Goal: Task Accomplishment & Management: Complete application form

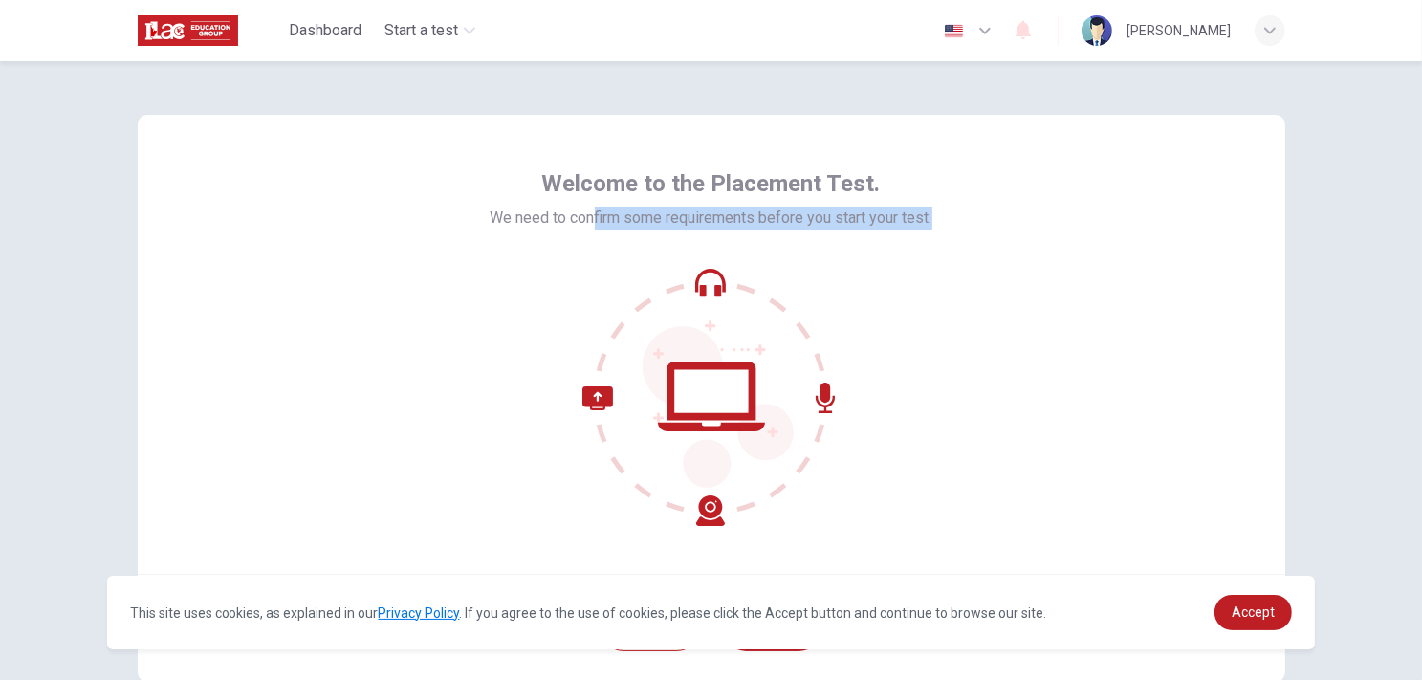
drag, startPoint x: 585, startPoint y: 206, endPoint x: 963, endPoint y: 248, distance: 380.1
click at [963, 248] on div "Welcome to the Placement Test. We need to confirm some requirements before you …" at bounding box center [712, 344] width 1148 height 459
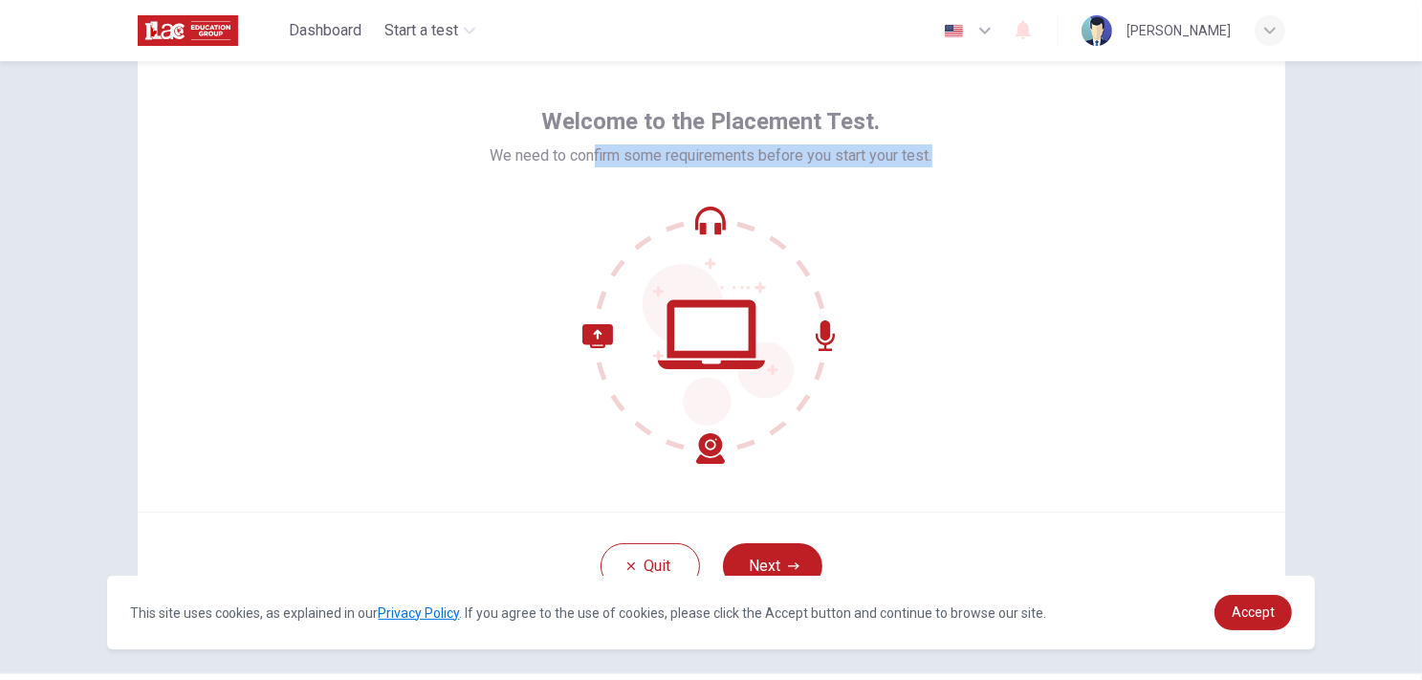
scroll to position [116, 0]
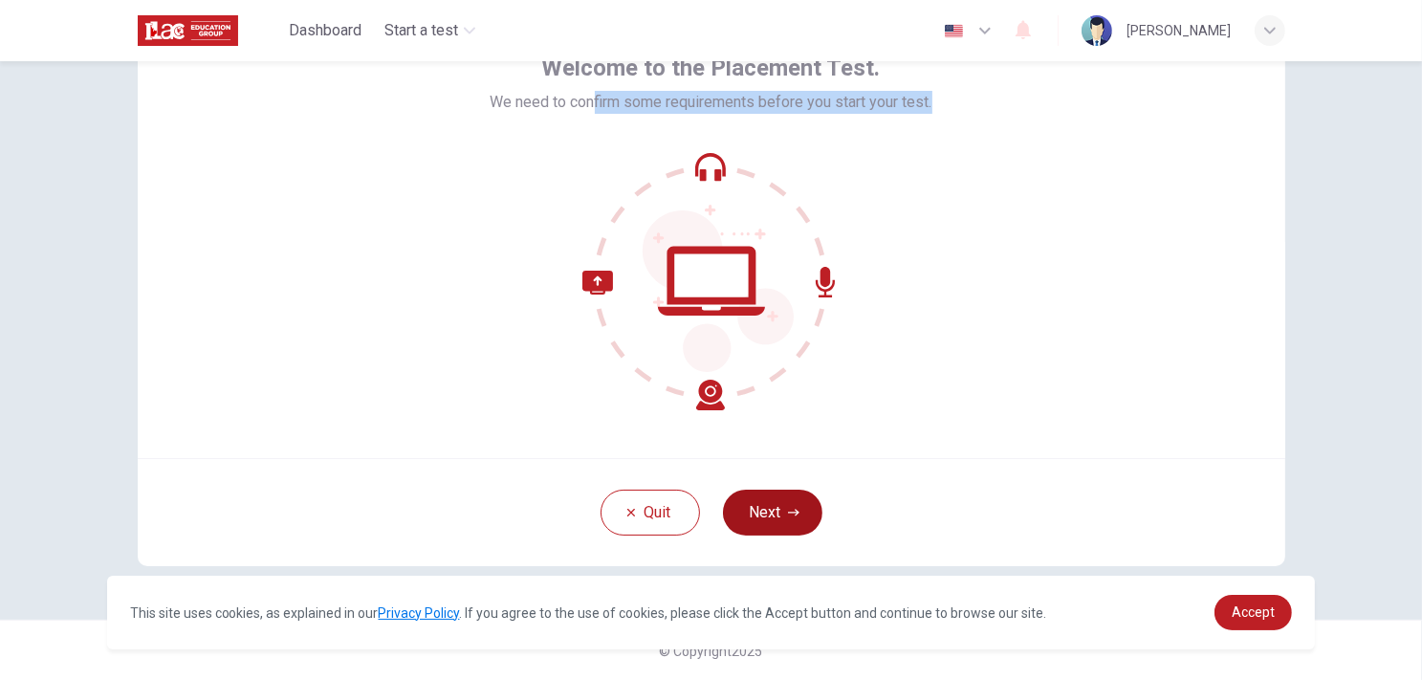
click at [796, 508] on button "Next" at bounding box center [772, 513] width 99 height 46
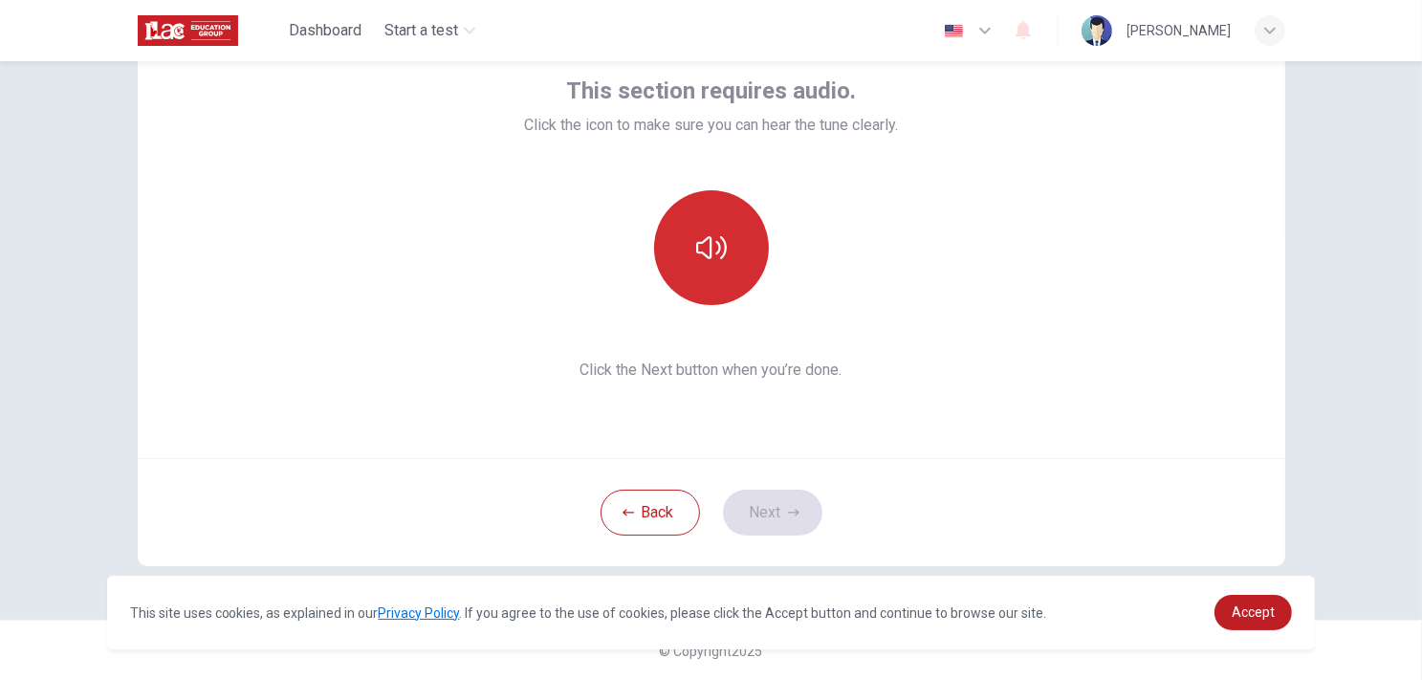
click at [723, 250] on button "button" at bounding box center [711, 247] width 115 height 115
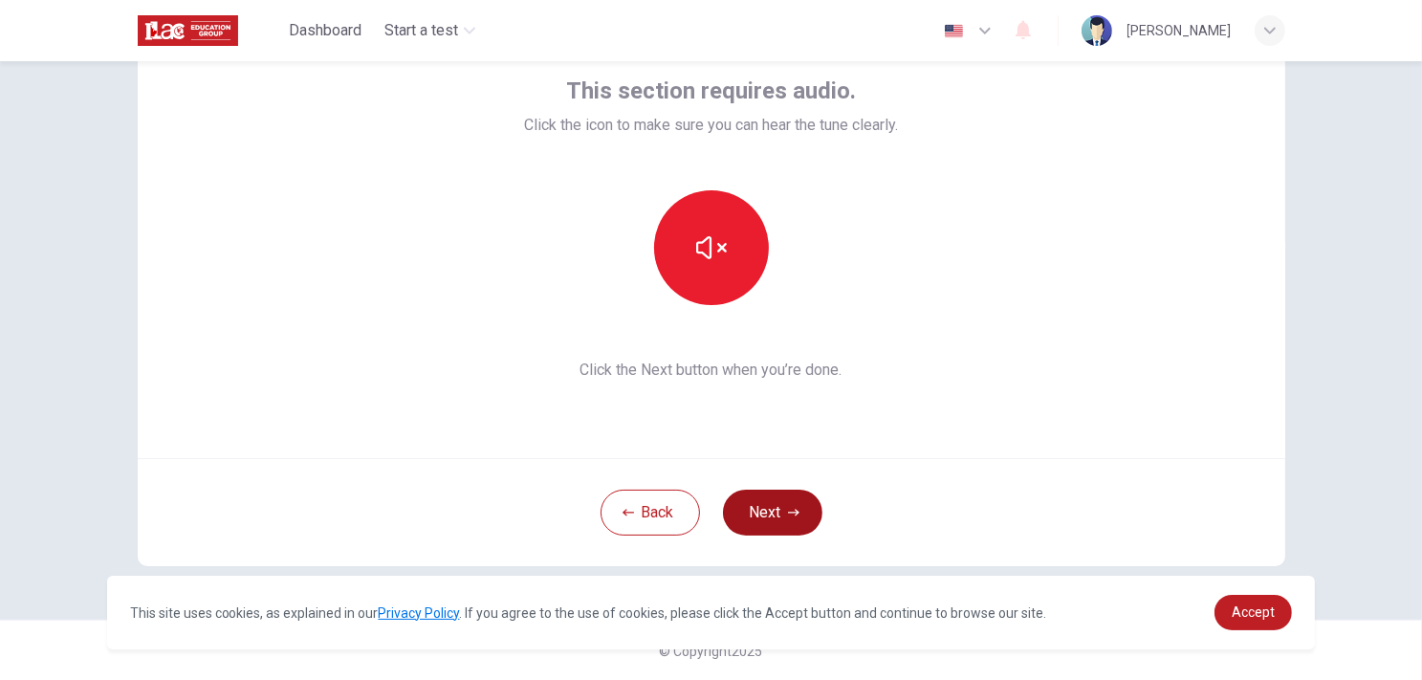
click at [778, 505] on button "Next" at bounding box center [772, 513] width 99 height 46
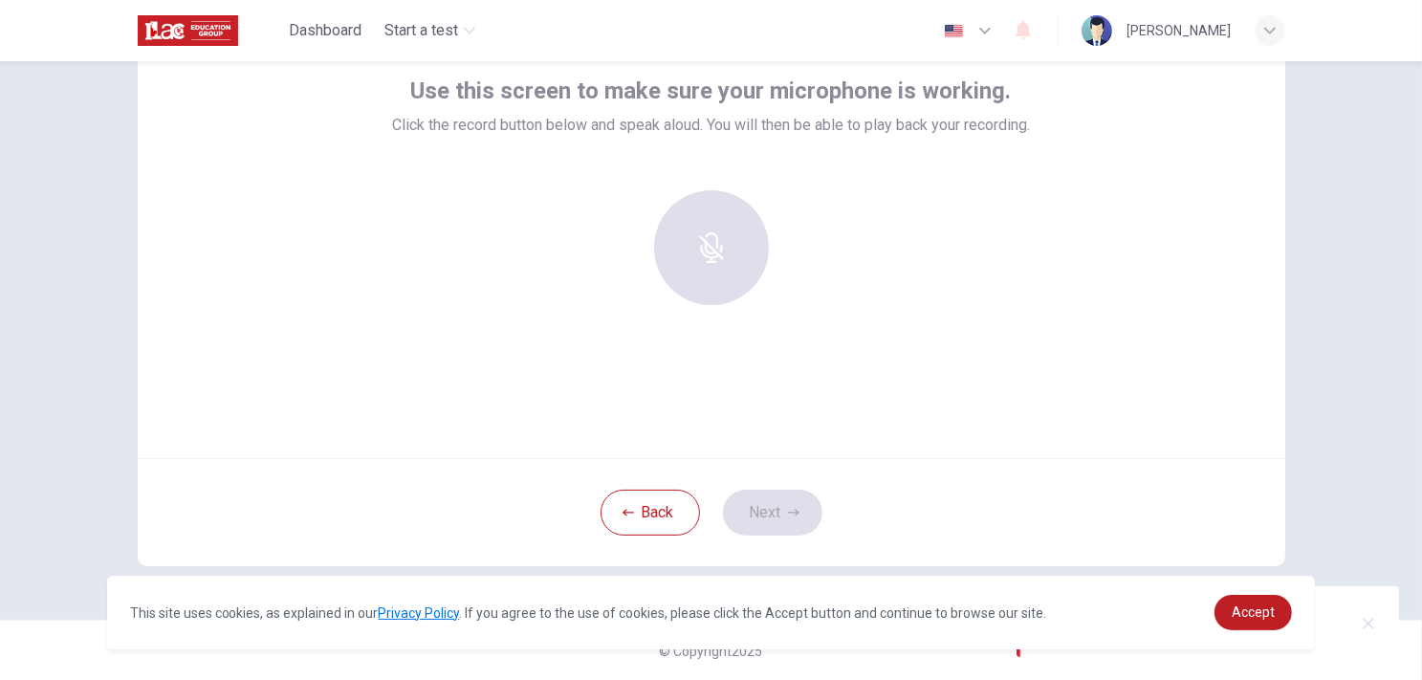
click at [719, 256] on div at bounding box center [711, 247] width 207 height 115
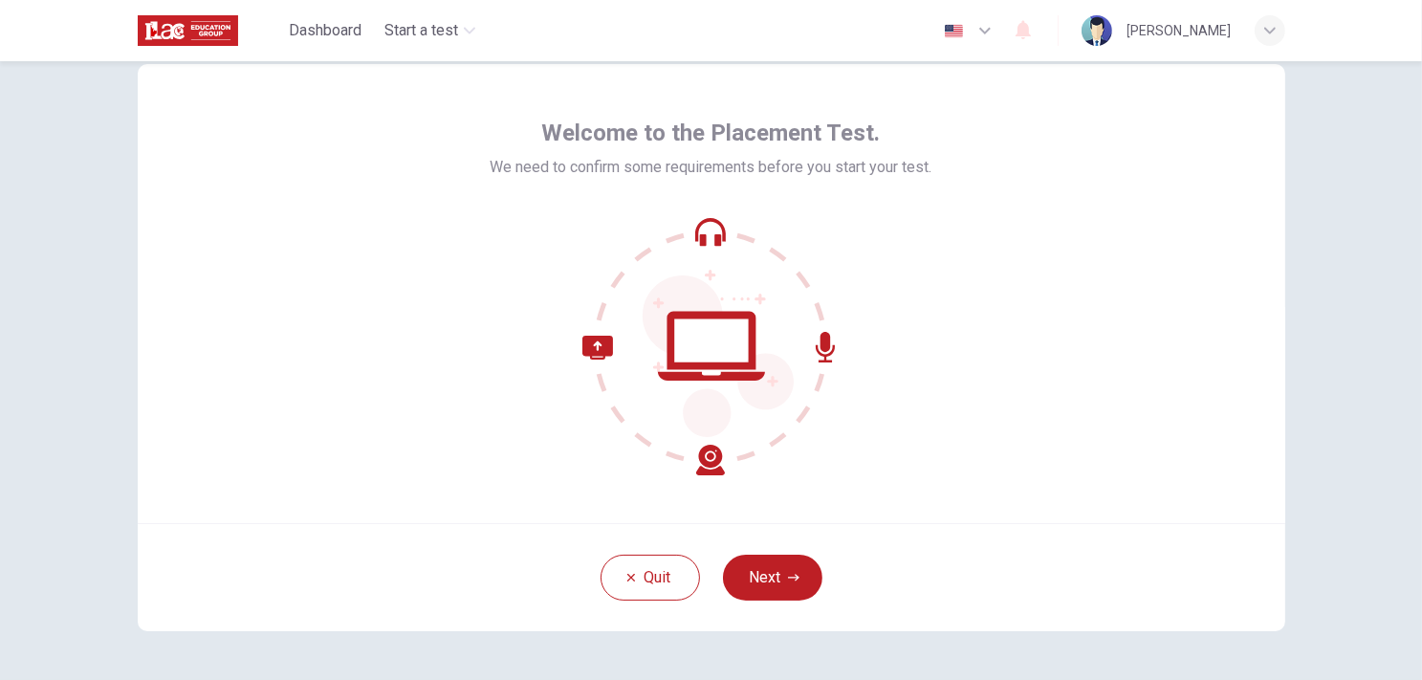
scroll to position [96, 0]
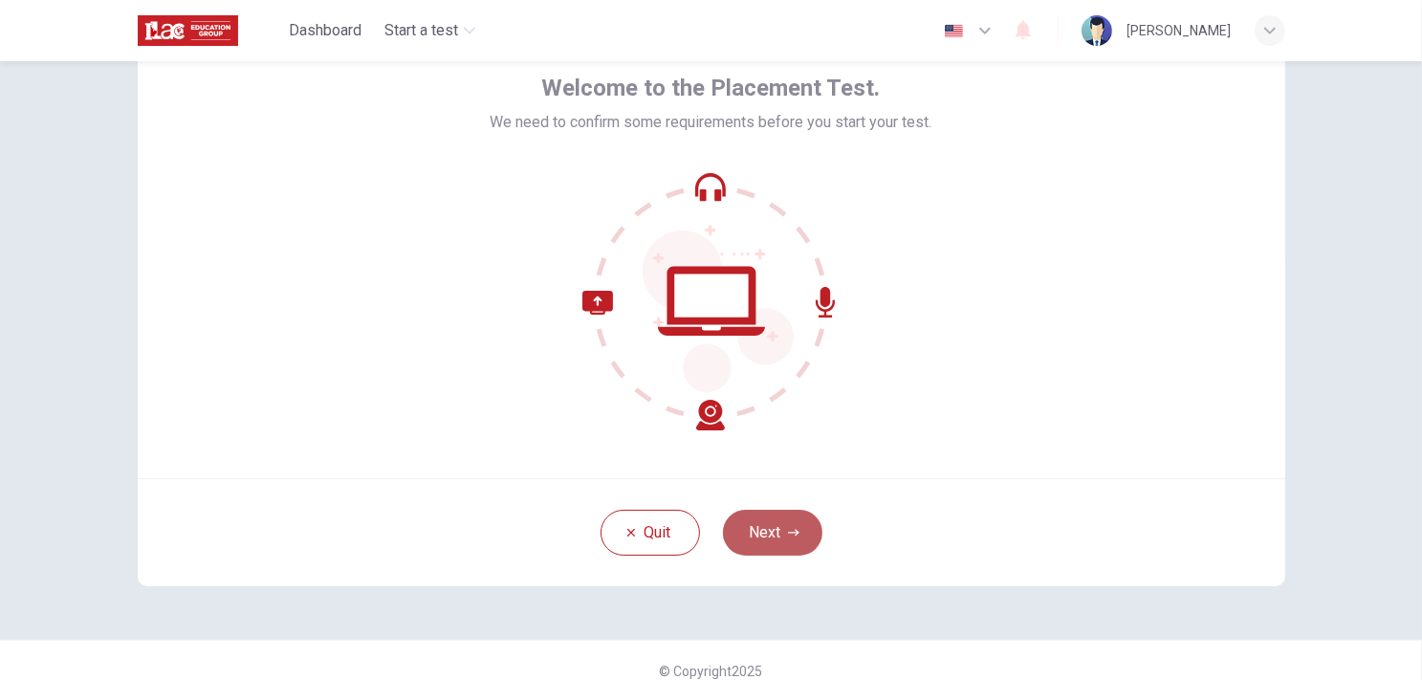
click at [768, 510] on button "Next" at bounding box center [772, 533] width 99 height 46
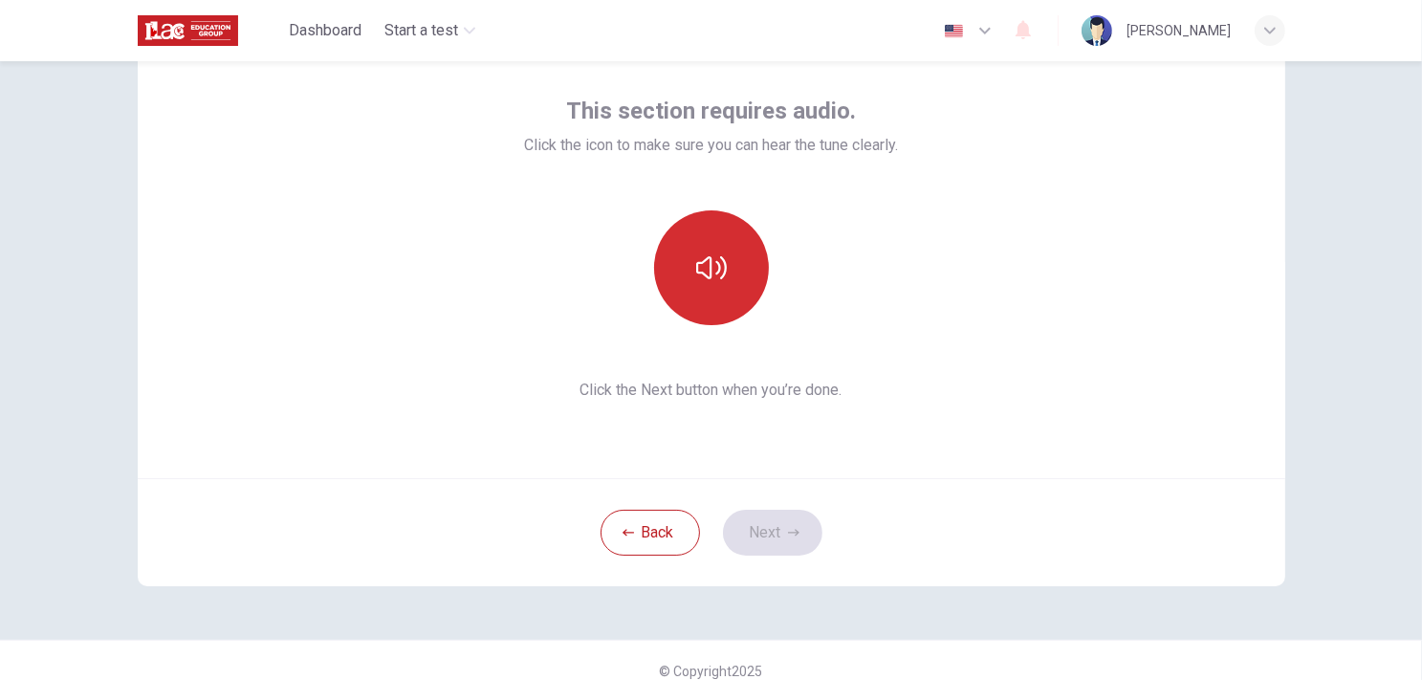
click at [698, 271] on icon "button" at bounding box center [711, 267] width 31 height 31
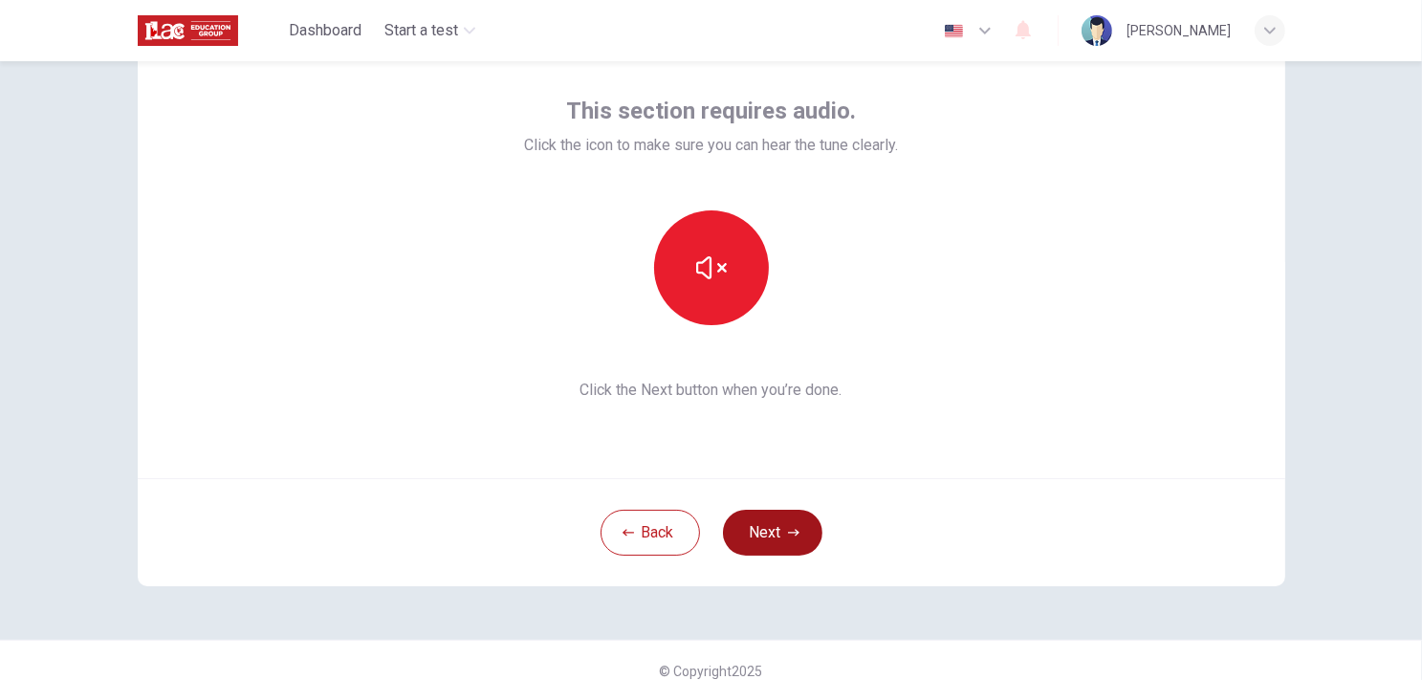
click at [772, 531] on button "Next" at bounding box center [772, 533] width 99 height 46
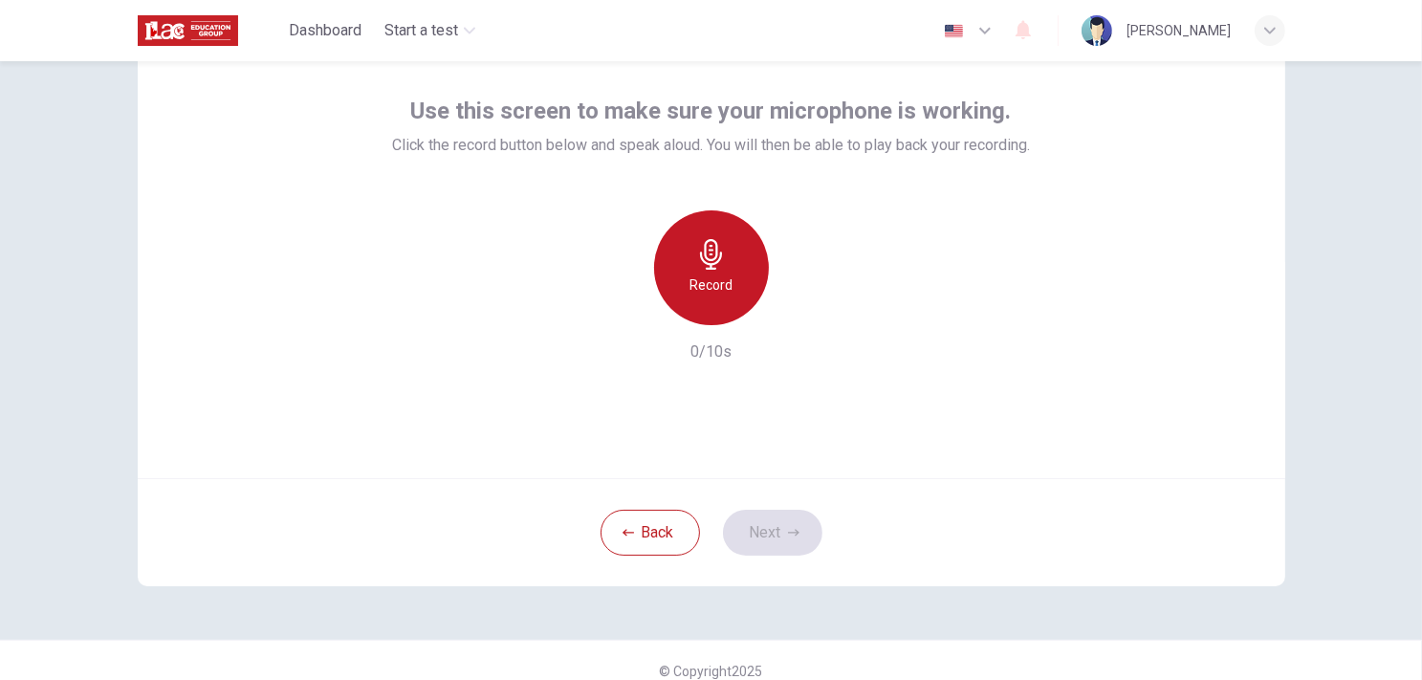
click at [719, 252] on icon "button" at bounding box center [711, 254] width 31 height 31
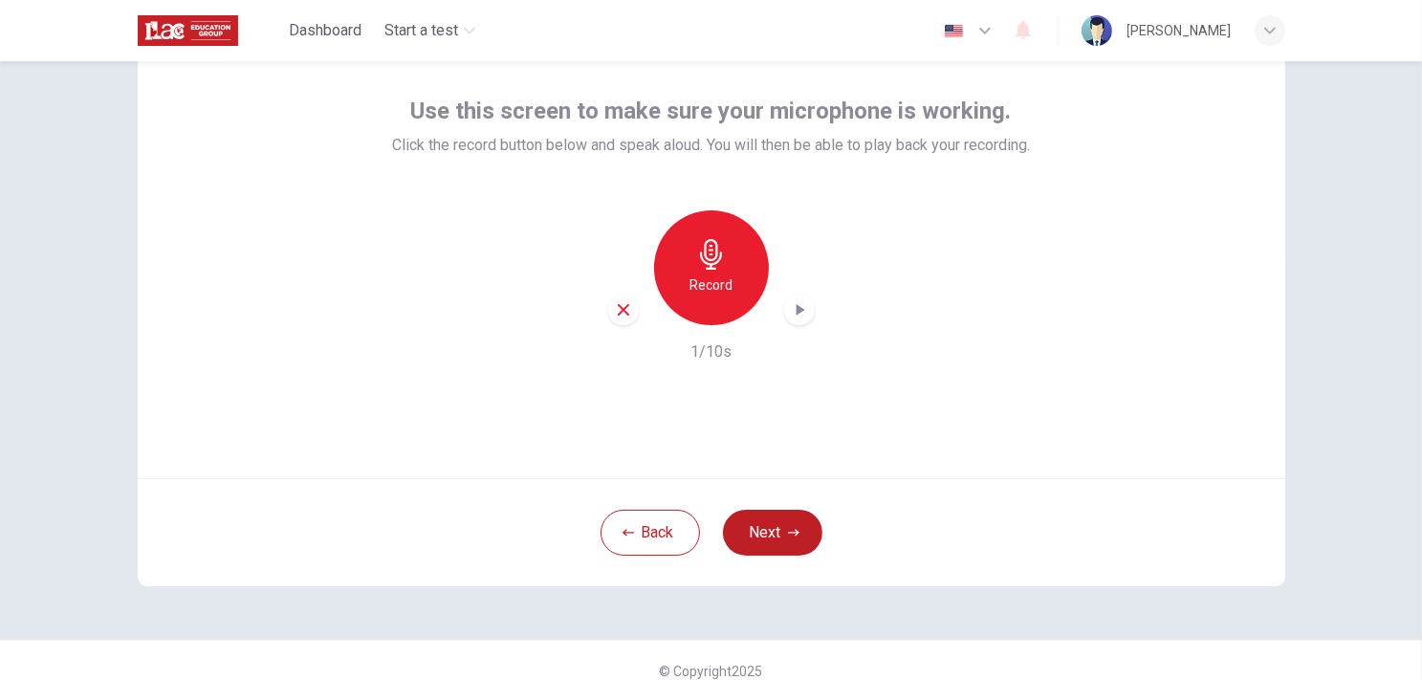
click at [790, 301] on icon "button" at bounding box center [799, 309] width 19 height 19
click at [624, 306] on icon "button" at bounding box center [623, 309] width 17 height 17
click at [709, 265] on icon "button" at bounding box center [711, 254] width 31 height 31
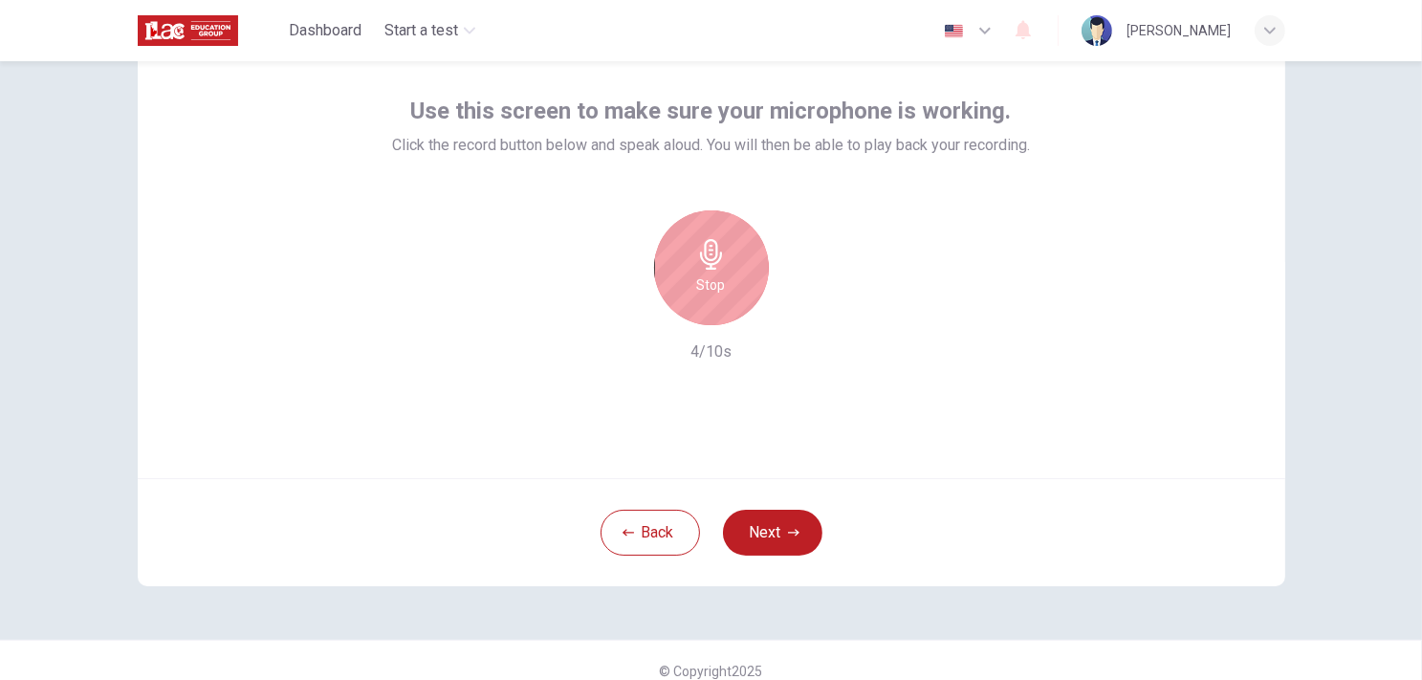
click at [735, 291] on div "Stop" at bounding box center [711, 267] width 115 height 115
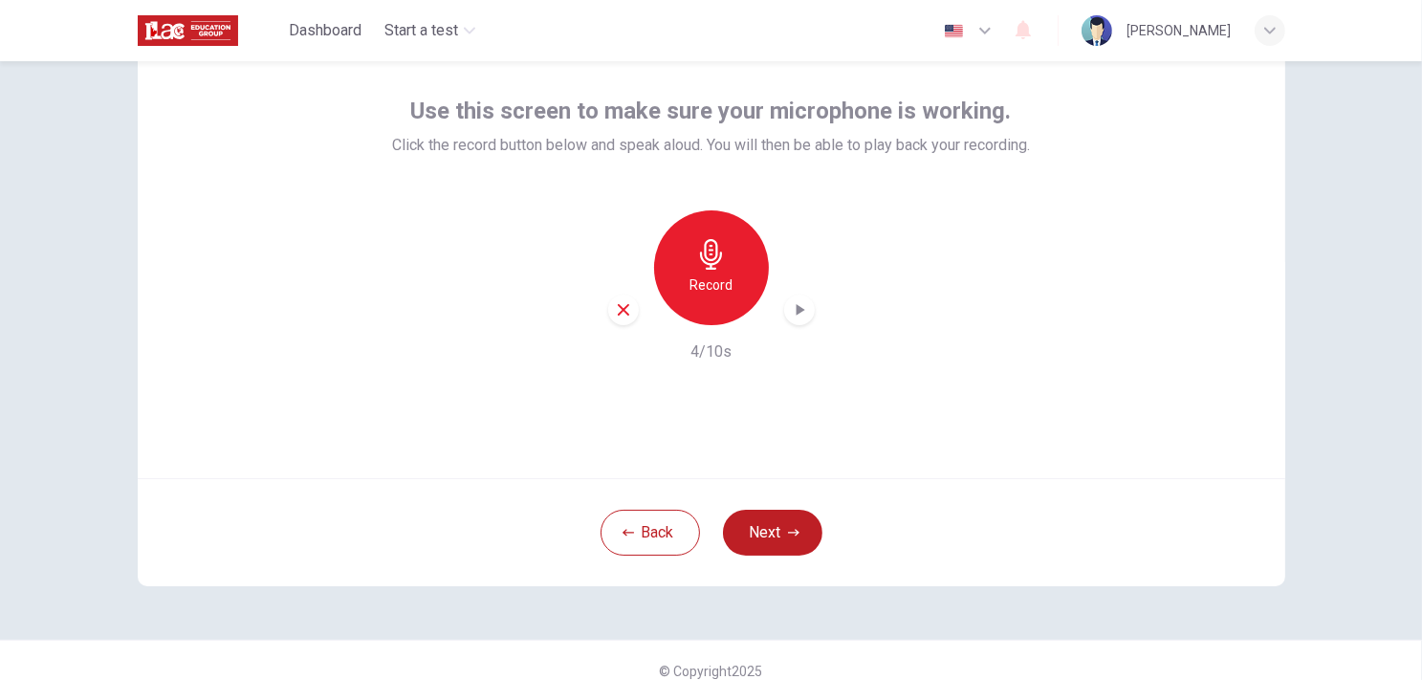
click at [802, 309] on icon "button" at bounding box center [799, 309] width 19 height 19
click at [757, 536] on button "Next" at bounding box center [772, 533] width 99 height 46
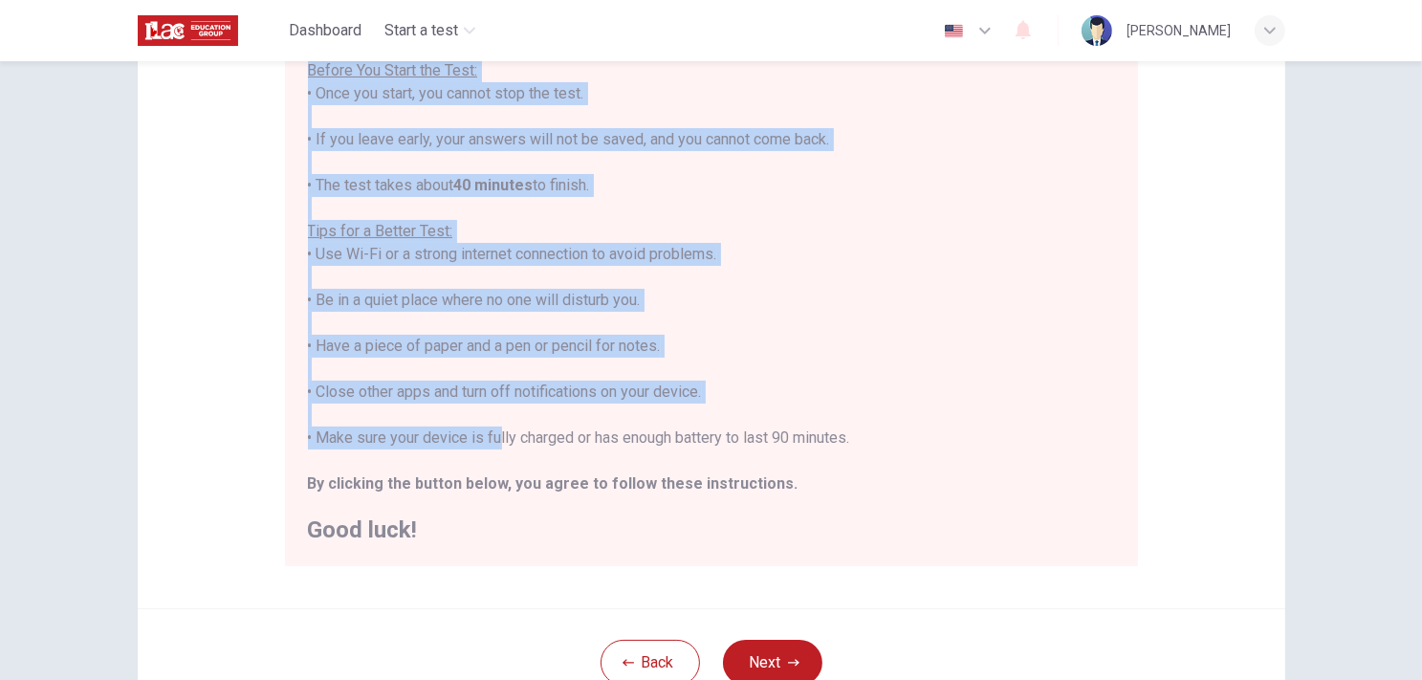
scroll to position [383, 0]
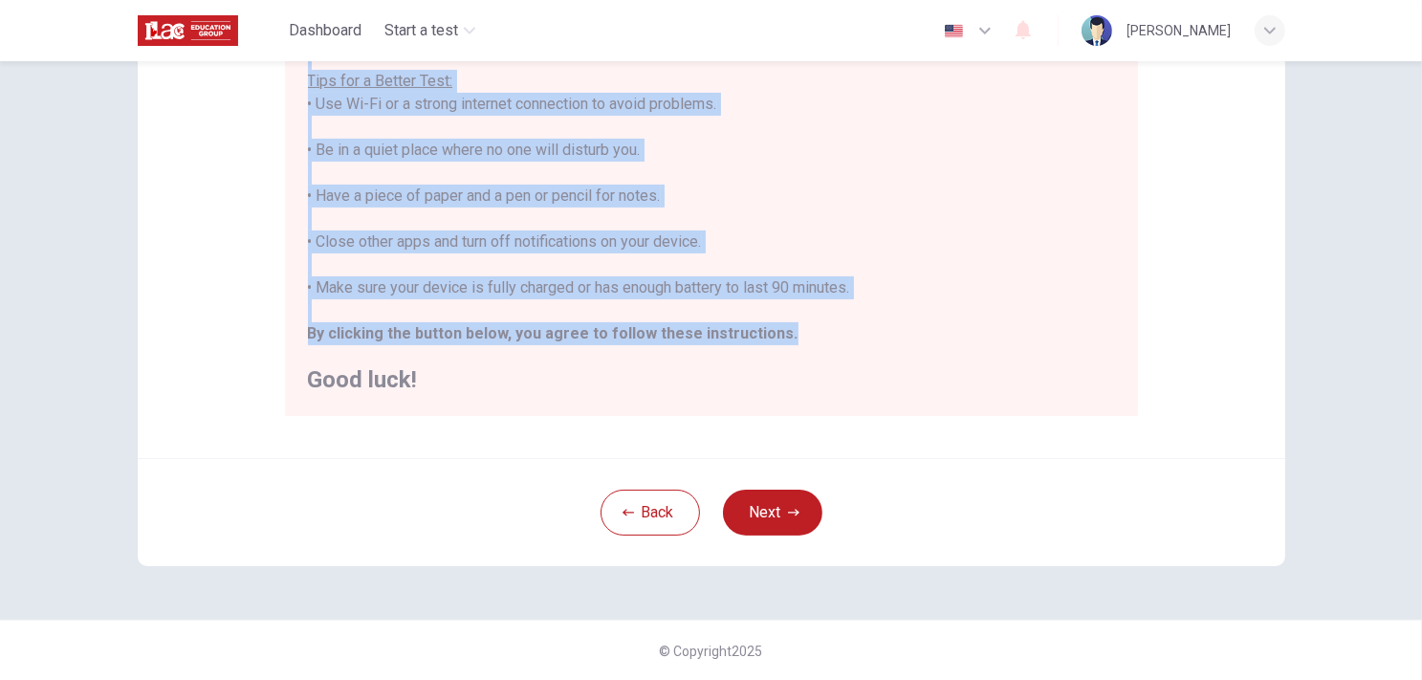
drag, startPoint x: 306, startPoint y: 277, endPoint x: 769, endPoint y: 339, distance: 466.9
click at [769, 339] on div "You are about to start a Placement Test . Before You Start the Test: • Once you…" at bounding box center [711, 127] width 807 height 528
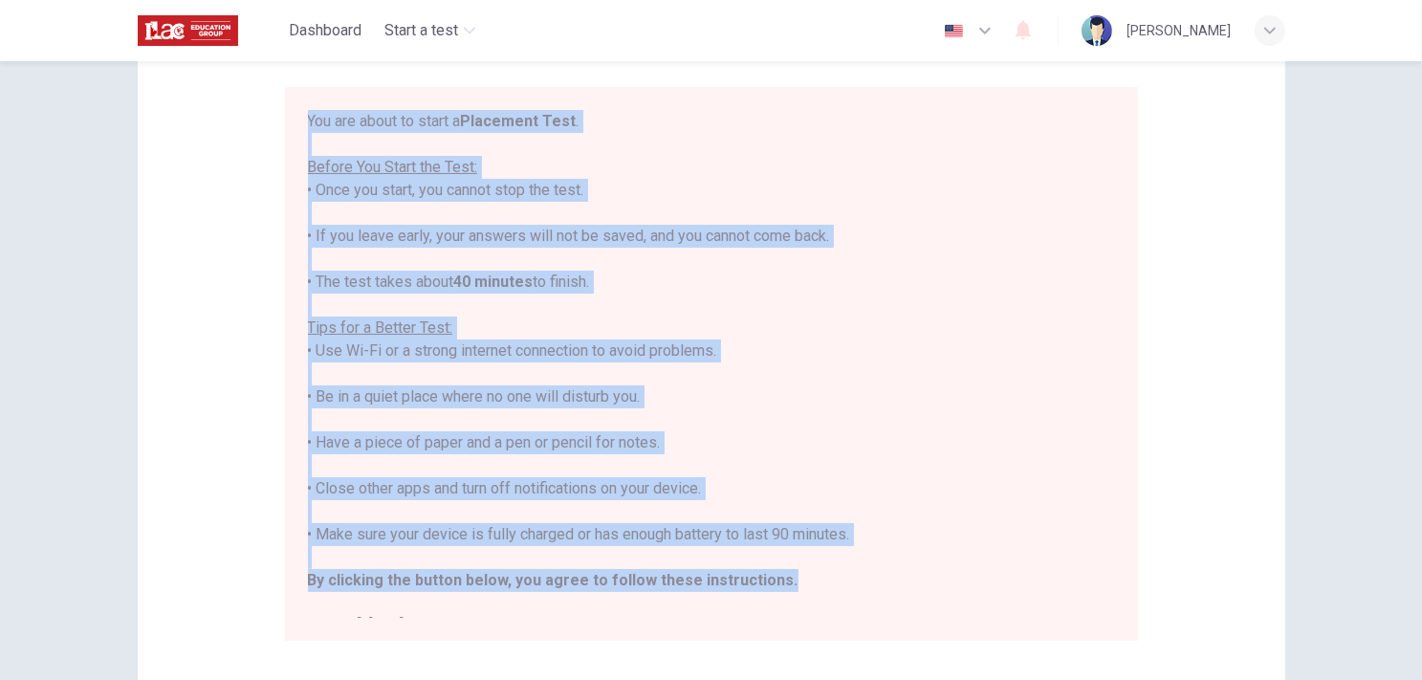
scroll to position [0, 0]
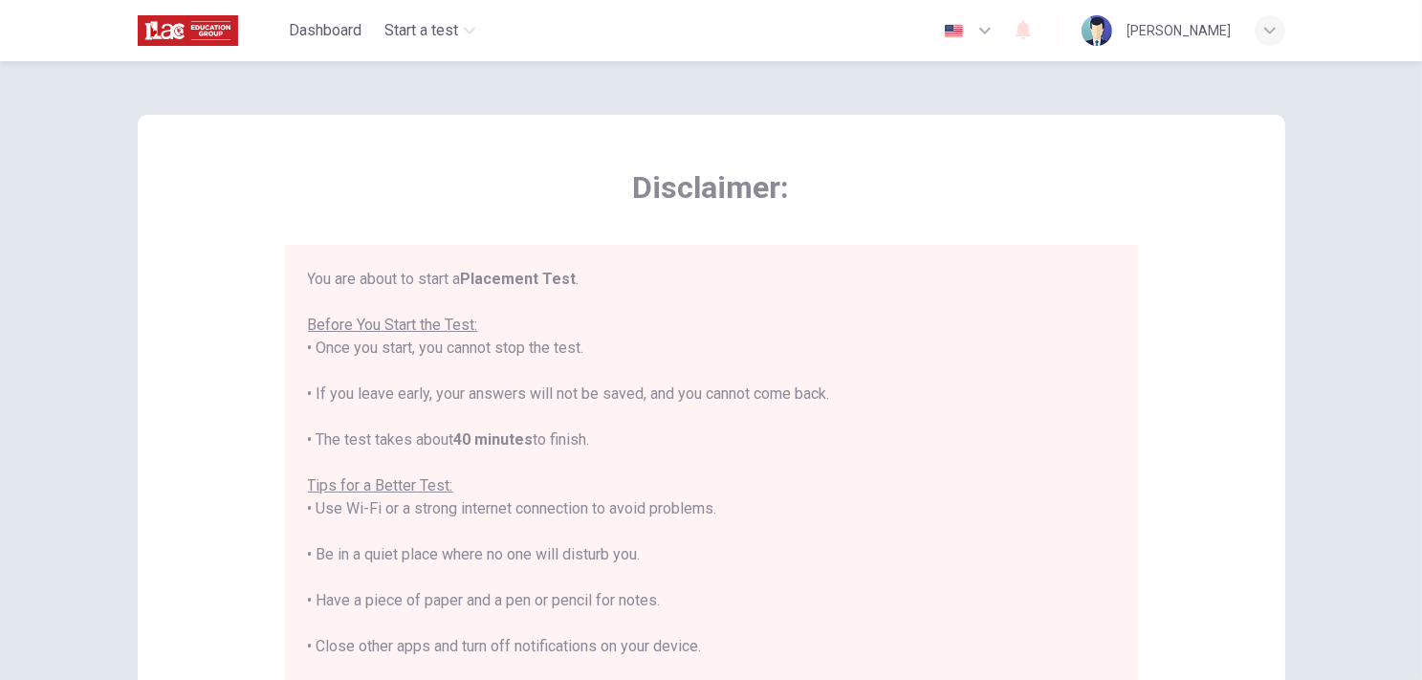
click at [425, 171] on span "Disclaimer:" at bounding box center [711, 187] width 853 height 38
click at [428, 402] on font "• If you leave early, your answers will not be saved, and you cannot come back." at bounding box center [569, 393] width 522 height 18
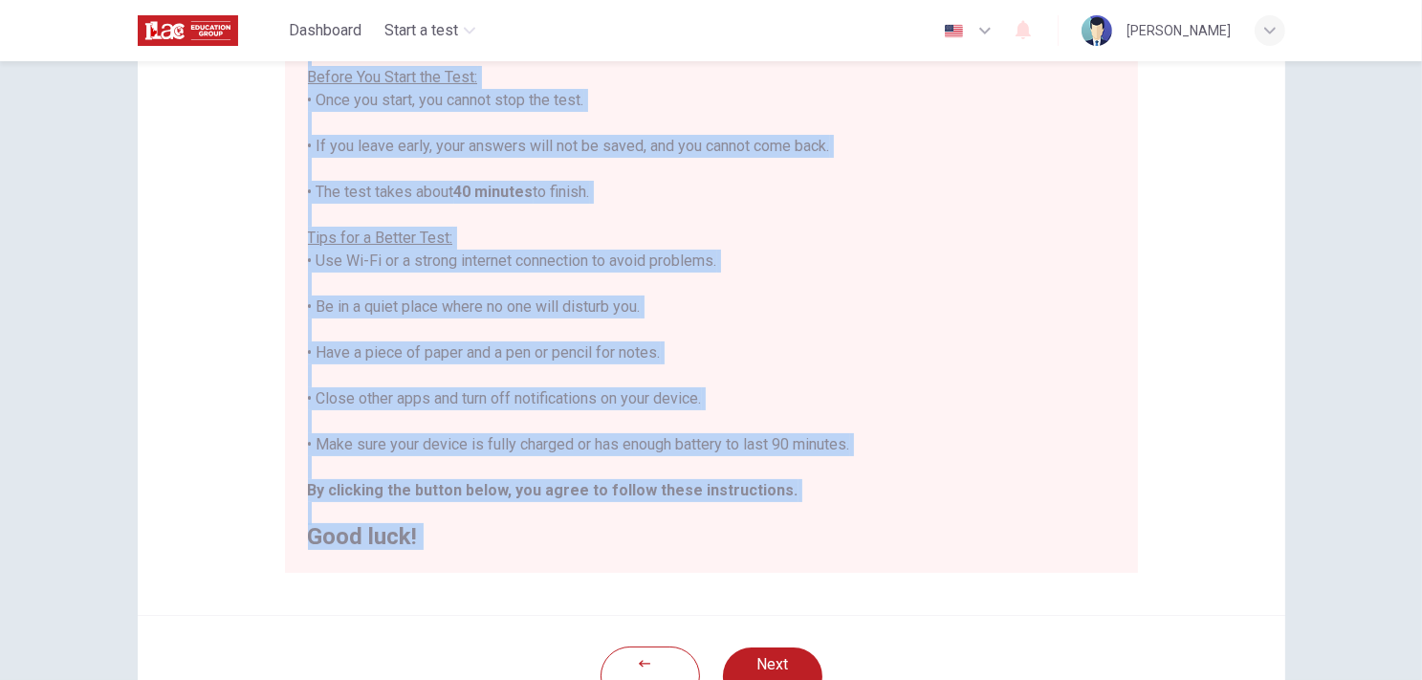
drag, startPoint x: 310, startPoint y: 274, endPoint x: 643, endPoint y: 488, distance: 395.8
click at [644, 494] on div "Disclaimer: You are about to start a Placement Test . Before You Start the Test…" at bounding box center [712, 312] width 1148 height 847
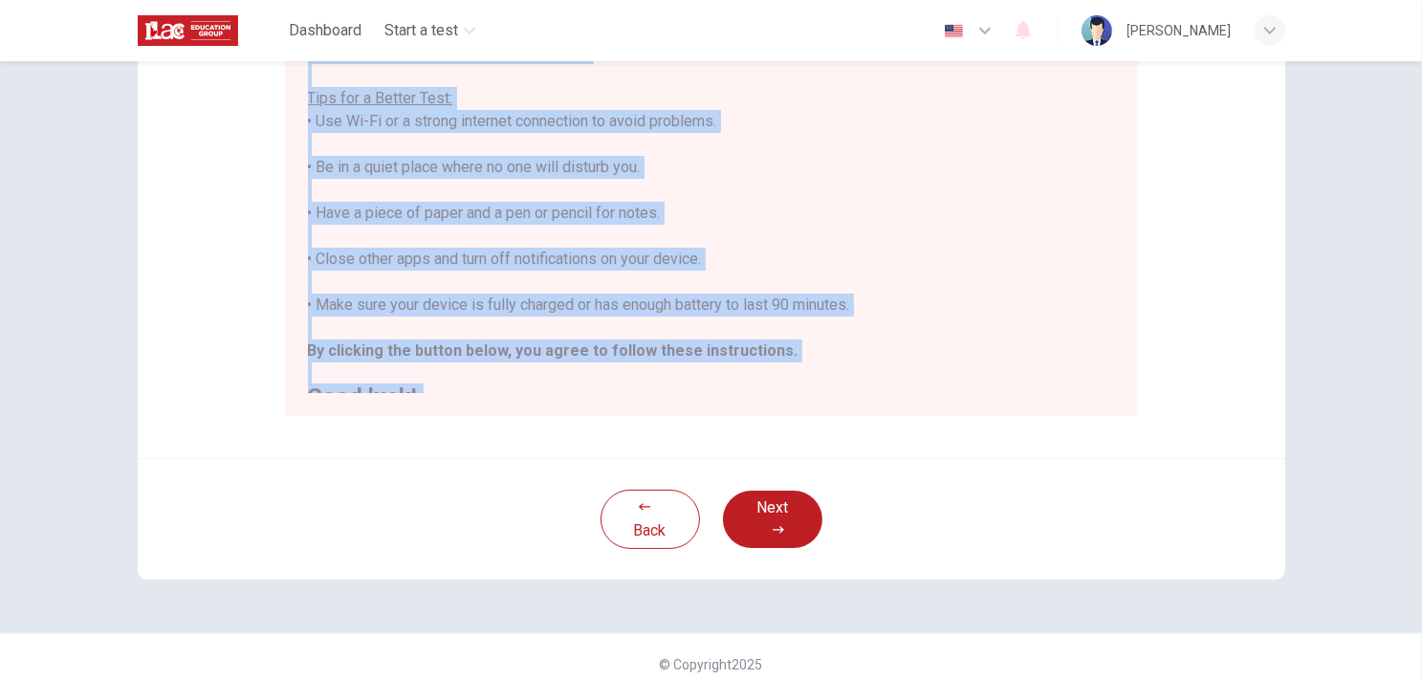
scroll to position [0, 0]
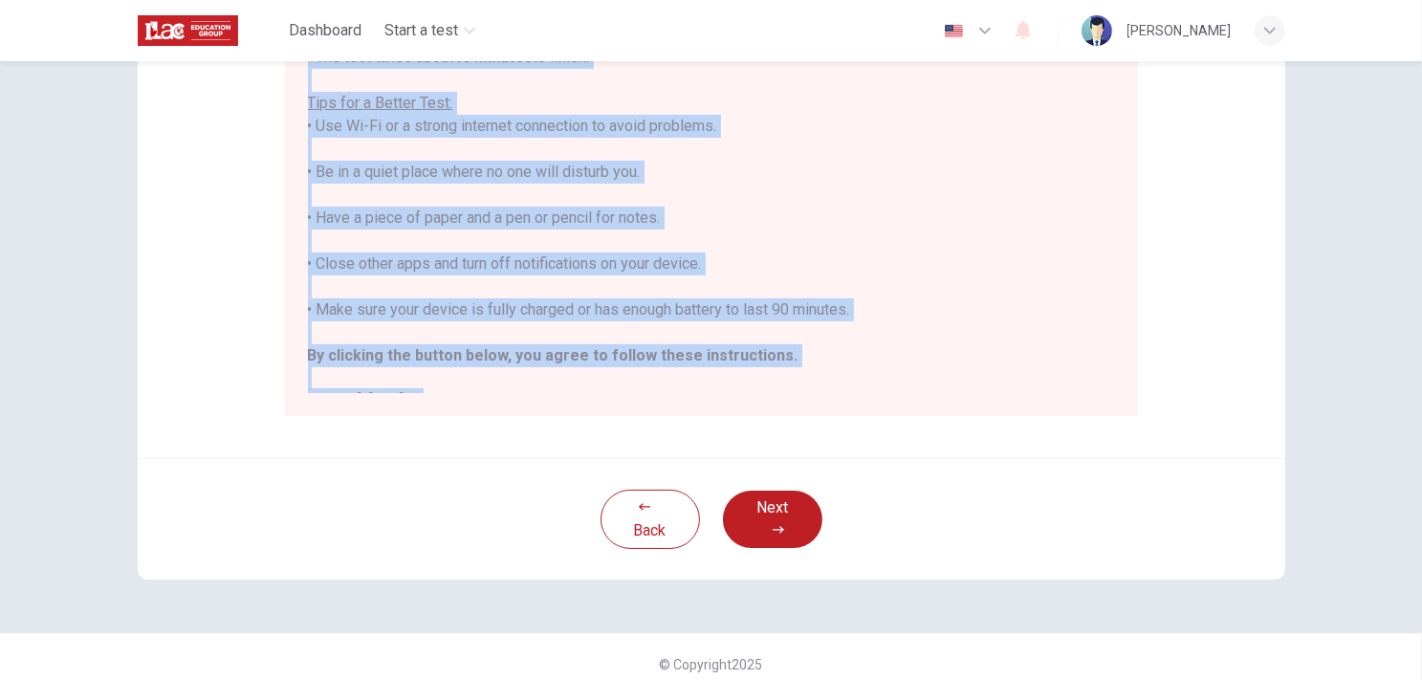
click at [821, 365] on div "You are about to start a Placement Test . Before You Start the Test: • Once you…" at bounding box center [711, 149] width 807 height 528
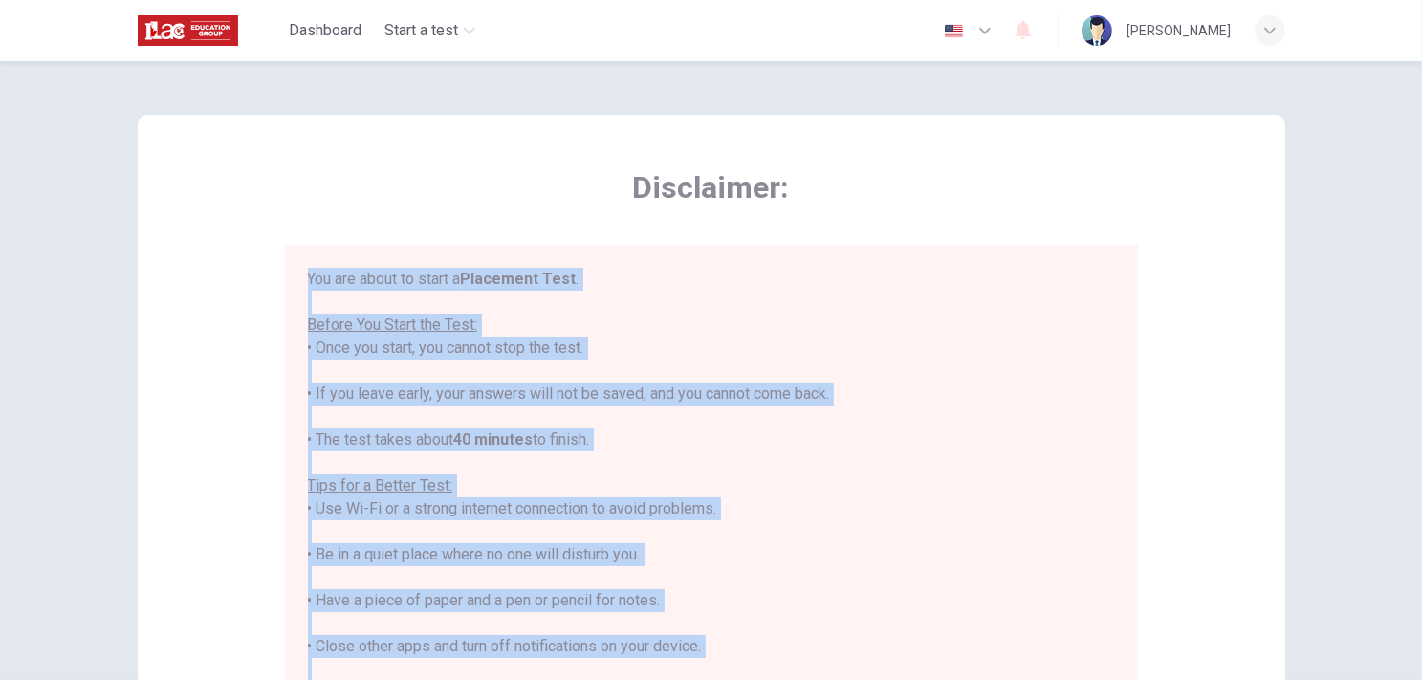
drag, startPoint x: 815, startPoint y: 358, endPoint x: 291, endPoint y: 277, distance: 530.2
click at [291, 277] on div "You are about to start a Placement Test . Before You Start the Test: • Once you…" at bounding box center [711, 522] width 853 height 554
copy div "You are about to start a Placement Test . Before You Start the Test: • Once you…"
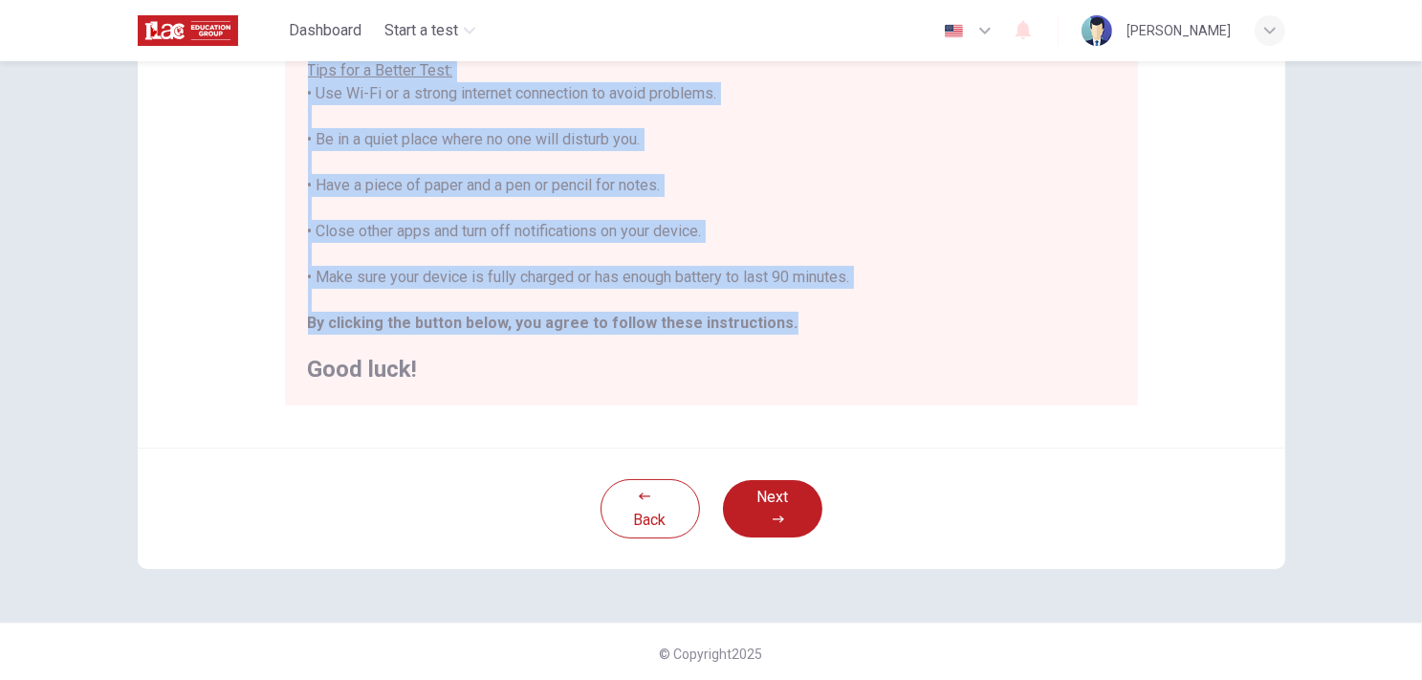
scroll to position [396, 0]
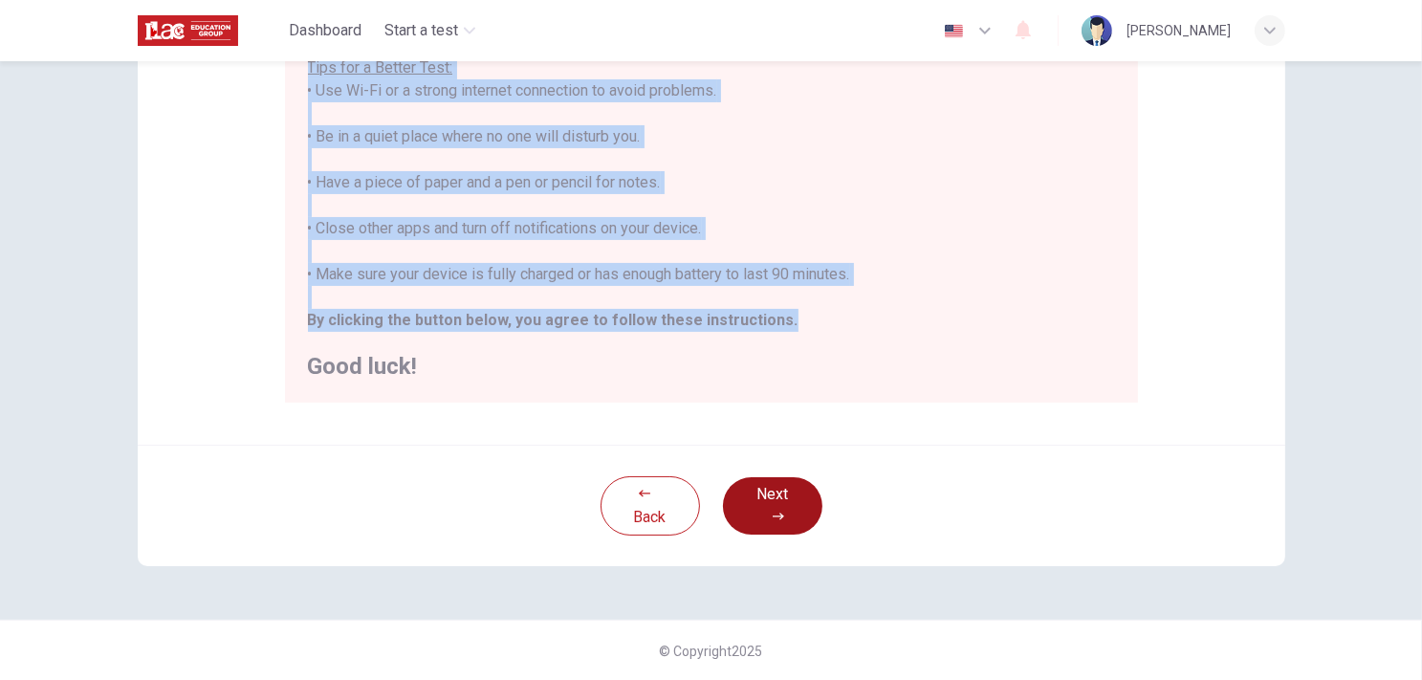
click at [756, 500] on font "Next" at bounding box center [772, 494] width 32 height 18
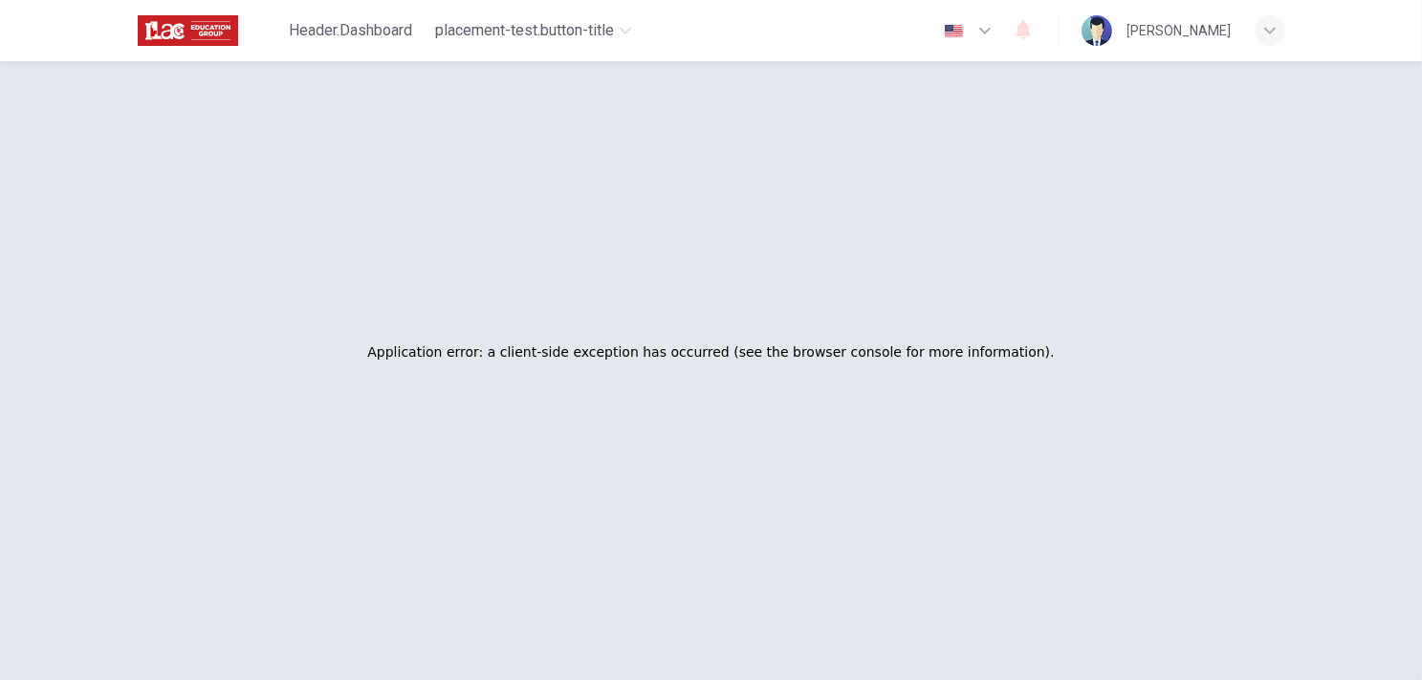
scroll to position [199, 0]
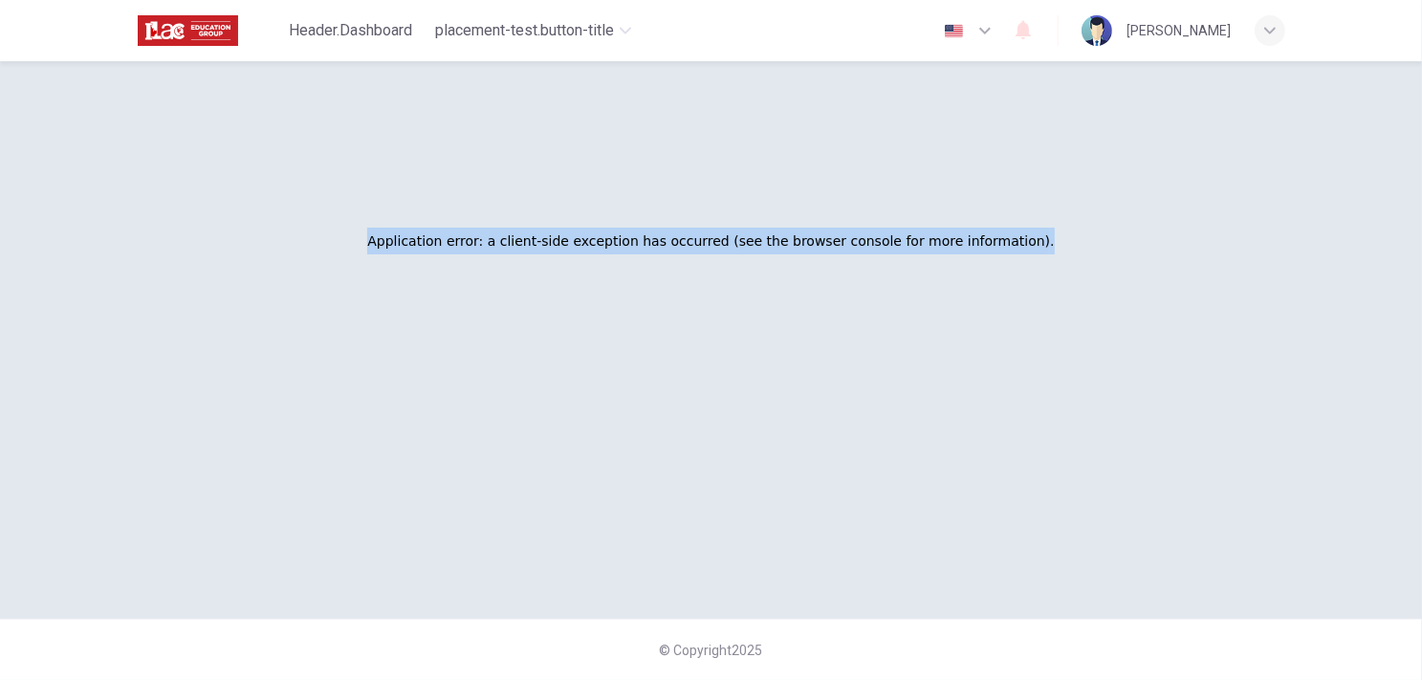
drag, startPoint x: 390, startPoint y: 243, endPoint x: 1033, endPoint y: 230, distance: 642.8
click at [1033, 230] on div "Application error: a client-side exception has occurred (see the browser consol…" at bounding box center [711, 241] width 1163 height 680
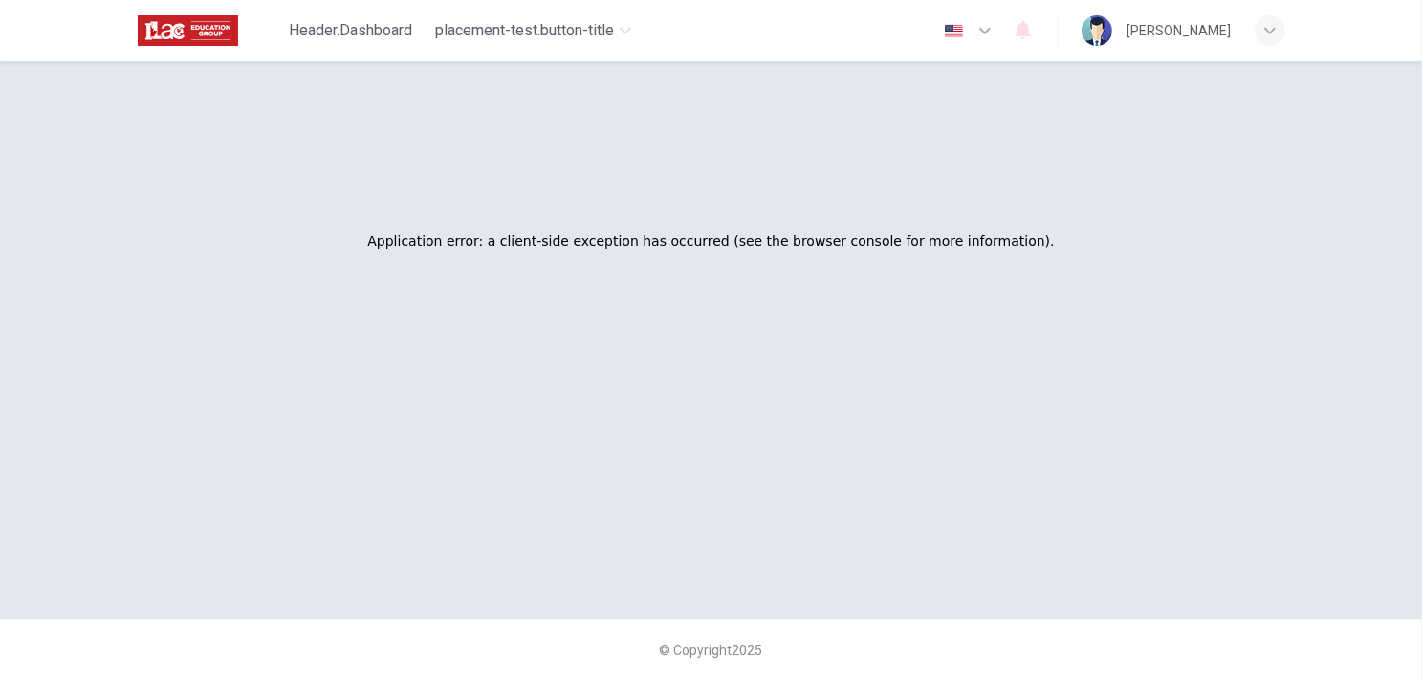
click at [974, 294] on div "Application error: a client-side exception has occurred (see the browser consol…" at bounding box center [711, 241] width 1163 height 680
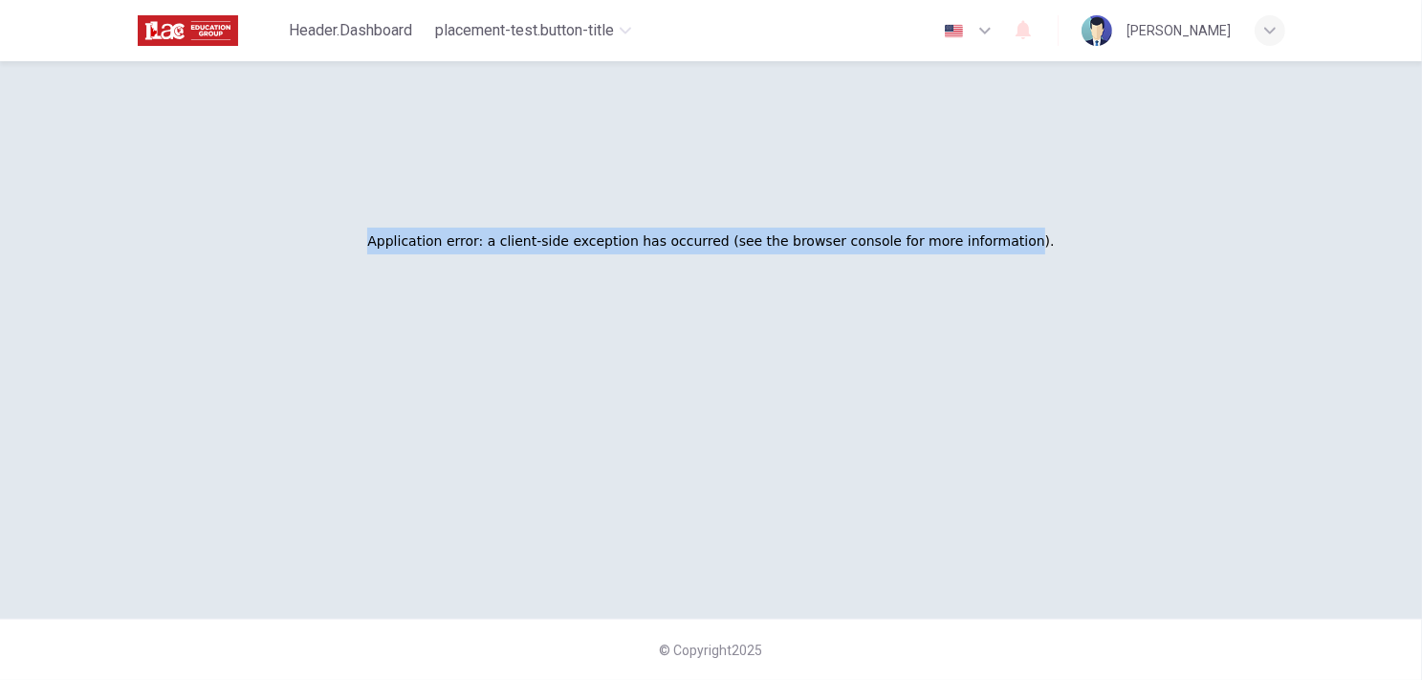
drag, startPoint x: 1009, startPoint y: 238, endPoint x: 585, endPoint y: 221, distance: 424.0
click at [585, 221] on div "Application error: a client-side exception has occurred (see the browser consol…" at bounding box center [710, 241] width 687 height 46
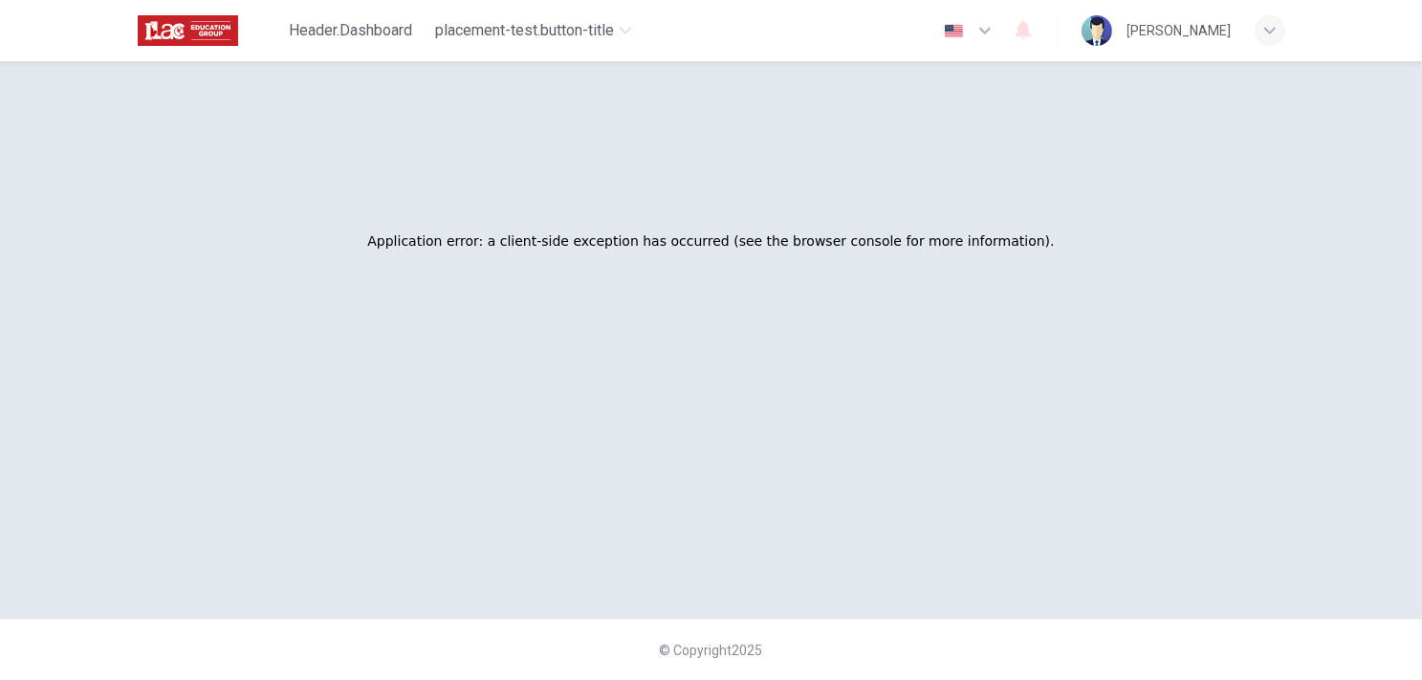
click at [1287, 239] on div "Application error: a client-side exception has occurred (see the browser consol…" at bounding box center [711, 240] width 1209 height 756
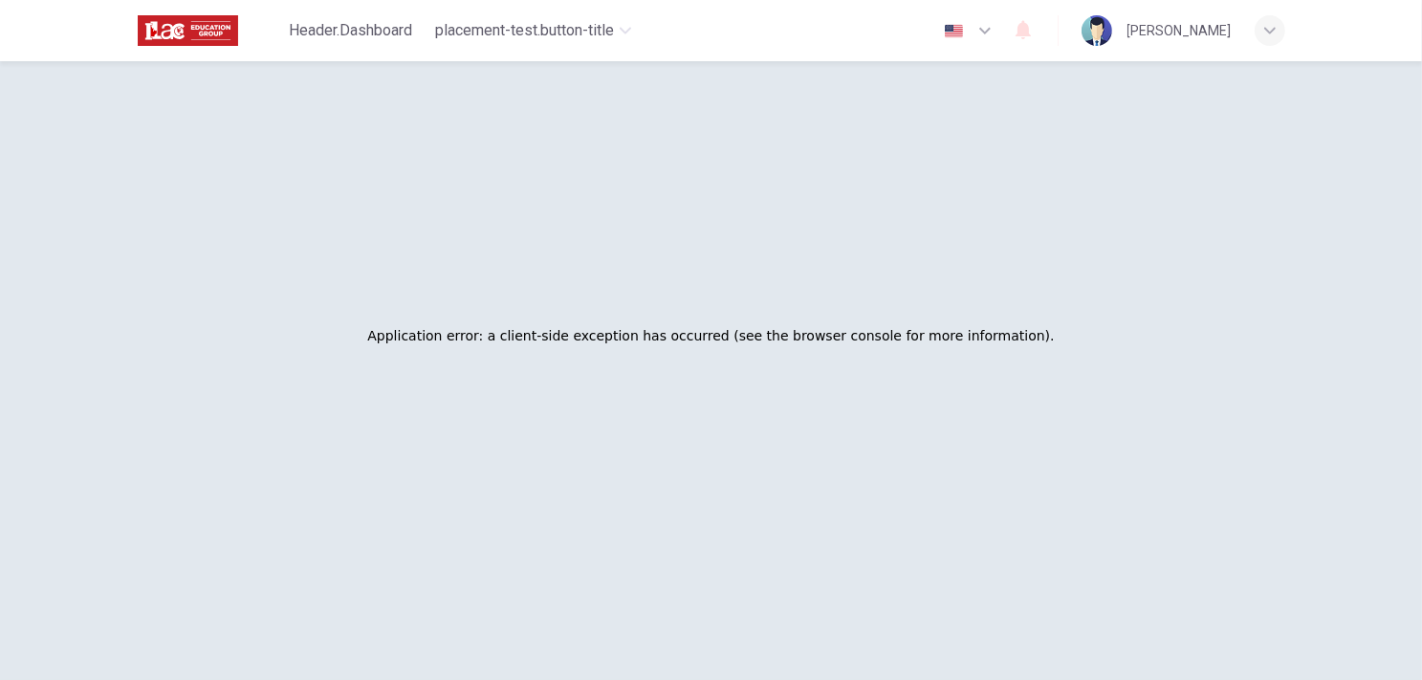
scroll to position [0, 0]
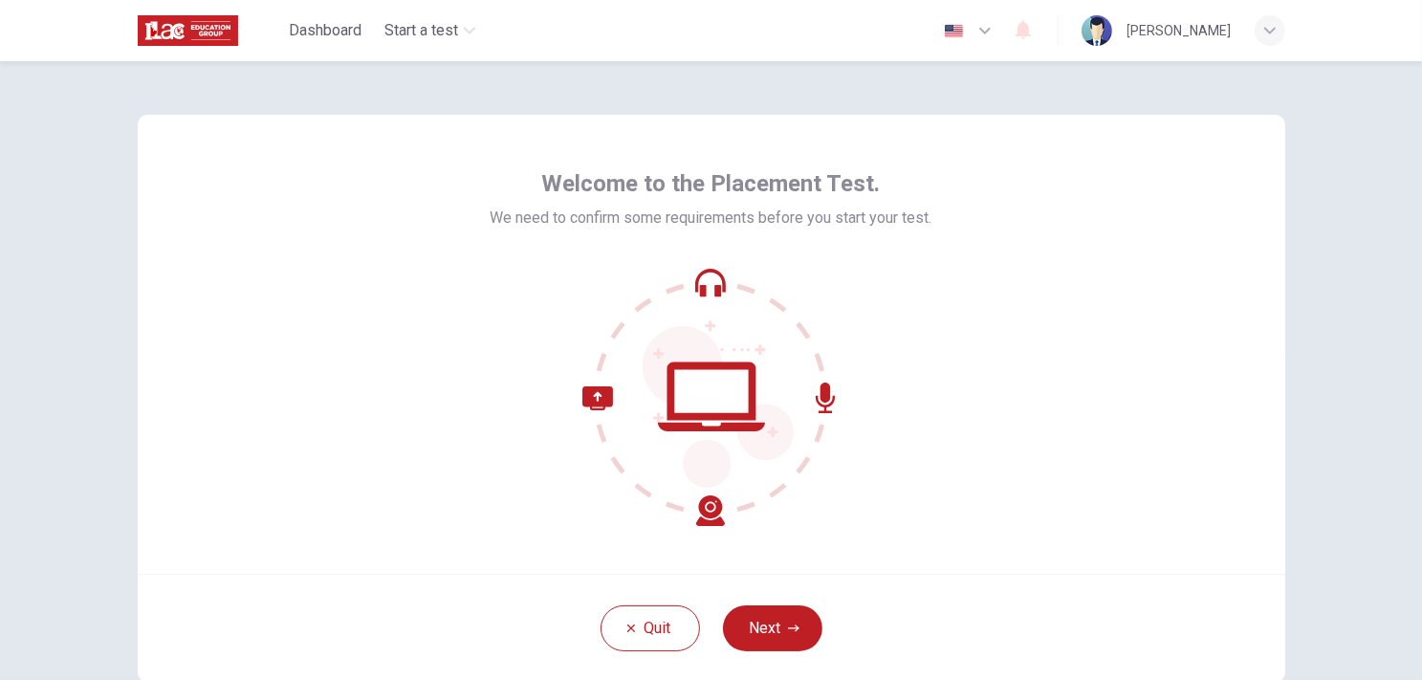
click at [784, 610] on button "Next" at bounding box center [772, 628] width 99 height 46
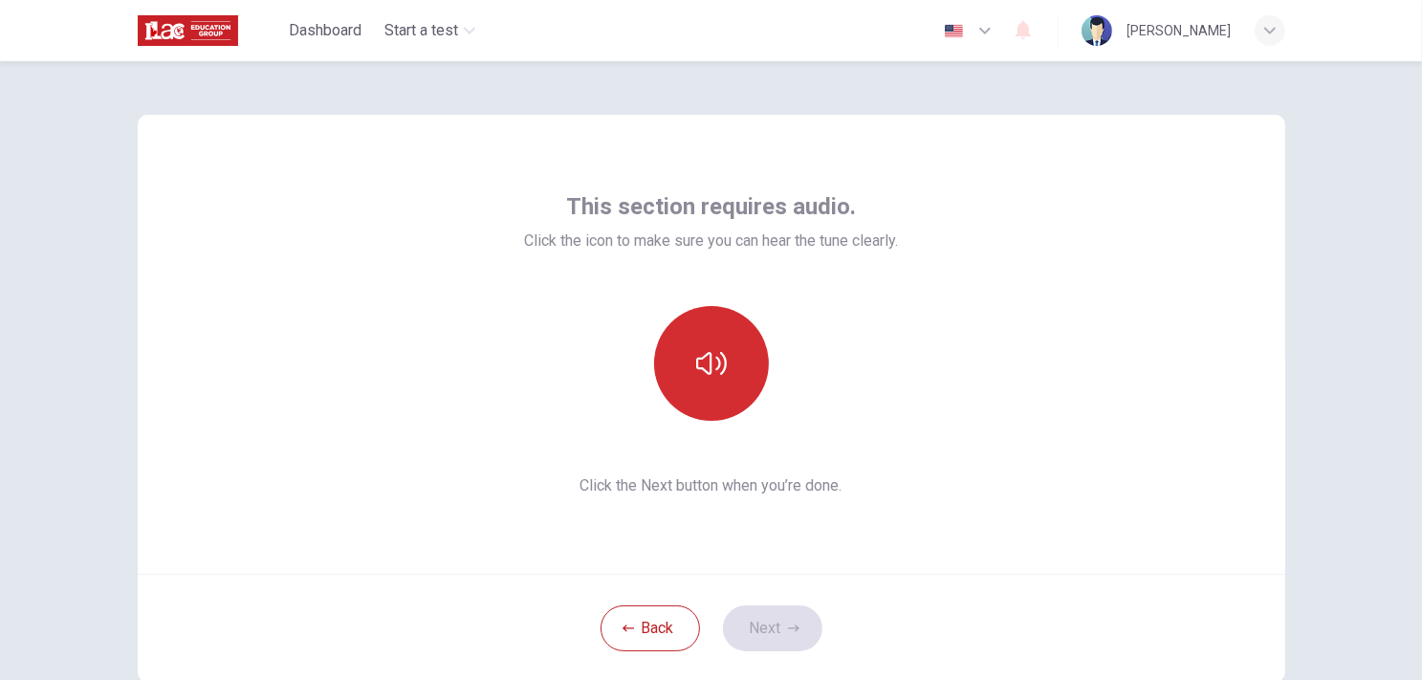
click at [710, 412] on button "button" at bounding box center [711, 363] width 115 height 115
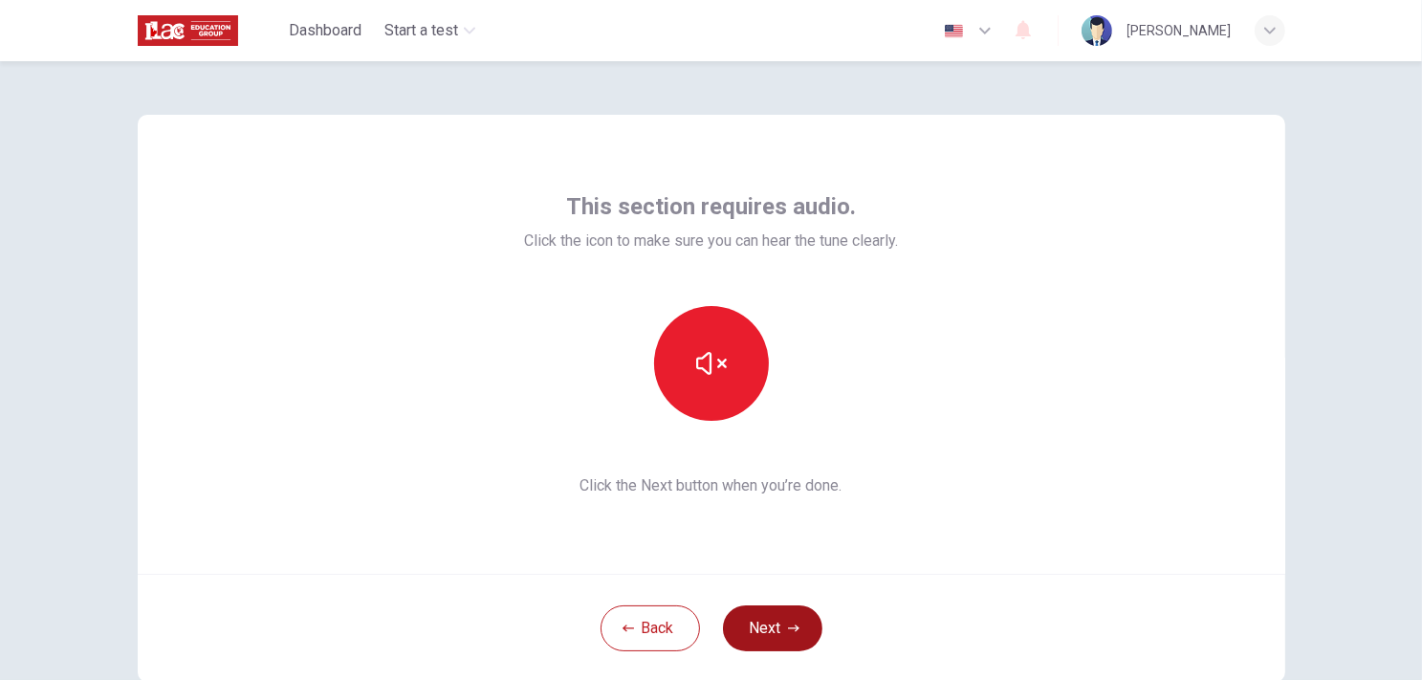
click at [787, 621] on button "Next" at bounding box center [772, 628] width 99 height 46
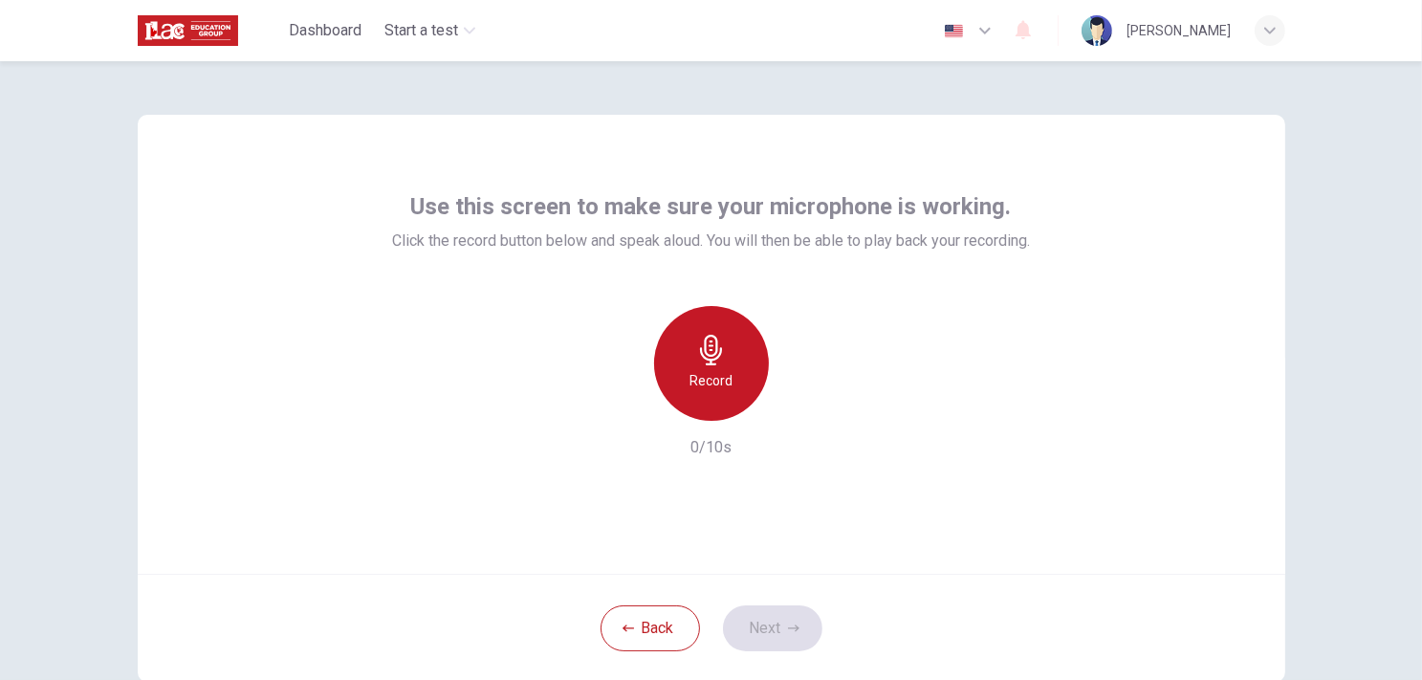
click at [690, 370] on h6 "Record" at bounding box center [711, 380] width 43 height 23
click at [697, 373] on h6 "Stop" at bounding box center [711, 380] width 29 height 23
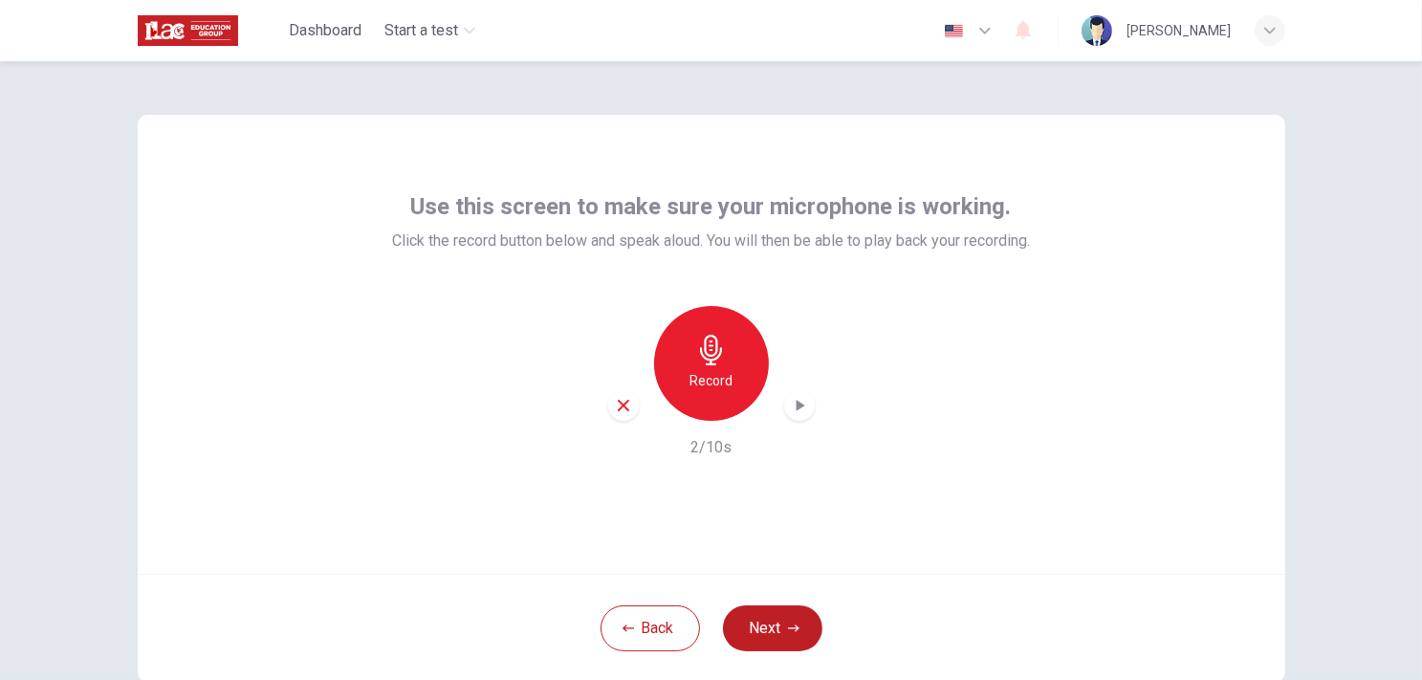
click at [784, 405] on div "button" at bounding box center [799, 405] width 31 height 31
click at [775, 629] on button "Next" at bounding box center [772, 628] width 99 height 46
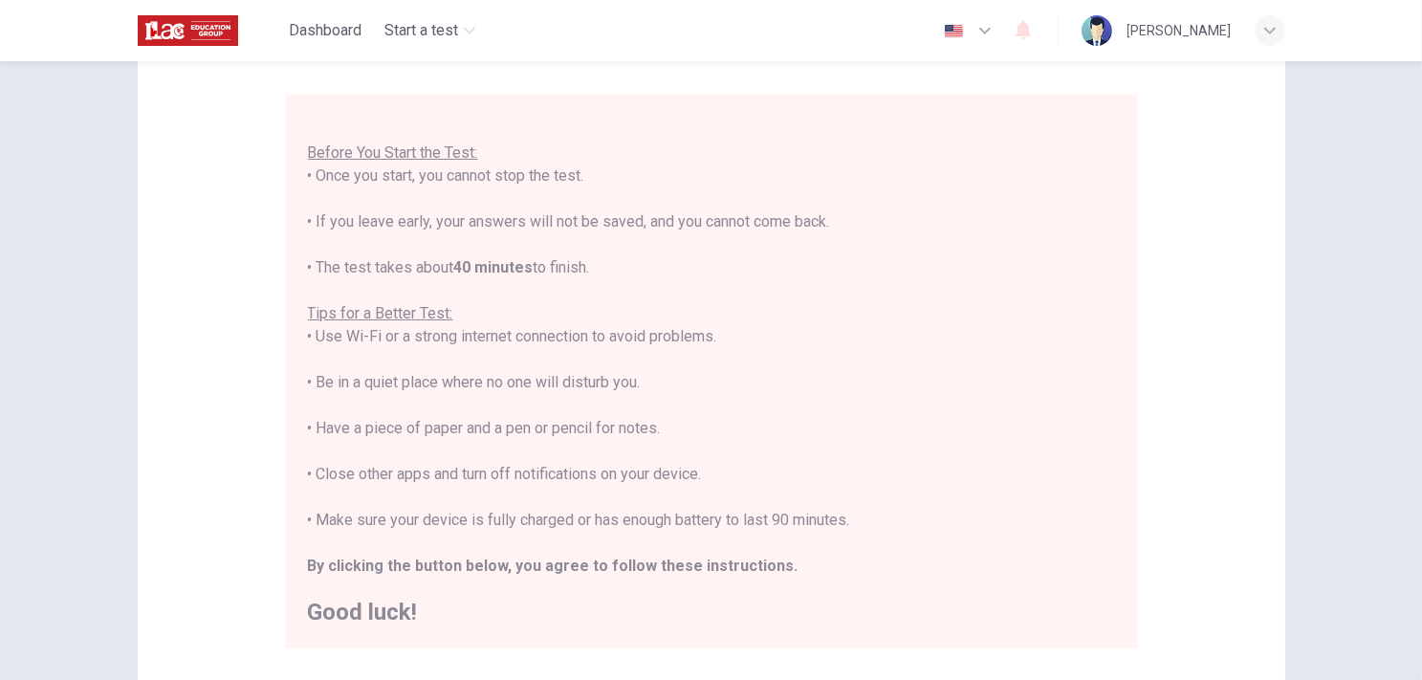
scroll to position [383, 0]
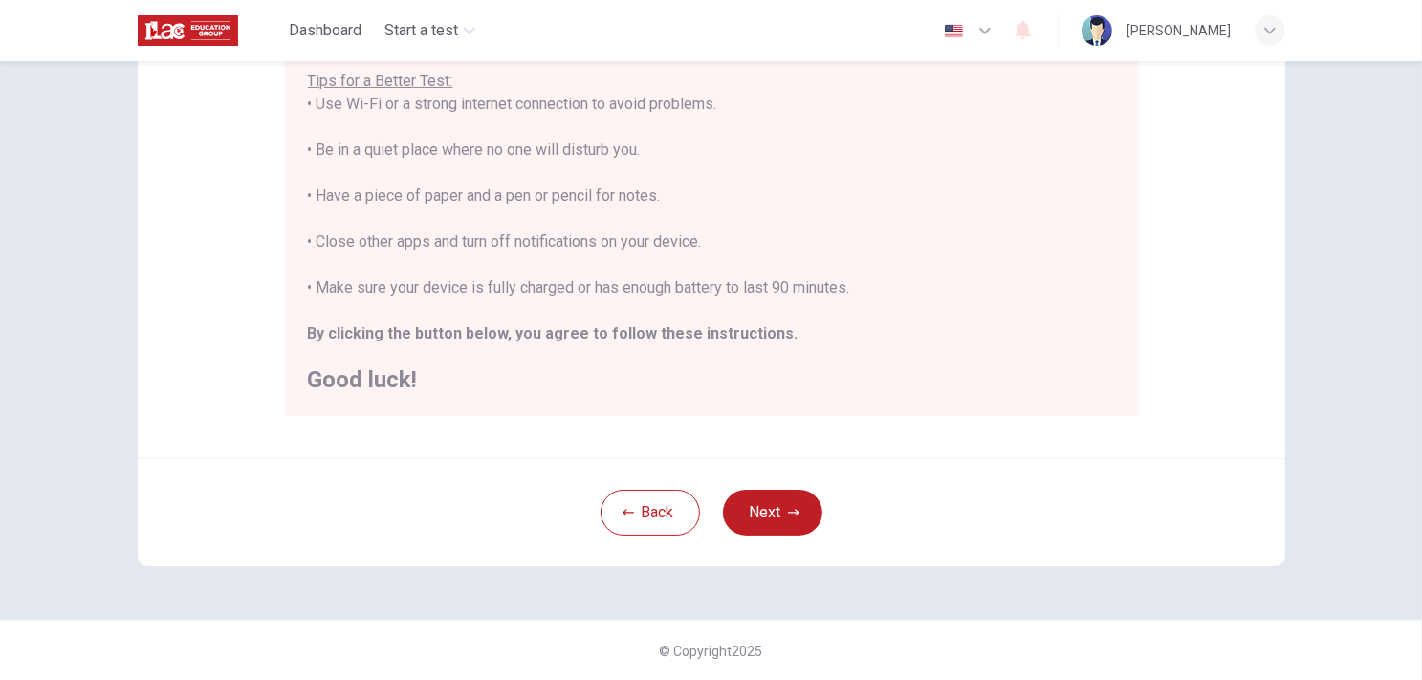
click at [783, 485] on div "Back Next" at bounding box center [712, 512] width 1148 height 108
click at [785, 500] on button "Next" at bounding box center [772, 513] width 99 height 46
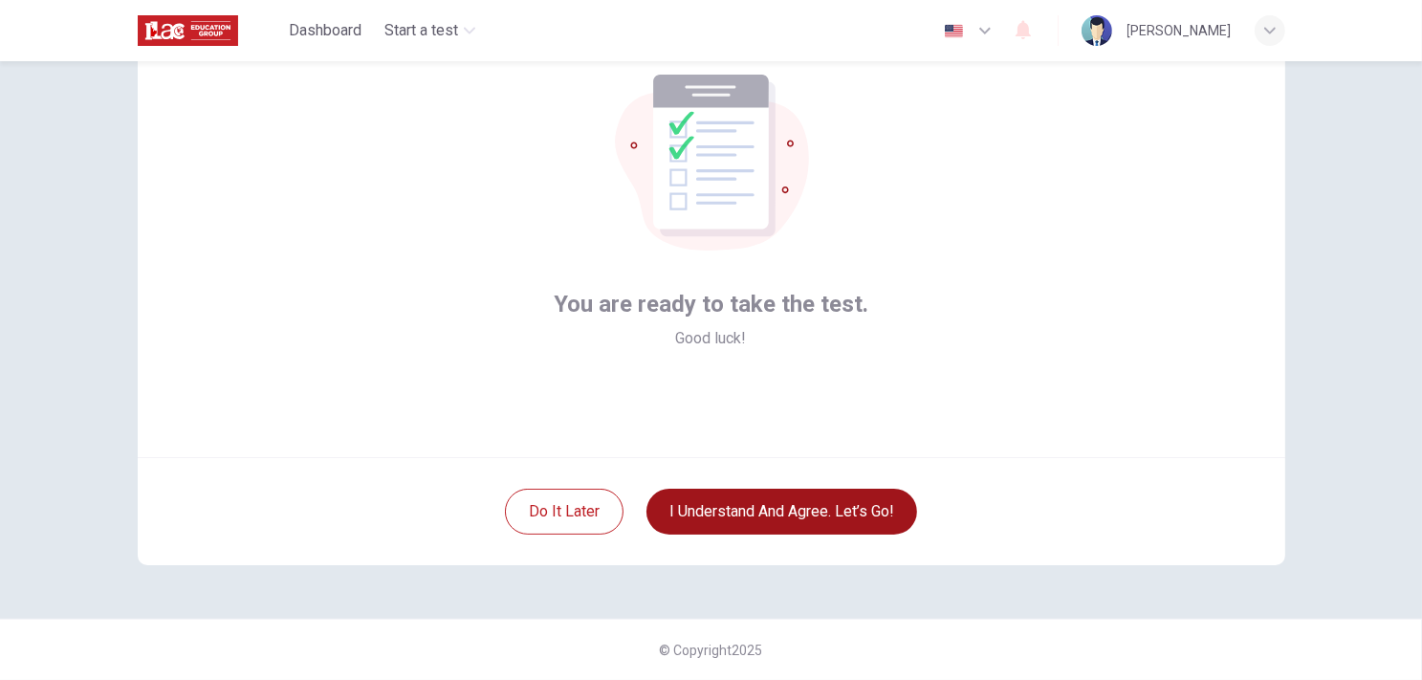
scroll to position [116, 0]
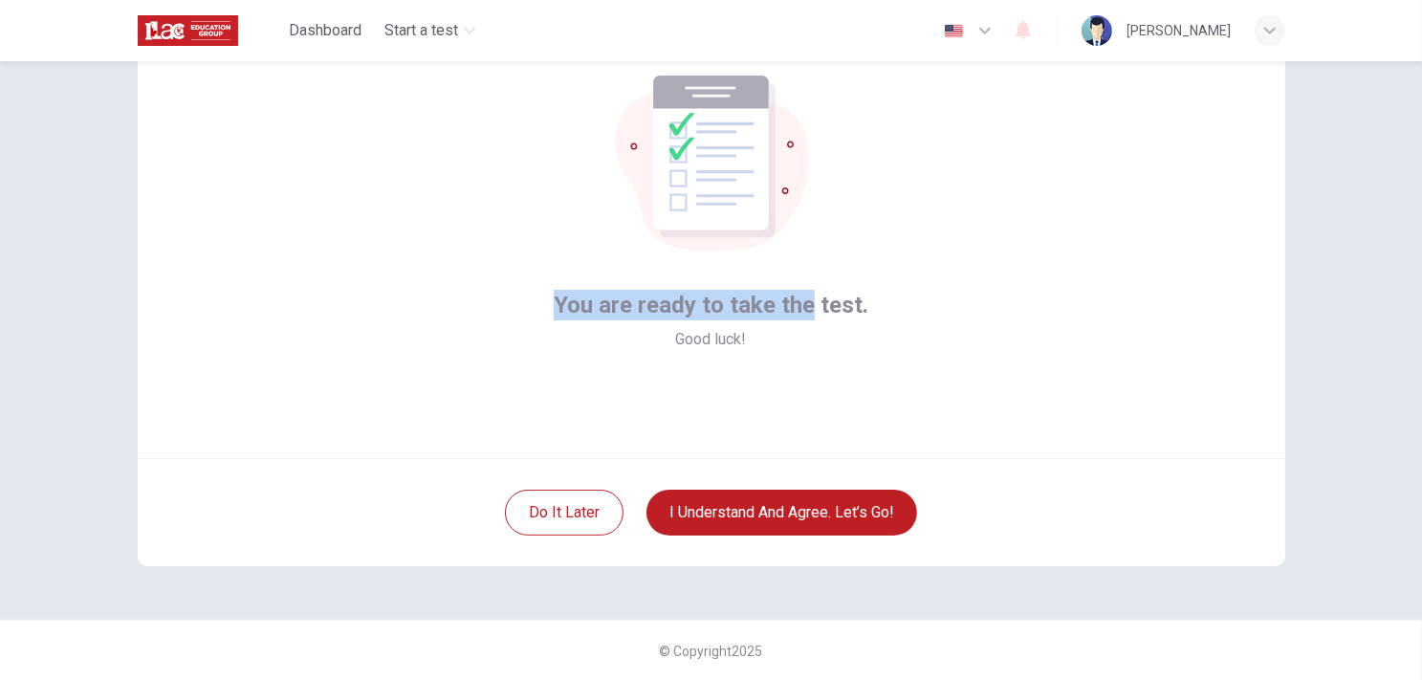
drag, startPoint x: 546, startPoint y: 309, endPoint x: 807, endPoint y: 327, distance: 261.7
click at [807, 327] on div "You are ready to take the test. Good luck!" at bounding box center [712, 228] width 1148 height 459
click at [798, 351] on div "You are ready to take the test. Good luck!" at bounding box center [712, 228] width 1148 height 459
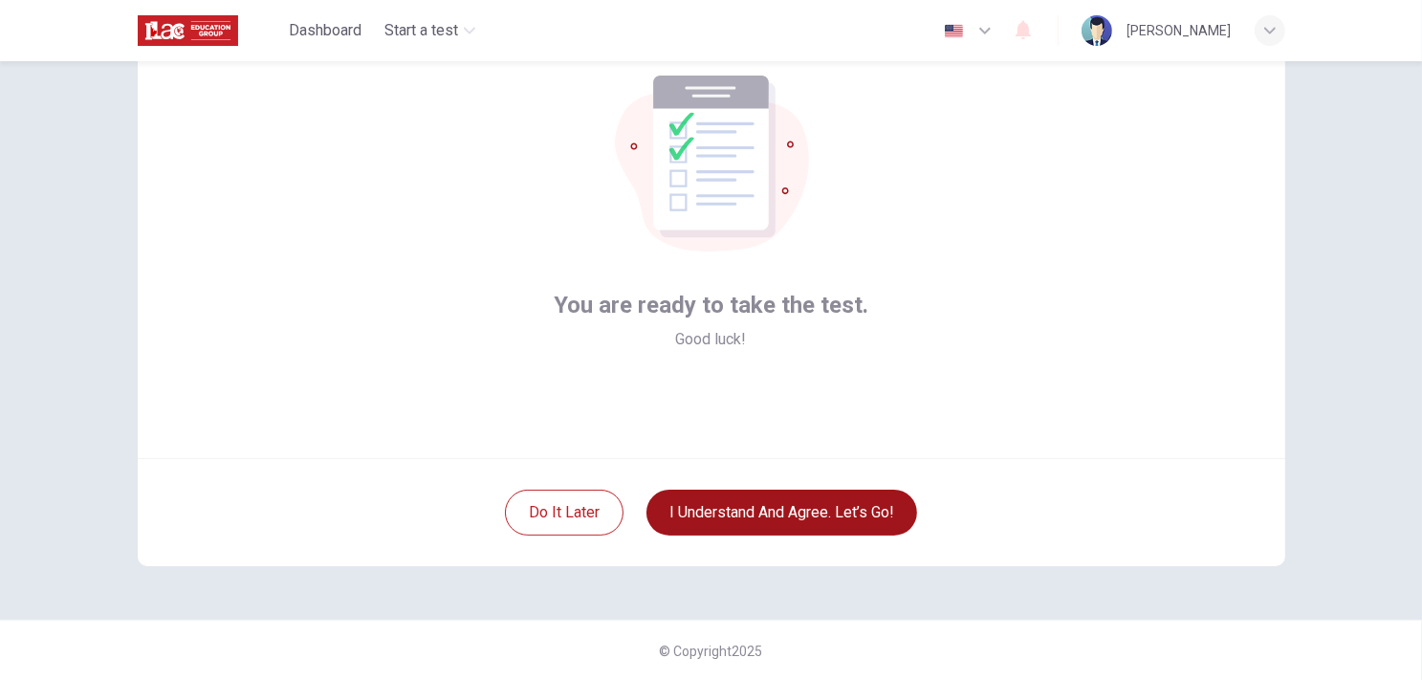
click at [777, 512] on button "I understand and agree. Let’s go!" at bounding box center [781, 513] width 271 height 46
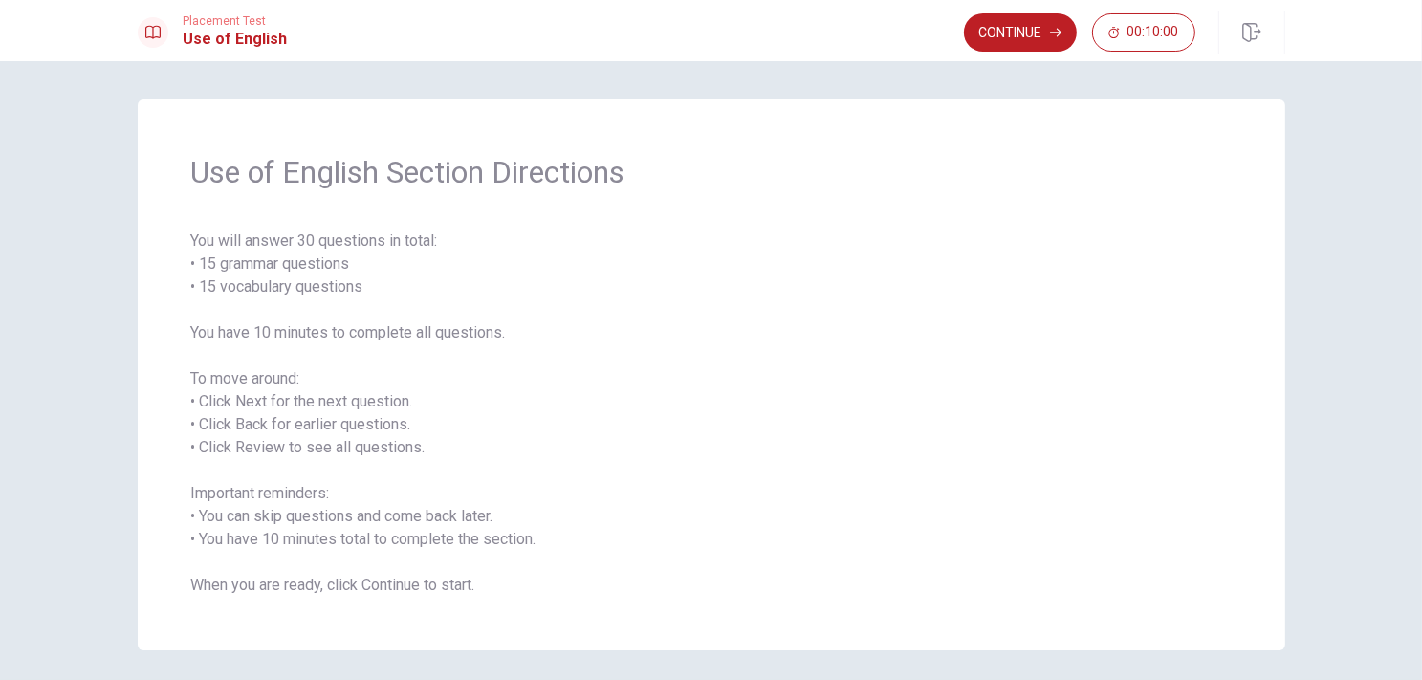
drag, startPoint x: 174, startPoint y: 323, endPoint x: 287, endPoint y: 331, distance: 113.1
click at [284, 336] on div "Use of English Section Directions You will answer 30 questions in total: • 15 g…" at bounding box center [712, 374] width 1148 height 551
drag, startPoint x: 295, startPoint y: 324, endPoint x: 391, endPoint y: 328, distance: 96.7
click at [391, 328] on span "You will answer 30 questions in total: • 15 grammar questions • 15 vocabulary q…" at bounding box center [711, 413] width 1040 height 367
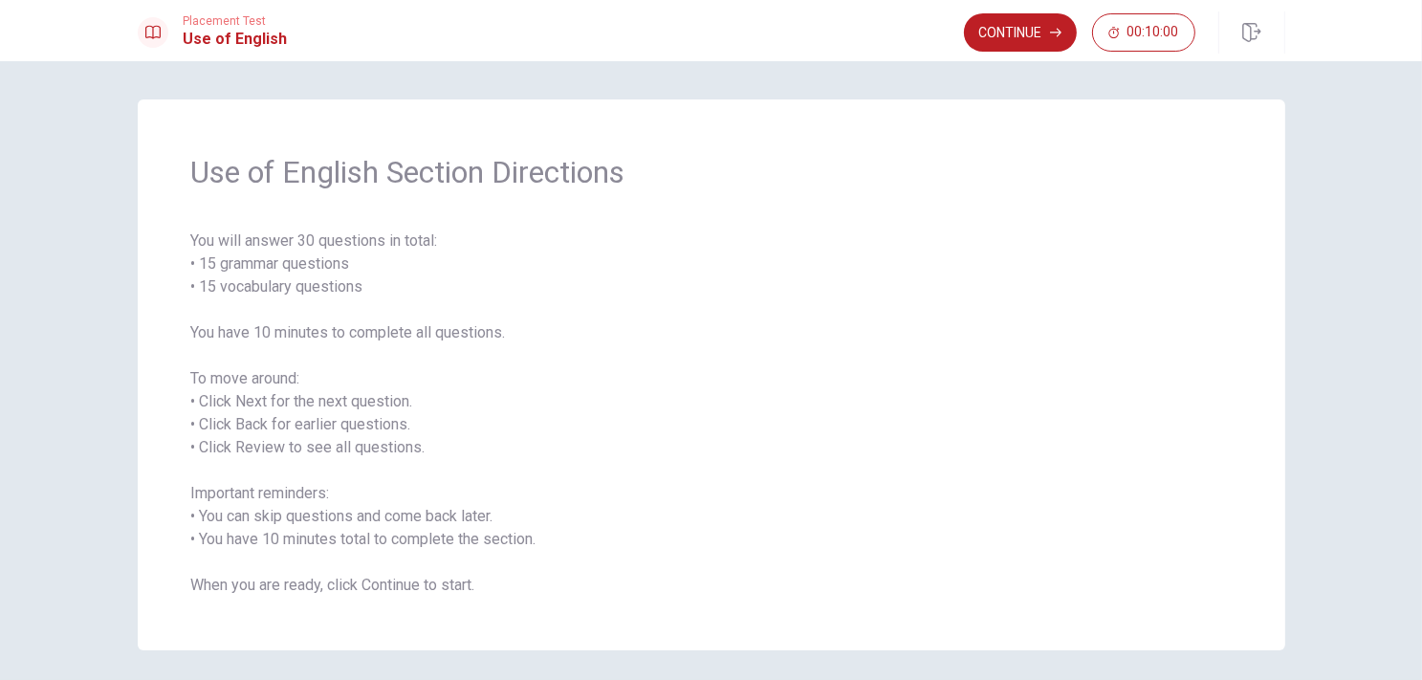
drag, startPoint x: 250, startPoint y: 426, endPoint x: 260, endPoint y: 427, distance: 10.7
click at [252, 427] on span "You will answer 30 questions in total: • 15 grammar questions • 15 vocabulary q…" at bounding box center [711, 413] width 1040 height 367
drag, startPoint x: 283, startPoint y: 425, endPoint x: 317, endPoint y: 422, distance: 34.5
click at [317, 422] on span "You will answer 30 questions in total: • 15 grammar questions • 15 vocabulary q…" at bounding box center [711, 413] width 1040 height 367
click at [1021, 41] on button "Continue" at bounding box center [1020, 32] width 113 height 38
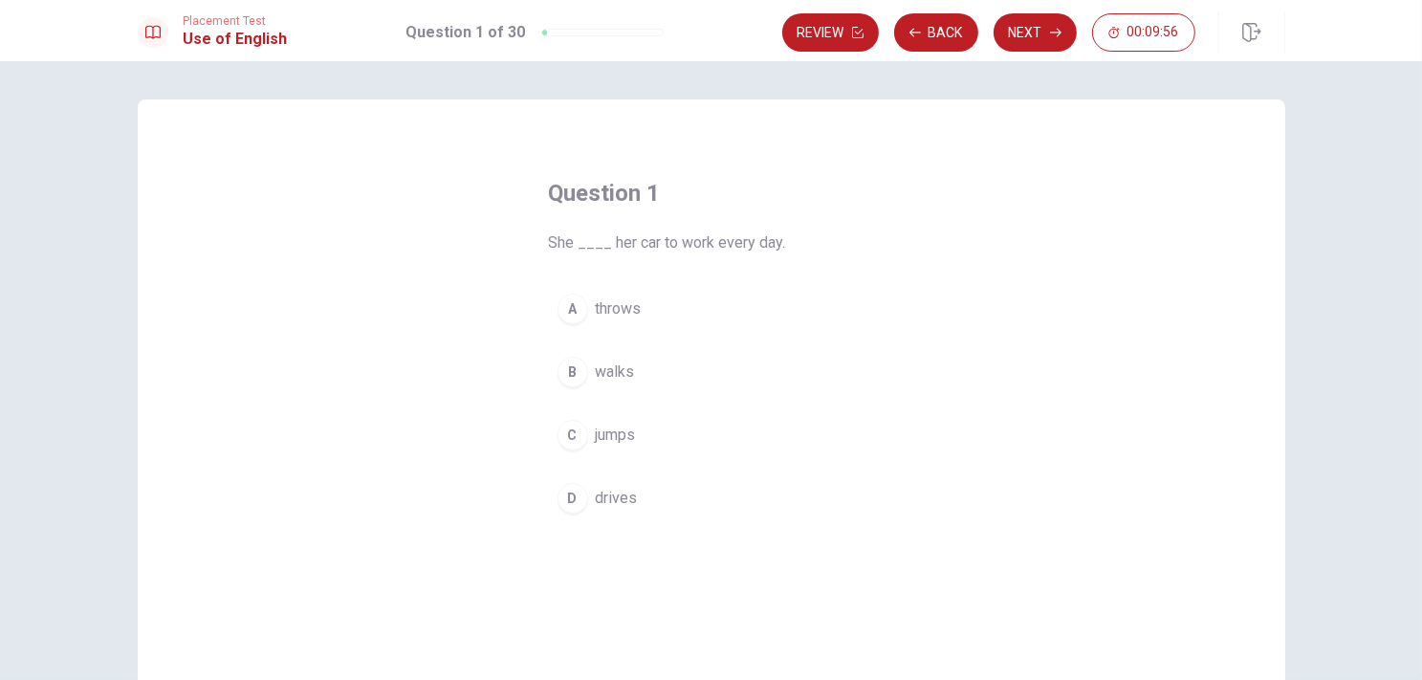
drag, startPoint x: 539, startPoint y: 240, endPoint x: 585, endPoint y: 244, distance: 46.1
click at [585, 244] on div "Question 1 She ____ her car to work every day. A throws B walks C jumps D drives" at bounding box center [712, 349] width 402 height 405
drag, startPoint x: 588, startPoint y: 244, endPoint x: 620, endPoint y: 243, distance: 31.6
click at [620, 243] on span "She ____ her car to work every day." at bounding box center [711, 242] width 325 height 23
click at [570, 496] on div "D" at bounding box center [573, 498] width 31 height 31
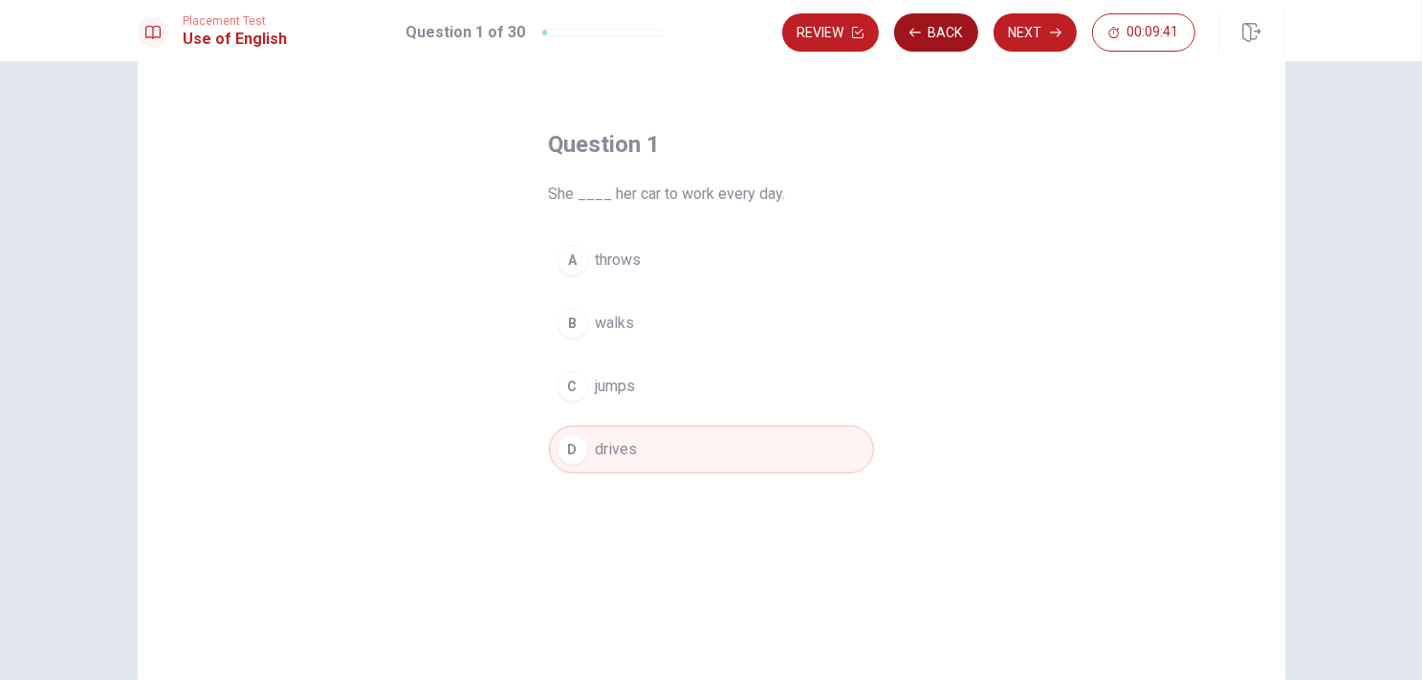
scroll to position [96, 0]
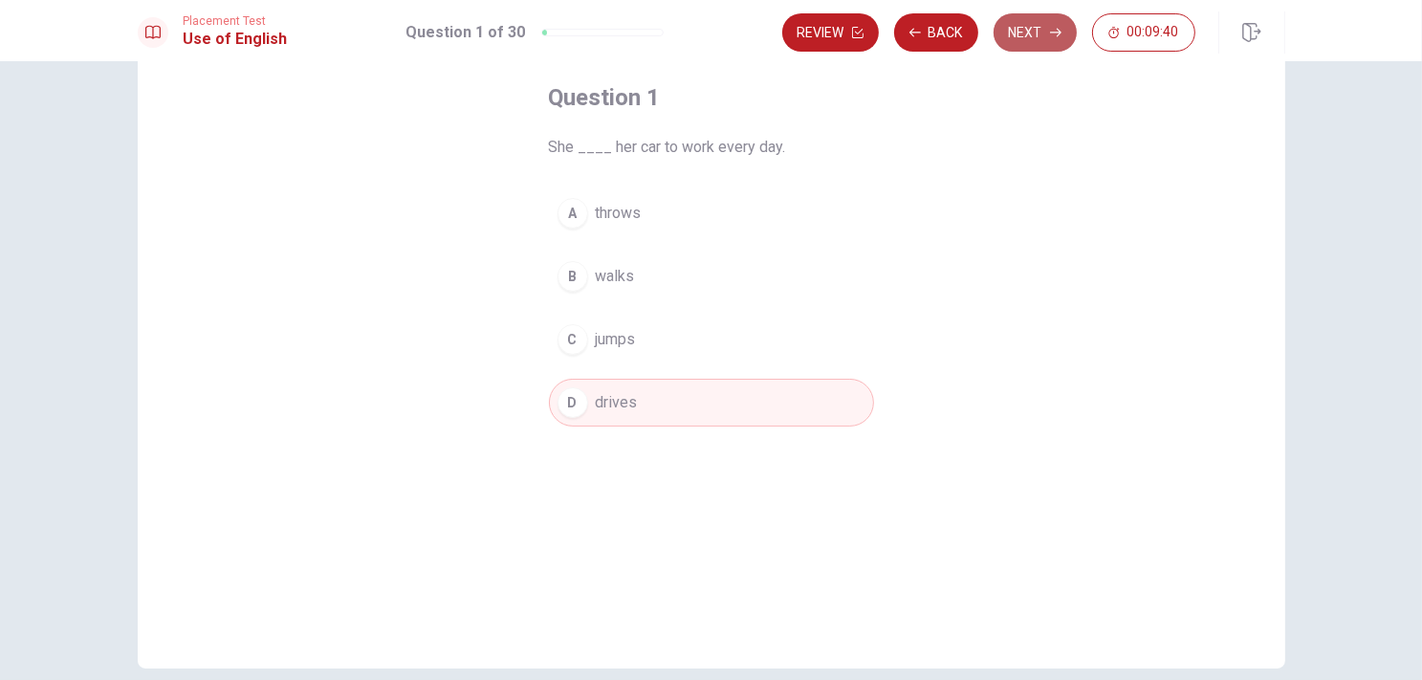
click at [1026, 37] on button "Next" at bounding box center [1035, 32] width 83 height 38
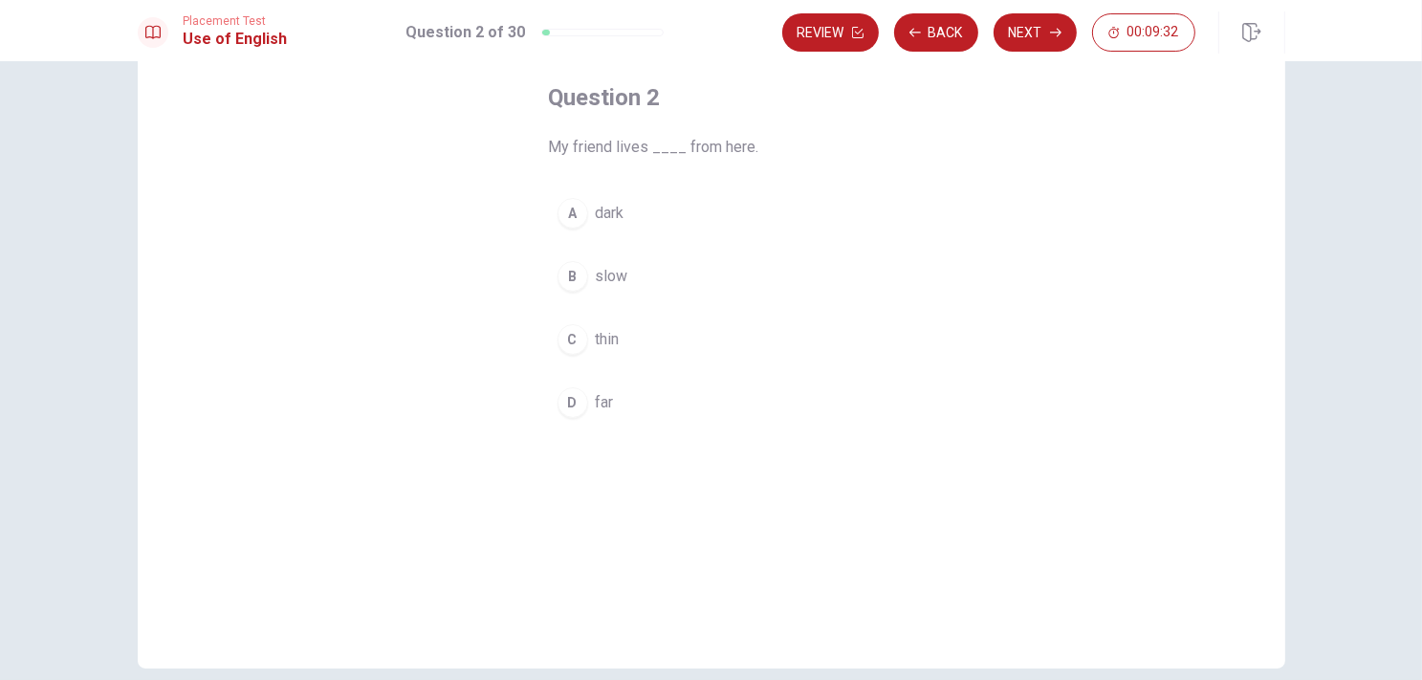
click at [566, 389] on div "D" at bounding box center [573, 402] width 31 height 31
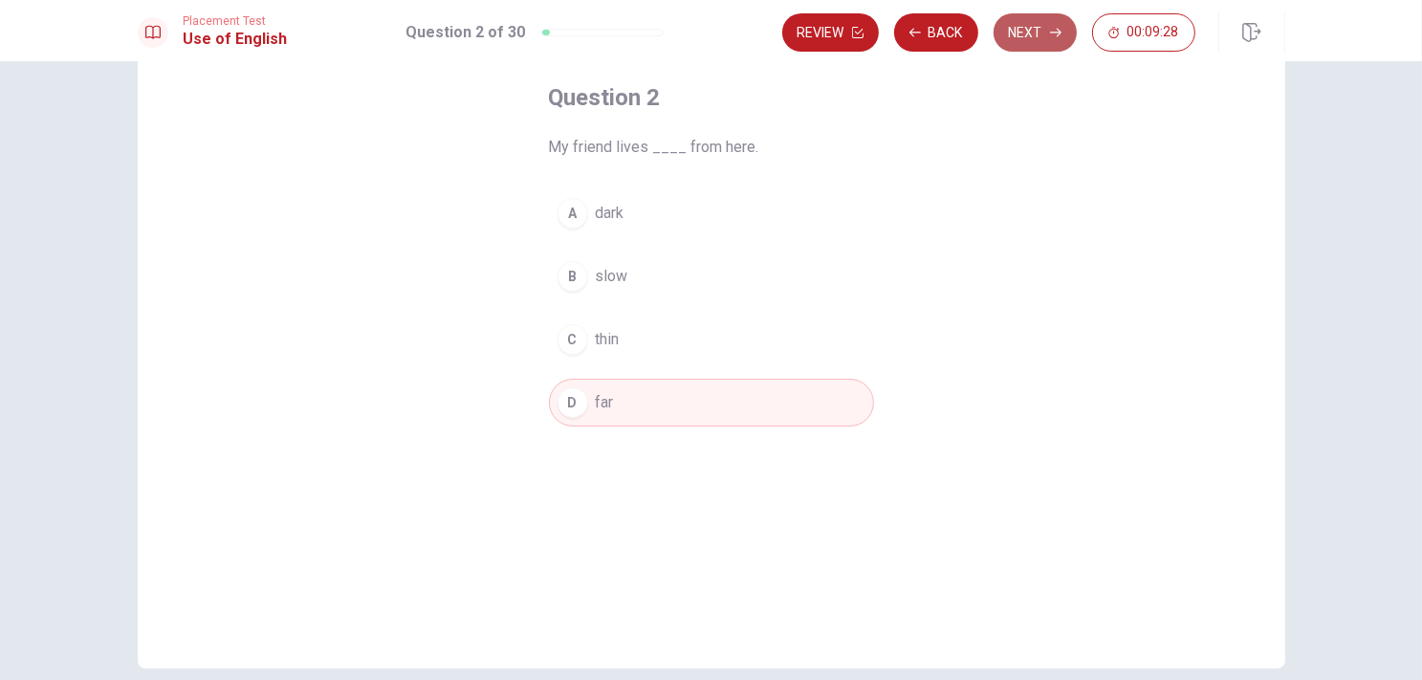
click at [1015, 34] on button "Next" at bounding box center [1035, 32] width 83 height 38
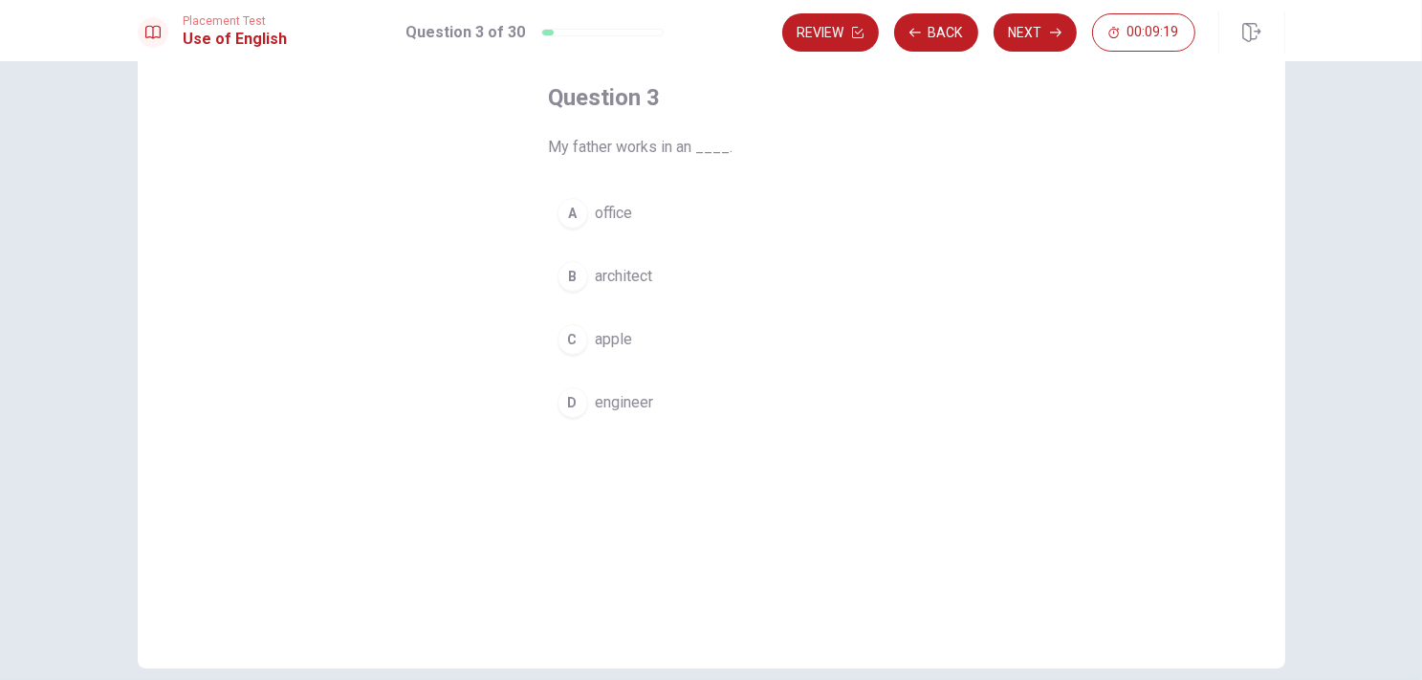
click at [578, 219] on div "A" at bounding box center [573, 213] width 31 height 31
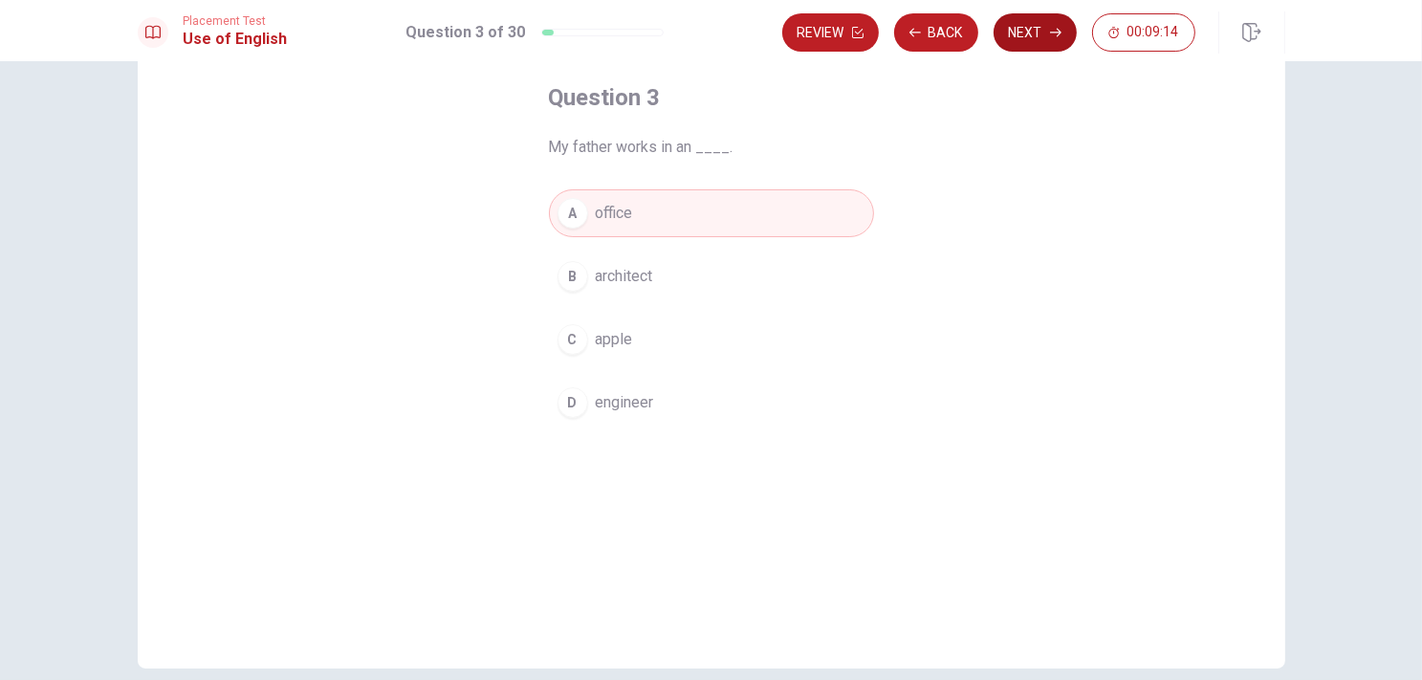
click at [1033, 26] on button "Next" at bounding box center [1035, 32] width 83 height 38
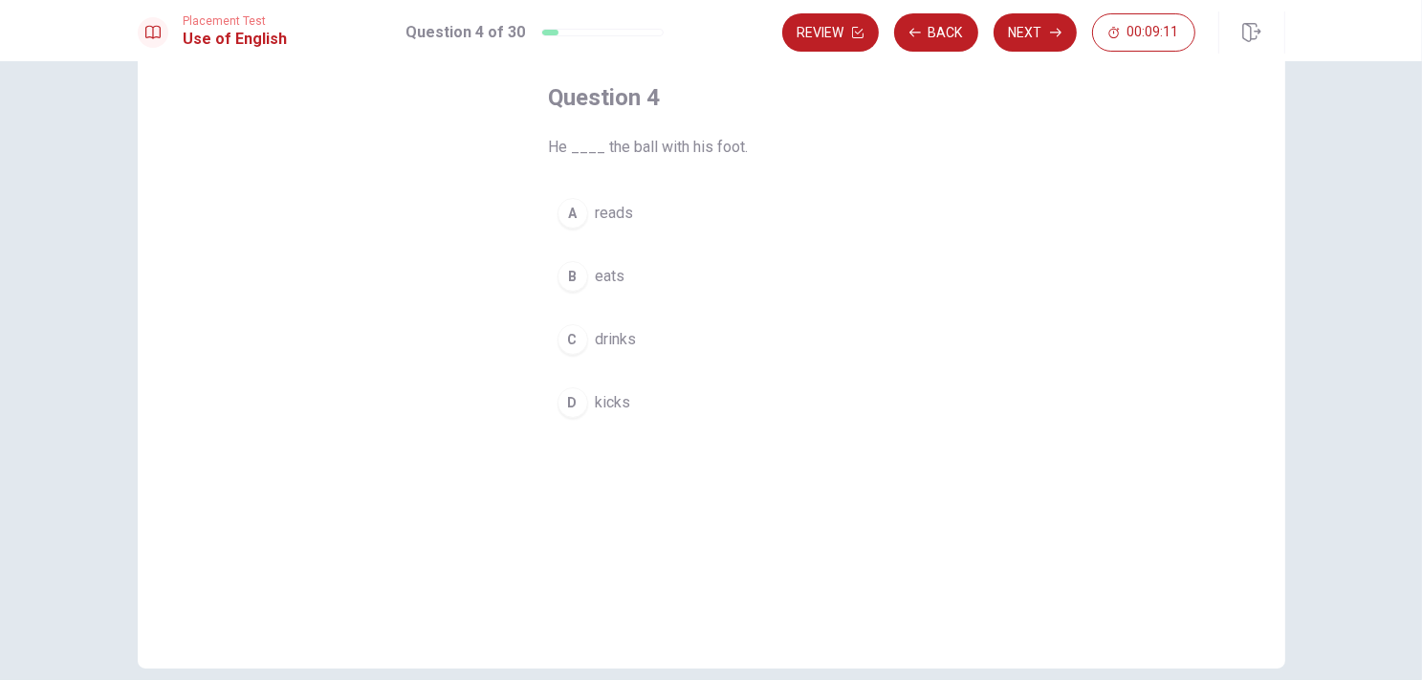
drag, startPoint x: 550, startPoint y: 148, endPoint x: 583, endPoint y: 154, distance: 34.0
click at [583, 154] on span "He ____ the ball with his foot." at bounding box center [711, 147] width 325 height 23
click at [564, 405] on div "D" at bounding box center [573, 402] width 31 height 31
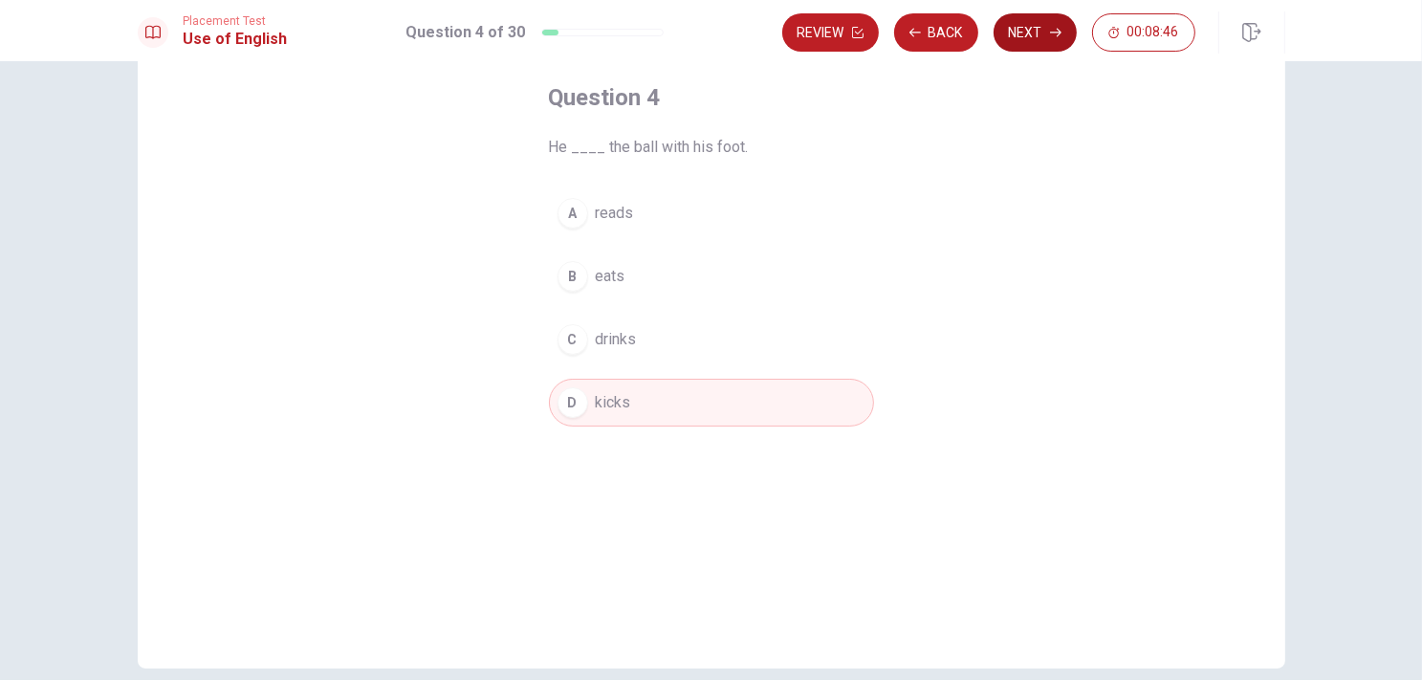
click at [1056, 40] on button "Next" at bounding box center [1035, 32] width 83 height 38
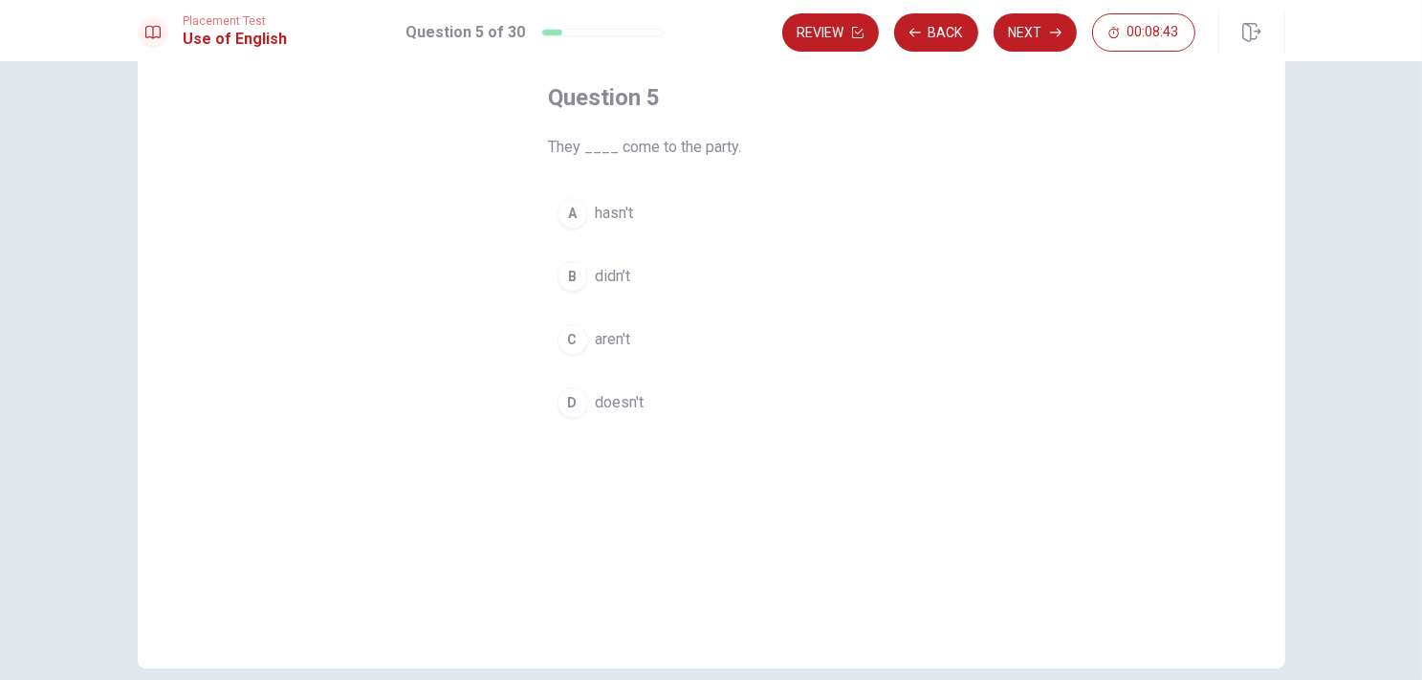
drag, startPoint x: 560, startPoint y: 146, endPoint x: 563, endPoint y: 171, distance: 25.0
click at [563, 171] on div "Question 5 They ____ come to the party. A hasn't B didn’t C aren't D doesn't" at bounding box center [712, 254] width 402 height 405
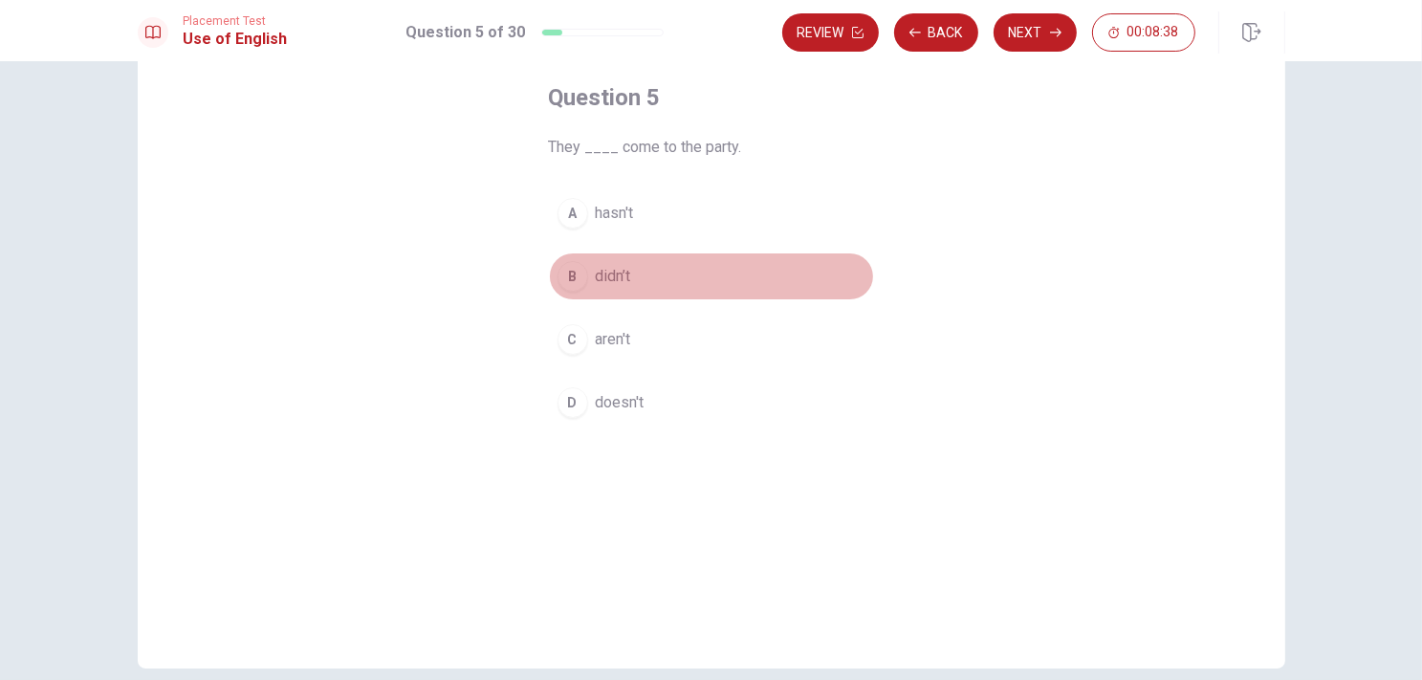
click at [562, 286] on div "B" at bounding box center [573, 276] width 31 height 31
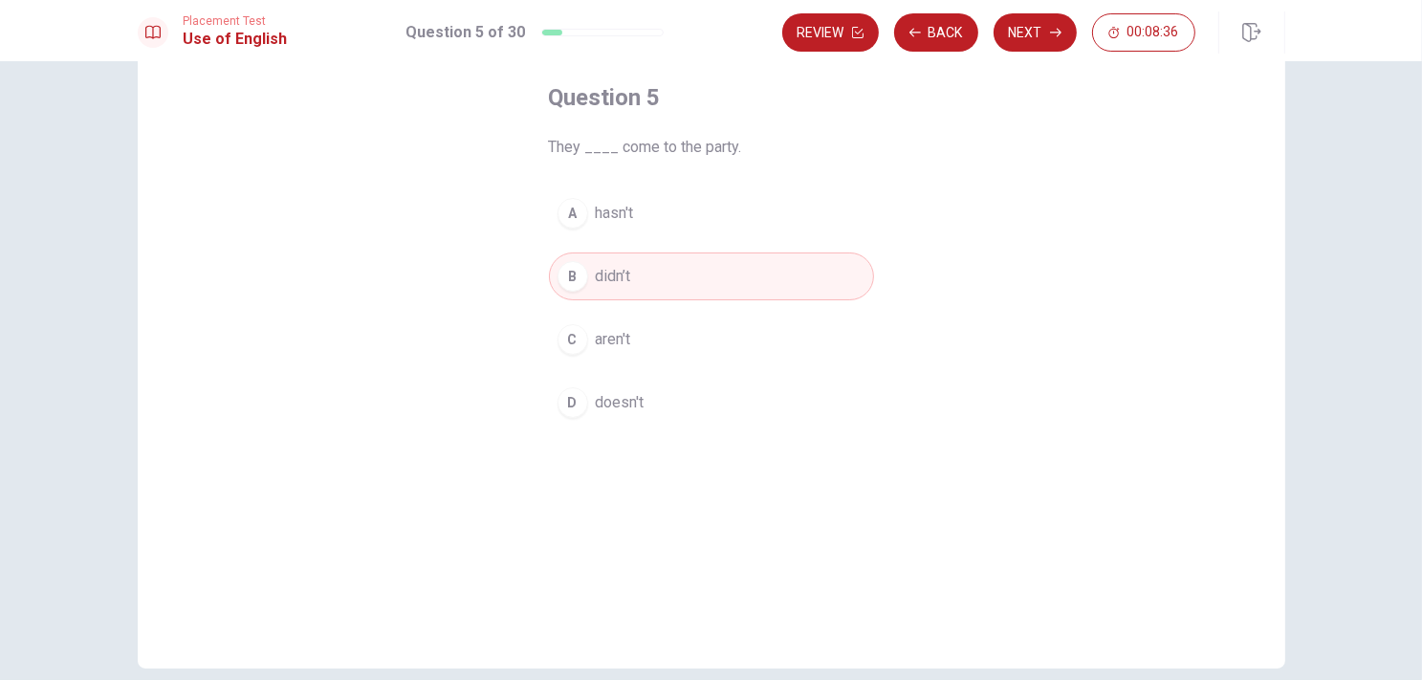
drag, startPoint x: 621, startPoint y: 152, endPoint x: 684, endPoint y: 141, distance: 64.2
click at [684, 141] on span "They ____ come to the party." at bounding box center [711, 147] width 325 height 23
click at [1021, 24] on button "Next" at bounding box center [1035, 32] width 83 height 38
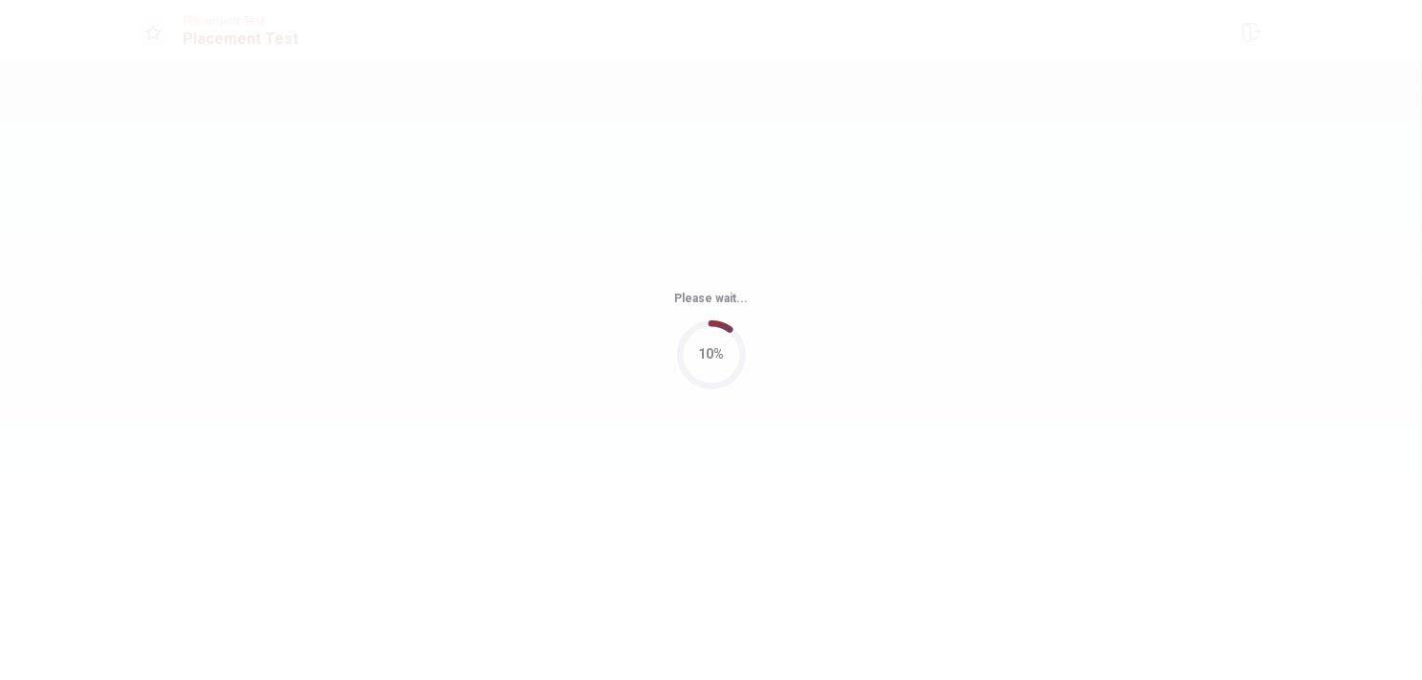
scroll to position [0, 0]
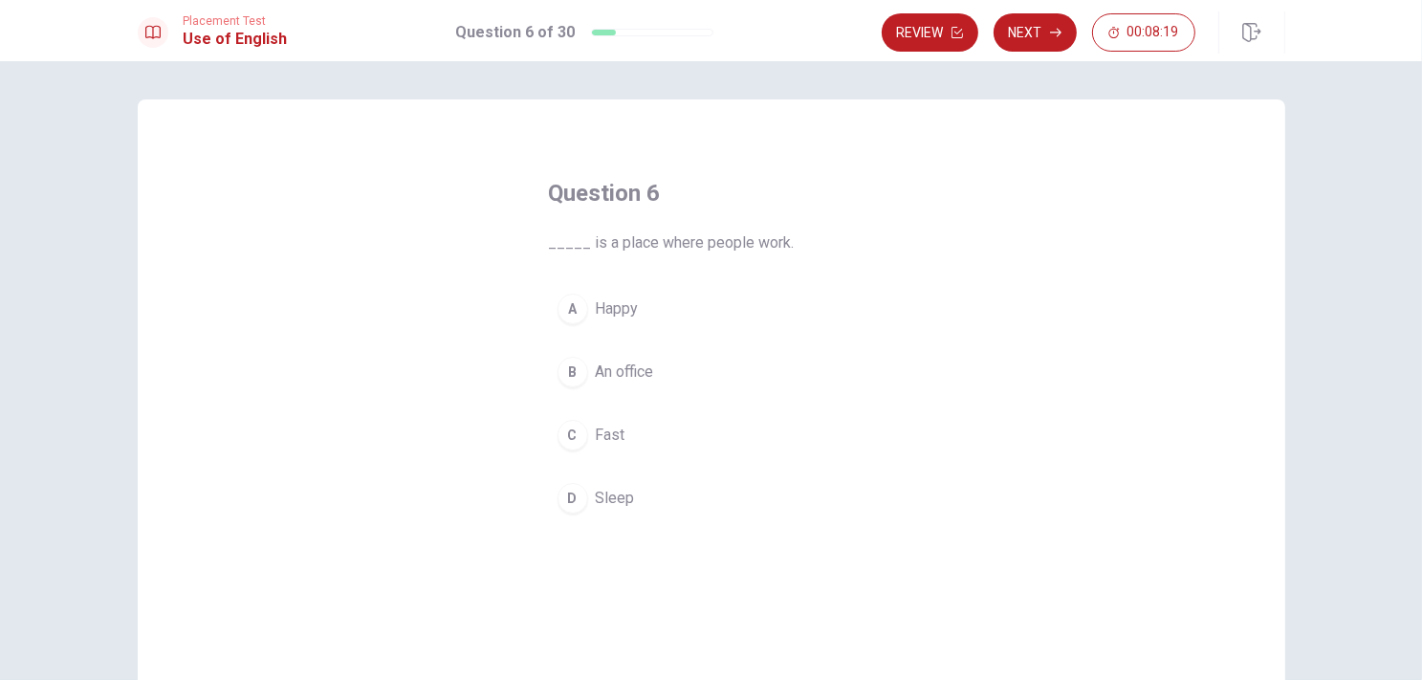
drag, startPoint x: 593, startPoint y: 243, endPoint x: 575, endPoint y: 241, distance: 18.3
click at [575, 241] on span "_____ is a place where people work." at bounding box center [711, 242] width 325 height 23
click at [573, 366] on div "B" at bounding box center [573, 372] width 31 height 31
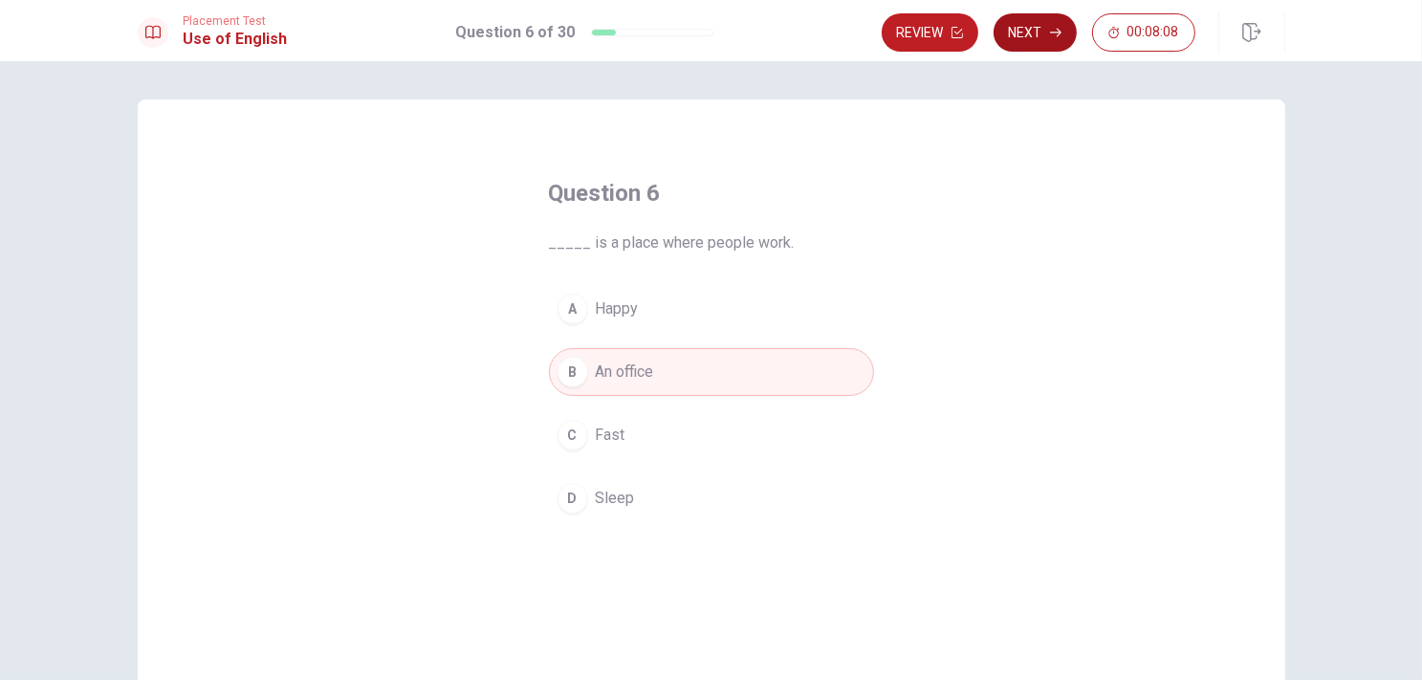
click at [1063, 41] on button "Next" at bounding box center [1035, 32] width 83 height 38
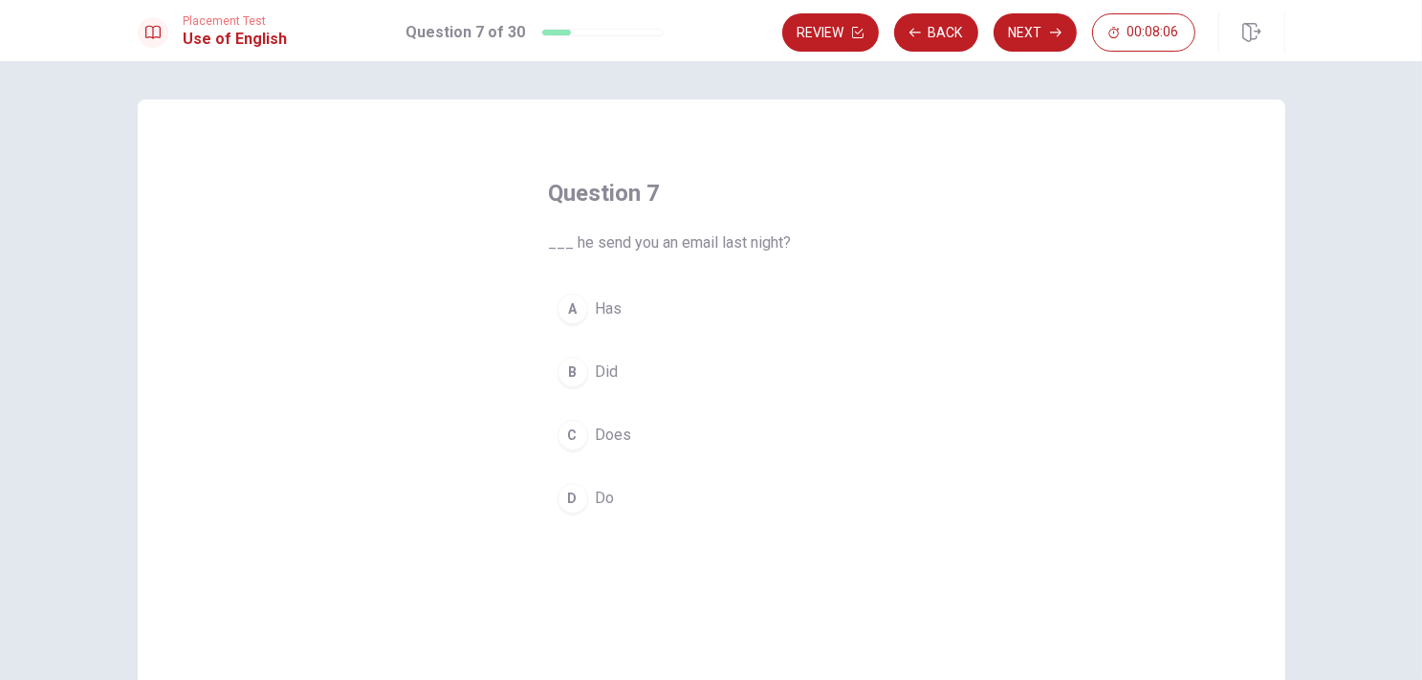
drag, startPoint x: 560, startPoint y: 240, endPoint x: 603, endPoint y: 248, distance: 43.7
click at [603, 248] on span "___ he send you an email last night?" at bounding box center [711, 242] width 325 height 23
click at [569, 433] on div "C" at bounding box center [573, 435] width 31 height 31
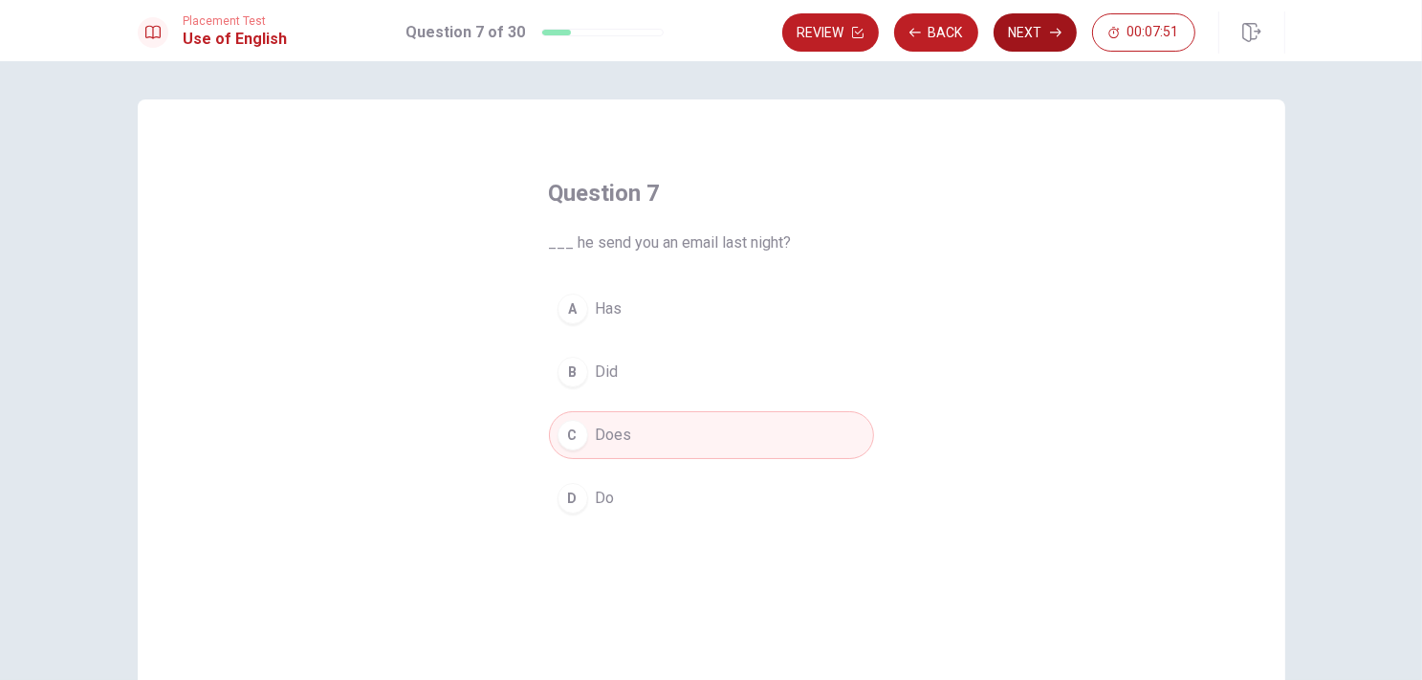
click at [1008, 27] on button "Next" at bounding box center [1035, 32] width 83 height 38
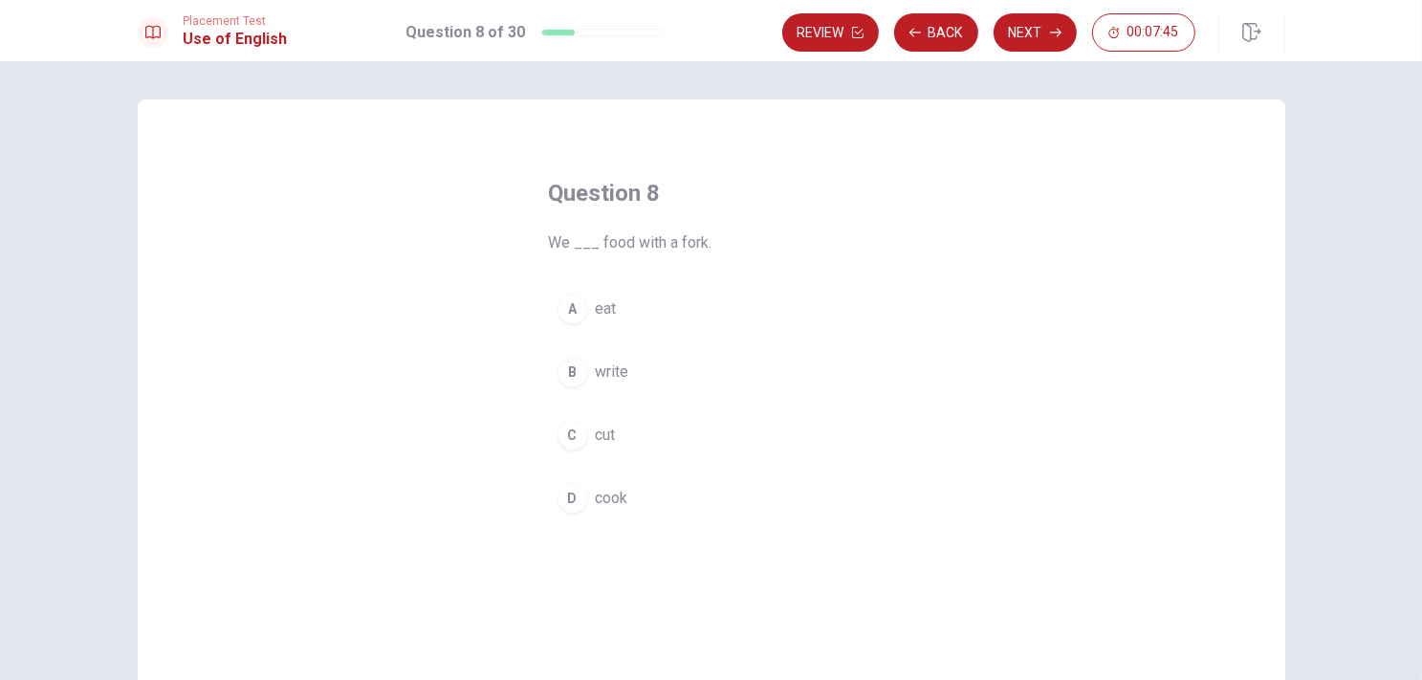
click at [622, 234] on span "We ___ food with a fork." at bounding box center [711, 242] width 325 height 23
click at [573, 314] on div "A" at bounding box center [573, 309] width 31 height 31
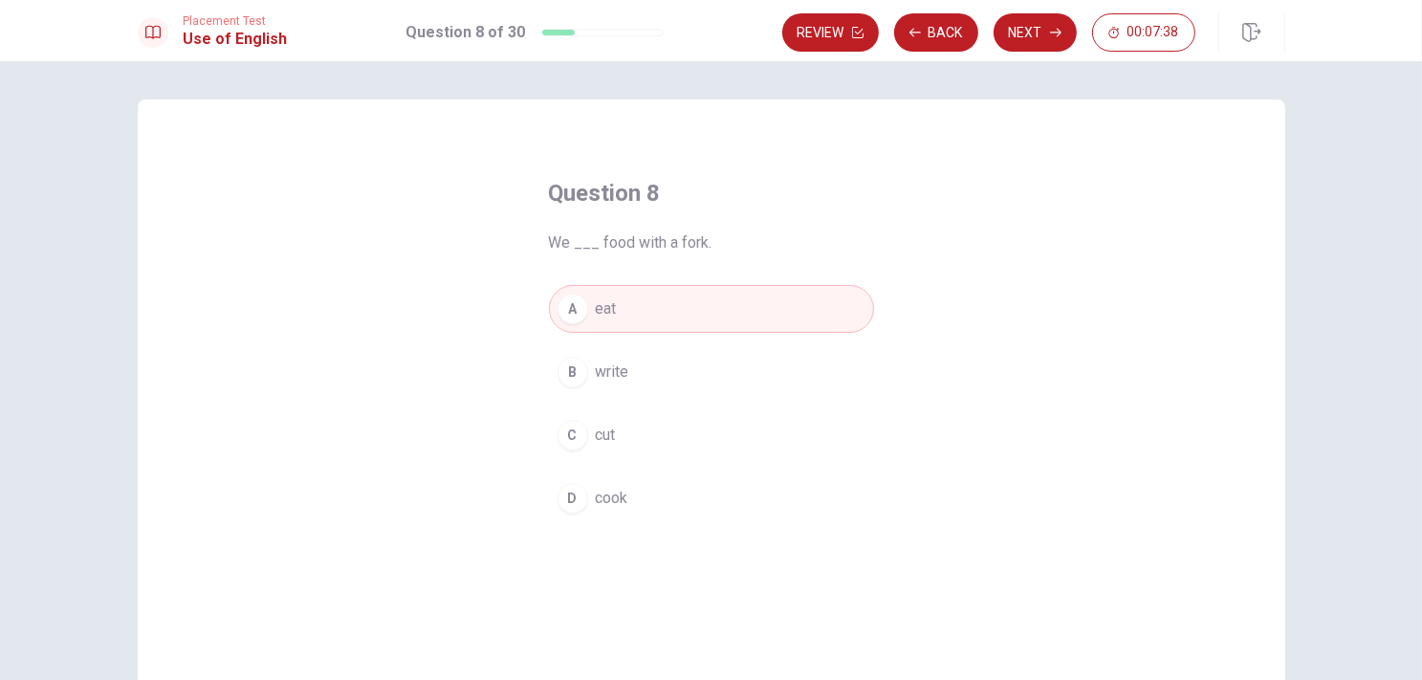
click at [580, 508] on button "D cook" at bounding box center [711, 498] width 325 height 48
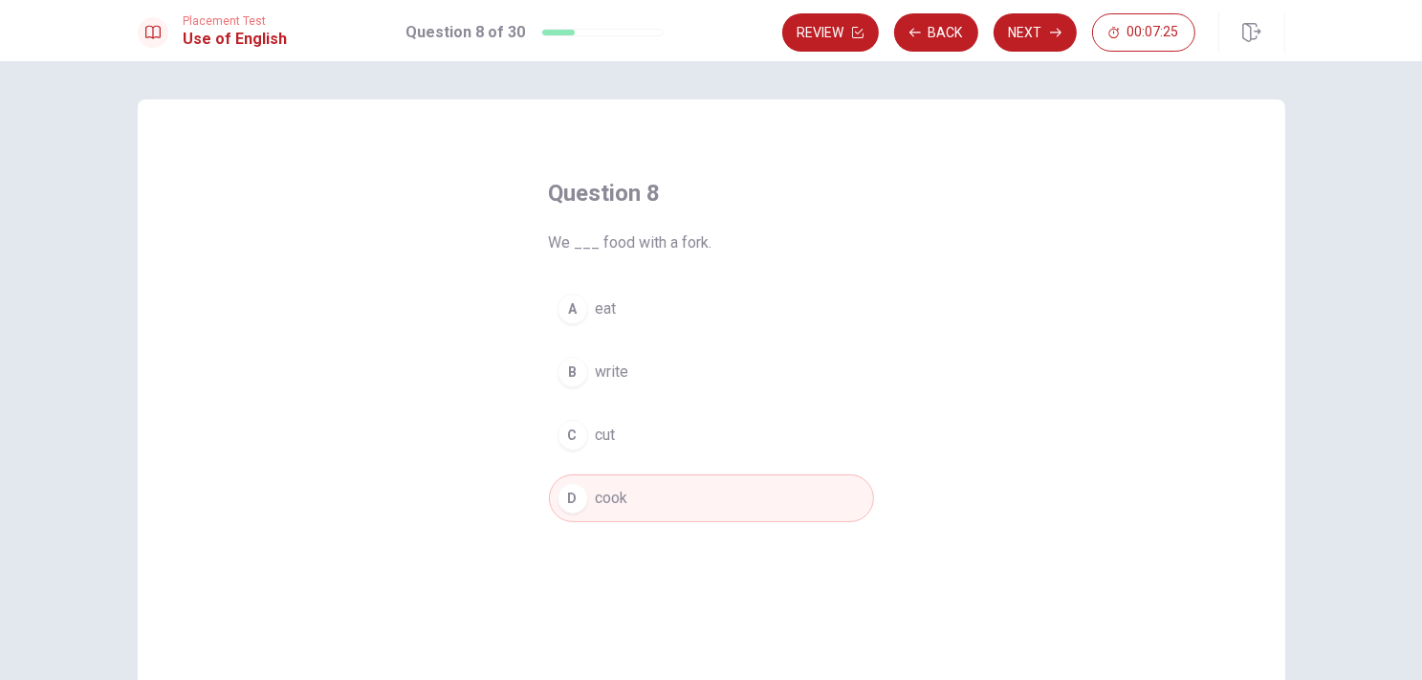
click at [606, 309] on span "eat" at bounding box center [606, 308] width 21 height 23
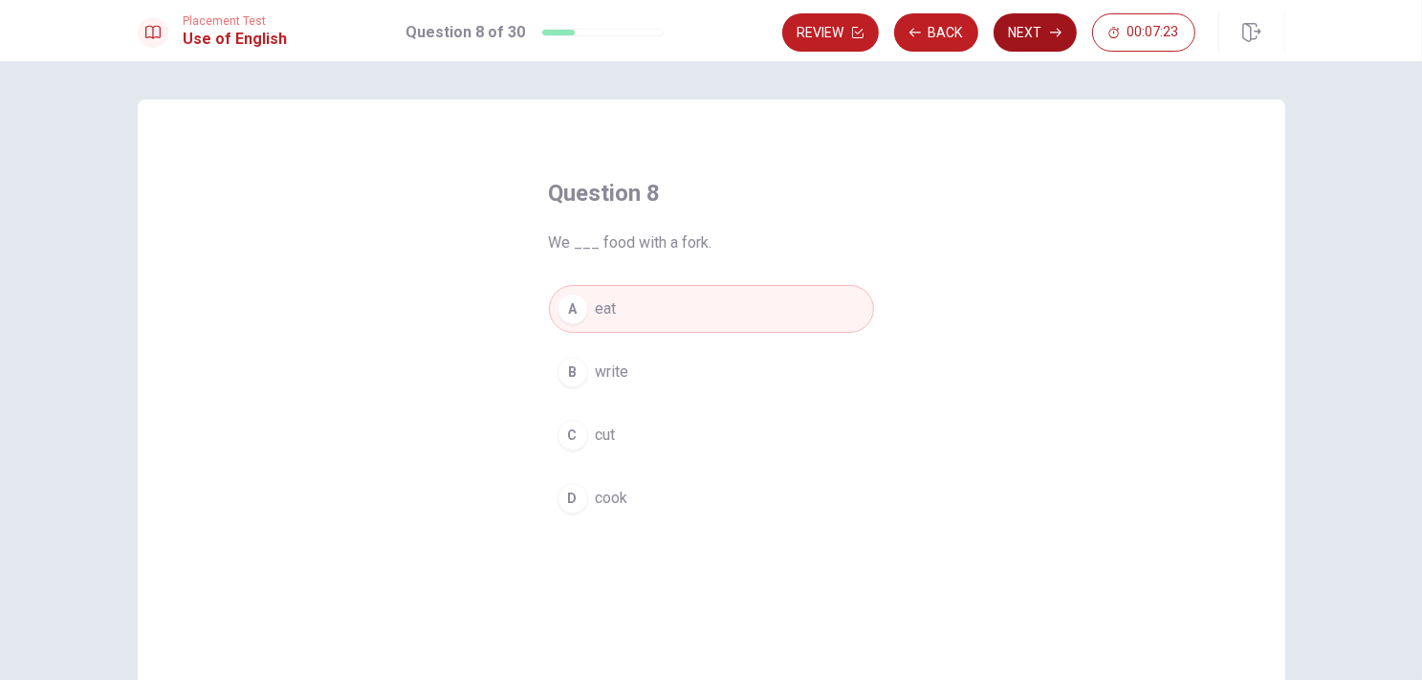
click at [1048, 33] on button "Next" at bounding box center [1035, 32] width 83 height 38
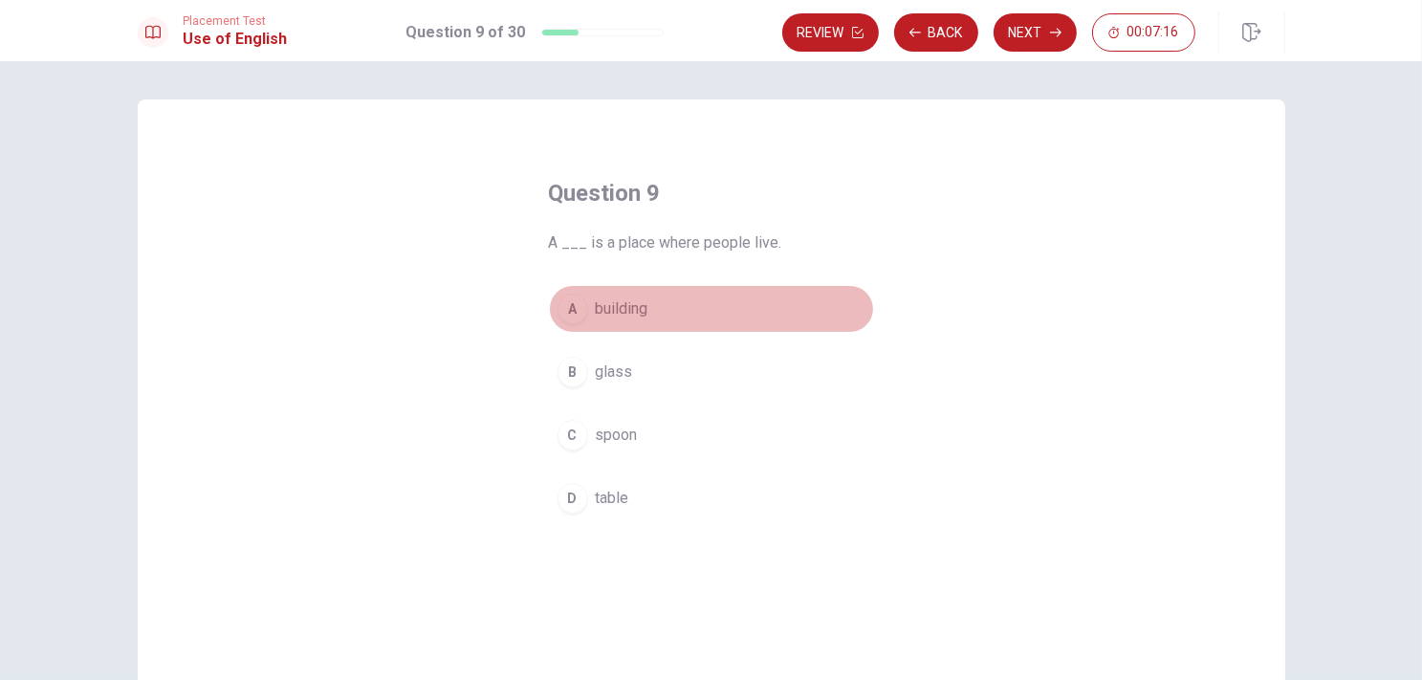
click at [564, 305] on div "A" at bounding box center [573, 309] width 31 height 31
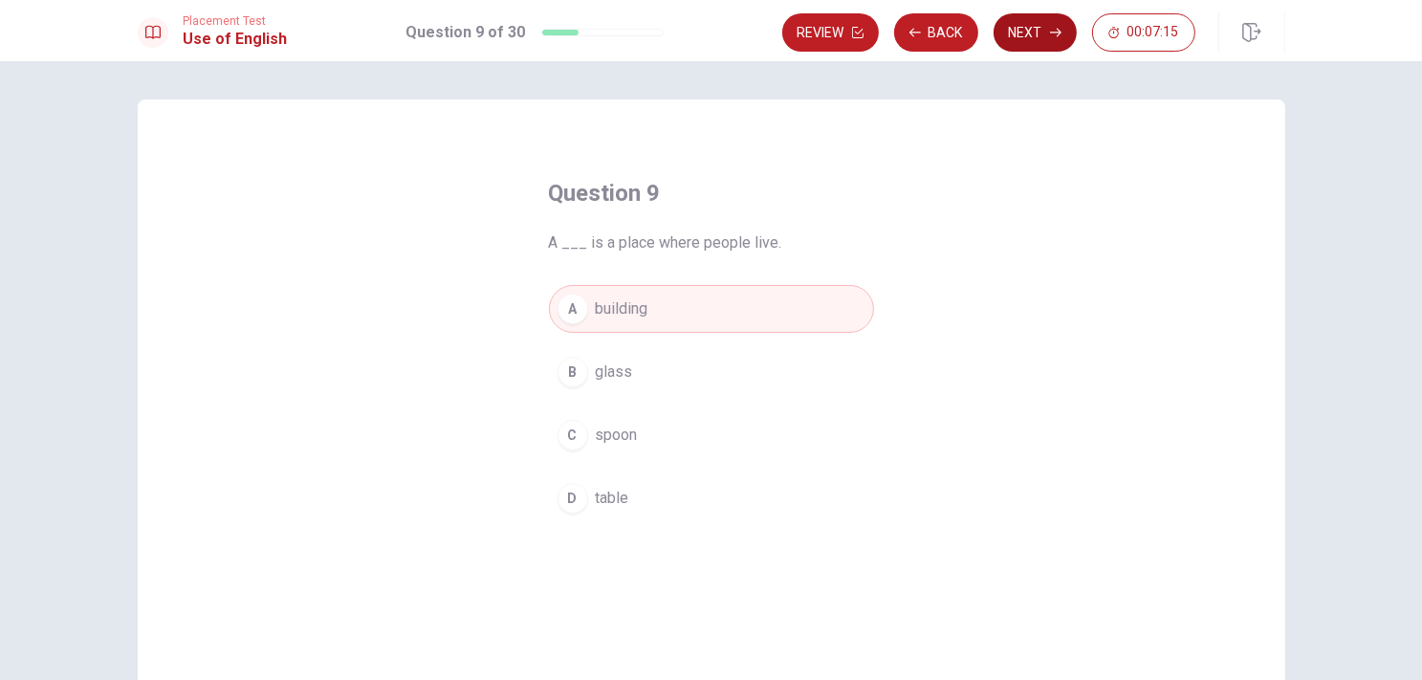
click at [1021, 37] on button "Next" at bounding box center [1035, 32] width 83 height 38
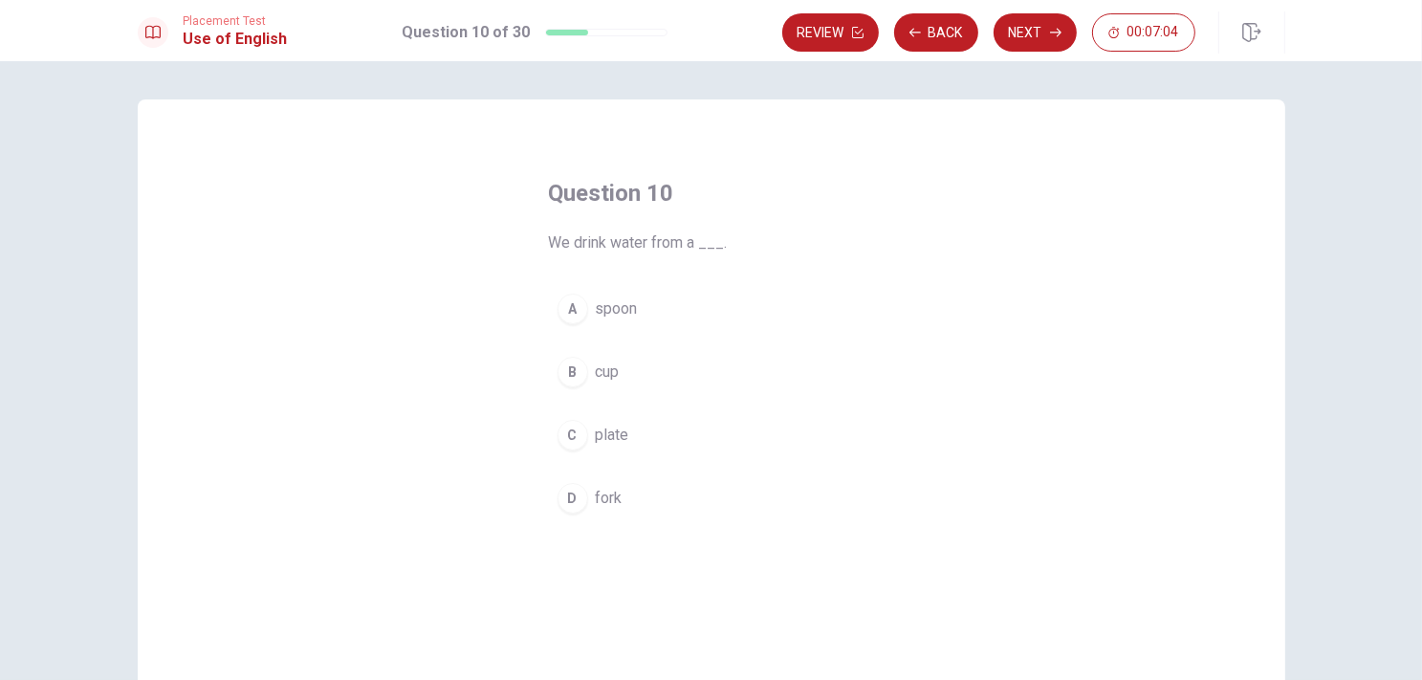
click at [578, 374] on div "B" at bounding box center [573, 372] width 31 height 31
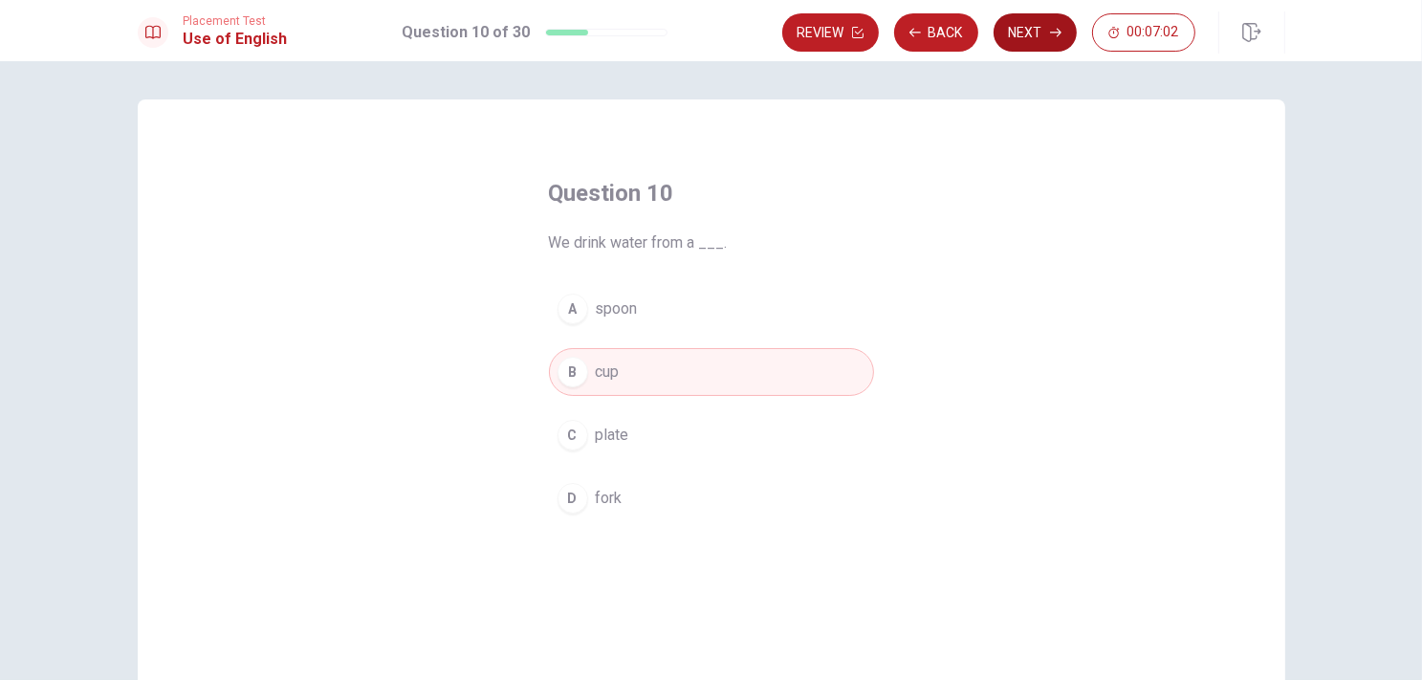
click at [1030, 40] on button "Next" at bounding box center [1035, 32] width 83 height 38
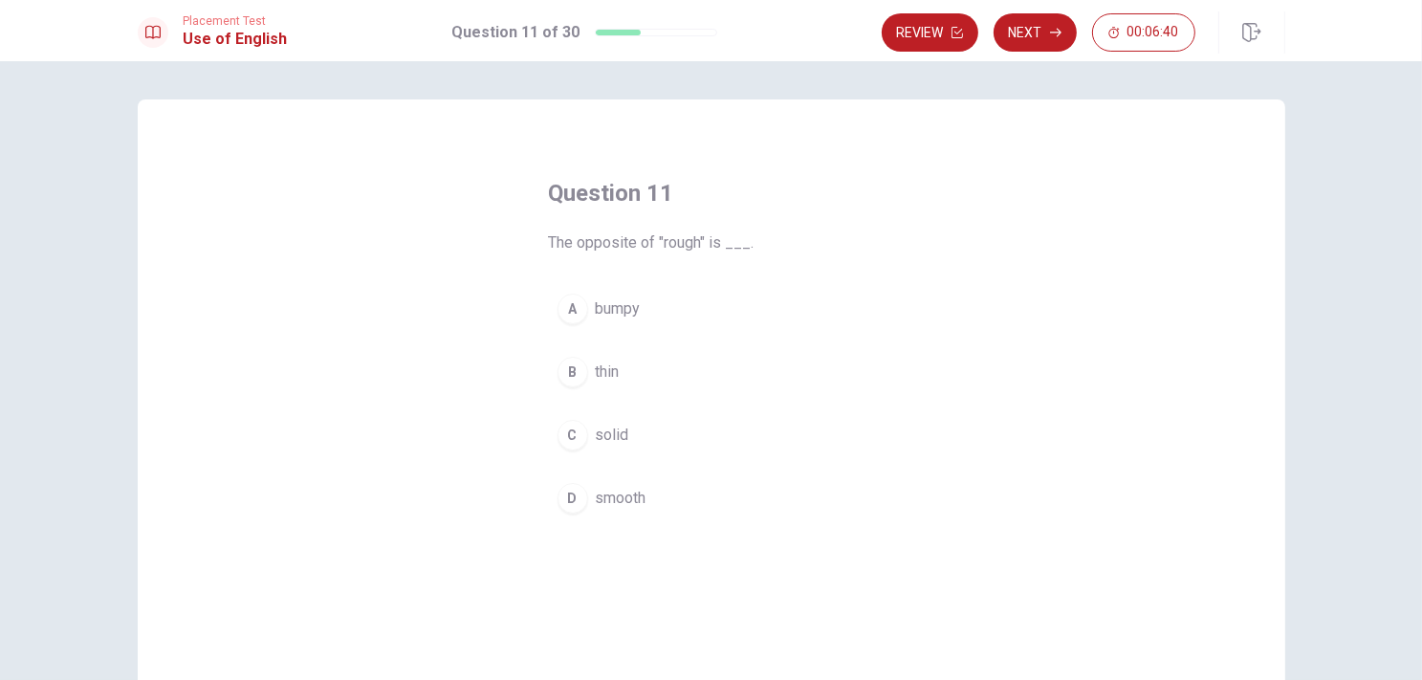
drag, startPoint x: 668, startPoint y: 248, endPoint x: 693, endPoint y: 244, distance: 25.2
click at [693, 244] on span "The opposite of "rough" is ___." at bounding box center [711, 242] width 325 height 23
click at [570, 371] on div "B" at bounding box center [573, 372] width 31 height 31
click at [558, 441] on div "C" at bounding box center [573, 435] width 31 height 31
click at [576, 380] on div "B" at bounding box center [573, 372] width 31 height 31
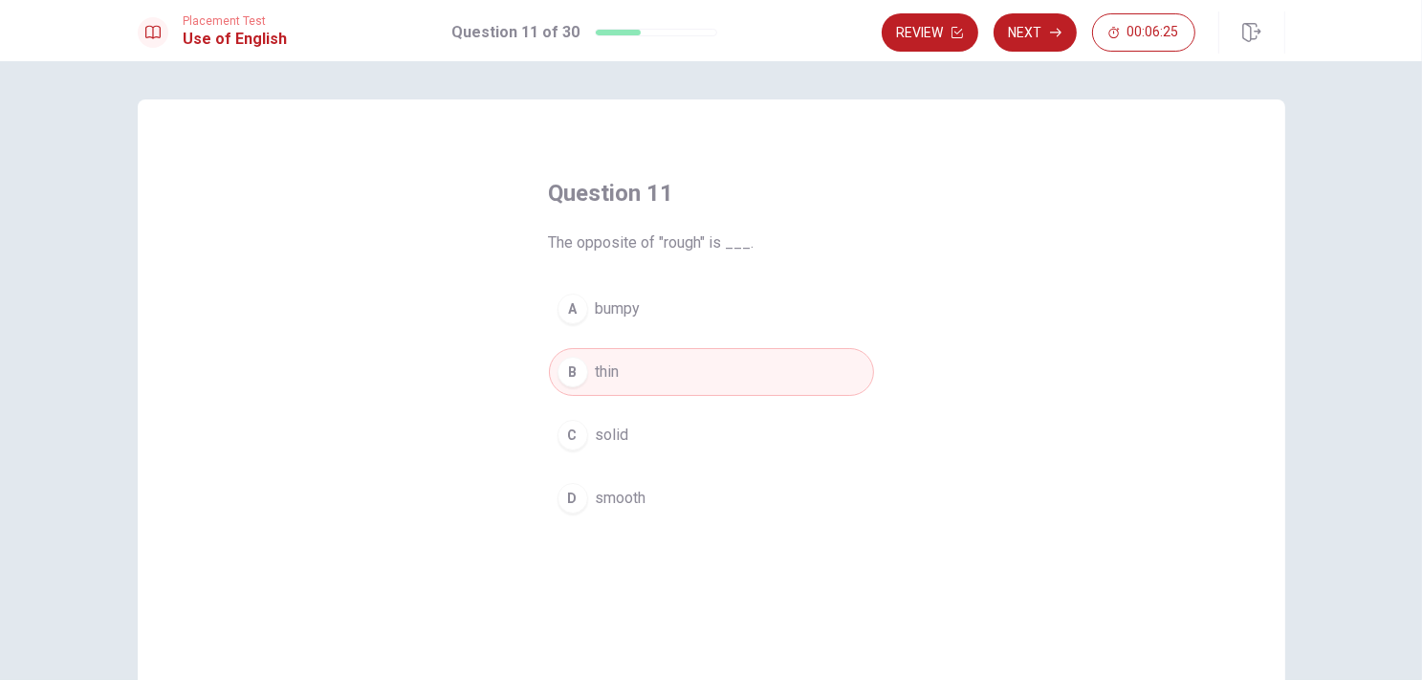
click at [579, 342] on div "A bumpy B thin C solid D smooth" at bounding box center [711, 403] width 325 height 237
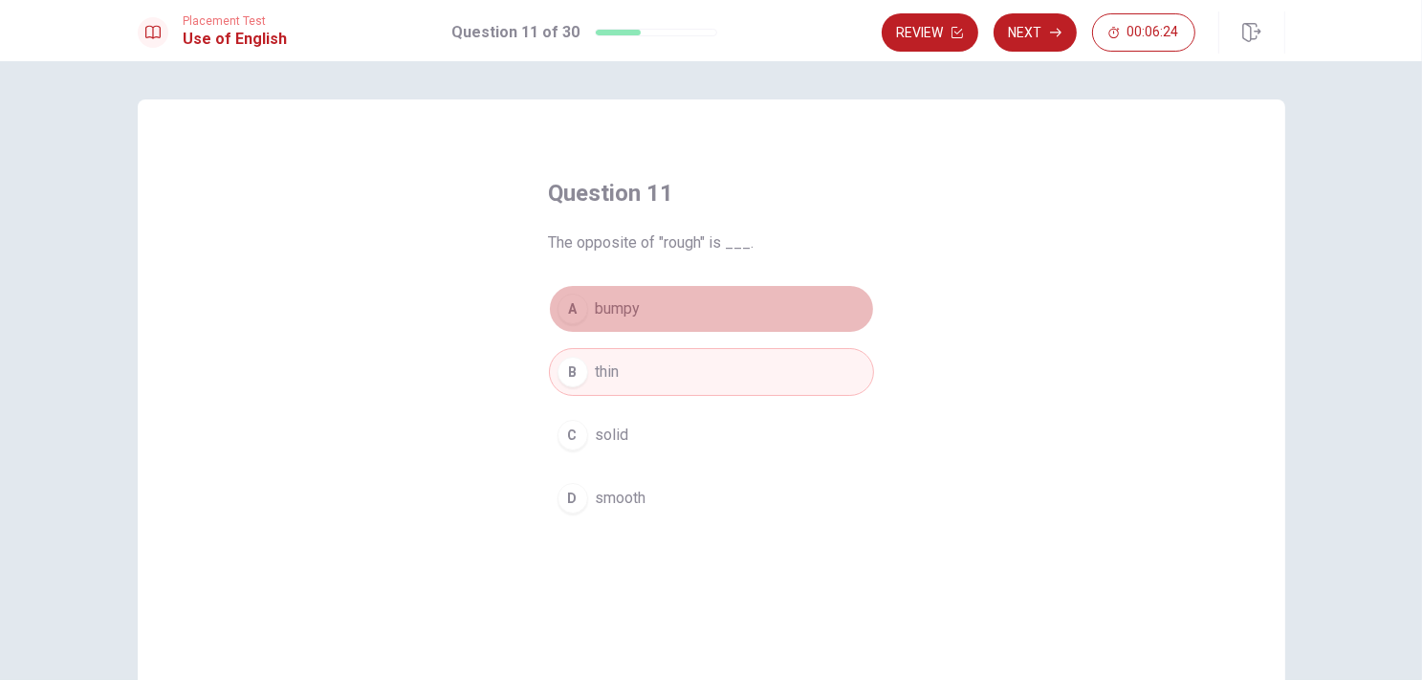
click at [592, 320] on button "A bumpy" at bounding box center [711, 309] width 325 height 48
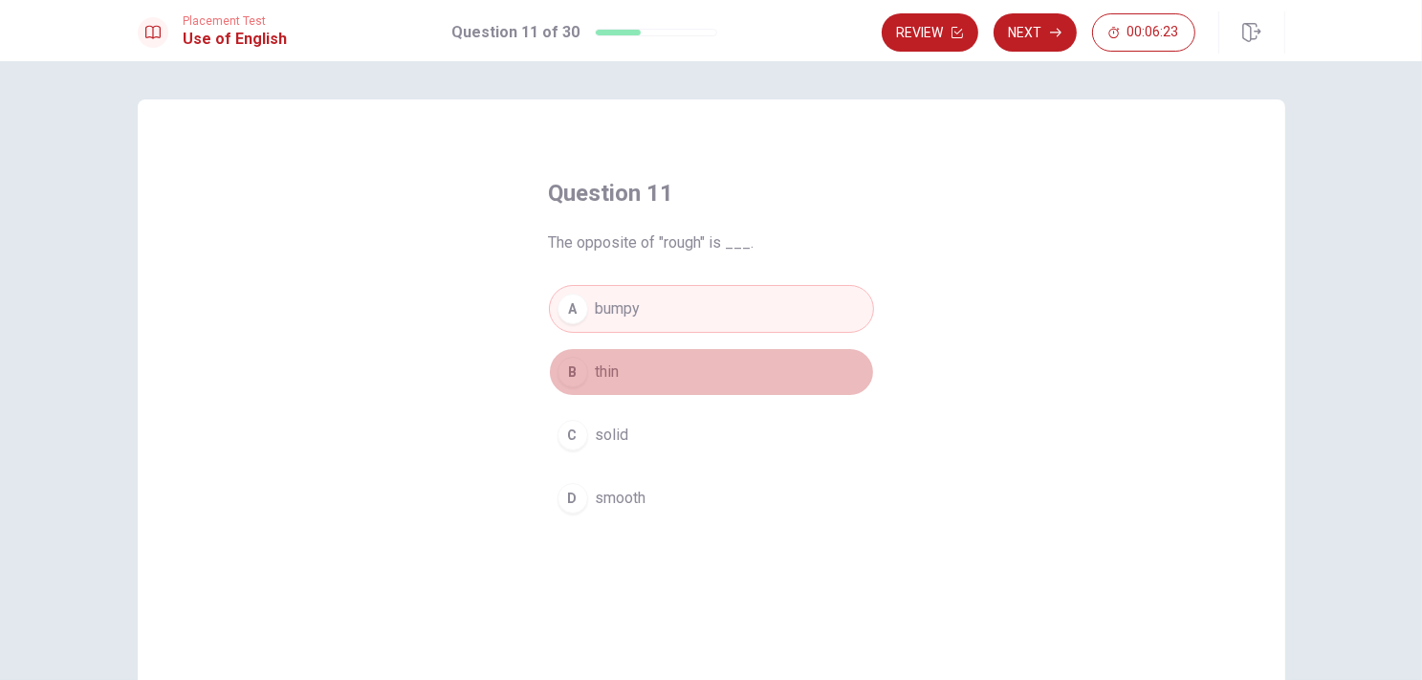
click at [588, 360] on button "B thin" at bounding box center [711, 372] width 325 height 48
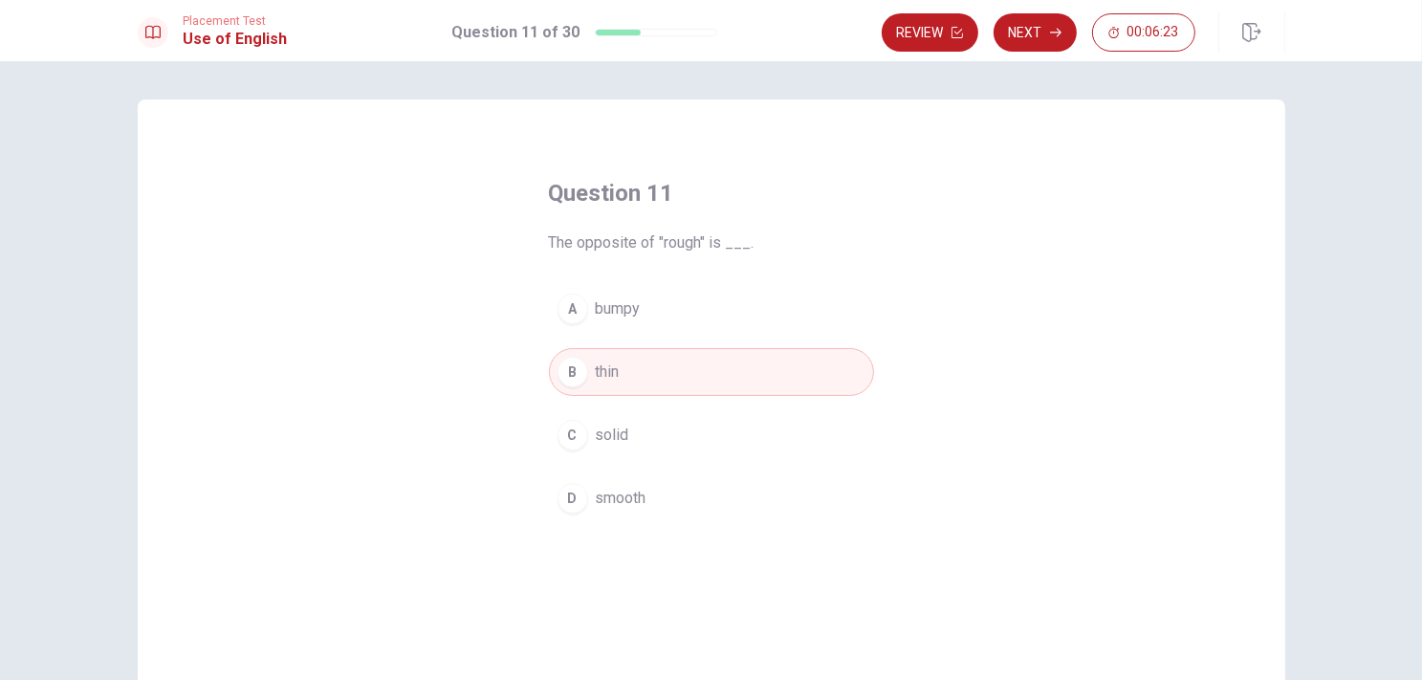
click at [588, 451] on button "C solid" at bounding box center [711, 435] width 325 height 48
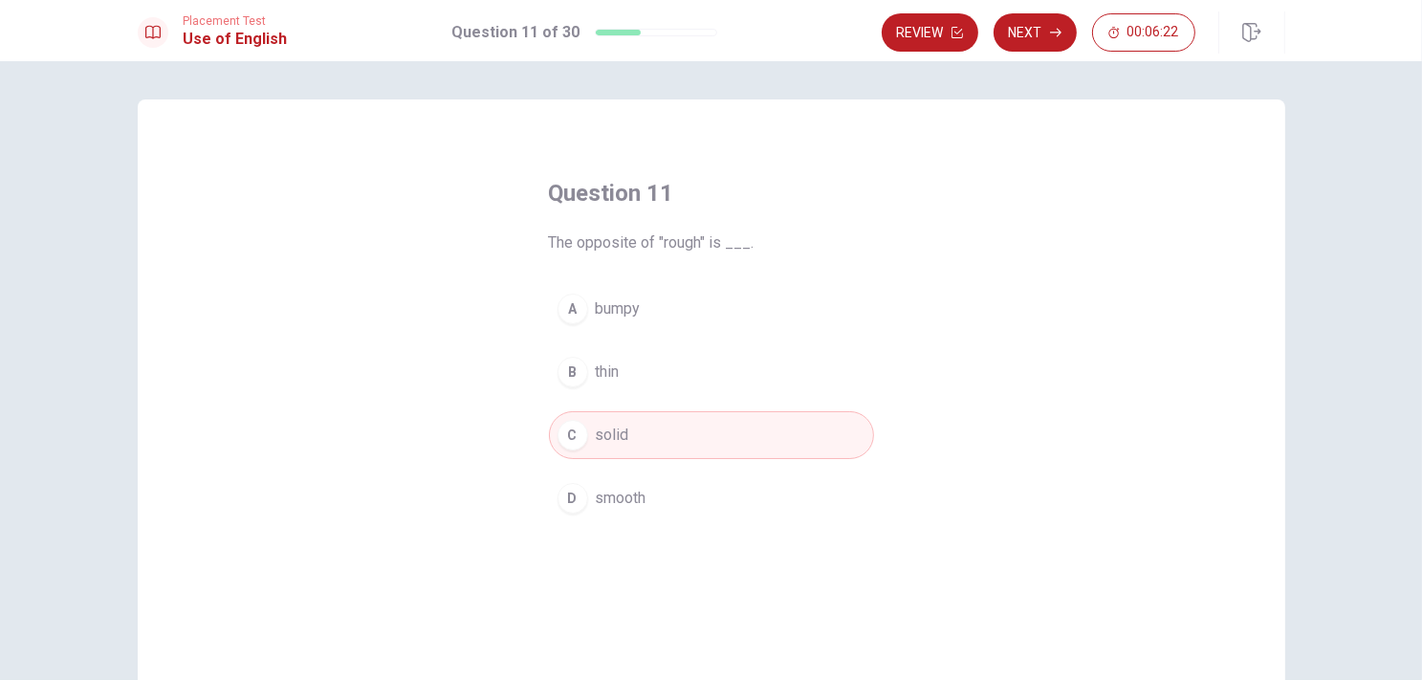
click at [582, 484] on button "D smooth" at bounding box center [711, 498] width 325 height 48
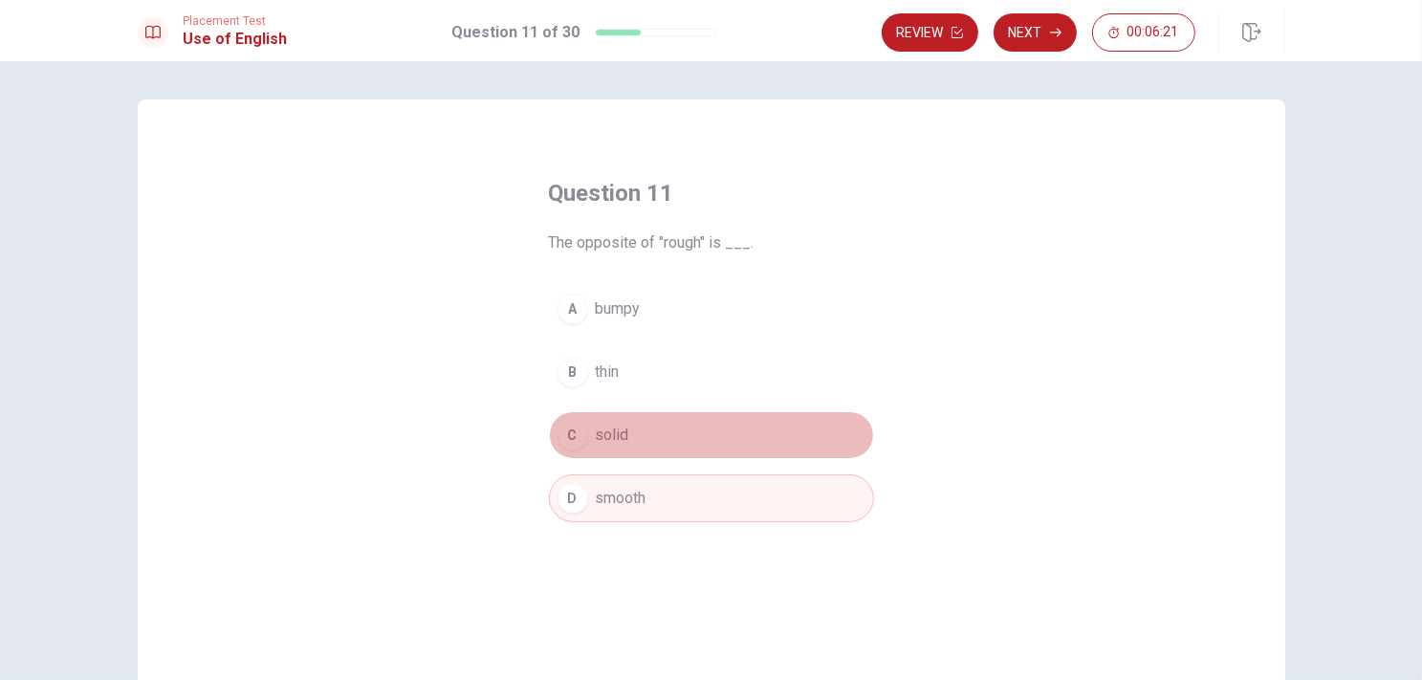
click at [585, 450] on button "C solid" at bounding box center [711, 435] width 325 height 48
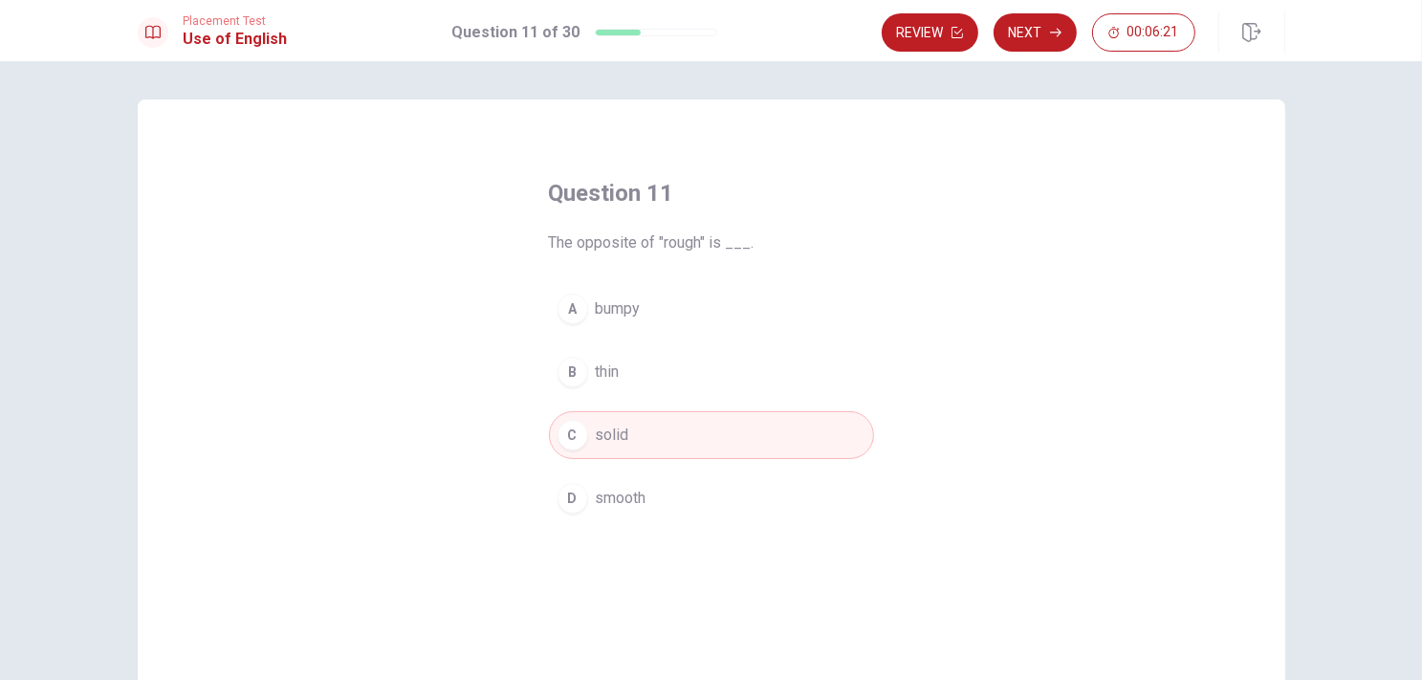
click at [590, 390] on button "B thin" at bounding box center [711, 372] width 325 height 48
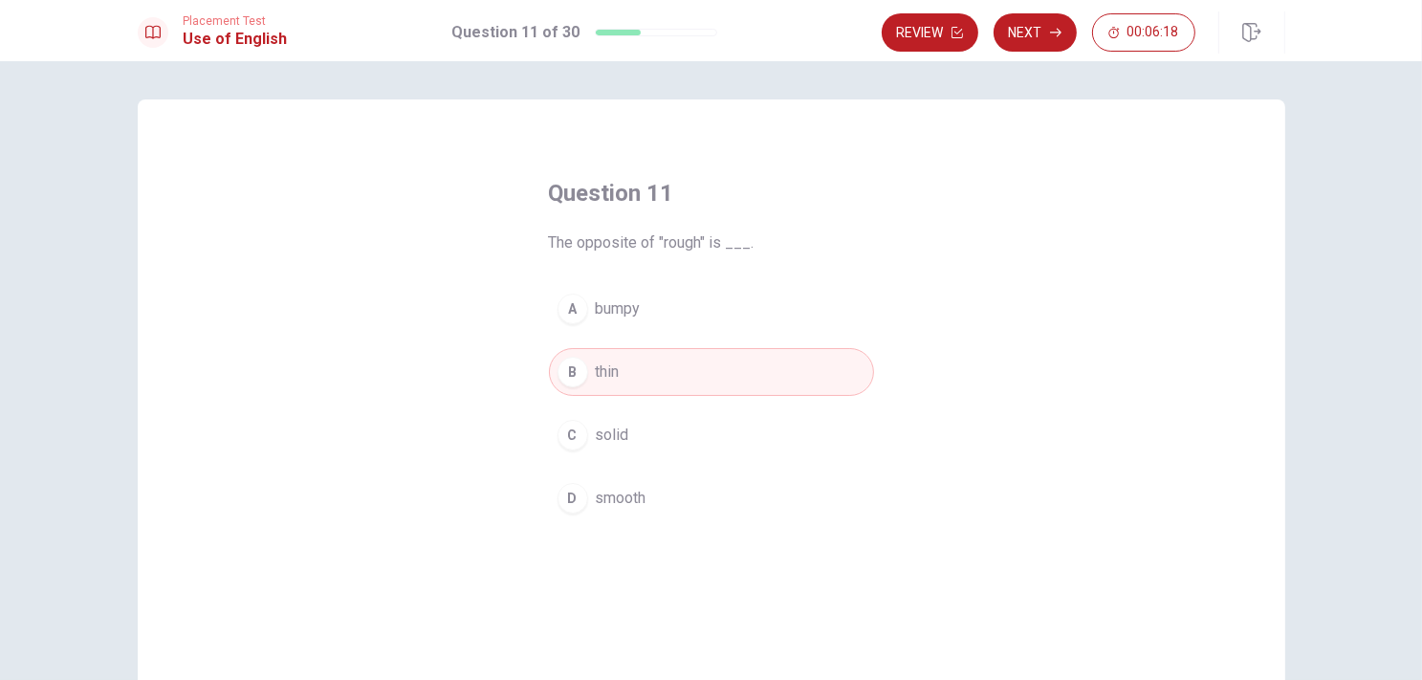
click at [608, 345] on div "A bumpy B thin C solid D smooth" at bounding box center [711, 403] width 325 height 237
click at [611, 336] on div "A bumpy B thin C solid D smooth" at bounding box center [711, 403] width 325 height 237
click at [611, 319] on span "bumpy" at bounding box center [618, 308] width 45 height 23
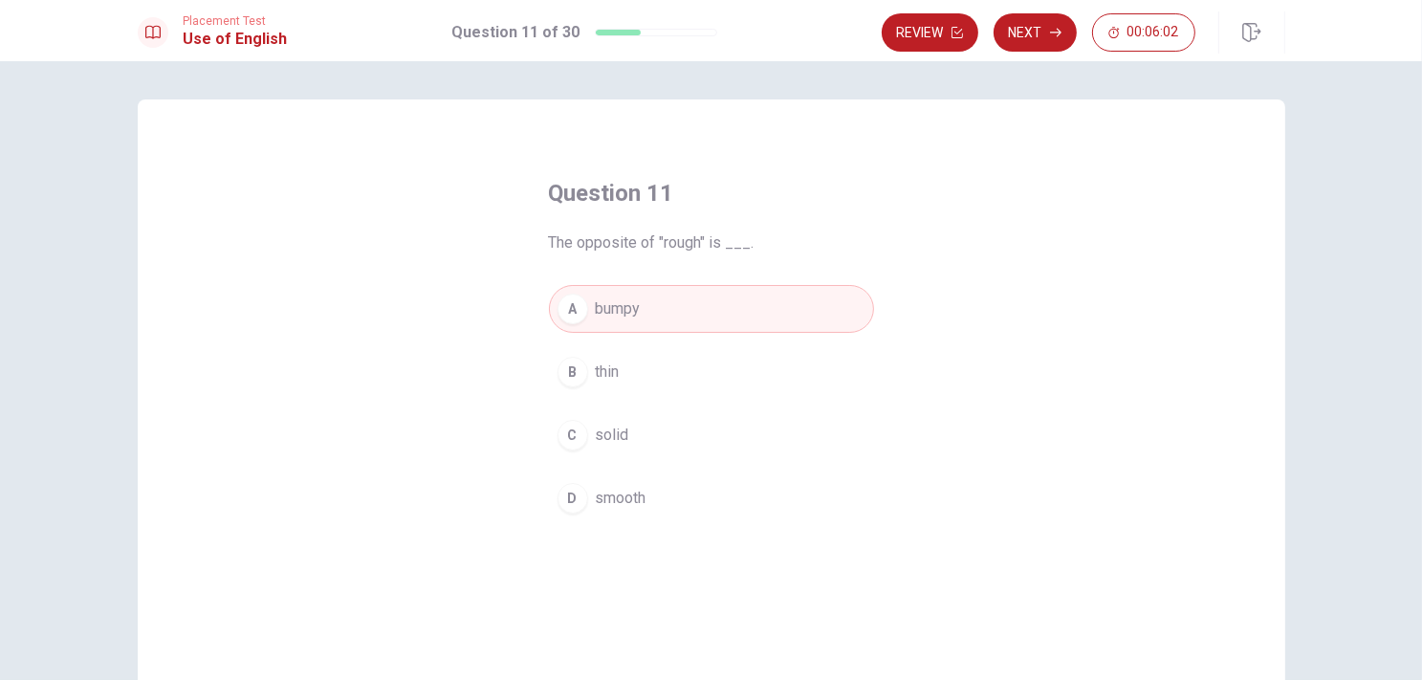
click at [604, 388] on button "B thin" at bounding box center [711, 372] width 325 height 48
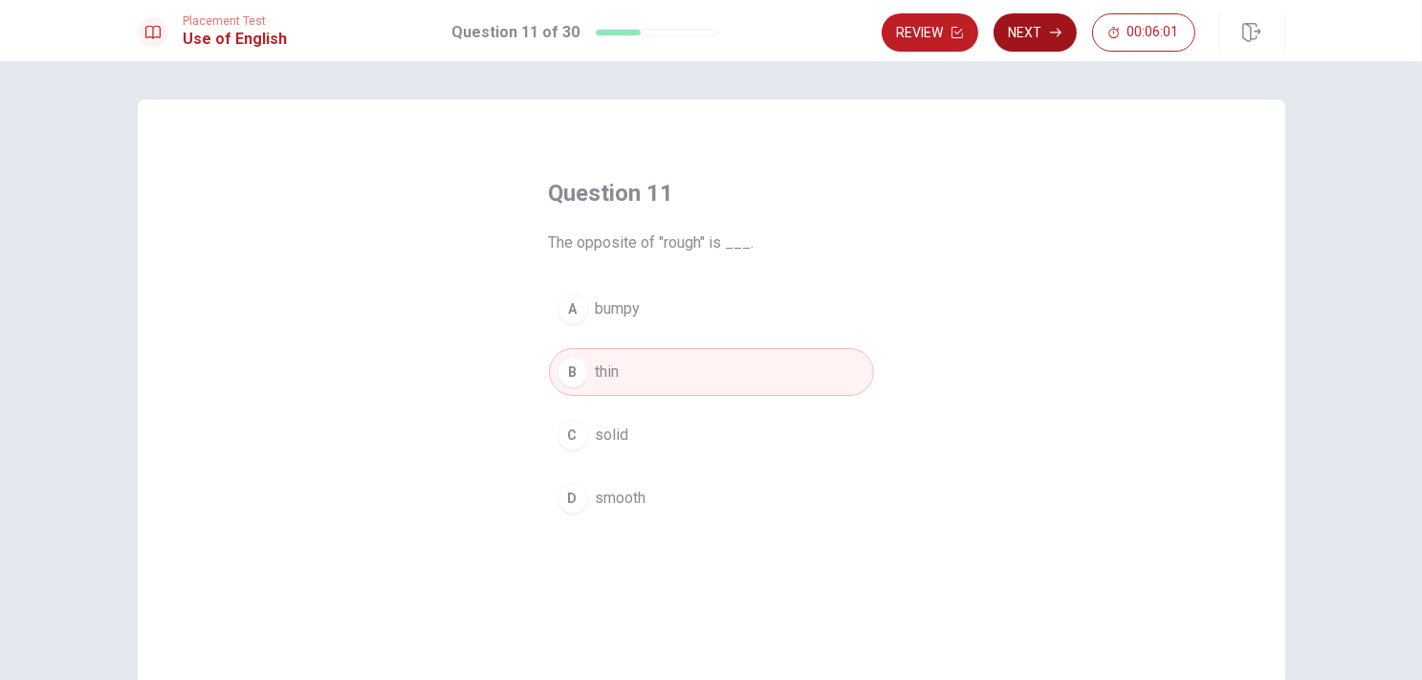
click at [1052, 39] on button "Next" at bounding box center [1035, 32] width 83 height 38
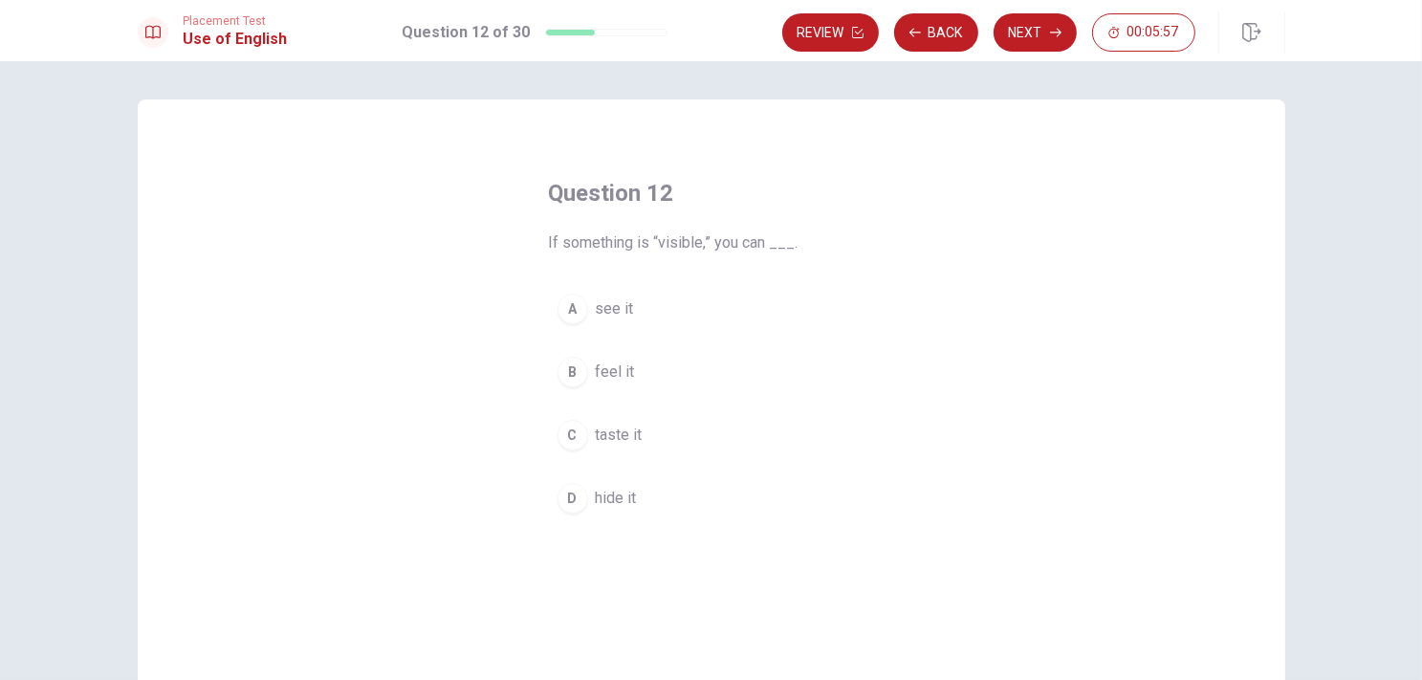
click at [658, 241] on span "If something is “visible,” you can ___." at bounding box center [711, 242] width 325 height 23
drag, startPoint x: 593, startPoint y: 244, endPoint x: 610, endPoint y: 244, distance: 17.2
click at [610, 244] on span "If something is “visible,” you can ___." at bounding box center [711, 242] width 325 height 23
click at [569, 317] on div "A" at bounding box center [573, 309] width 31 height 31
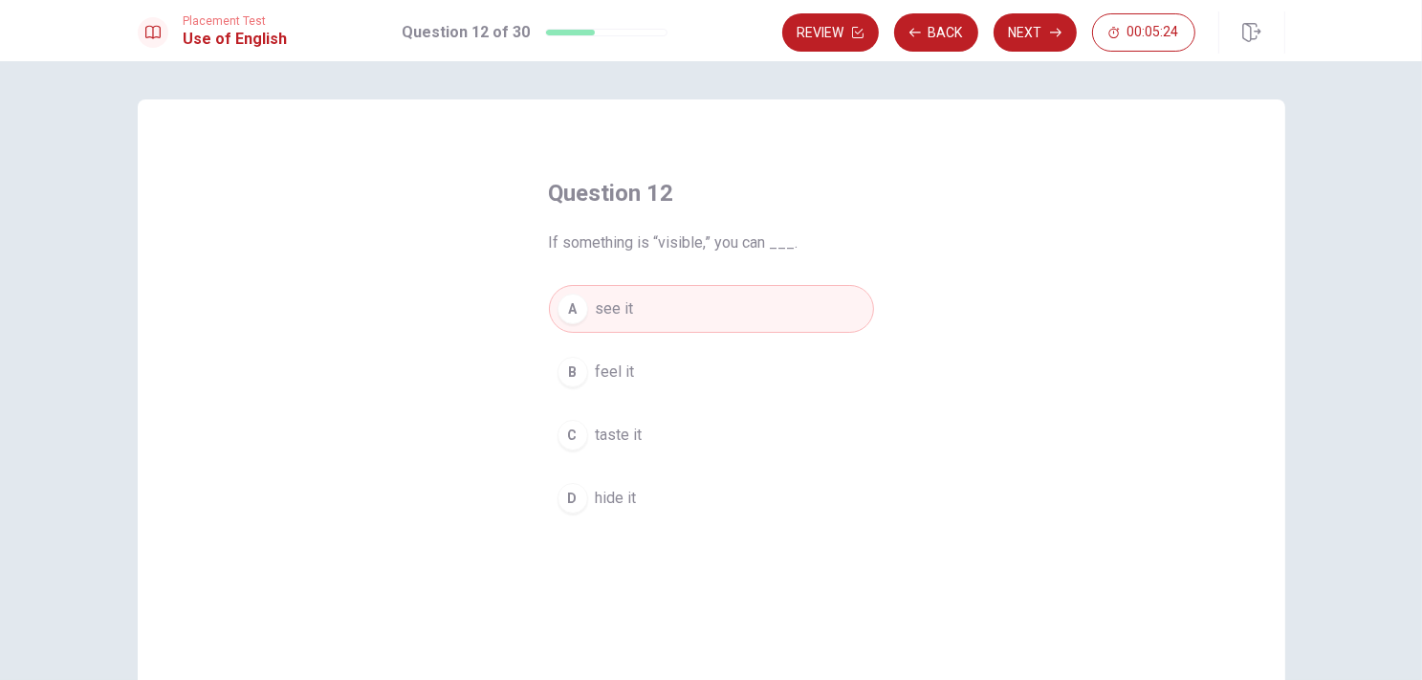
click at [576, 359] on div "B" at bounding box center [573, 372] width 31 height 31
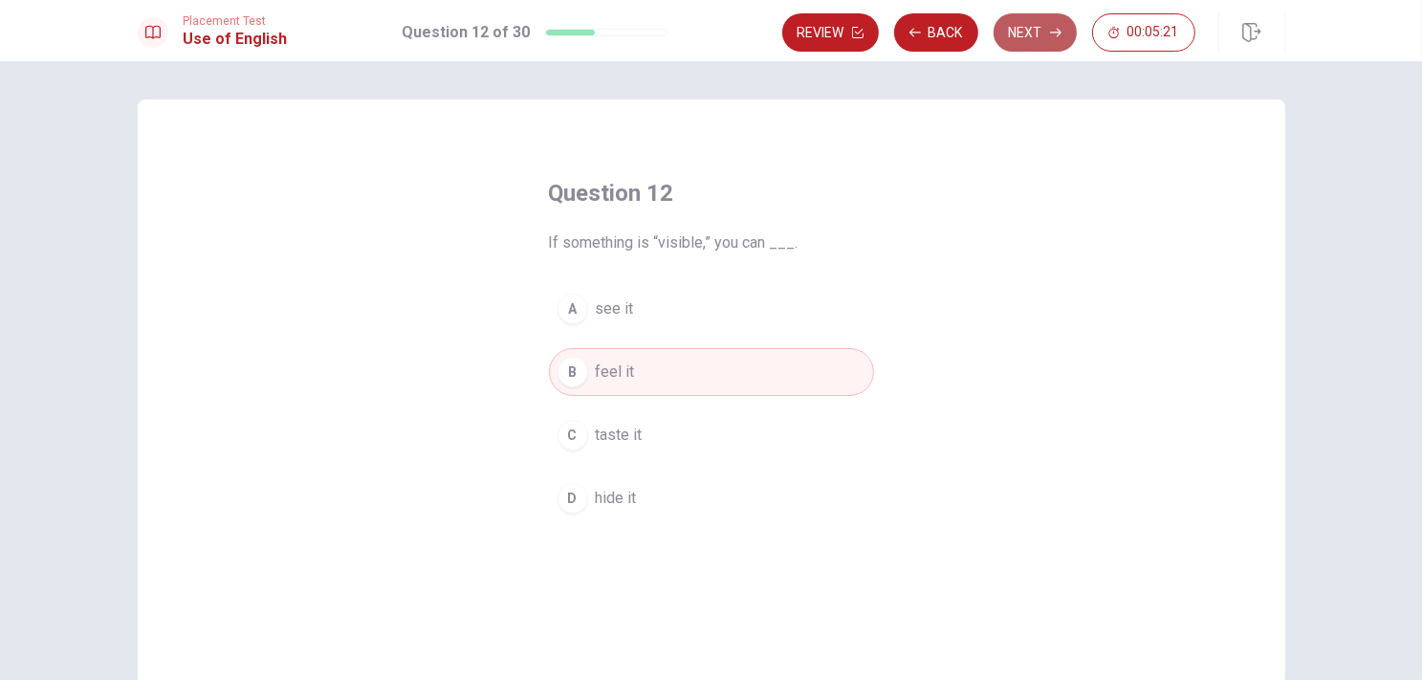
click at [1008, 41] on button "Next" at bounding box center [1035, 32] width 83 height 38
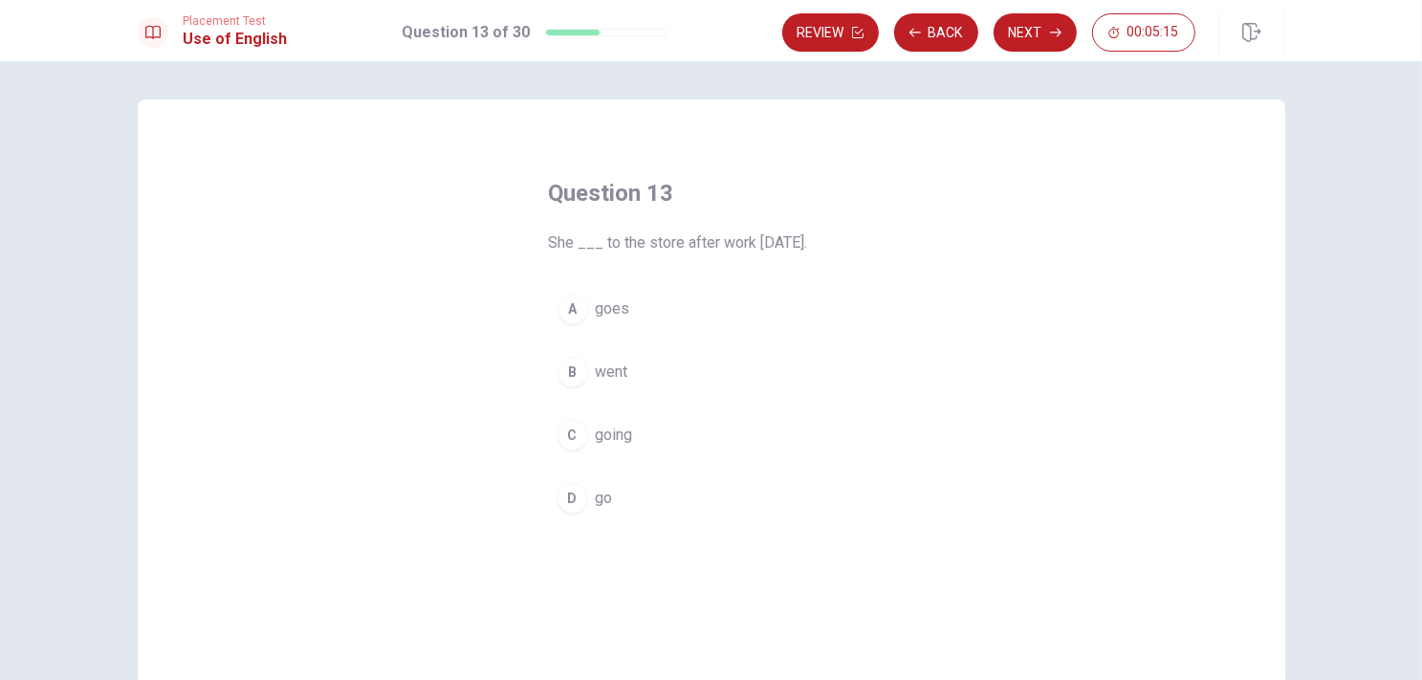
click at [568, 309] on div "A" at bounding box center [573, 309] width 31 height 31
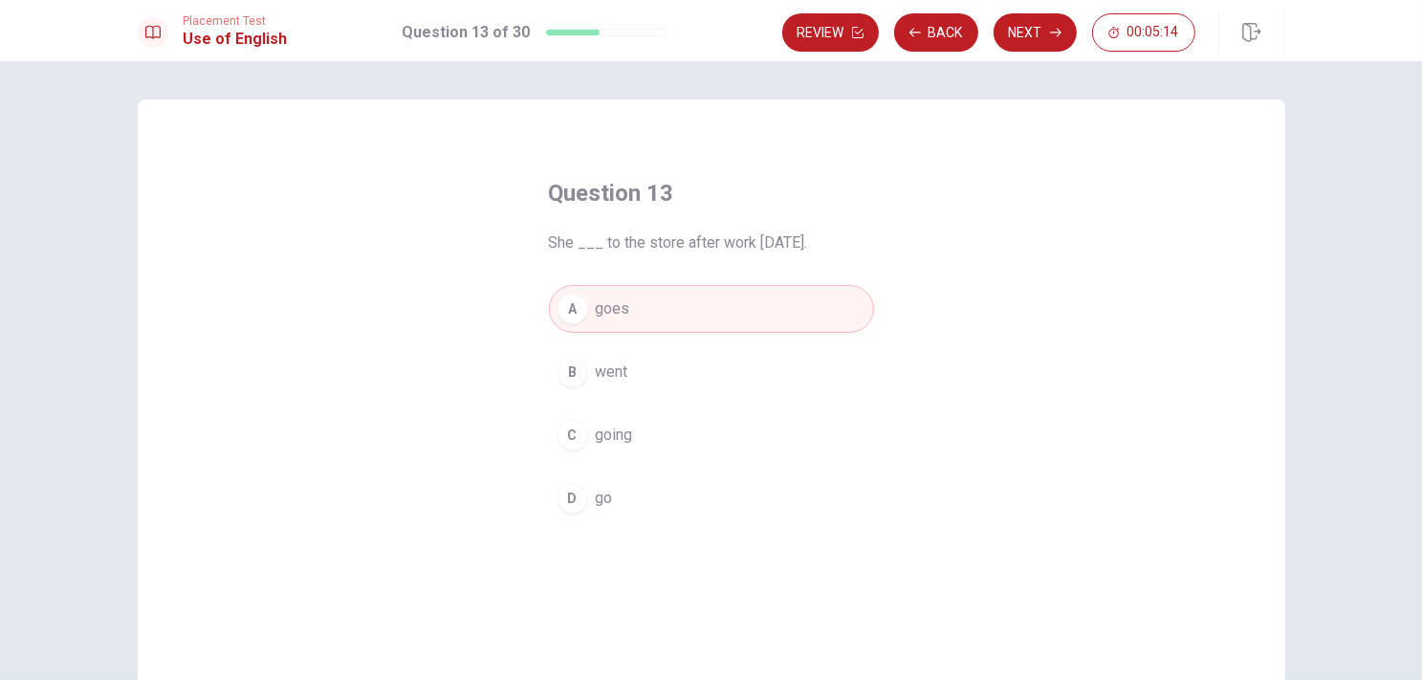
drag, startPoint x: 691, startPoint y: 230, endPoint x: 742, endPoint y: 251, distance: 54.9
click at [742, 228] on div "Question 13 She ___ to the store after work yesterday." at bounding box center [711, 216] width 325 height 77
click at [453, 350] on div "Question 13 She ___ to the store after work yesterday. A goes B went C going D …" at bounding box center [712, 431] width 1148 height 665
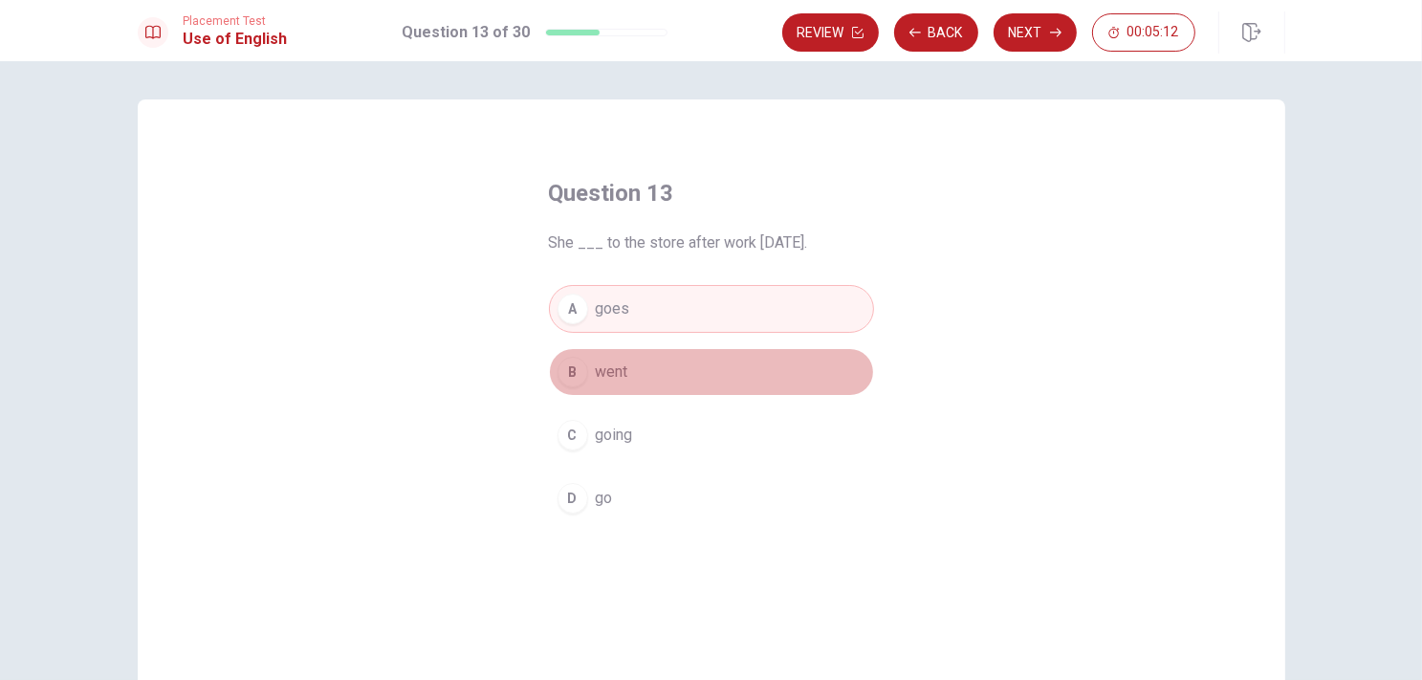
click at [558, 375] on div "B" at bounding box center [573, 372] width 31 height 31
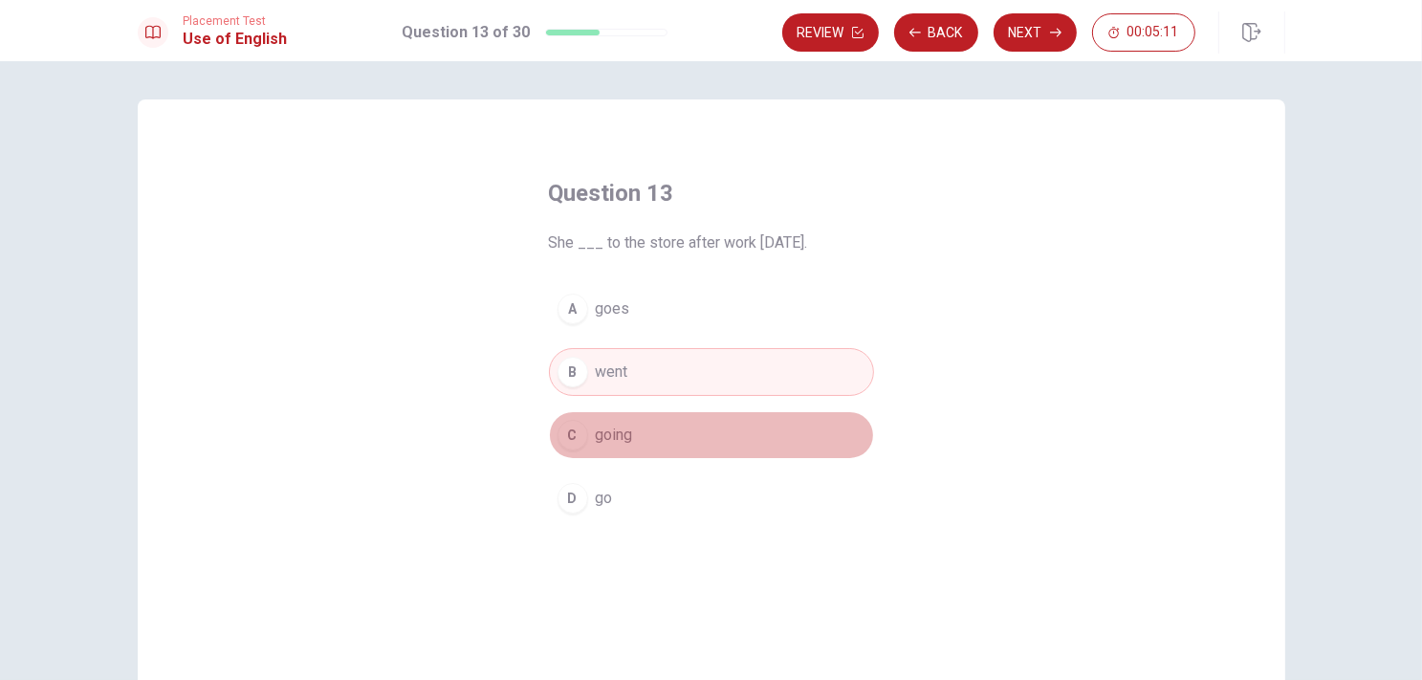
click at [572, 429] on div "C" at bounding box center [573, 435] width 31 height 31
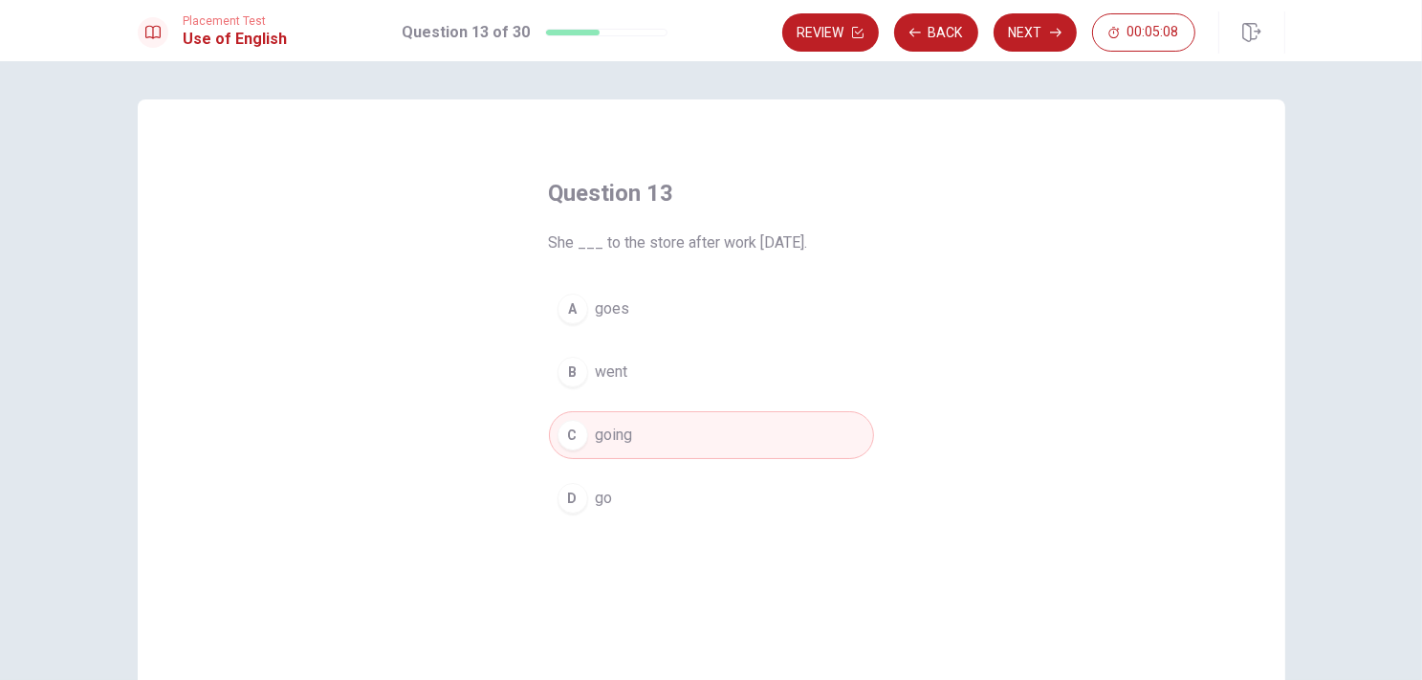
click at [585, 373] on button "B went" at bounding box center [711, 372] width 325 height 48
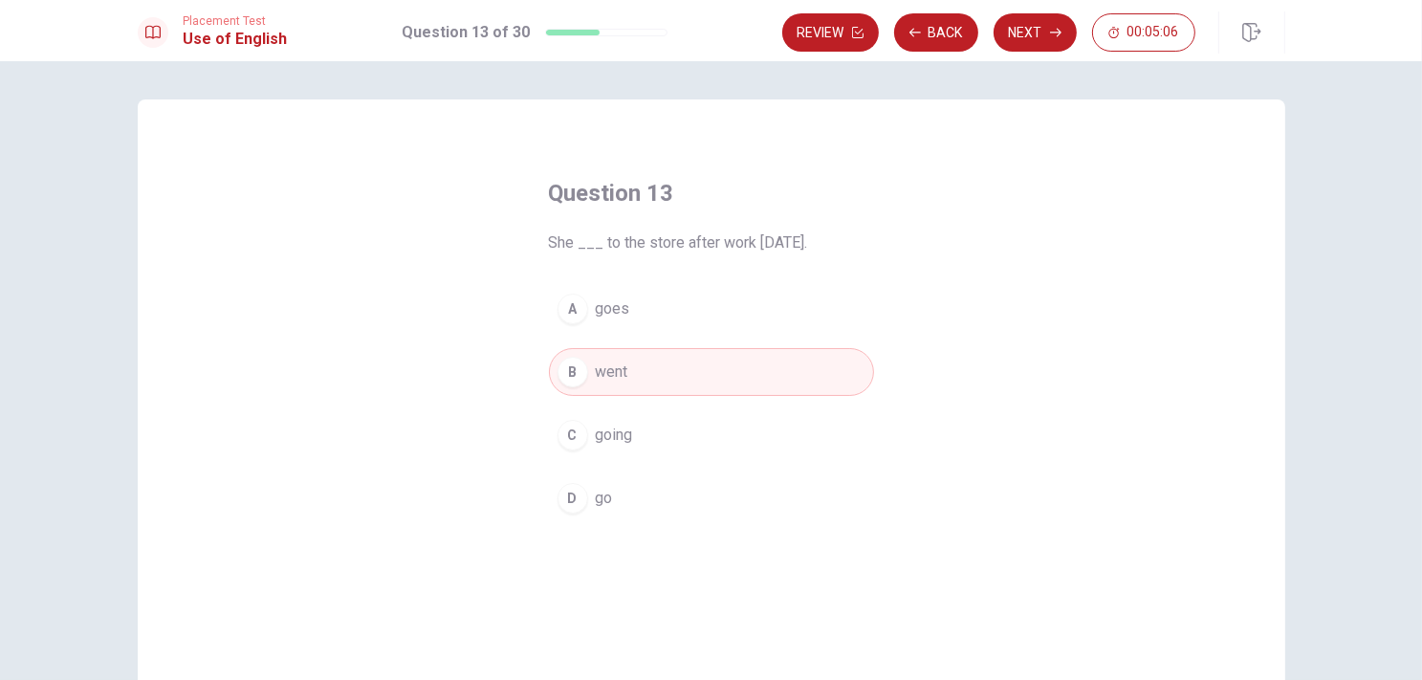
click at [617, 318] on span "goes" at bounding box center [613, 308] width 34 height 23
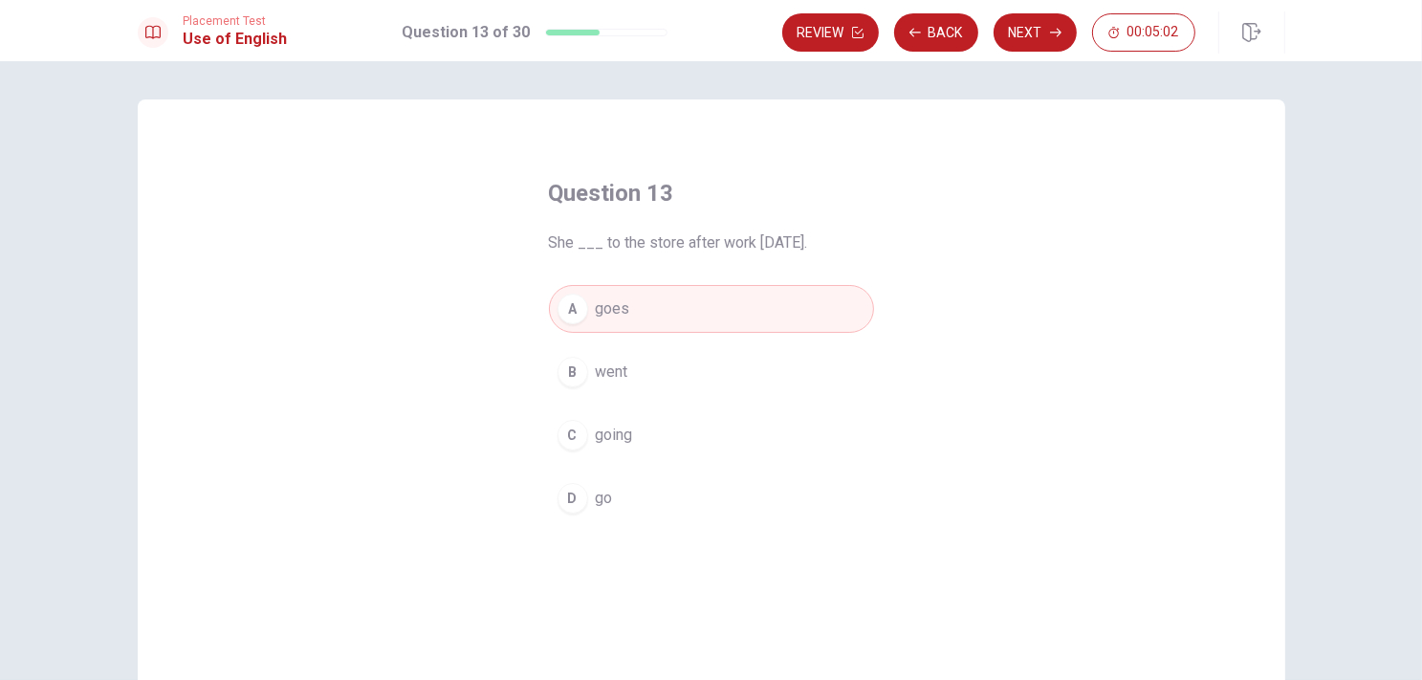
click at [606, 233] on span "She ___ to the store after work yesterday." at bounding box center [711, 242] width 325 height 23
click at [593, 385] on button "B went" at bounding box center [711, 372] width 325 height 48
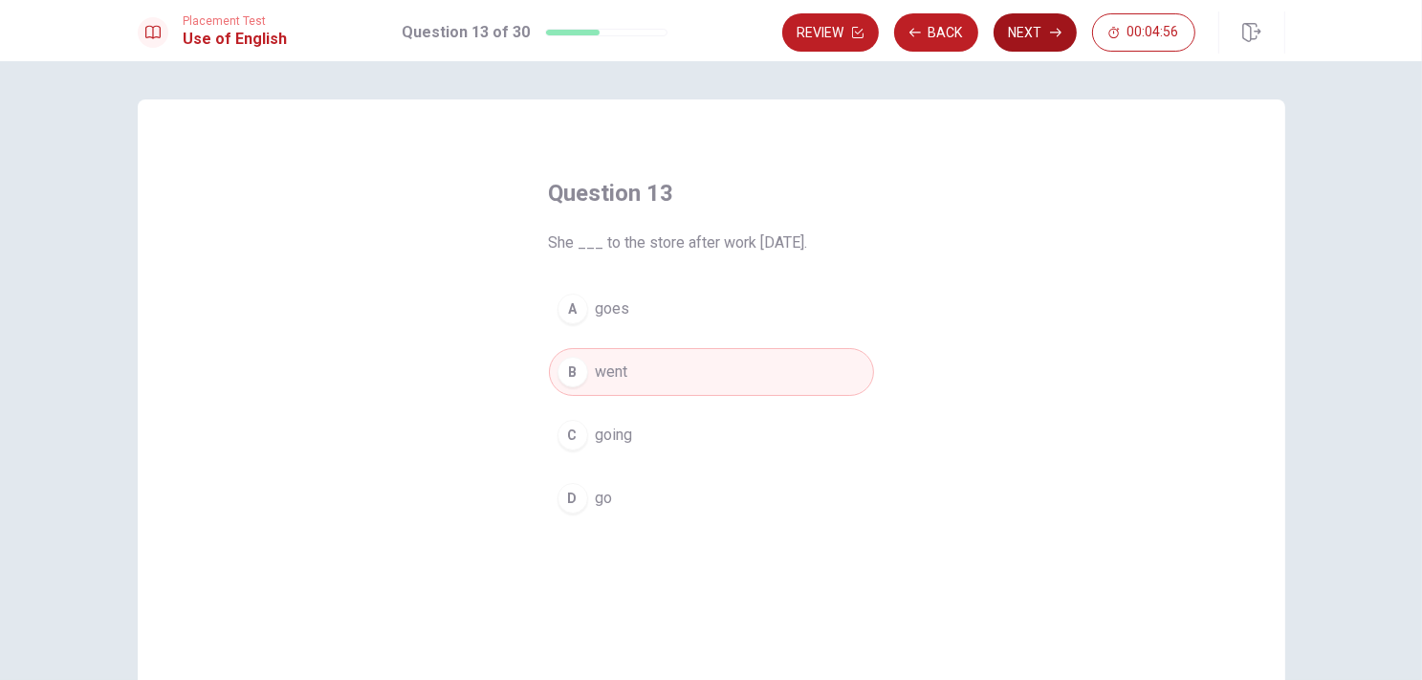
click at [1041, 33] on button "Next" at bounding box center [1035, 32] width 83 height 38
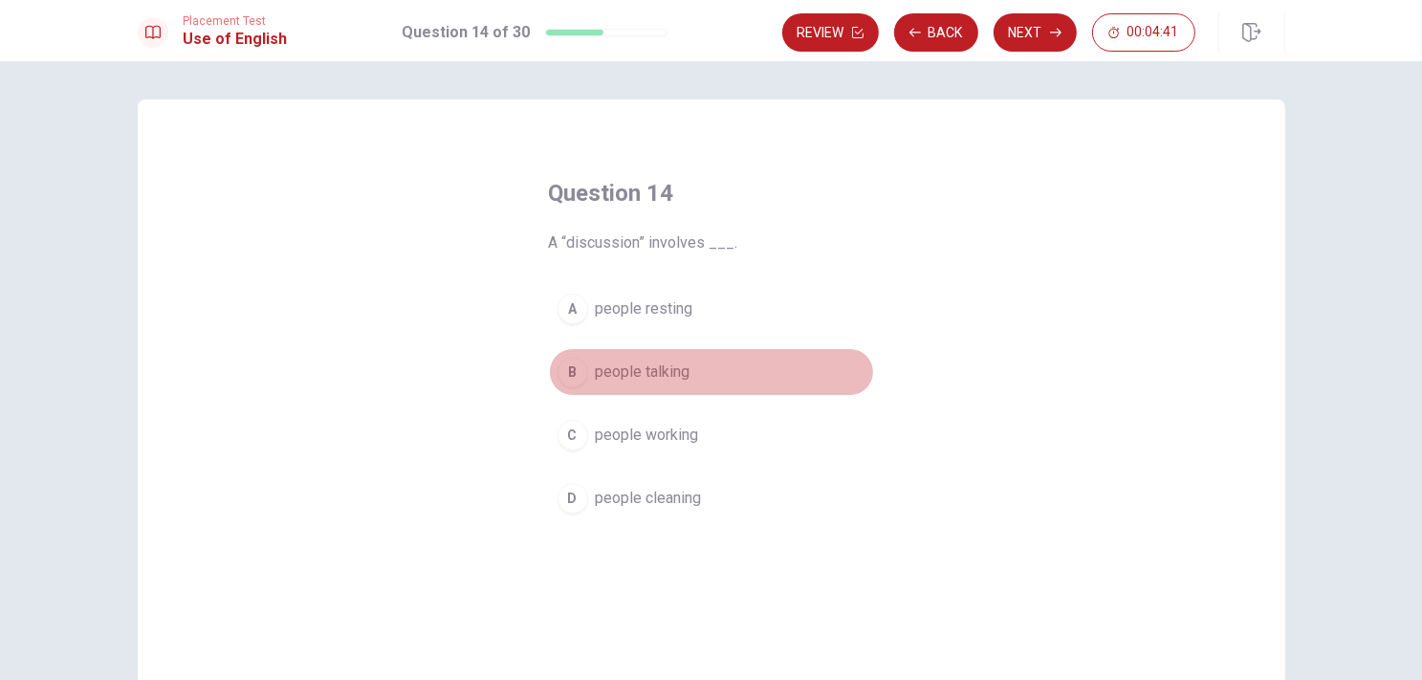
click at [632, 370] on span "people talking" at bounding box center [643, 372] width 95 height 23
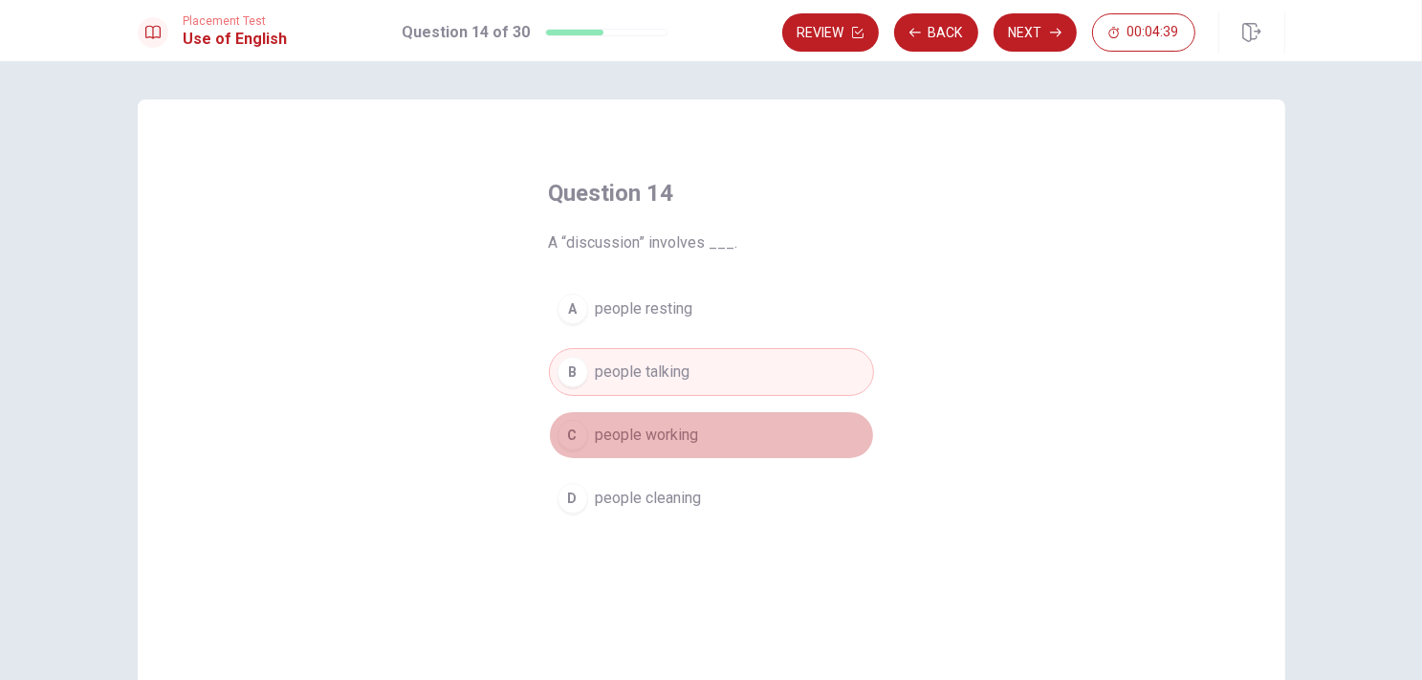
click at [597, 411] on button "C people working" at bounding box center [711, 435] width 325 height 48
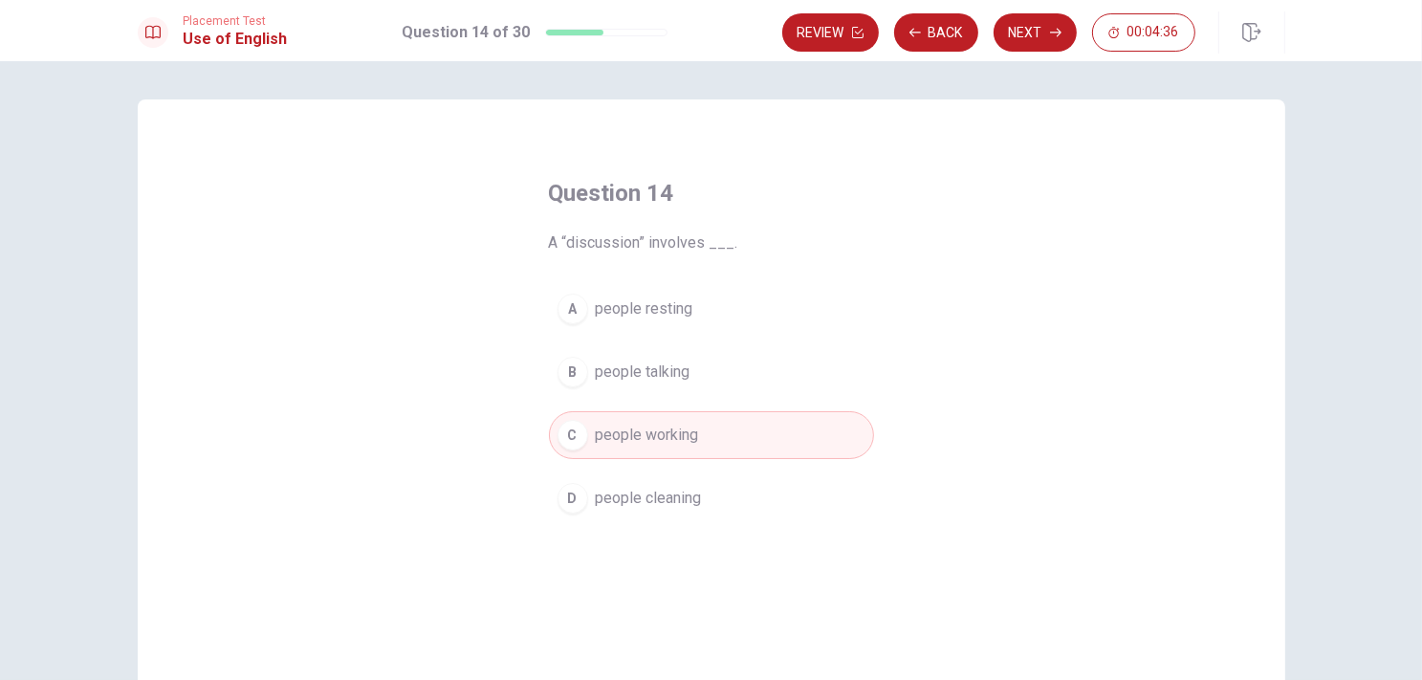
click at [601, 307] on span "people resting" at bounding box center [645, 308] width 98 height 23
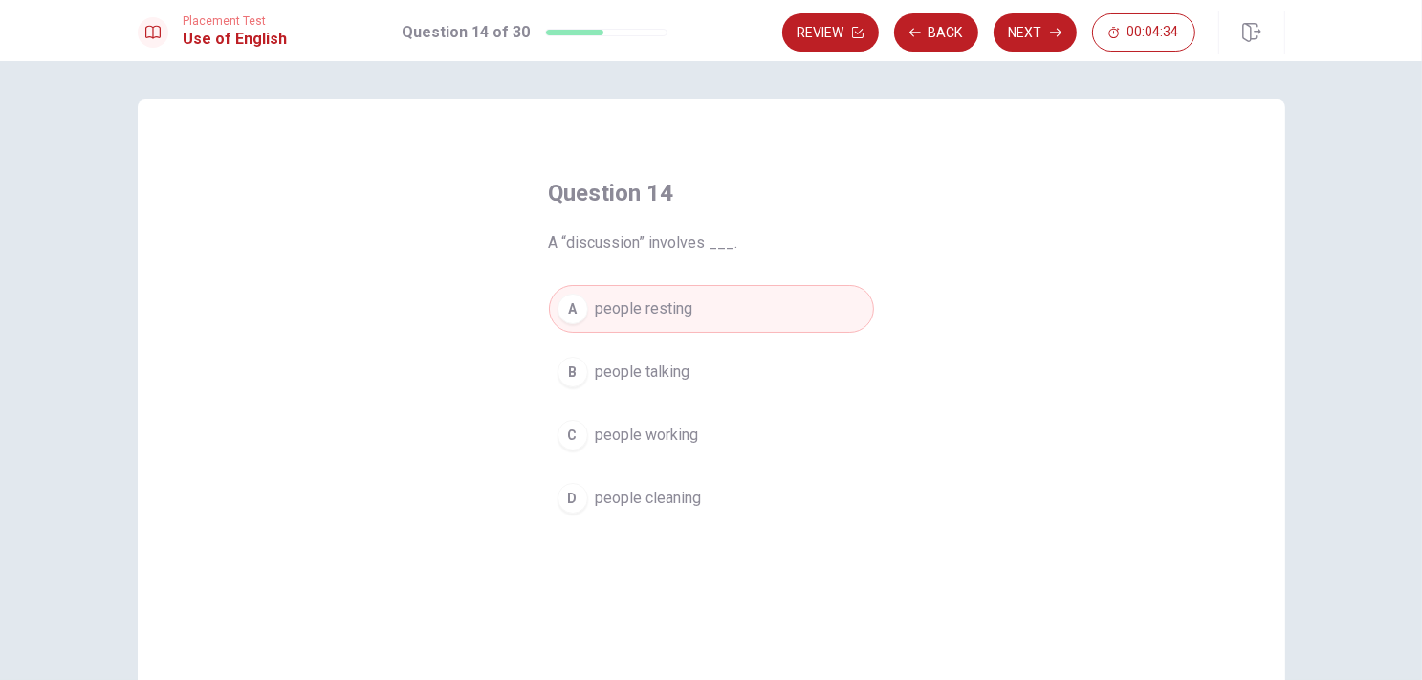
click at [596, 436] on span "people working" at bounding box center [647, 435] width 103 height 23
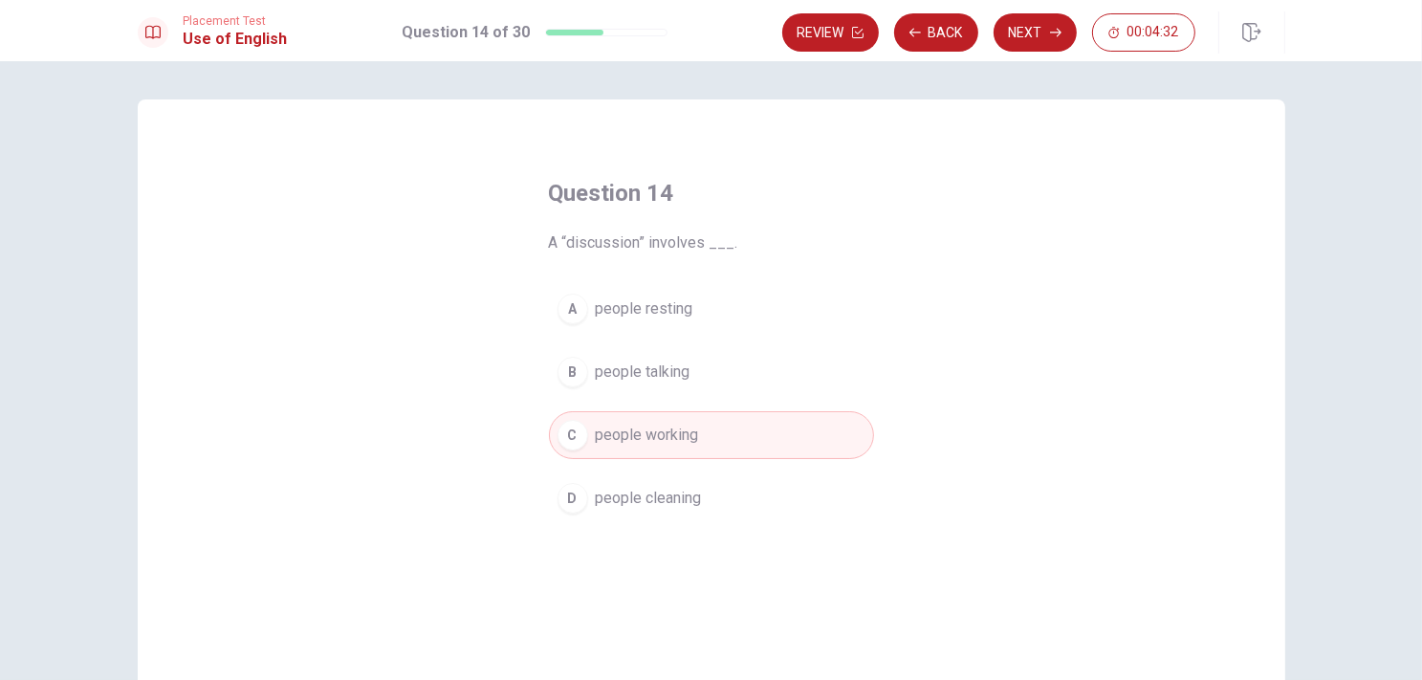
click at [629, 324] on button "A people resting" at bounding box center [711, 309] width 325 height 48
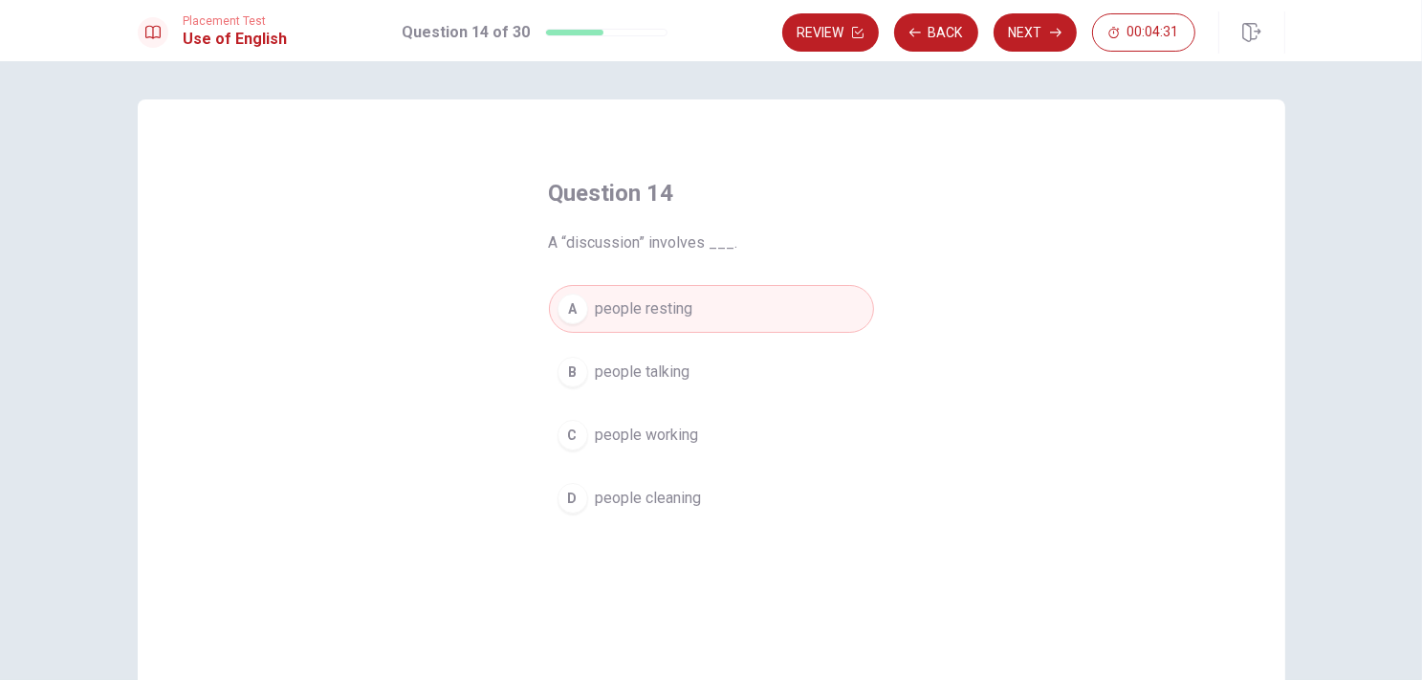
click at [629, 361] on span "people talking" at bounding box center [643, 372] width 95 height 23
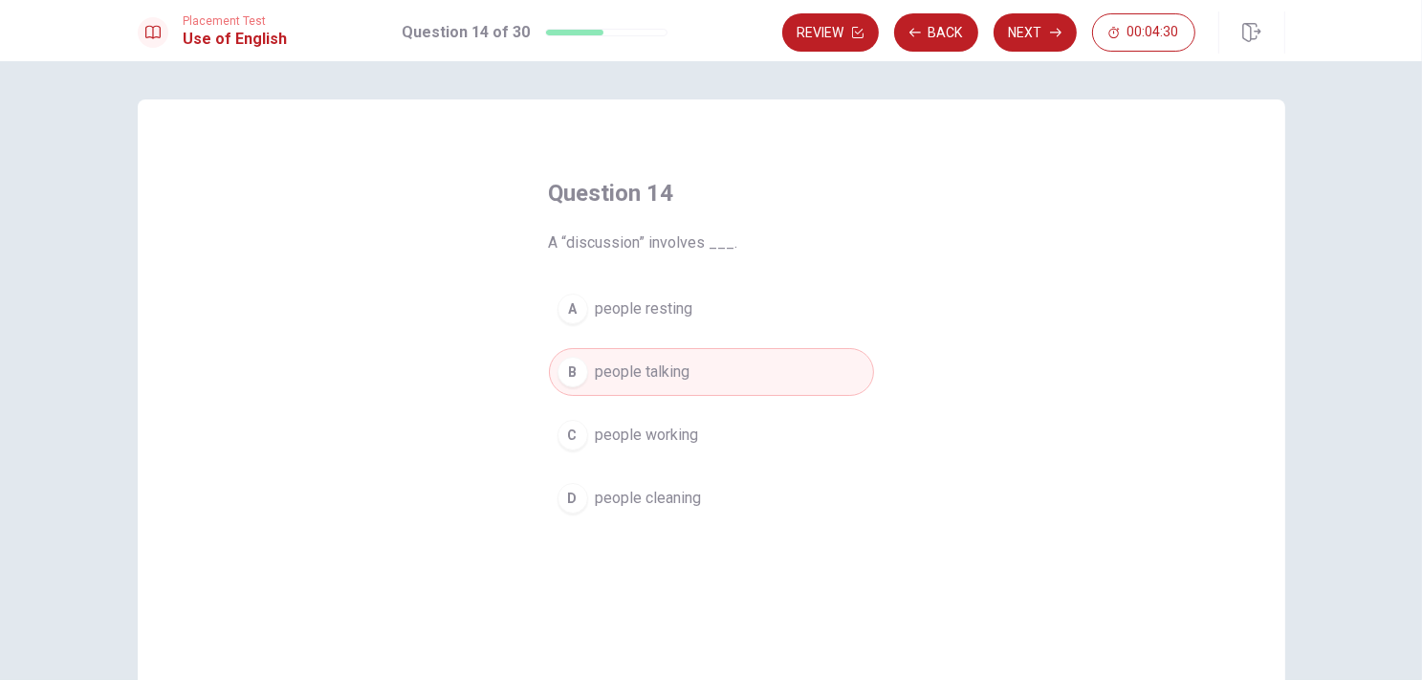
click at [627, 401] on div "A people resting B people talking C people working D people cleaning" at bounding box center [711, 403] width 325 height 237
click at [624, 419] on button "C people working" at bounding box center [711, 435] width 325 height 48
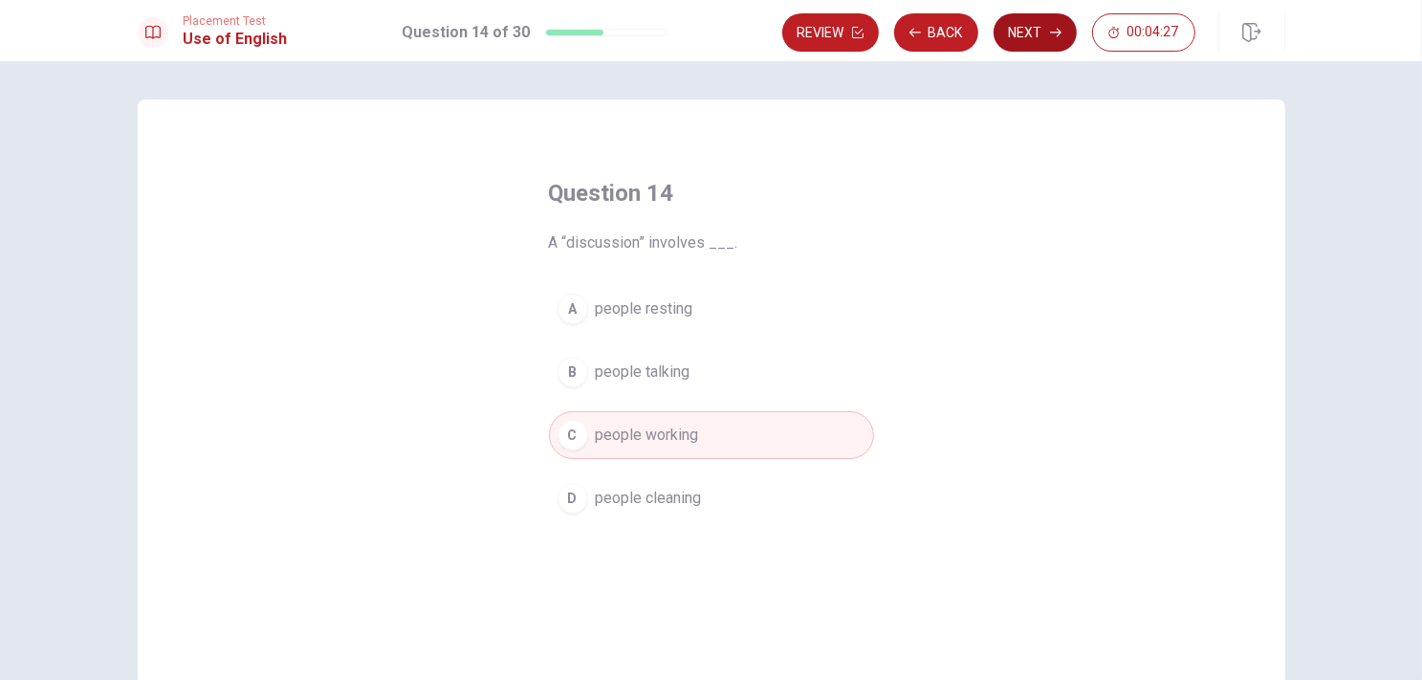
click at [1045, 35] on button "Next" at bounding box center [1035, 32] width 83 height 38
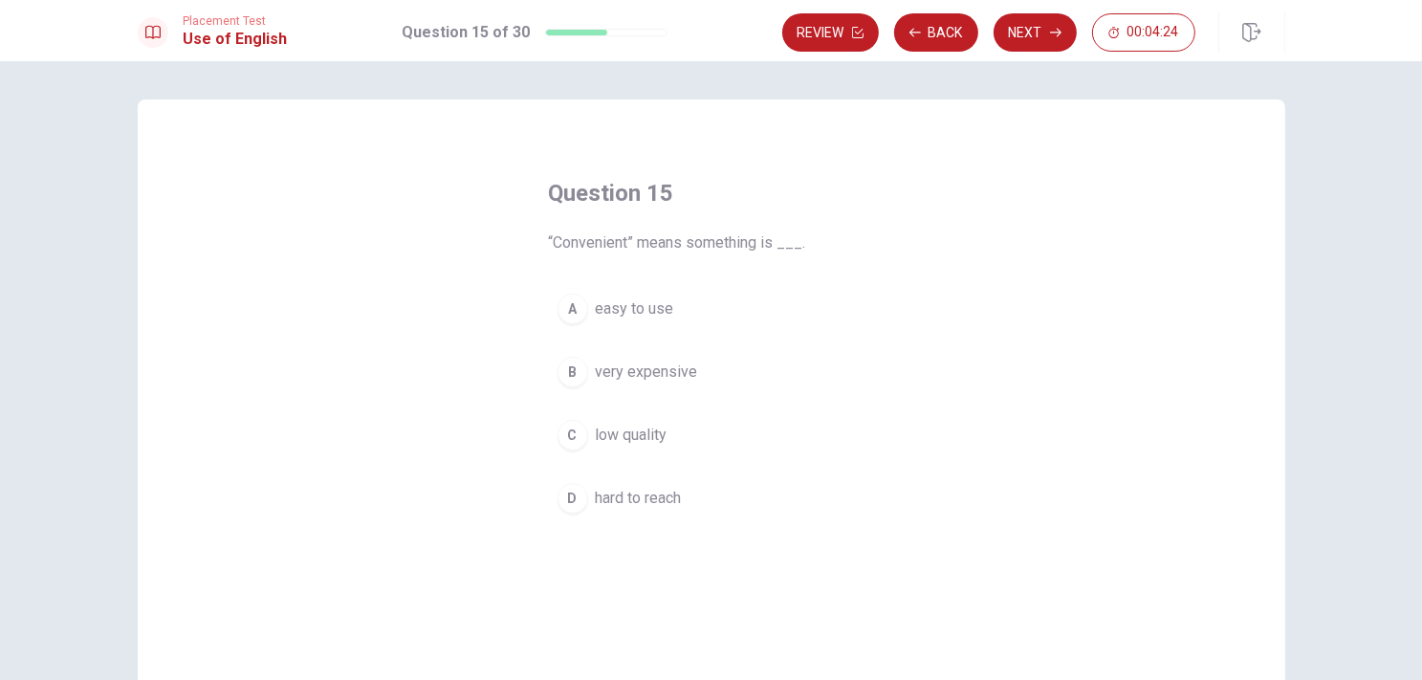
drag, startPoint x: 624, startPoint y: 244, endPoint x: 585, endPoint y: 239, distance: 39.5
click at [585, 239] on span "“Convenient” means something is ___." at bounding box center [711, 242] width 325 height 23
drag, startPoint x: 594, startPoint y: 245, endPoint x: 612, endPoint y: 241, distance: 18.6
click at [612, 241] on span "“Convenient” means something is ___." at bounding box center [711, 242] width 325 height 23
click at [580, 309] on div "A" at bounding box center [573, 309] width 31 height 31
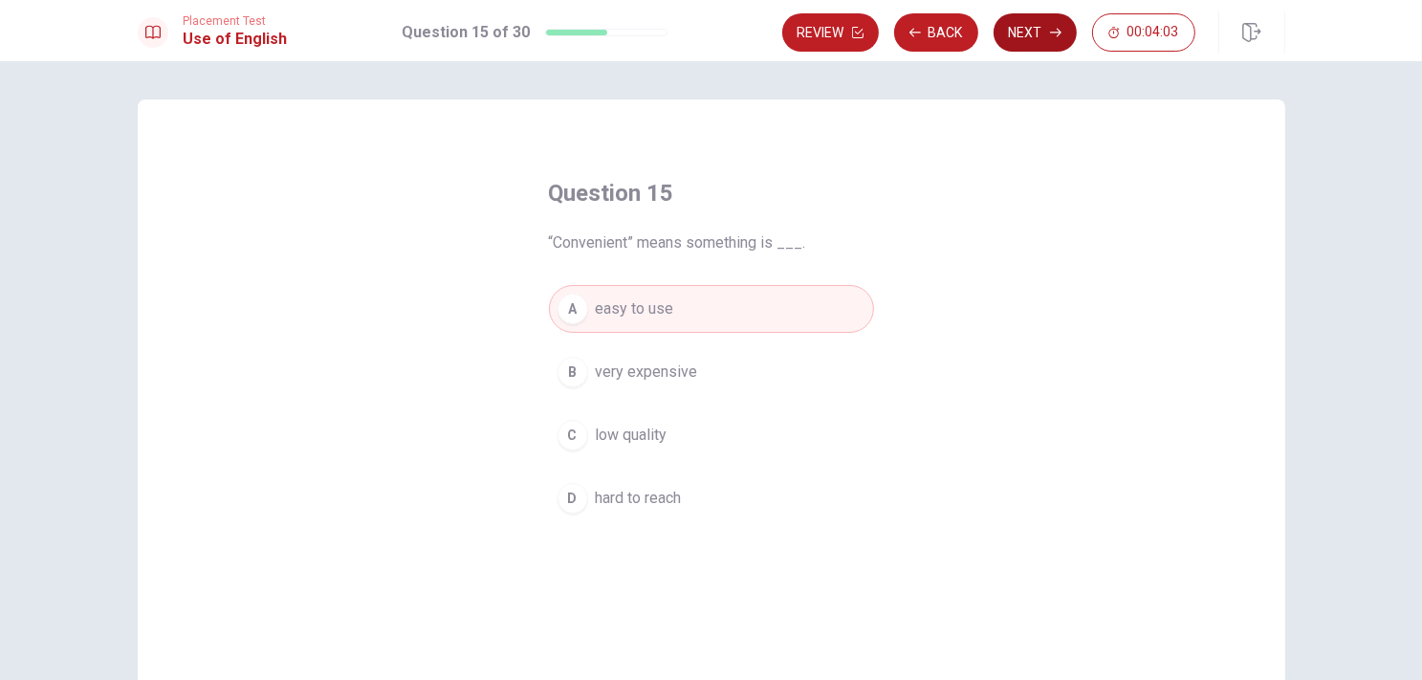
click at [1015, 38] on button "Next" at bounding box center [1035, 32] width 83 height 38
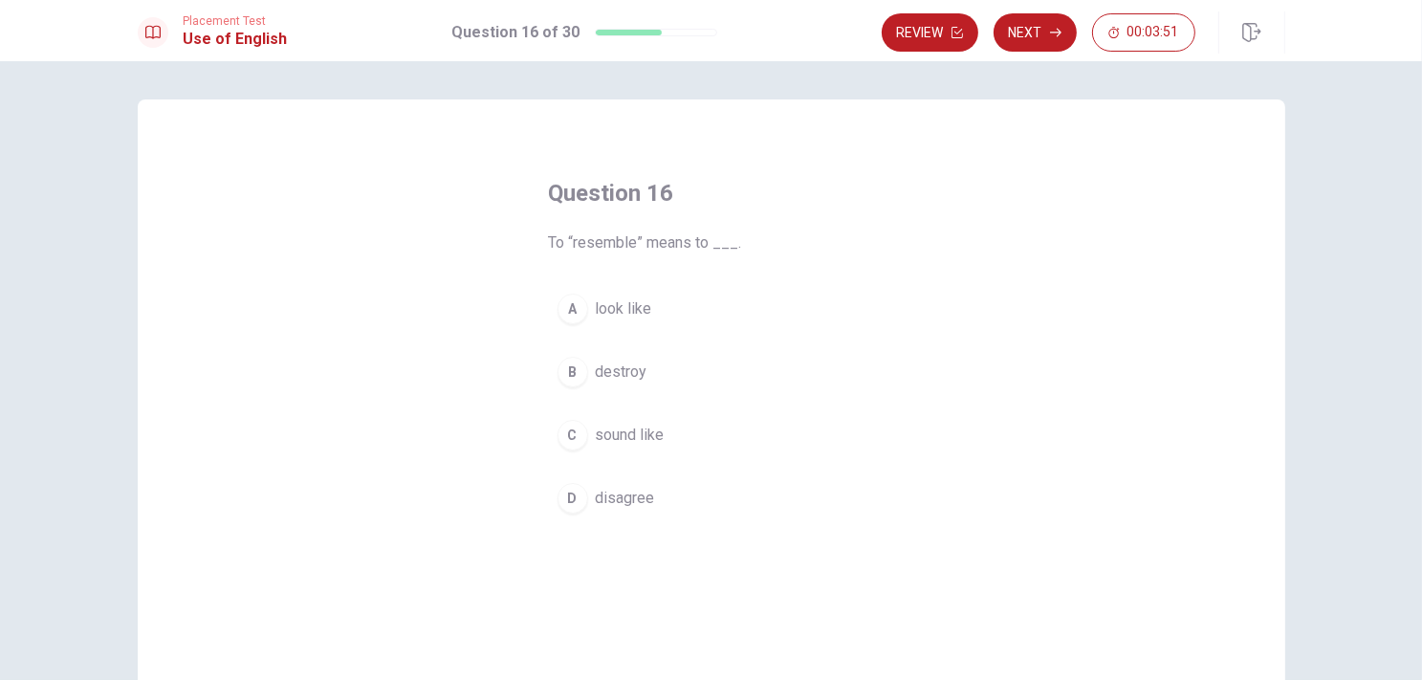
drag, startPoint x: 593, startPoint y: 244, endPoint x: 637, endPoint y: 236, distance: 44.7
click at [637, 236] on span "To “resemble” means to ___." at bounding box center [711, 242] width 325 height 23
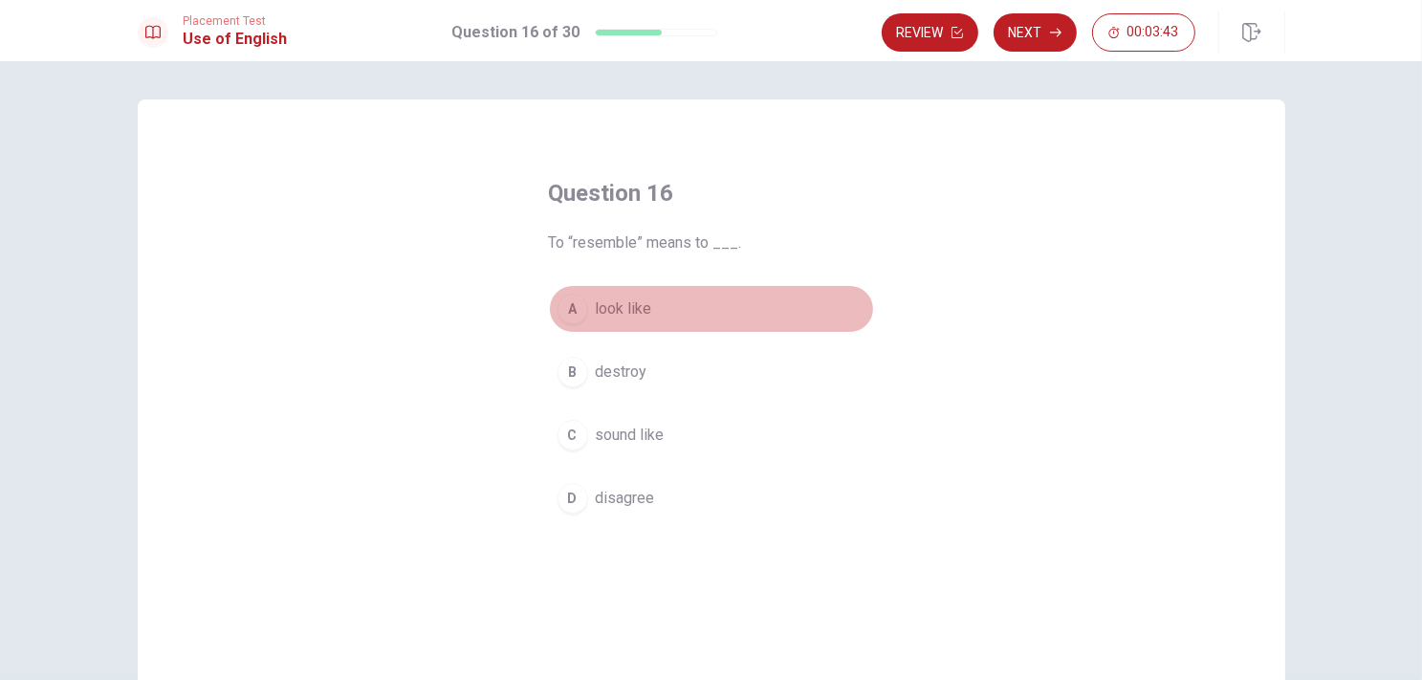
click at [567, 324] on button "A look like" at bounding box center [711, 309] width 325 height 48
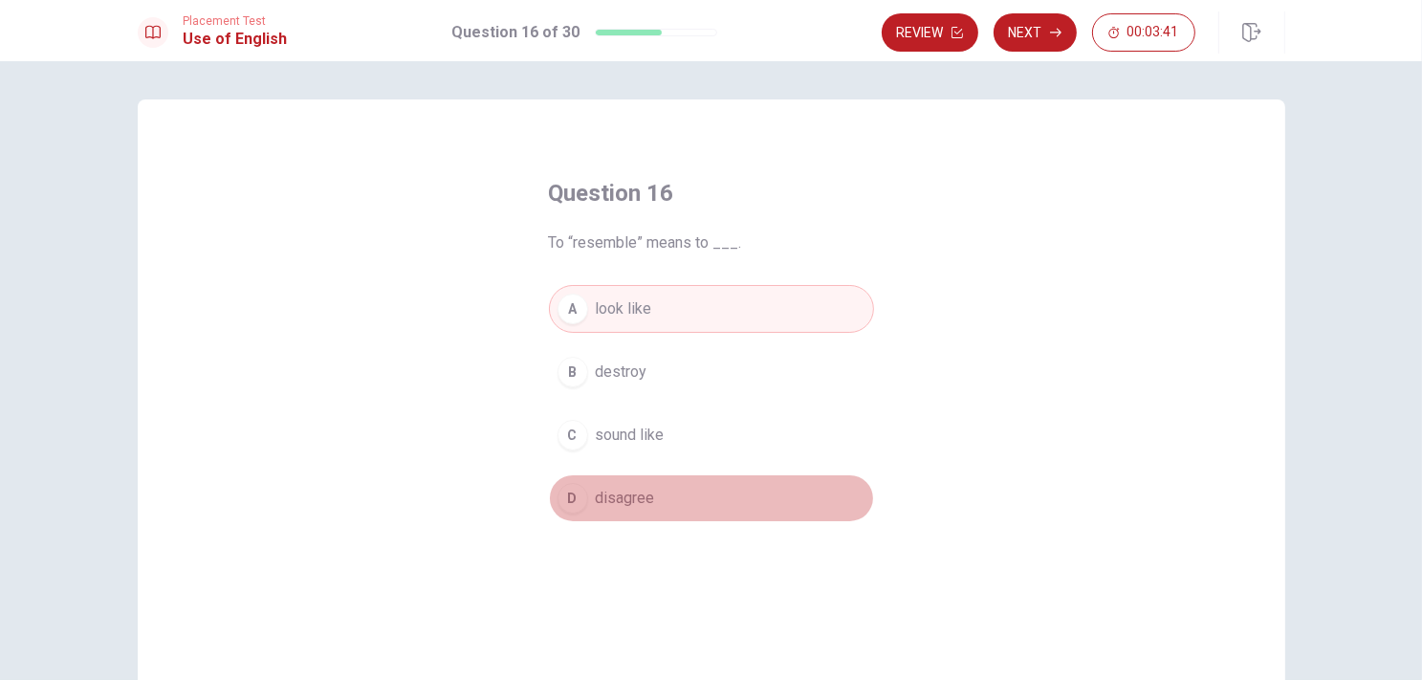
click at [596, 496] on span "disagree" at bounding box center [625, 498] width 59 height 23
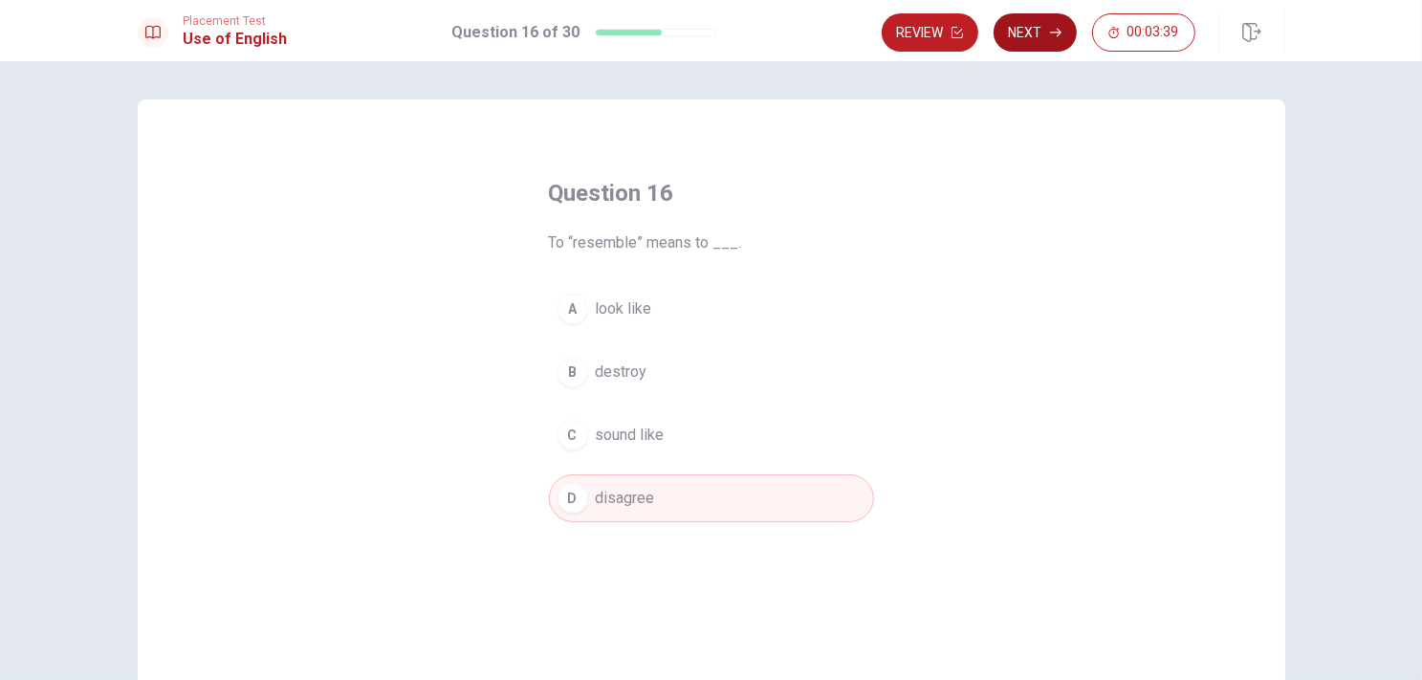
click at [1033, 30] on button "Next" at bounding box center [1035, 32] width 83 height 38
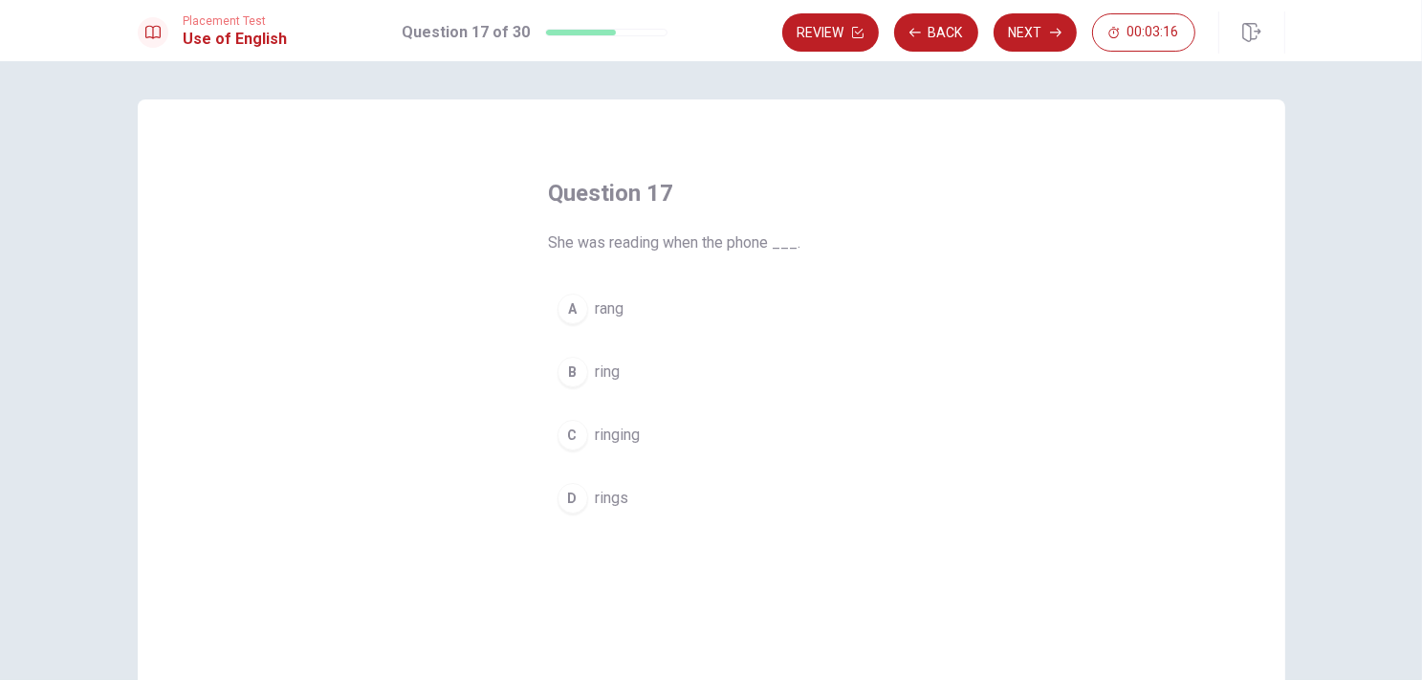
click at [570, 443] on div "C" at bounding box center [573, 435] width 31 height 31
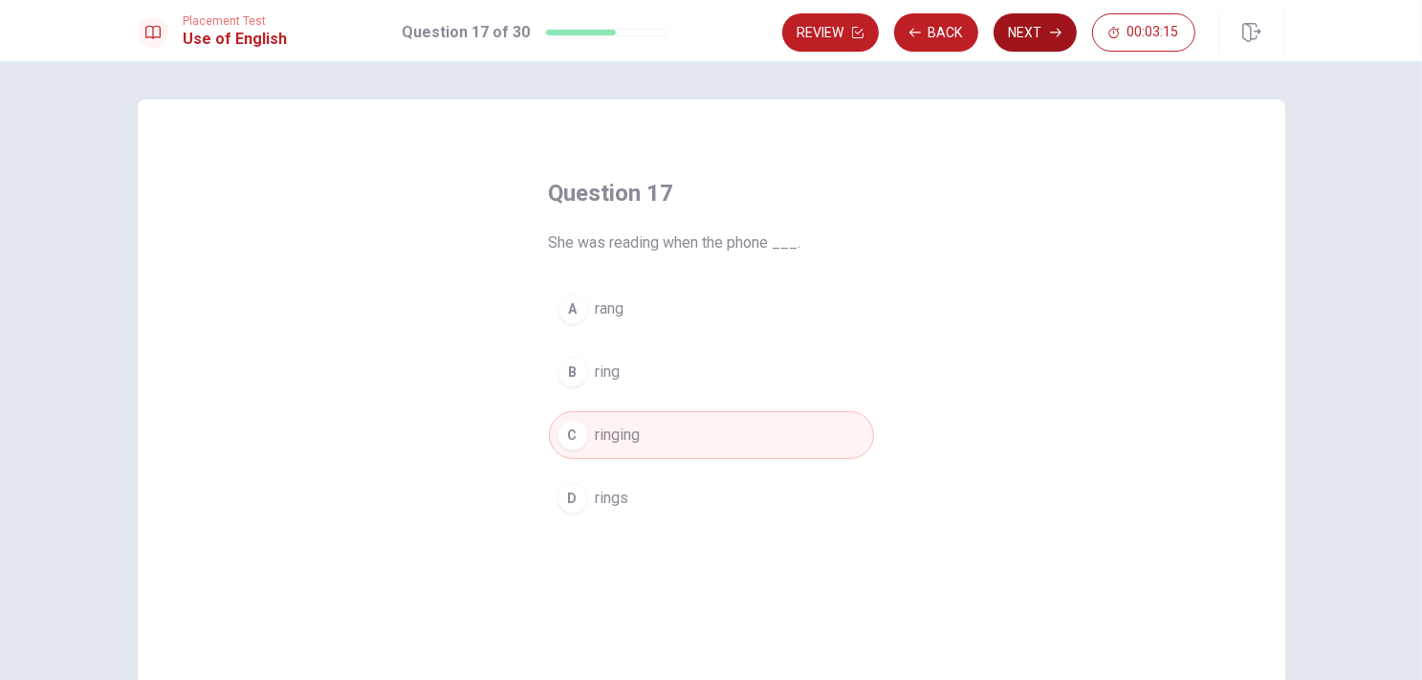
click at [1063, 41] on button "Next" at bounding box center [1035, 32] width 83 height 38
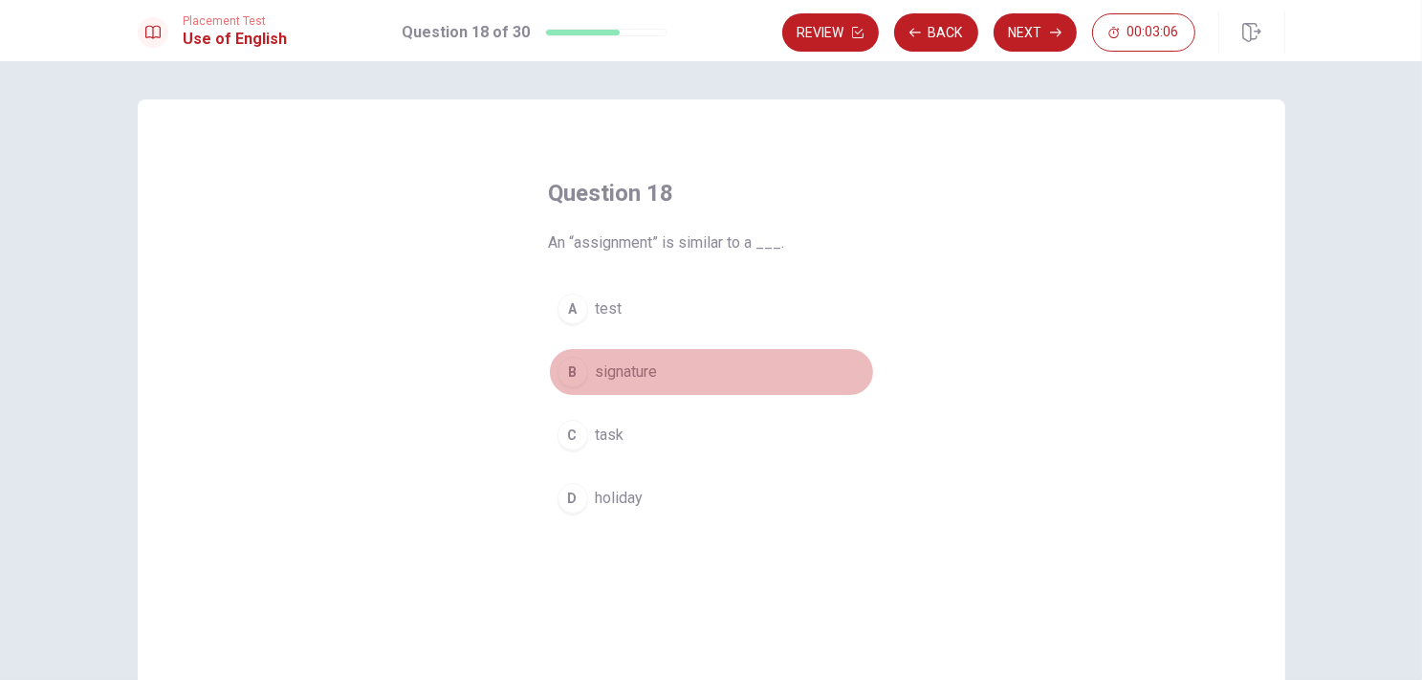
click at [597, 382] on span "signature" at bounding box center [627, 372] width 62 height 23
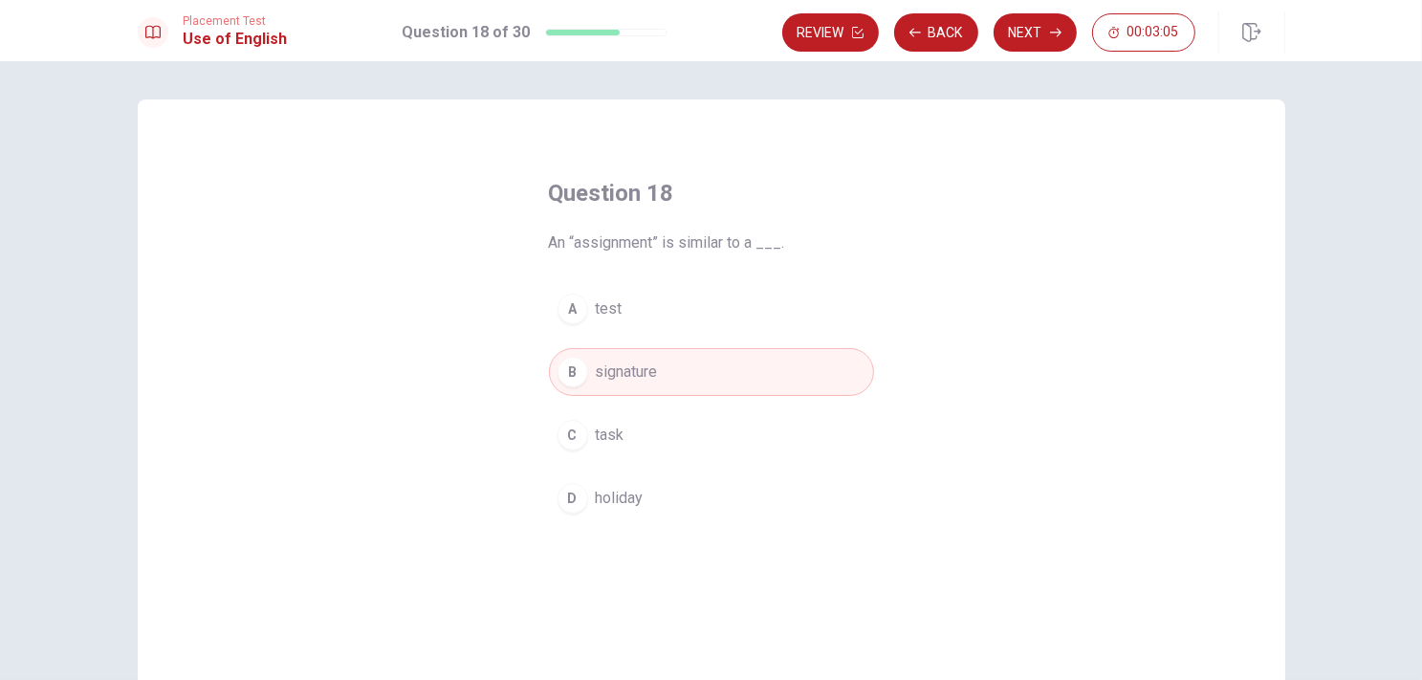
click at [616, 309] on button "A test" at bounding box center [711, 309] width 325 height 48
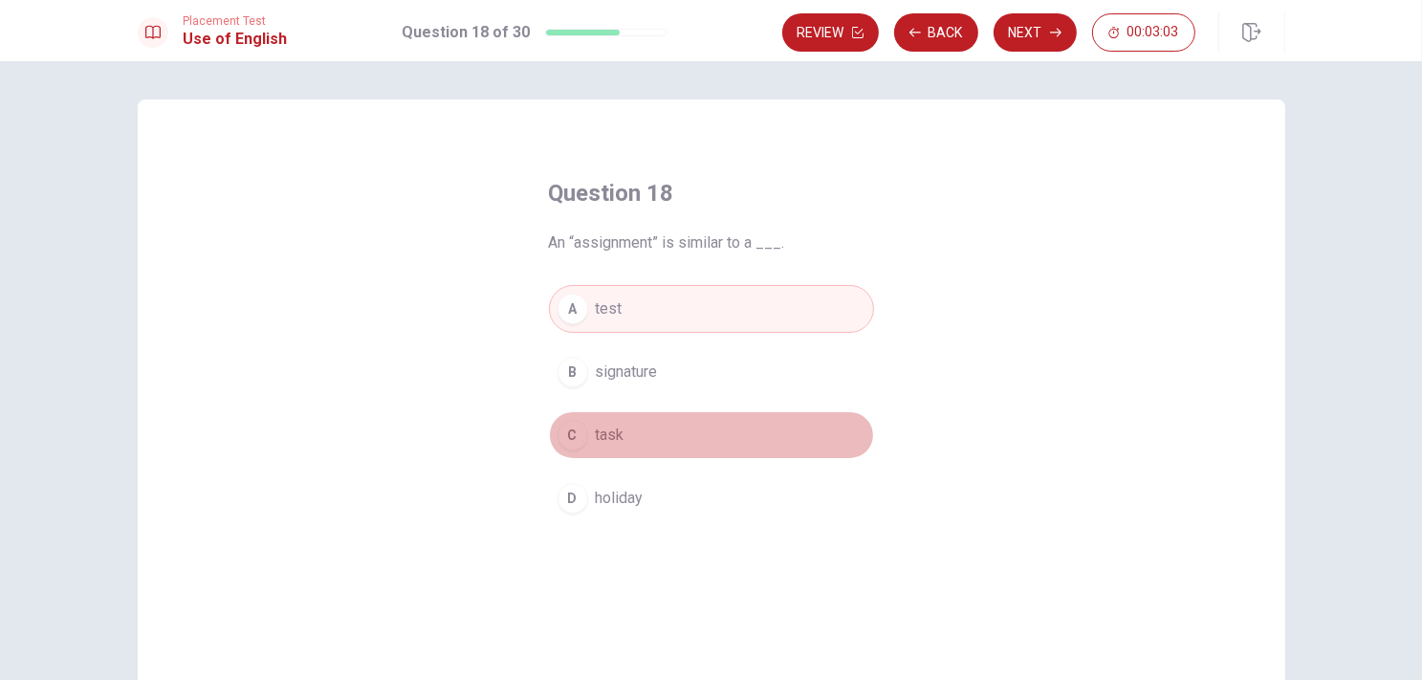
click at [628, 454] on button "C task" at bounding box center [711, 435] width 325 height 48
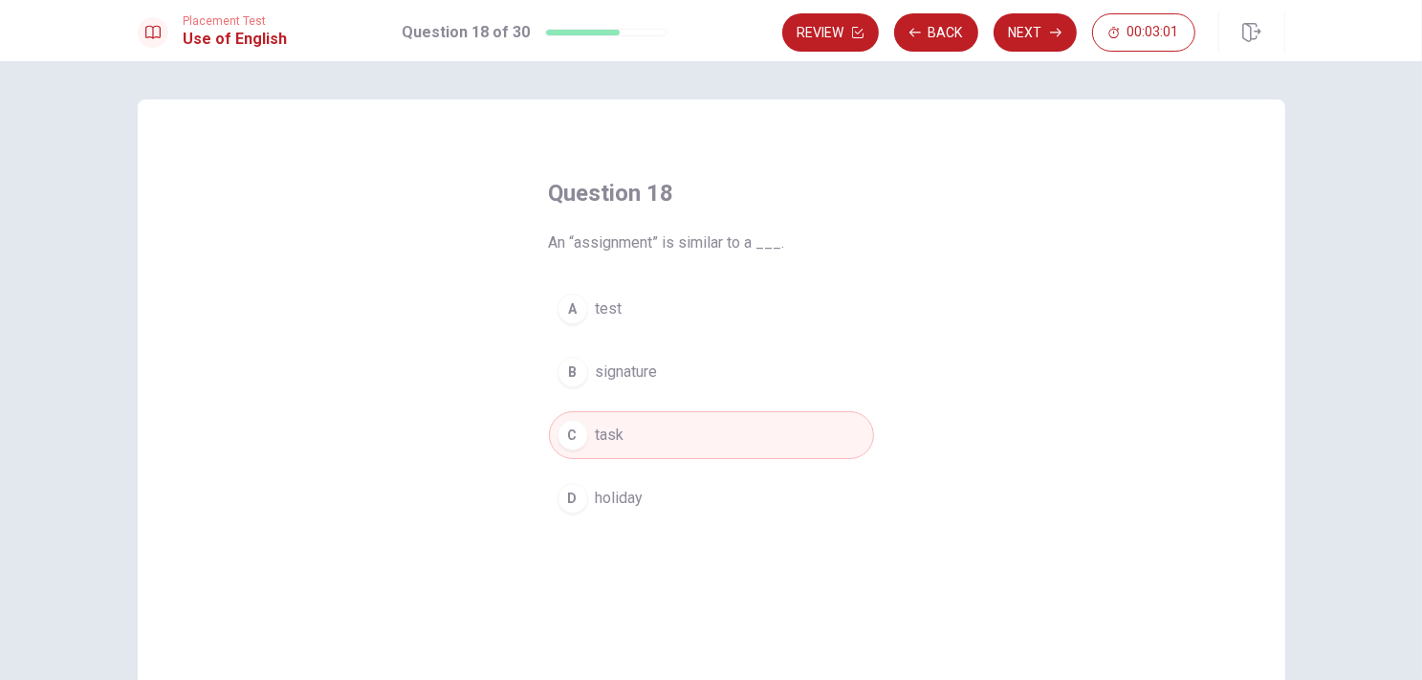
click at [637, 456] on button "C task" at bounding box center [711, 435] width 325 height 48
click at [640, 485] on button "D holiday" at bounding box center [711, 498] width 325 height 48
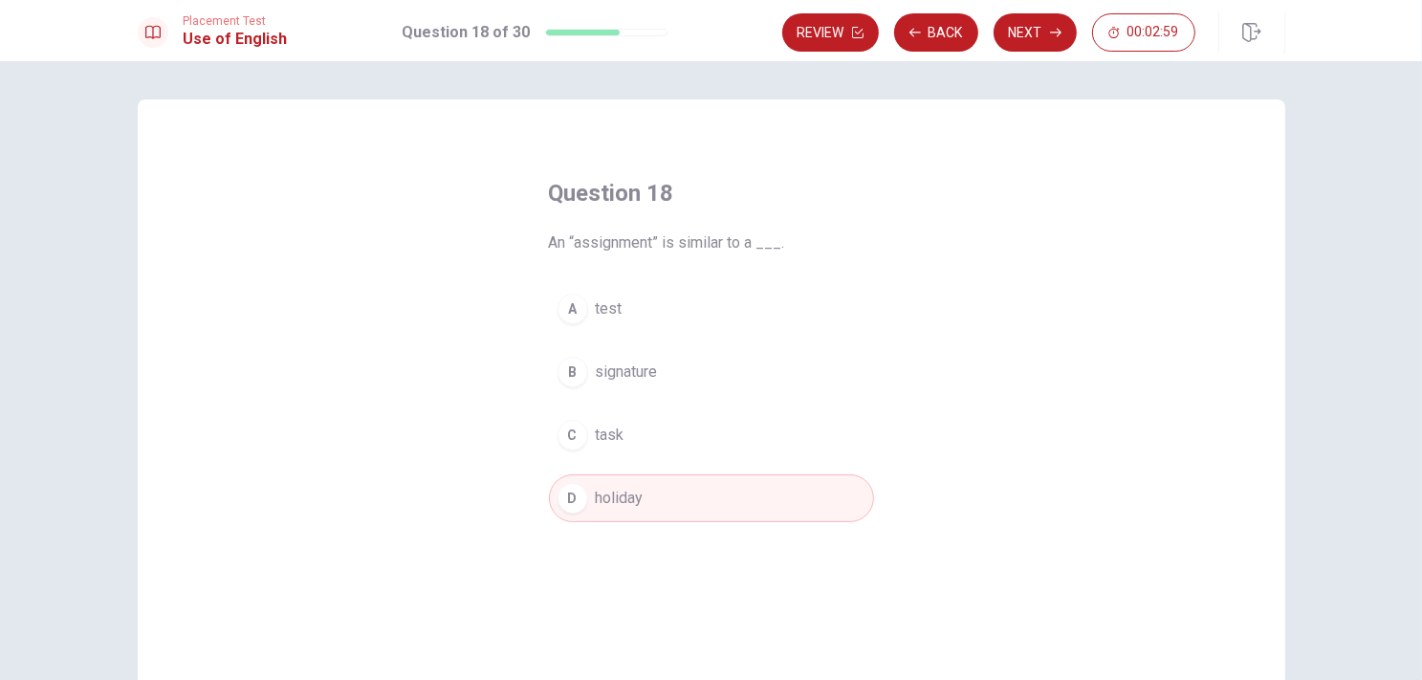
click at [637, 434] on button "C task" at bounding box center [711, 435] width 325 height 48
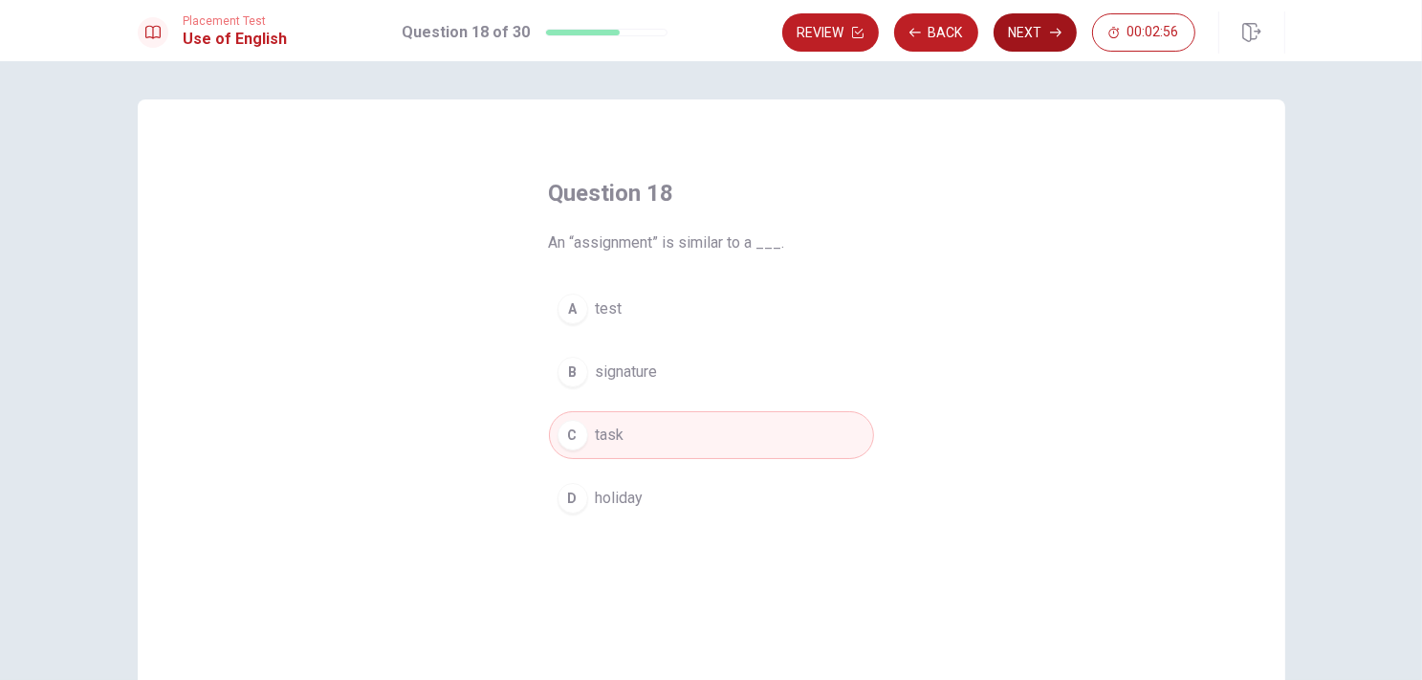
click at [1040, 33] on button "Next" at bounding box center [1035, 32] width 83 height 38
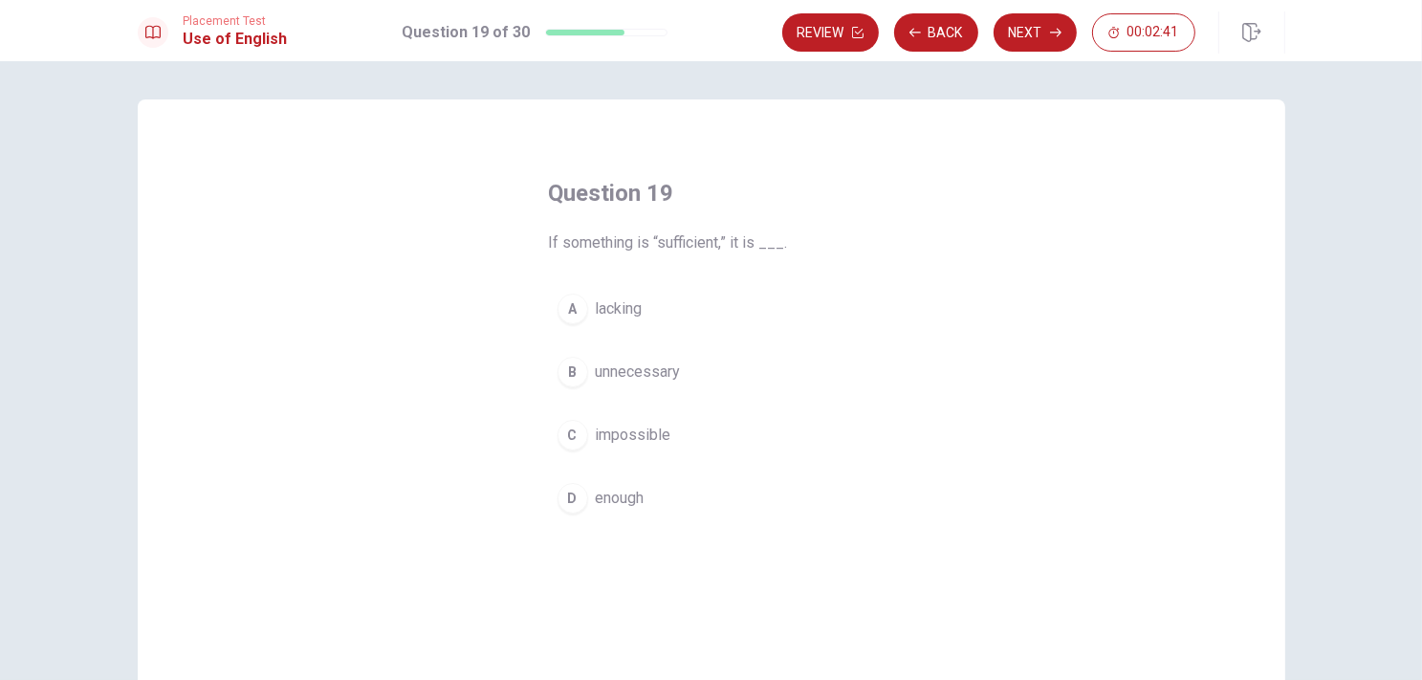
drag, startPoint x: 634, startPoint y: 449, endPoint x: 632, endPoint y: 470, distance: 20.2
click at [632, 454] on button "C impossible" at bounding box center [711, 435] width 325 height 48
click at [630, 505] on span "enough" at bounding box center [620, 498] width 49 height 23
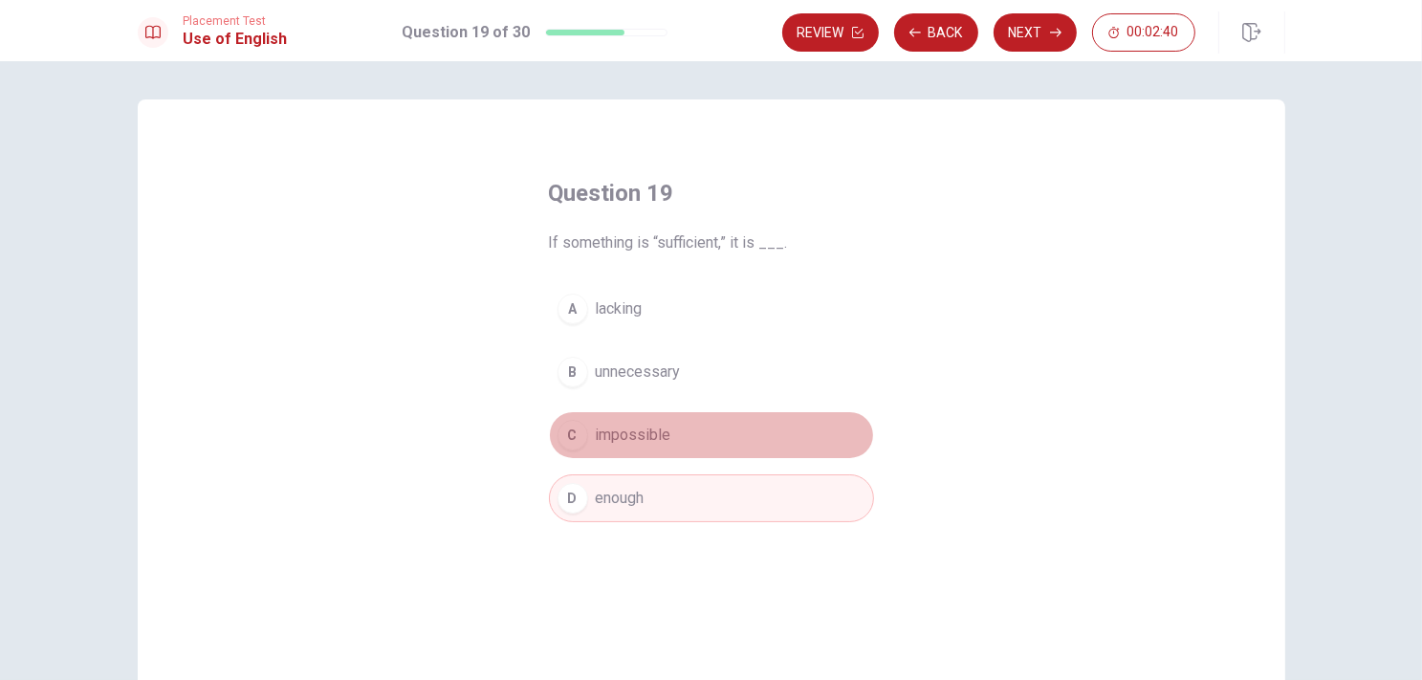
click at [604, 421] on button "C impossible" at bounding box center [711, 435] width 325 height 48
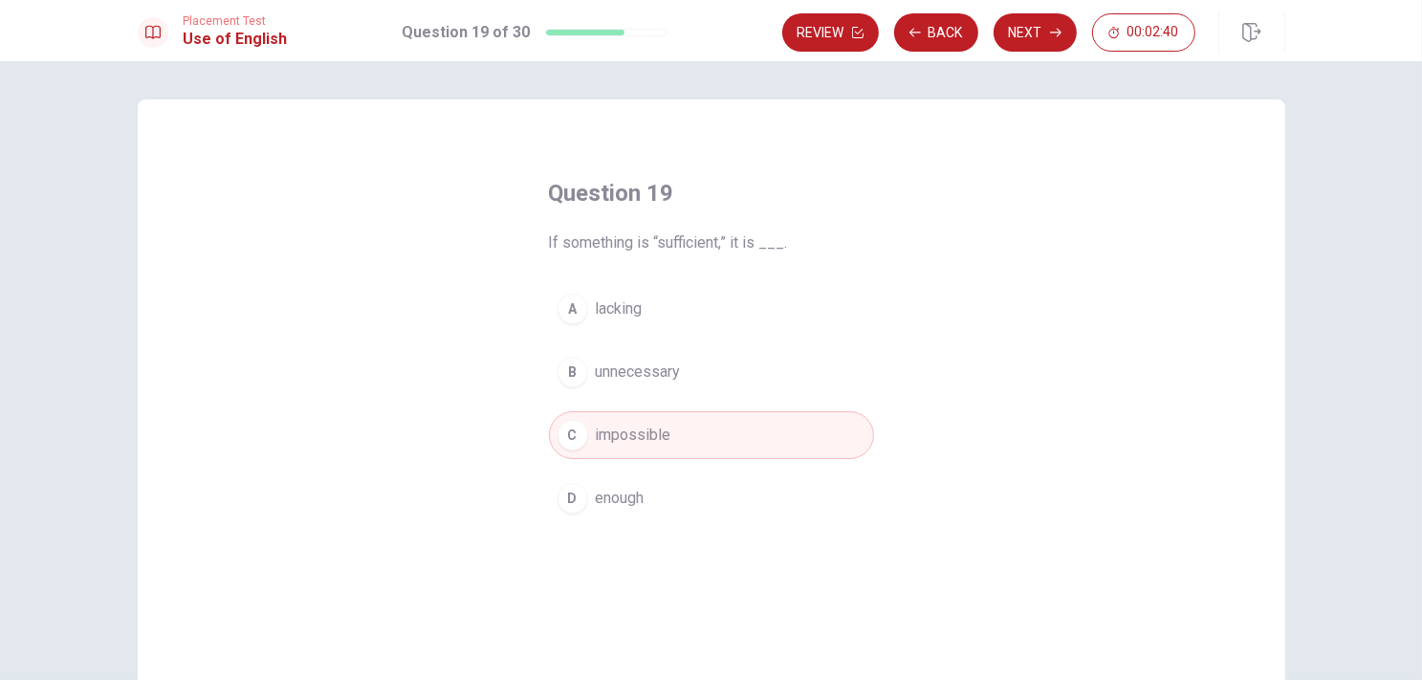
click at [596, 378] on span "unnecessary" at bounding box center [638, 372] width 85 height 23
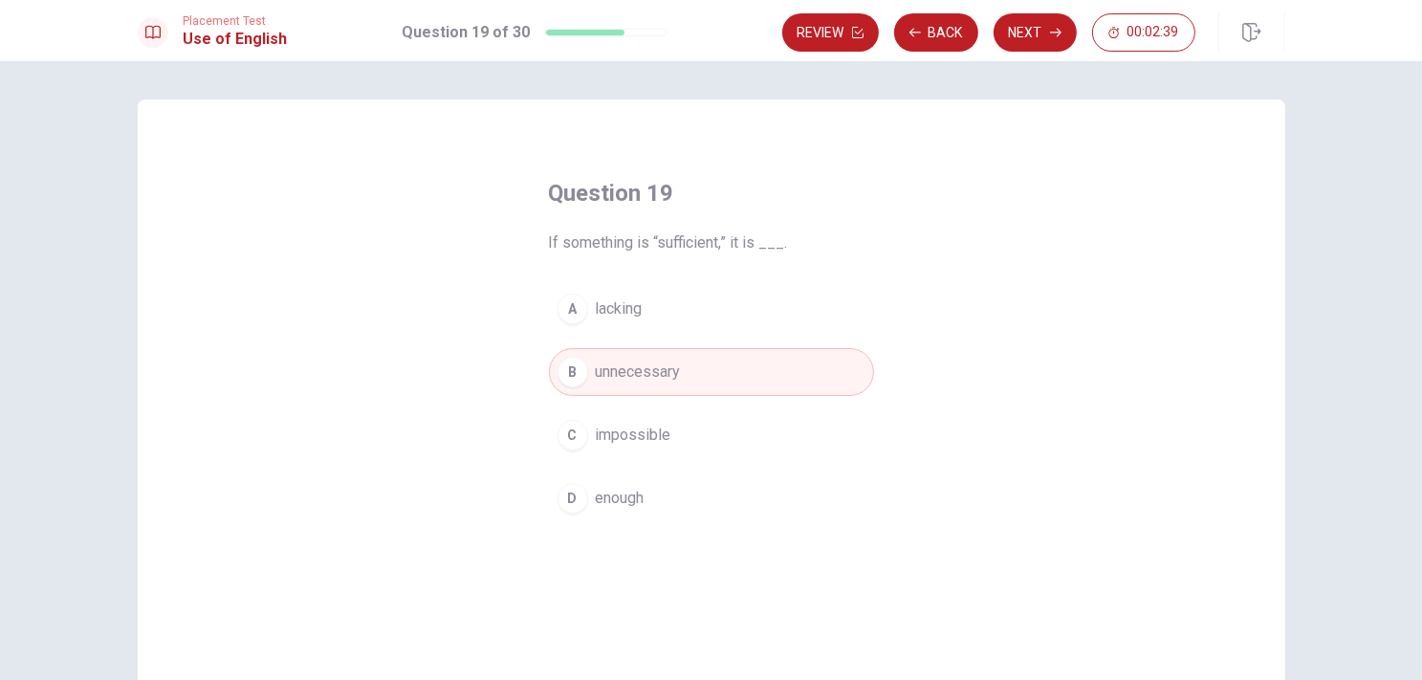
click at [585, 316] on button "A lacking" at bounding box center [711, 309] width 325 height 48
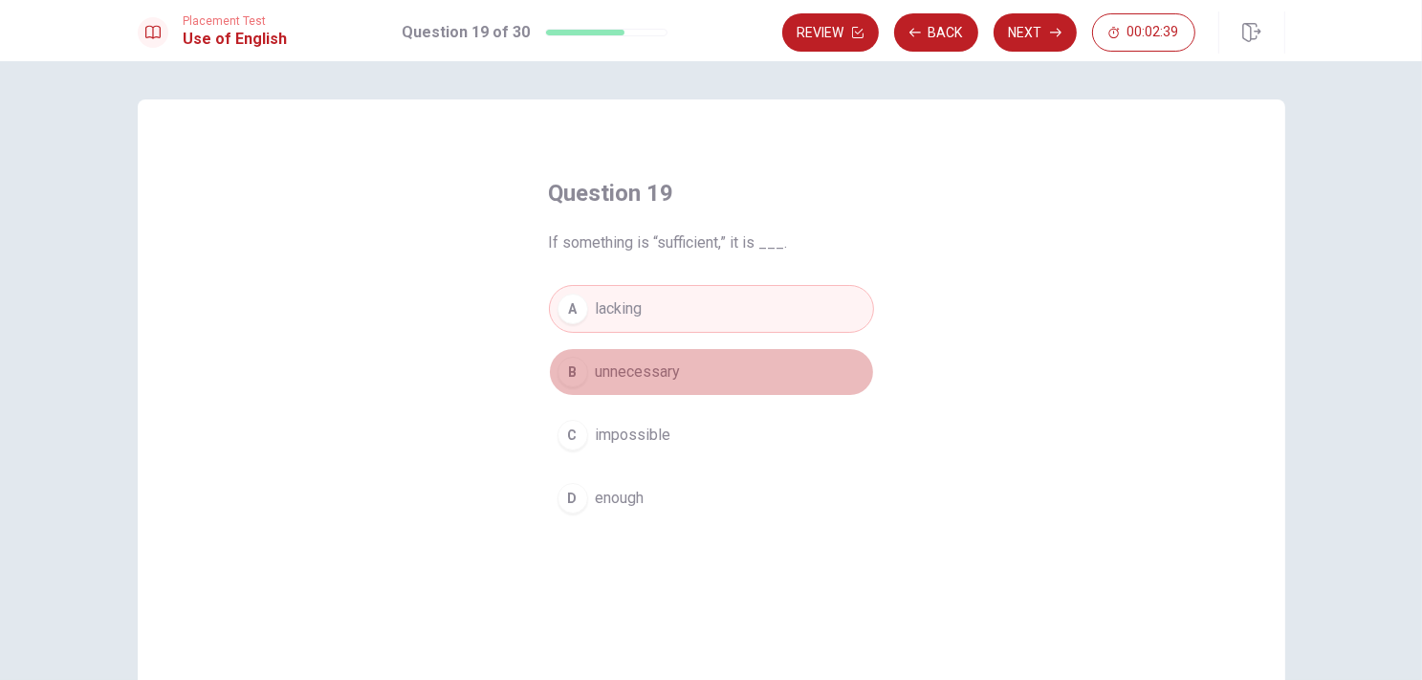
drag, startPoint x: 589, startPoint y: 385, endPoint x: 590, endPoint y: 410, distance: 24.9
click at [589, 385] on button "B unnecessary" at bounding box center [711, 372] width 325 height 48
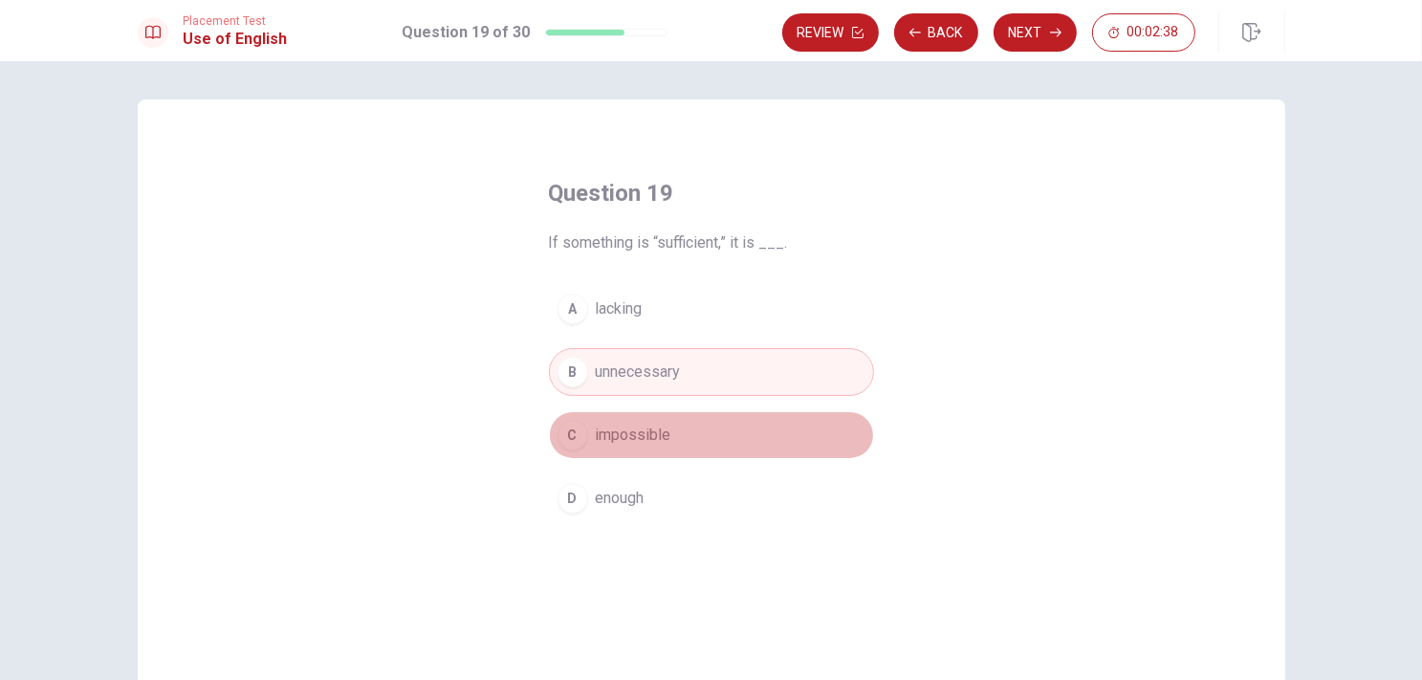
click at [593, 447] on button "C impossible" at bounding box center [711, 435] width 325 height 48
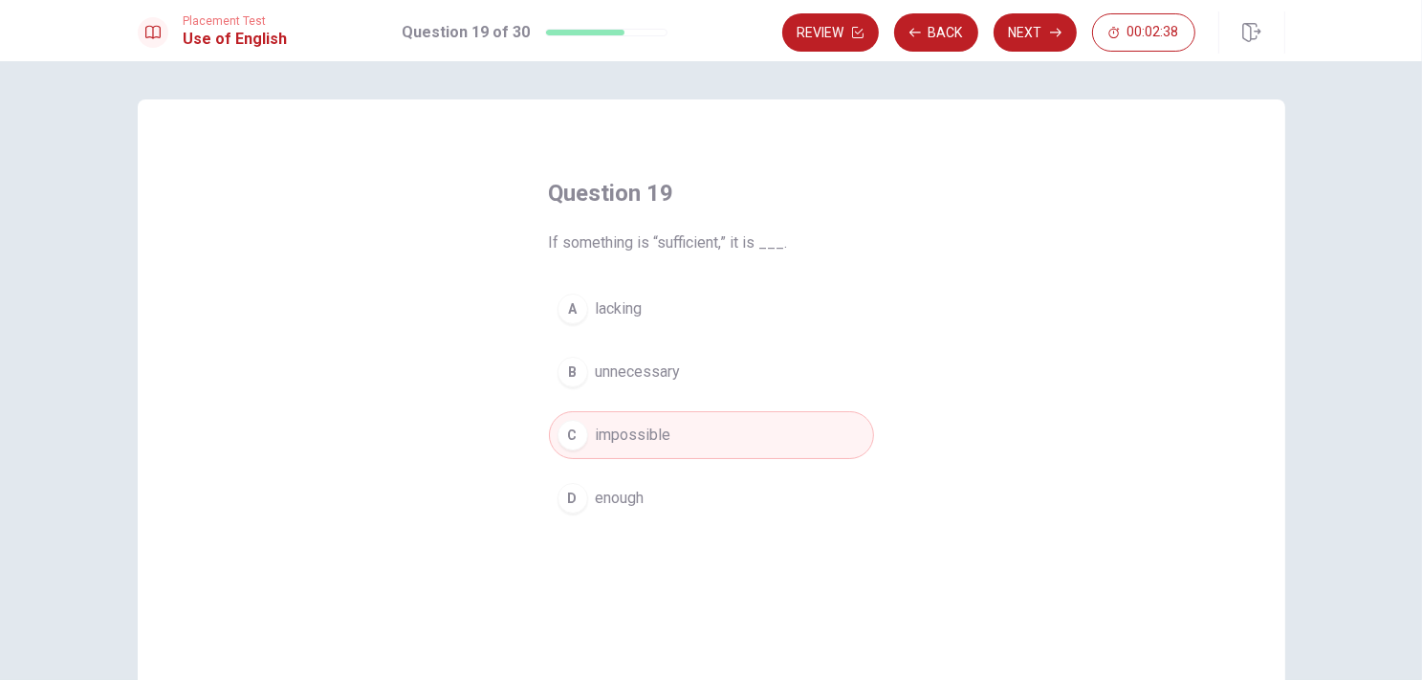
click at [609, 374] on span "unnecessary" at bounding box center [638, 372] width 85 height 23
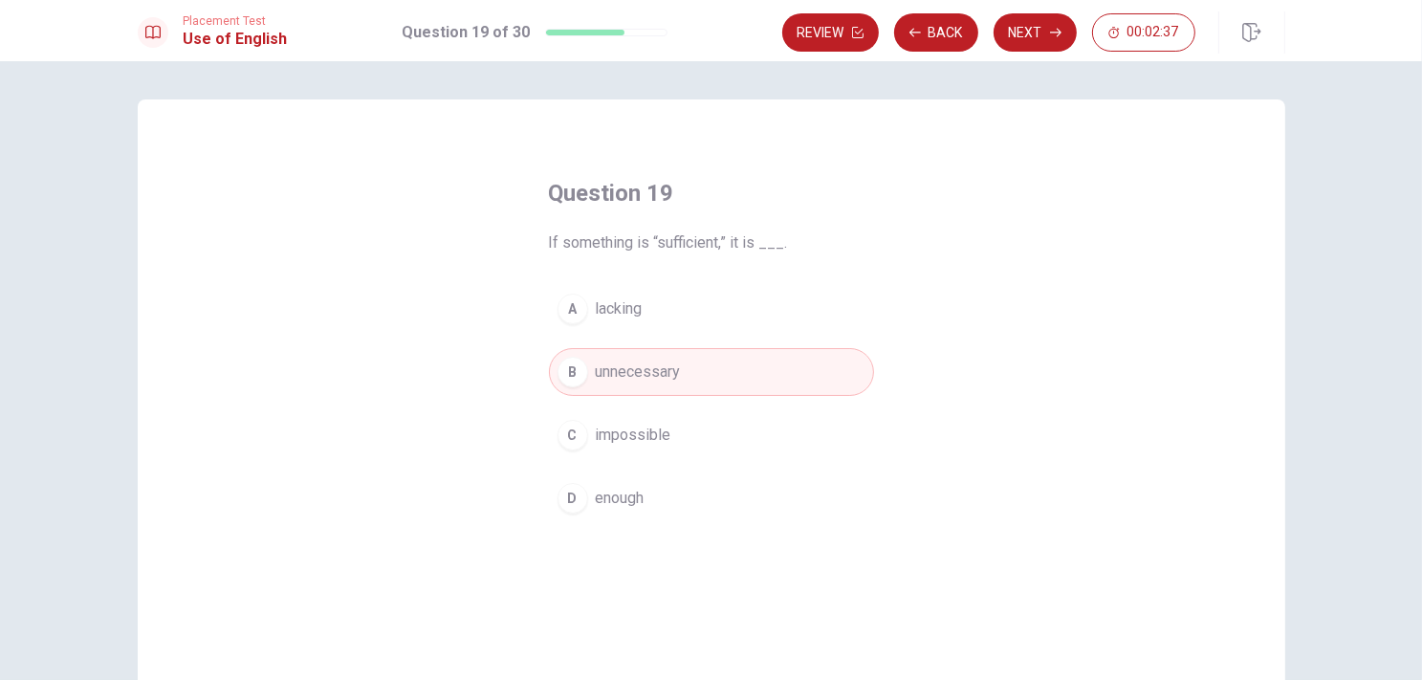
click at [1003, 37] on button "Next" at bounding box center [1035, 32] width 83 height 38
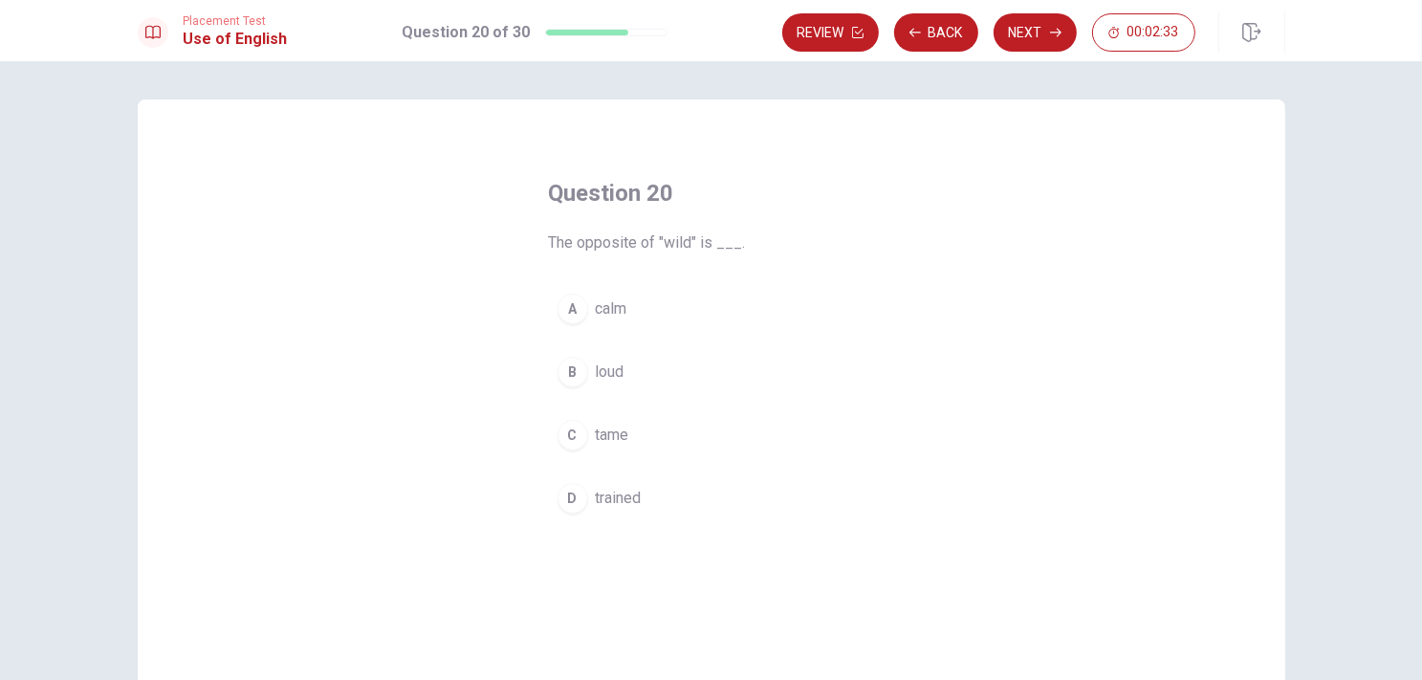
click at [596, 317] on span "calm" at bounding box center [612, 308] width 32 height 23
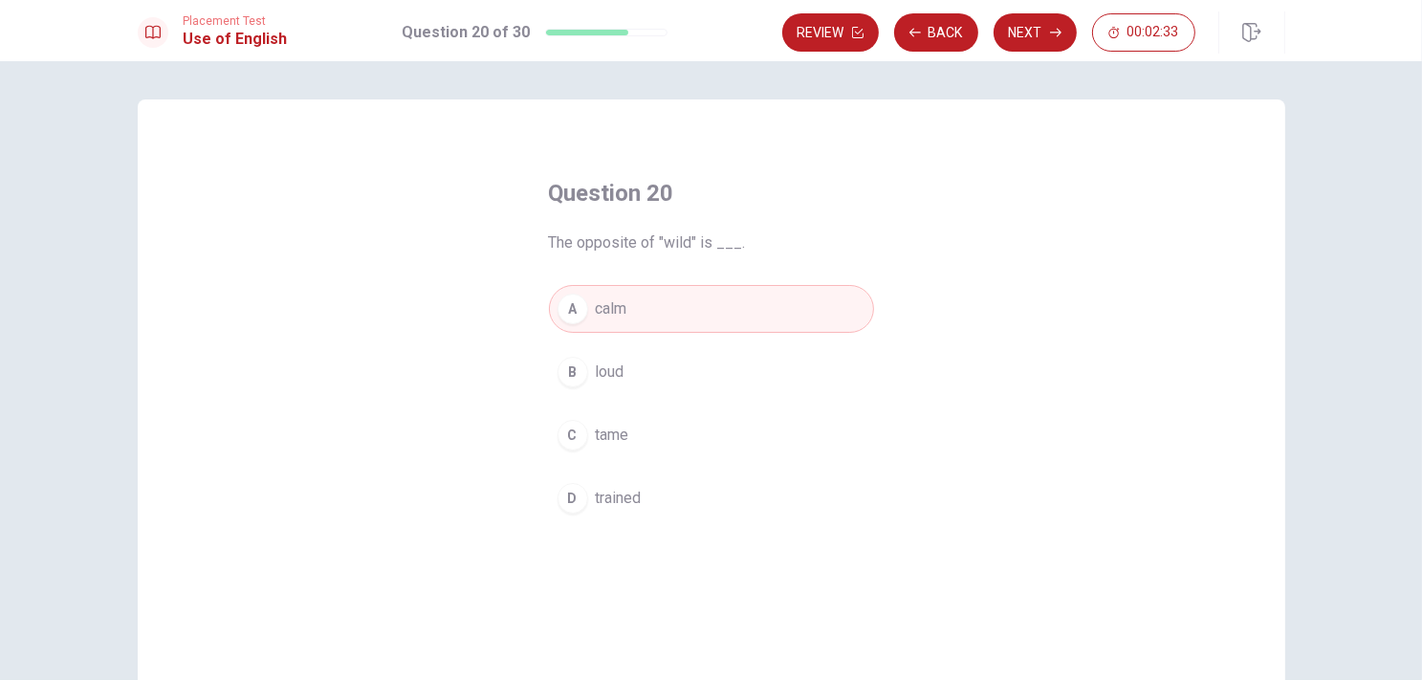
click at [574, 376] on div "B" at bounding box center [573, 372] width 31 height 31
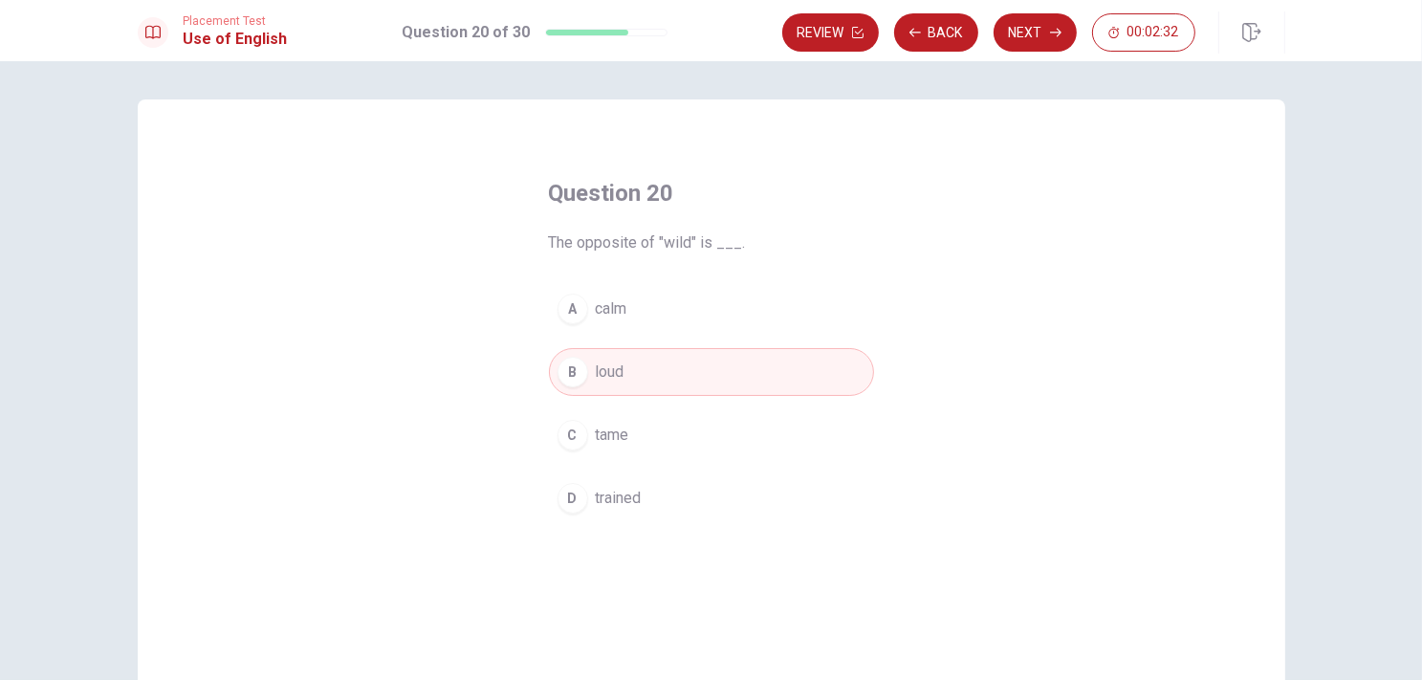
click at [589, 417] on button "C tame" at bounding box center [711, 435] width 325 height 48
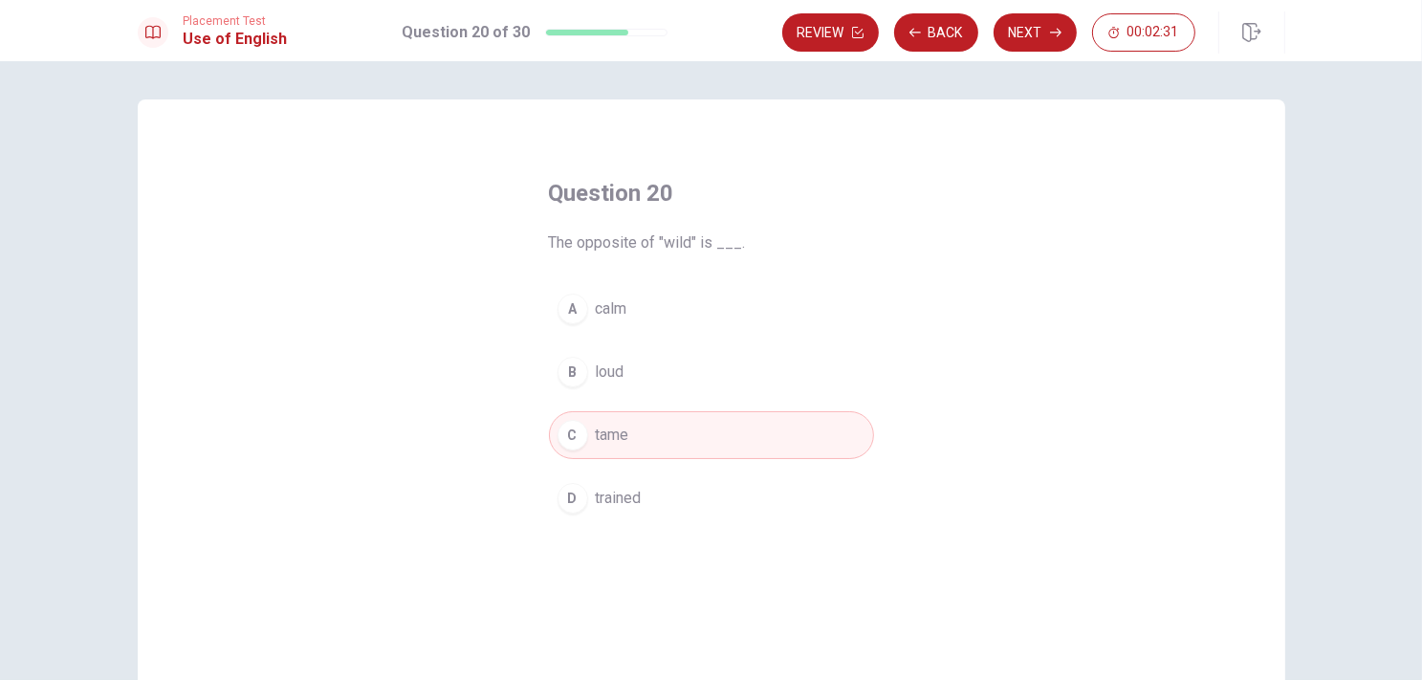
click at [612, 310] on span "calm" at bounding box center [612, 308] width 32 height 23
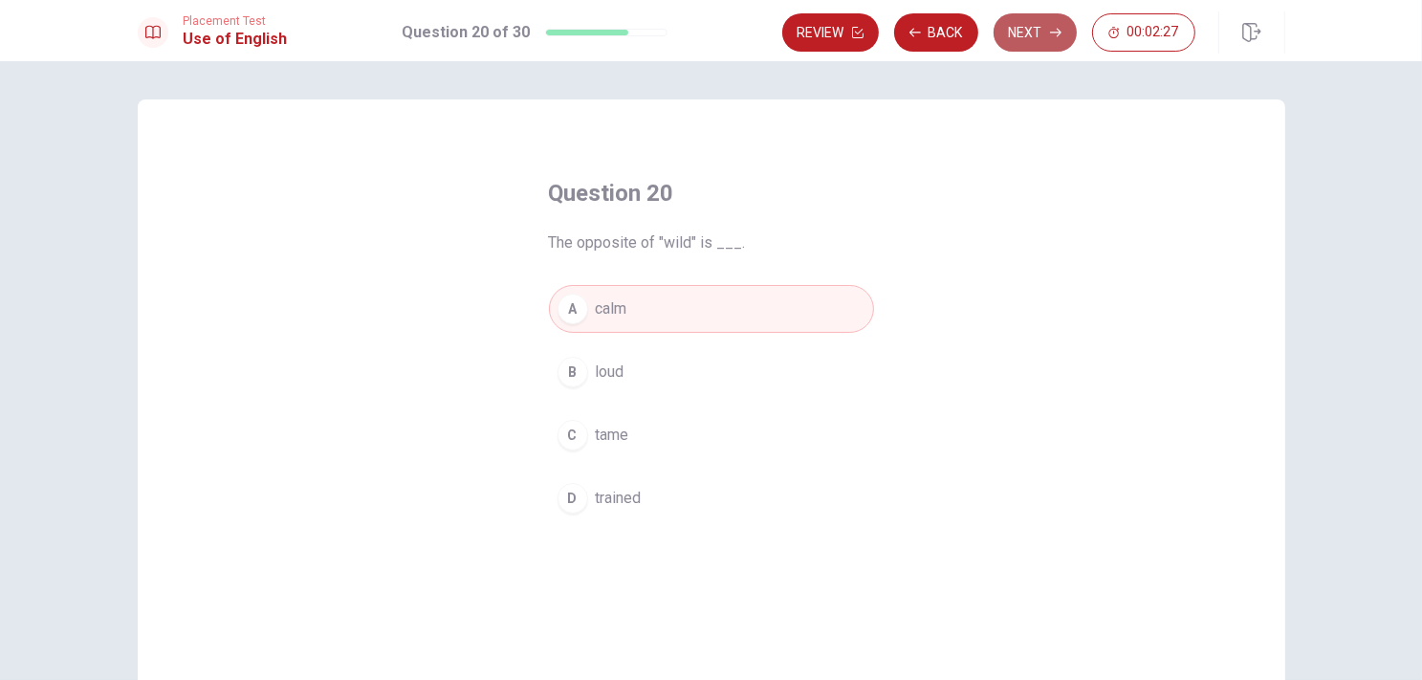
click at [1069, 37] on button "Next" at bounding box center [1035, 32] width 83 height 38
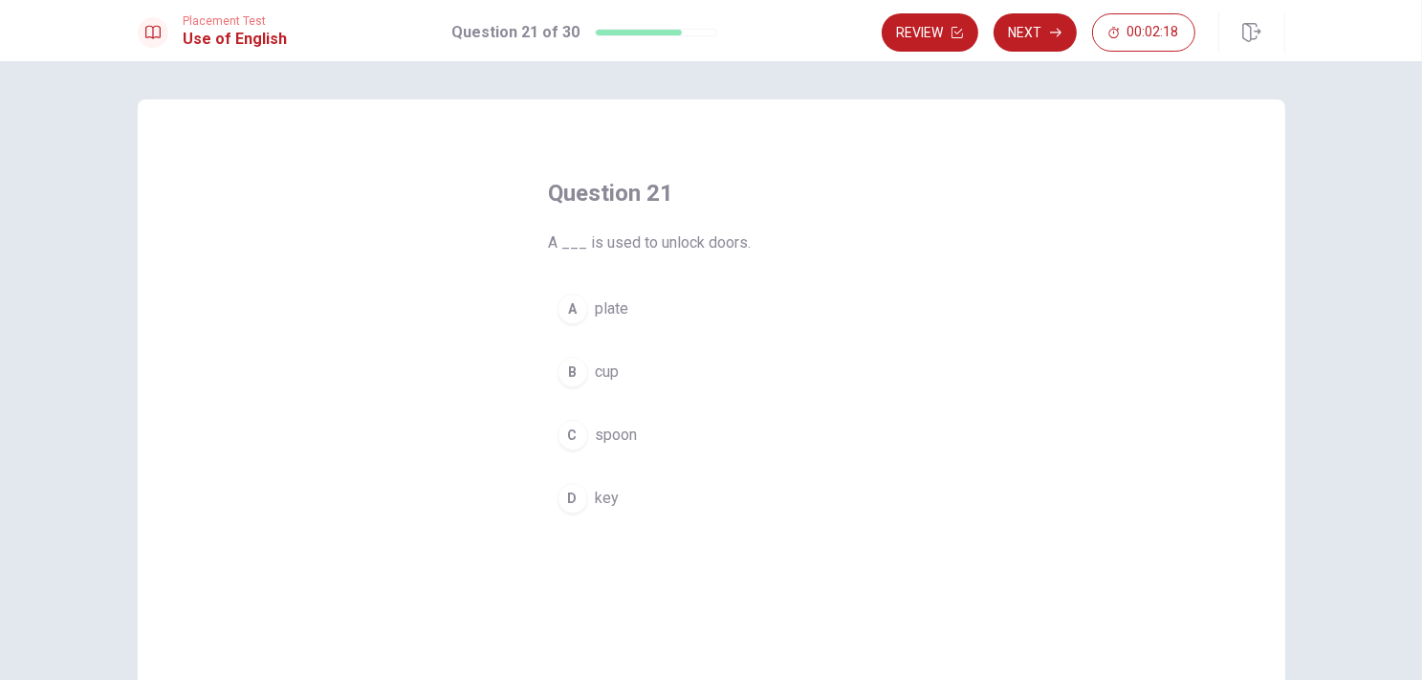
click at [568, 496] on div "D" at bounding box center [573, 498] width 31 height 31
click at [1049, 36] on button "Next" at bounding box center [1035, 32] width 83 height 38
click at [569, 377] on div "B" at bounding box center [573, 372] width 31 height 31
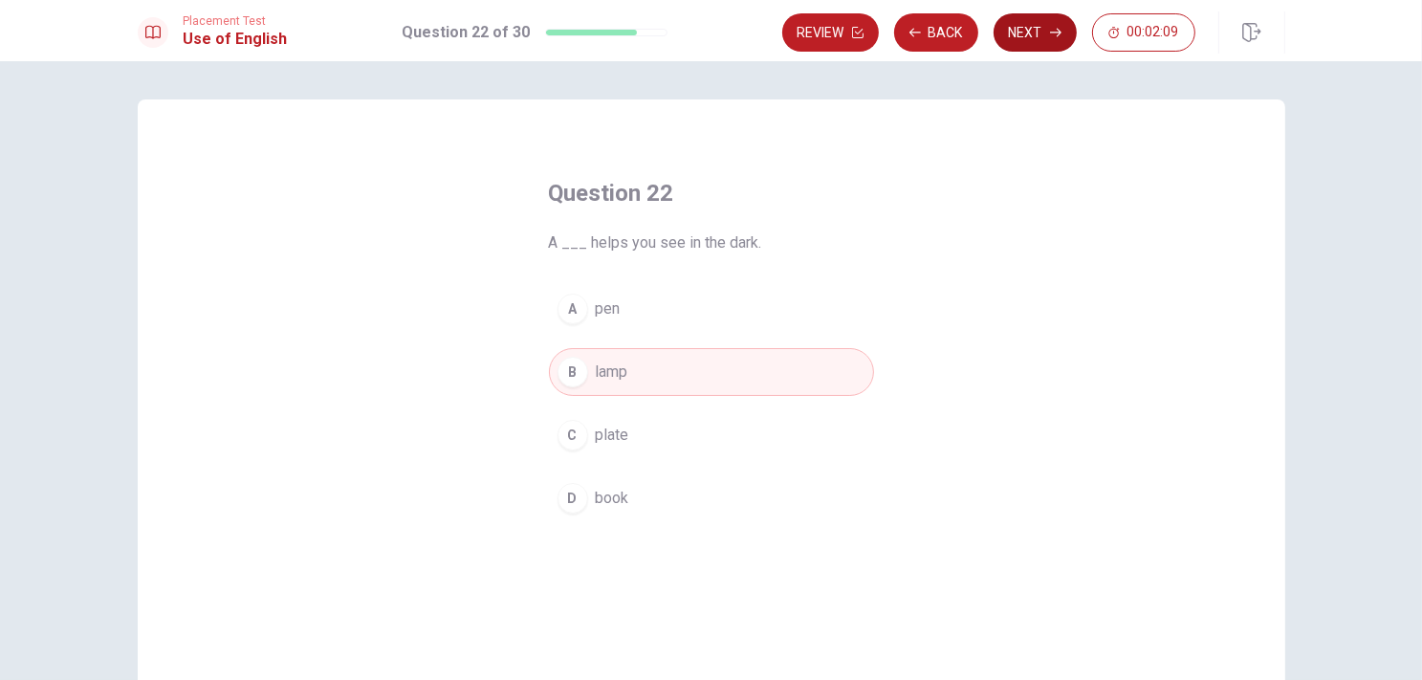
click at [1029, 28] on button "Next" at bounding box center [1035, 32] width 83 height 38
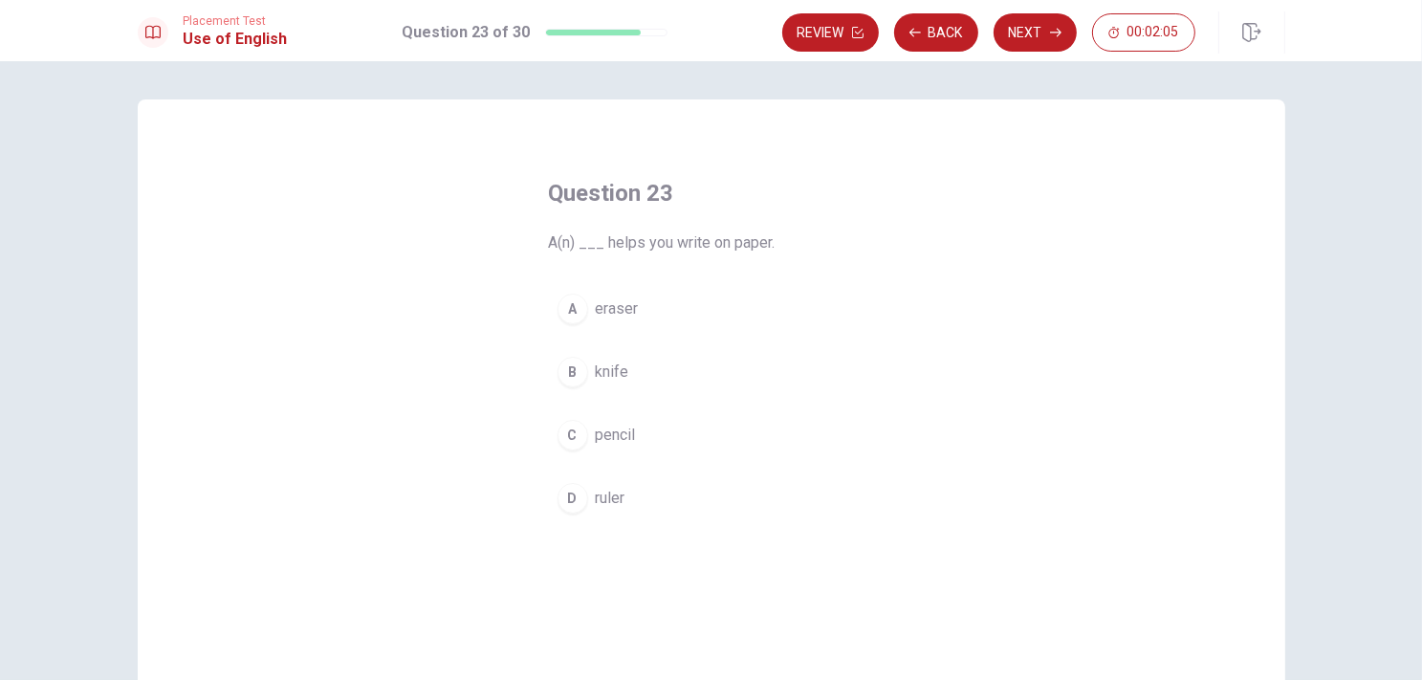
click at [585, 429] on button "C pencil" at bounding box center [711, 435] width 325 height 48
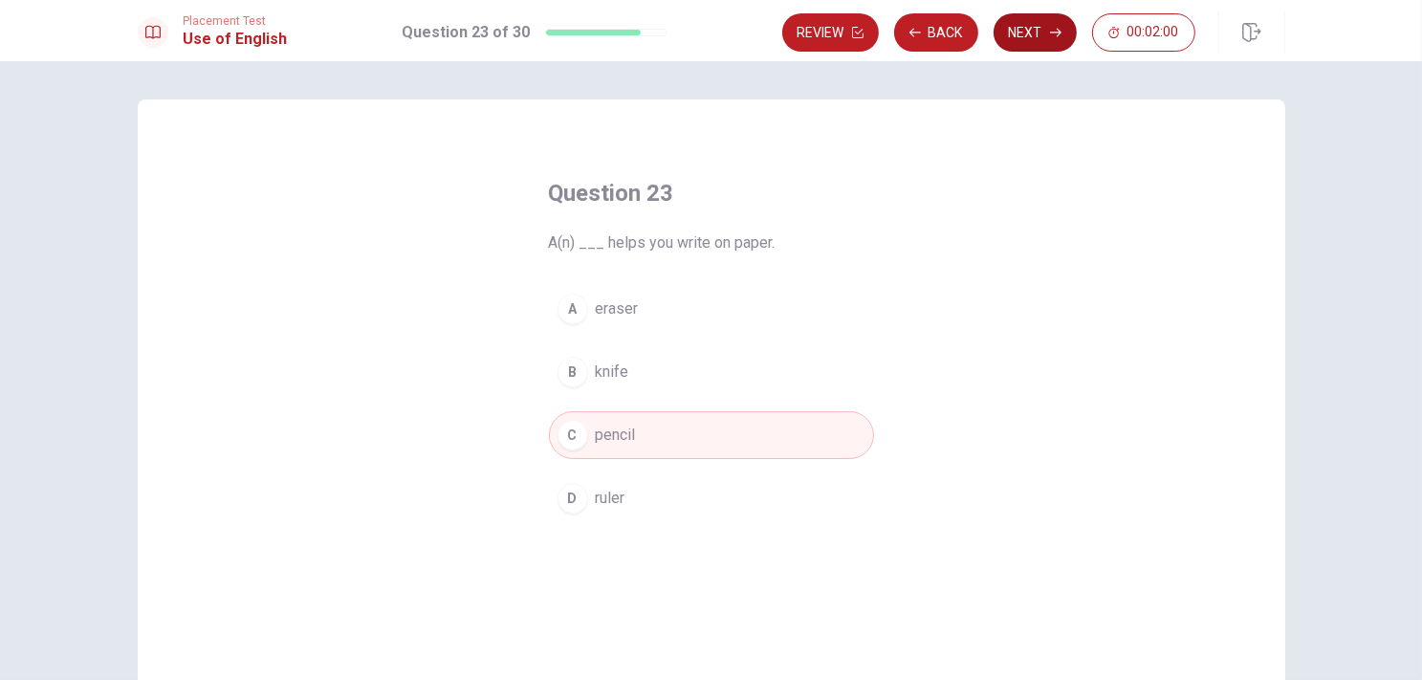
click at [1046, 37] on button "Next" at bounding box center [1035, 32] width 83 height 38
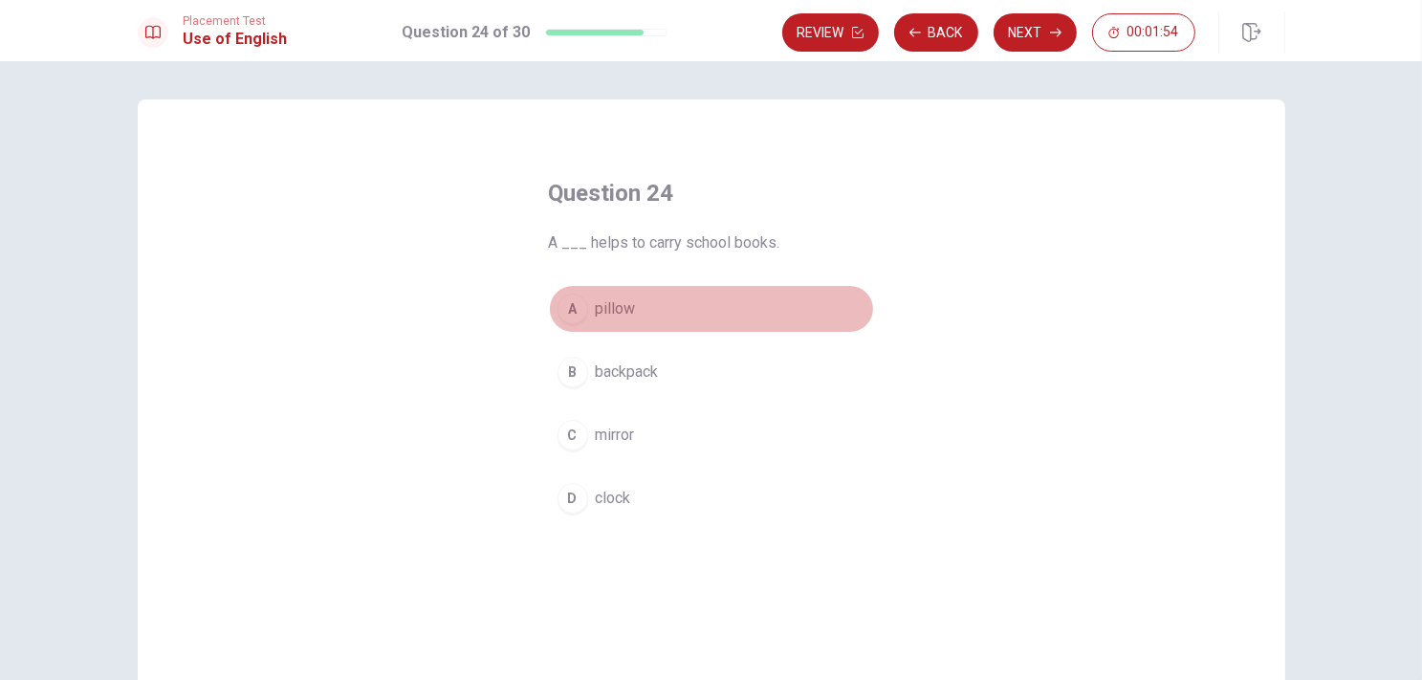
click at [596, 308] on span "pillow" at bounding box center [616, 308] width 40 height 23
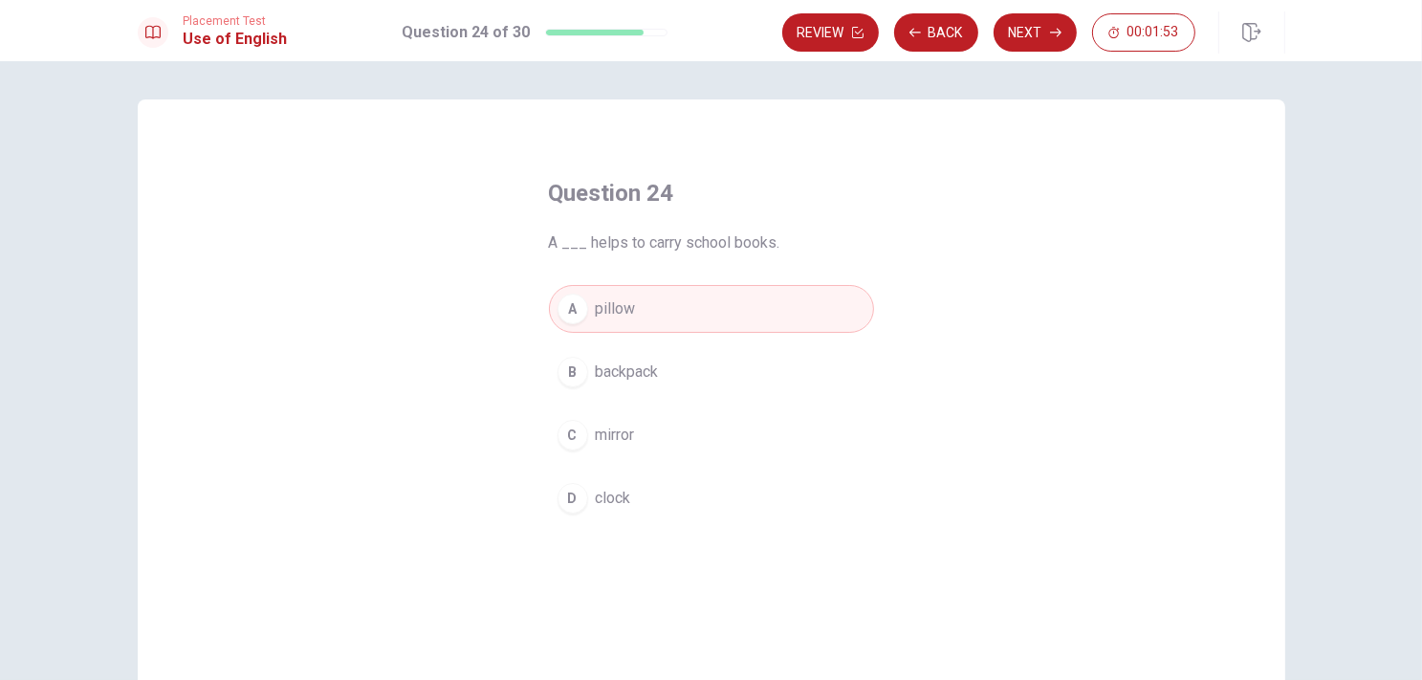
drag, startPoint x: 594, startPoint y: 244, endPoint x: 696, endPoint y: 235, distance: 102.7
click at [696, 235] on span "A ___ helps to carry school books." at bounding box center [711, 242] width 325 height 23
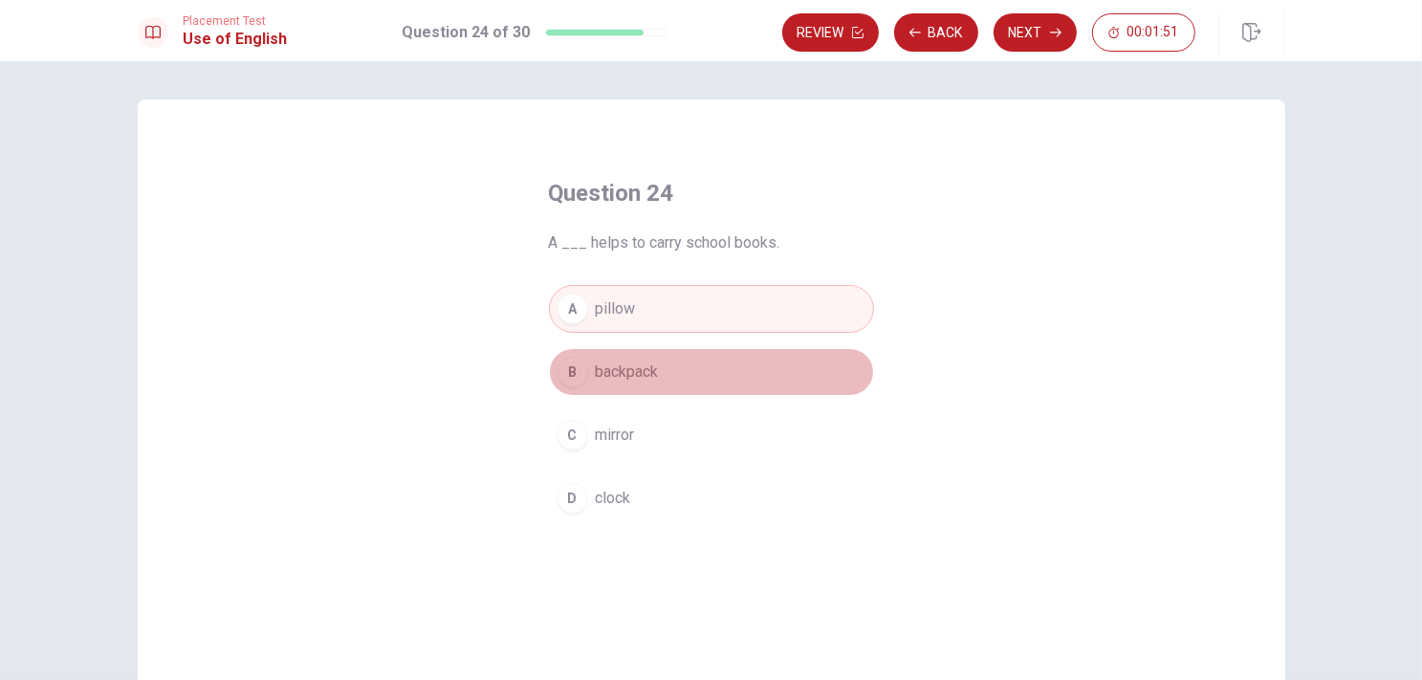
click at [646, 378] on span "backpack" at bounding box center [627, 372] width 63 height 23
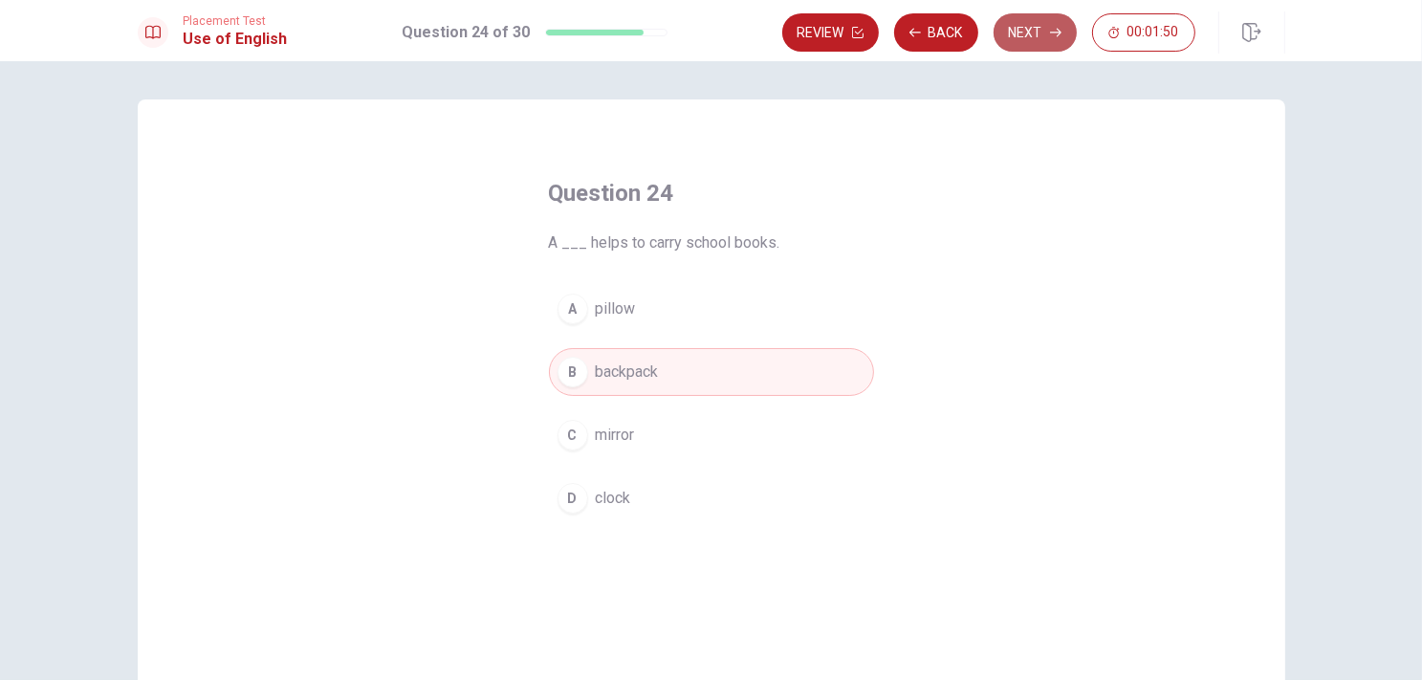
click at [1023, 40] on button "Next" at bounding box center [1035, 32] width 83 height 38
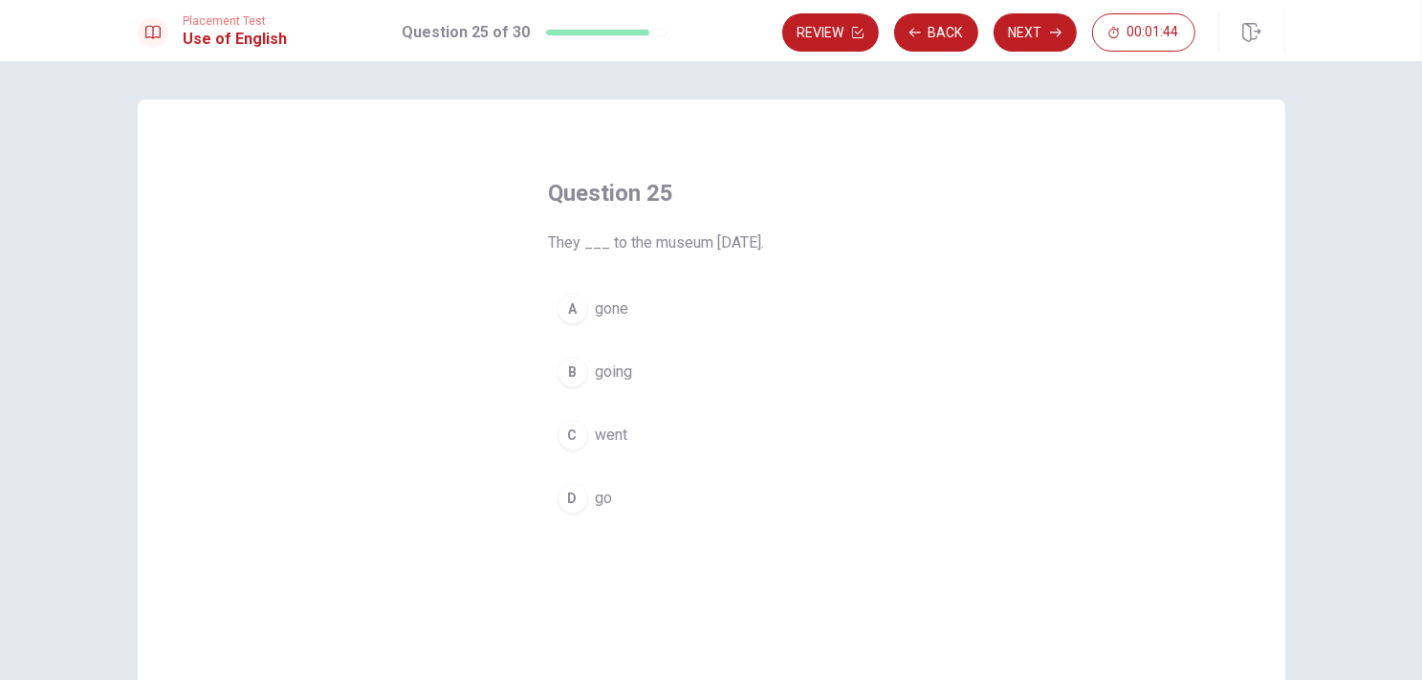
click at [555, 444] on button "C went" at bounding box center [711, 435] width 325 height 48
click at [576, 303] on div "A" at bounding box center [573, 309] width 31 height 31
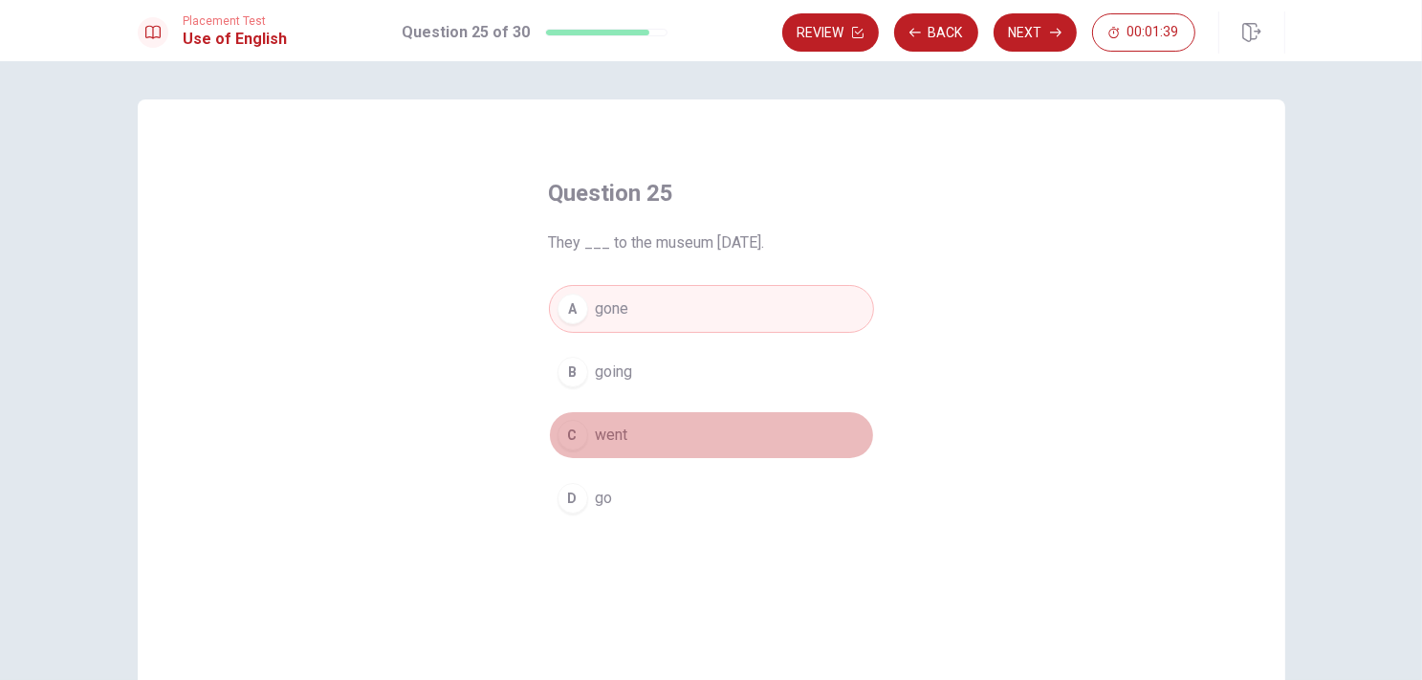
click at [624, 421] on button "C went" at bounding box center [711, 435] width 325 height 48
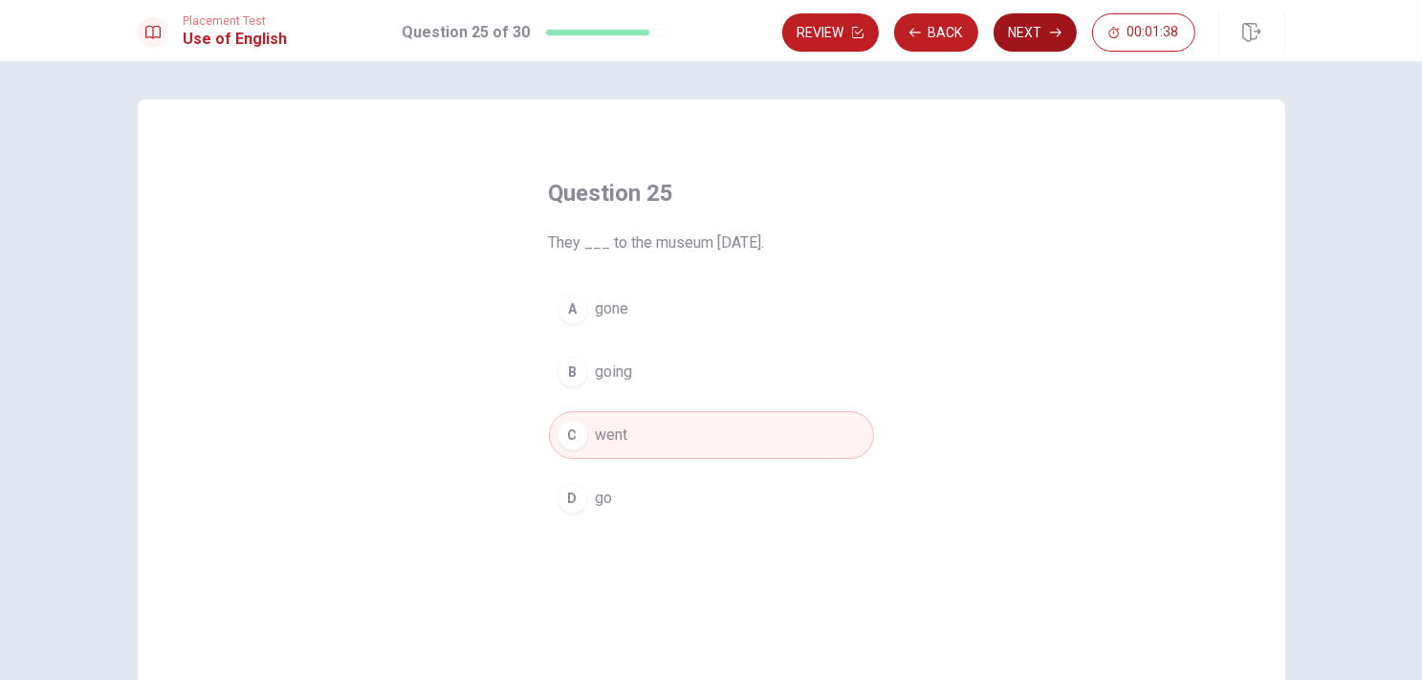
click at [1020, 41] on button "Next" at bounding box center [1035, 32] width 83 height 38
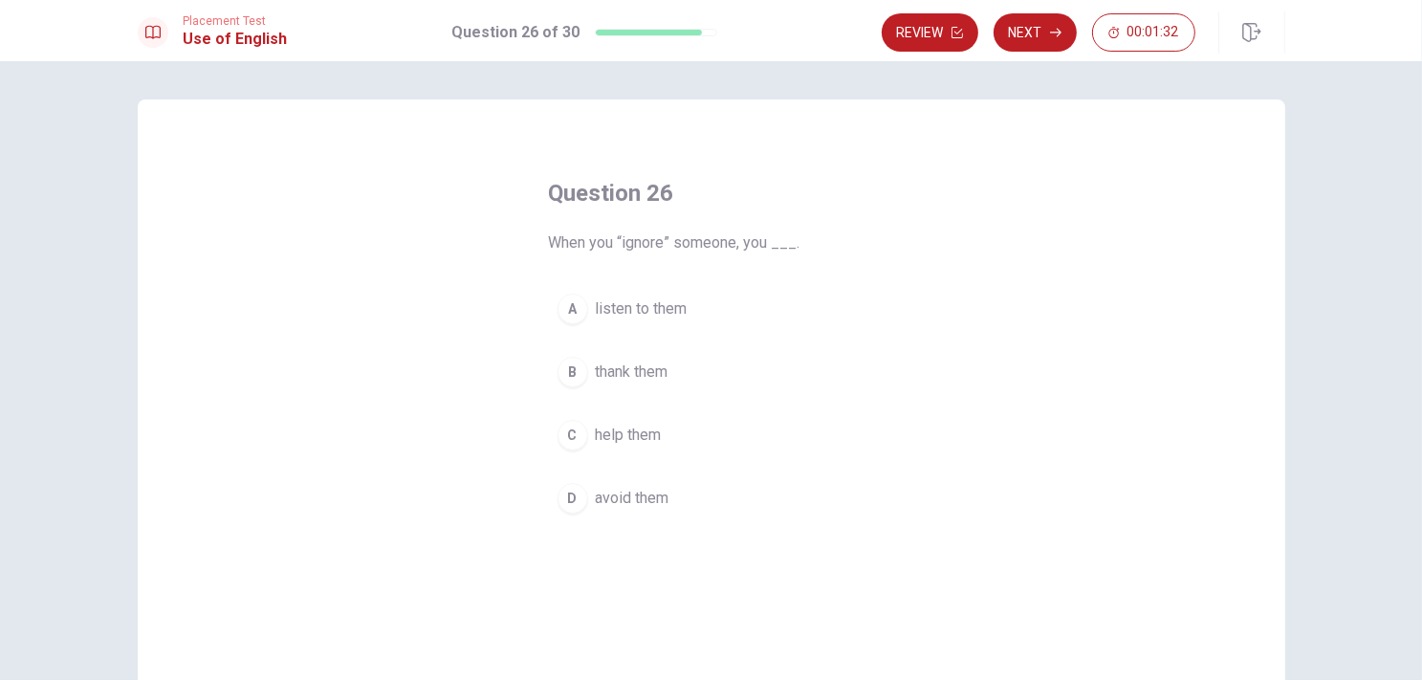
click at [585, 241] on span "When you “ignore” someone, you ___." at bounding box center [711, 242] width 325 height 23
click at [589, 245] on span "When you “ignore” someone, you ___." at bounding box center [711, 242] width 325 height 23
click at [566, 491] on div "D" at bounding box center [573, 498] width 31 height 31
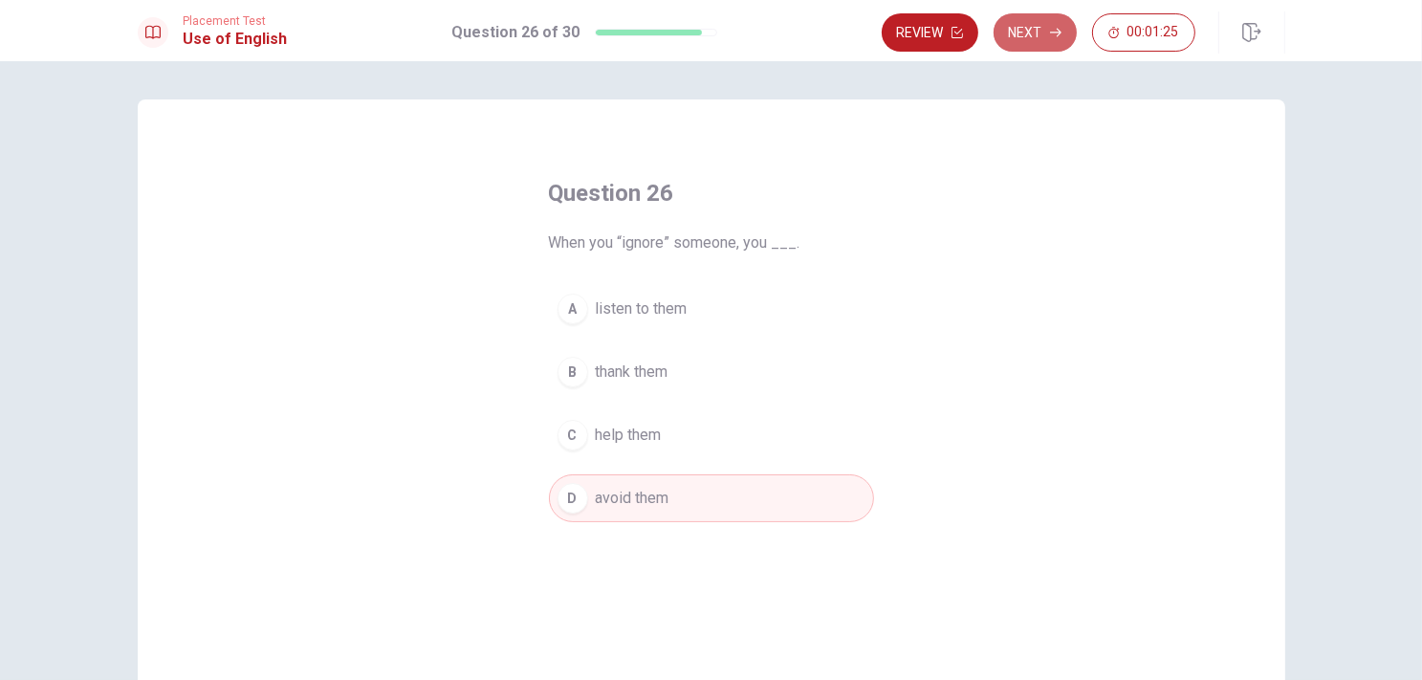
click at [1063, 27] on button "Next" at bounding box center [1035, 32] width 83 height 38
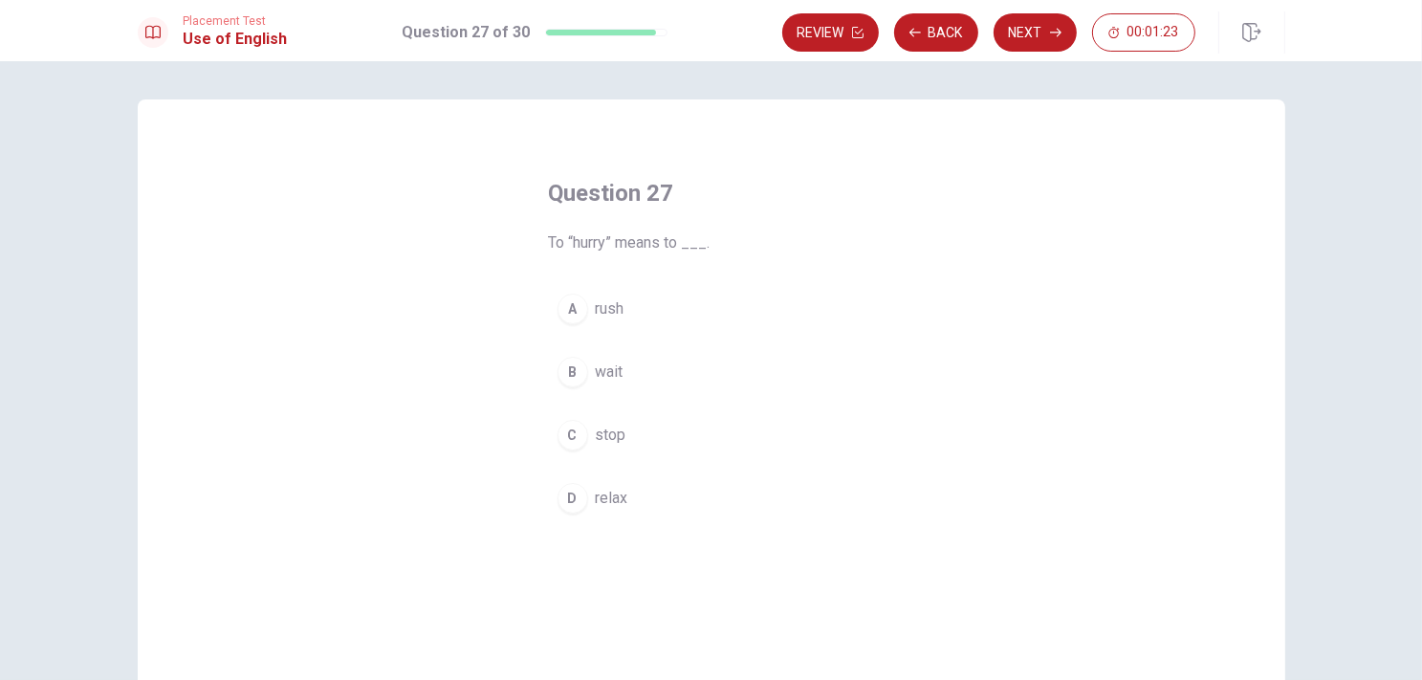
drag, startPoint x: 578, startPoint y: 244, endPoint x: 622, endPoint y: 240, distance: 44.2
click at [622, 240] on span "To “hurry” means to ___." at bounding box center [711, 242] width 325 height 23
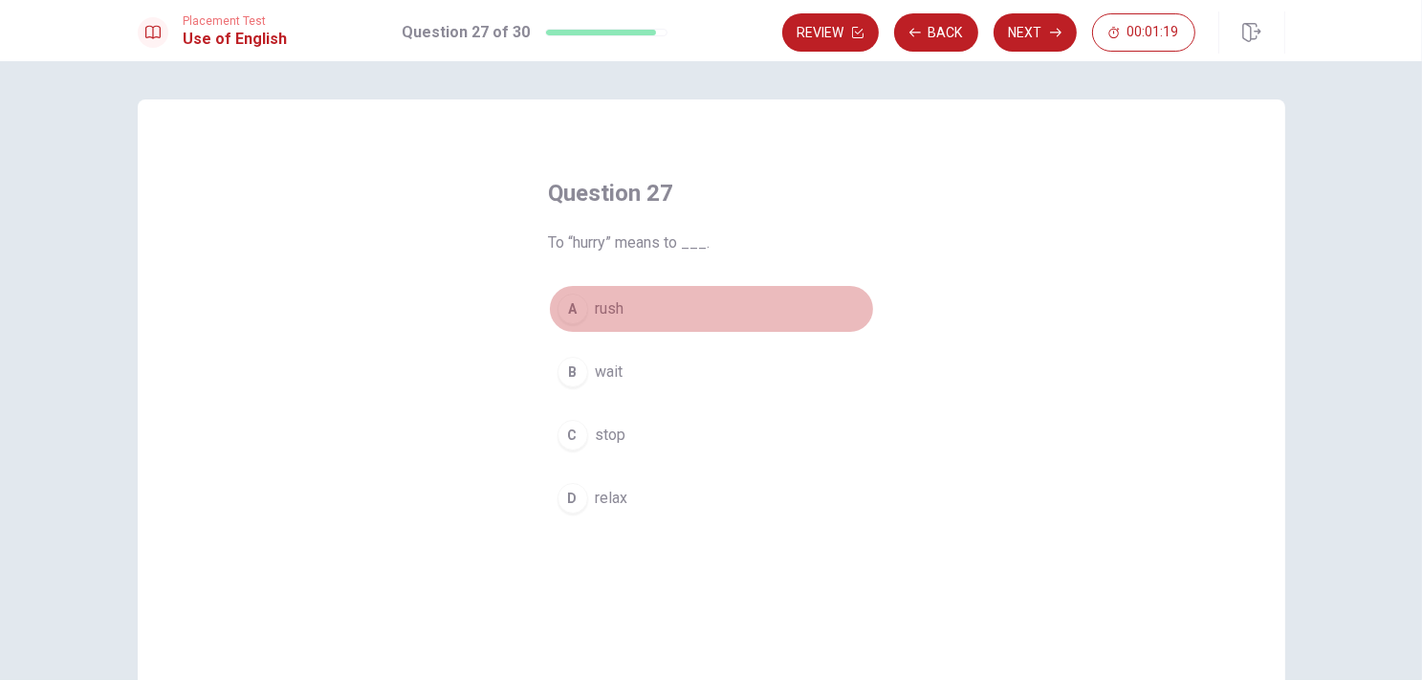
click at [580, 300] on div "A" at bounding box center [573, 309] width 31 height 31
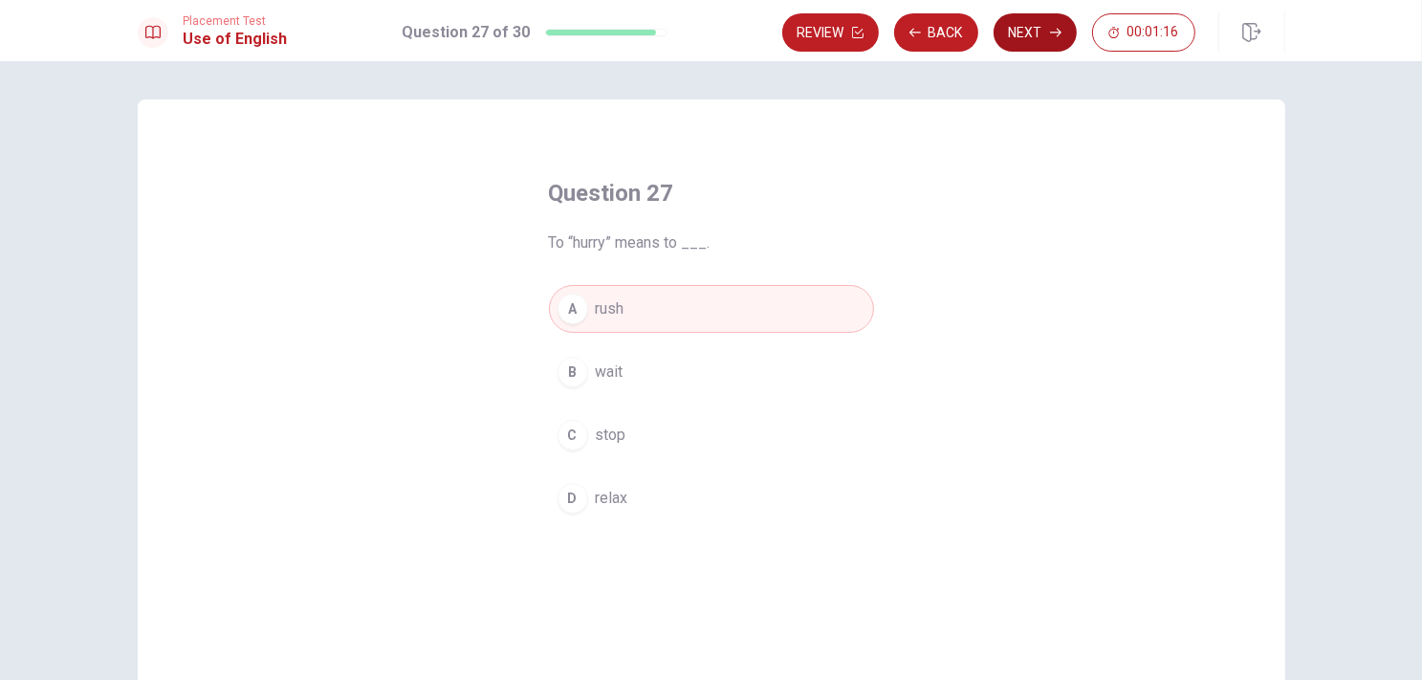
click at [1058, 25] on button "Next" at bounding box center [1035, 32] width 83 height 38
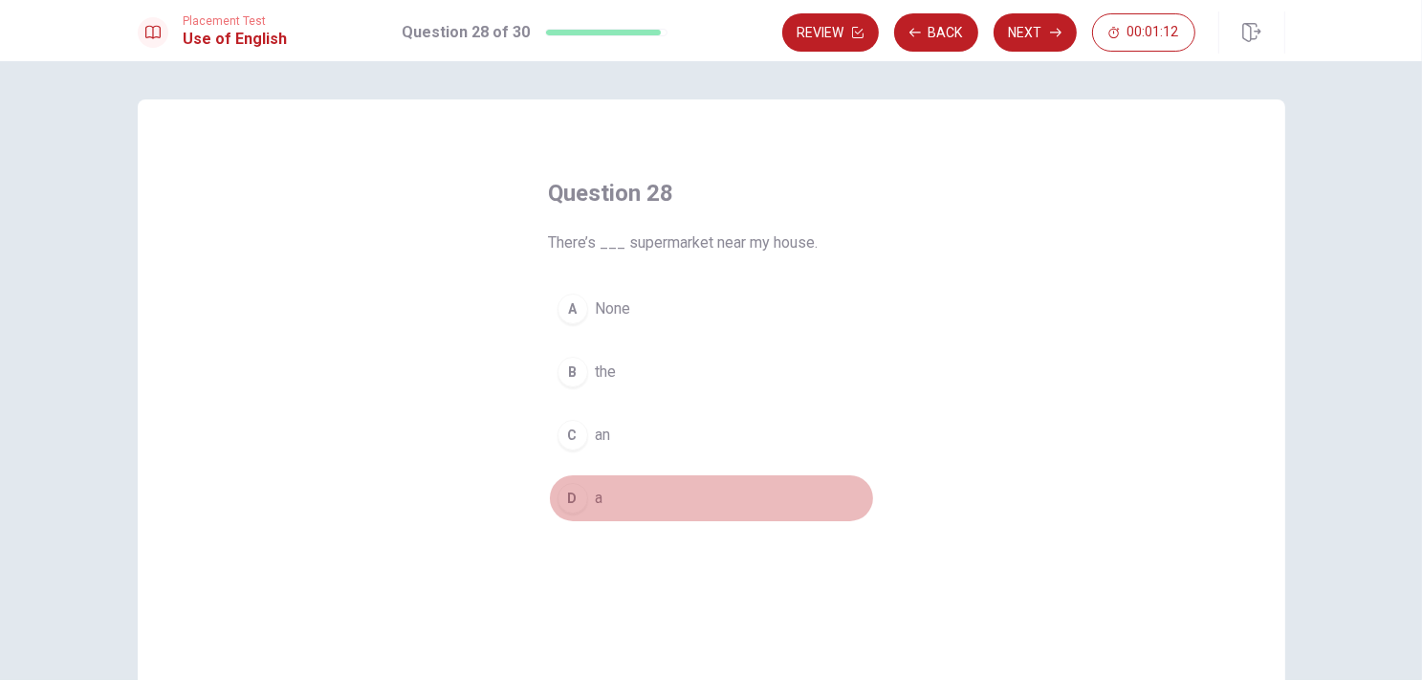
click at [565, 488] on div "D" at bounding box center [573, 498] width 31 height 31
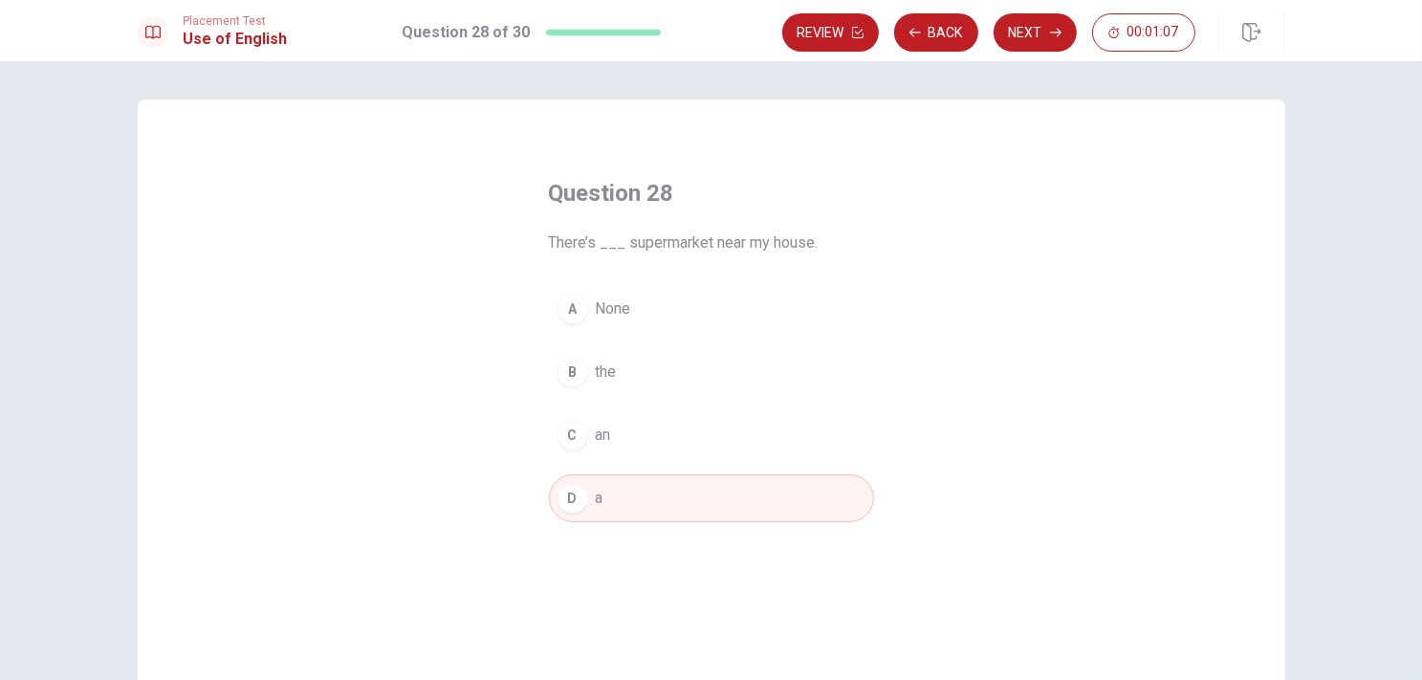
click at [574, 375] on div "B" at bounding box center [573, 372] width 31 height 31
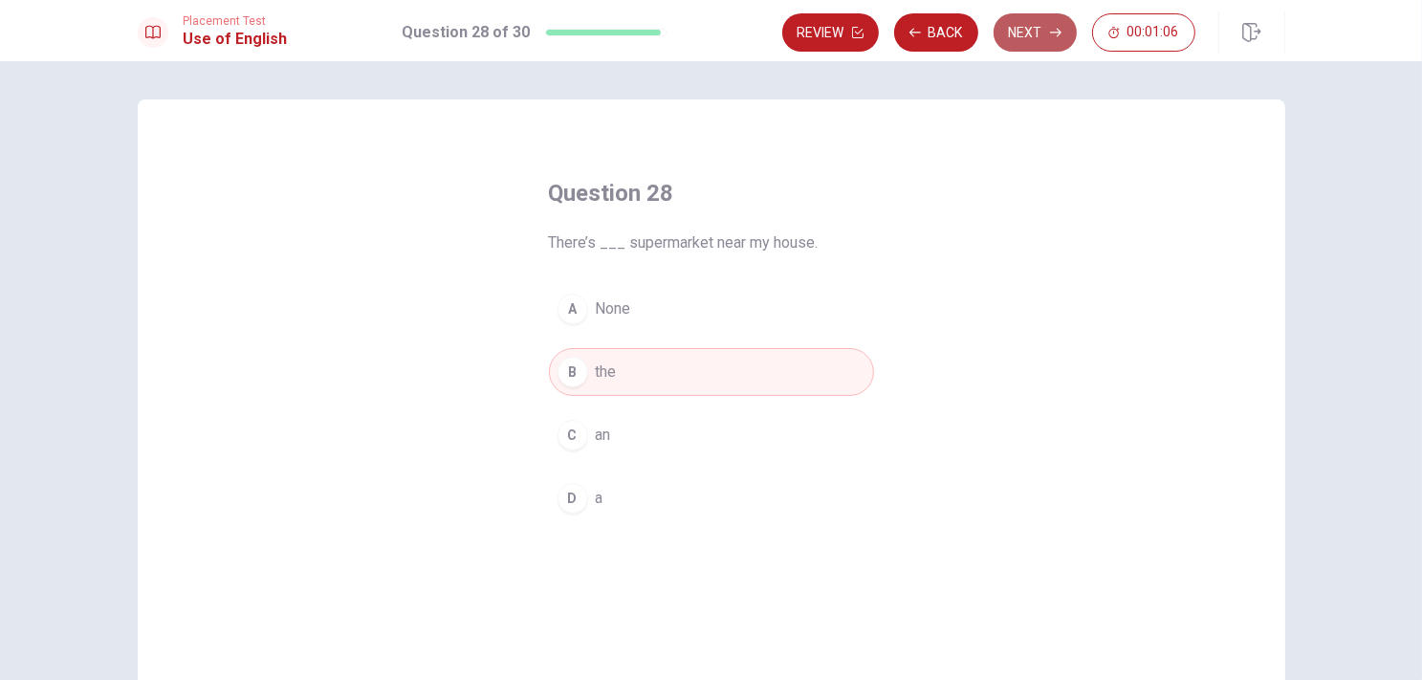
click at [1029, 39] on button "Next" at bounding box center [1035, 32] width 83 height 38
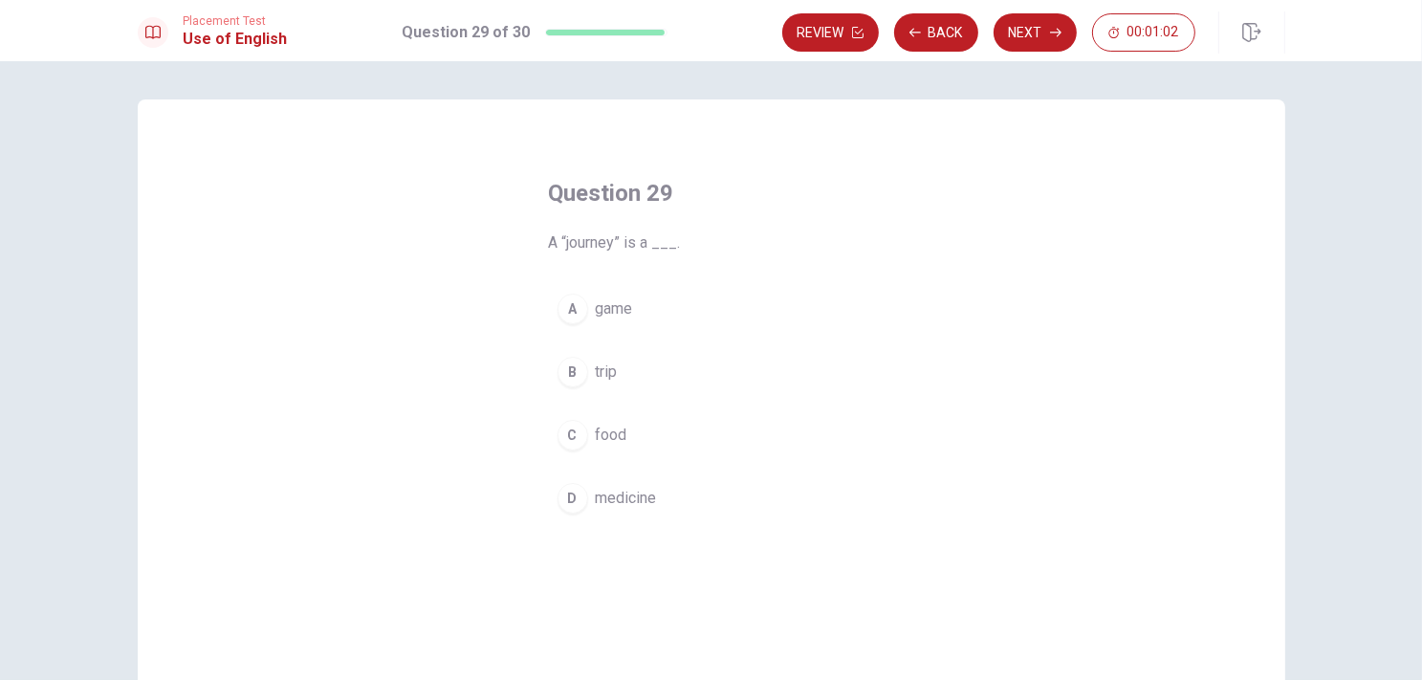
drag, startPoint x: 620, startPoint y: 248, endPoint x: 589, endPoint y: 245, distance: 30.7
click at [589, 245] on span "A “journey” is a ___." at bounding box center [711, 242] width 325 height 23
click at [615, 372] on button "B trip" at bounding box center [711, 372] width 325 height 48
click at [615, 433] on span "food" at bounding box center [612, 435] width 32 height 23
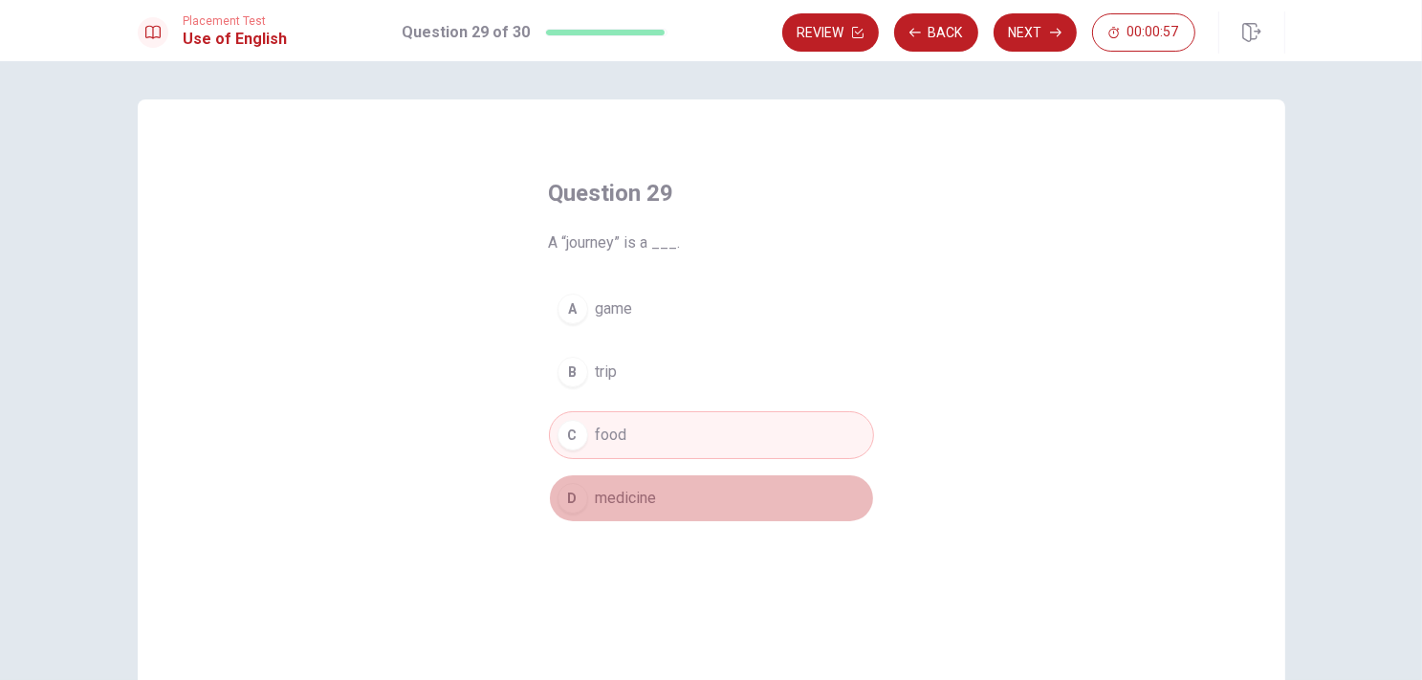
click at [608, 490] on span "medicine" at bounding box center [626, 498] width 61 height 23
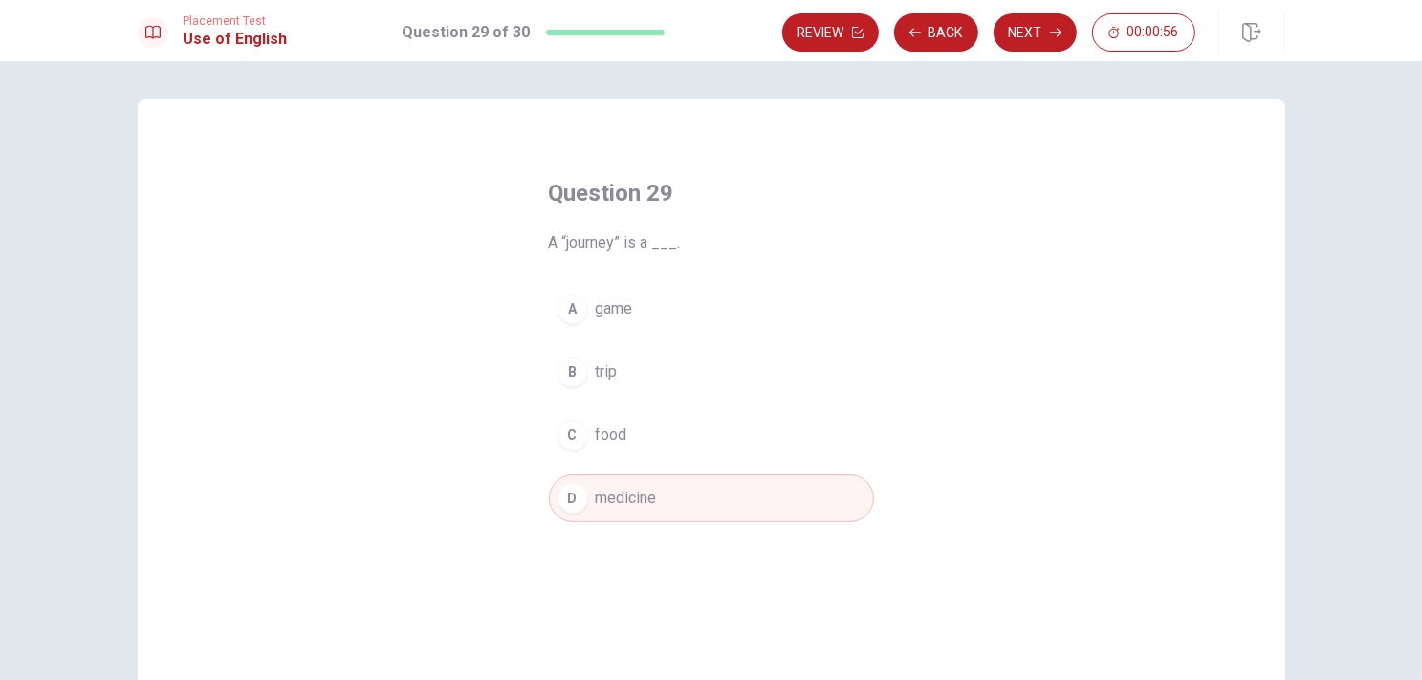
click at [585, 312] on button "A game" at bounding box center [711, 309] width 325 height 48
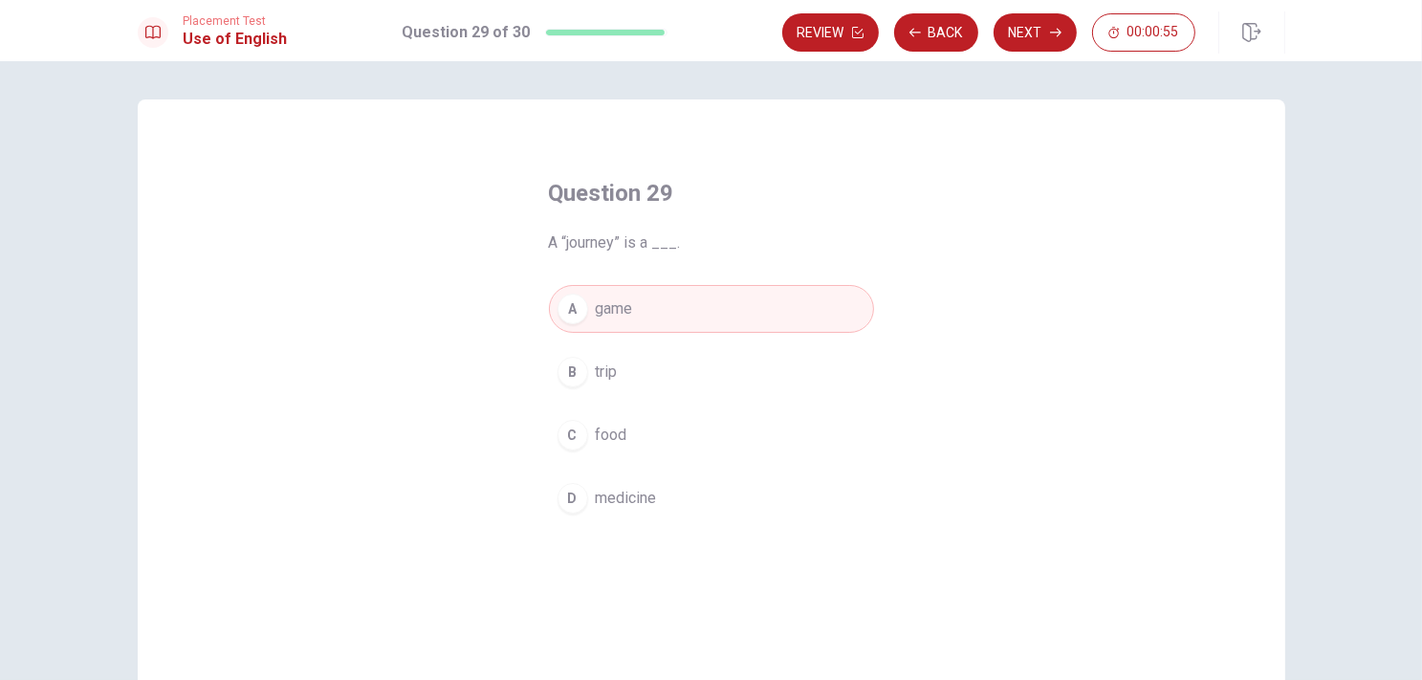
click at [604, 363] on span "trip" at bounding box center [607, 372] width 22 height 23
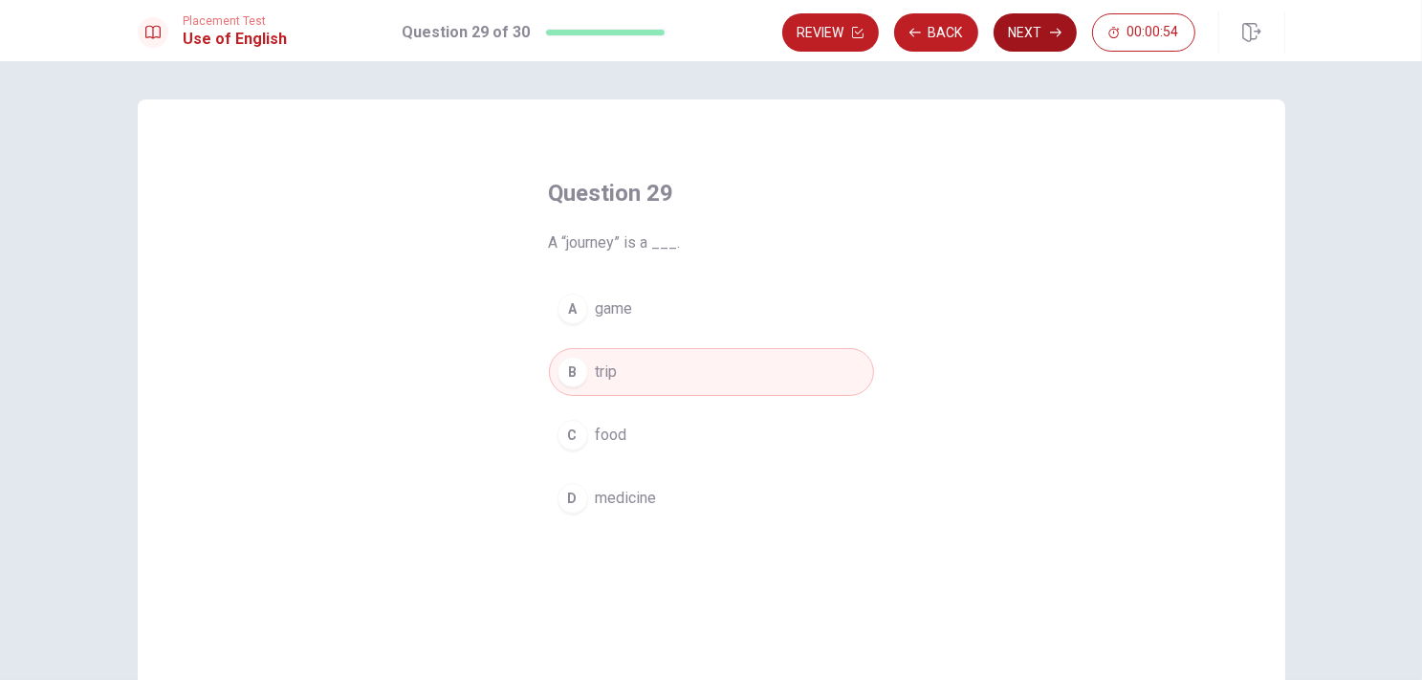
click at [1033, 30] on button "Next" at bounding box center [1035, 32] width 83 height 38
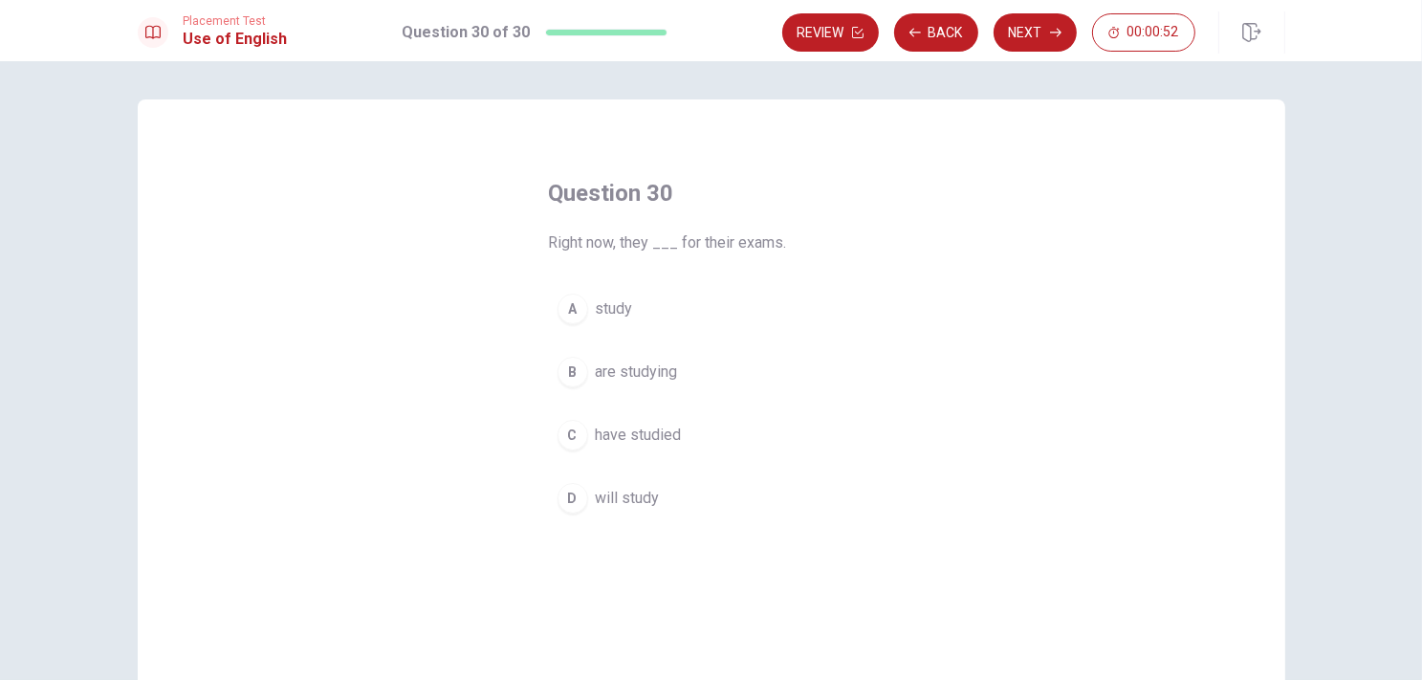
drag, startPoint x: 545, startPoint y: 252, endPoint x: 570, endPoint y: 248, distance: 25.2
click at [570, 248] on span "Right now, they ___ for their exams." at bounding box center [711, 242] width 325 height 23
click at [669, 321] on button "A study" at bounding box center [711, 309] width 325 height 48
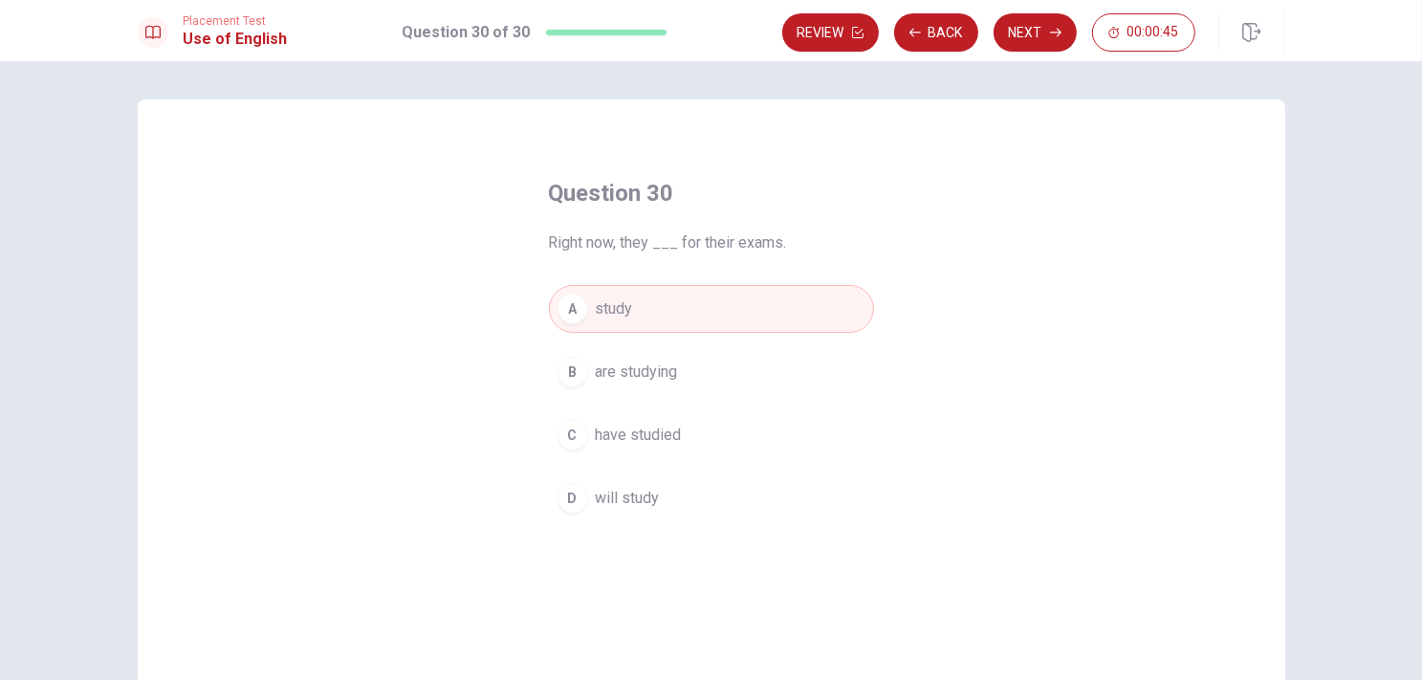
click at [670, 371] on span "are studying" at bounding box center [637, 372] width 82 height 23
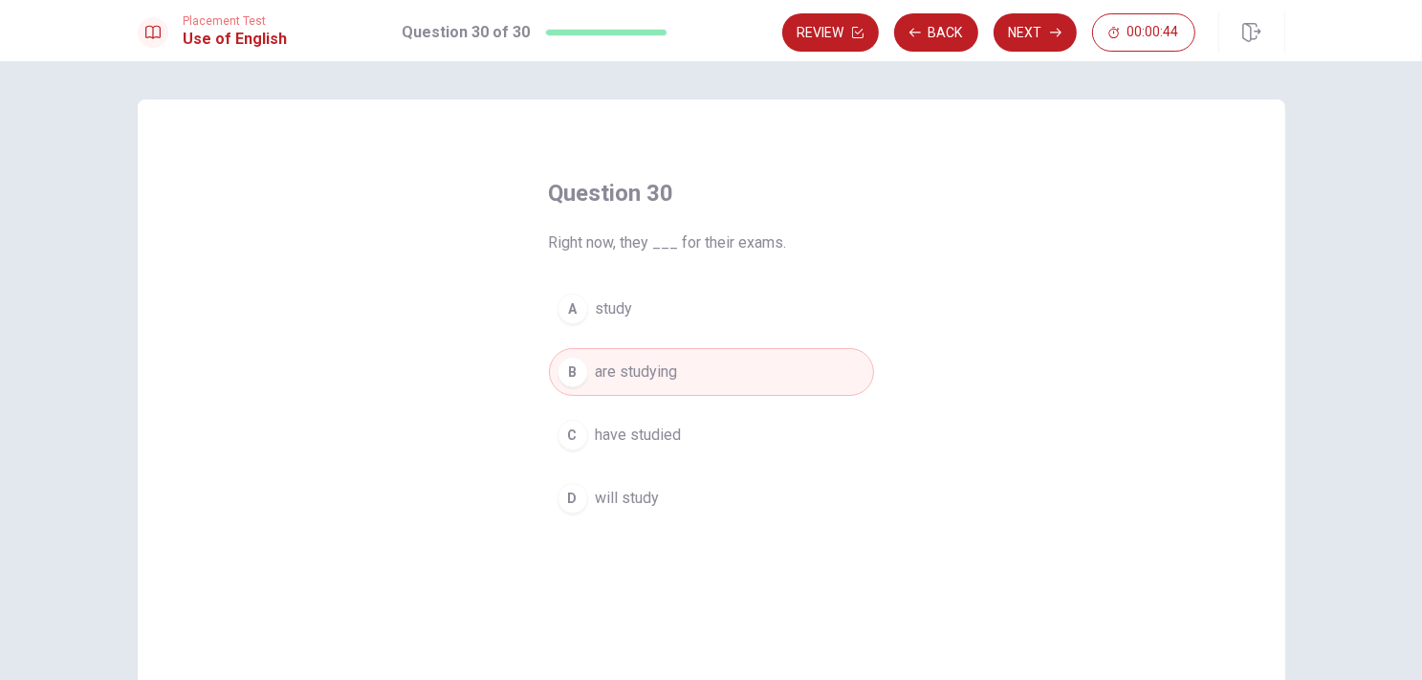
click at [683, 420] on button "C have studied" at bounding box center [711, 435] width 325 height 48
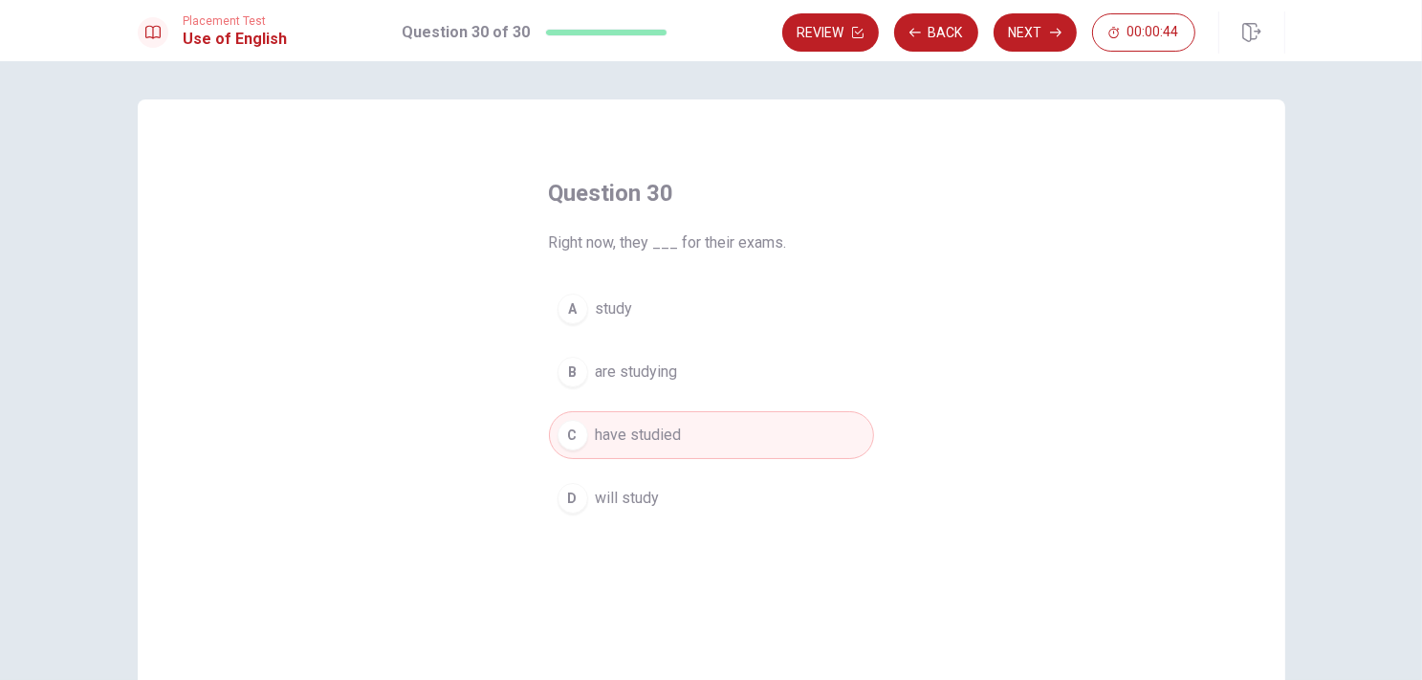
click at [658, 497] on button "D will study" at bounding box center [711, 498] width 325 height 48
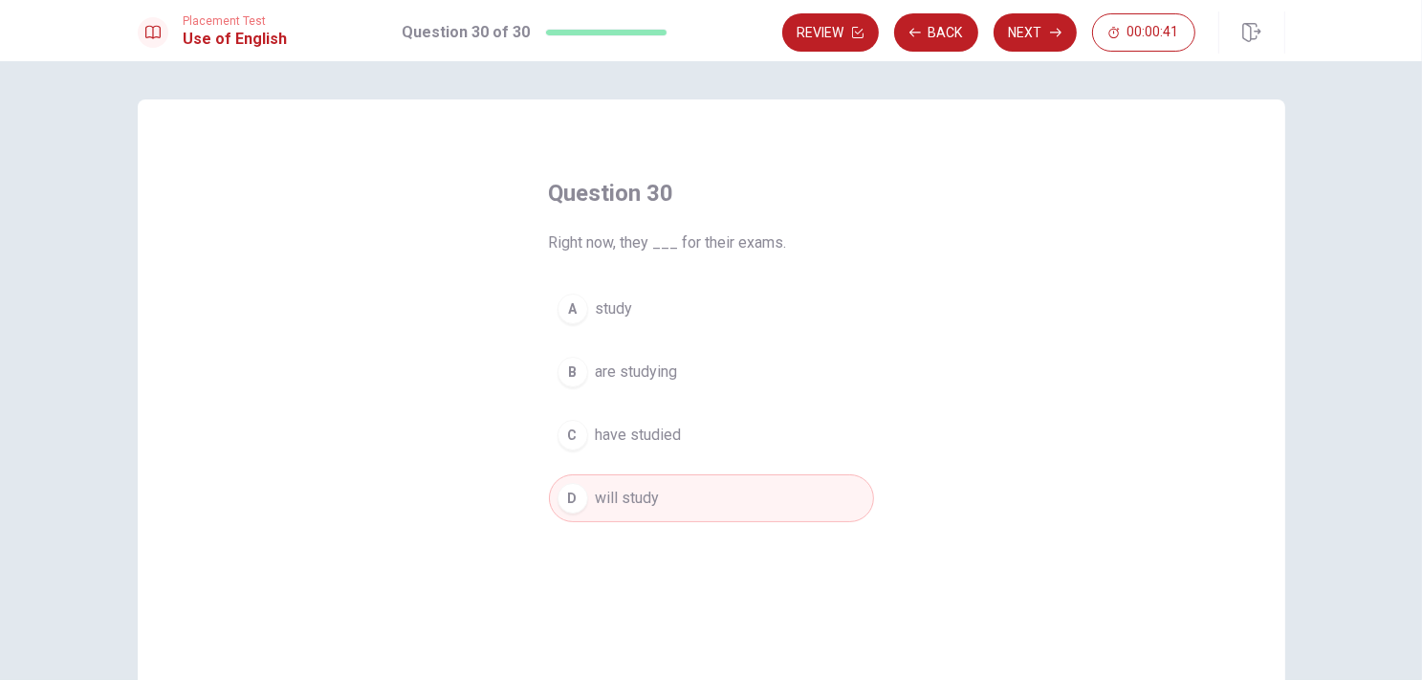
drag, startPoint x: 690, startPoint y: 238, endPoint x: 721, endPoint y: 246, distance: 32.5
click at [719, 244] on span "Right now, they ___ for their exams." at bounding box center [711, 242] width 325 height 23
click at [661, 297] on button "A study" at bounding box center [711, 309] width 325 height 48
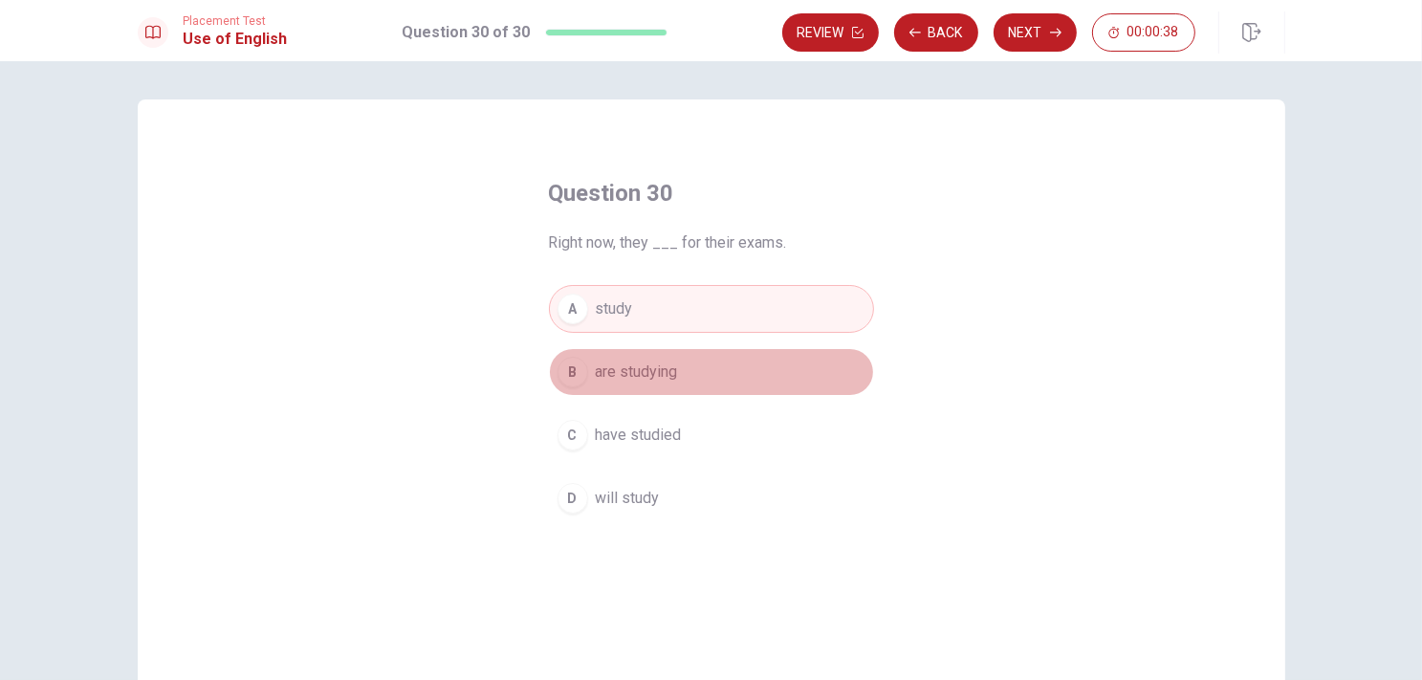
click at [664, 348] on button "B are studying" at bounding box center [711, 372] width 325 height 48
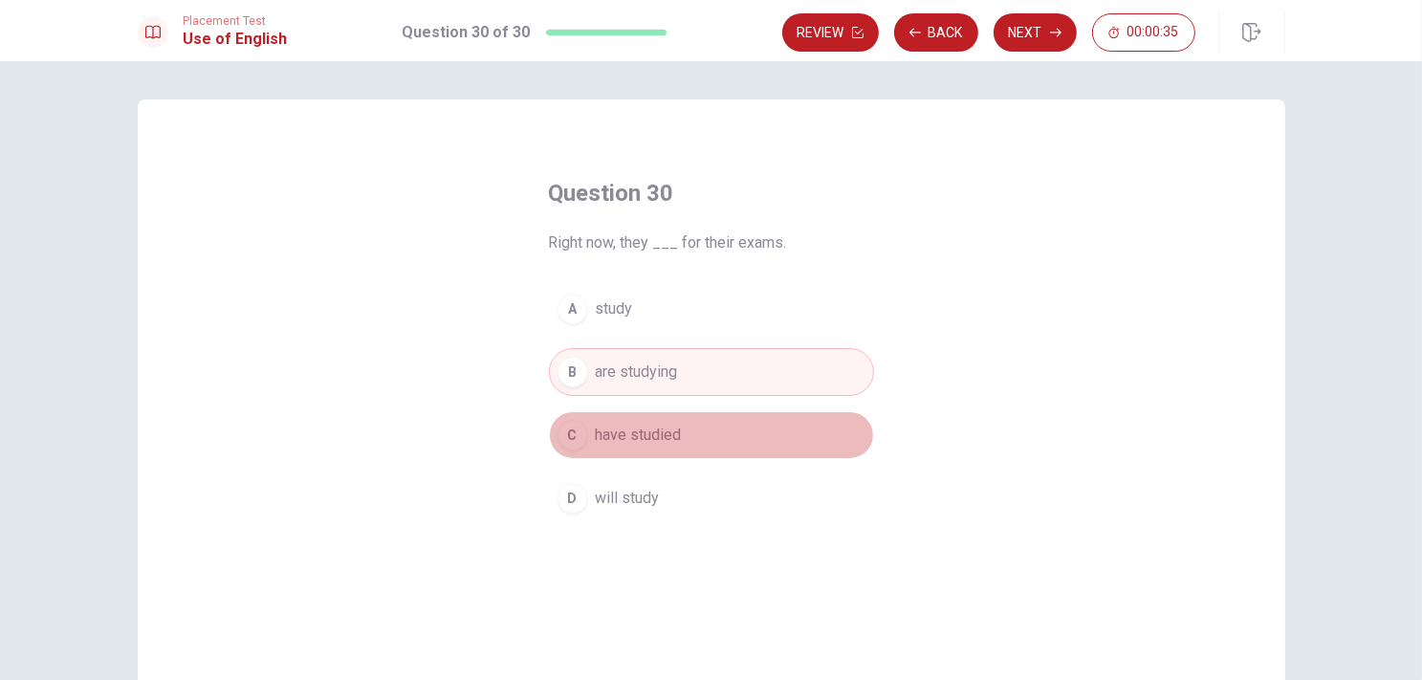
click at [658, 450] on button "C have studied" at bounding box center [711, 435] width 325 height 48
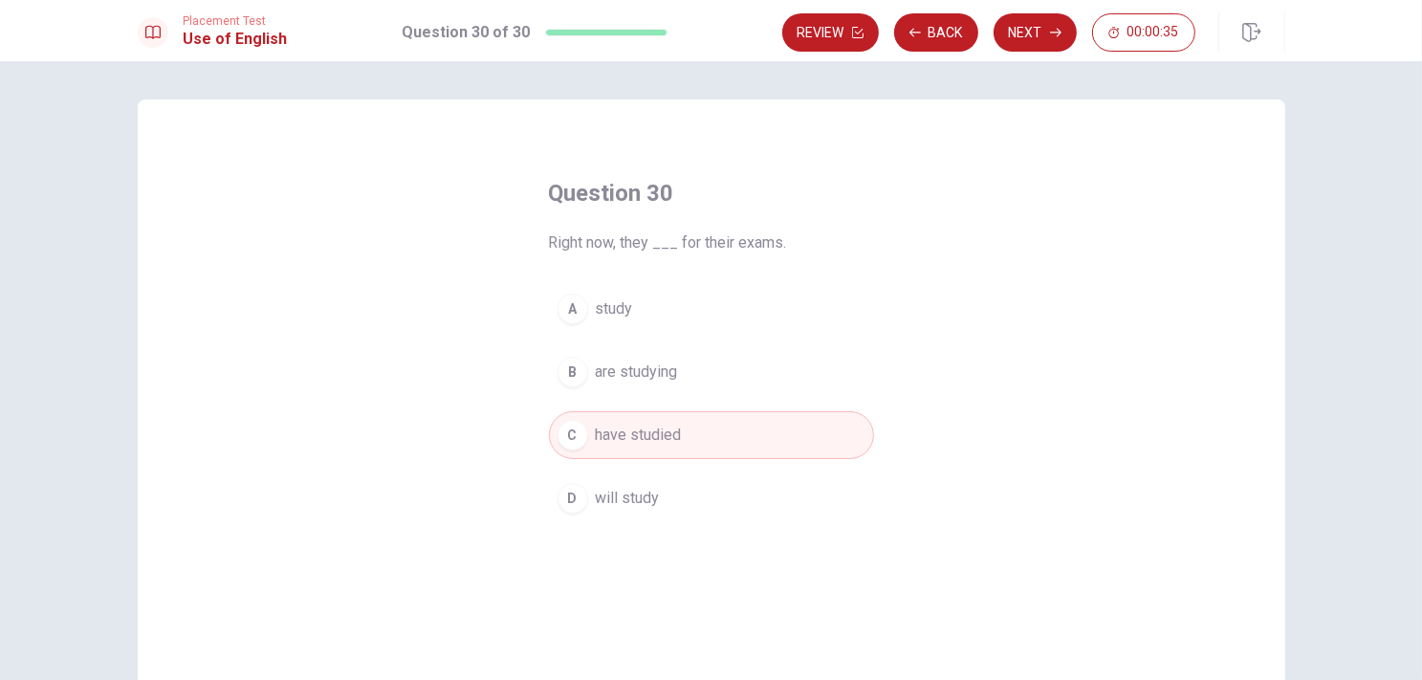
click at [668, 500] on button "D will study" at bounding box center [711, 498] width 325 height 48
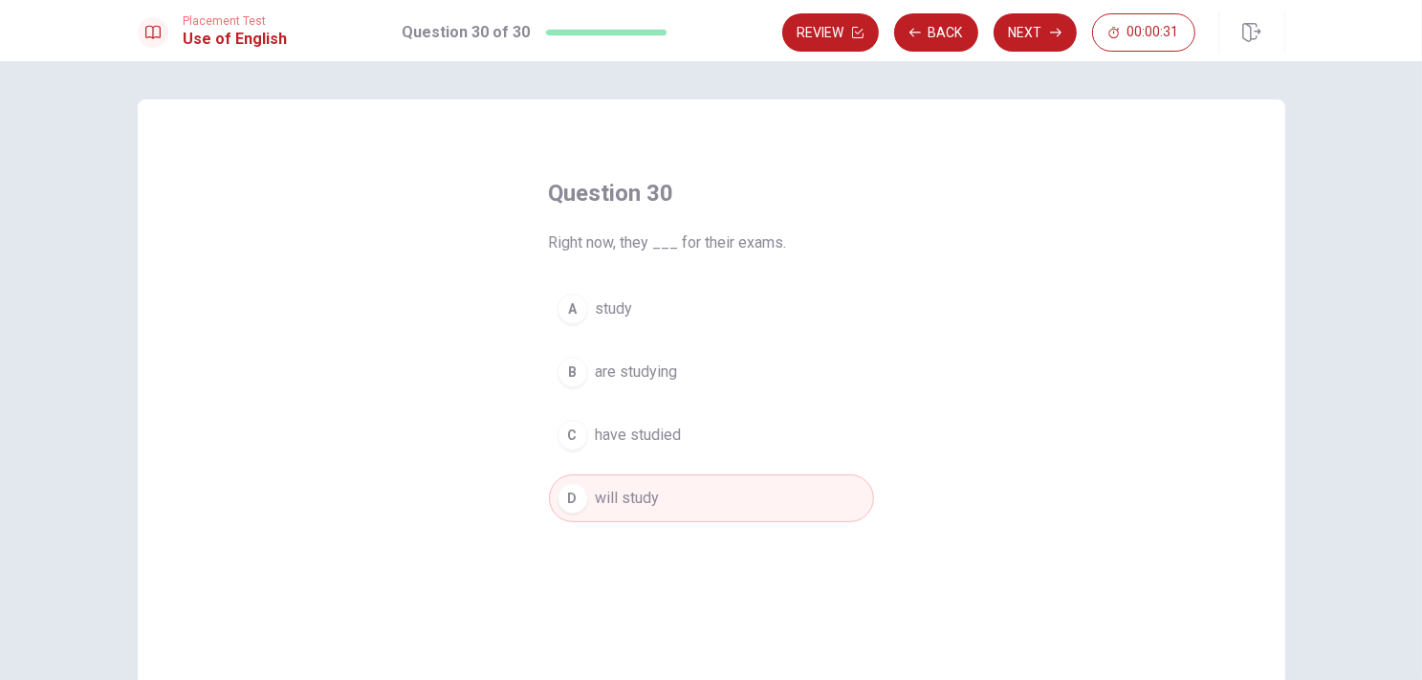
click at [694, 302] on button "A study" at bounding box center [711, 309] width 325 height 48
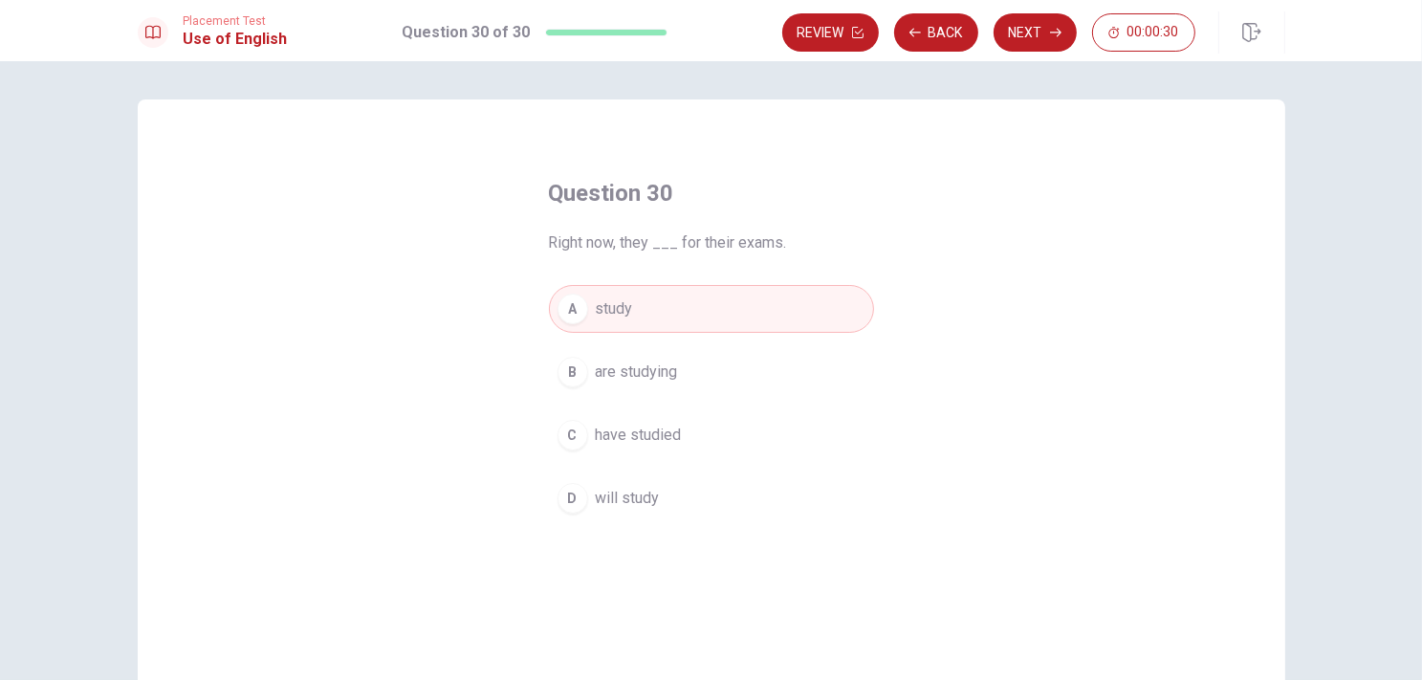
click at [689, 343] on div "A study B are studying C have studied D will study" at bounding box center [711, 403] width 325 height 237
click at [681, 362] on button "B are studying" at bounding box center [711, 372] width 325 height 48
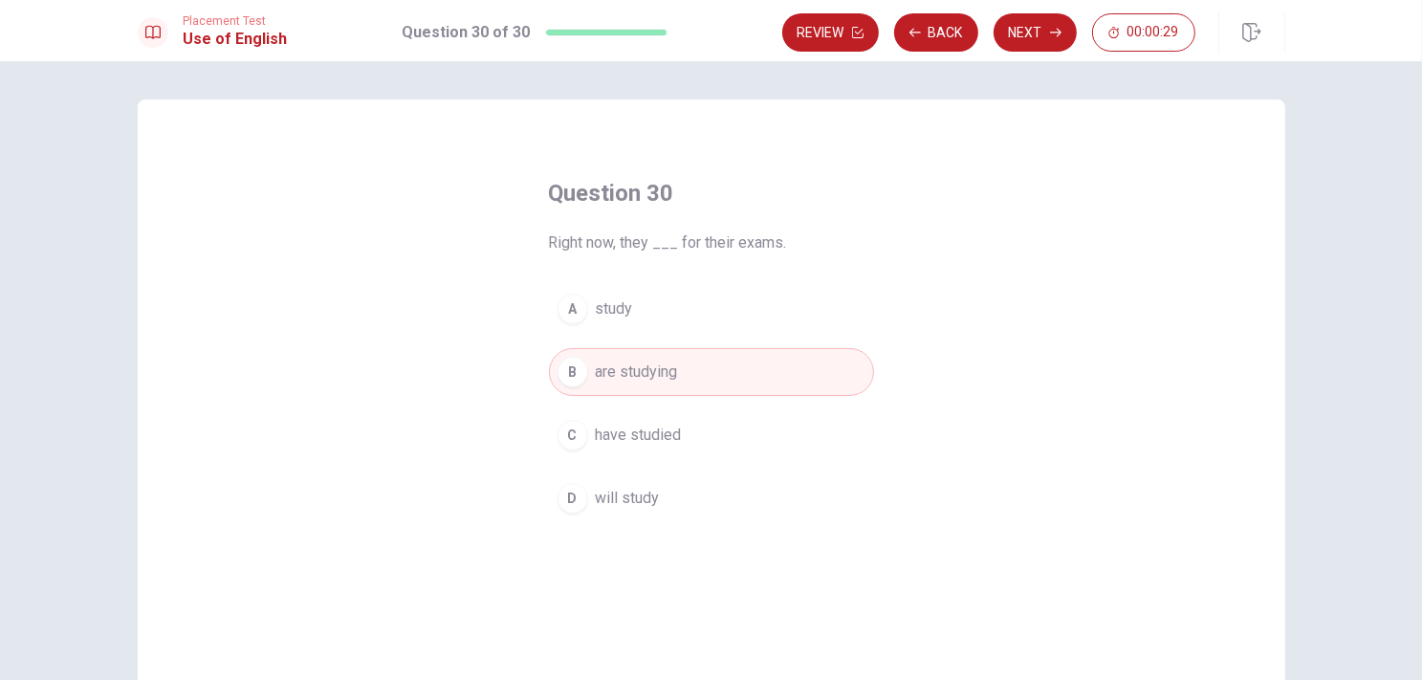
drag, startPoint x: 669, startPoint y: 244, endPoint x: 738, endPoint y: 245, distance: 68.9
click at [723, 244] on span "Right now, they ___ for their exams." at bounding box center [711, 242] width 325 height 23
click at [1025, 33] on button "Next" at bounding box center [1035, 32] width 83 height 38
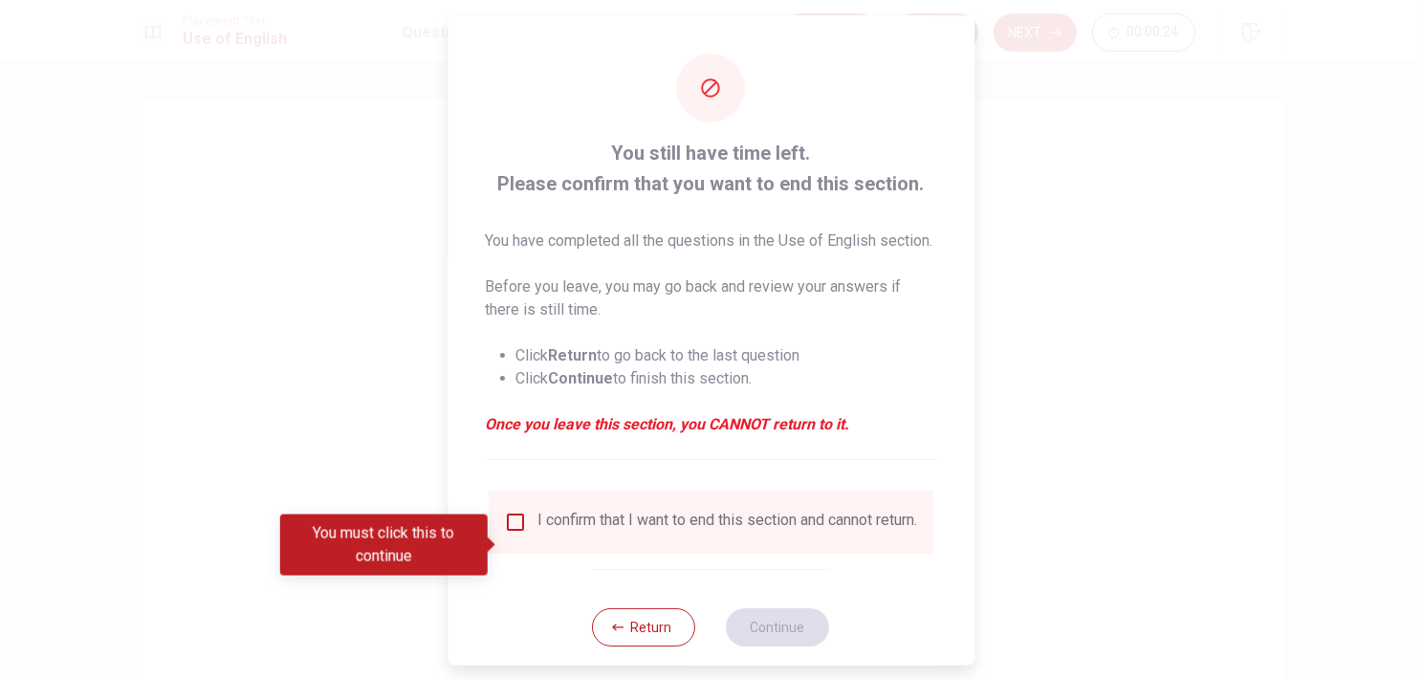
drag, startPoint x: 594, startPoint y: 152, endPoint x: 698, endPoint y: 160, distance: 104.5
click at [698, 160] on span "You still have time left. Please confirm that you want to end this section." at bounding box center [711, 168] width 450 height 61
drag, startPoint x: 483, startPoint y: 181, endPoint x: 620, endPoint y: 206, distance: 139.0
click at [614, 204] on div "You still have time left. Please confirm that you want to end this section. You…" at bounding box center [711, 349] width 527 height 669
click at [659, 208] on div "You still have time left. Please confirm that you want to end this section. You…" at bounding box center [711, 299] width 450 height 322
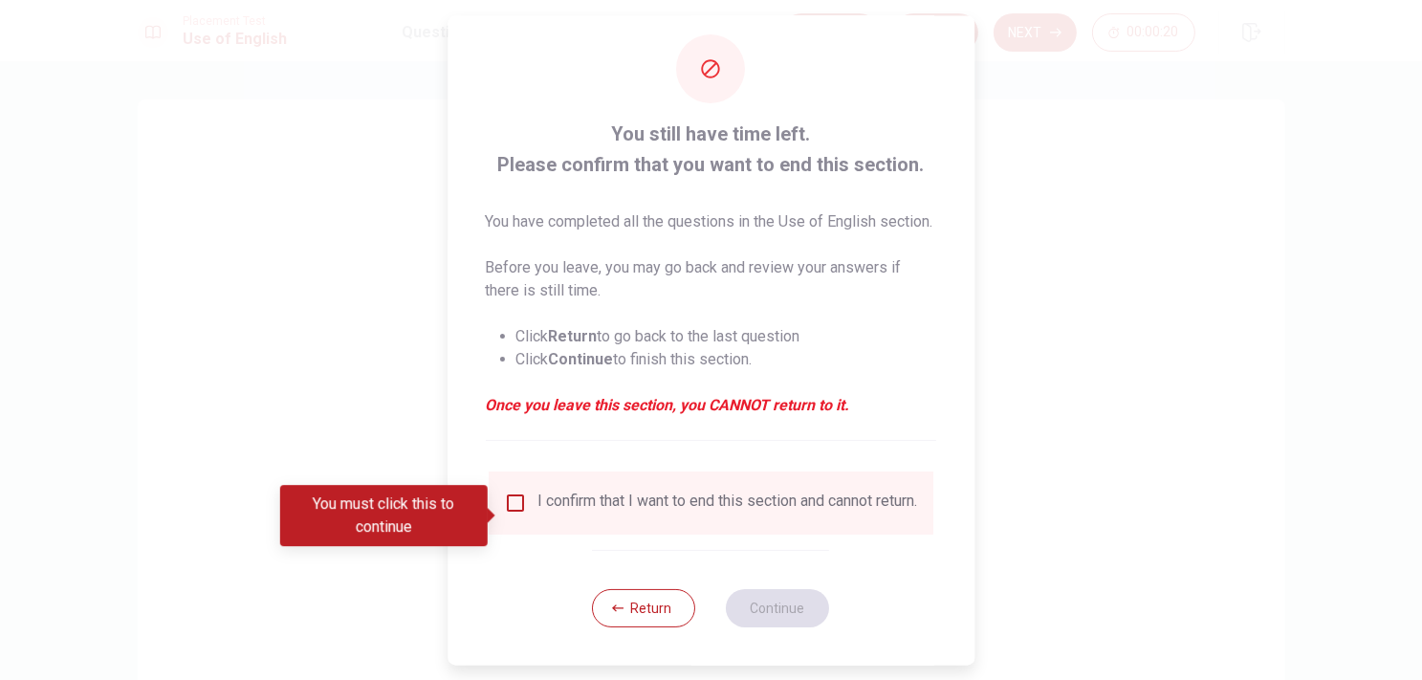
scroll to position [55, 0]
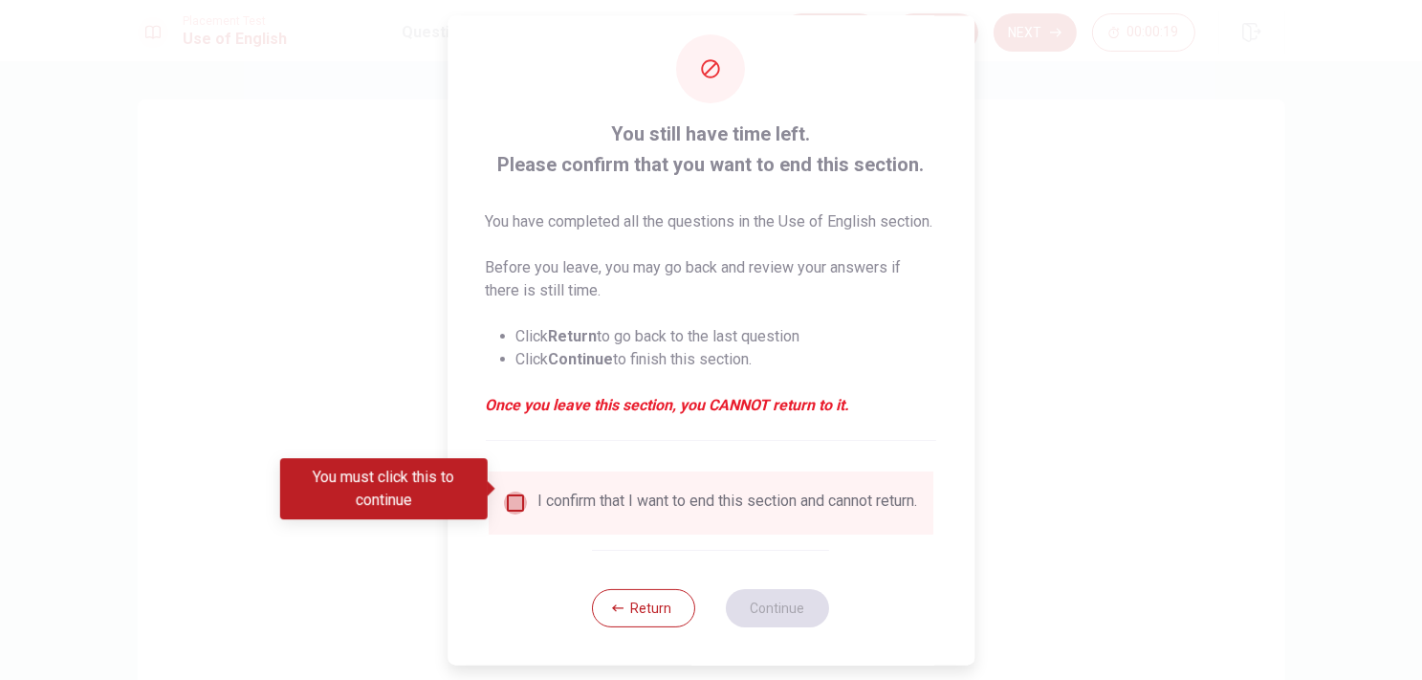
click at [515, 499] on input "You must click this to continue" at bounding box center [515, 502] width 23 height 23
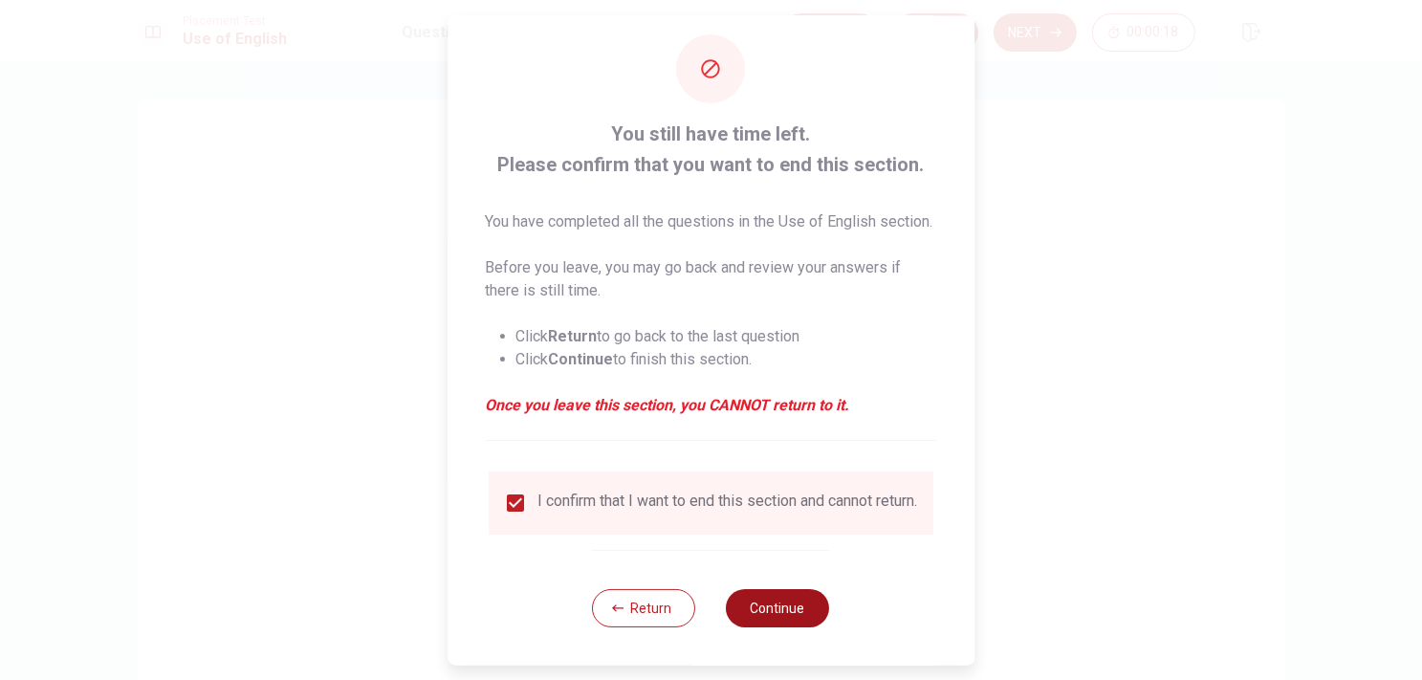
click at [786, 611] on button "Continue" at bounding box center [778, 607] width 103 height 38
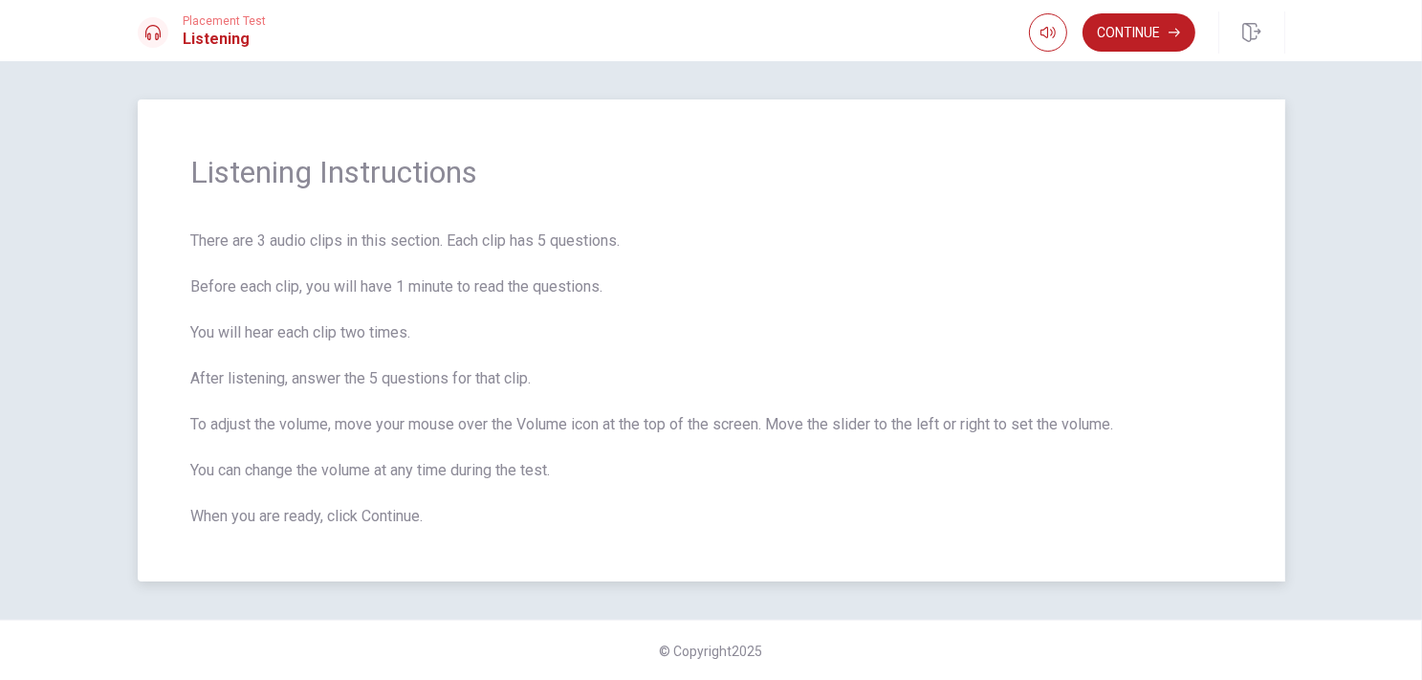
drag, startPoint x: 205, startPoint y: 230, endPoint x: 348, endPoint y: 252, distance: 145.0
click at [313, 225] on div "Listening Instructions There are 3 audio clips in this section. Each clip has 5…" at bounding box center [712, 340] width 1148 height 482
drag, startPoint x: 359, startPoint y: 257, endPoint x: 452, endPoint y: 248, distance: 94.2
click at [445, 246] on span "There are 3 audio clips in this section. Each clip has 5 questions. Before each…" at bounding box center [711, 379] width 1040 height 298
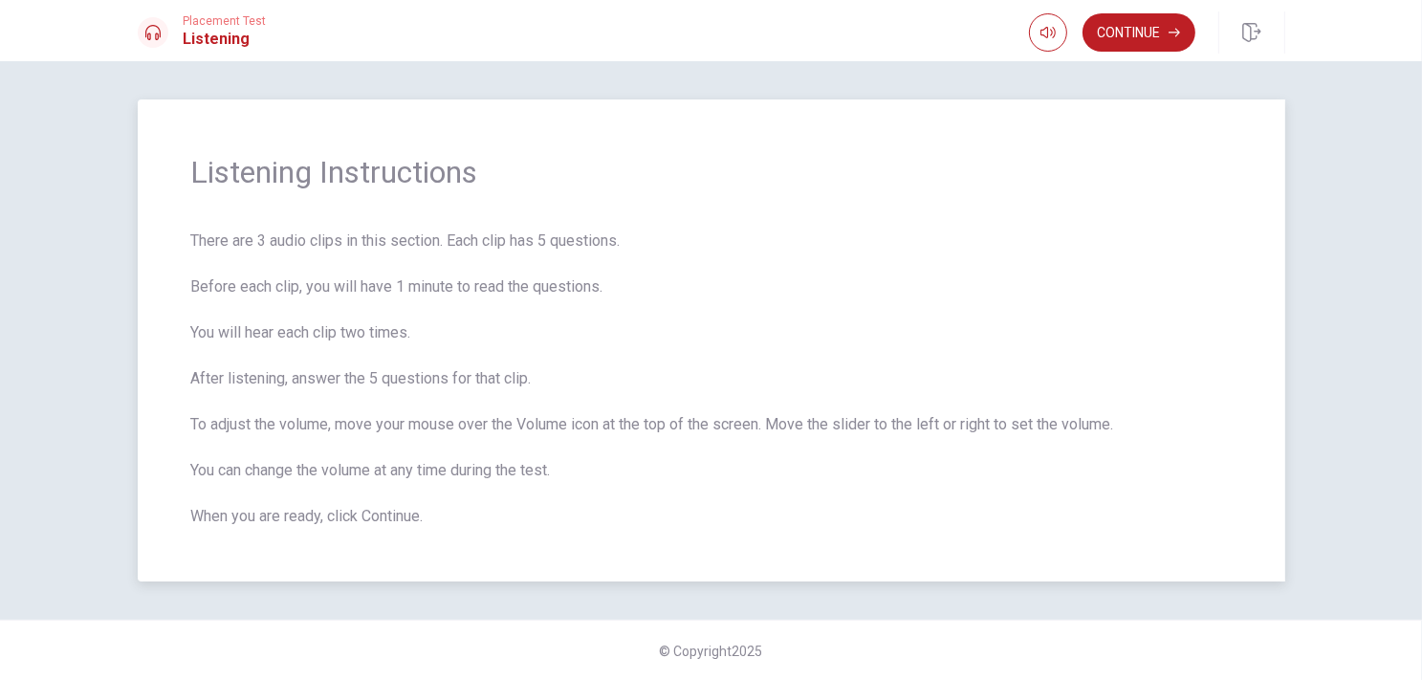
click at [1094, 212] on div "Listening Instructions There are 3 audio clips in this section. Each clip has 5…" at bounding box center [712, 340] width 1148 height 482
click at [1127, 41] on button "Continue" at bounding box center [1139, 32] width 113 height 38
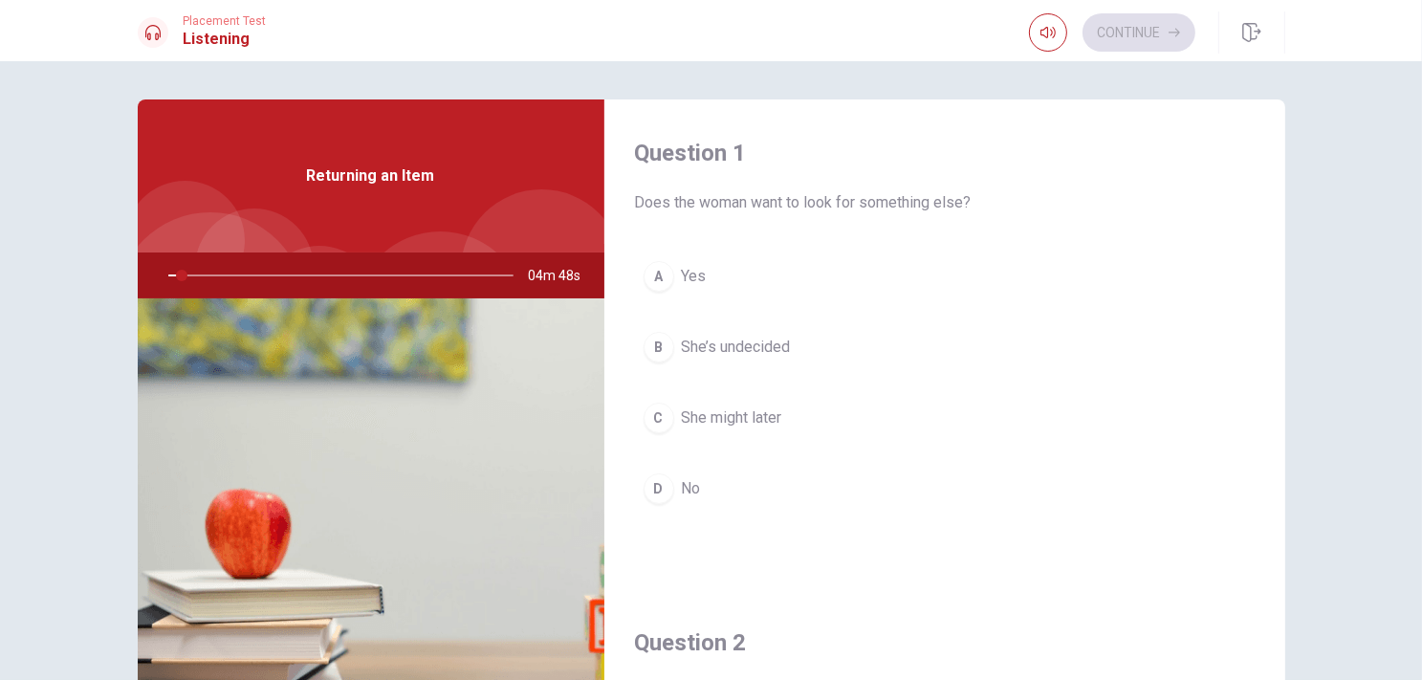
drag, startPoint x: 624, startPoint y: 203, endPoint x: 651, endPoint y: 197, distance: 28.3
click at [651, 197] on div "Question 1 Does the woman want to look for something else? A Yes B She’s undeci…" at bounding box center [944, 344] width 681 height 490
drag, startPoint x: 639, startPoint y: 195, endPoint x: 733, endPoint y: 204, distance: 95.1
click at [733, 203] on span "Does the woman want to look for something else?" at bounding box center [945, 202] width 620 height 23
click at [170, 274] on div at bounding box center [336, 275] width 383 height 46
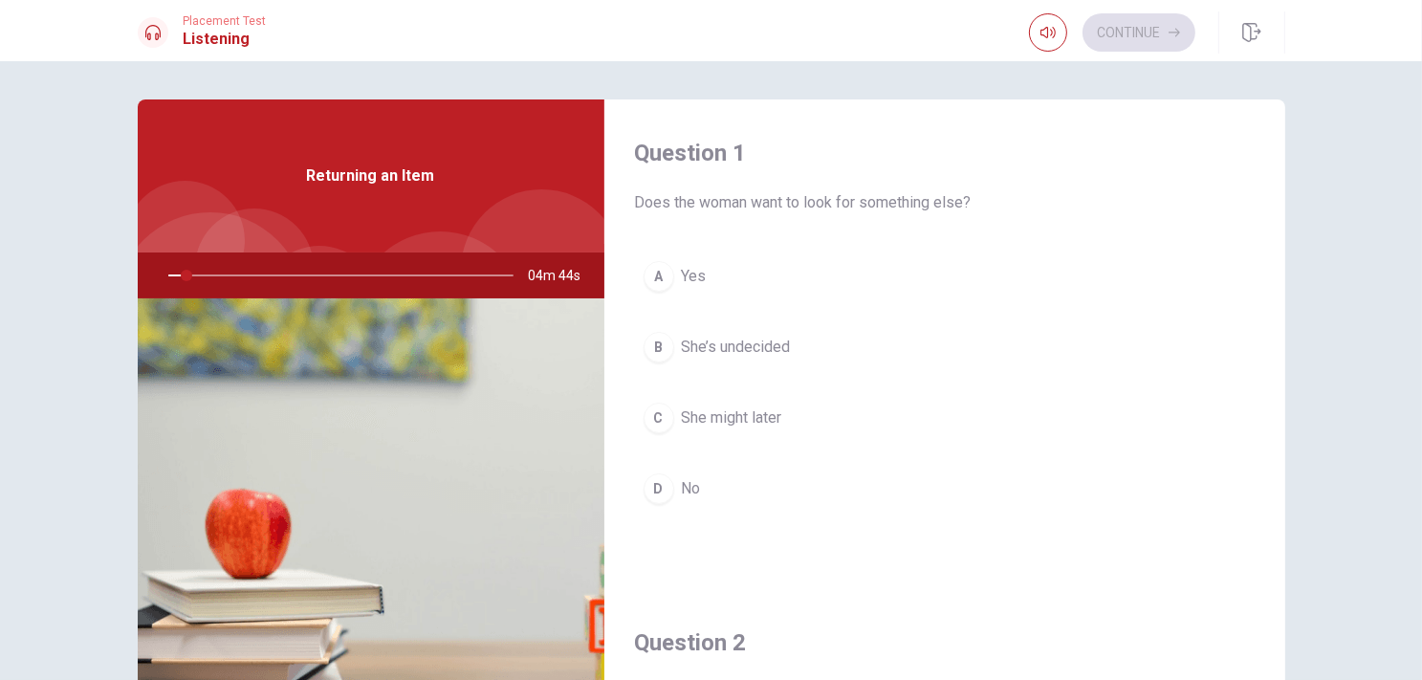
click at [184, 271] on div at bounding box center [336, 275] width 383 height 46
click at [195, 274] on div at bounding box center [336, 275] width 383 height 46
drag, startPoint x: 635, startPoint y: 206, endPoint x: 670, endPoint y: 205, distance: 35.4
click at [670, 205] on div "Question 1 Does the woman want to look for something else? A Yes B She’s undeci…" at bounding box center [944, 344] width 681 height 490
drag, startPoint x: 772, startPoint y: 203, endPoint x: 803, endPoint y: 212, distance: 33.0
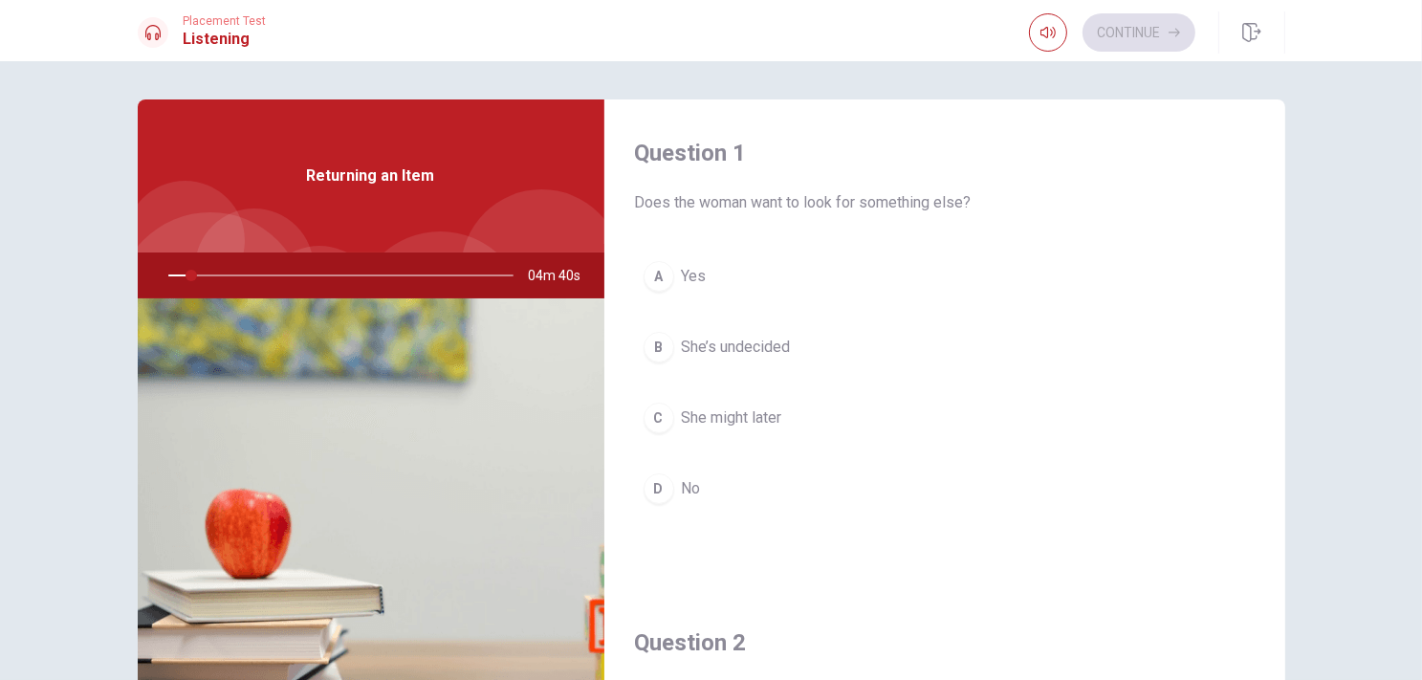
click at [803, 212] on span "Does the woman want to look for something else?" at bounding box center [945, 202] width 620 height 23
drag, startPoint x: 635, startPoint y: 194, endPoint x: 795, endPoint y: 202, distance: 159.9
click at [793, 202] on span "Does the woman want to look for something else?" at bounding box center [945, 202] width 620 height 23
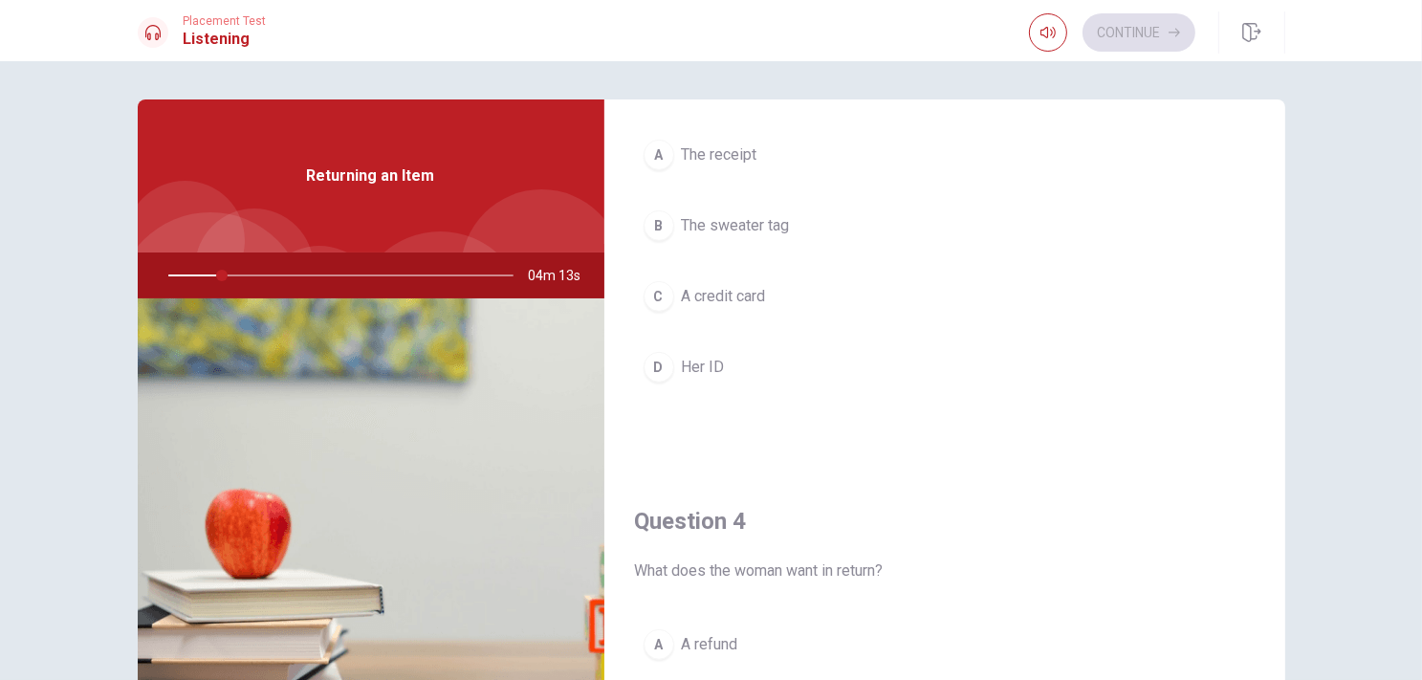
scroll to position [1339, 0]
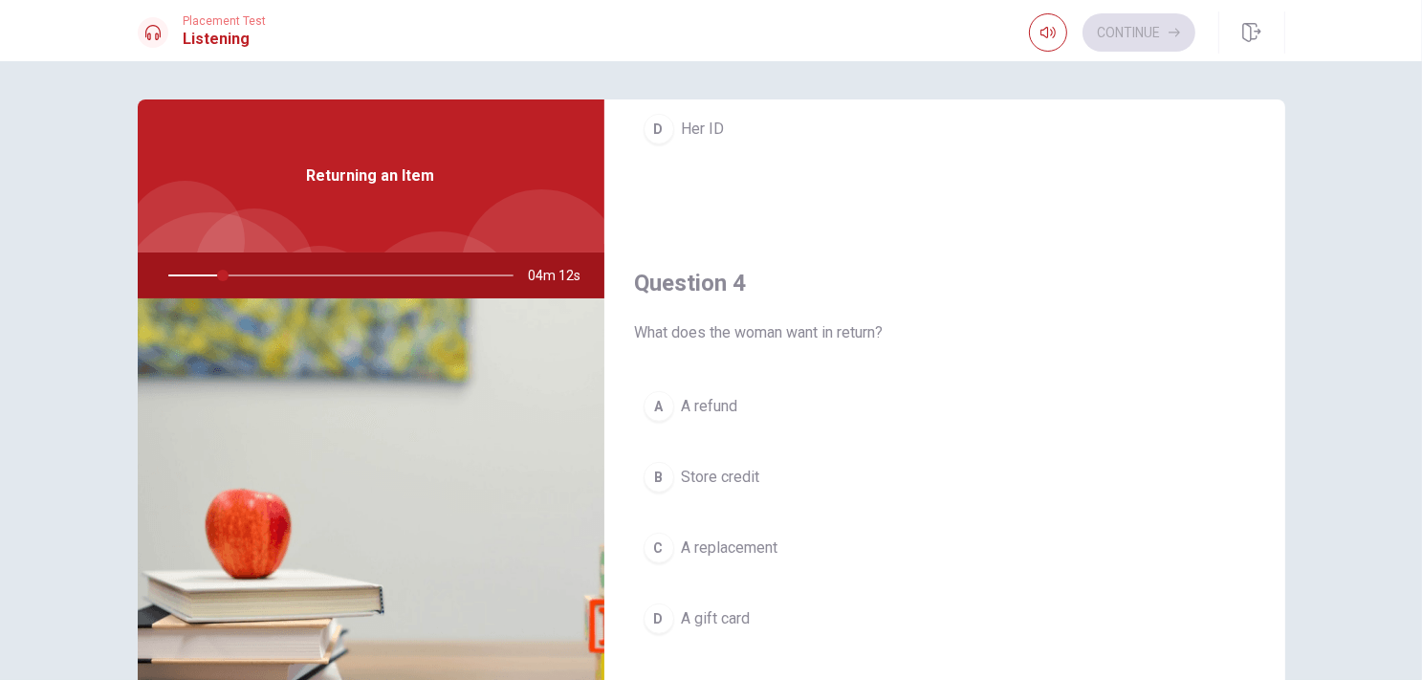
drag, startPoint x: 639, startPoint y: 337, endPoint x: 677, endPoint y: 339, distance: 38.4
click at [666, 338] on span "What does the woman want in return?" at bounding box center [945, 332] width 620 height 23
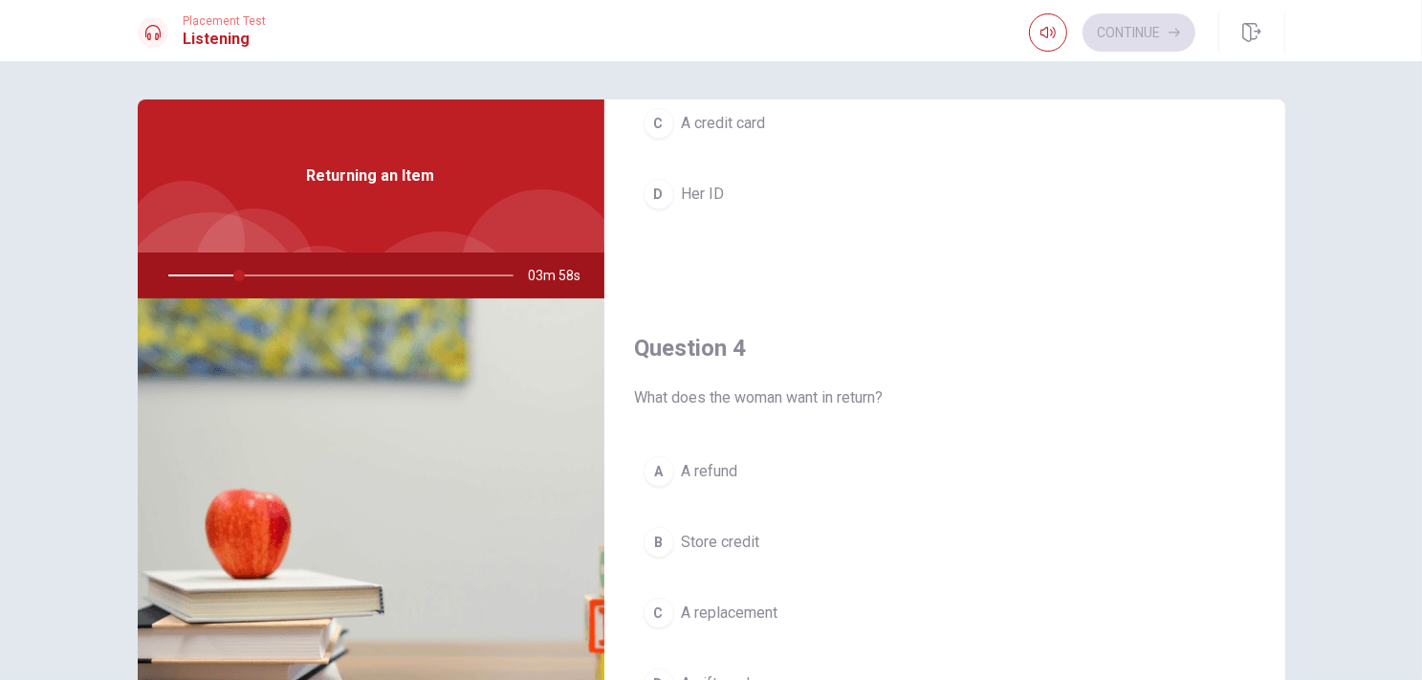
scroll to position [1392, 0]
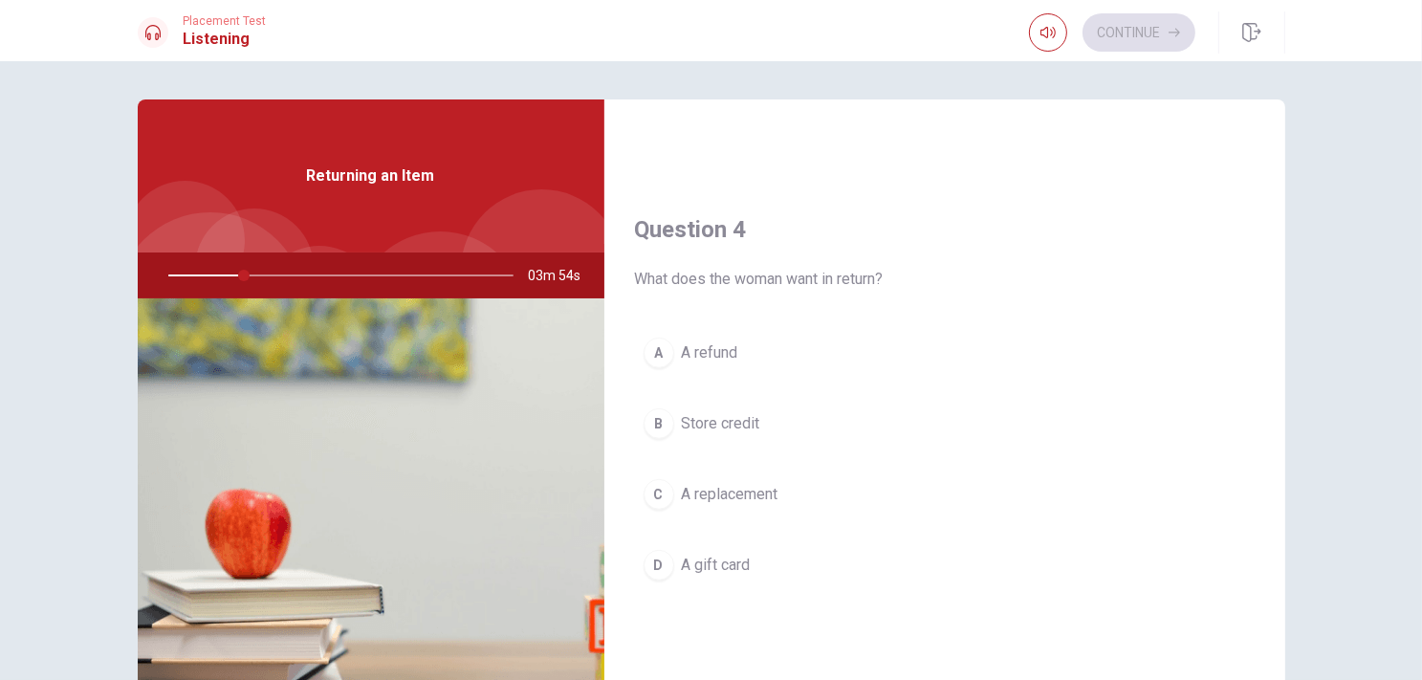
drag, startPoint x: 662, startPoint y: 274, endPoint x: 731, endPoint y: 274, distance: 68.9
click at [731, 274] on span "What does the woman want in return?" at bounding box center [945, 279] width 620 height 23
click at [731, 275] on span "What does the woman want in return?" at bounding box center [945, 279] width 620 height 23
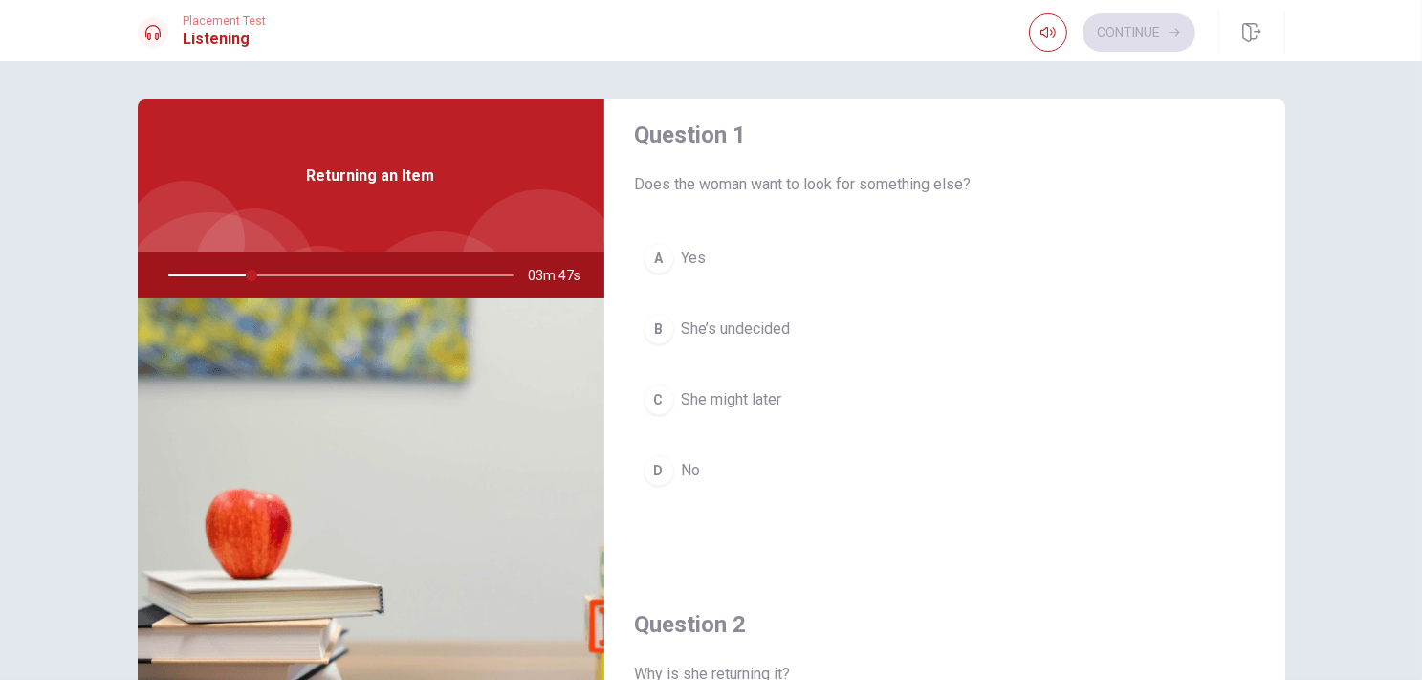
scroll to position [0, 0]
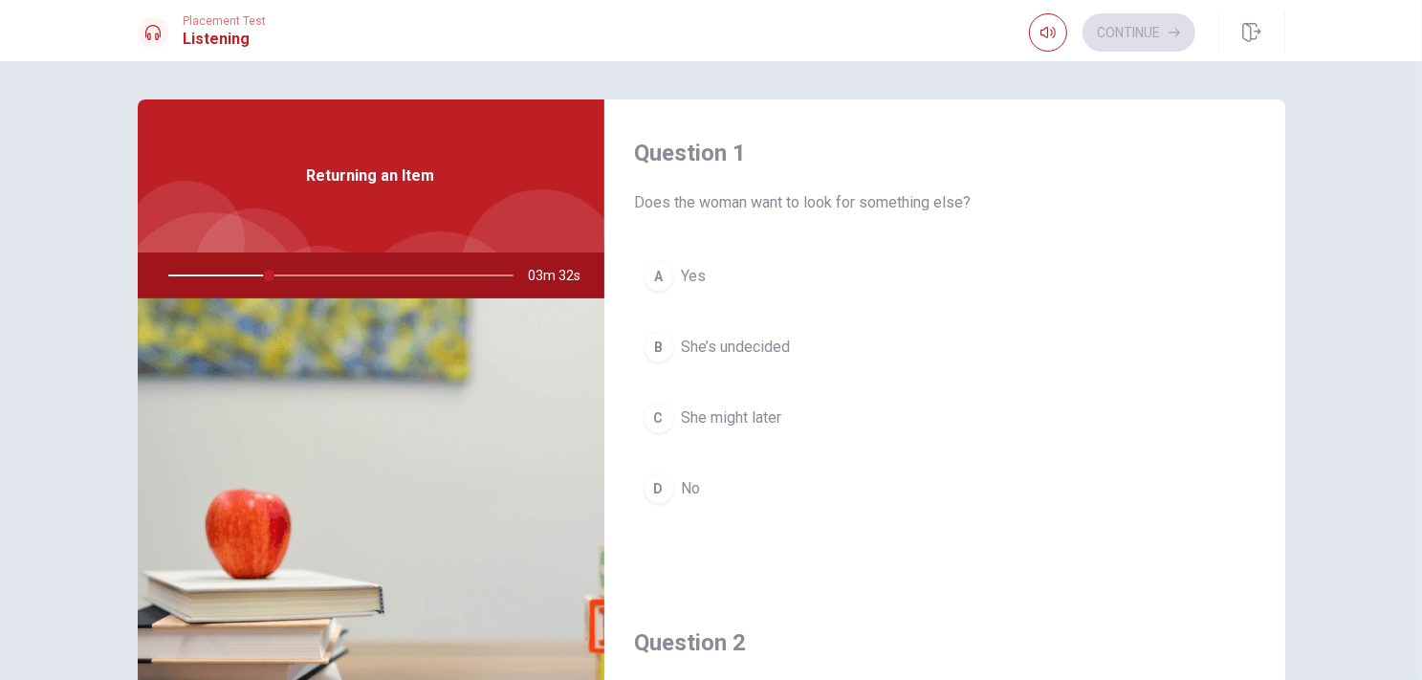
click at [670, 197] on span "Does the woman want to look for something else?" at bounding box center [945, 202] width 620 height 23
drag, startPoint x: 733, startPoint y: 200, endPoint x: 941, endPoint y: 204, distance: 208.5
click at [941, 204] on span "Does the woman want to look for something else?" at bounding box center [945, 202] width 620 height 23
click at [659, 412] on div "C" at bounding box center [659, 418] width 31 height 31
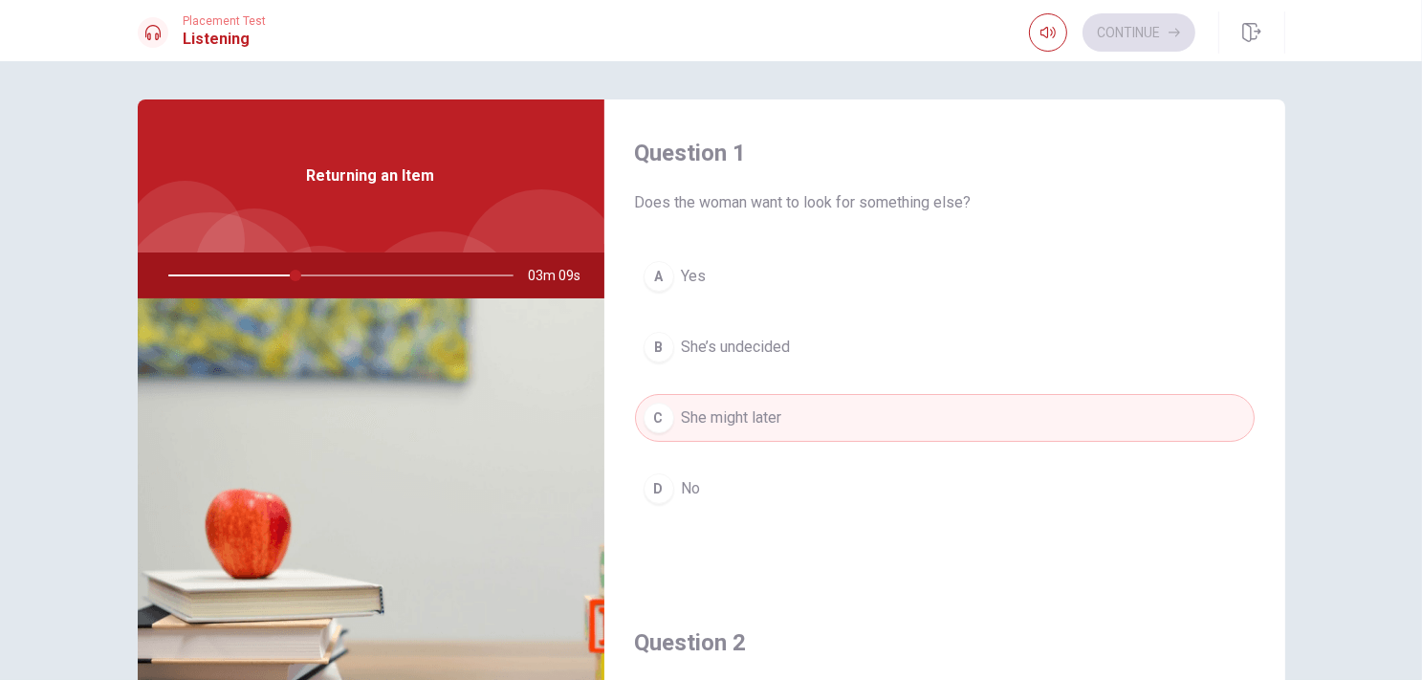
click at [654, 475] on div "D" at bounding box center [659, 488] width 31 height 31
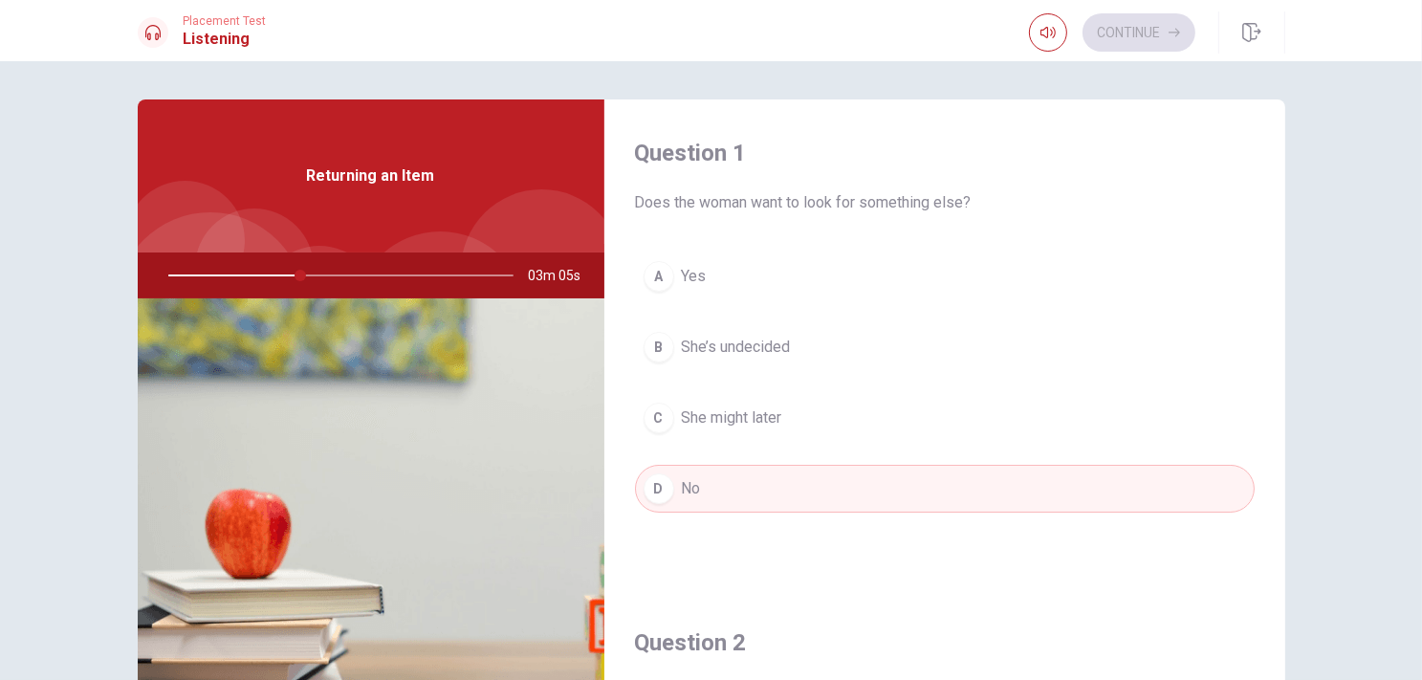
drag, startPoint x: 635, startPoint y: 200, endPoint x: 680, endPoint y: 198, distance: 45.0
click at [680, 198] on span "Does the woman want to look for something else?" at bounding box center [945, 202] width 620 height 23
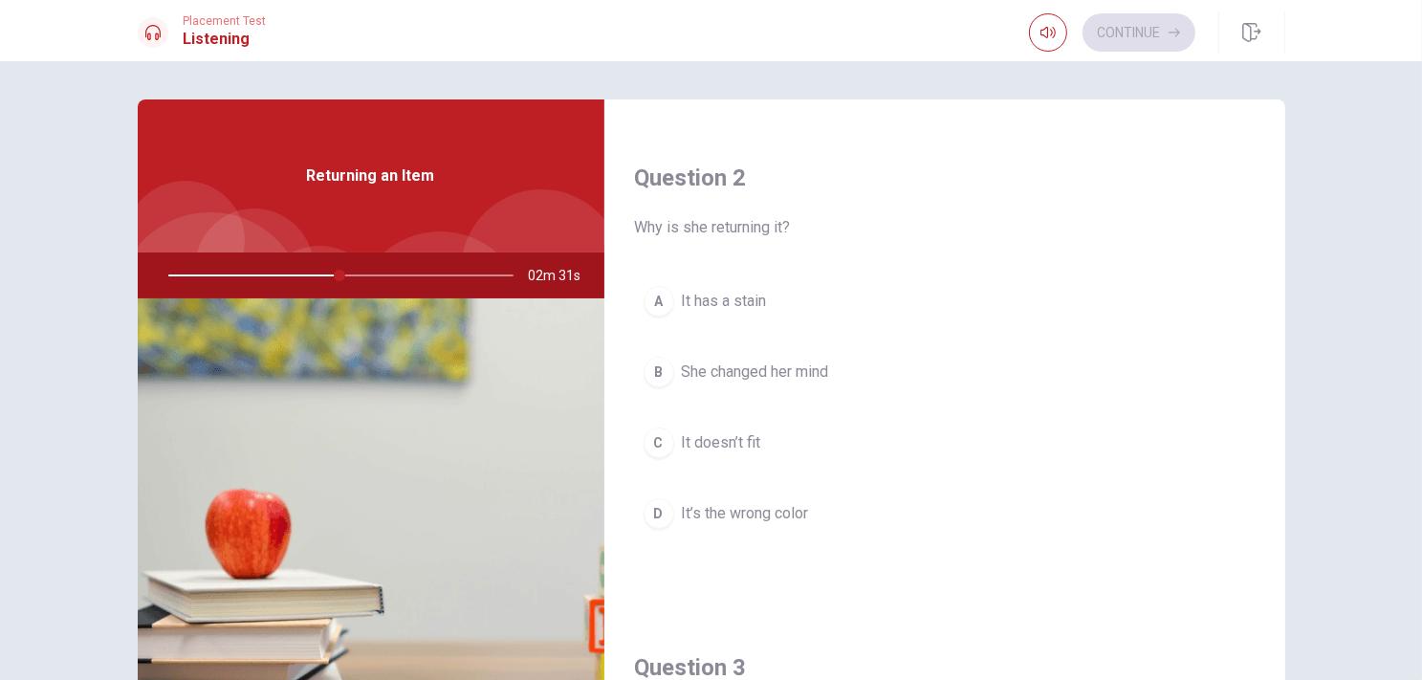
scroll to position [383, 0]
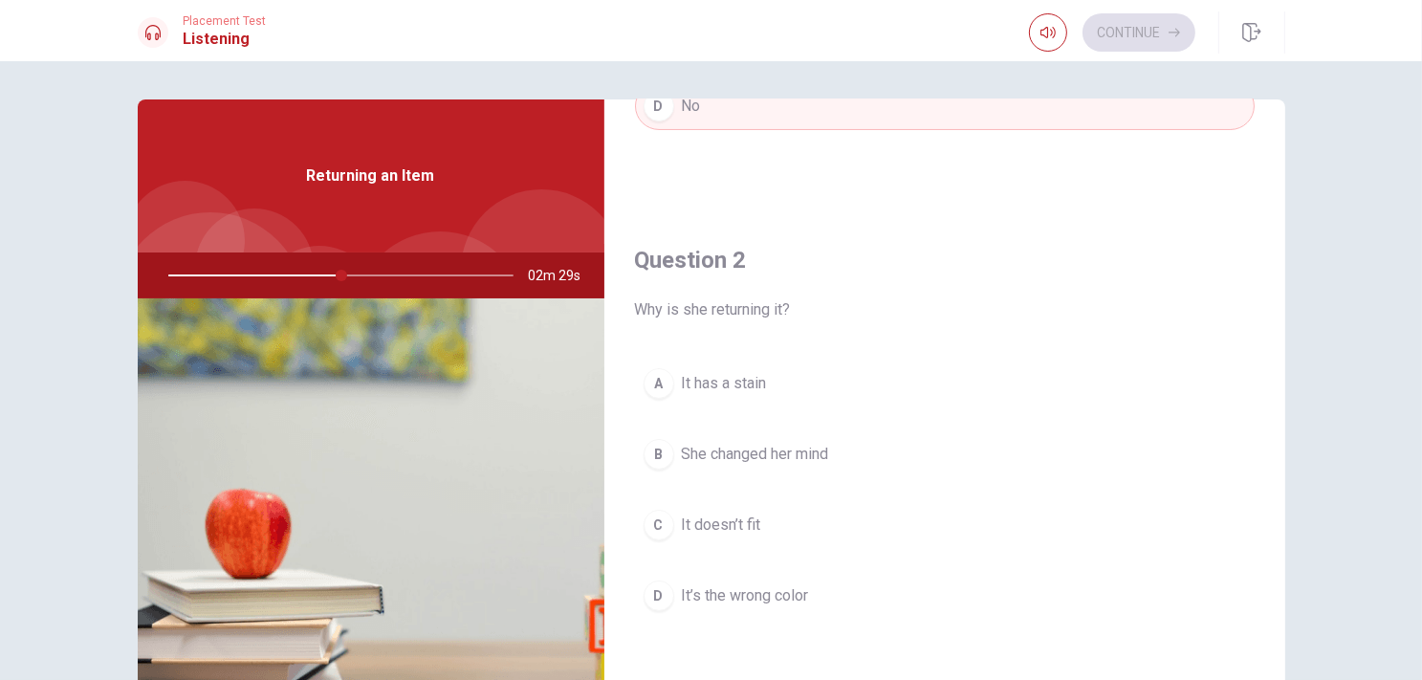
drag, startPoint x: 639, startPoint y: 296, endPoint x: 696, endPoint y: 306, distance: 58.3
click at [696, 306] on div "Question 2 Why is she returning it?" at bounding box center [945, 283] width 620 height 77
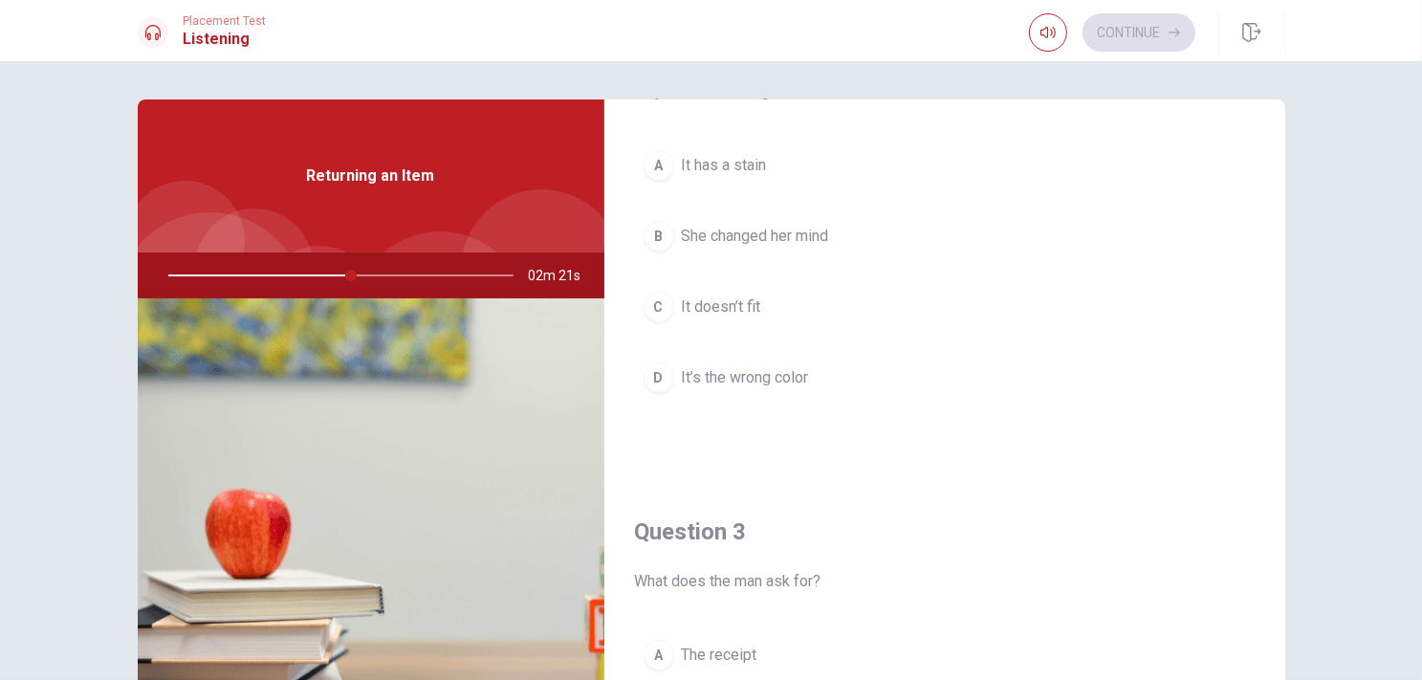
scroll to position [861, 0]
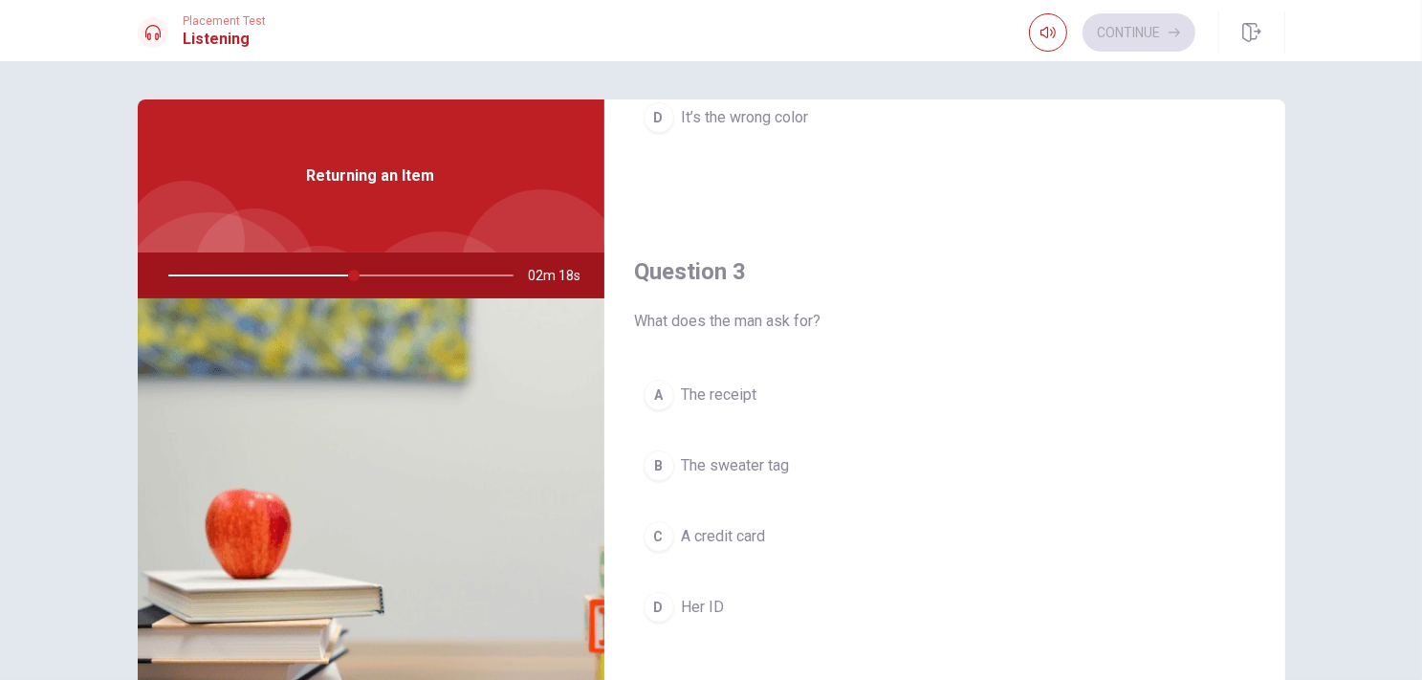
click at [668, 388] on button "A The receipt" at bounding box center [945, 395] width 620 height 48
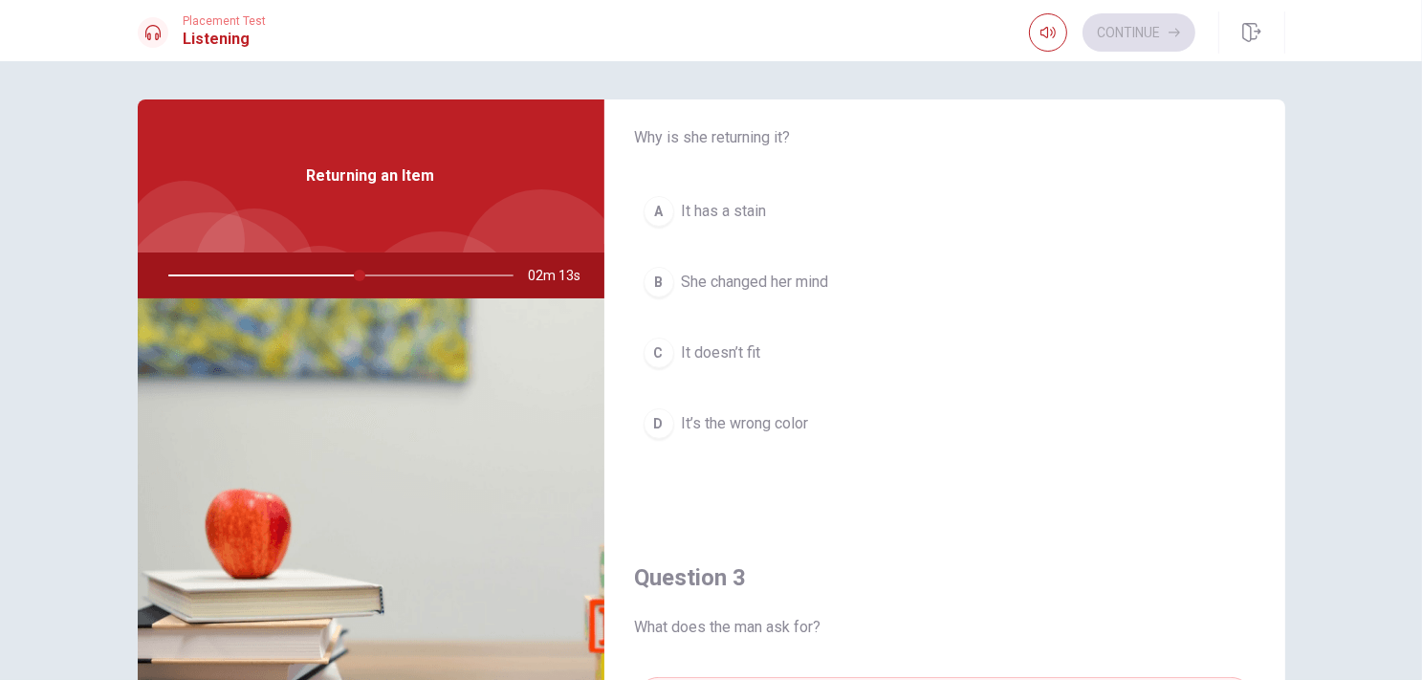
scroll to position [478, 0]
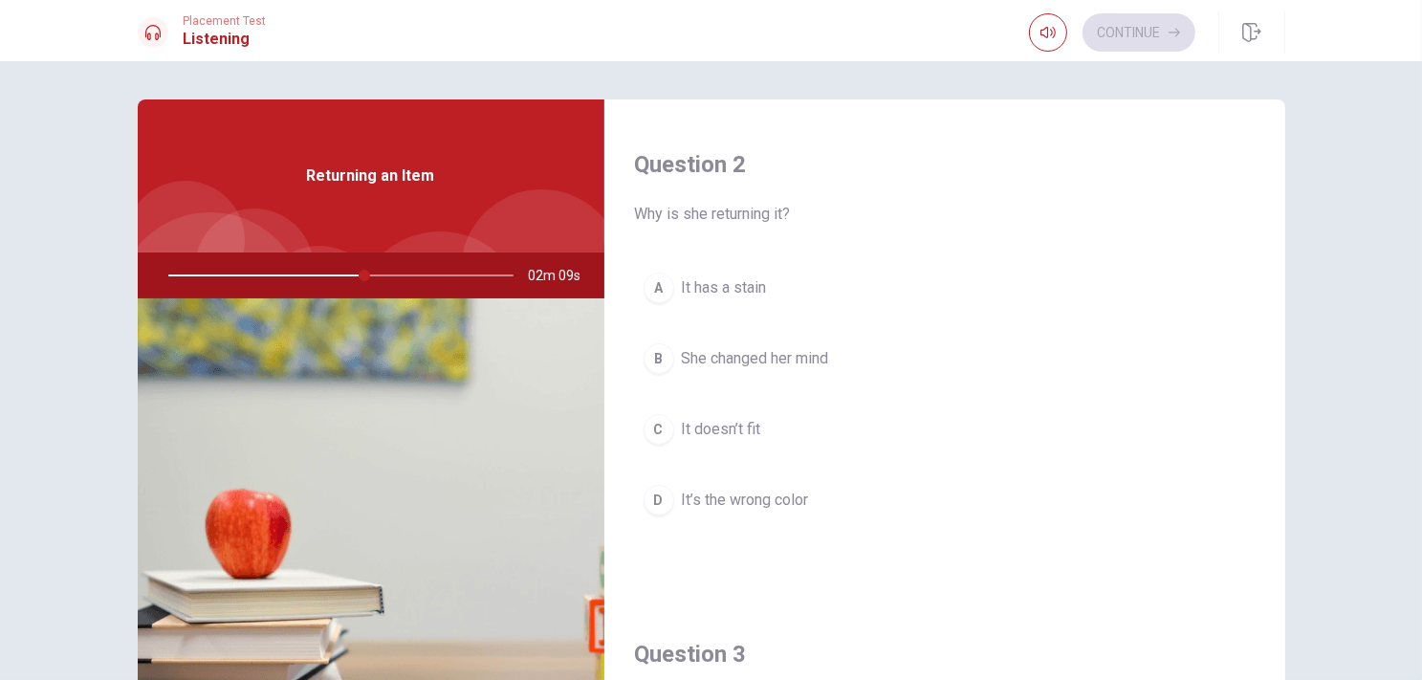
click at [660, 416] on div "C" at bounding box center [659, 429] width 31 height 31
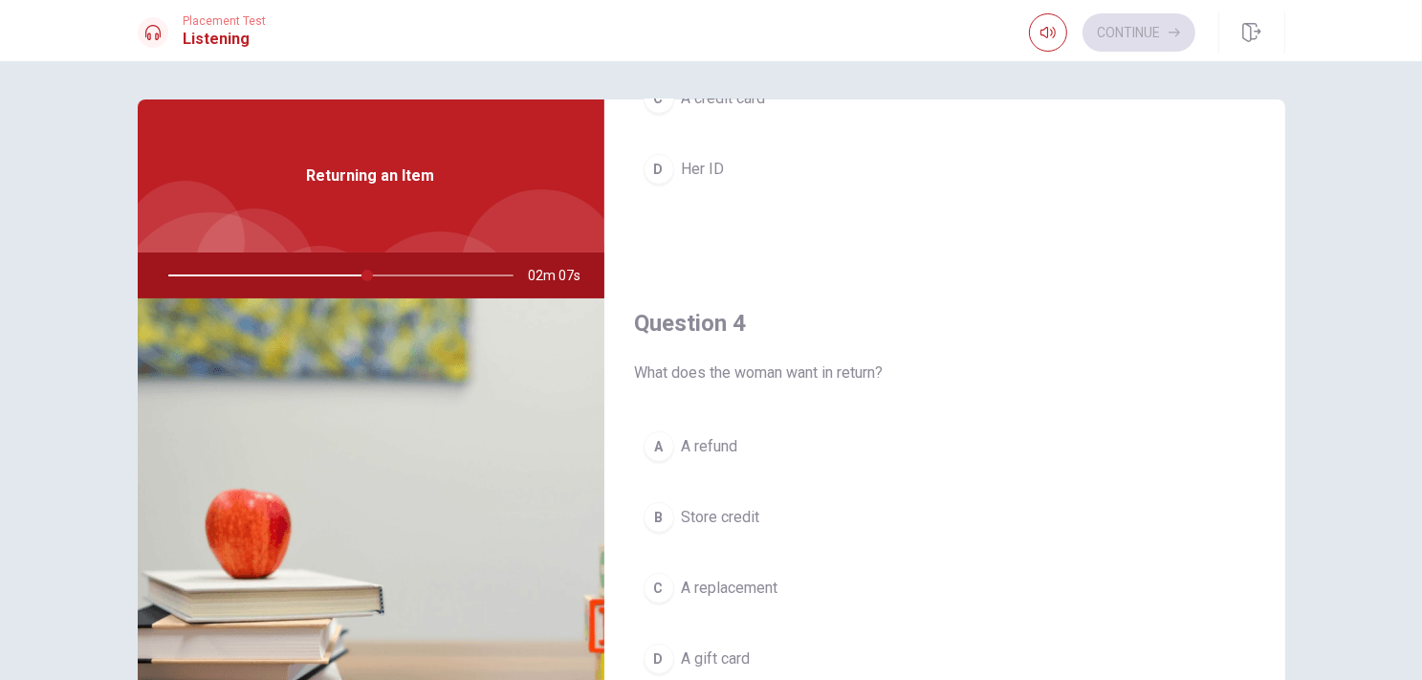
scroll to position [1434, 0]
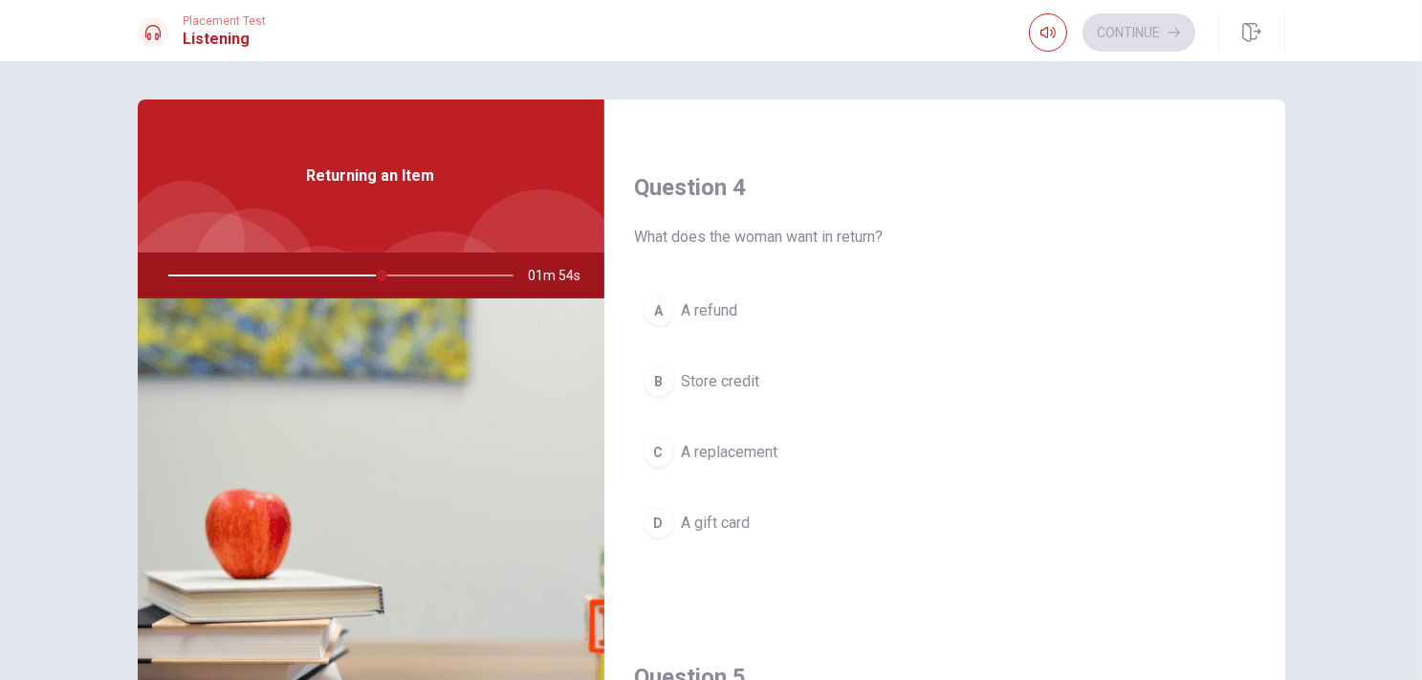
click at [757, 290] on button "A A refund" at bounding box center [945, 311] width 620 height 48
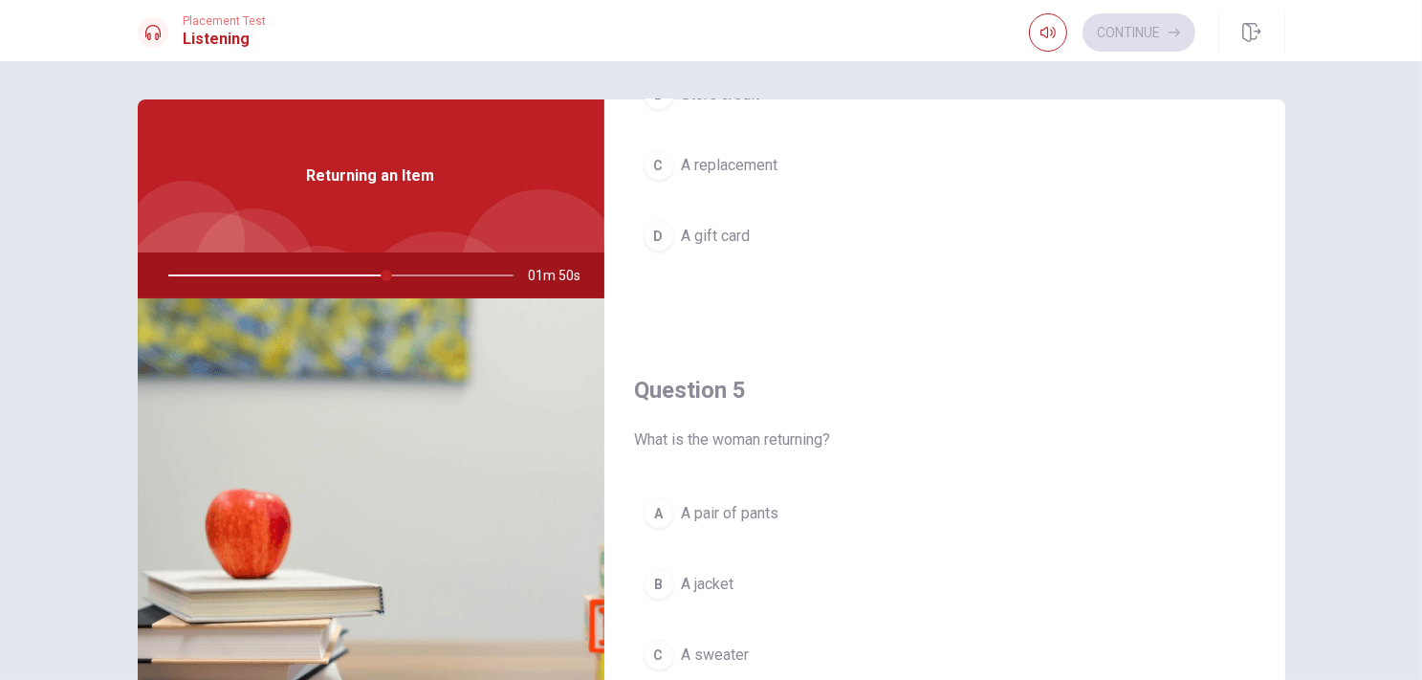
scroll to position [1775, 0]
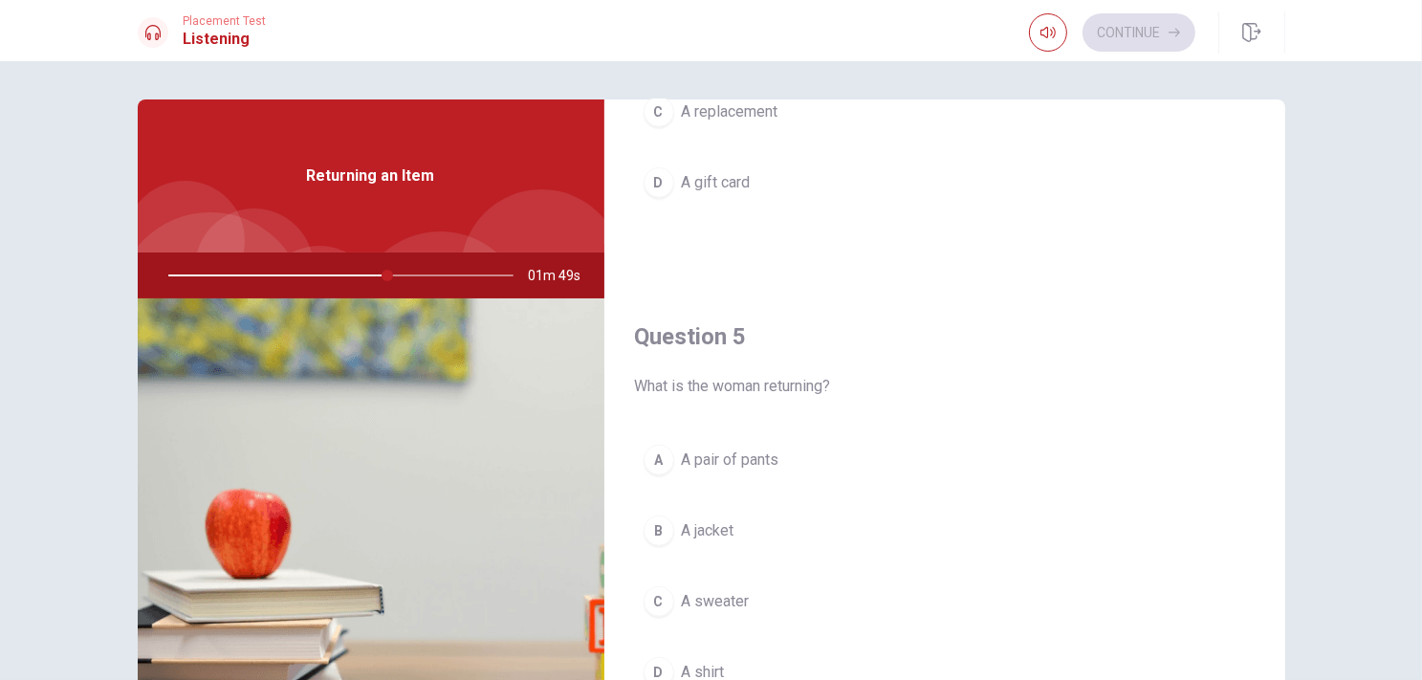
drag, startPoint x: 708, startPoint y: 370, endPoint x: 734, endPoint y: 408, distance: 46.7
click at [734, 408] on div "Question 5 What is the woman returning? A A pair of pants B A jacket C A sweate…" at bounding box center [944, 528] width 681 height 490
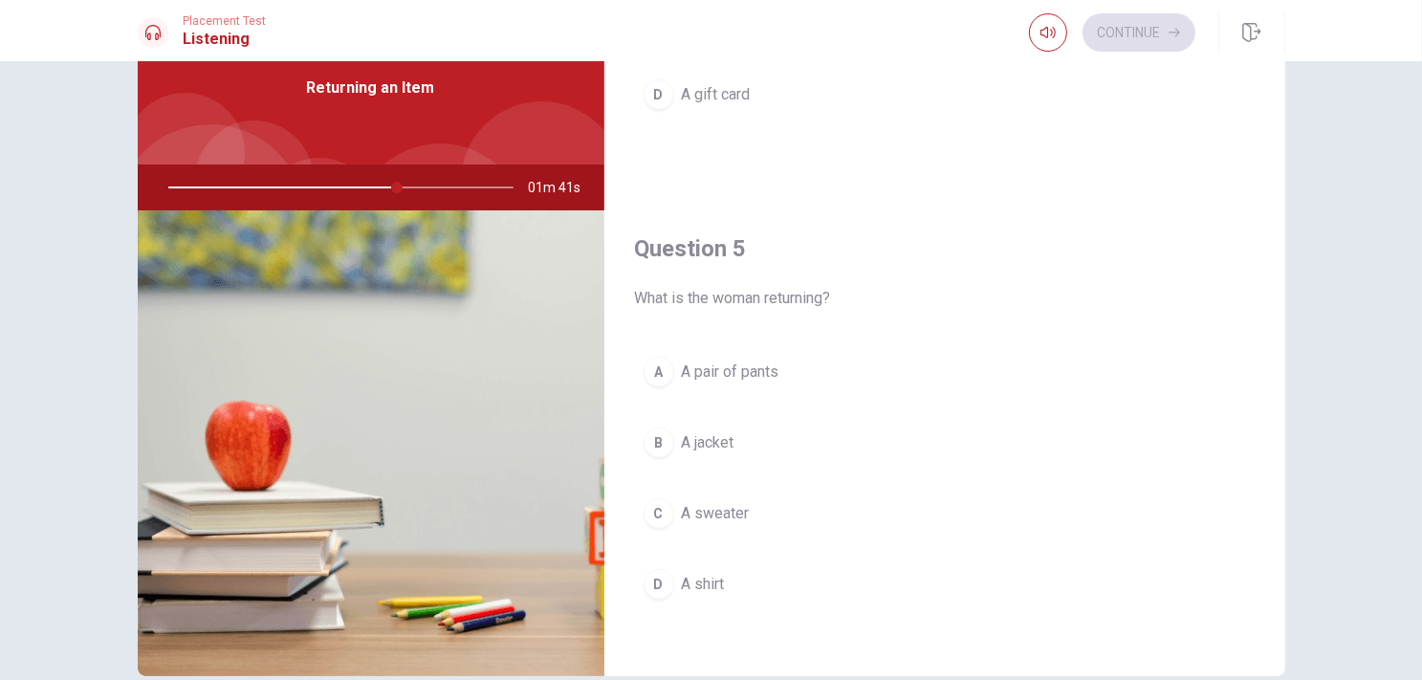
click at [655, 498] on div "C" at bounding box center [659, 513] width 31 height 31
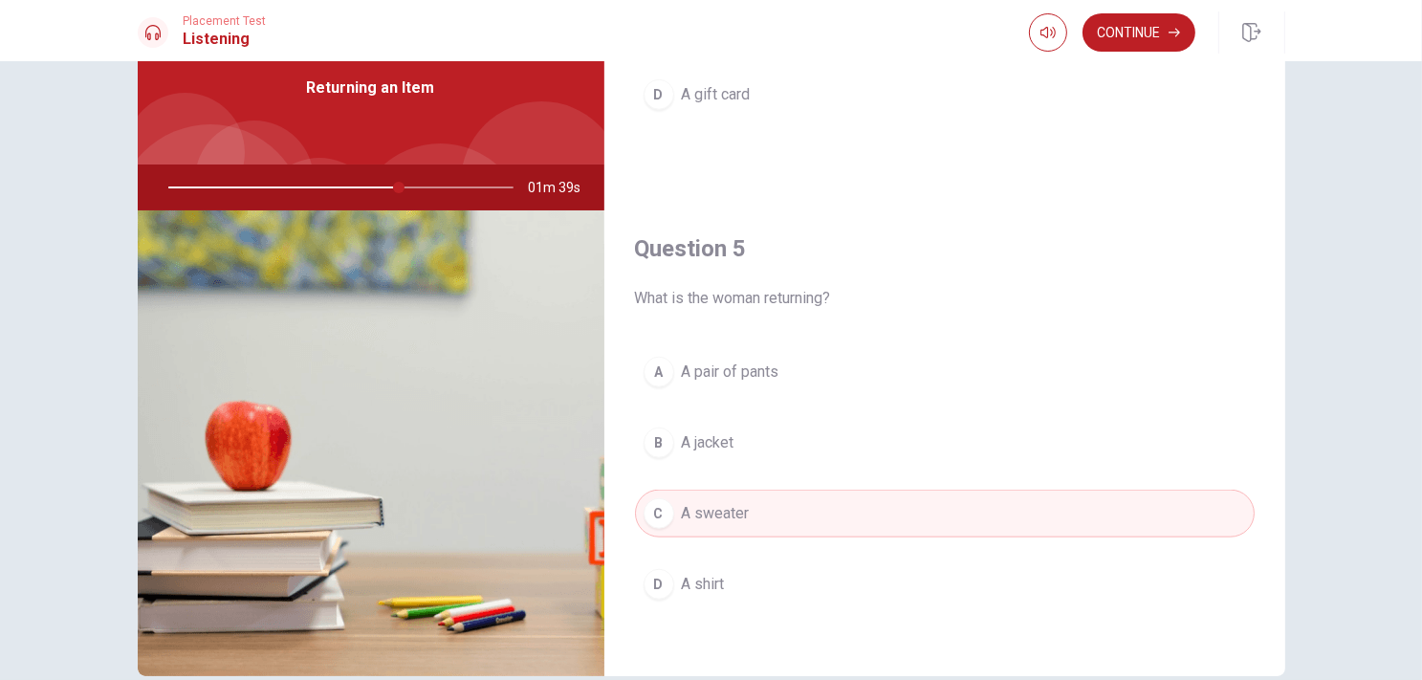
click at [429, 191] on div at bounding box center [336, 187] width 383 height 46
click at [460, 189] on div at bounding box center [336, 187] width 383 height 46
click at [470, 186] on div at bounding box center [336, 187] width 383 height 46
click at [472, 186] on div at bounding box center [336, 187] width 383 height 46
click at [485, 194] on div at bounding box center [336, 187] width 383 height 46
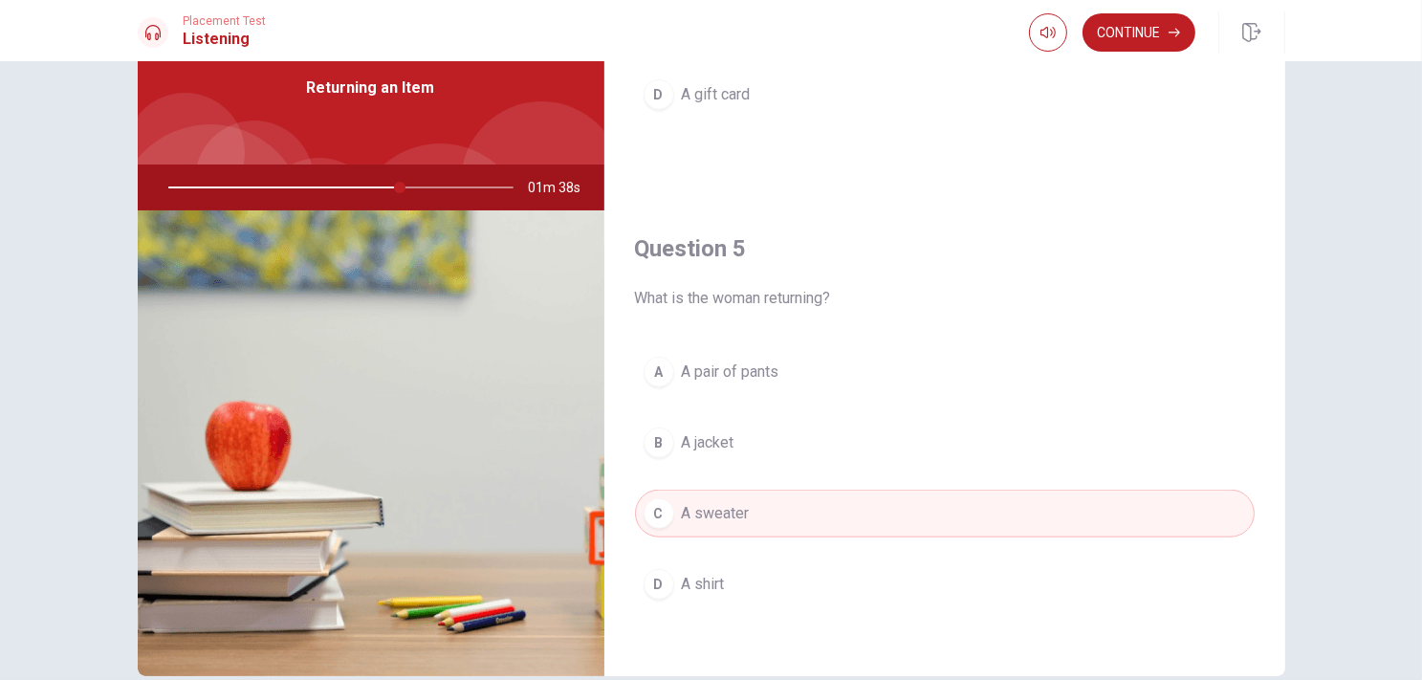
click at [509, 177] on div at bounding box center [336, 187] width 383 height 46
click at [499, 189] on div at bounding box center [336, 187] width 383 height 46
click at [497, 189] on div at bounding box center [336, 187] width 383 height 46
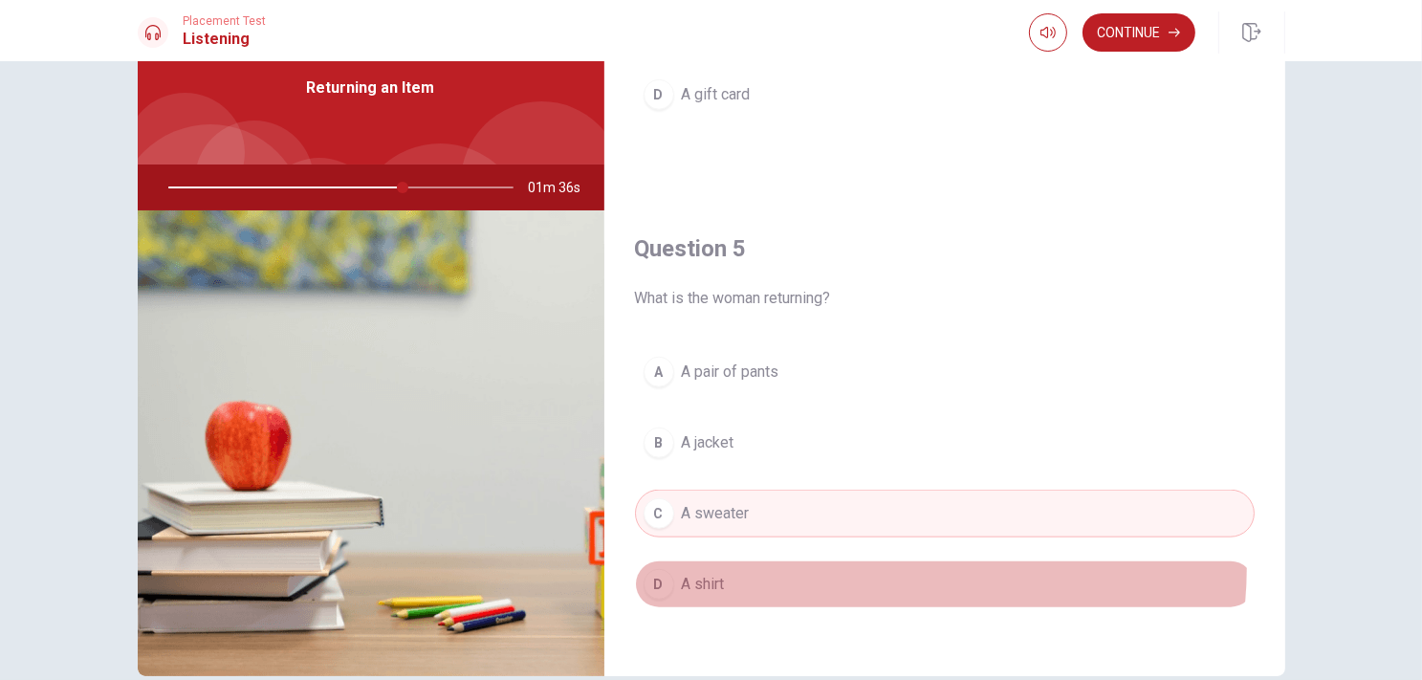
click at [742, 560] on button "D A shirt" at bounding box center [945, 584] width 620 height 48
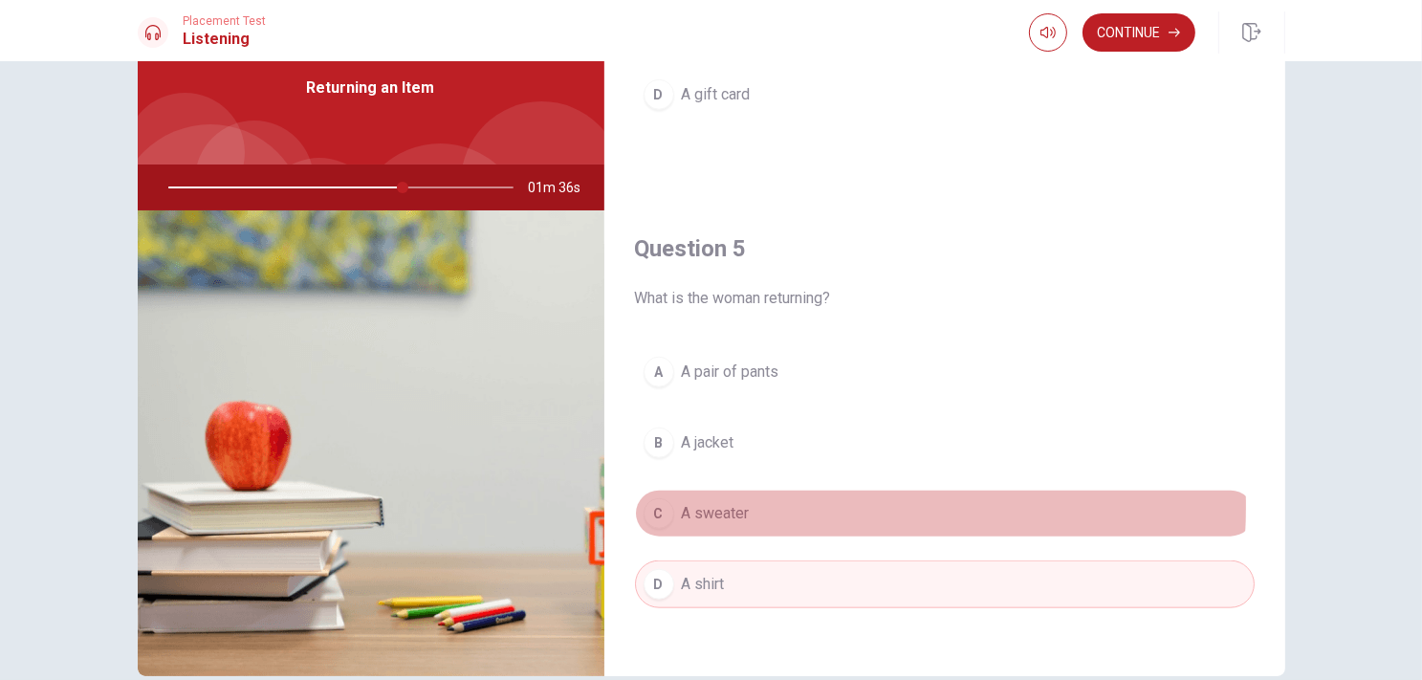
click at [755, 499] on button "C A sweater" at bounding box center [945, 514] width 620 height 48
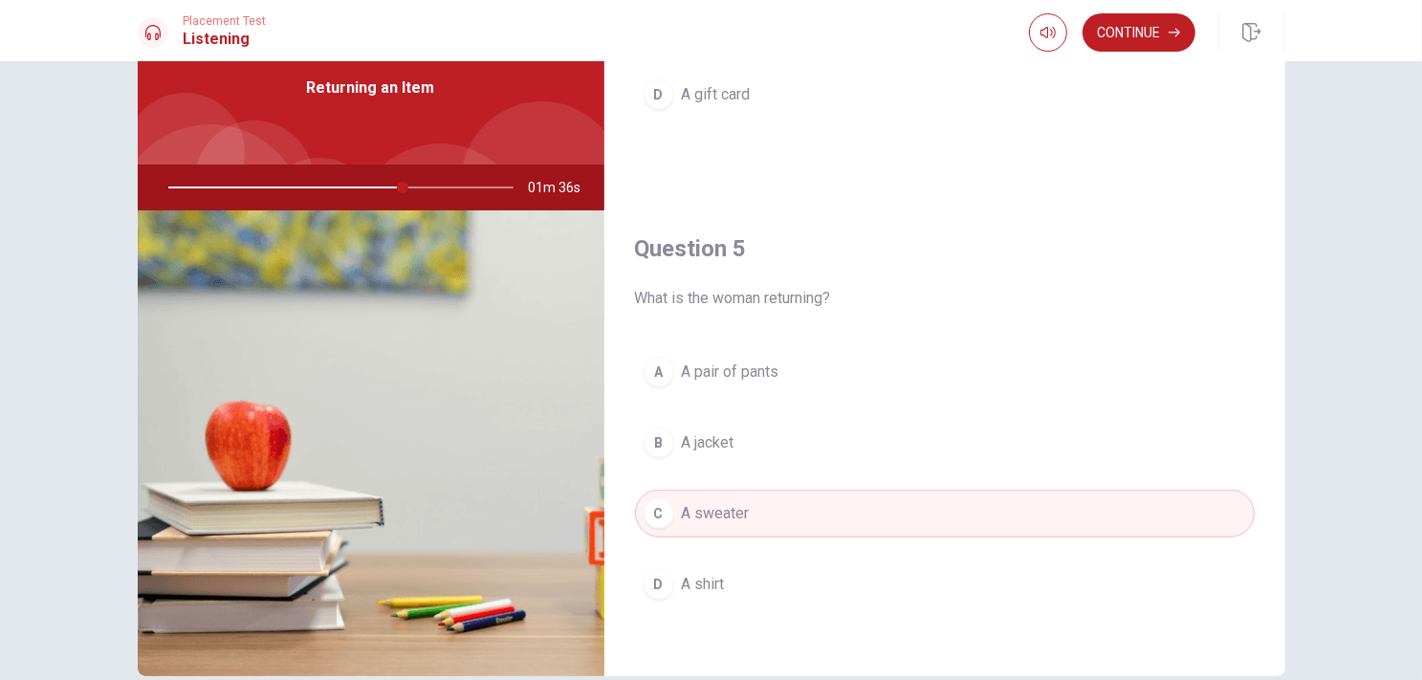
click at [762, 430] on button "B A jacket" at bounding box center [945, 443] width 620 height 48
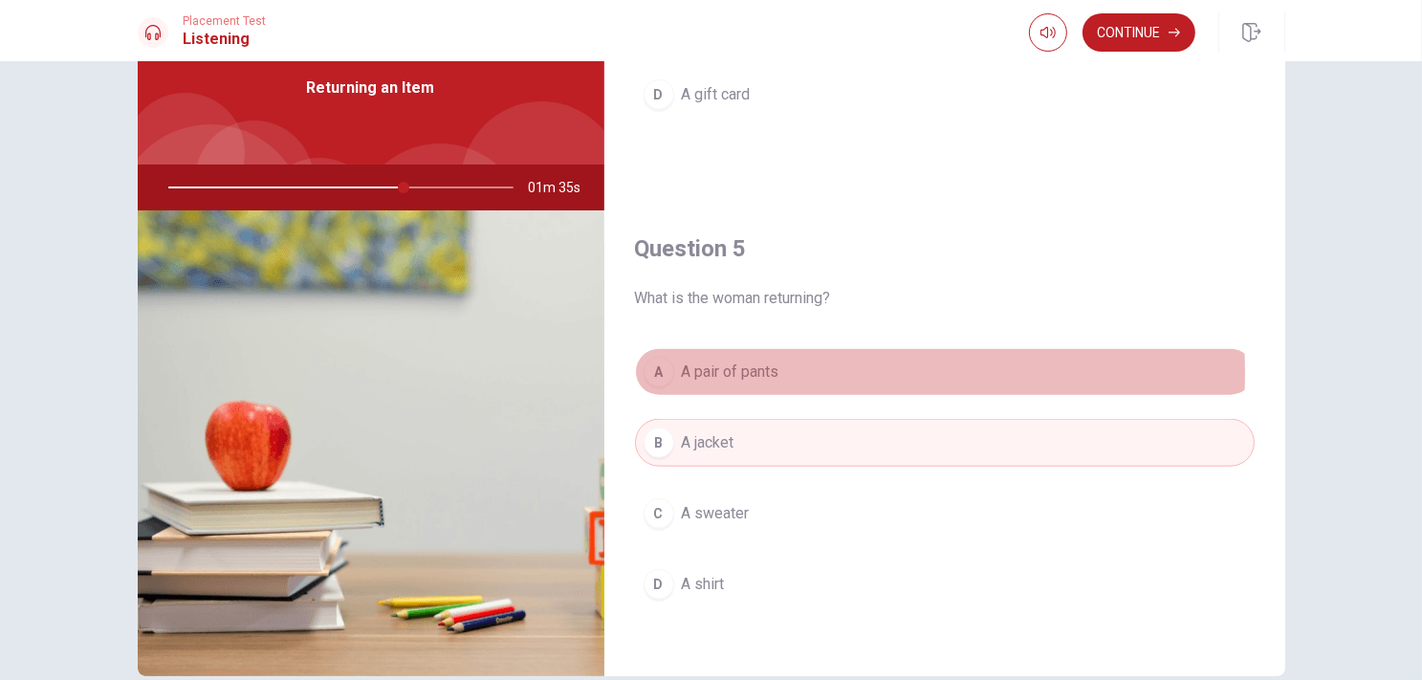
click at [777, 366] on button "A A pair of pants" at bounding box center [945, 372] width 620 height 48
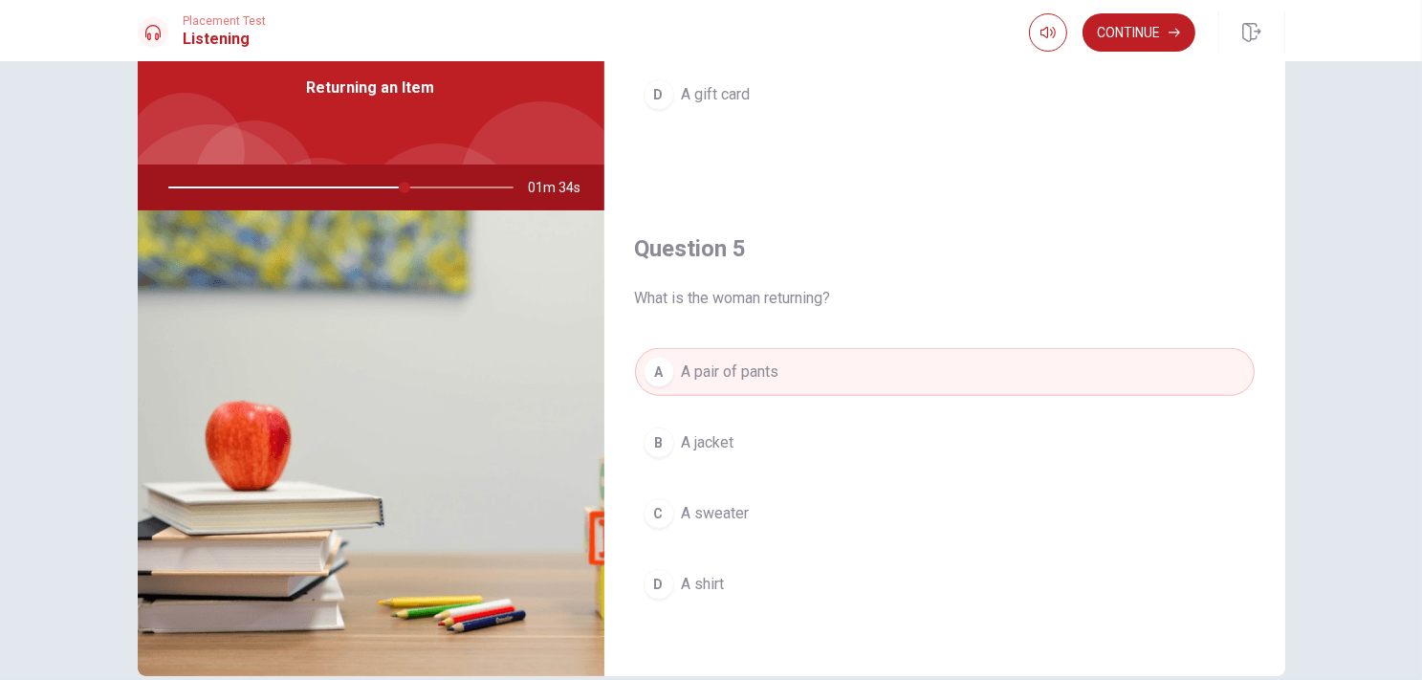
click at [746, 405] on div "A A pair of pants B A jacket C A sweater D A shirt" at bounding box center [945, 497] width 620 height 298
click at [774, 364] on span "A pair of pants" at bounding box center [731, 372] width 98 height 23
click at [765, 400] on div "A A pair of pants B A jacket C A sweater D A shirt" at bounding box center [945, 497] width 620 height 298
click at [740, 427] on button "B A jacket" at bounding box center [945, 443] width 620 height 48
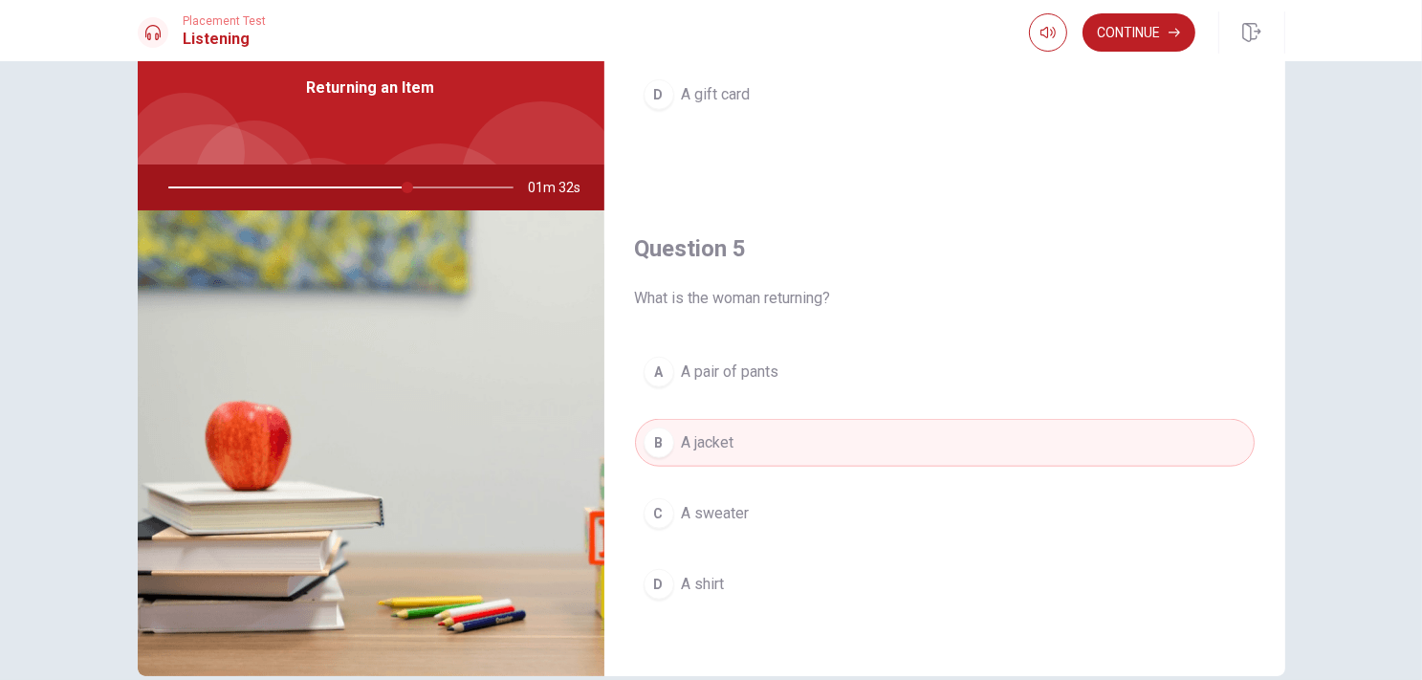
click at [716, 490] on button "C A sweater" at bounding box center [945, 514] width 620 height 48
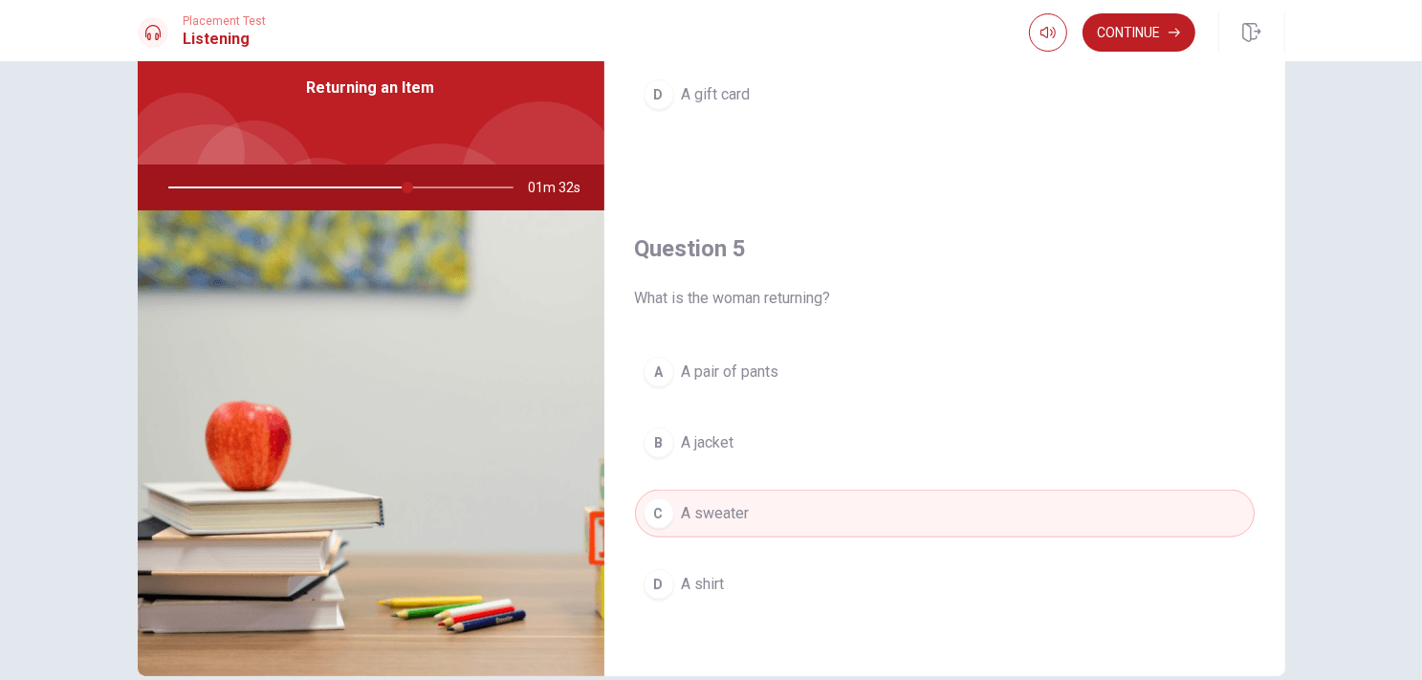
click at [720, 431] on span "A jacket" at bounding box center [708, 442] width 53 height 23
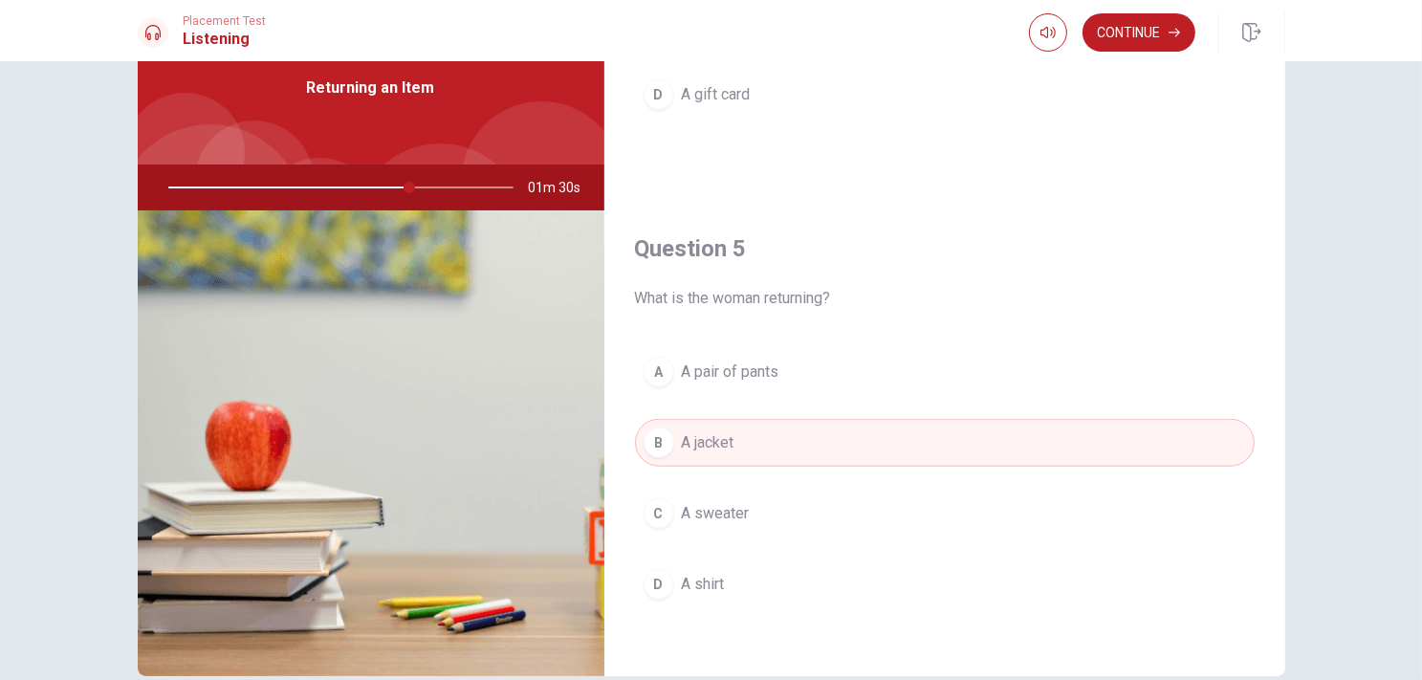
click at [702, 385] on button "A A pair of pants" at bounding box center [945, 372] width 620 height 48
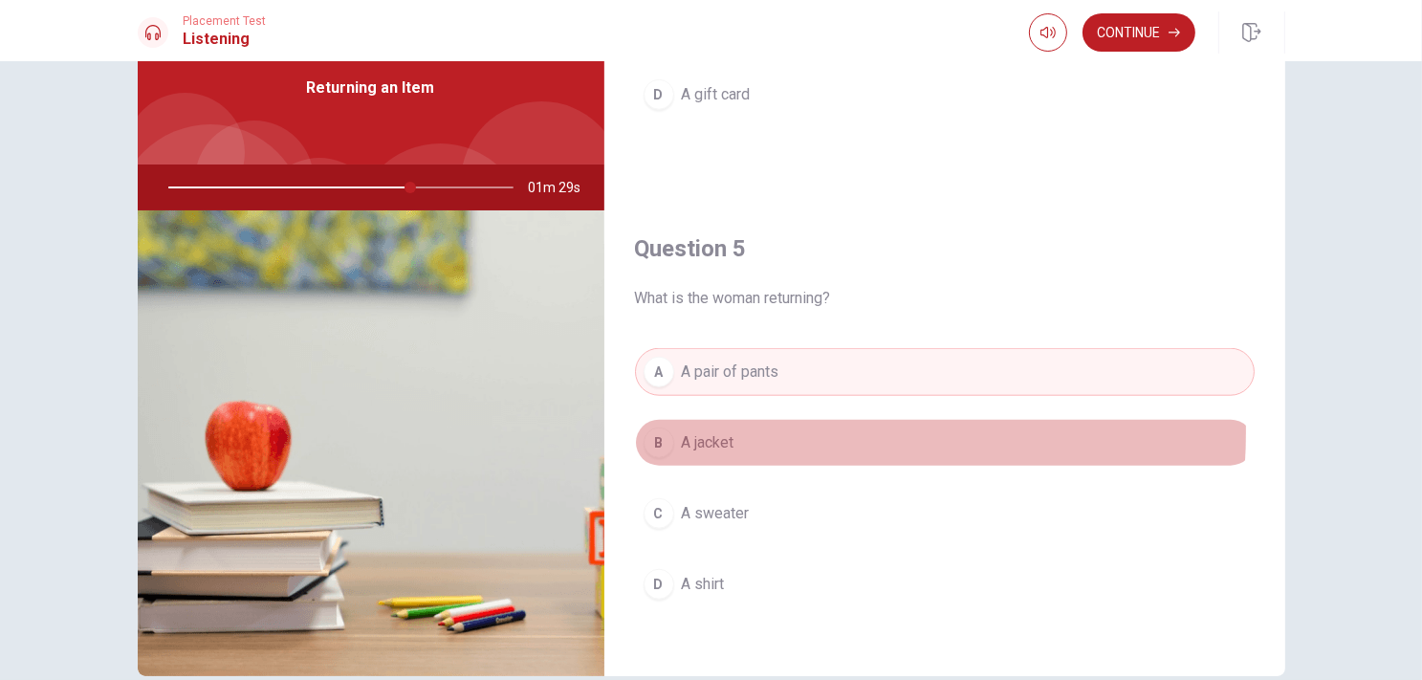
click at [707, 431] on span "A jacket" at bounding box center [708, 442] width 53 height 23
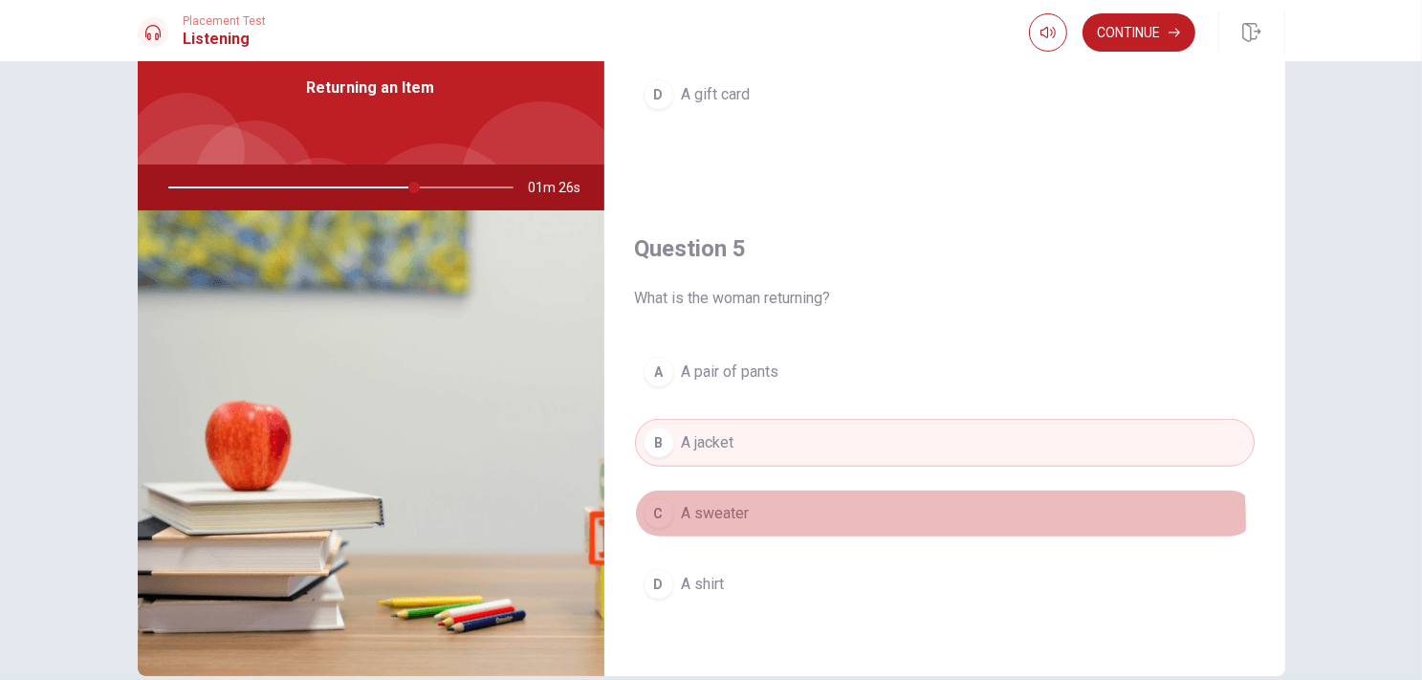
click at [733, 518] on button "C A sweater" at bounding box center [945, 514] width 620 height 48
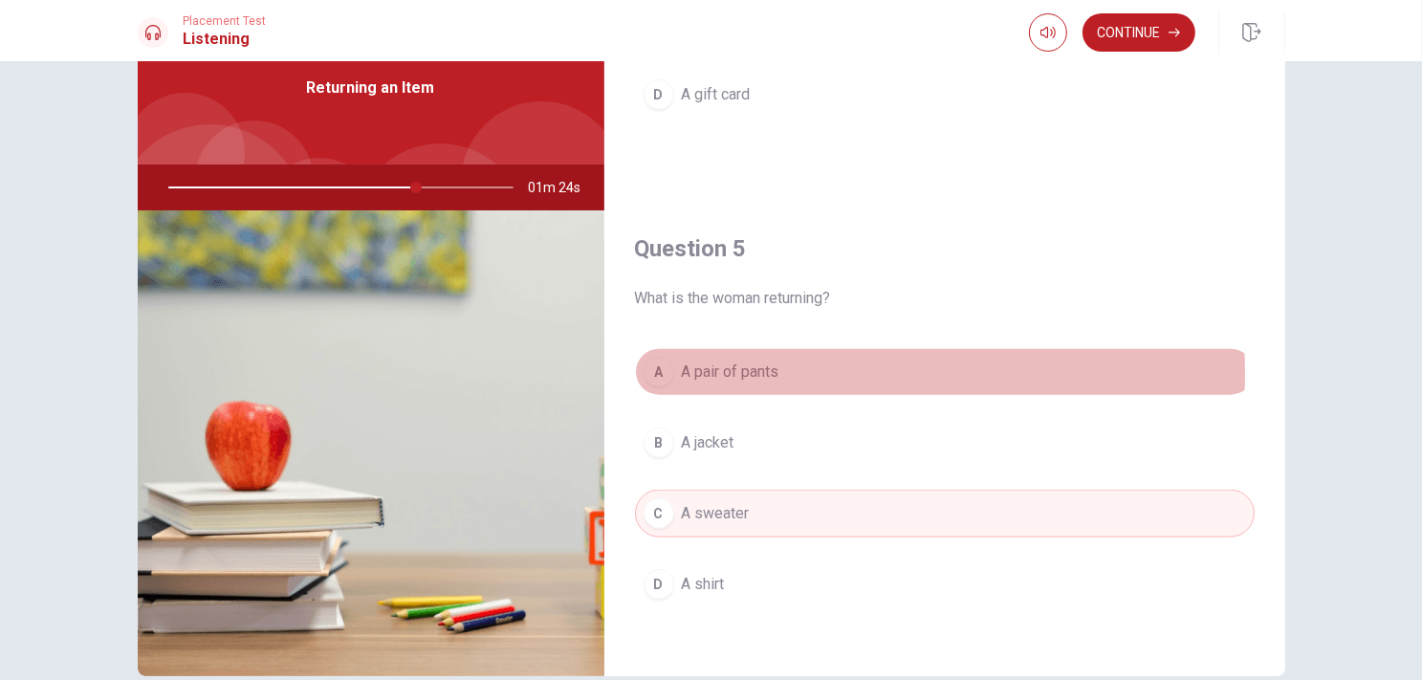
click at [724, 367] on span "A pair of pants" at bounding box center [731, 372] width 98 height 23
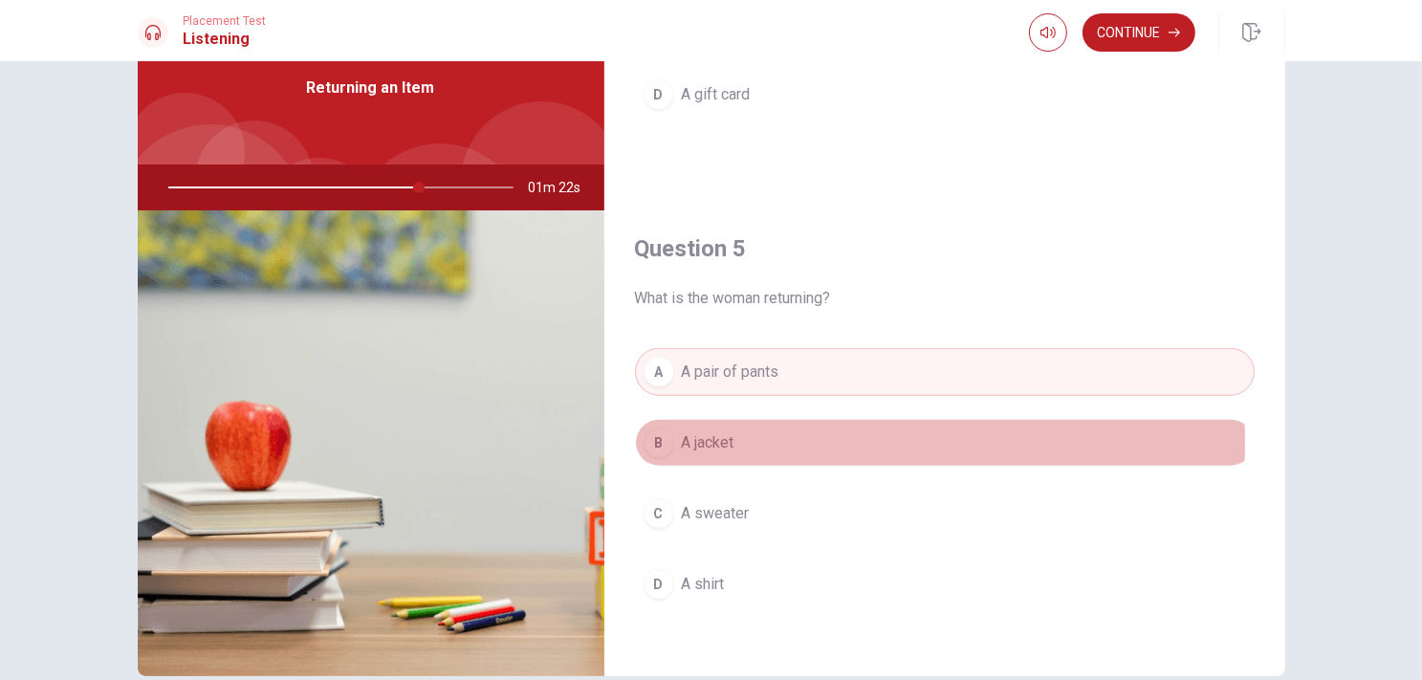
click at [762, 435] on button "B A jacket" at bounding box center [945, 443] width 620 height 48
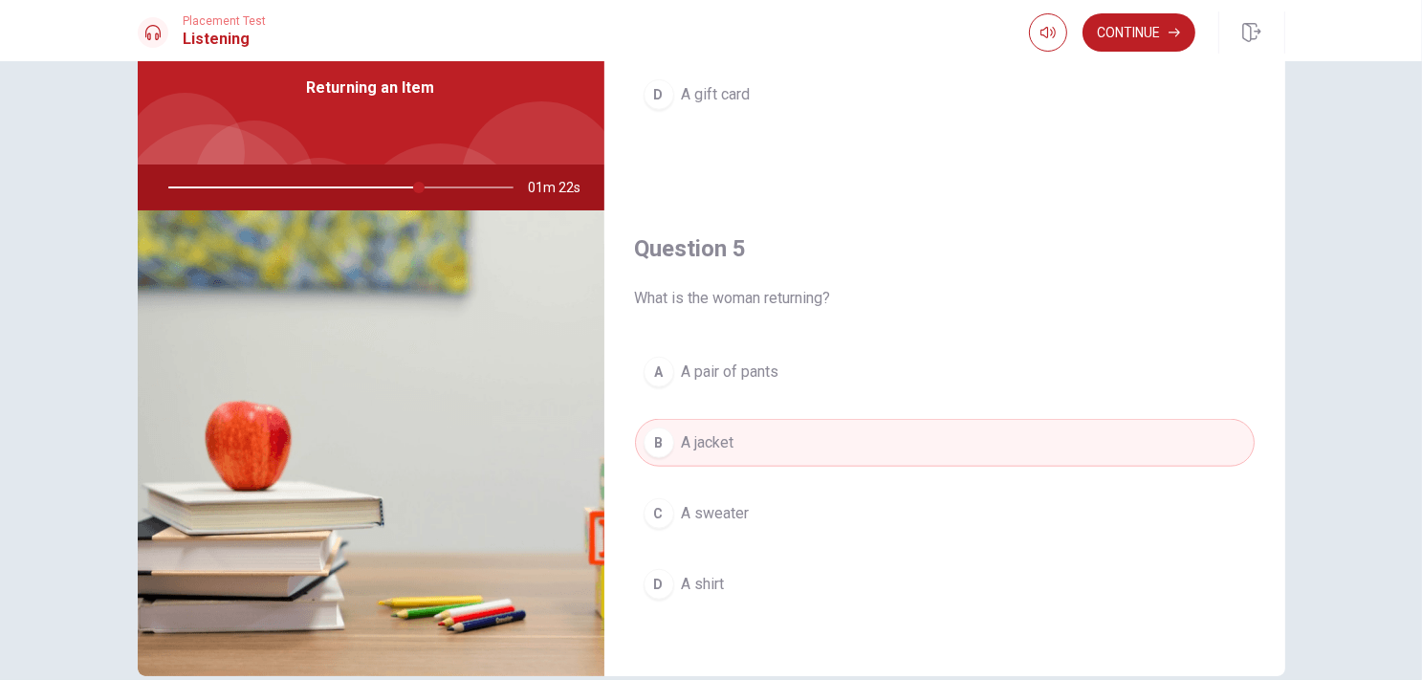
click at [771, 389] on div "A A pair of pants B A jacket C A sweater D A shirt" at bounding box center [945, 497] width 620 height 298
drag, startPoint x: 777, startPoint y: 378, endPoint x: 1001, endPoint y: 208, distance: 281.2
click at [778, 378] on button "A A pair of pants" at bounding box center [945, 372] width 620 height 48
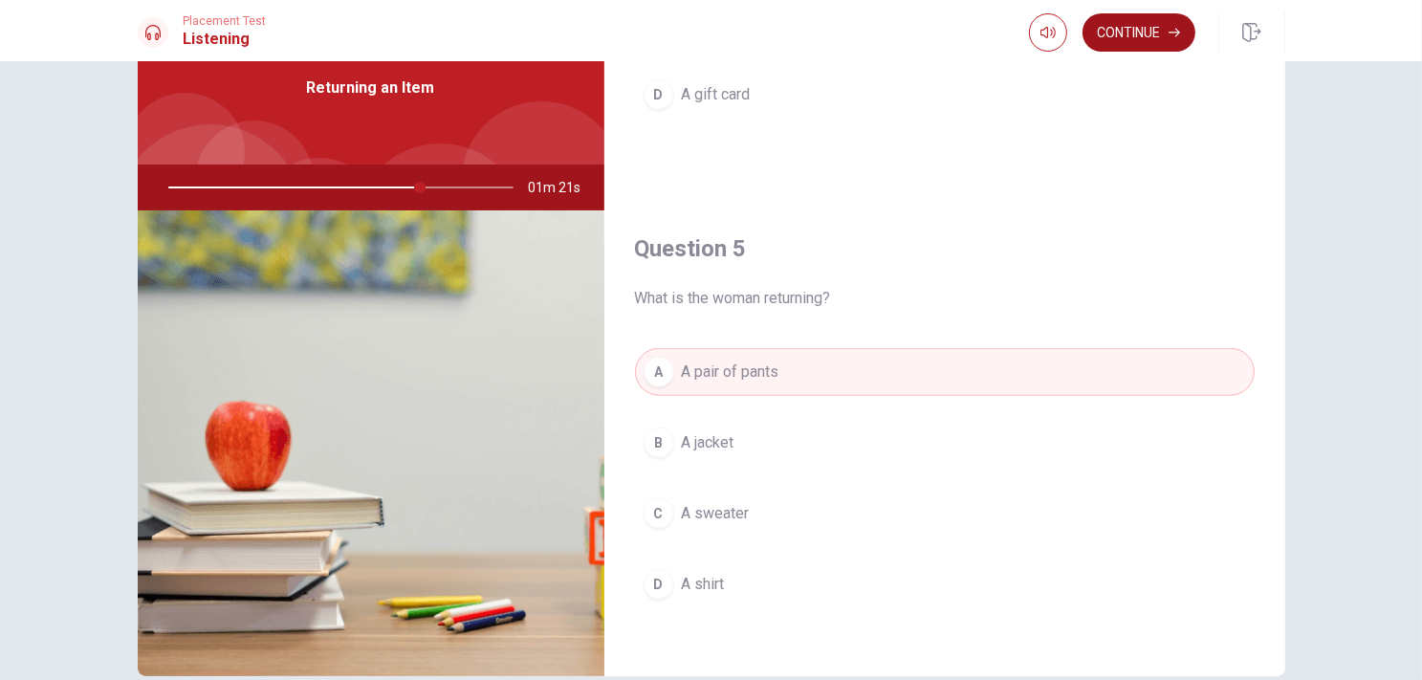
click at [1148, 34] on button "Continue" at bounding box center [1139, 32] width 113 height 38
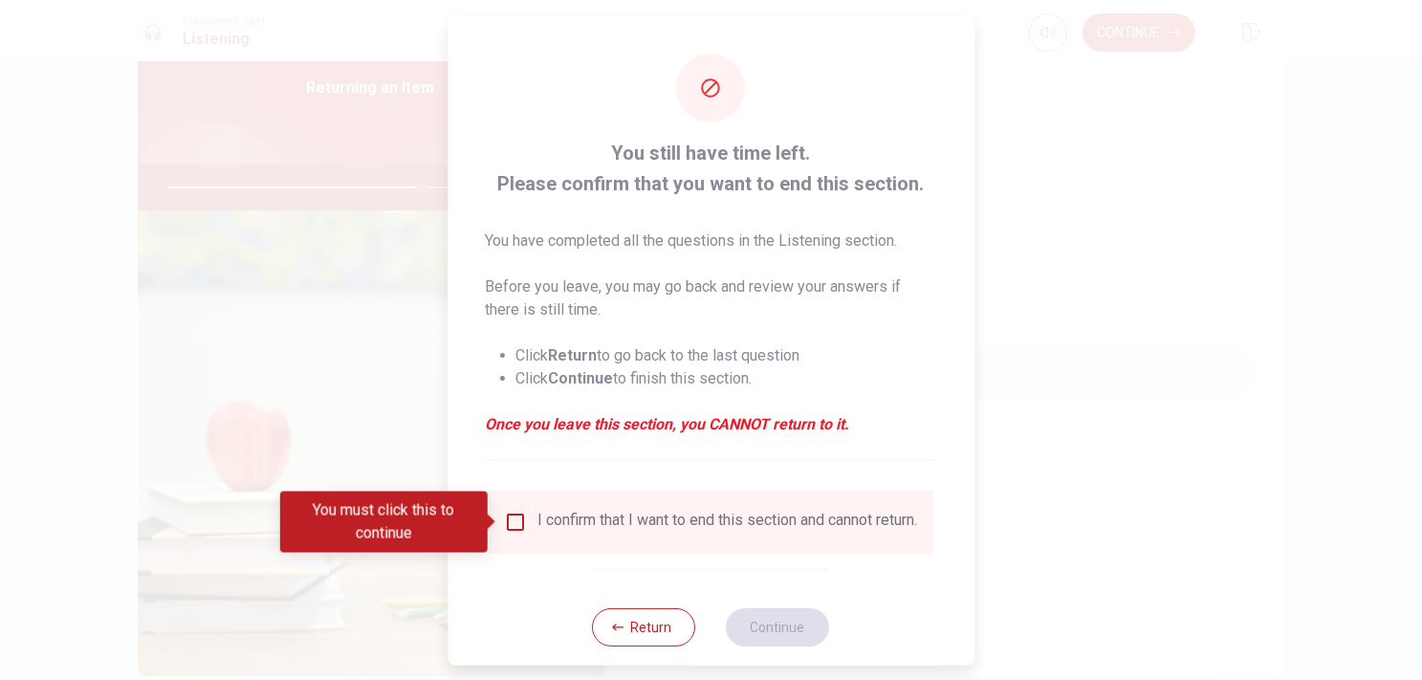
click at [538, 523] on div "I confirm that I want to end this section and cannot return." at bounding box center [728, 522] width 380 height 23
drag, startPoint x: 505, startPoint y: 513, endPoint x: 562, endPoint y: 517, distance: 57.6
click at [506, 513] on input "You must click this to continue" at bounding box center [515, 522] width 23 height 23
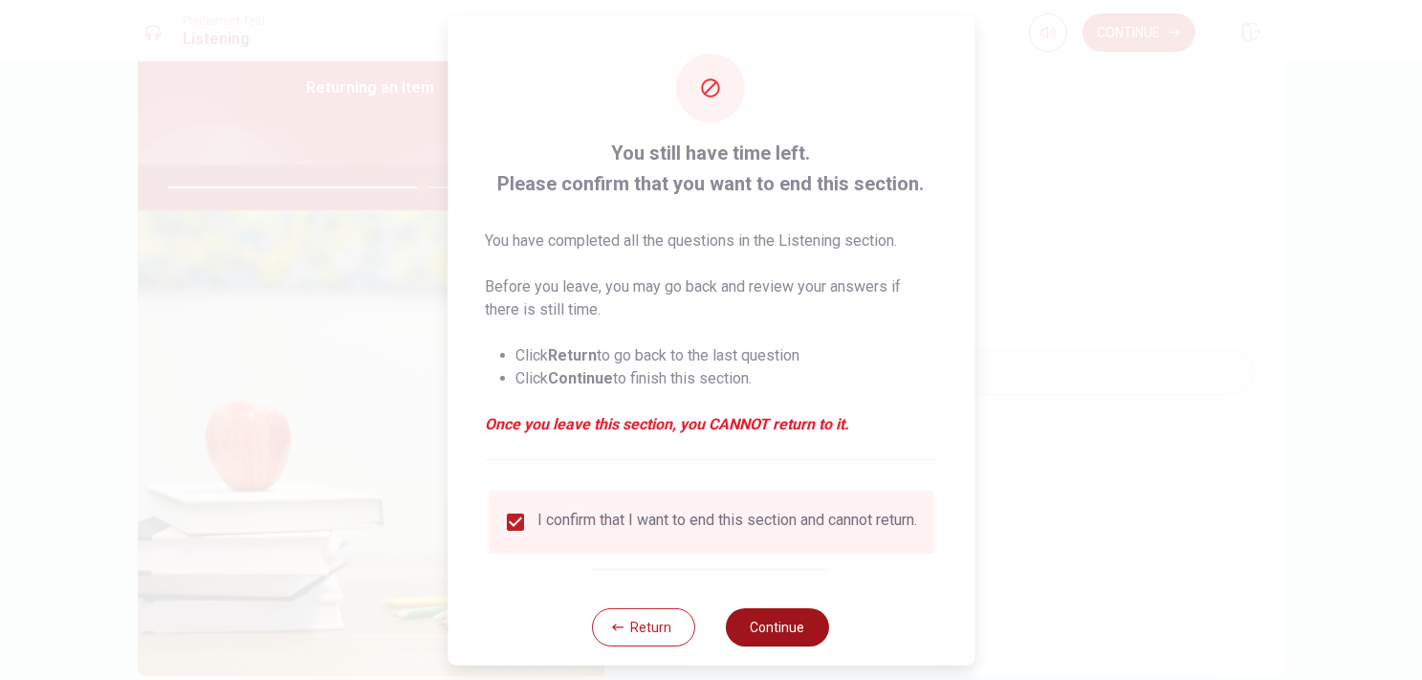
click at [790, 645] on button "Continue" at bounding box center [778, 627] width 103 height 38
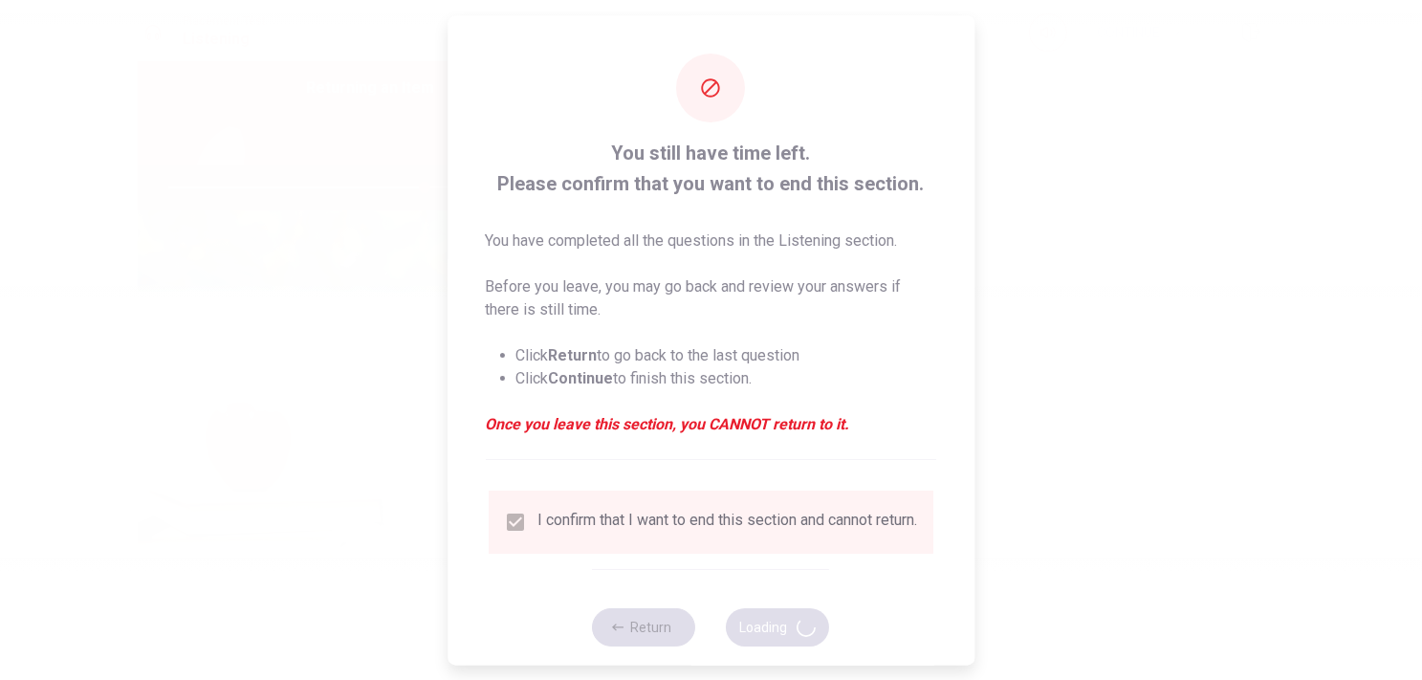
type input "75"
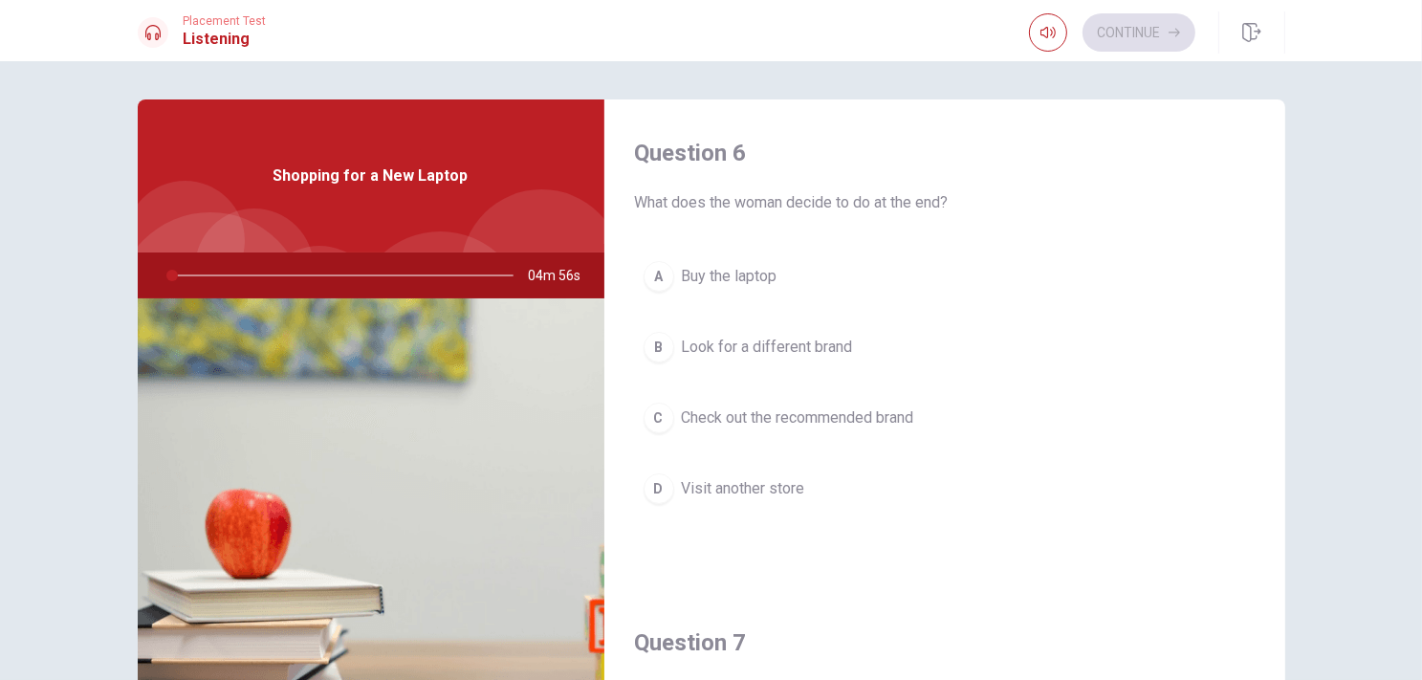
click at [643, 208] on span "What does the woman decide to do at the end?" at bounding box center [945, 202] width 620 height 23
click at [645, 216] on div "Question 6 What does the woman decide to do at the end? A Buy the laptop B Look…" at bounding box center [944, 344] width 681 height 490
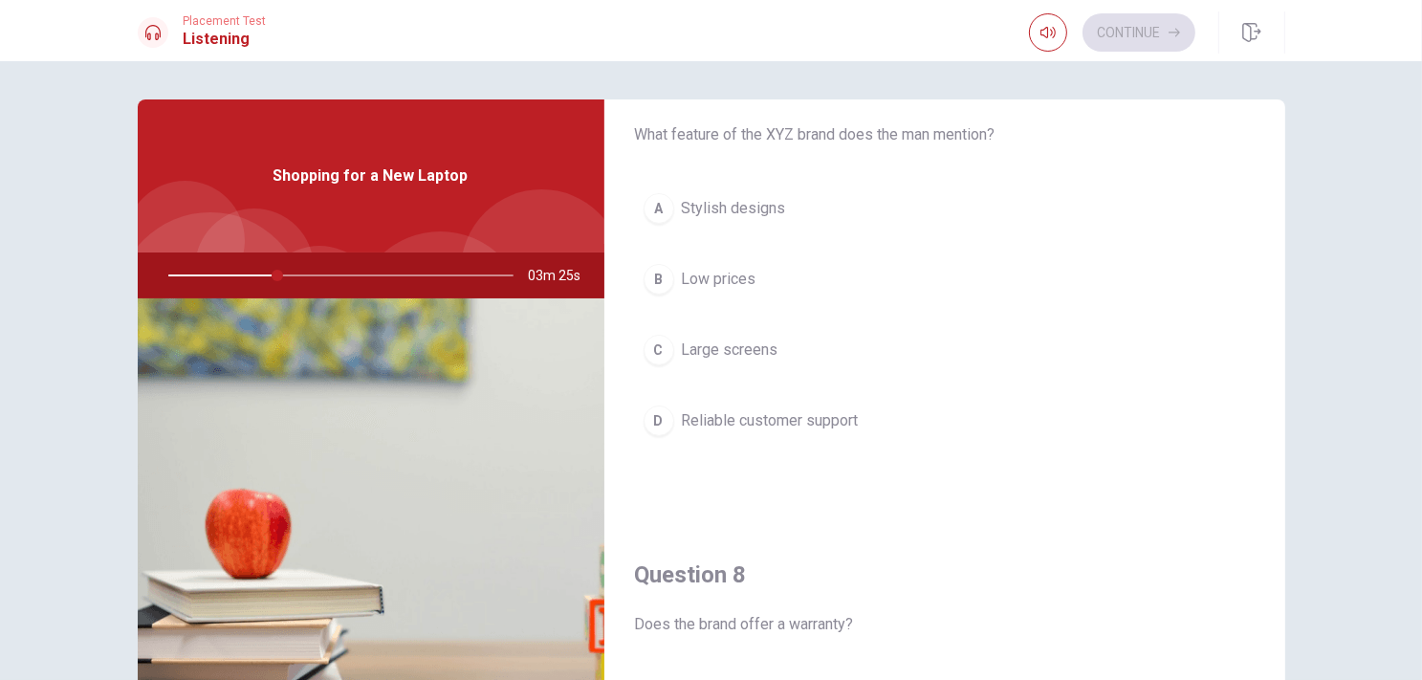
scroll to position [478, 0]
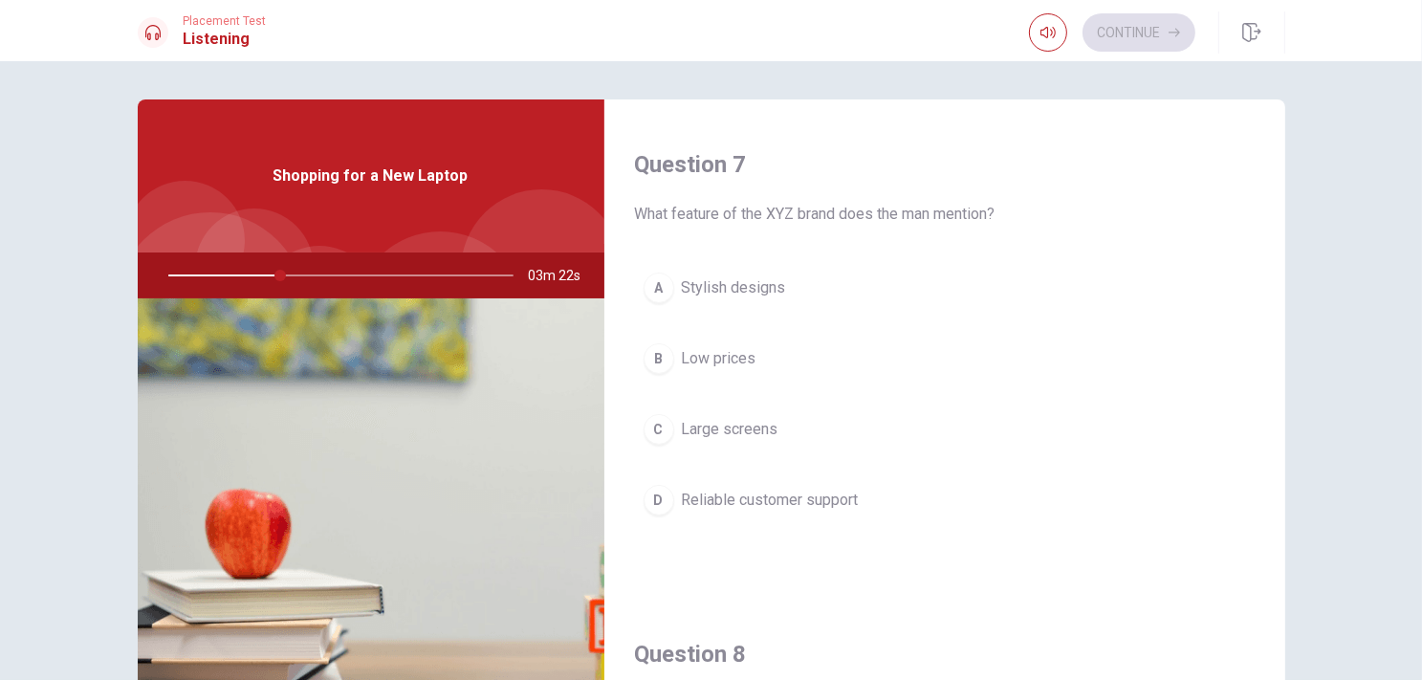
click at [747, 493] on span "Reliable customer support" at bounding box center [770, 500] width 177 height 23
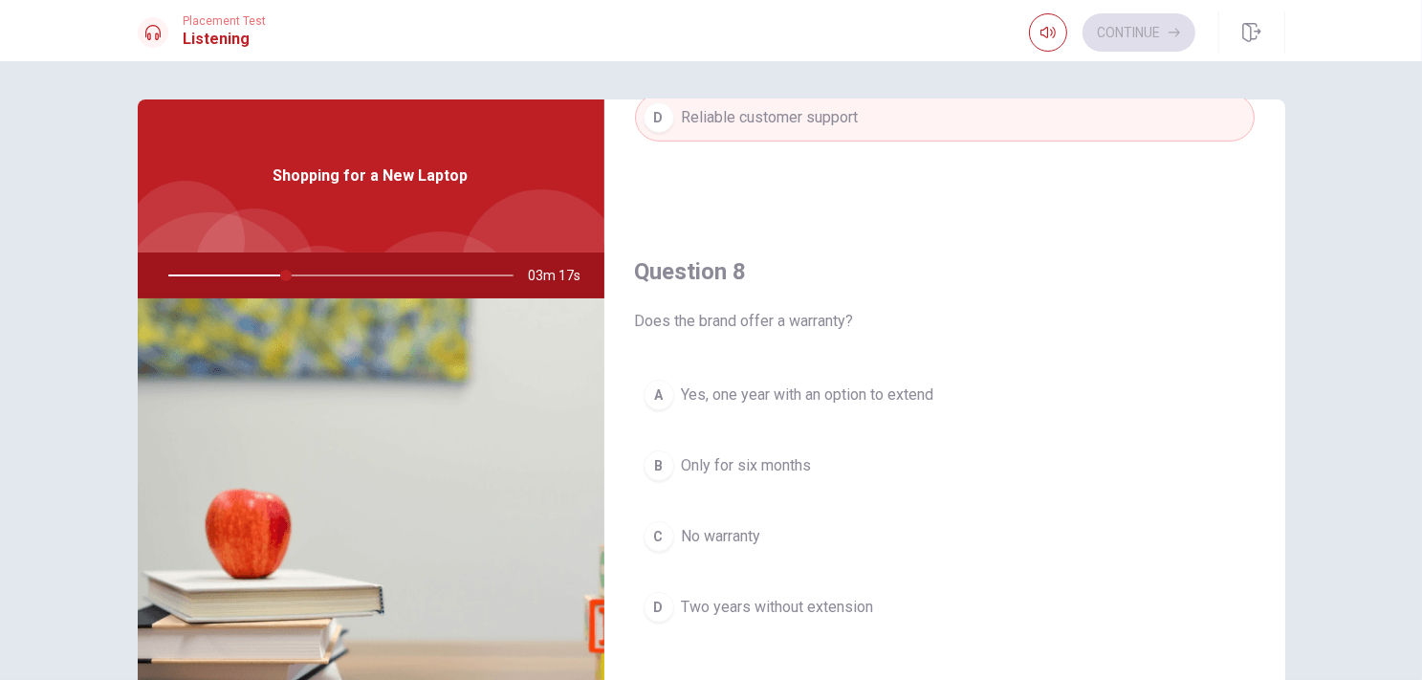
scroll to position [956, 0]
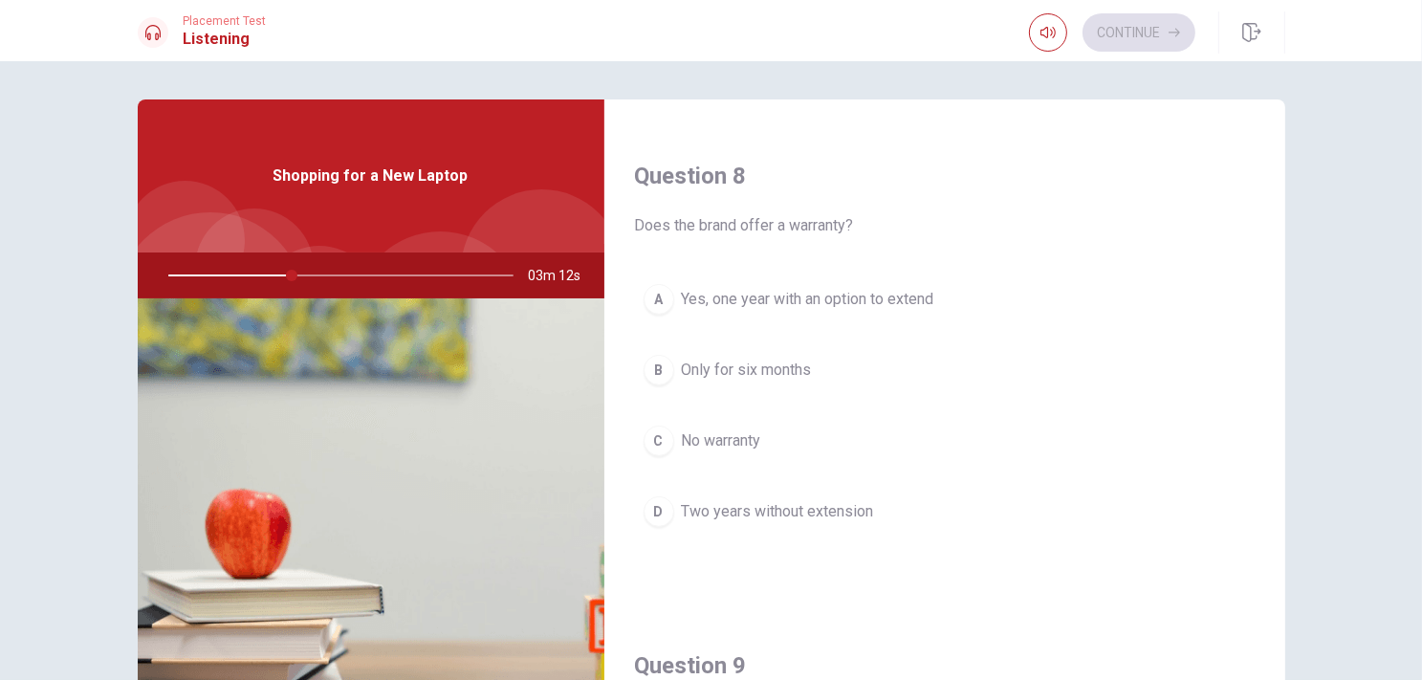
click at [654, 307] on div "A" at bounding box center [659, 299] width 31 height 31
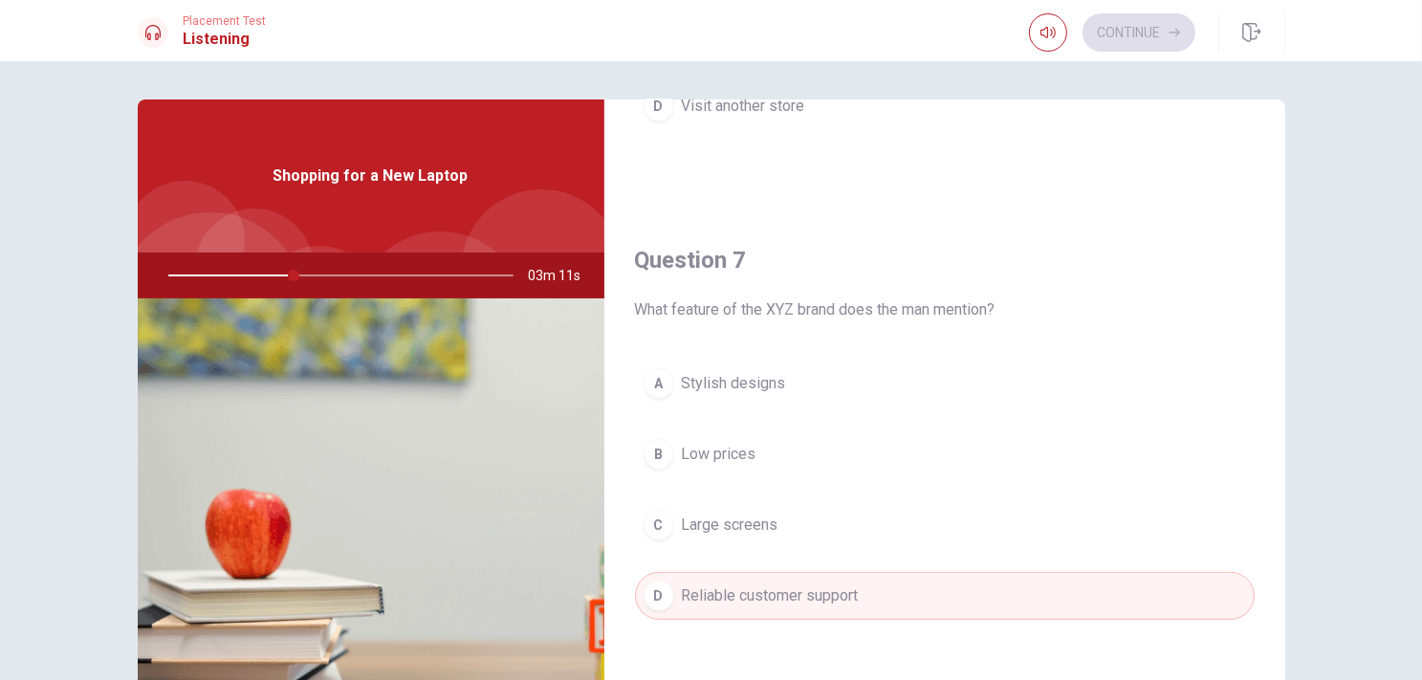
scroll to position [0, 0]
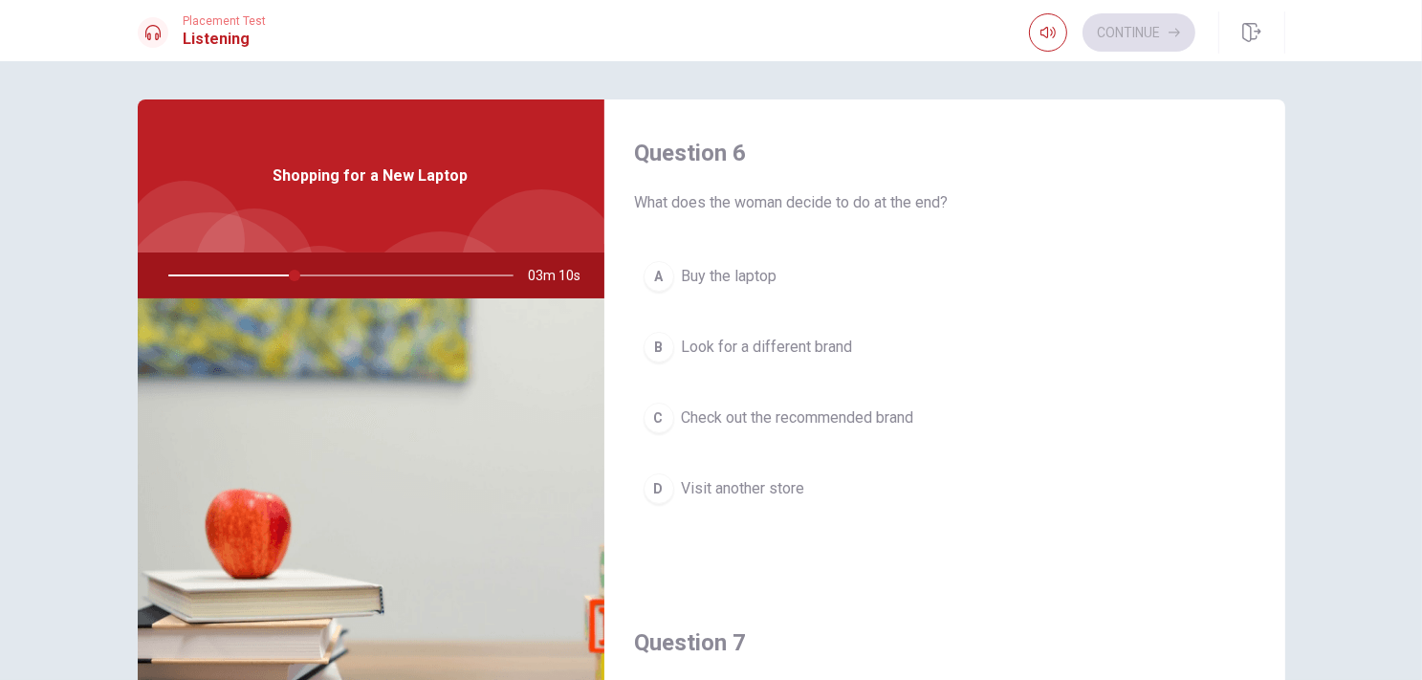
click at [658, 280] on div "A" at bounding box center [659, 276] width 31 height 31
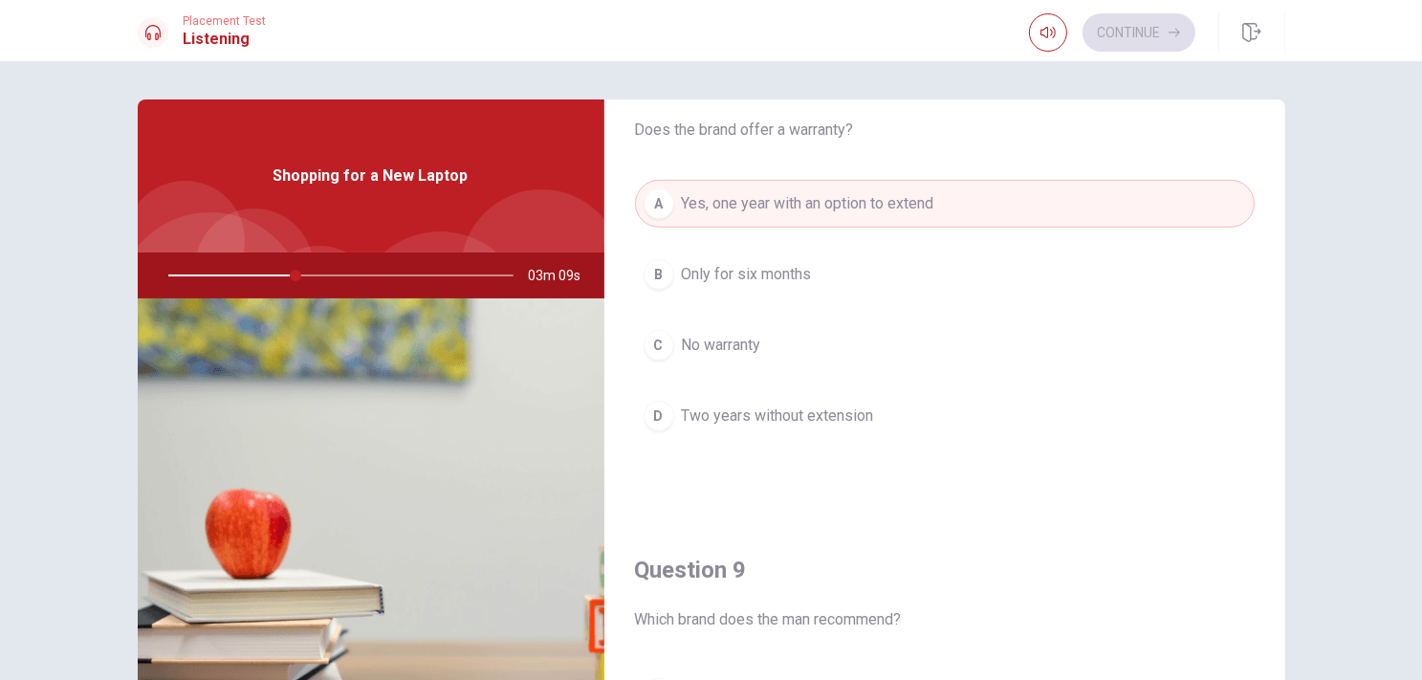
scroll to position [1434, 0]
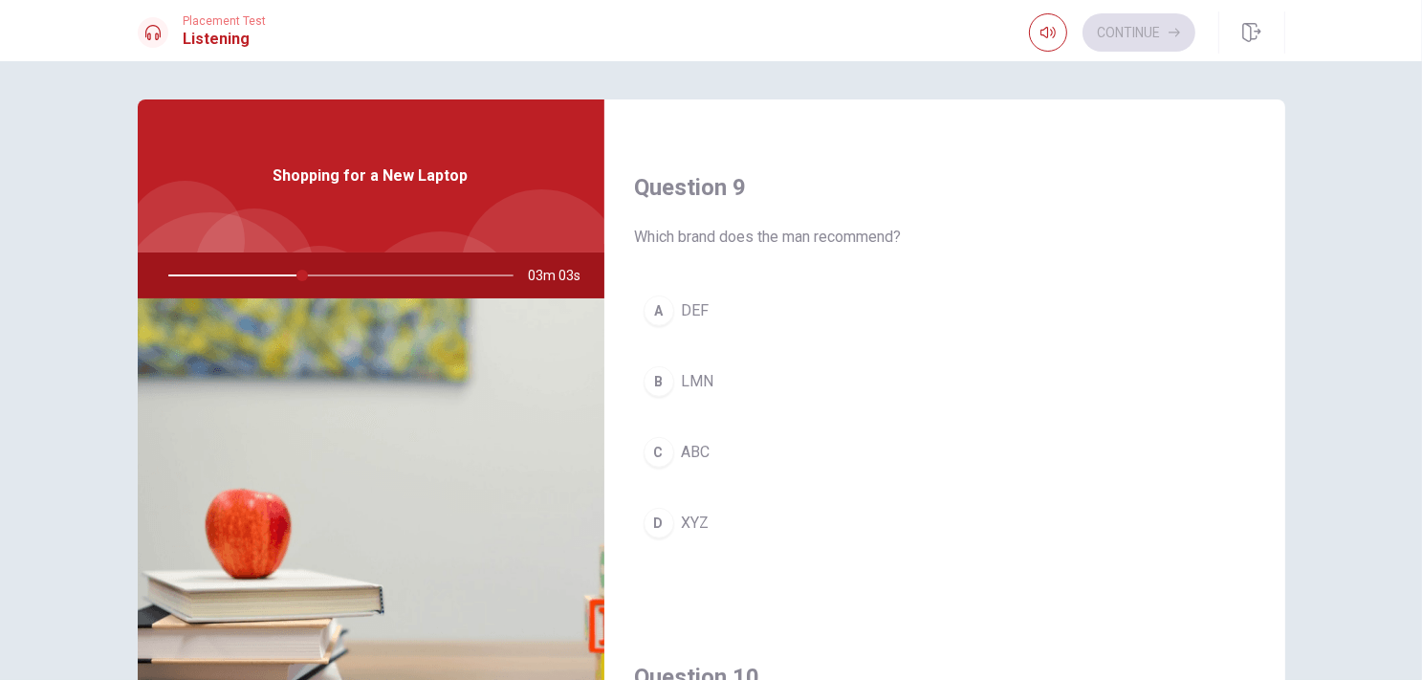
click at [688, 515] on span "XYZ" at bounding box center [696, 523] width 28 height 23
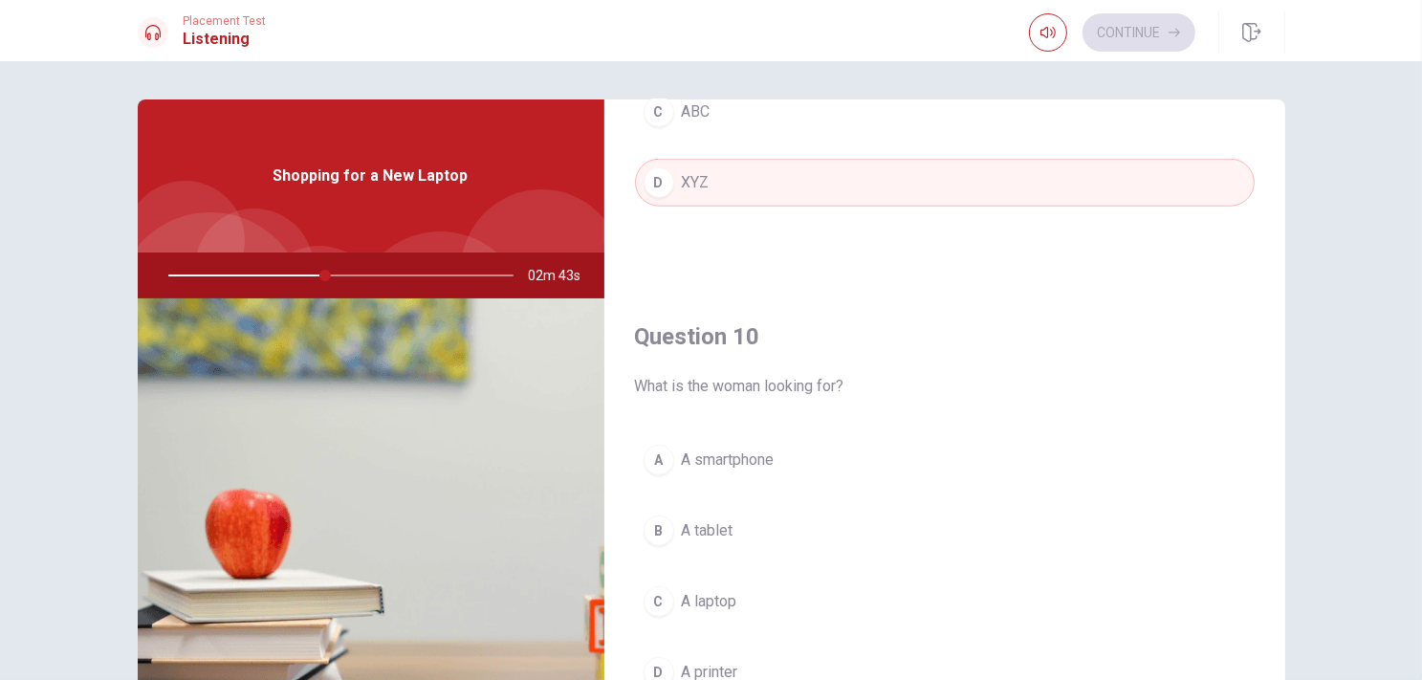
scroll to position [96, 0]
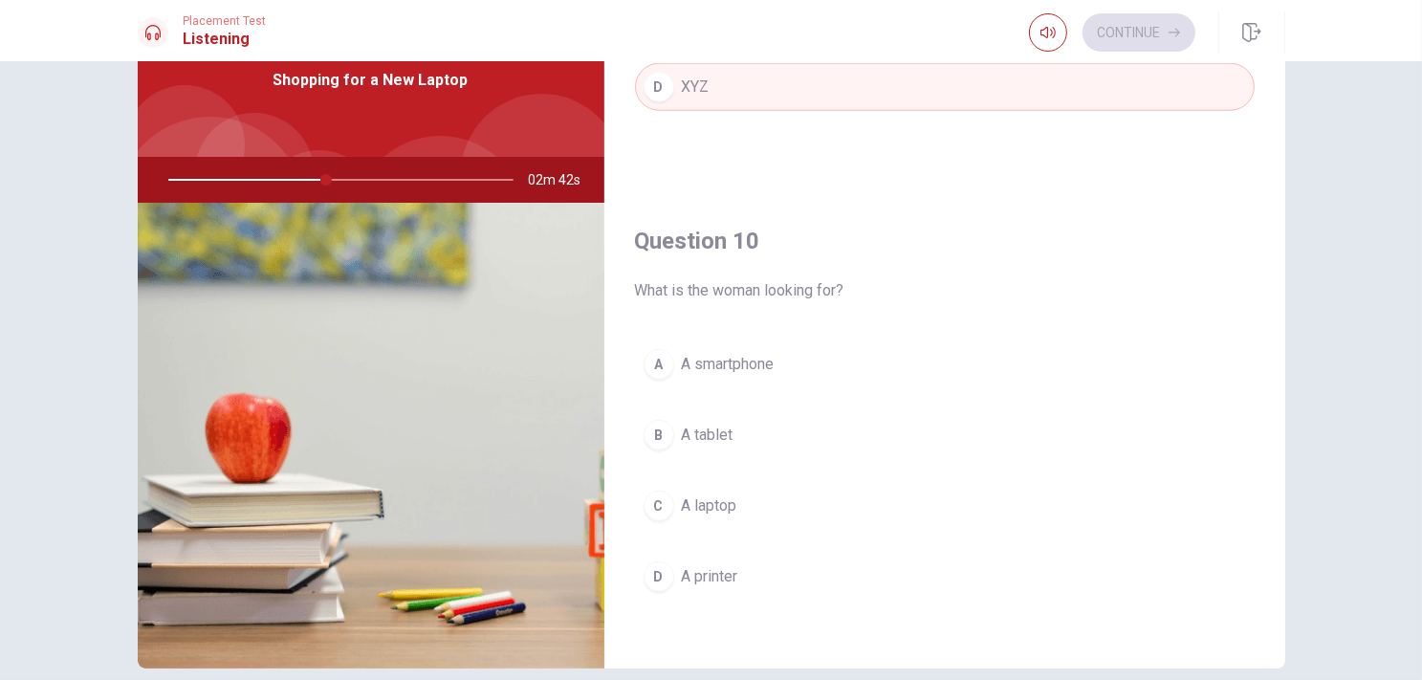
click at [651, 519] on button "C A laptop" at bounding box center [945, 506] width 620 height 48
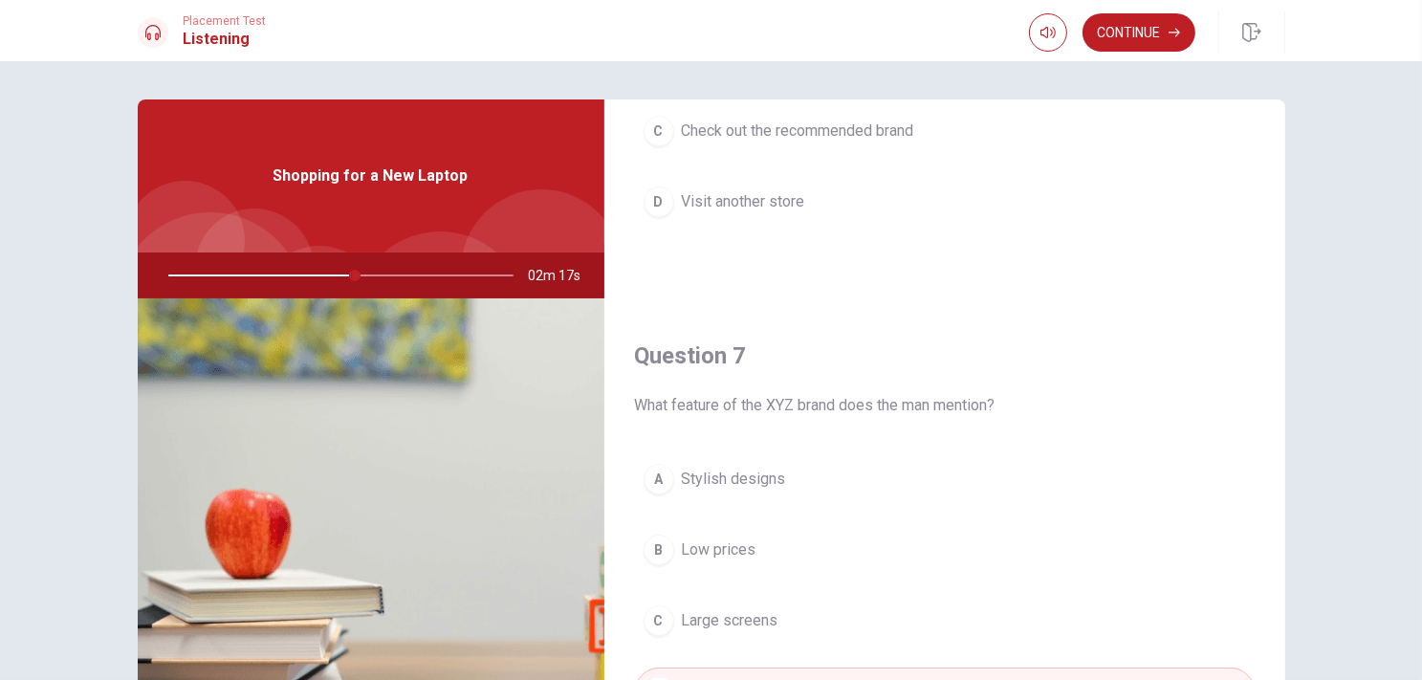
scroll to position [478, 0]
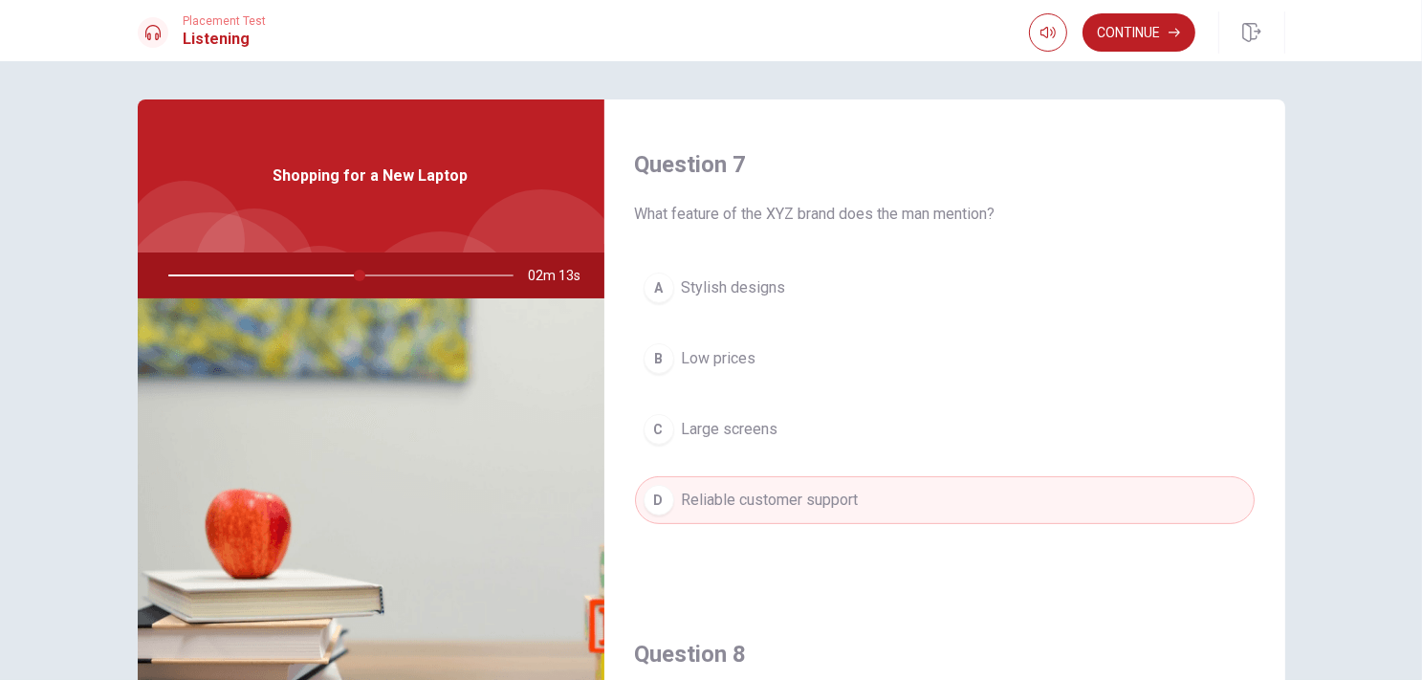
drag, startPoint x: 807, startPoint y: 217, endPoint x: 858, endPoint y: 213, distance: 50.8
click at [857, 212] on span "What feature of the XYZ brand does the man mention?" at bounding box center [945, 214] width 620 height 23
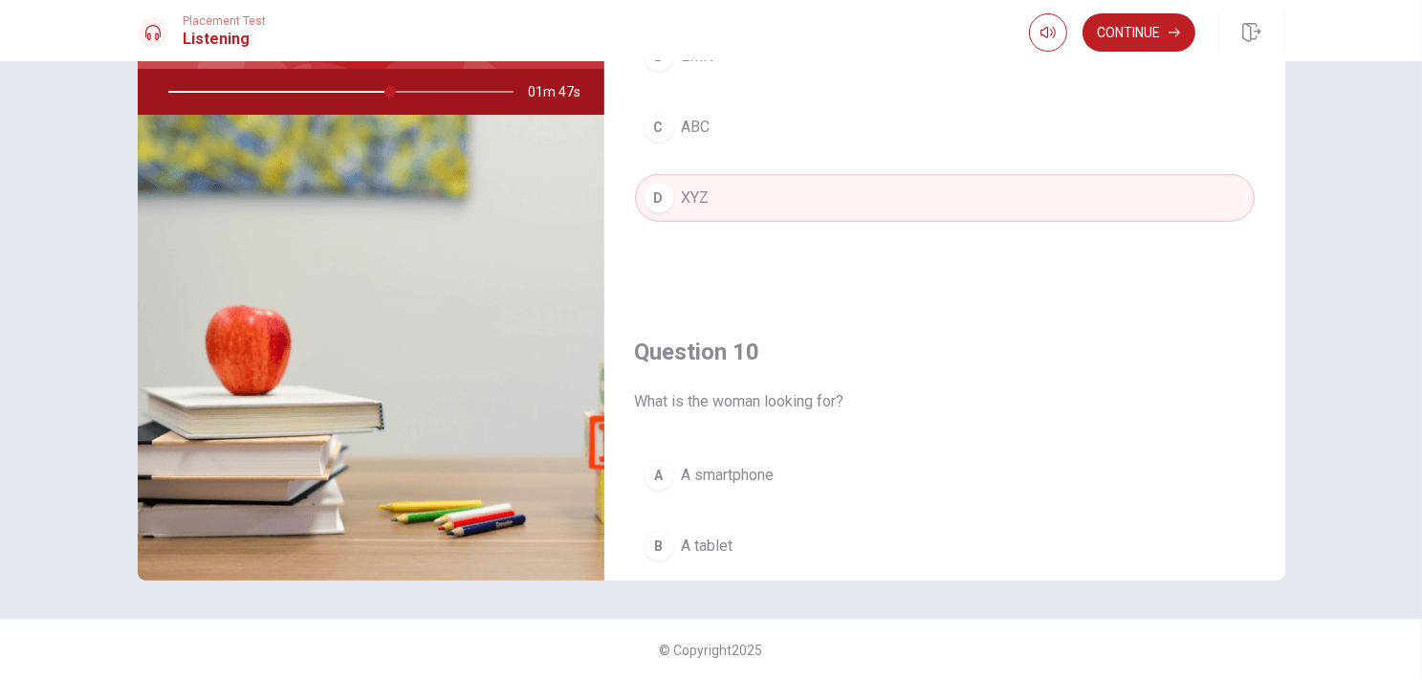
scroll to position [1775, 0]
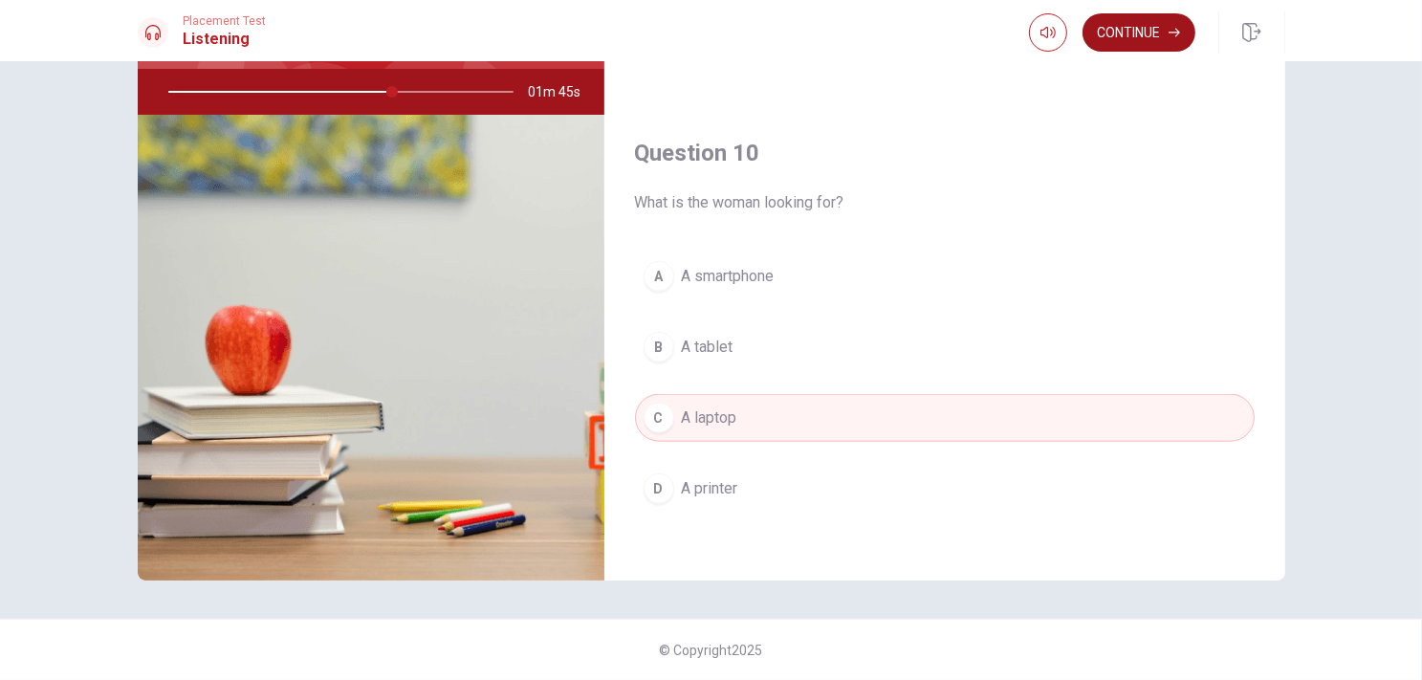
click at [1148, 32] on button "Continue" at bounding box center [1139, 32] width 113 height 38
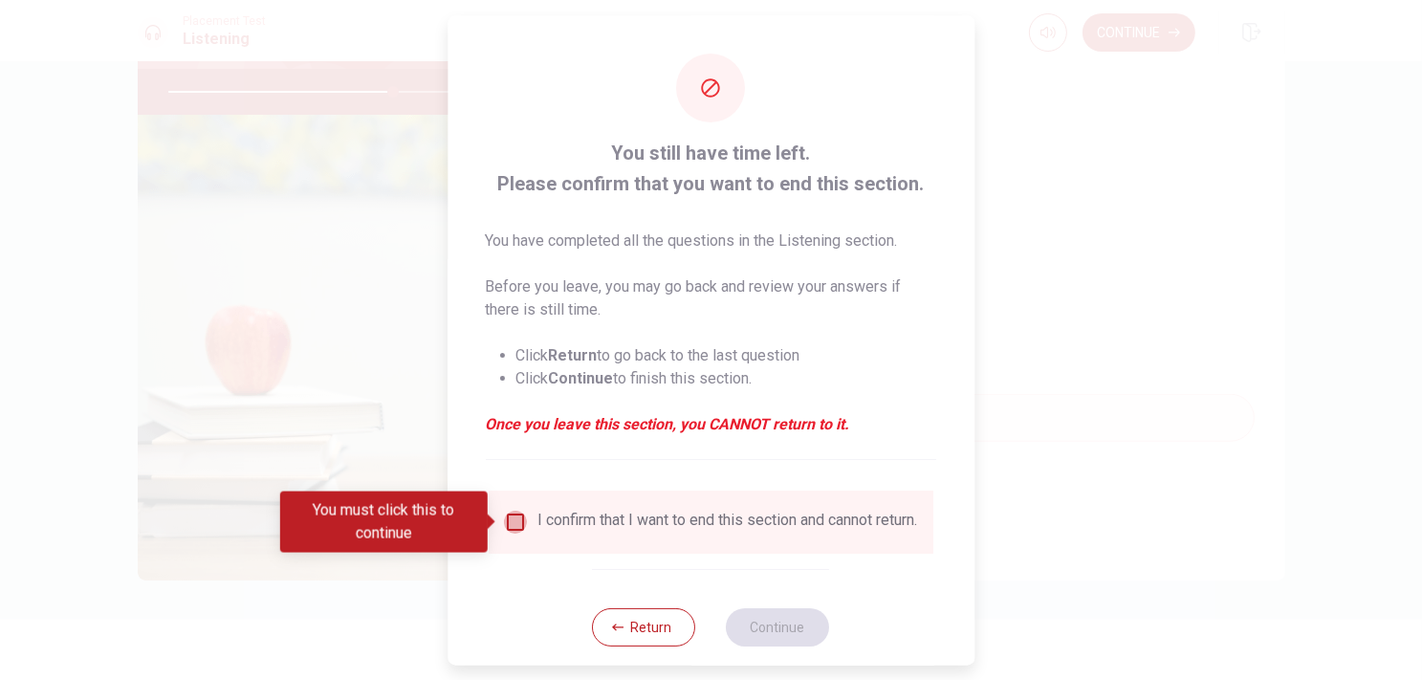
click at [523, 523] on input "You must click this to continue" at bounding box center [515, 522] width 23 height 23
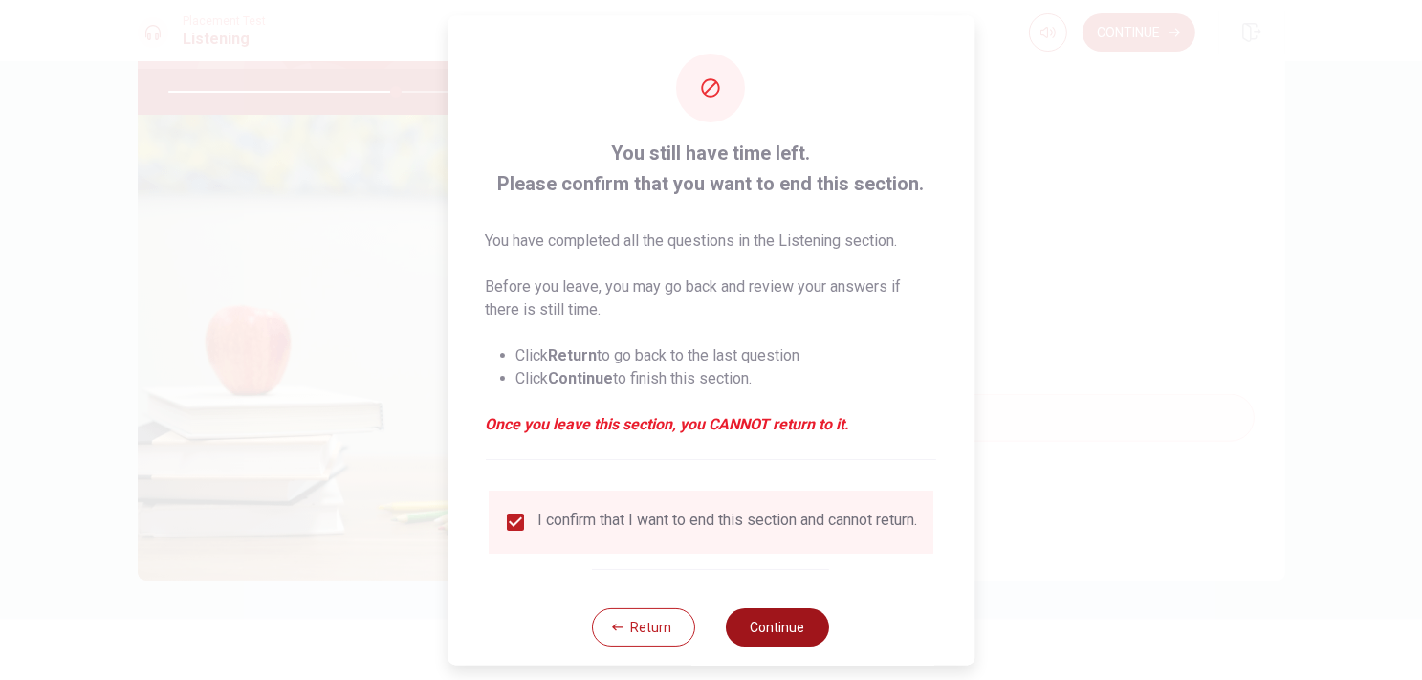
click at [802, 646] on button "Continue" at bounding box center [778, 627] width 103 height 38
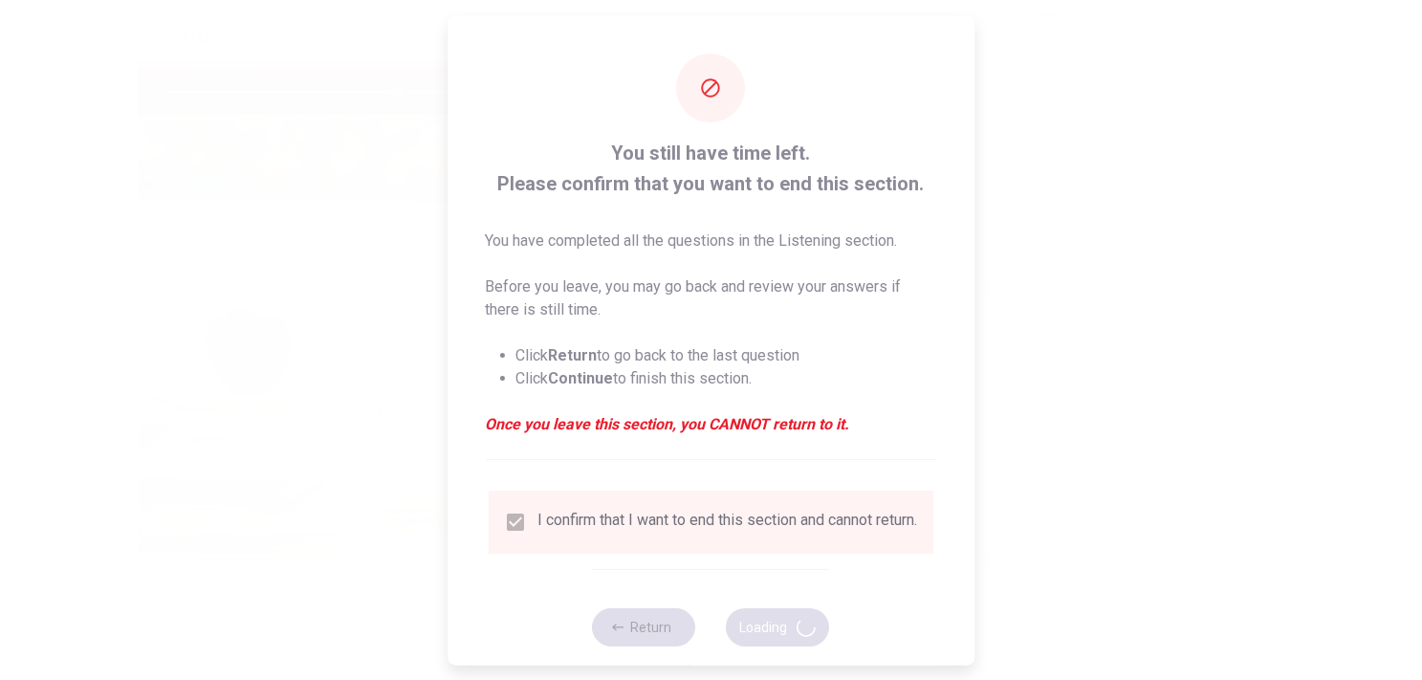
type input "67"
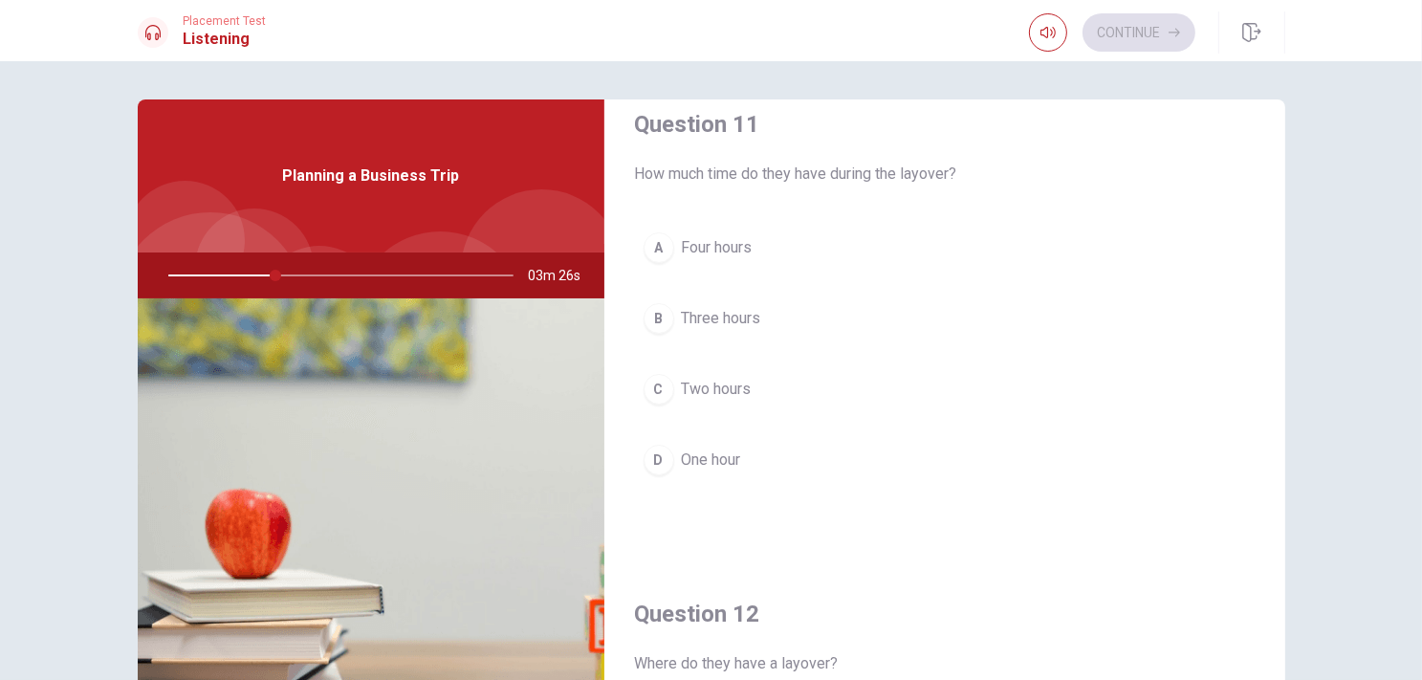
scroll to position [0, 0]
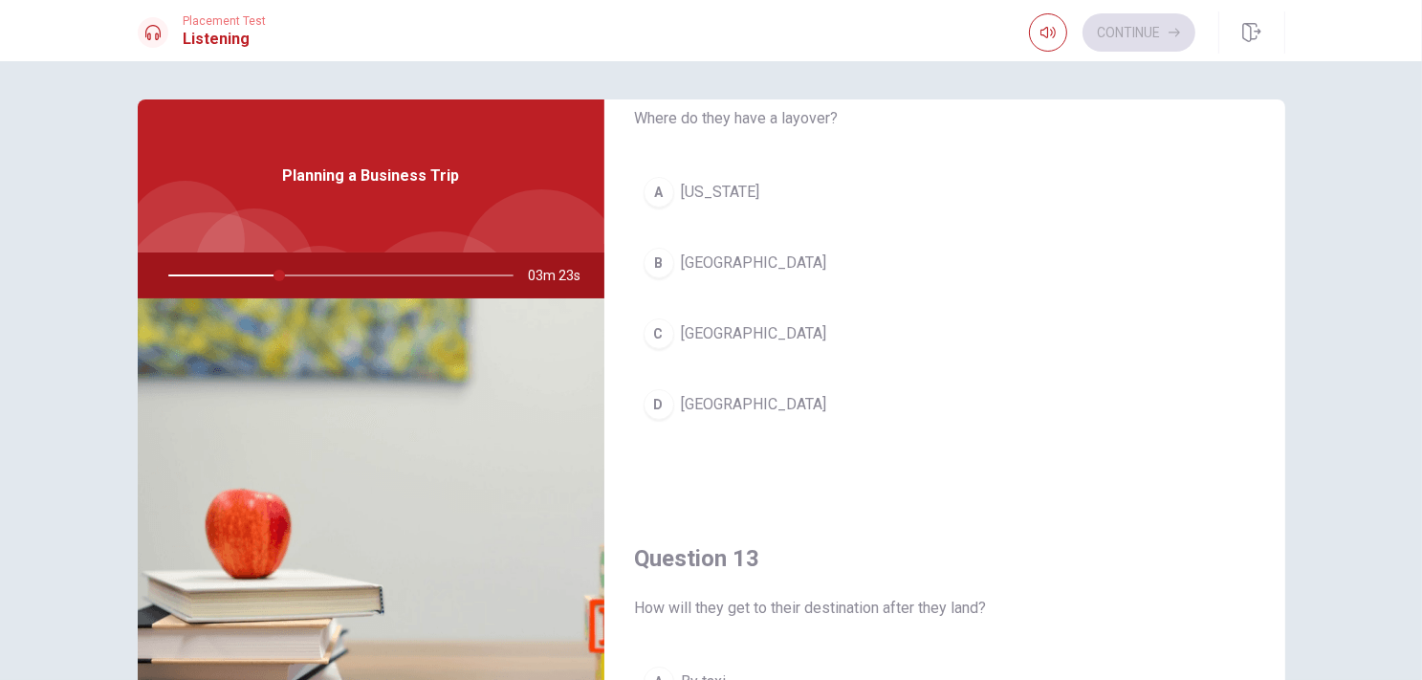
click at [668, 253] on button "B Chicago" at bounding box center [945, 263] width 620 height 48
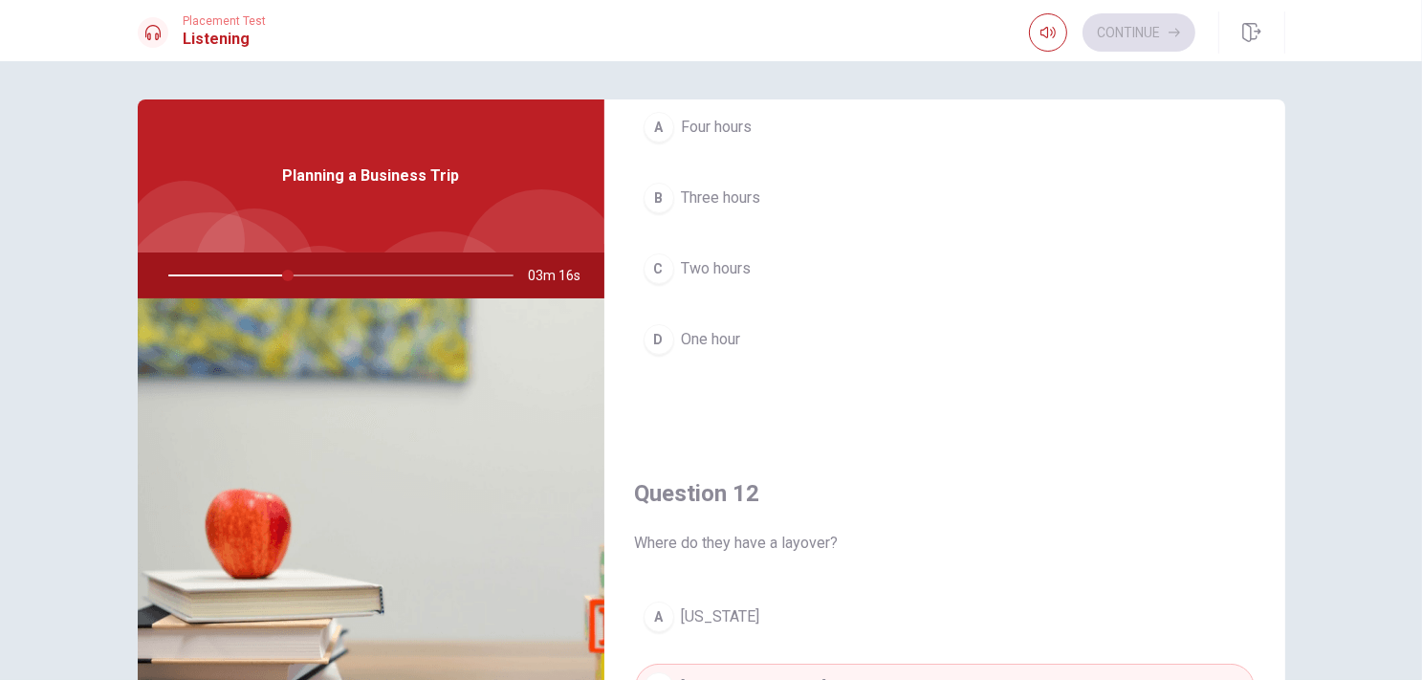
scroll to position [54, 0]
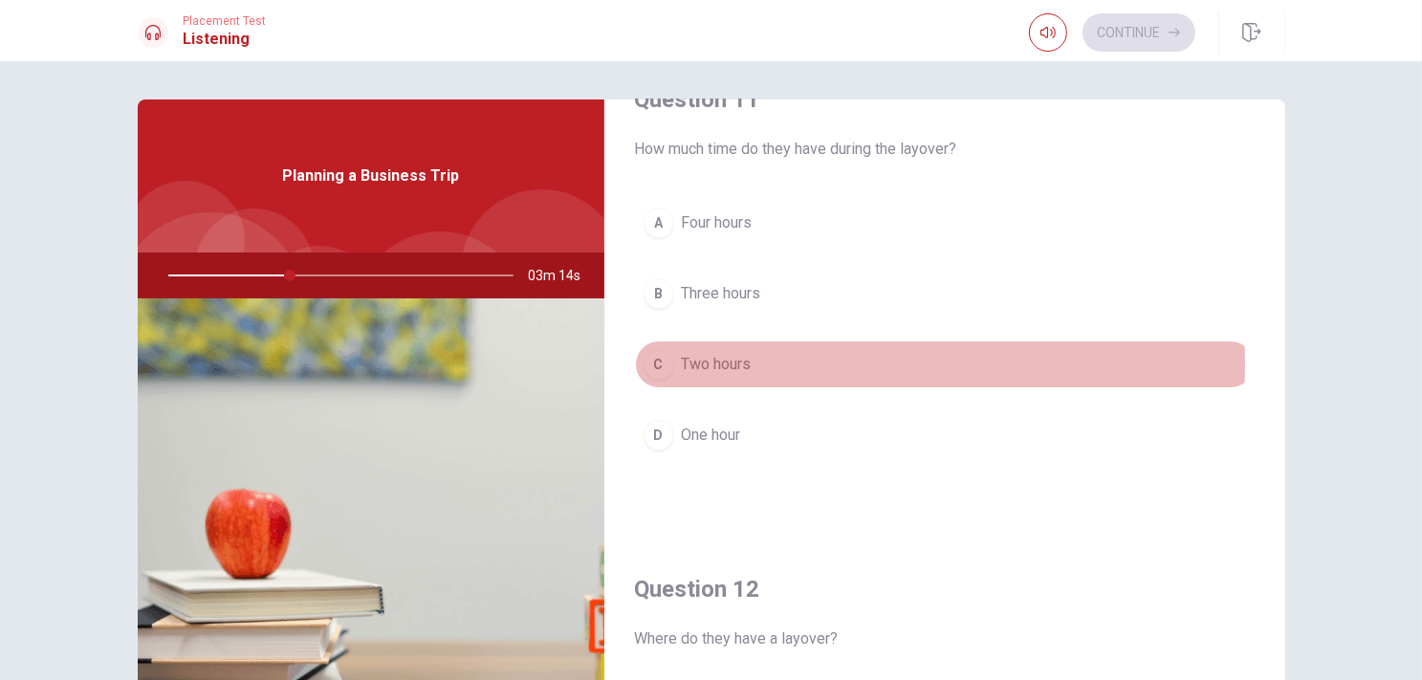
click at [662, 362] on div "C" at bounding box center [659, 364] width 31 height 31
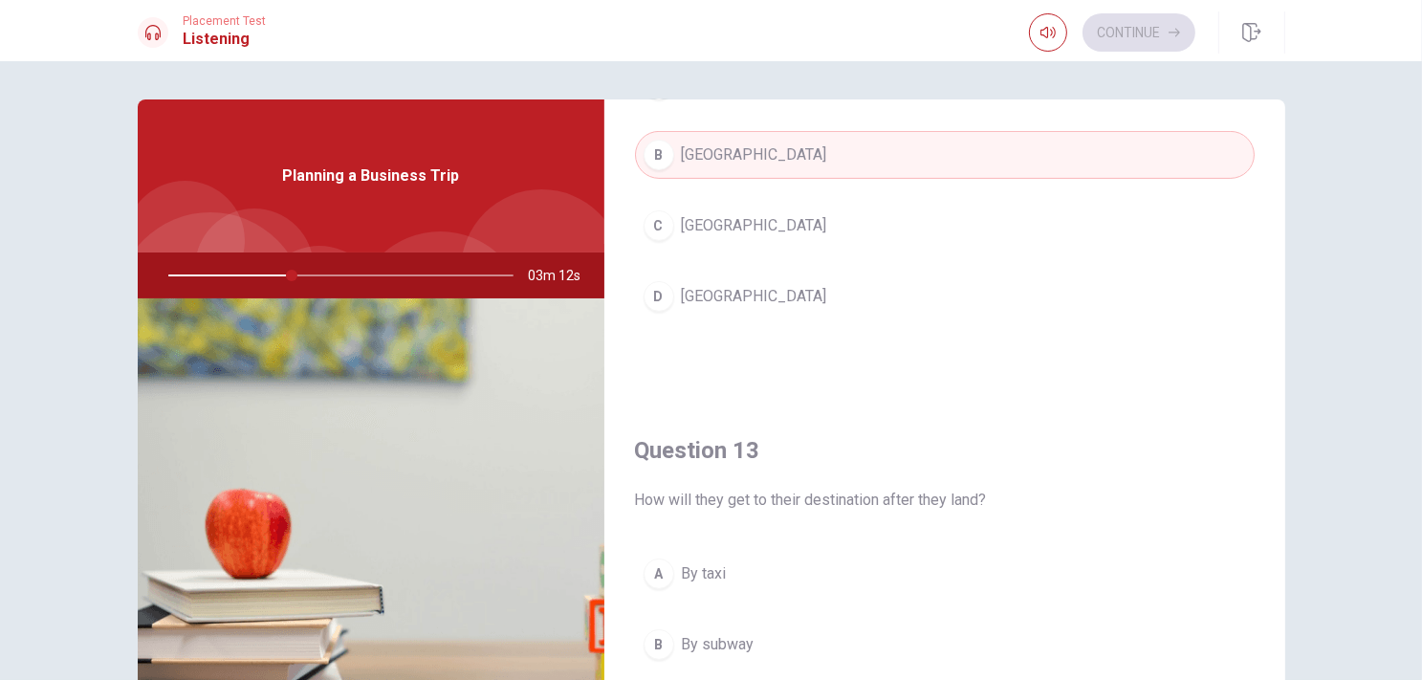
scroll to position [914, 0]
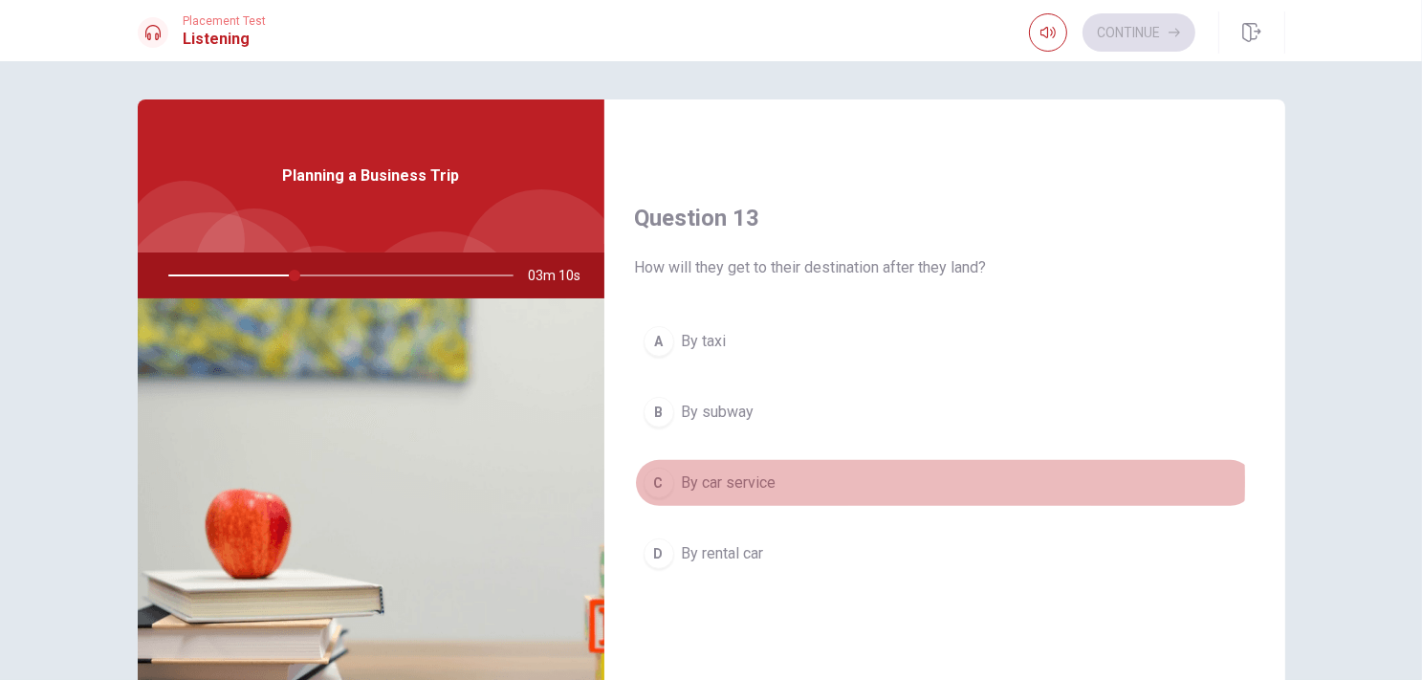
click at [696, 480] on span "By car service" at bounding box center [729, 482] width 95 height 23
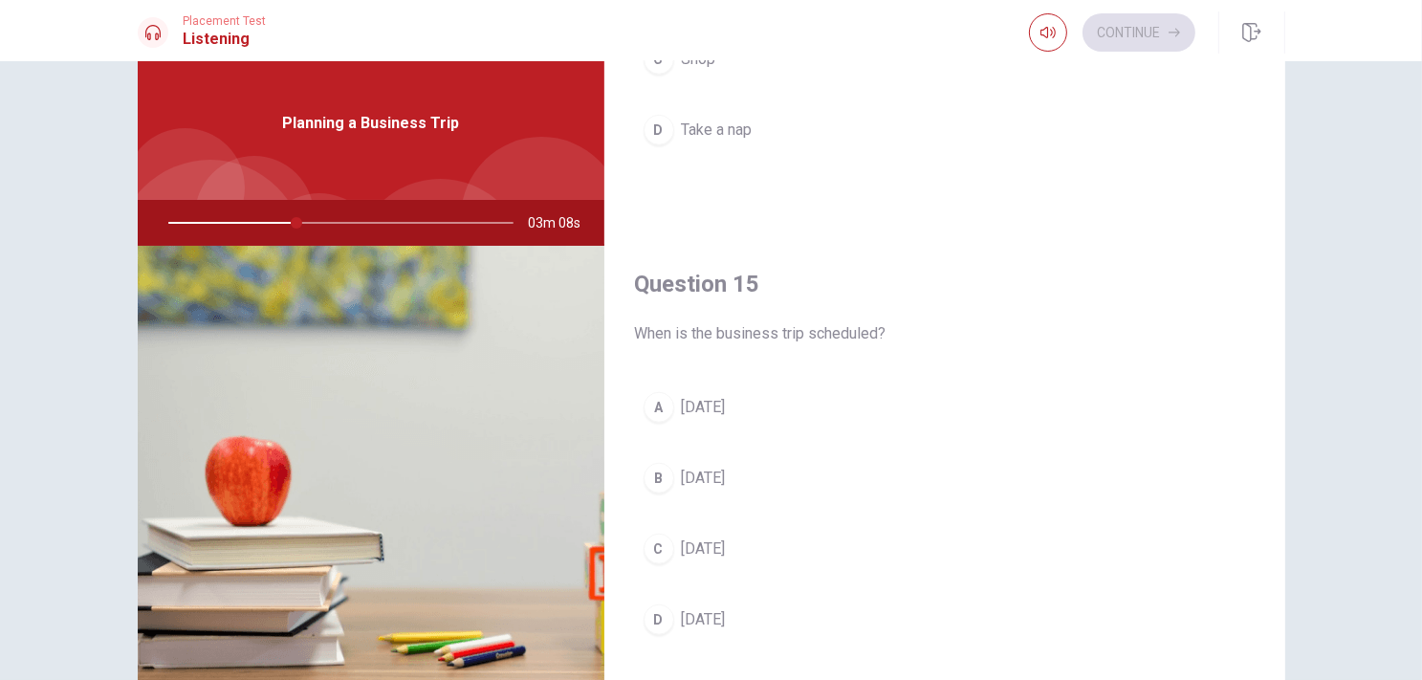
scroll to position [96, 0]
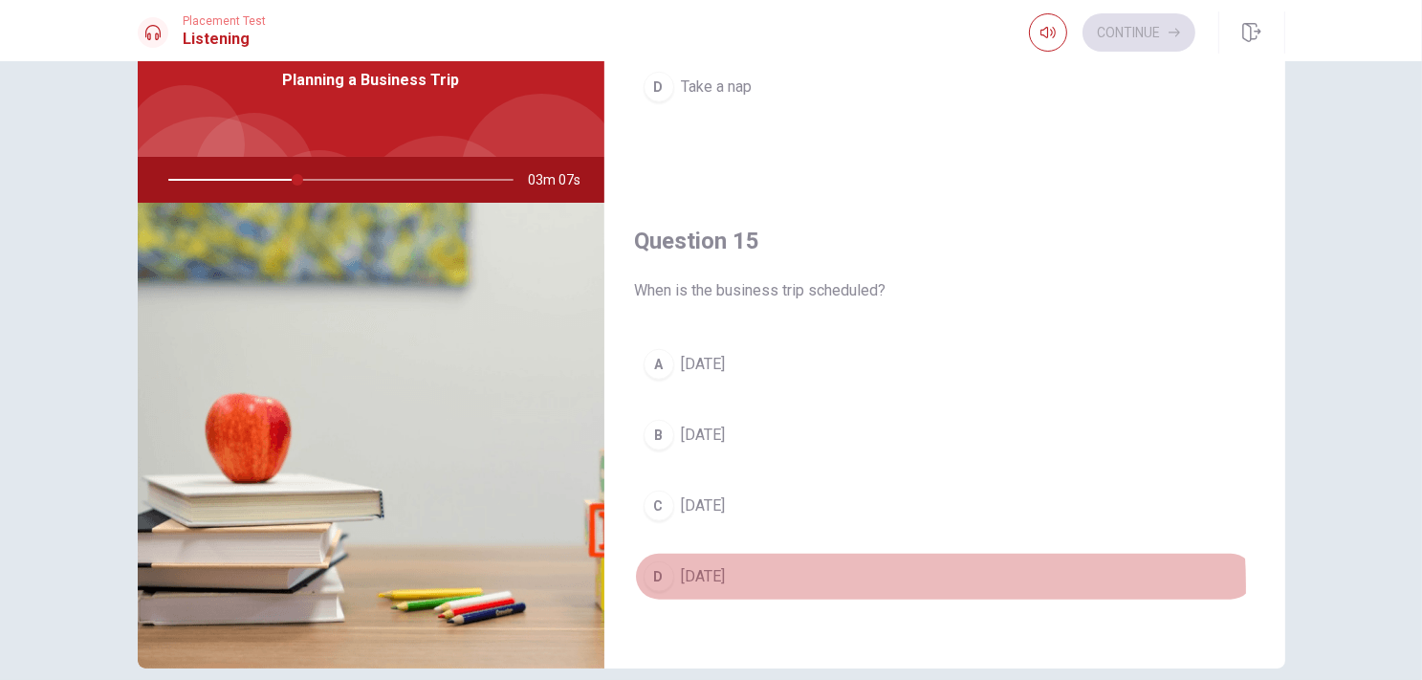
click at [716, 582] on button "D Next Thursday" at bounding box center [945, 577] width 620 height 48
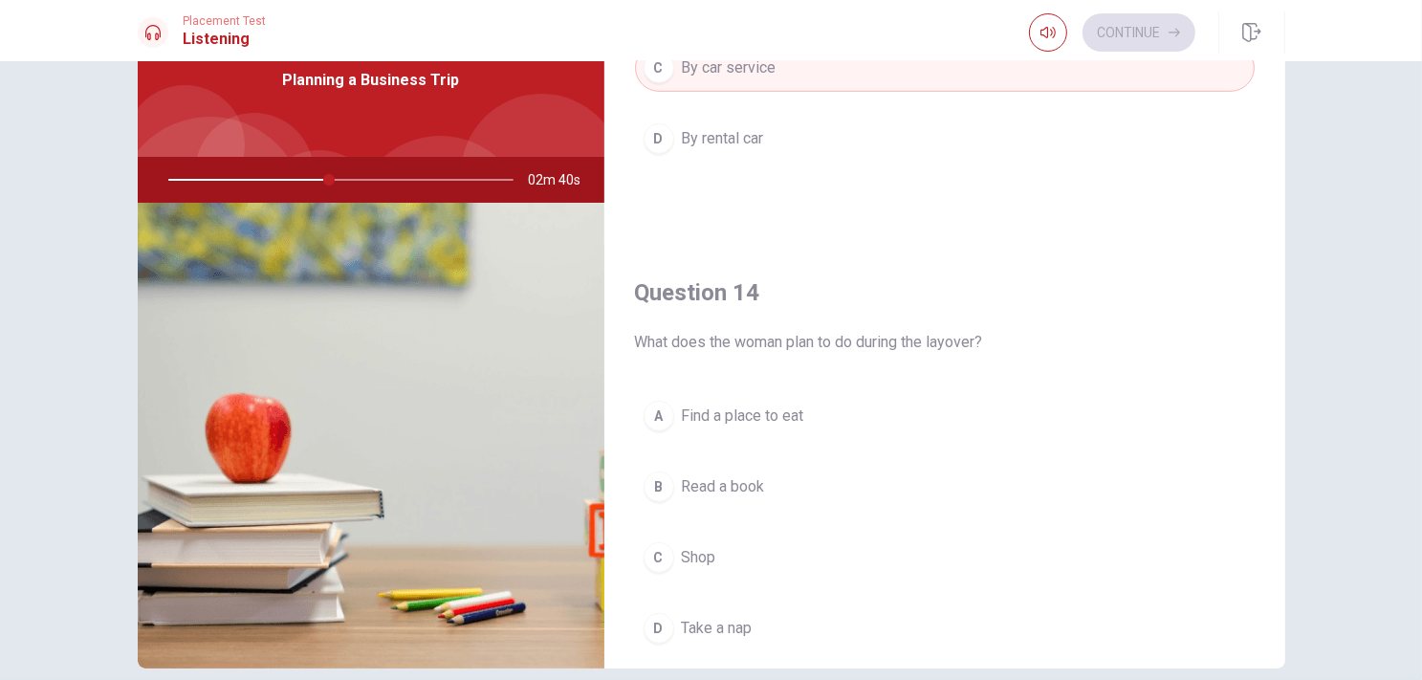
scroll to position [1243, 0]
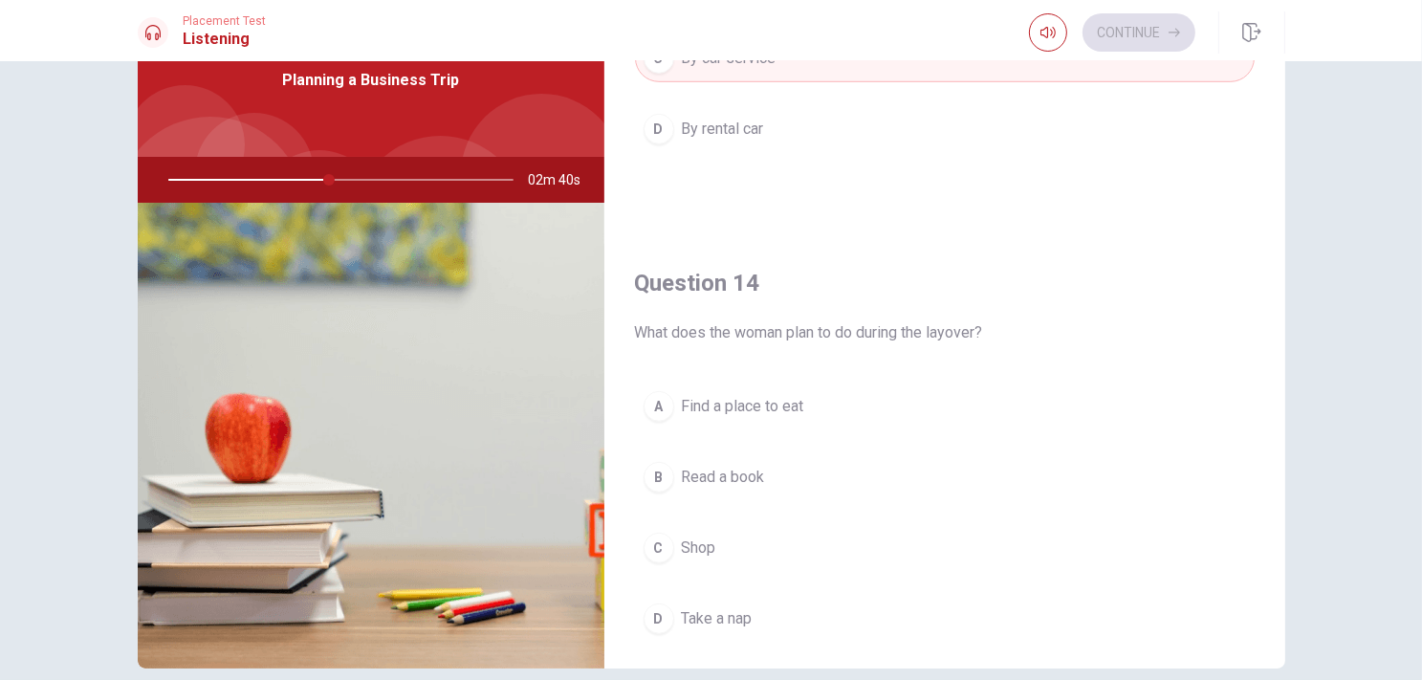
click at [712, 405] on span "Find a place to eat" at bounding box center [743, 406] width 122 height 23
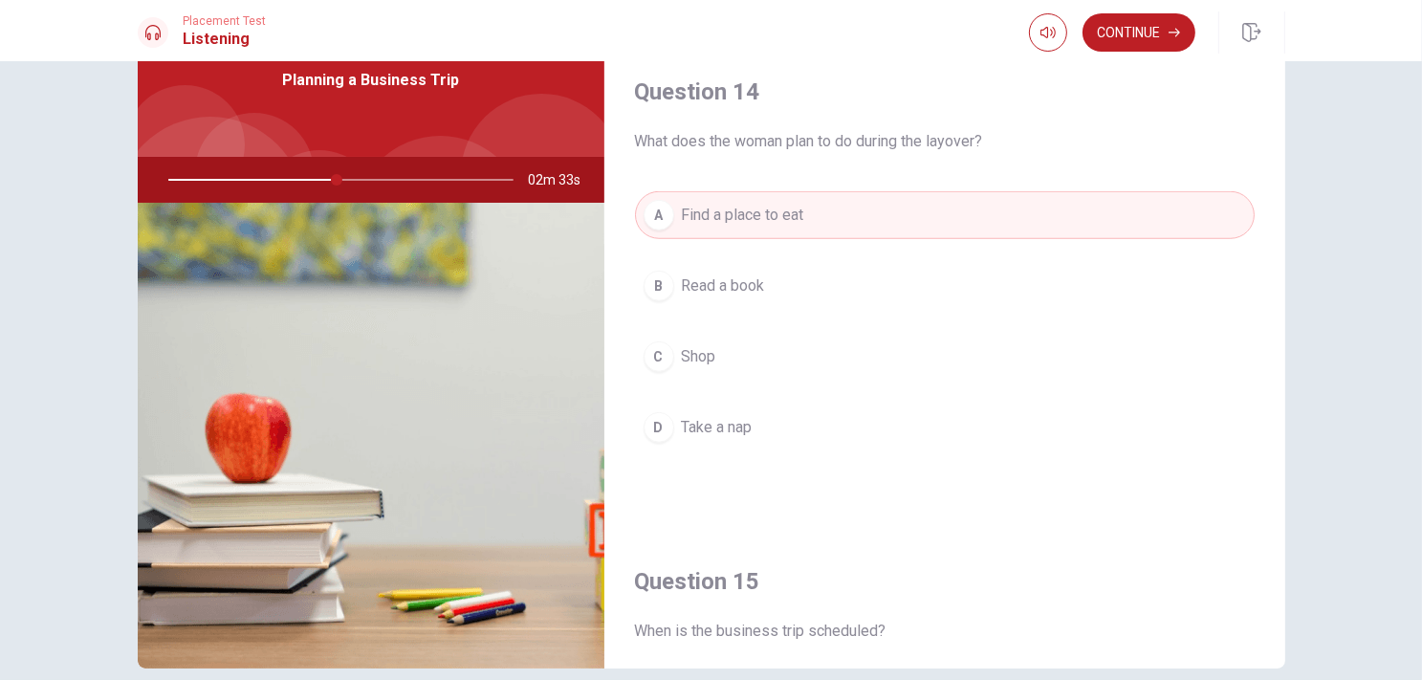
scroll to position [1775, 0]
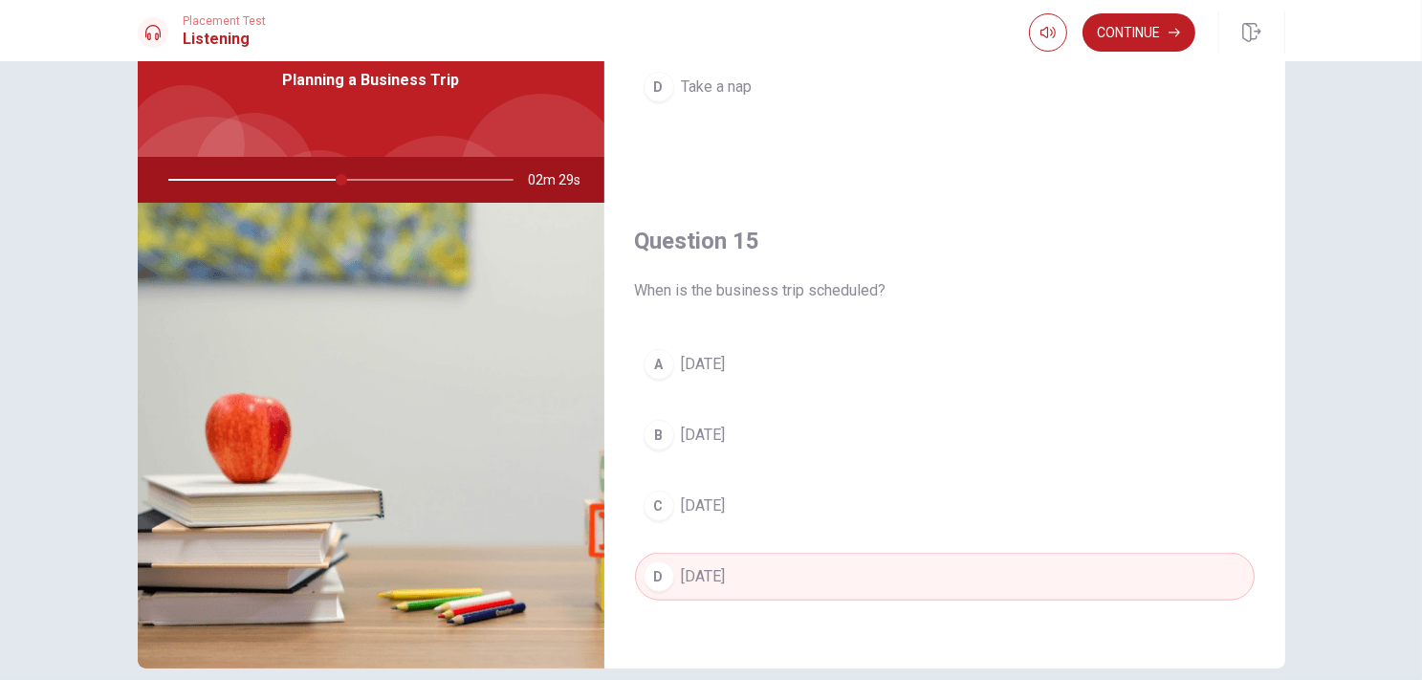
drag, startPoint x: 759, startPoint y: 289, endPoint x: 811, endPoint y: 302, distance: 53.3
click at [811, 302] on div "Question 15 When is the business trip scheduled? A Next Tuesday B Next Friday C…" at bounding box center [944, 432] width 681 height 490
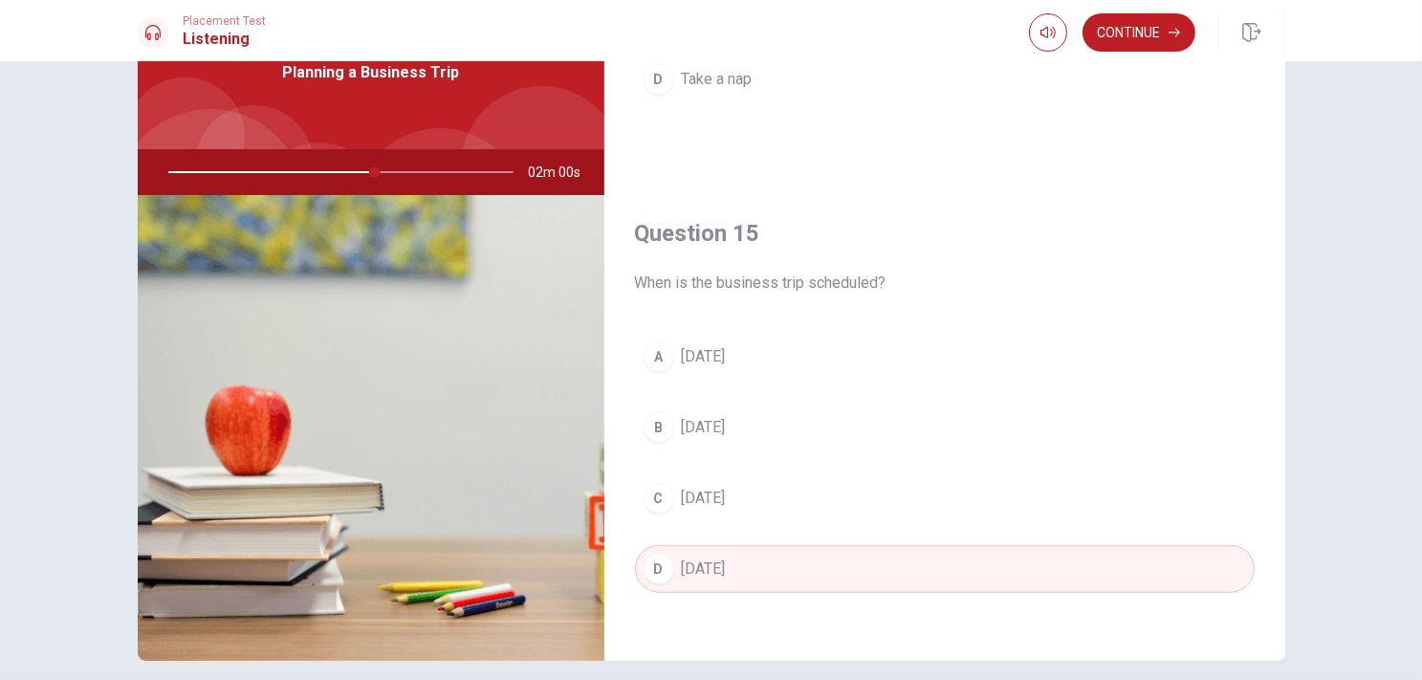
scroll to position [184, 0]
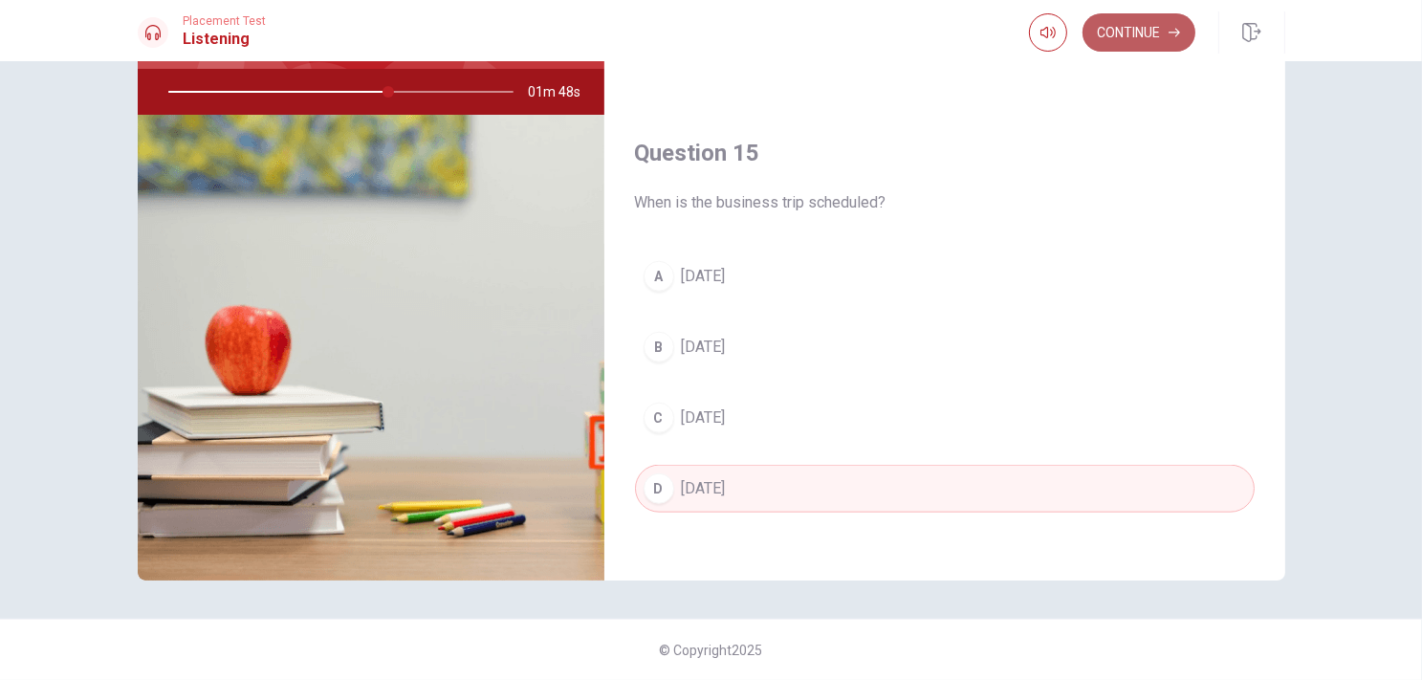
click at [1124, 33] on button "Continue" at bounding box center [1139, 32] width 113 height 38
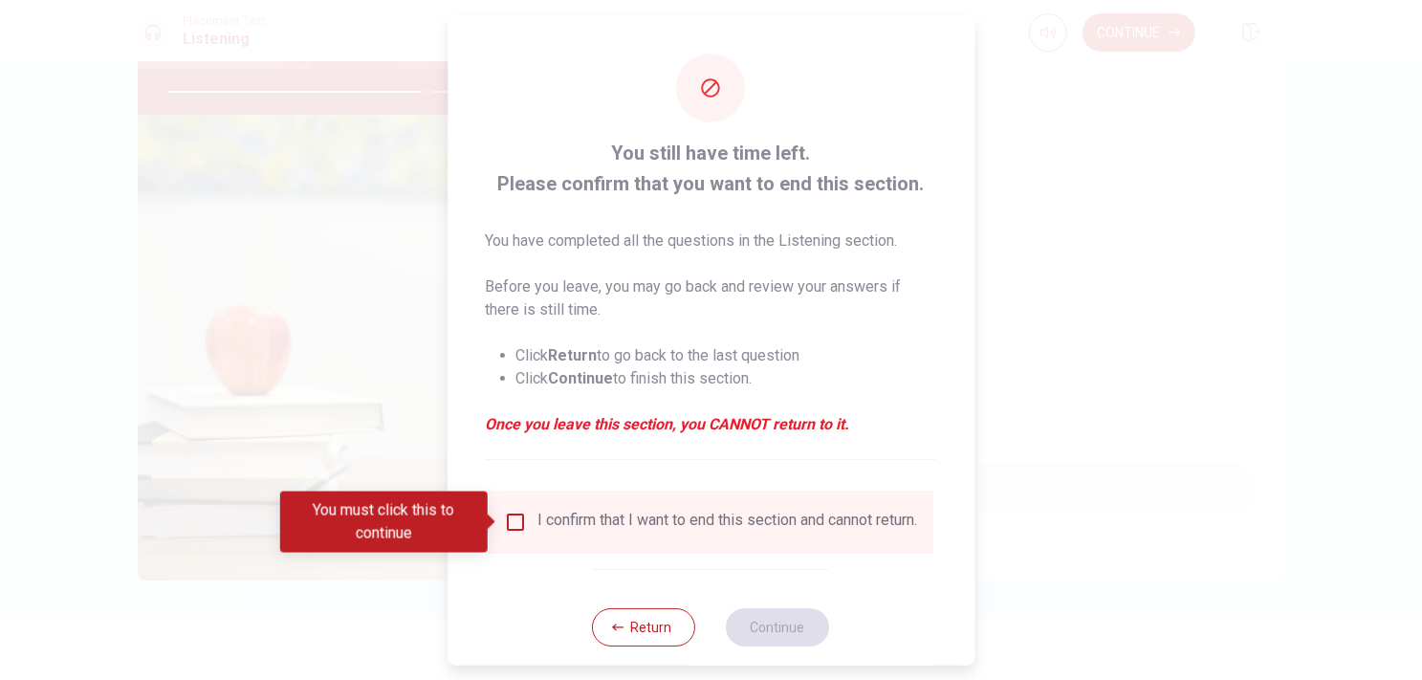
click at [520, 512] on input "You must click this to continue" at bounding box center [515, 522] width 23 height 23
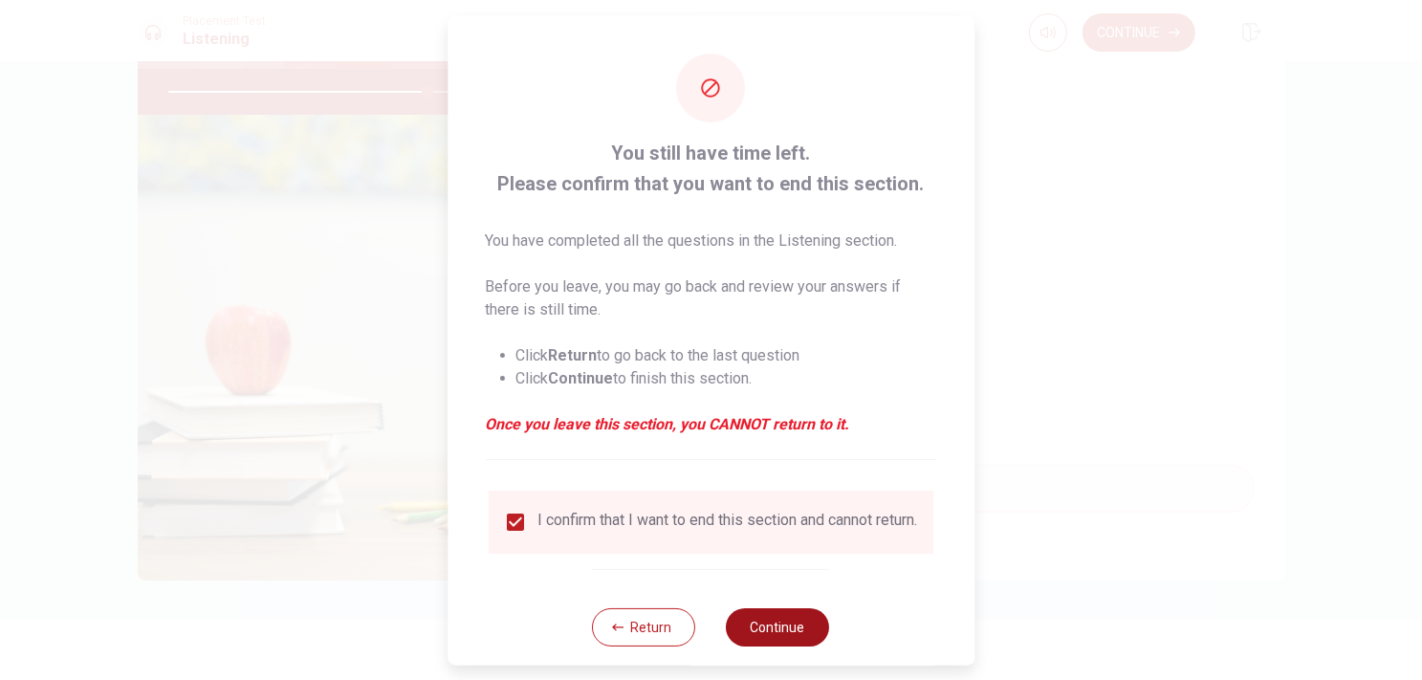
click at [782, 627] on button "Continue" at bounding box center [778, 627] width 103 height 38
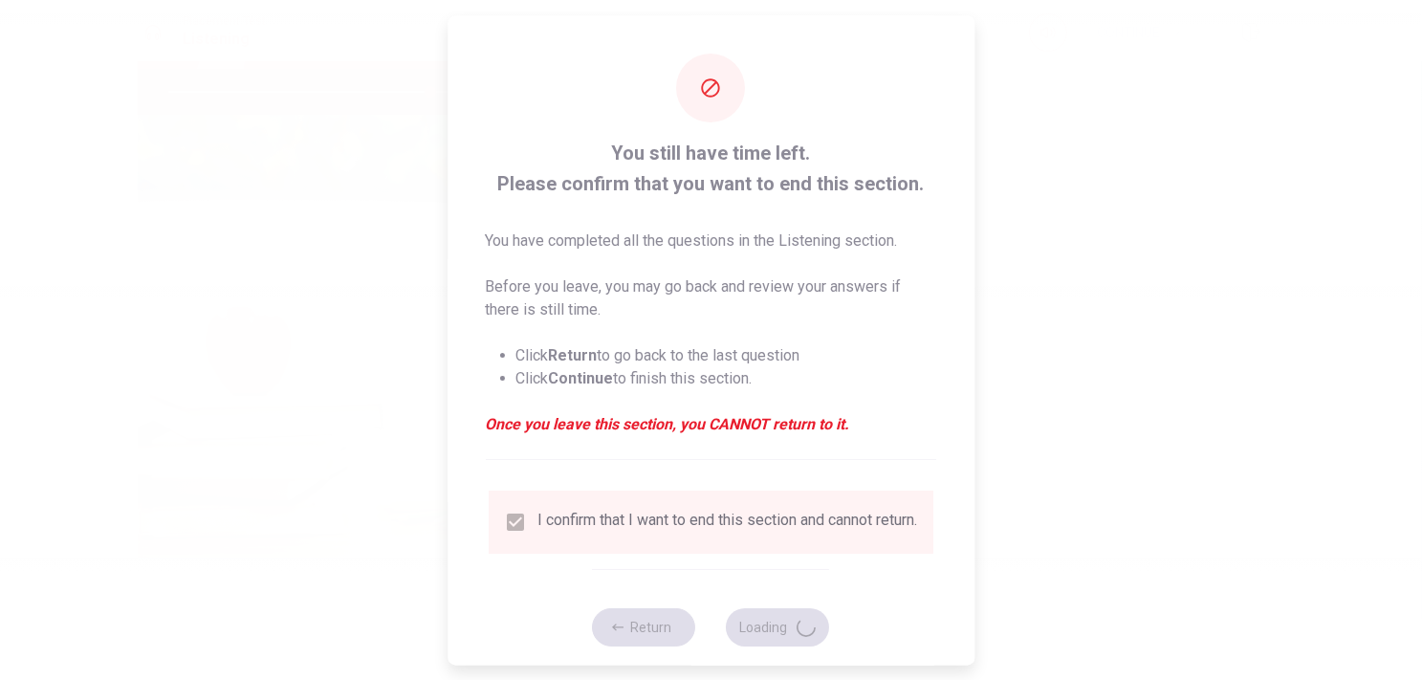
type input "76"
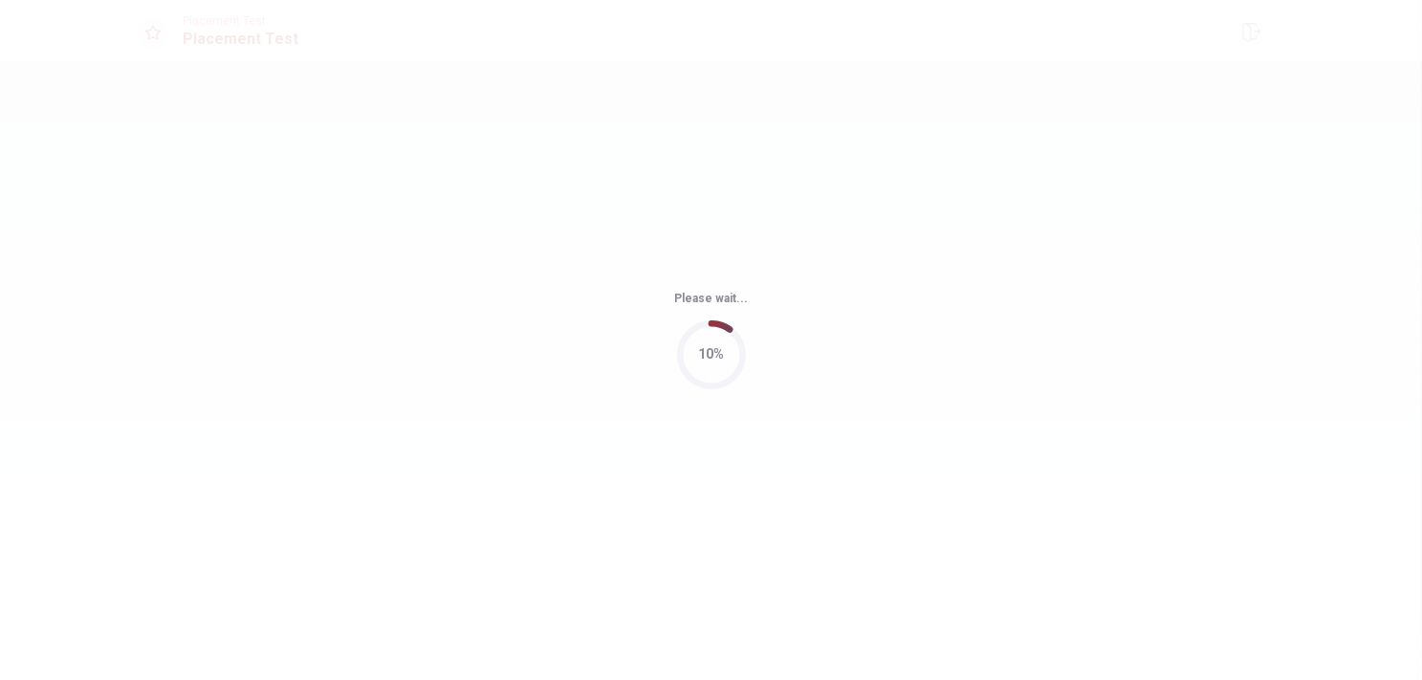
scroll to position [0, 0]
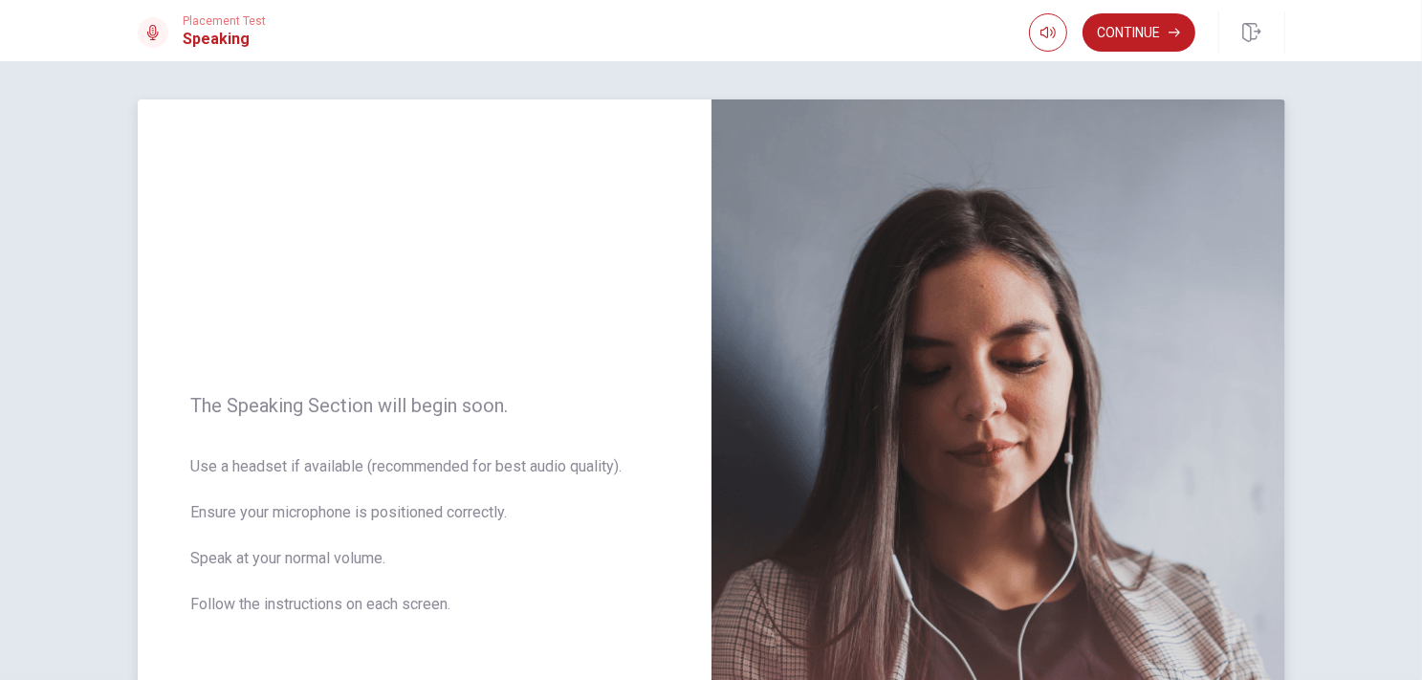
drag, startPoint x: 331, startPoint y: 407, endPoint x: 365, endPoint y: 411, distance: 34.6
click at [365, 411] on span "The Speaking Section will begin soon." at bounding box center [424, 405] width 467 height 23
drag, startPoint x: 208, startPoint y: 465, endPoint x: 291, endPoint y: 478, distance: 84.3
click at [223, 470] on span "Use a headset if available (recommended for best audio quality). Ensure your mi…" at bounding box center [424, 547] width 467 height 184
click at [291, 478] on span "Use a headset if available (recommended for best audio quality). Ensure your mi…" at bounding box center [424, 547] width 467 height 184
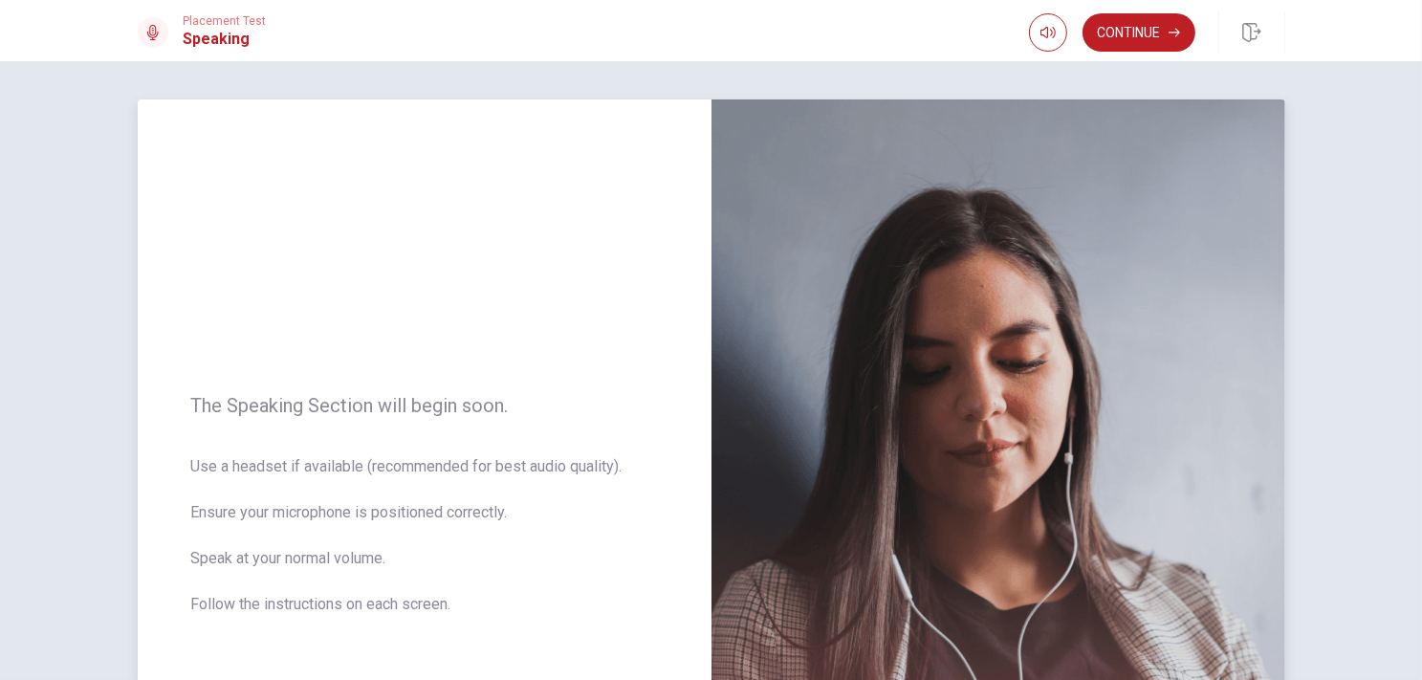
drag, startPoint x: 291, startPoint y: 478, endPoint x: 257, endPoint y: 505, distance: 42.9
click at [287, 489] on span "Use a headset if available (recommended for best audio quality). Ensure your mi…" at bounding box center [424, 547] width 467 height 184
click at [224, 515] on span "Use a headset if available (recommended for best audio quality). Ensure your mi…" at bounding box center [424, 547] width 467 height 184
click at [258, 602] on span "Use a headset if available (recommended for best audio quality). Ensure your mi…" at bounding box center [424, 547] width 467 height 184
click at [1171, 37] on icon "button" at bounding box center [1174, 32] width 11 height 11
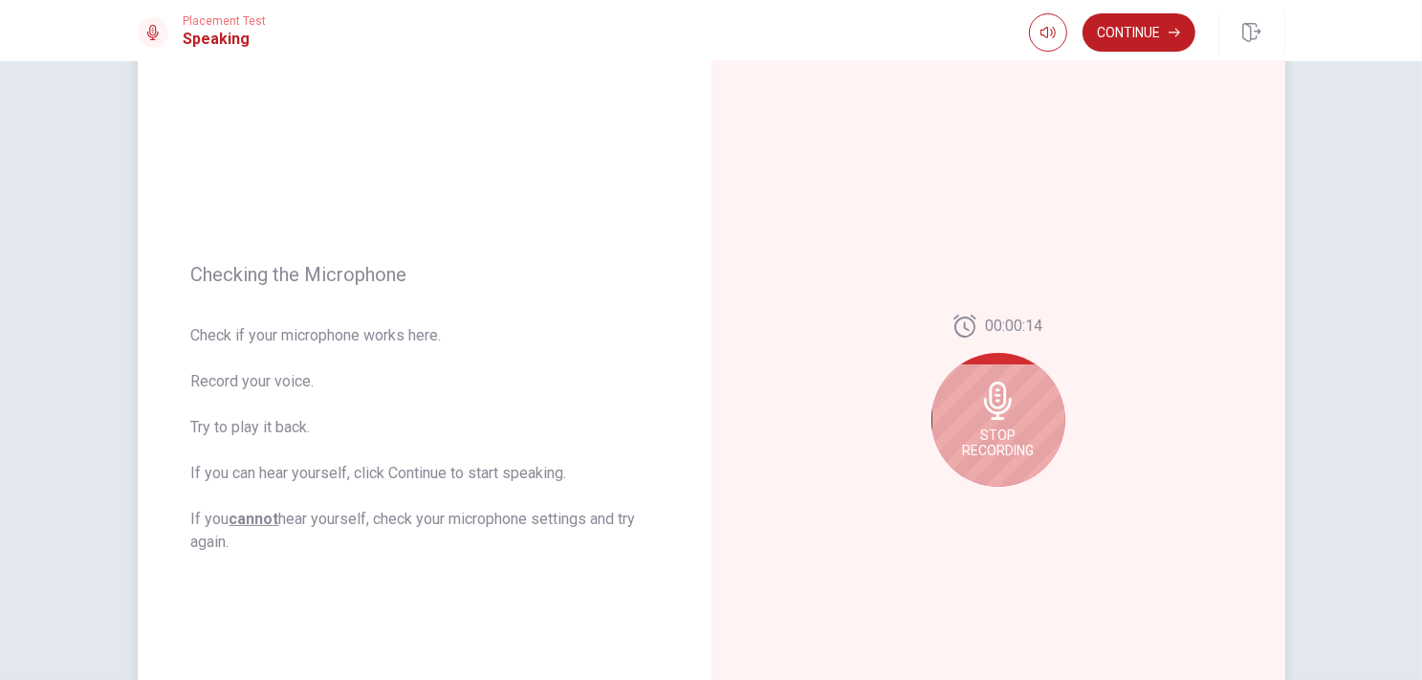
scroll to position [191, 0]
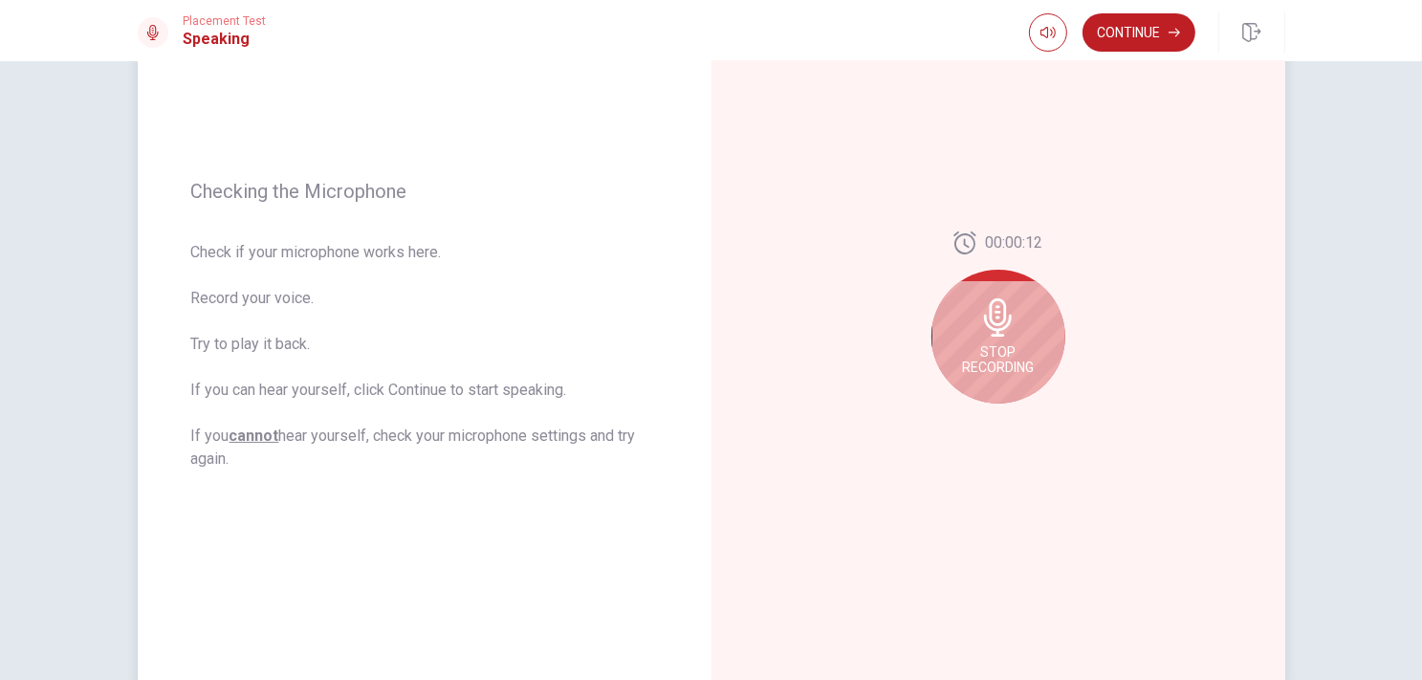
drag, startPoint x: 194, startPoint y: 191, endPoint x: 288, endPoint y: 190, distance: 93.7
click at [288, 190] on span "Checking the Microphone" at bounding box center [424, 191] width 467 height 23
drag, startPoint x: 159, startPoint y: 269, endPoint x: 256, endPoint y: 264, distance: 97.7
click at [272, 264] on div "Checking the Microphone Check if your microphone works here. Record your voice.…" at bounding box center [425, 325] width 574 height 834
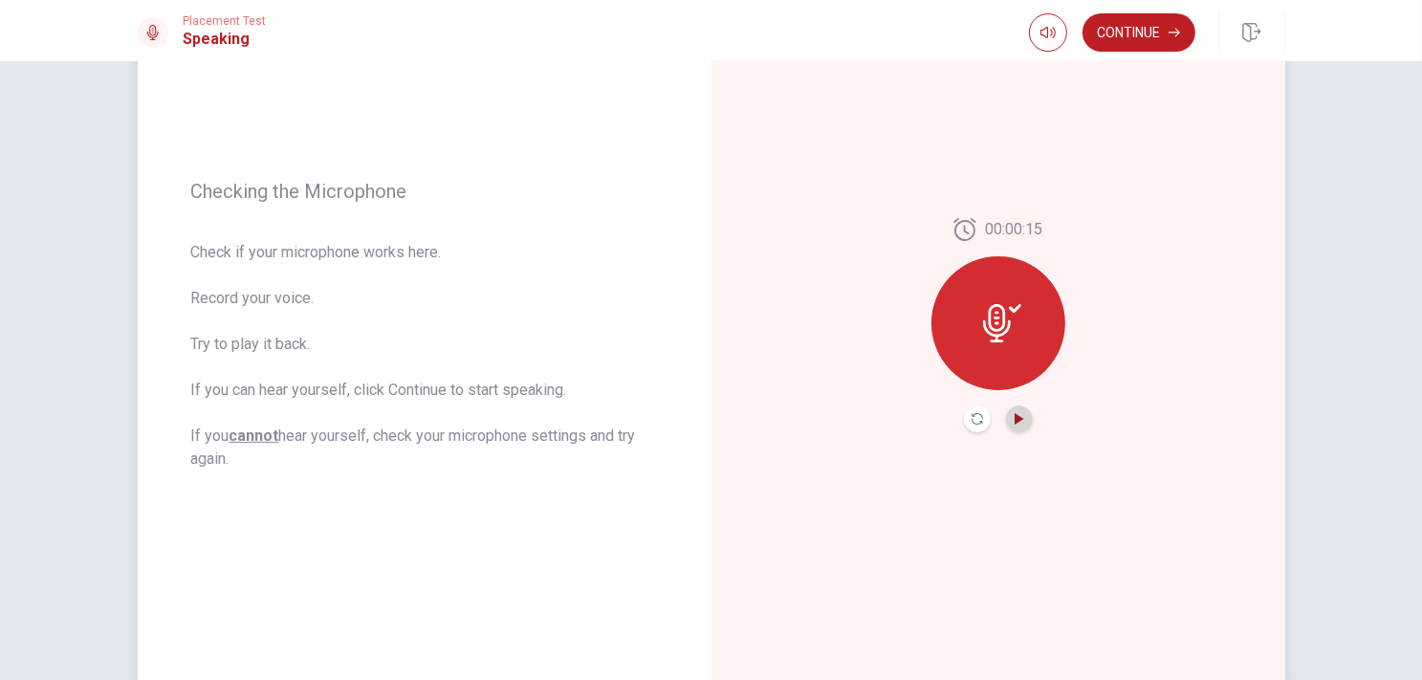
click at [1018, 421] on icon "Play Audio" at bounding box center [1019, 418] width 11 height 11
drag, startPoint x: 192, startPoint y: 442, endPoint x: 259, endPoint y: 435, distance: 67.3
click at [256, 435] on span "Check if your microphone works here. Record your voice. Try to play it back. If…" at bounding box center [424, 356] width 467 height 230
click at [337, 424] on span "Check if your microphone works here. Record your voice. Try to play it back. If…" at bounding box center [424, 356] width 467 height 230
click at [1129, 32] on button "Continue" at bounding box center [1139, 32] width 113 height 38
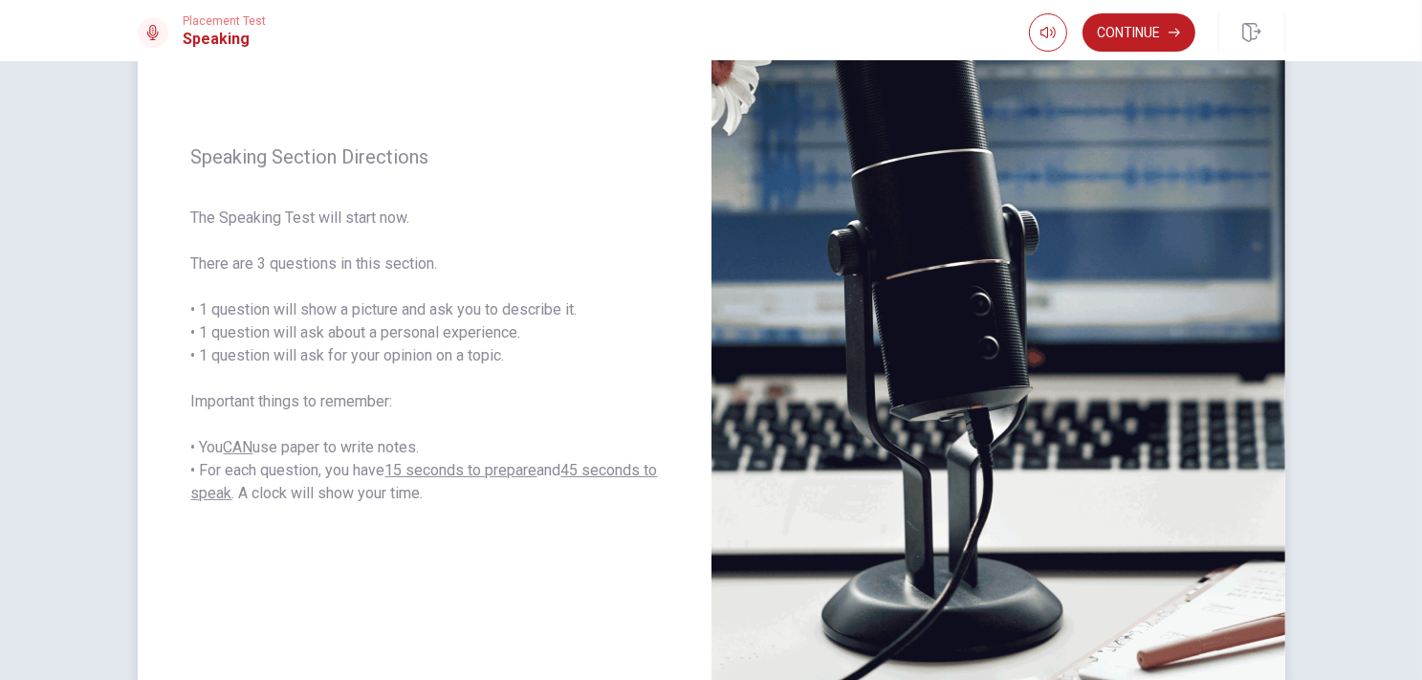
drag, startPoint x: 230, startPoint y: 145, endPoint x: 249, endPoint y: 157, distance: 22.3
click at [243, 156] on span "Speaking Section Directions" at bounding box center [424, 156] width 467 height 23
drag, startPoint x: 180, startPoint y: 218, endPoint x: 337, endPoint y: 224, distance: 156.9
click at [339, 224] on div "Speaking Section Directions The Speaking Test will start now. There are 3 quest…" at bounding box center [425, 325] width 574 height 834
click at [298, 227] on span "The Speaking Test will start now. There are 3 questions in this section. • 1 qu…" at bounding box center [424, 356] width 467 height 298
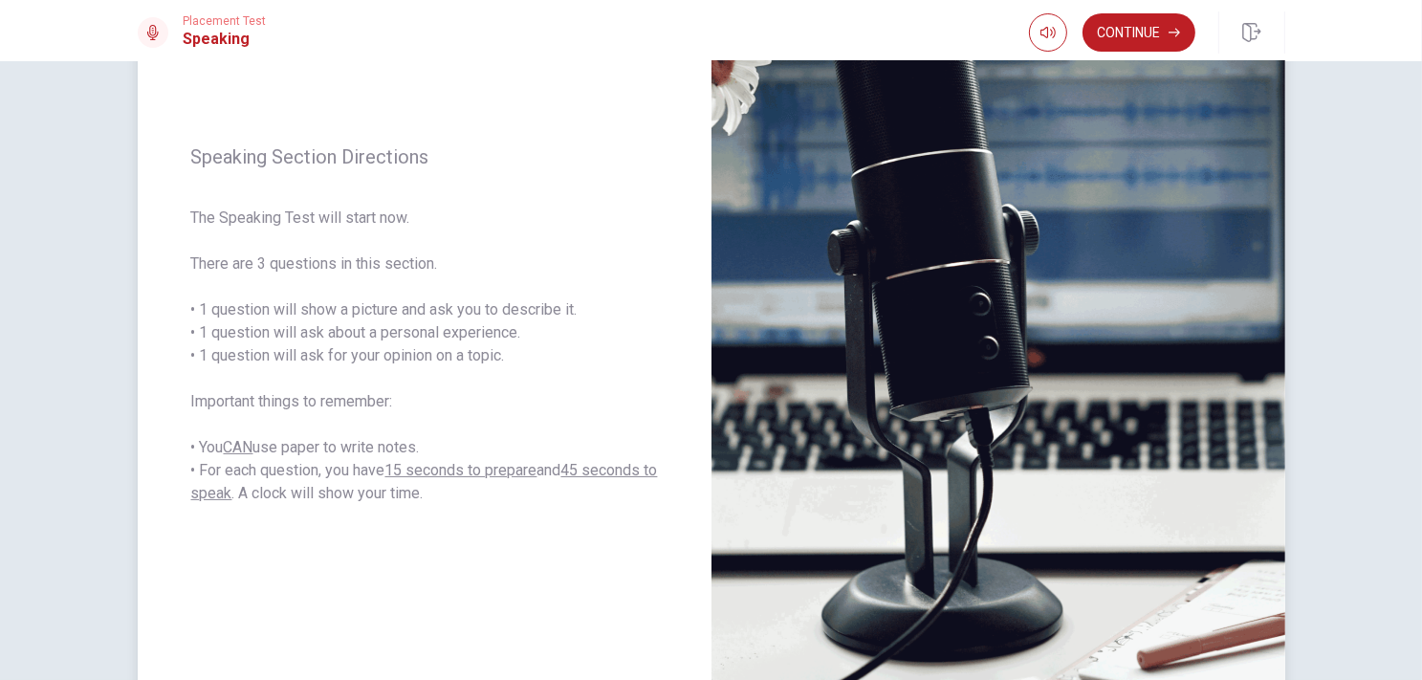
click at [314, 220] on span "The Speaking Test will start now. There are 3 questions in this section. • 1 qu…" at bounding box center [424, 356] width 467 height 298
click at [345, 218] on span "The Speaking Test will start now. There are 3 questions in this section. • 1 qu…" at bounding box center [424, 356] width 467 height 298
click at [379, 213] on span "The Speaking Test will start now. There are 3 questions in this section. • 1 qu…" at bounding box center [424, 356] width 467 height 298
click at [181, 271] on div "Speaking Section Directions The Speaking Test will start now. There are 3 quest…" at bounding box center [425, 325] width 574 height 834
drag, startPoint x: 203, startPoint y: 313, endPoint x: 218, endPoint y: 314, distance: 15.3
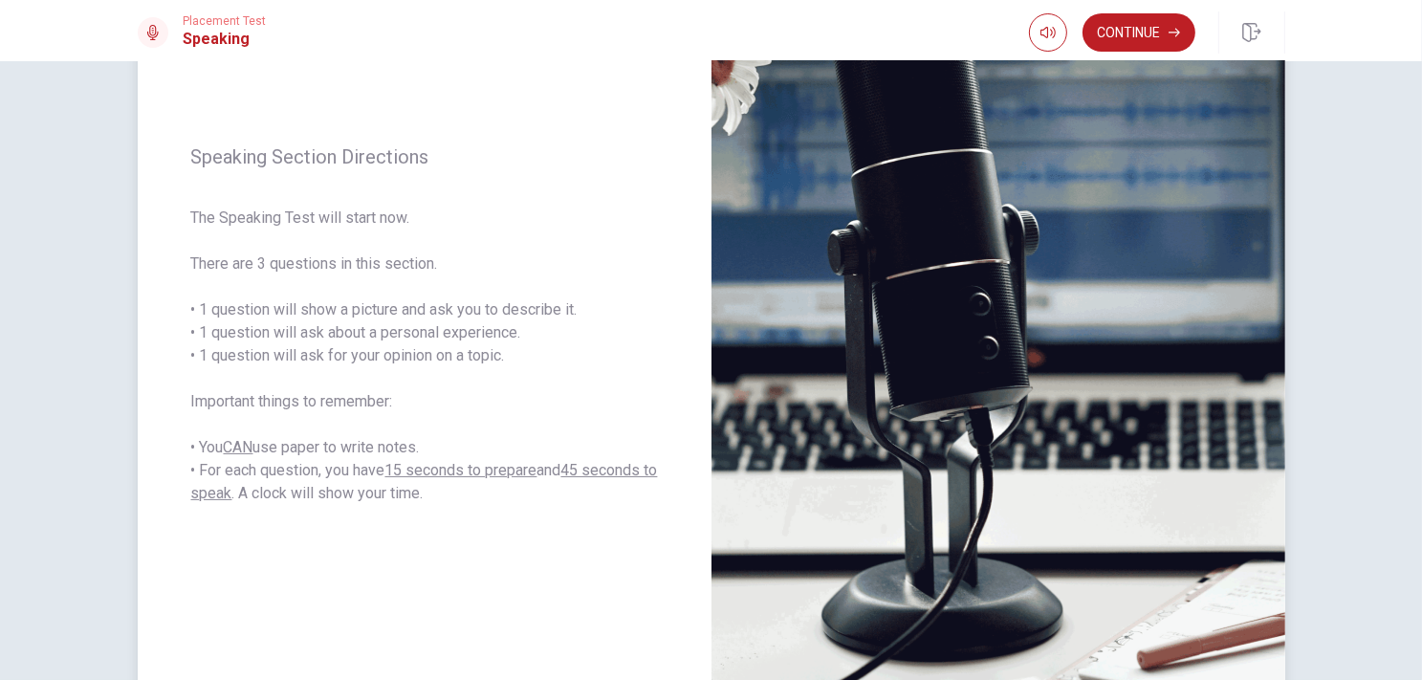
click at [218, 314] on span "The Speaking Test will start now. There are 3 questions in this section. • 1 qu…" at bounding box center [424, 356] width 467 height 298
drag, startPoint x: 356, startPoint y: 335, endPoint x: 562, endPoint y: 318, distance: 207.2
click at [521, 331] on span "The Speaking Test will start now. There are 3 questions in this section. • 1 qu…" at bounding box center [424, 356] width 467 height 298
drag, startPoint x: 446, startPoint y: 339, endPoint x: 486, endPoint y: 339, distance: 40.2
click at [486, 339] on span "The Speaking Test will start now. There are 3 questions in this section. • 1 qu…" at bounding box center [424, 356] width 467 height 298
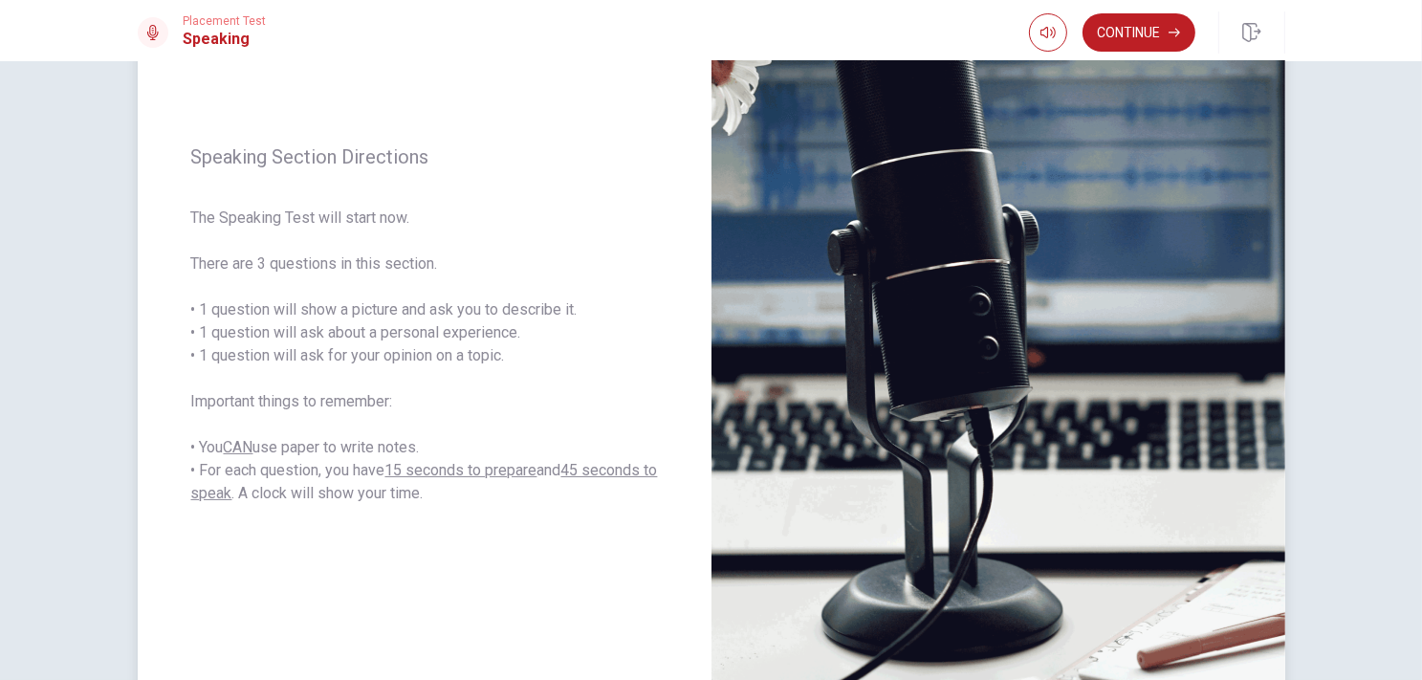
click at [207, 362] on span "The Speaking Test will start now. There are 3 questions in this section. • 1 qu…" at bounding box center [424, 356] width 467 height 298
click at [259, 359] on span "The Speaking Test will start now. There are 3 questions in this section. • 1 qu…" at bounding box center [424, 356] width 467 height 298
click at [297, 362] on span "The Speaking Test will start now. There are 3 questions in this section. • 1 qu…" at bounding box center [424, 356] width 467 height 298
click at [249, 347] on span "The Speaking Test will start now. There are 3 questions in this section. • 1 qu…" at bounding box center [424, 356] width 467 height 298
click at [269, 351] on span "The Speaking Test will start now. There are 3 questions in this section. • 1 qu…" at bounding box center [424, 356] width 467 height 298
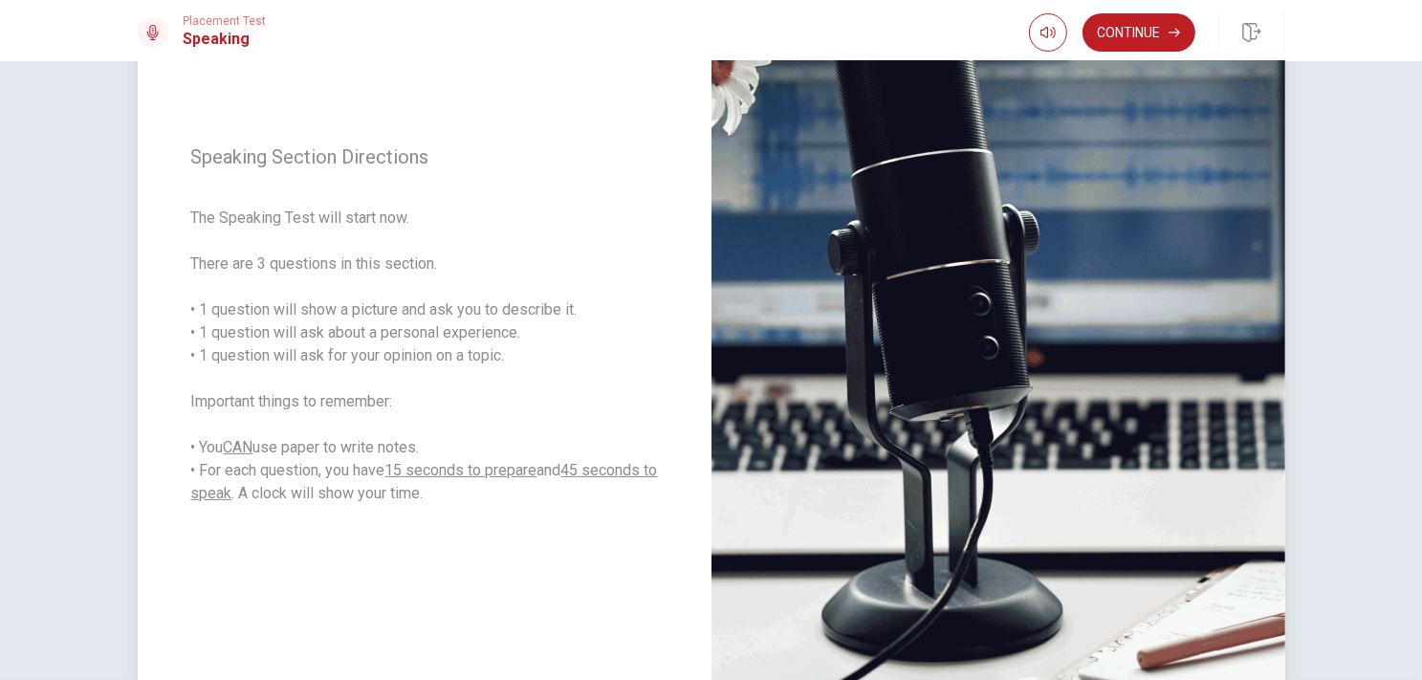
click at [363, 349] on span "The Speaking Test will start now. There are 3 questions in this section. • 1 qu…" at bounding box center [424, 356] width 467 height 298
click at [1154, 28] on button "Continue" at bounding box center [1139, 32] width 113 height 38
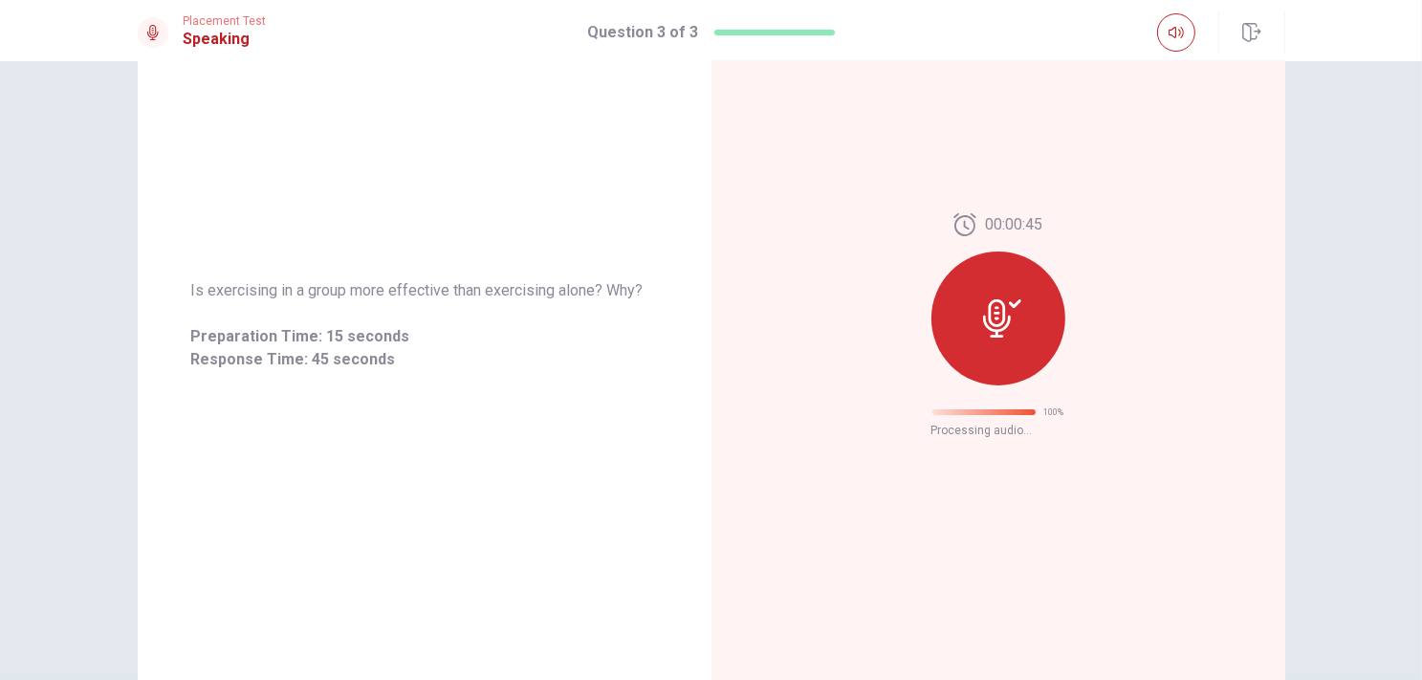
scroll to position [0, 0]
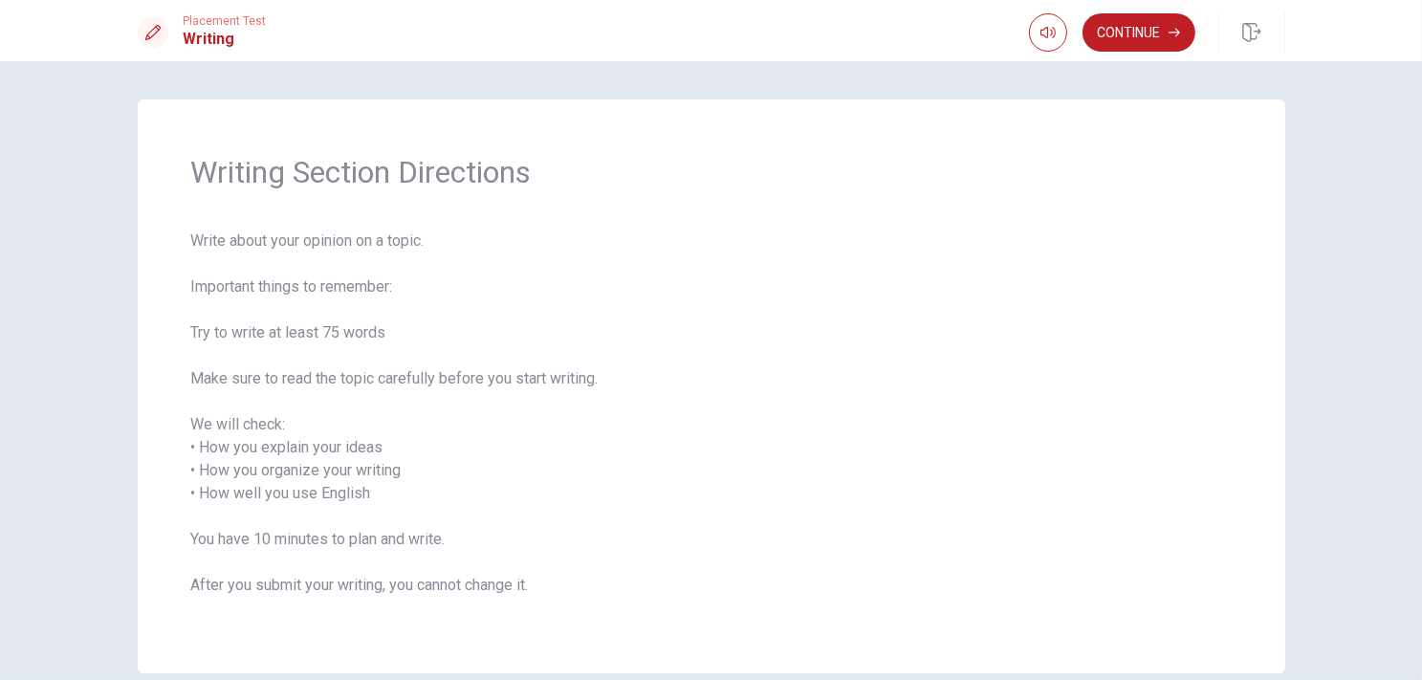
drag, startPoint x: 191, startPoint y: 180, endPoint x: 236, endPoint y: 180, distance: 44.9
click at [236, 180] on span "Writing Section Directions" at bounding box center [711, 172] width 1040 height 38
drag, startPoint x: 191, startPoint y: 168, endPoint x: 304, endPoint y: 185, distance: 114.0
click at [306, 185] on span "Writing Section Directions" at bounding box center [711, 172] width 1040 height 38
drag, startPoint x: 163, startPoint y: 169, endPoint x: 337, endPoint y: 160, distance: 174.3
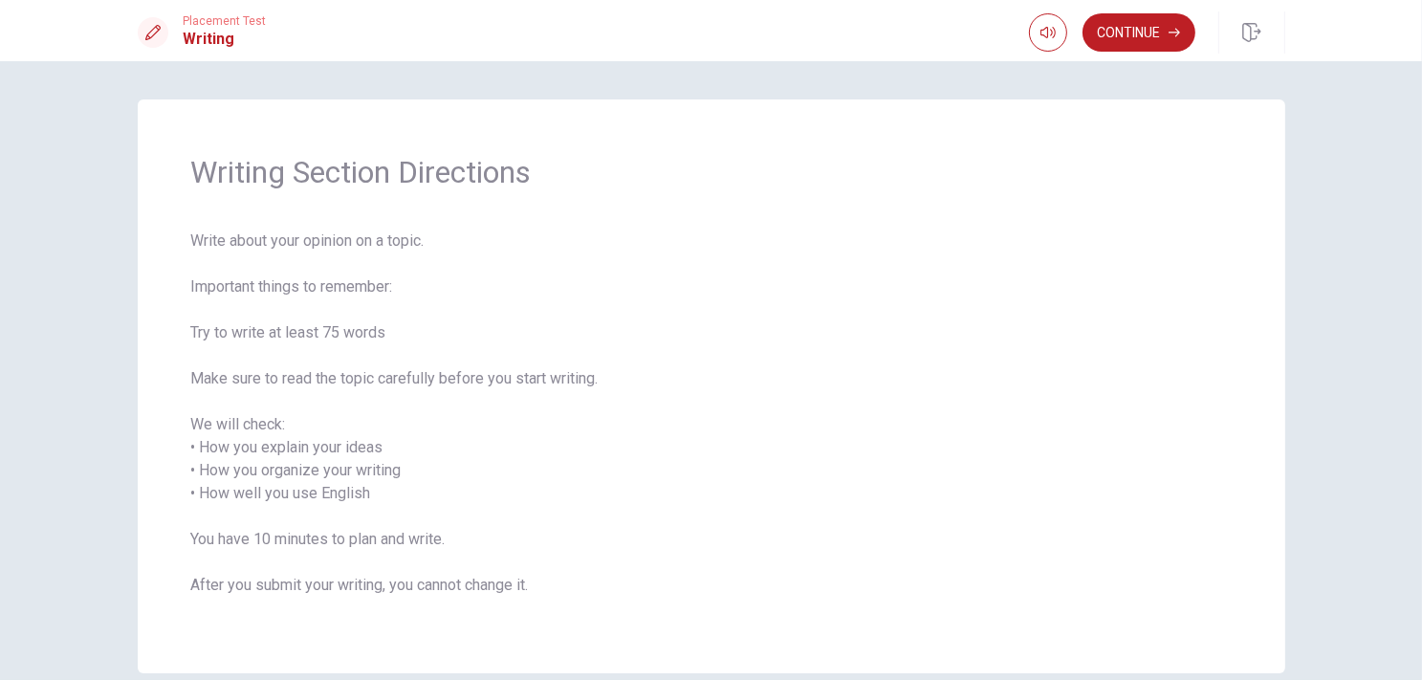
click at [311, 160] on div "Writing Section Directions Write about your opinion on a topic. Important thing…" at bounding box center [712, 386] width 1148 height 574
drag, startPoint x: 305, startPoint y: 164, endPoint x: 443, endPoint y: 194, distance: 140.9
click at [443, 194] on div "Writing Section Directions Write about your opinion on a topic. Important thing…" at bounding box center [712, 386] width 1148 height 574
drag, startPoint x: 217, startPoint y: 251, endPoint x: 412, endPoint y: 256, distance: 195.2
click at [412, 256] on span "Write about your opinion on a topic. Important things to remember: Try to write…" at bounding box center [711, 425] width 1040 height 390
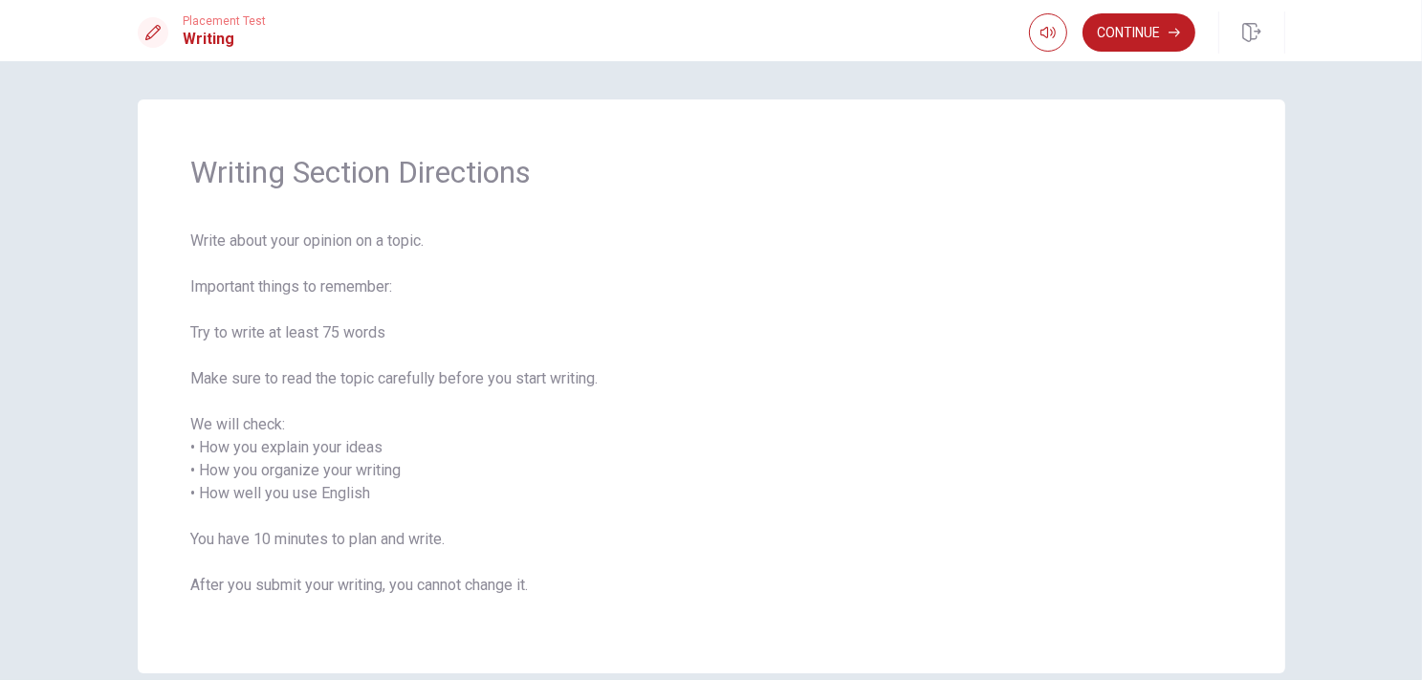
drag, startPoint x: 209, startPoint y: 374, endPoint x: 322, endPoint y: 394, distance: 114.6
click at [324, 394] on span "Write about your opinion on a topic. Important things to remember: Try to write…" at bounding box center [711, 425] width 1040 height 390
click at [348, 382] on span "Write about your opinion on a topic. Important things to remember: Try to write…" at bounding box center [711, 425] width 1040 height 390
click at [344, 378] on span "Write about your opinion on a topic. Important things to remember: Try to write…" at bounding box center [711, 425] width 1040 height 390
click at [351, 374] on span "Write about your opinion on a topic. Important things to remember: Try to write…" at bounding box center [711, 425] width 1040 height 390
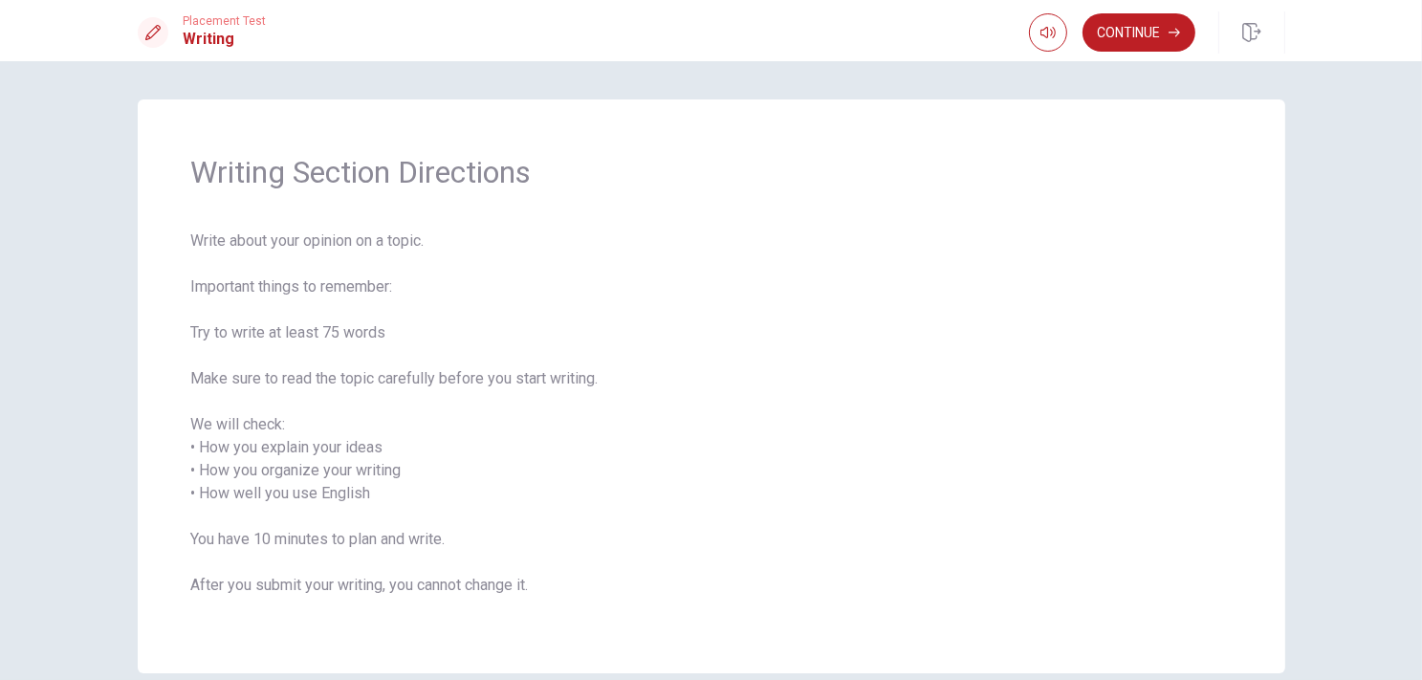
click at [443, 379] on span "Write about your opinion on a topic. Important things to remember: Try to write…" at bounding box center [711, 425] width 1040 height 390
click at [585, 382] on span "Write about your opinion on a topic. Important things to remember: Try to write…" at bounding box center [711, 425] width 1040 height 390
click at [697, 381] on span "Write about your opinion on a topic. Important things to remember: Try to write…" at bounding box center [711, 425] width 1040 height 390
click at [581, 384] on span "Write about your opinion on a topic. Important things to remember: Try to write…" at bounding box center [711, 425] width 1040 height 390
click at [557, 394] on span "Write about your opinion on a topic. Important things to remember: Try to write…" at bounding box center [711, 425] width 1040 height 390
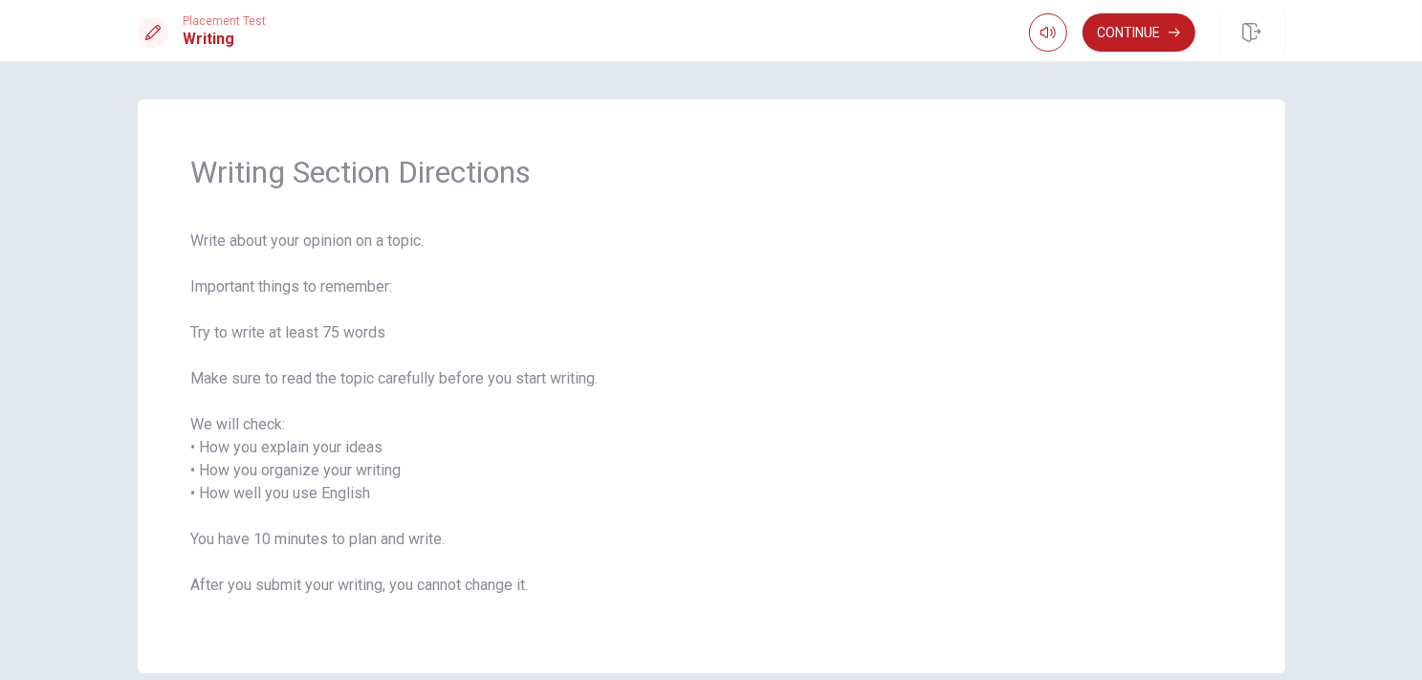
click at [500, 405] on span "Write about your opinion on a topic. Important things to remember: Try to write…" at bounding box center [711, 425] width 1040 height 390
drag, startPoint x: 208, startPoint y: 456, endPoint x: 226, endPoint y: 458, distance: 17.3
click at [213, 459] on span "Write about your opinion on a topic. Important things to remember: Try to write…" at bounding box center [711, 425] width 1040 height 390
drag, startPoint x: 245, startPoint y: 459, endPoint x: 283, endPoint y: 458, distance: 38.3
click at [260, 460] on span "Write about your opinion on a topic. Important things to remember: Try to write…" at bounding box center [711, 425] width 1040 height 390
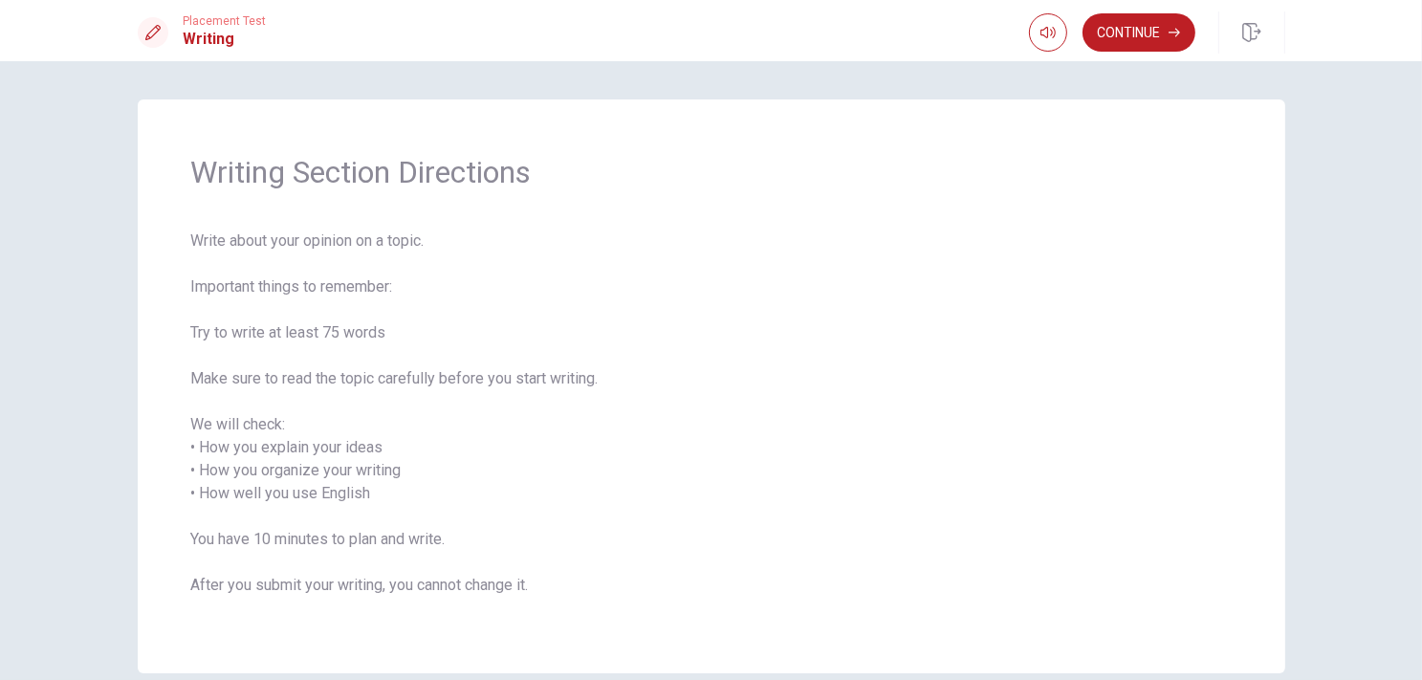
click at [222, 481] on span "Write about your opinion on a topic. Important things to remember: Try to write…" at bounding box center [711, 425] width 1040 height 390
drag, startPoint x: 320, startPoint y: 473, endPoint x: 260, endPoint y: 474, distance: 60.3
click at [260, 474] on span "Write about your opinion on a topic. Important things to remember: Try to write…" at bounding box center [711, 425] width 1040 height 390
drag, startPoint x: 199, startPoint y: 493, endPoint x: 264, endPoint y: 505, distance: 66.0
click at [264, 505] on span "Write about your opinion on a topic. Important things to remember: Try to write…" at bounding box center [711, 425] width 1040 height 390
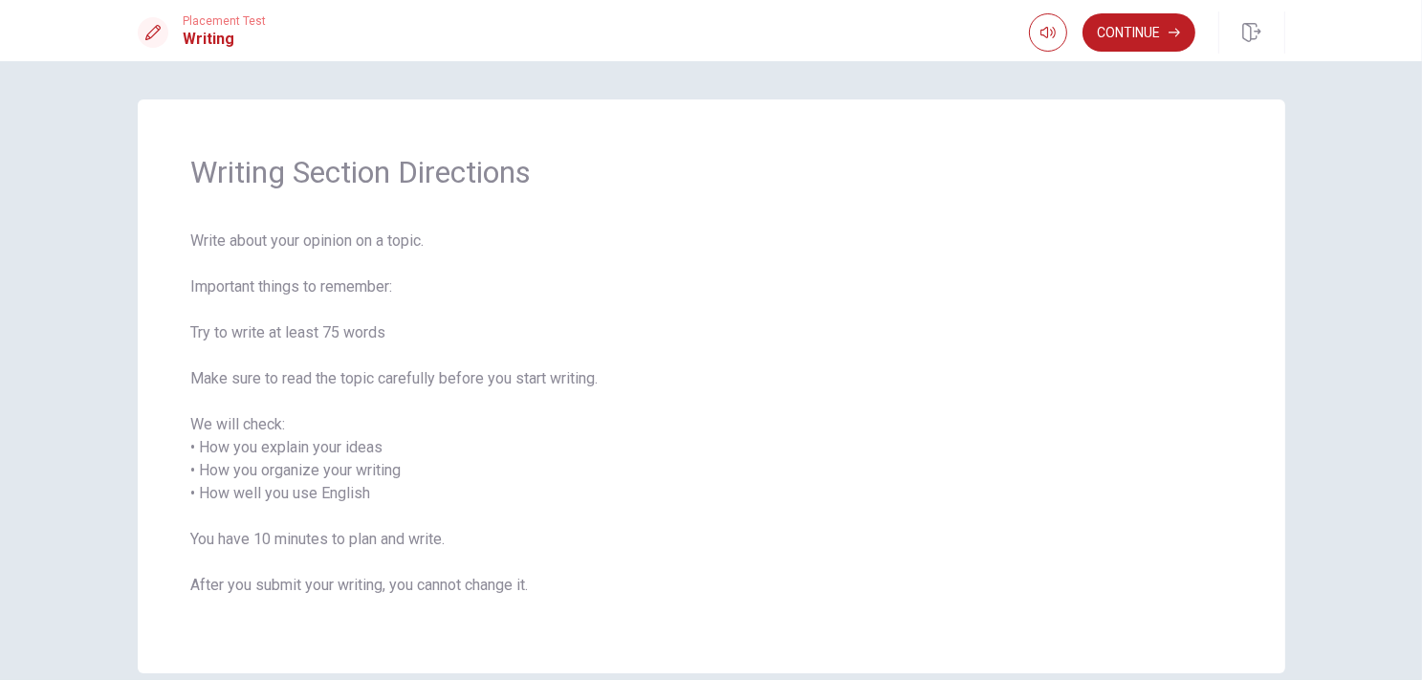
drag, startPoint x: 190, startPoint y: 539, endPoint x: 257, endPoint y: 521, distance: 69.4
click at [203, 533] on span "Write about your opinion on a topic. Important things to remember: Try to write…" at bounding box center [711, 425] width 1040 height 390
click at [218, 244] on span "Write about your opinion on a topic. Important things to remember: Try to write…" at bounding box center [711, 425] width 1040 height 390
click at [1144, 30] on button "Continue" at bounding box center [1139, 32] width 113 height 38
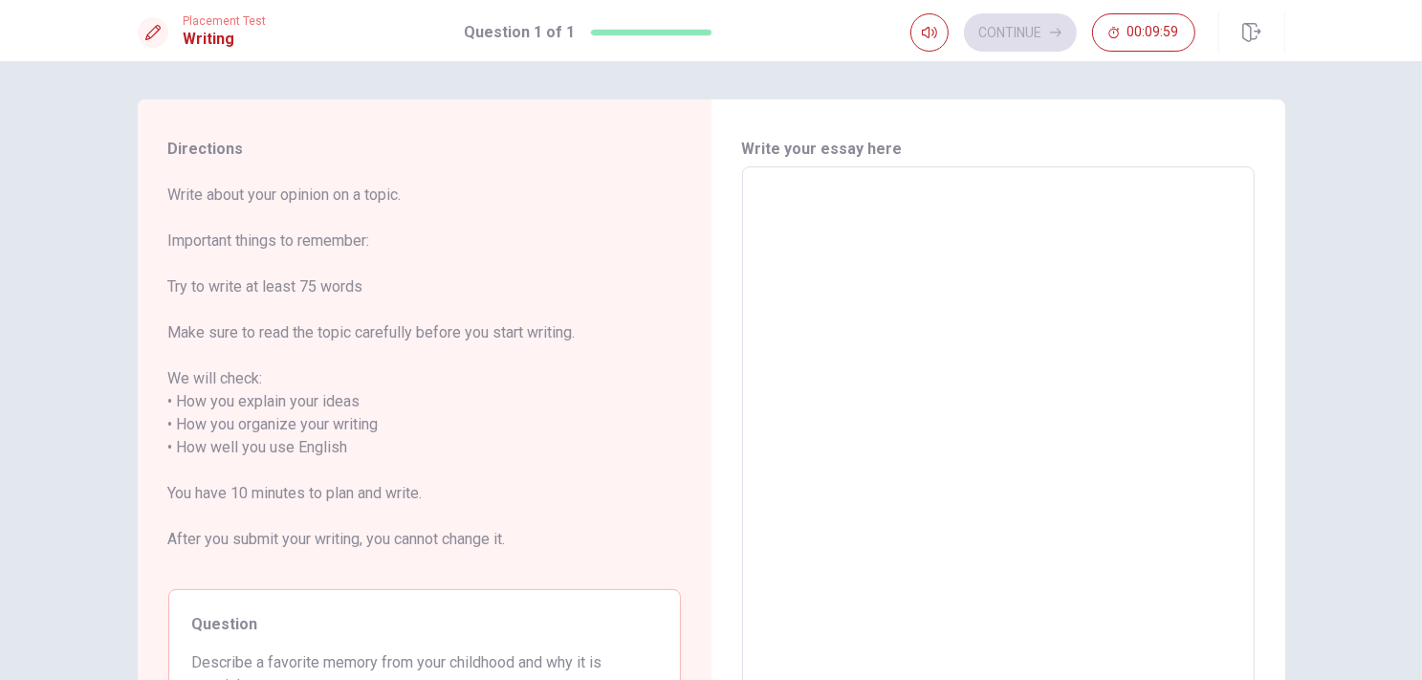
click at [947, 174] on div "x ​" at bounding box center [998, 447] width 513 height 562
drag, startPoint x: 343, startPoint y: 237, endPoint x: 351, endPoint y: 254, distance: 18.8
click at [351, 252] on span "Write about your opinion on a topic. Important things to remember: Try to write…" at bounding box center [424, 379] width 513 height 390
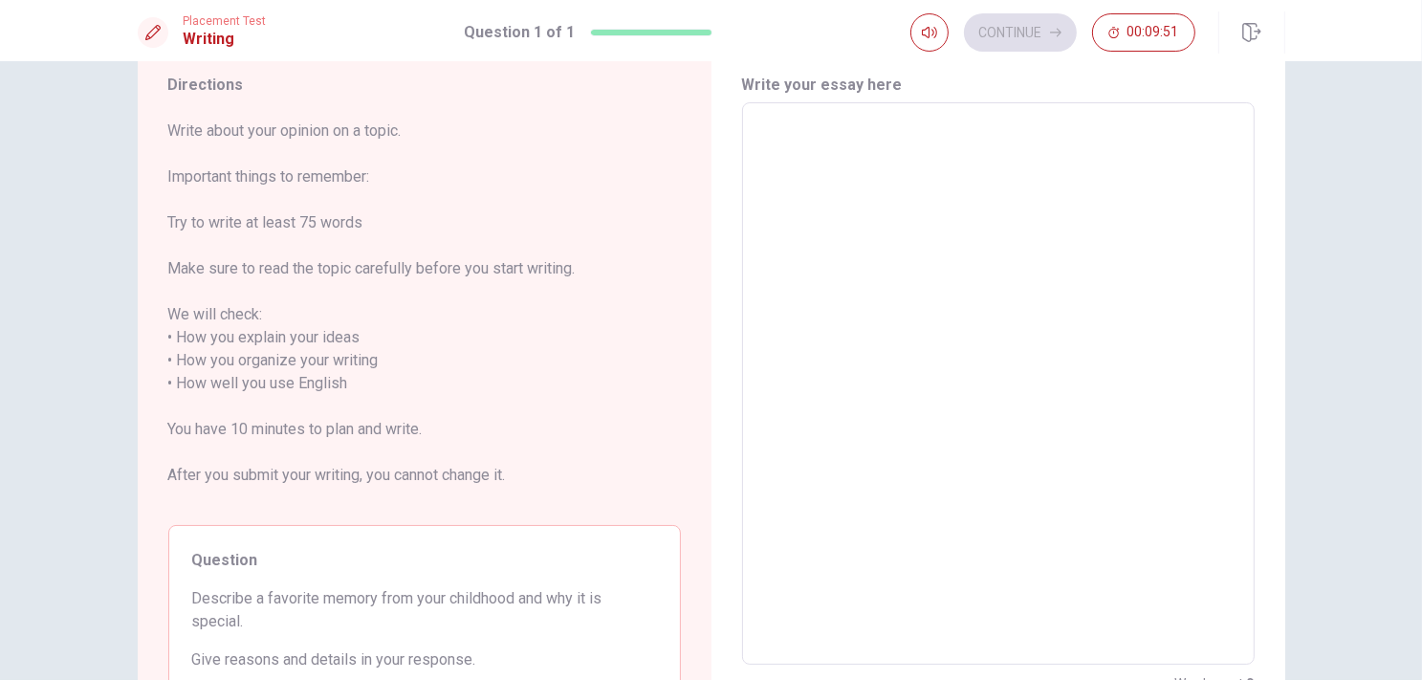
scroll to position [191, 0]
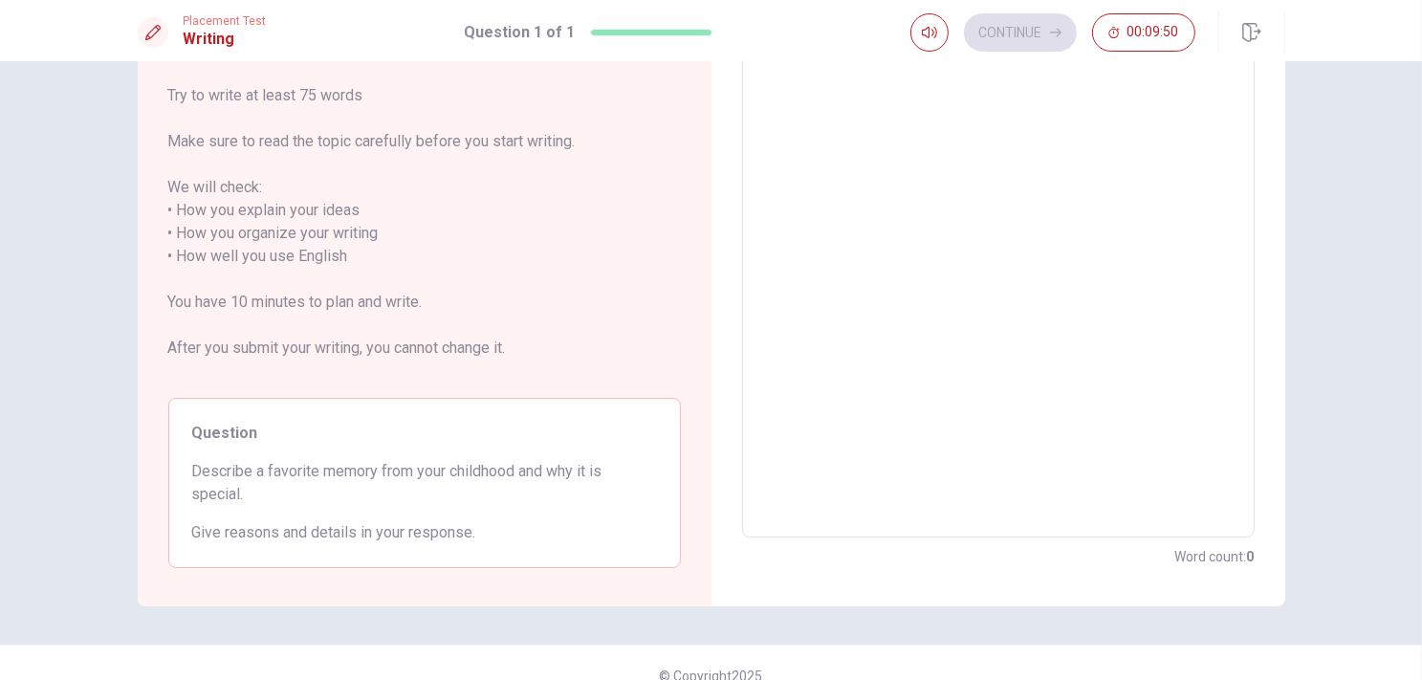
drag, startPoint x: 191, startPoint y: 475, endPoint x: 224, endPoint y: 480, distance: 32.9
click at [224, 480] on span "Describe a favorite memory from your childhood and why it is special." at bounding box center [424, 483] width 465 height 46
drag, startPoint x: 193, startPoint y: 470, endPoint x: 256, endPoint y: 474, distance: 63.3
click at [256, 474] on span "Describe a favorite memory from your childhood and why it is special." at bounding box center [424, 483] width 465 height 46
click at [277, 539] on span "Give reasons and details in your response." at bounding box center [424, 532] width 465 height 23
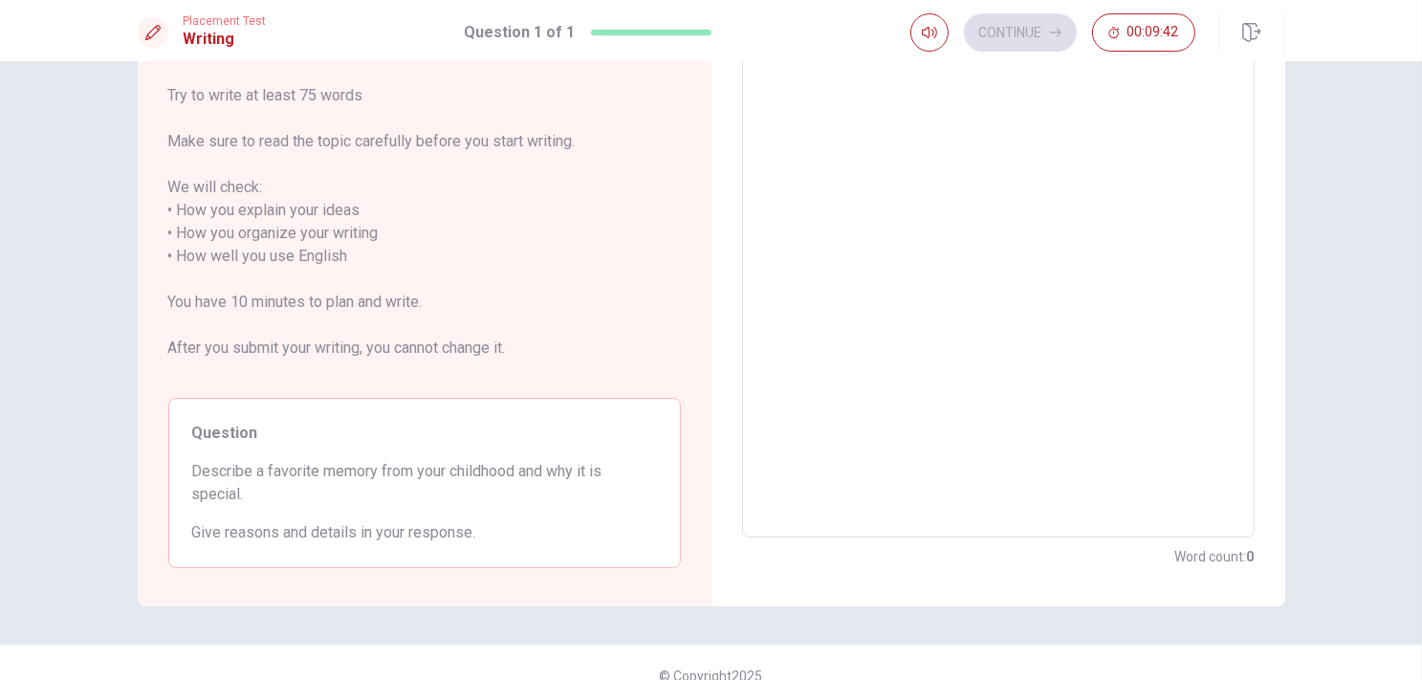
click at [257, 543] on span "Give reasons and details in your response." at bounding box center [424, 532] width 465 height 23
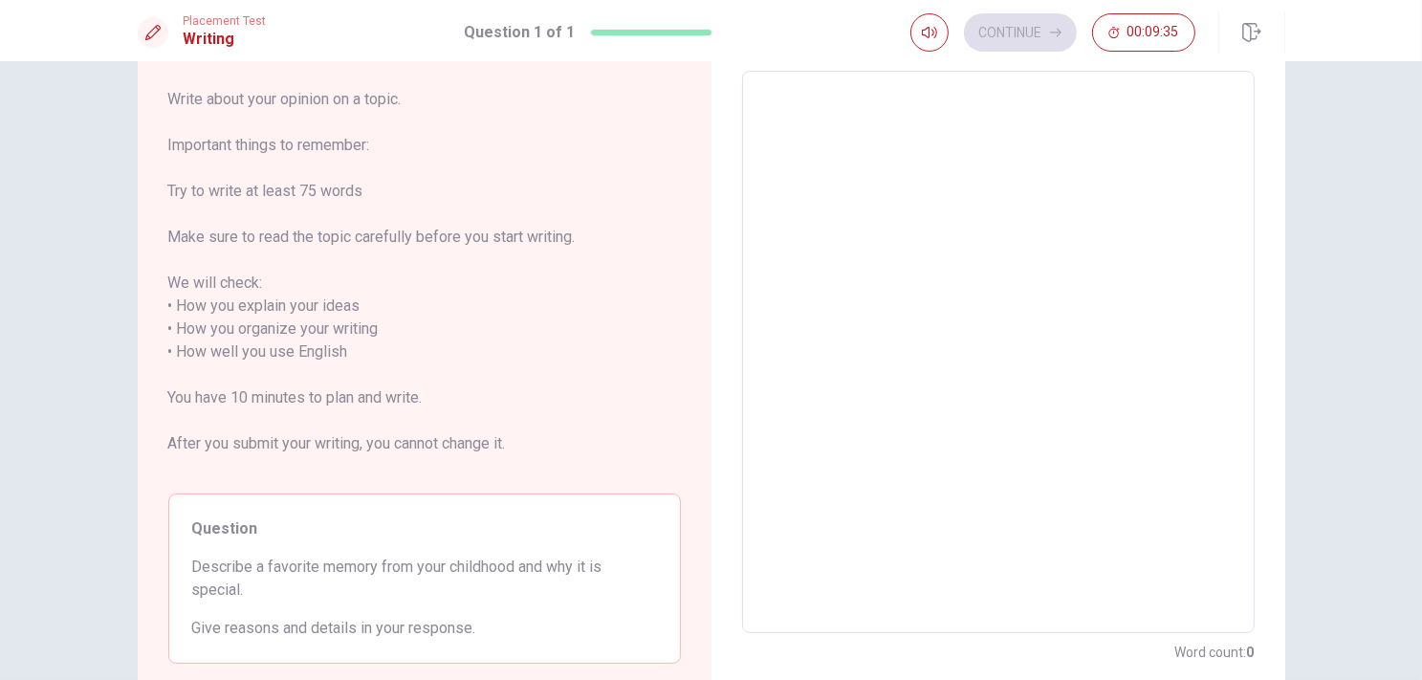
scroll to position [96, 0]
drag, startPoint x: 930, startPoint y: 226, endPoint x: 910, endPoint y: 183, distance: 47.1
click at [923, 220] on textarea at bounding box center [998, 352] width 486 height 531
type textarea "a"
type textarea "x"
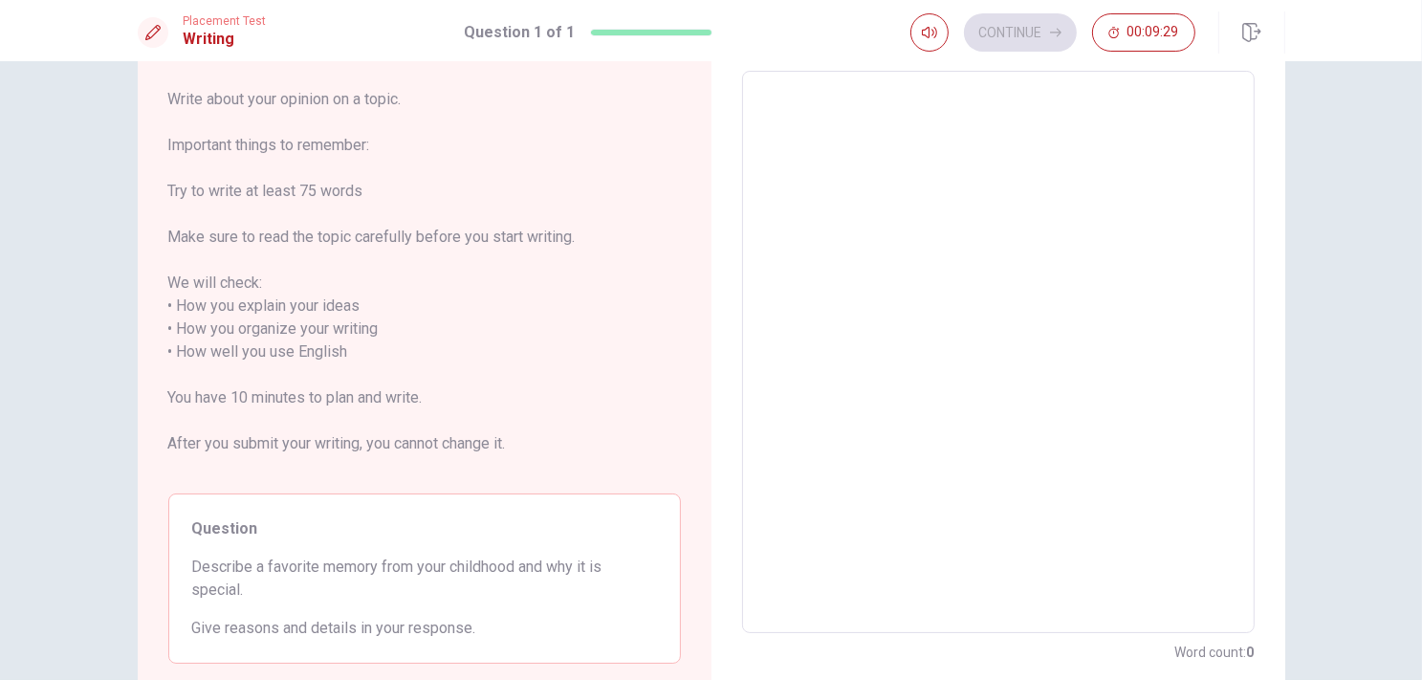
type textarea "i"
type textarea "x"
type textarea "i"
type textarea "x"
type textarea "I"
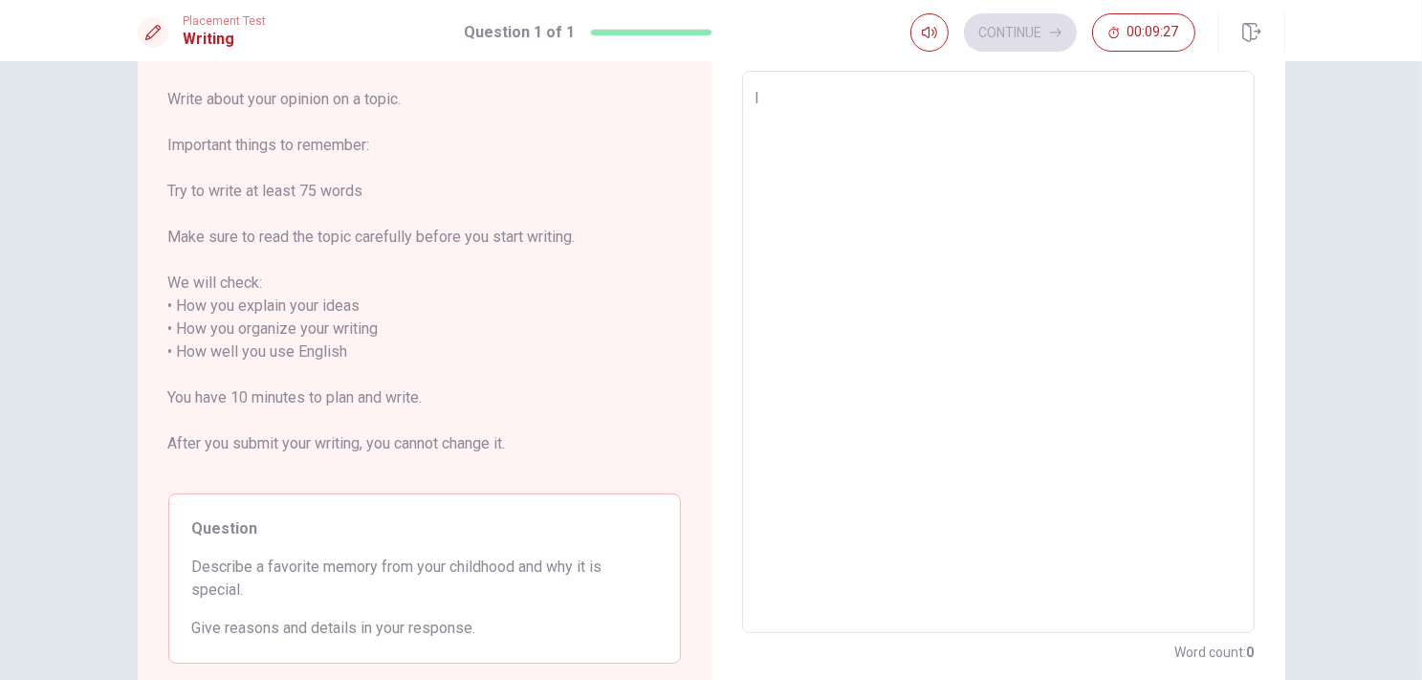
type textarea "x"
type textarea "Iw"
type textarea "x"
type textarea "I"
type textarea "x"
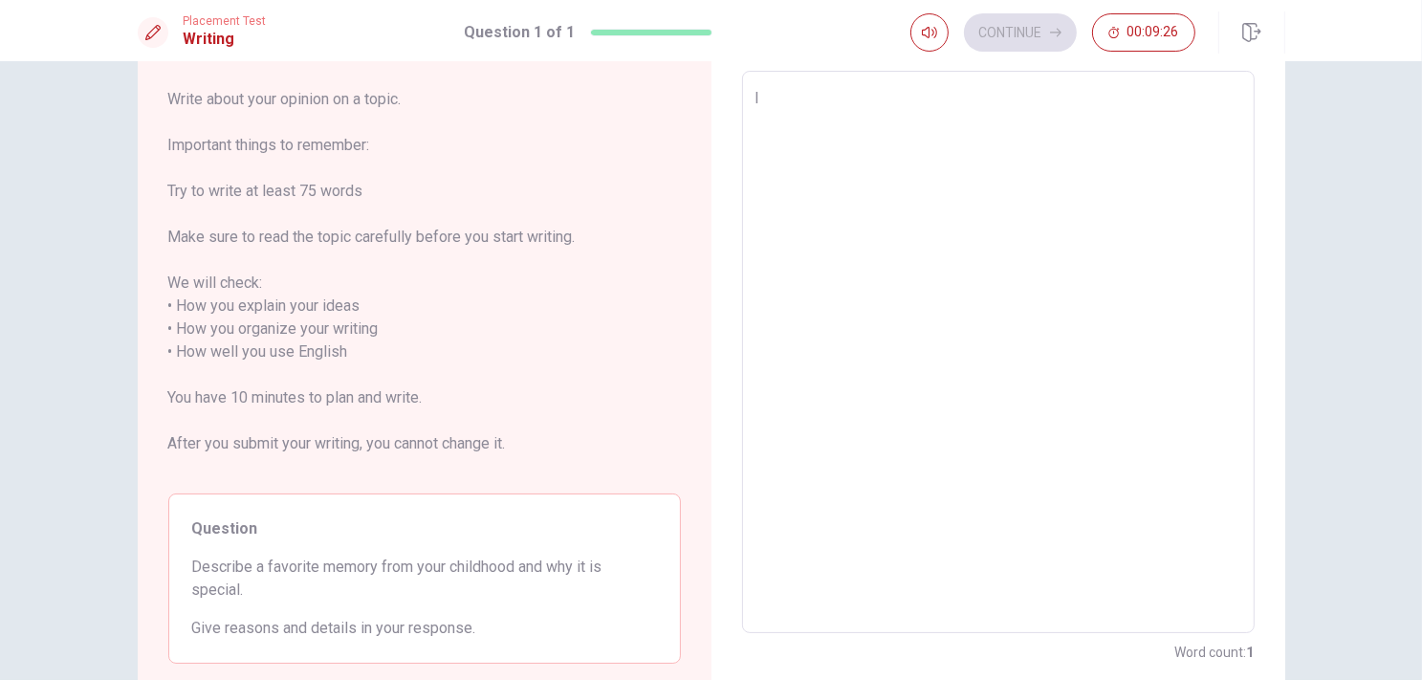
type textarea "I"
type textarea "x"
type textarea "I w"
type textarea "x"
type textarea "I wi"
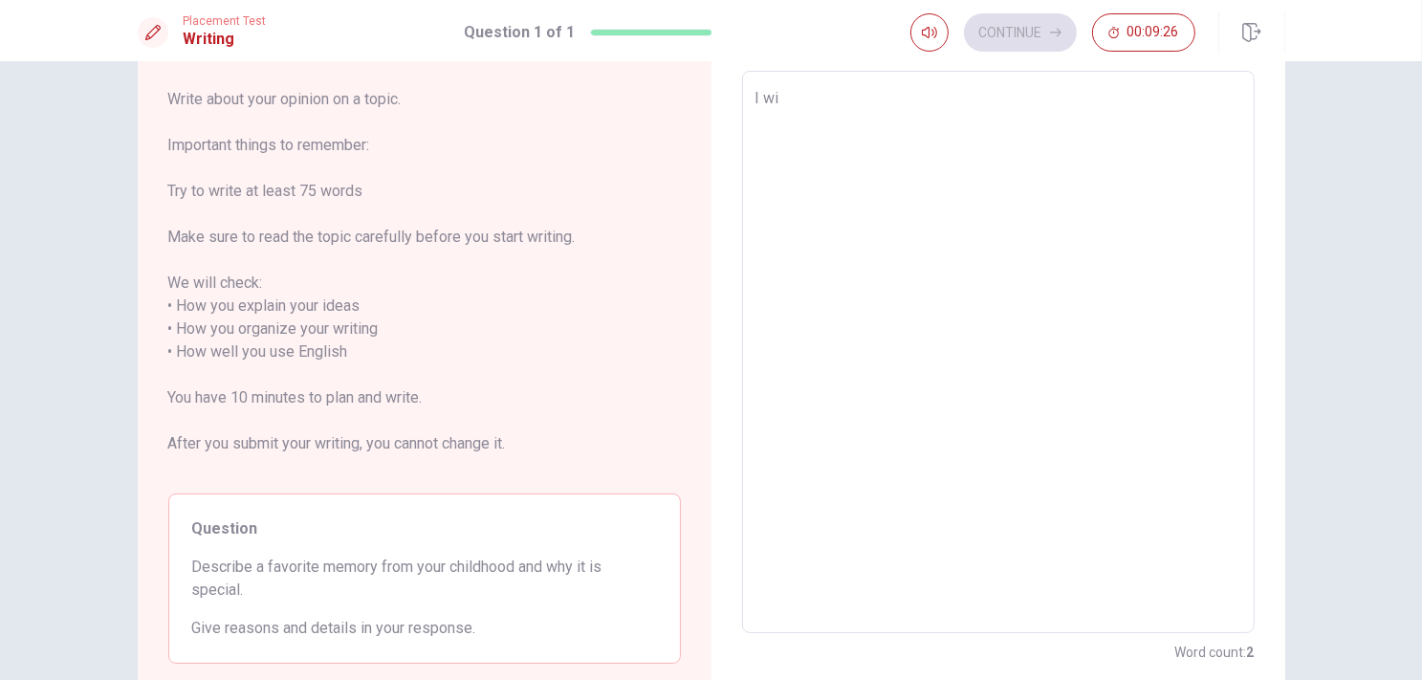
type textarea "x"
type textarea "I wil"
type textarea "x"
type textarea "I will"
type textarea "x"
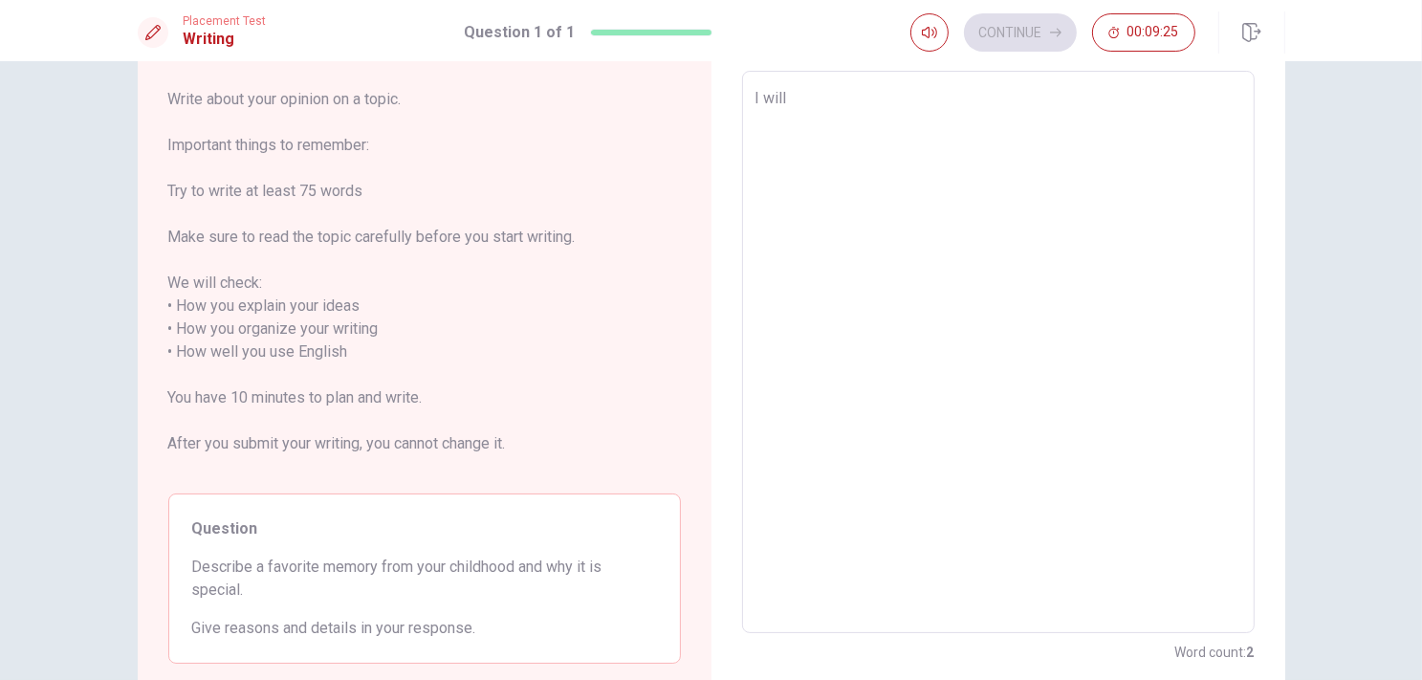
type textarea "I will"
type textarea "x"
type textarea "I will s"
type textarea "x"
type textarea "I will sh"
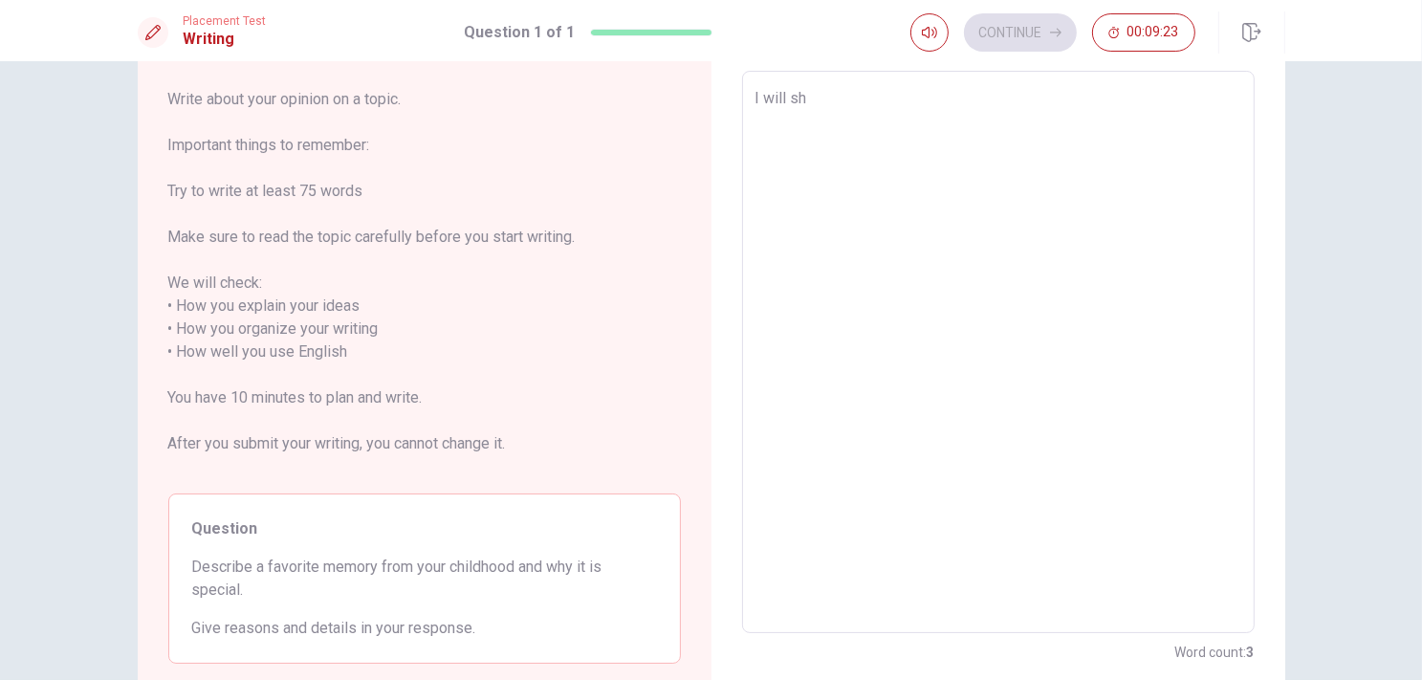
type textarea "x"
type textarea "I will sha"
type textarea "x"
type textarea "I will shar"
type textarea "x"
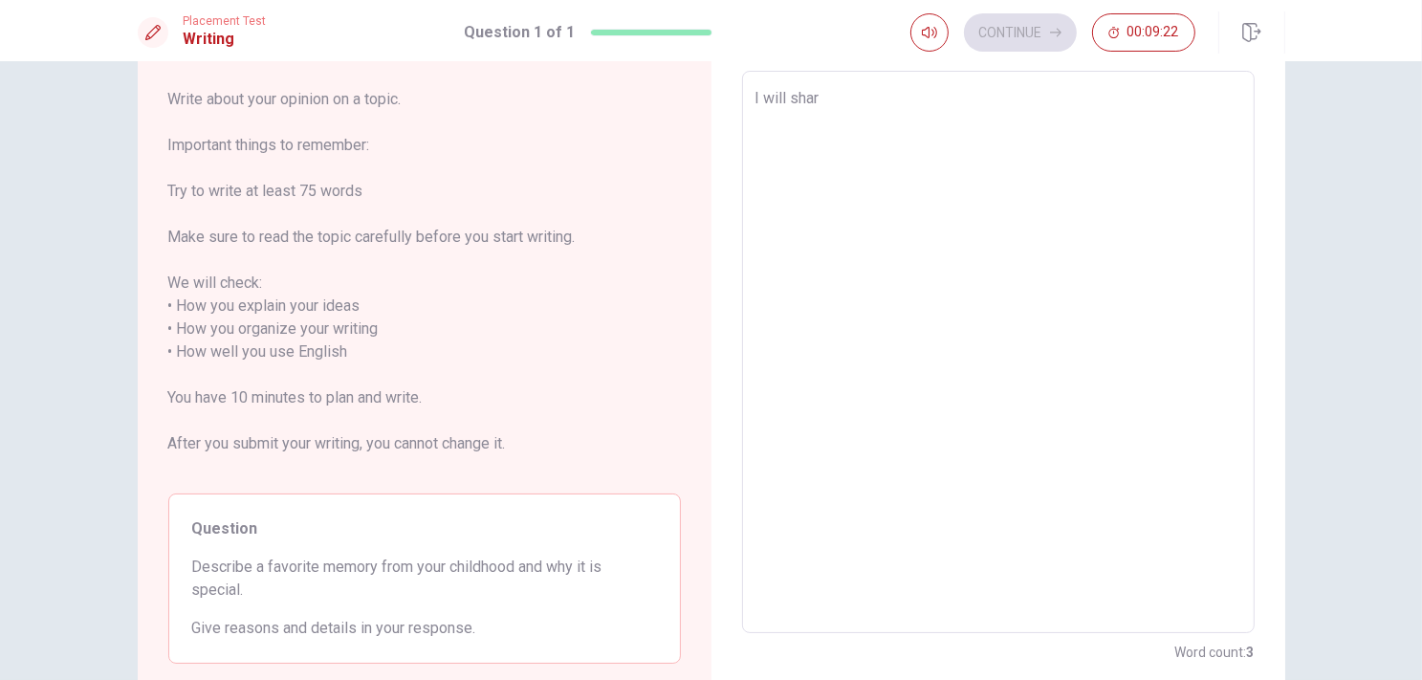
type textarea "I will share"
type textarea "x"
type textarea "I will share"
type textarea "x"
type textarea "I will share s"
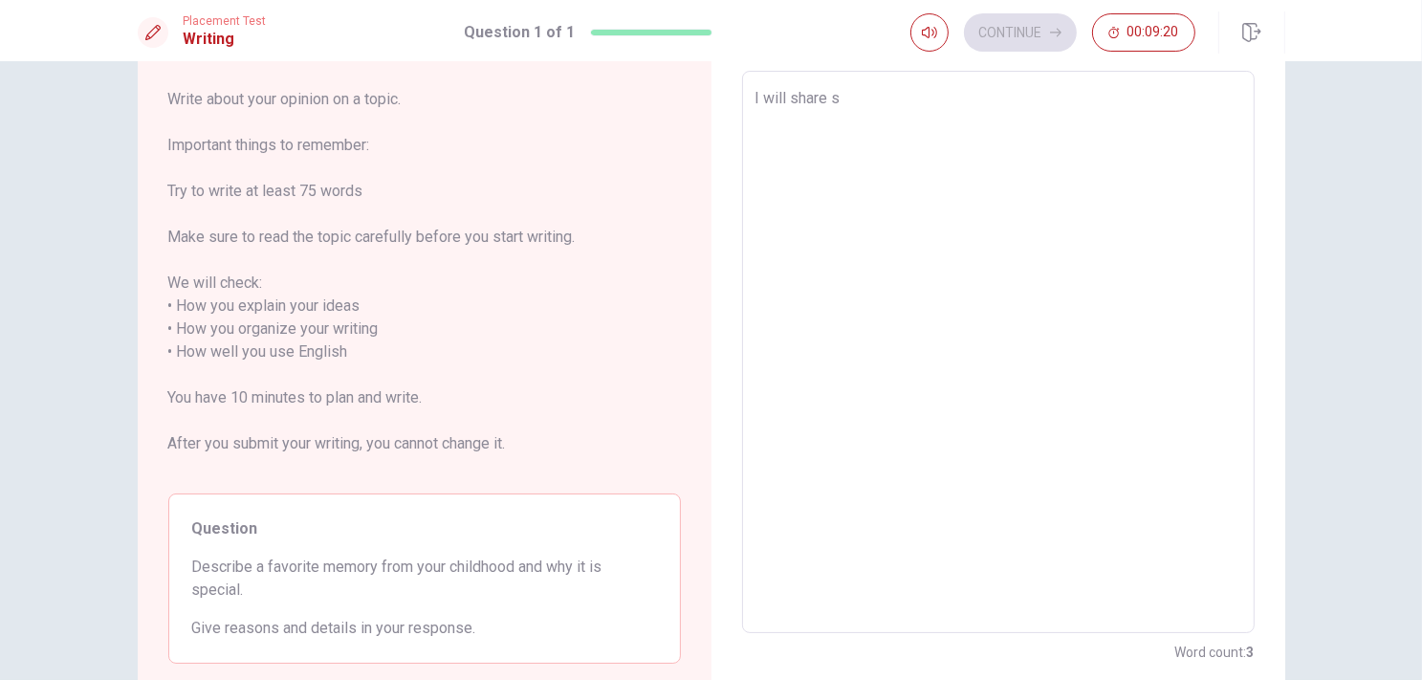
type textarea "x"
type textarea "I will share so"
type textarea "x"
type textarea "I will share som"
type textarea "x"
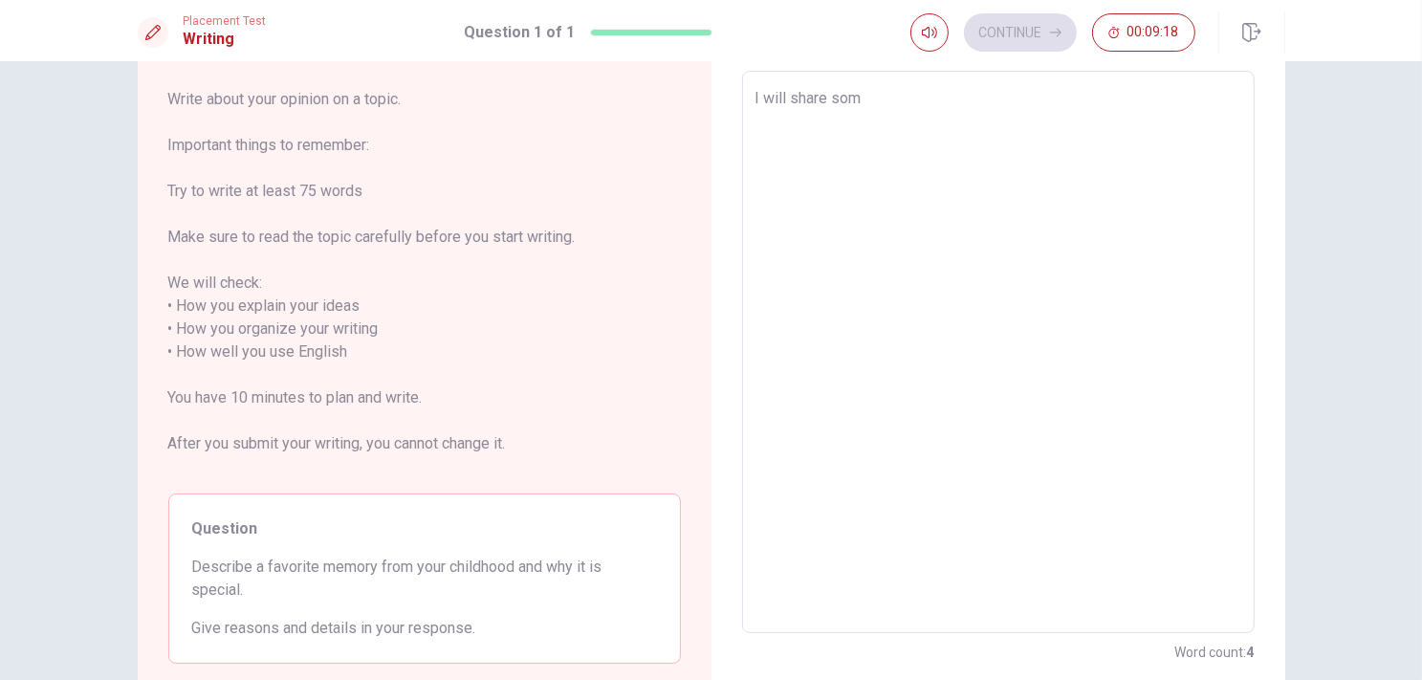
type textarea "I will share some"
type textarea "x"
type textarea "I will share somet"
type textarea "x"
type textarea "I will share someth"
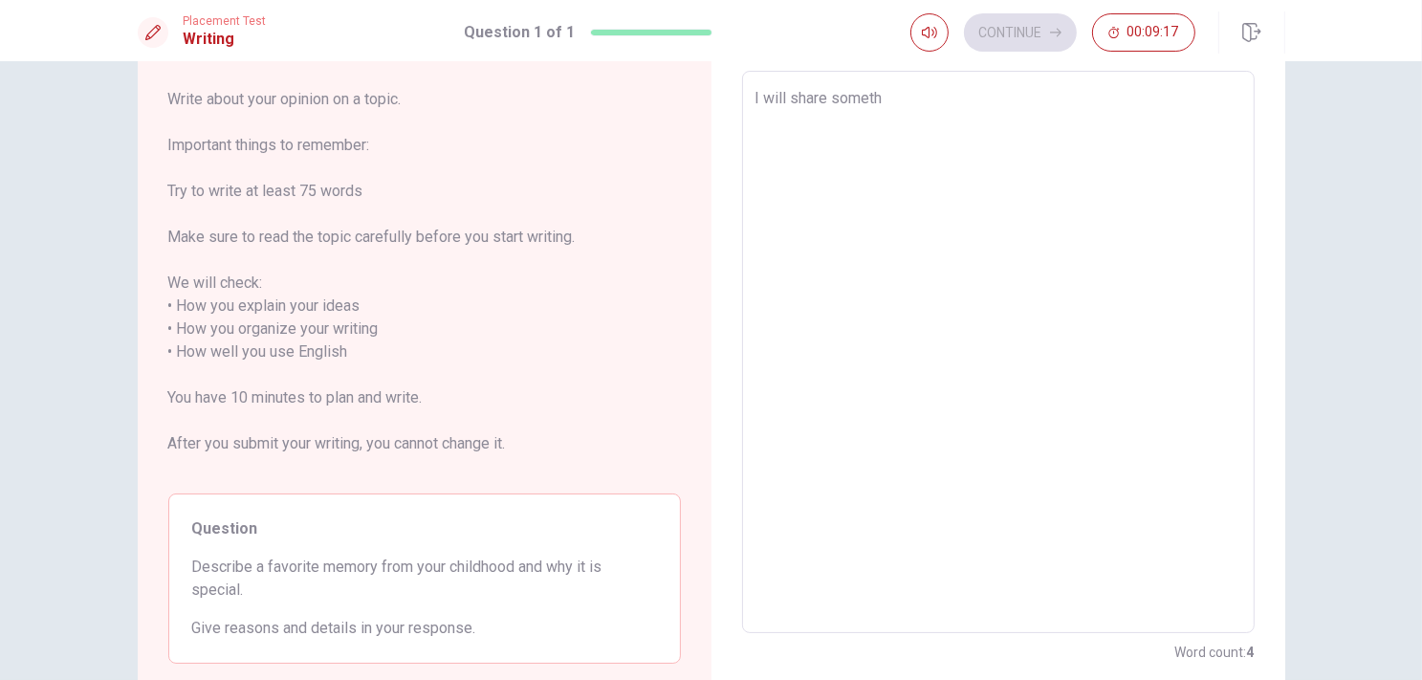
type textarea "x"
type textarea "I will share somethi"
type textarea "x"
type textarea "I will share somethin"
type textarea "x"
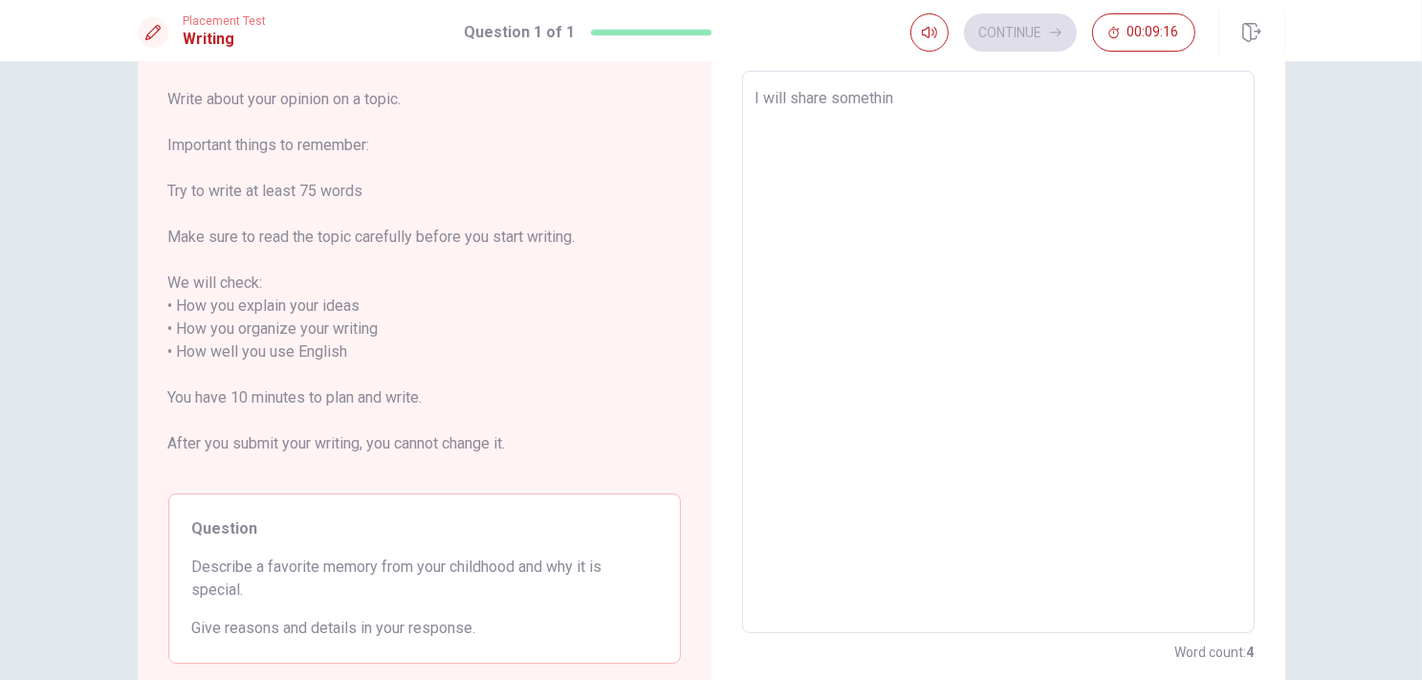
type textarea "I will share something"
type textarea "x"
type textarea "I will share something"
type textarea "x"
type textarea "I will share something a"
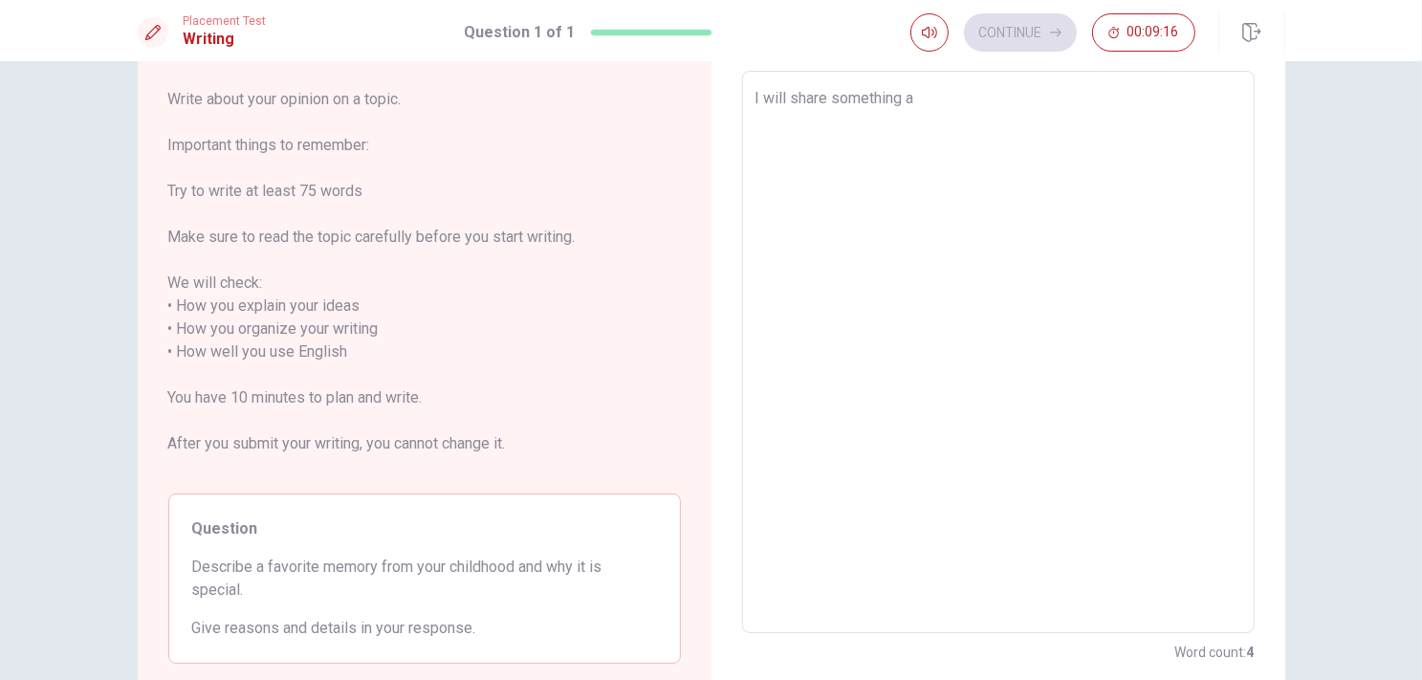
type textarea "x"
type textarea "I will share something ab"
type textarea "x"
type textarea "I will share something abo"
type textarea "x"
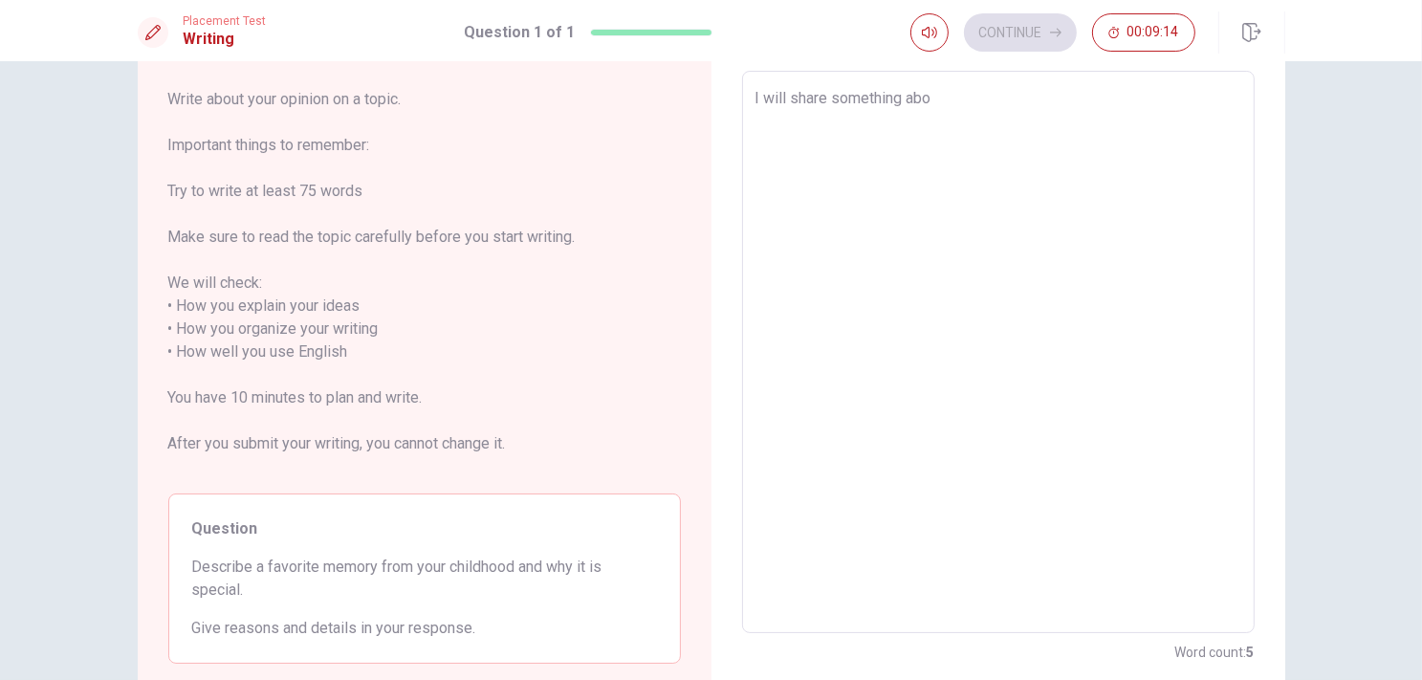
type textarea "I will share something abou"
type textarea "x"
type textarea "I will share something about"
type textarea "x"
type textarea "I will share something about"
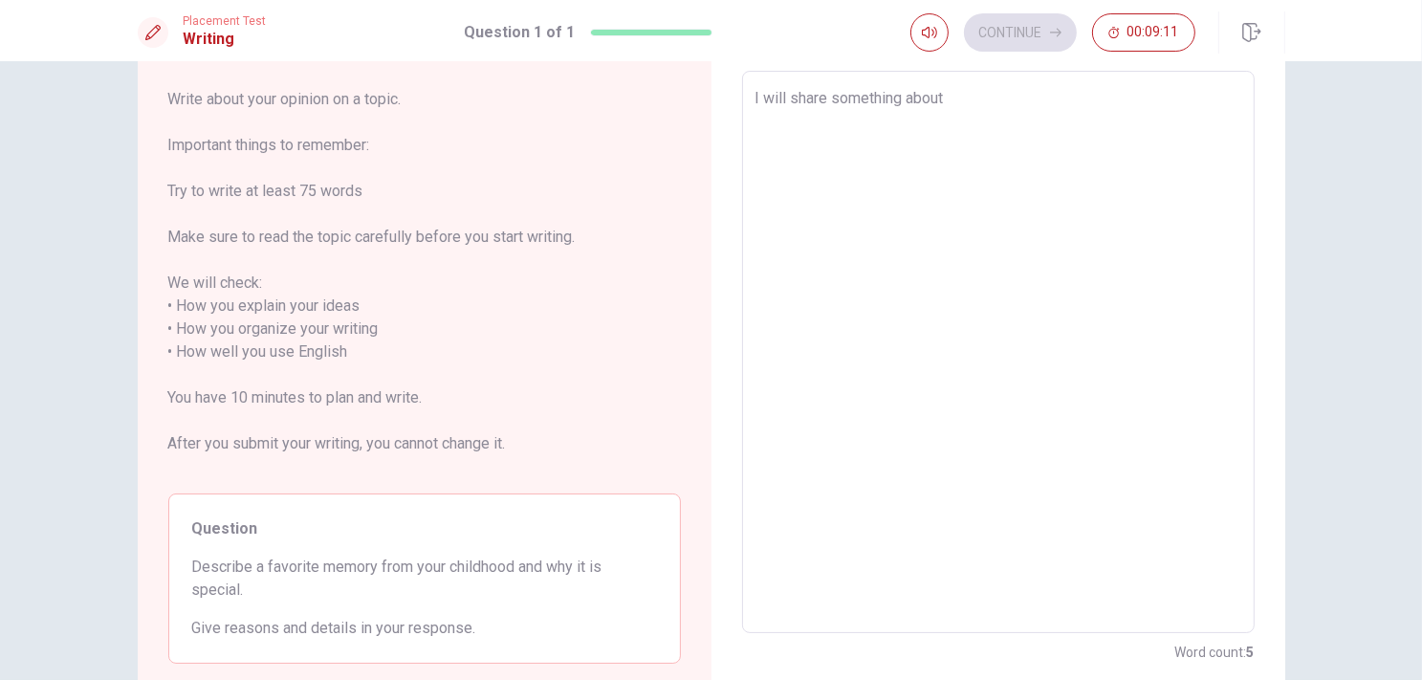
type textarea "x"
type textarea "I will share something about a"
type textarea "x"
type textarea "I will share something about"
type textarea "x"
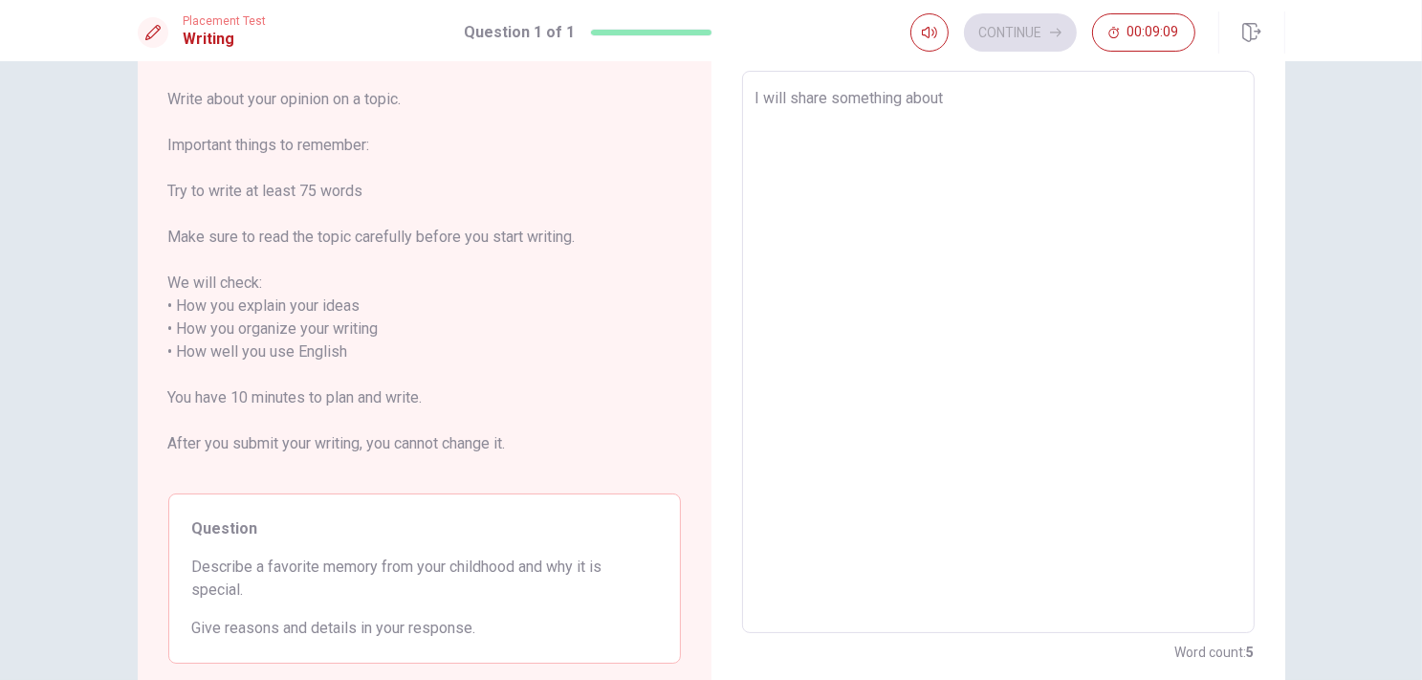
type textarea "I will share something about"
type textarea "x"
type textarea "I will share something about m"
type textarea "x"
type textarea "I will share something about ma"
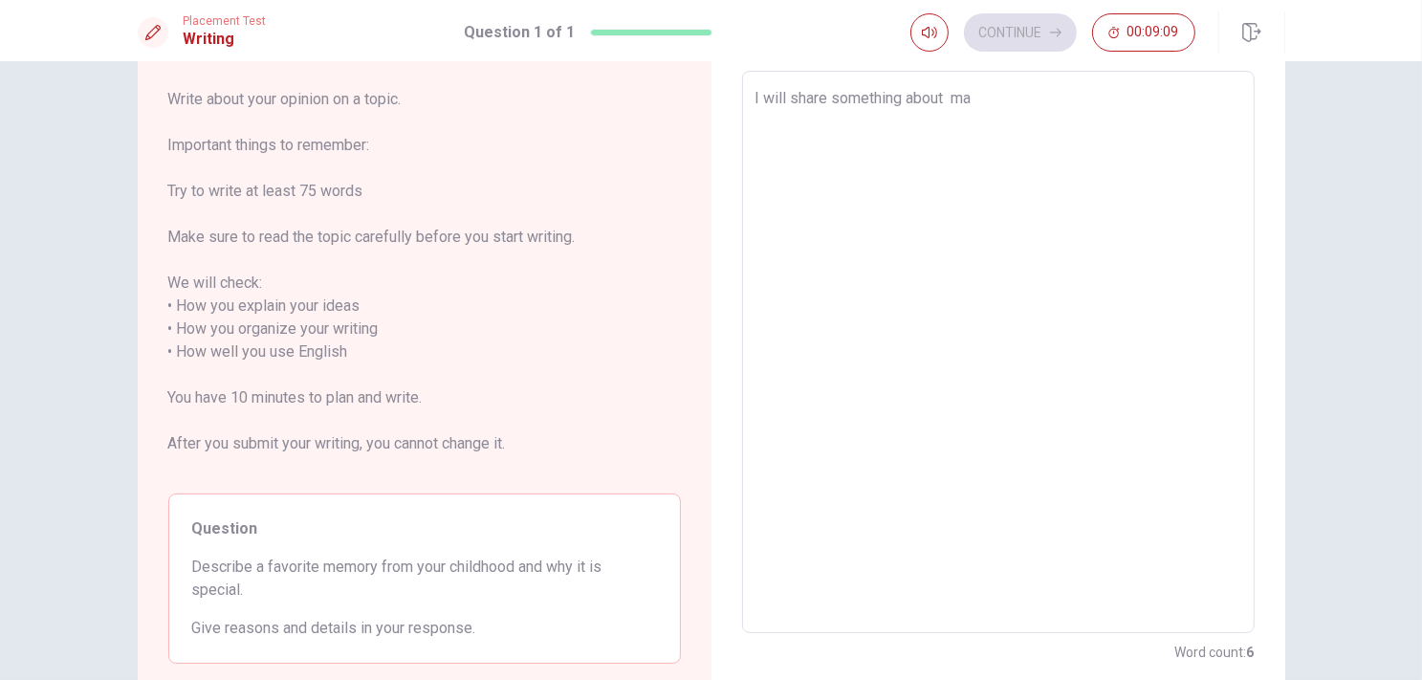
type textarea "x"
type textarea "I will share something about m"
type textarea "x"
type textarea "I will share something about"
type textarea "x"
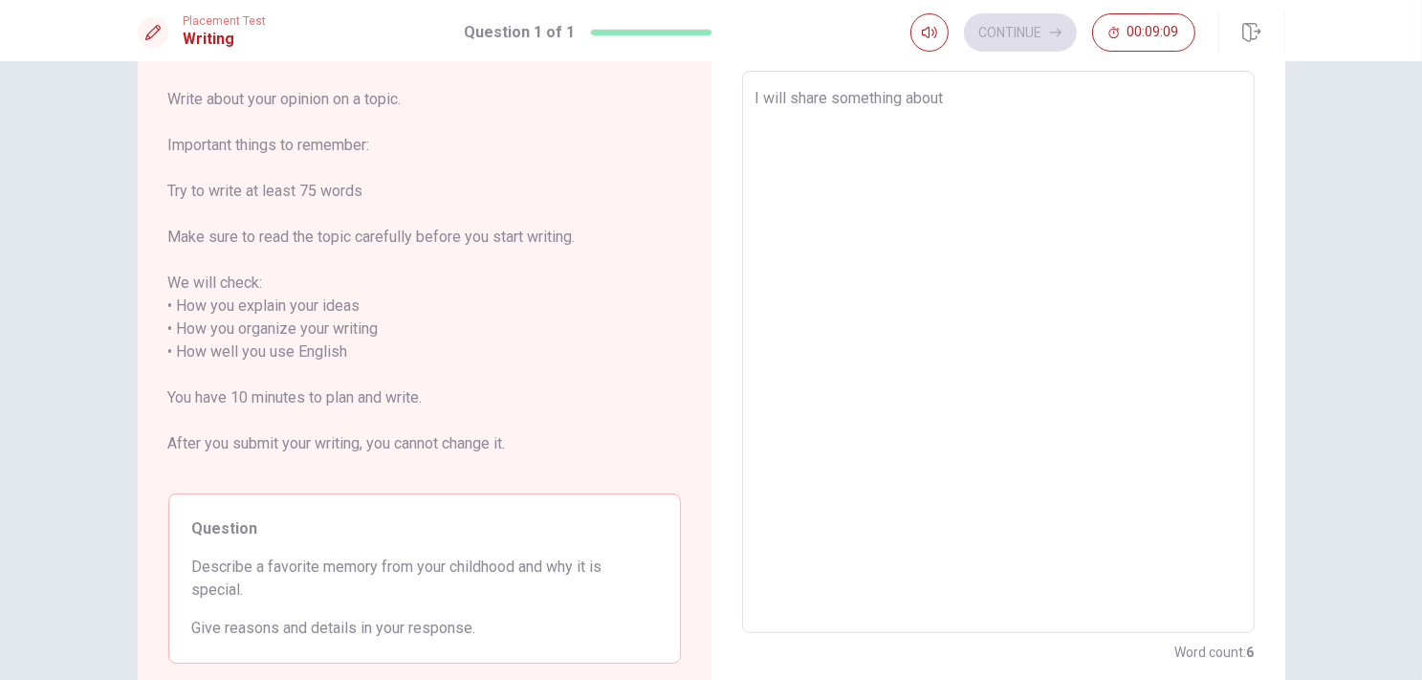
type textarea "I will share something about"
type textarea "x"
type textarea "I will share something about a"
type textarea "x"
type textarea "I will share something about ab"
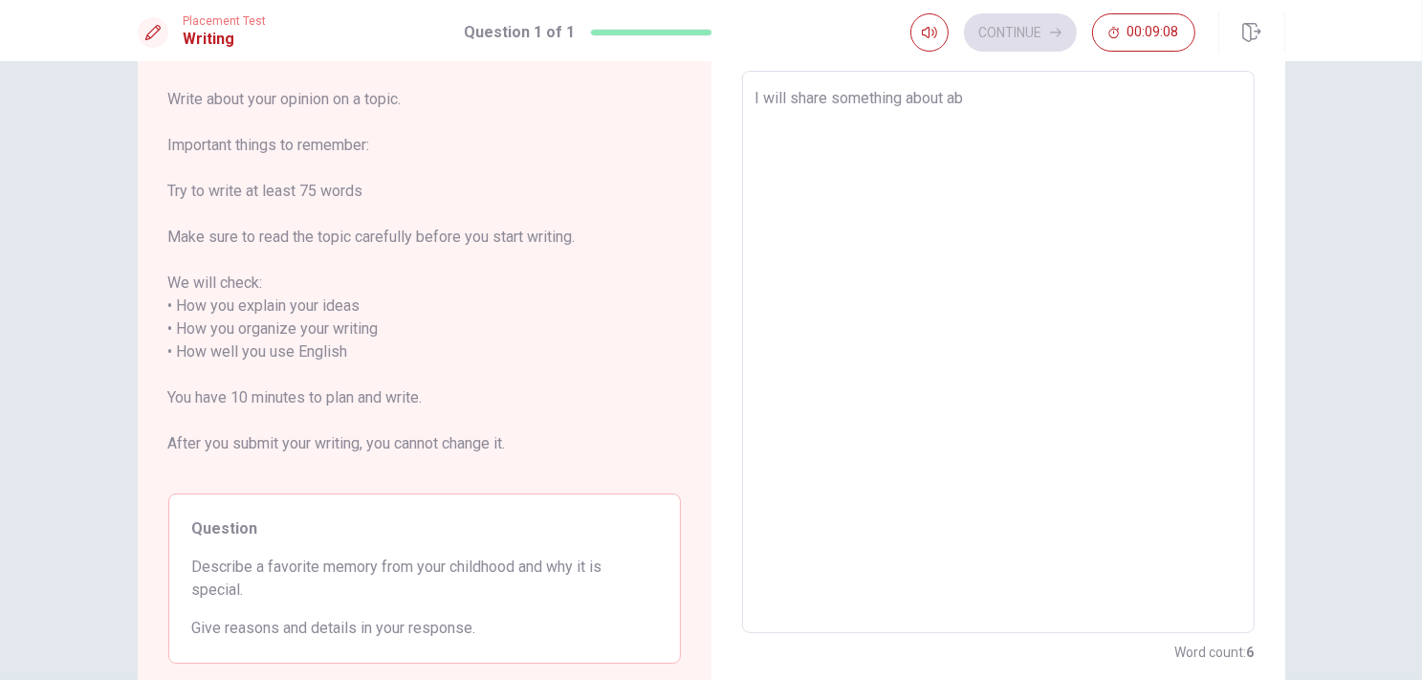
type textarea "x"
type textarea "I will share something about abo"
type textarea "x"
type textarea "I will share something about abou"
type textarea "x"
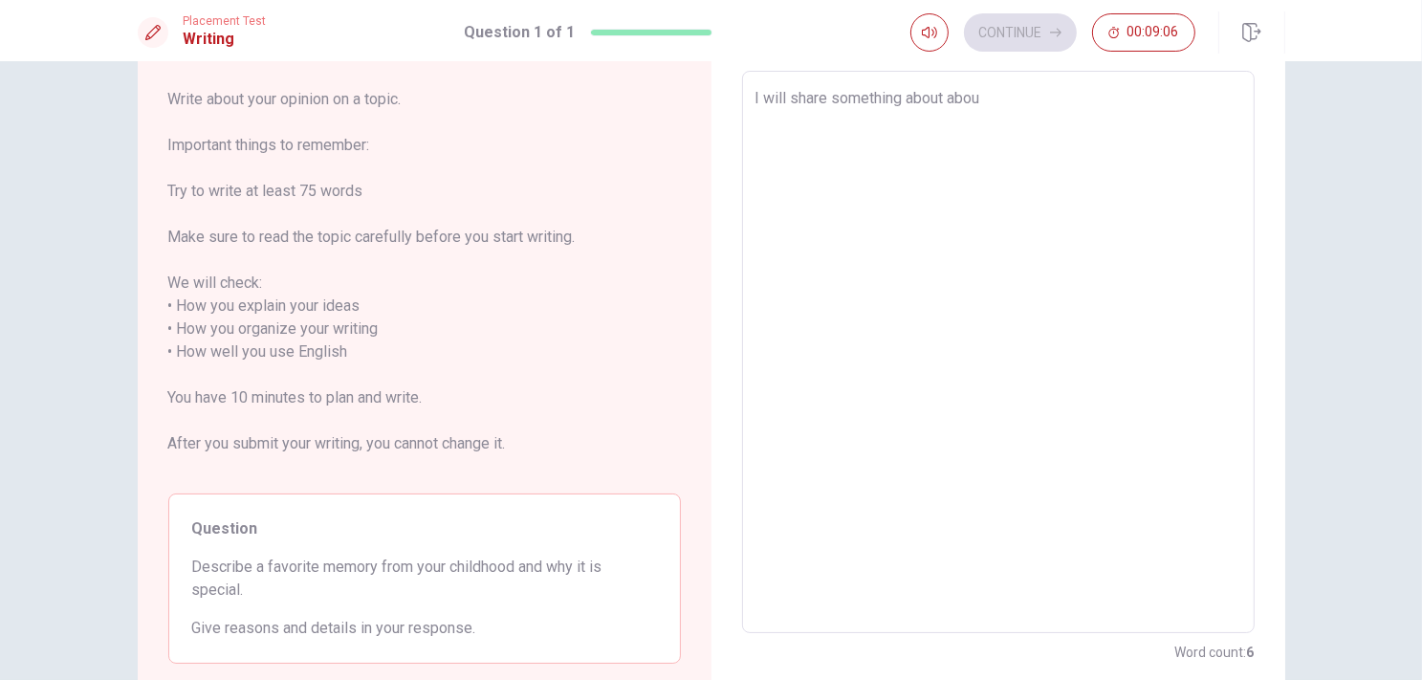
type textarea "I will share something about abouy"
type textarea "x"
type textarea "I will share something about abou"
type textarea "x"
type textarea "I will share something about about"
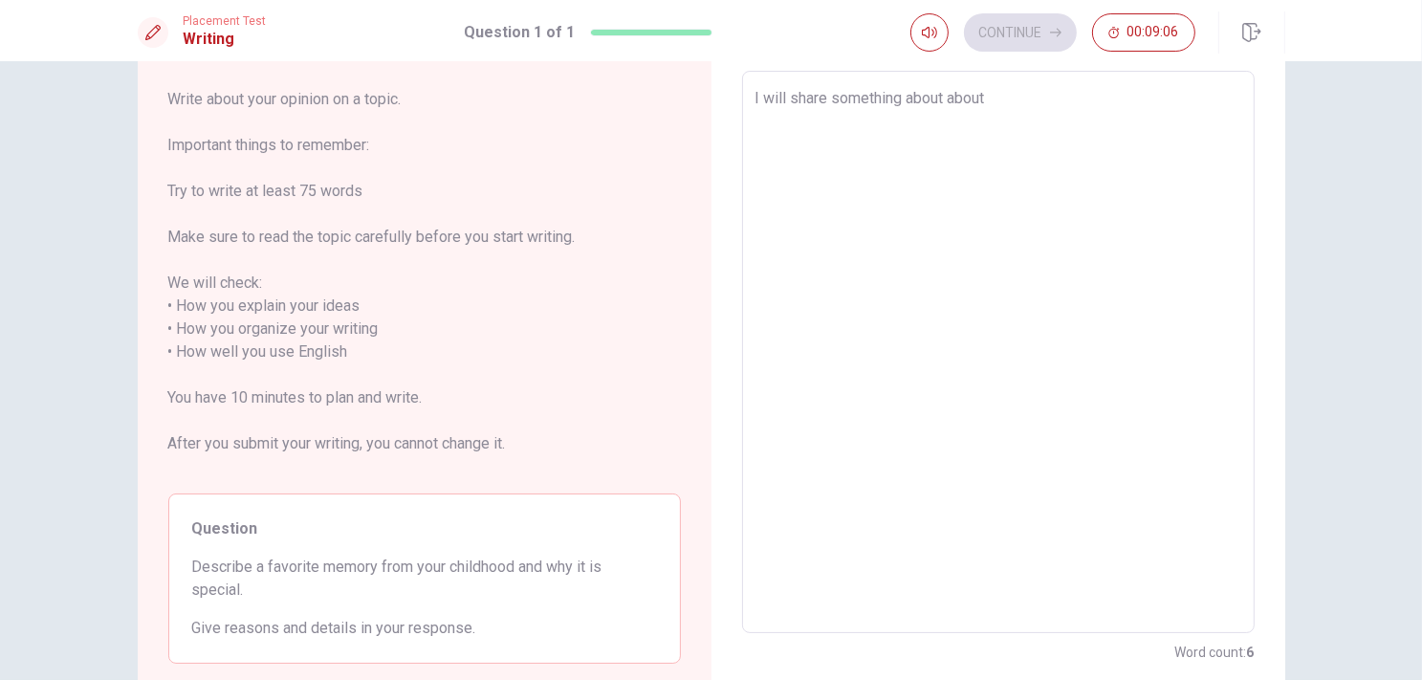
type textarea "x"
type textarea "I will share something about about"
type textarea "x"
type textarea "I will share something about about m"
type textarea "x"
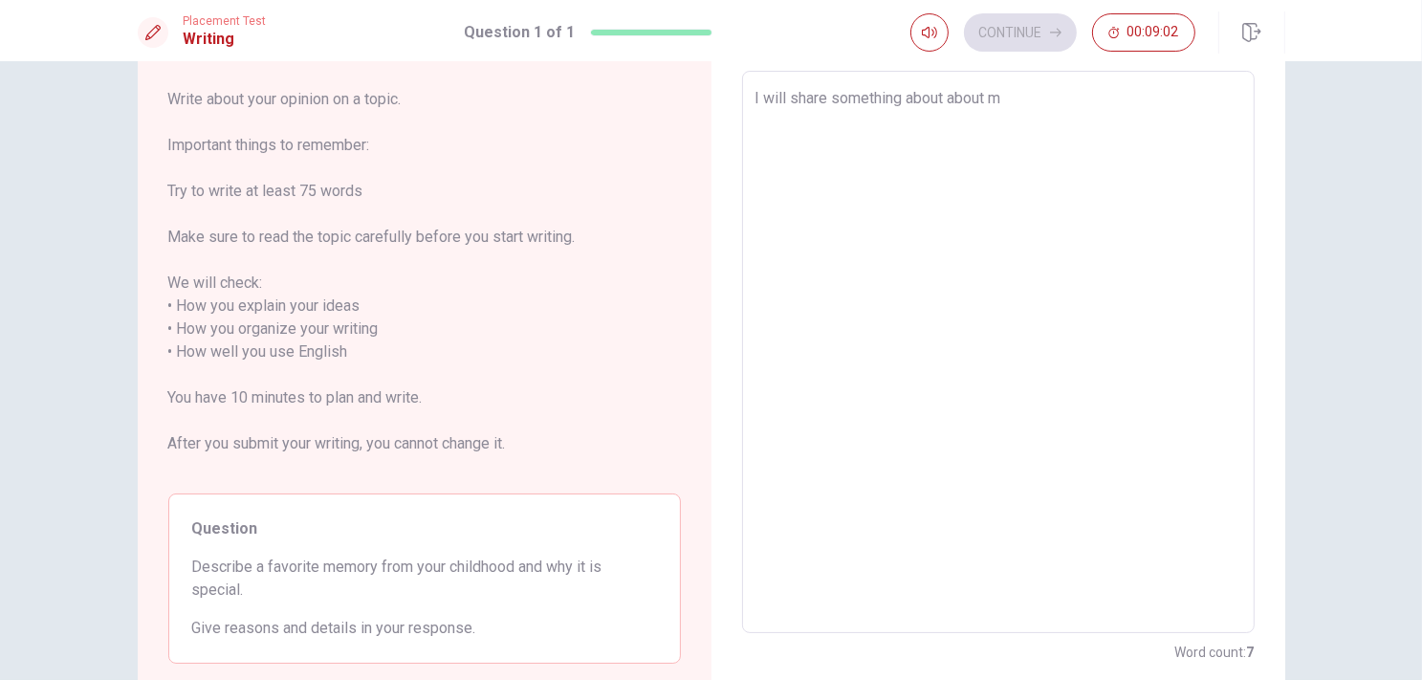
type textarea "I will share something about about my"
type textarea "x"
type textarea "I will share something about about my"
type textarea "x"
type textarea "I will share something about about my f"
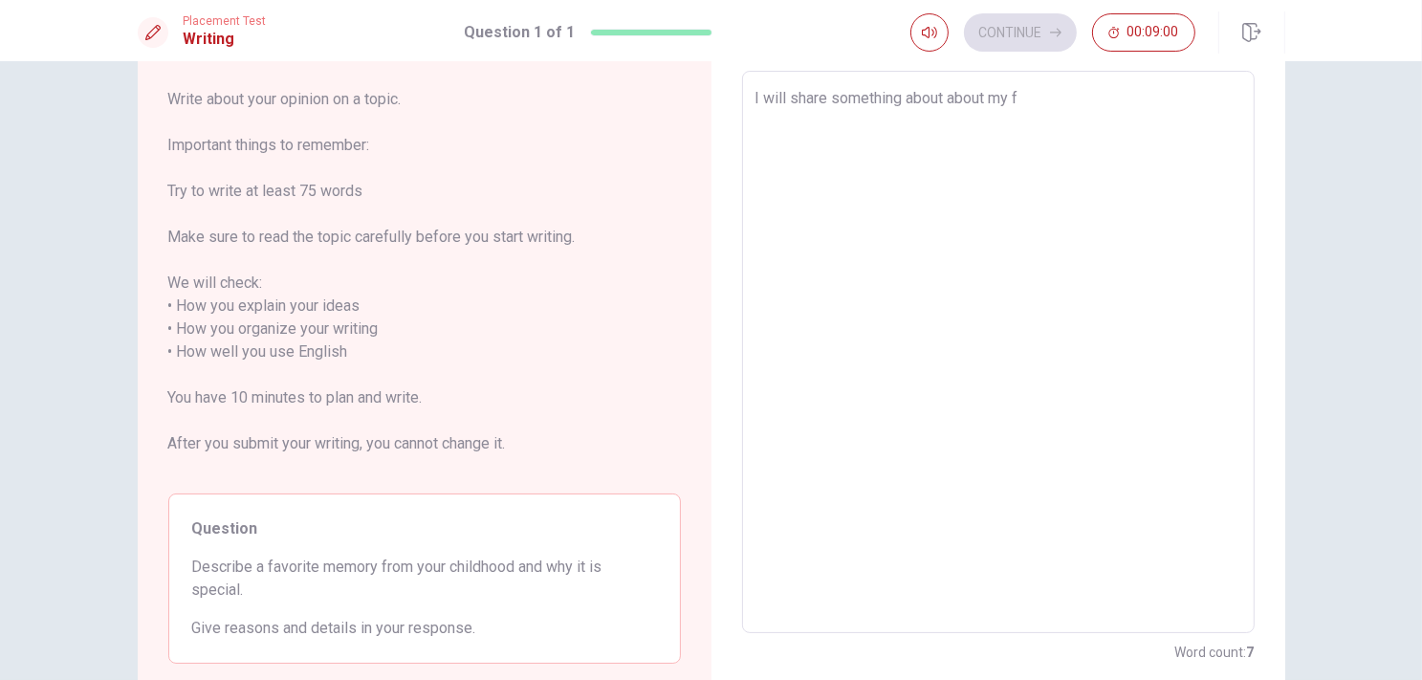
type textarea "x"
type textarea "I will share something about about my fa"
type textarea "x"
type textarea "I will share something about about my fav"
type textarea "x"
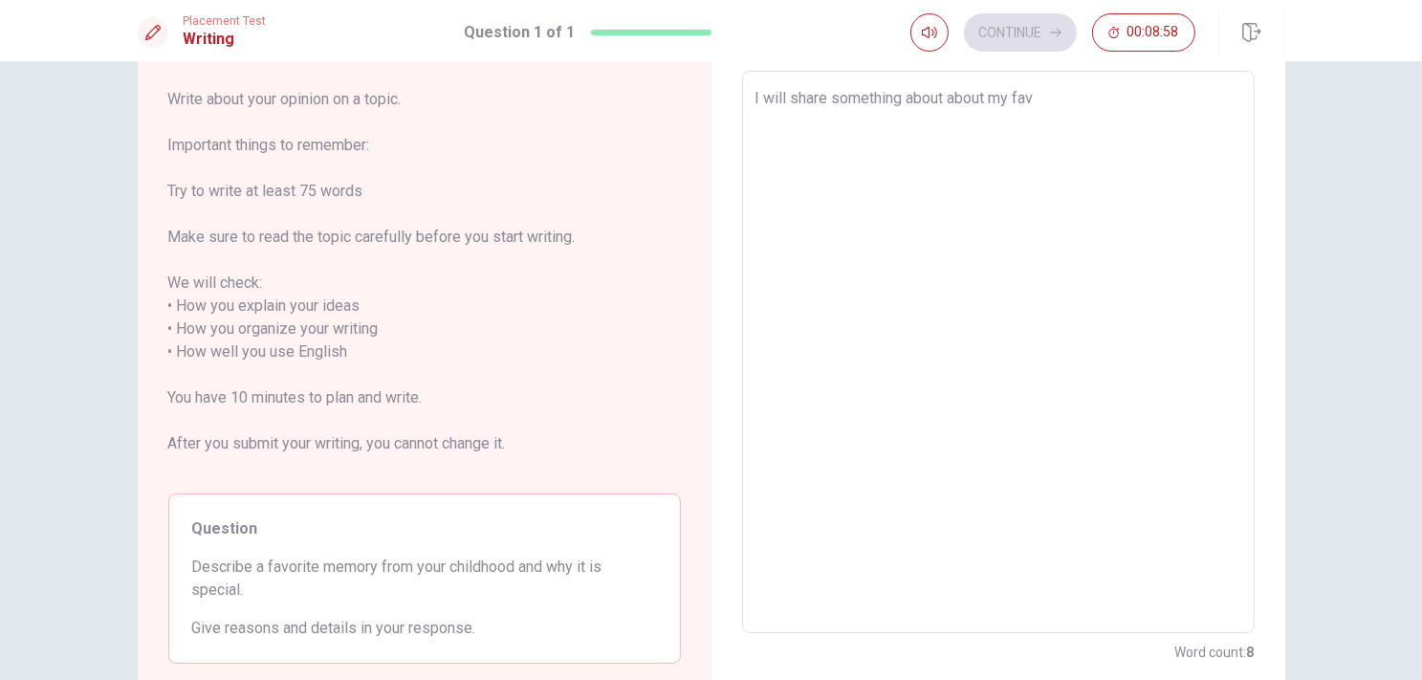
type textarea "I will share something about about my favo"
type textarea "x"
type textarea "I will share something about about my favor"
type textarea "x"
type textarea "I will share something about about my favori"
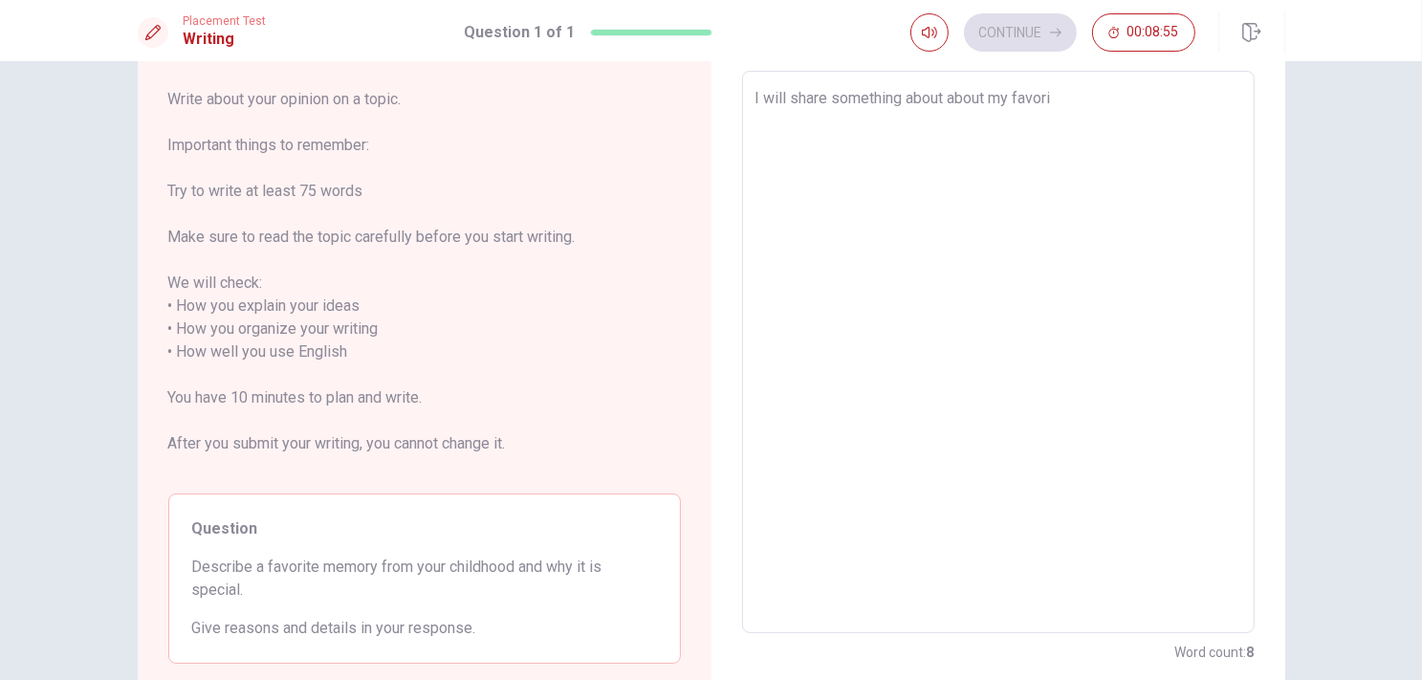
type textarea "x"
type textarea "I will share something about about my favorit"
type textarea "x"
type textarea "I will share something about about my favorite"
type textarea "x"
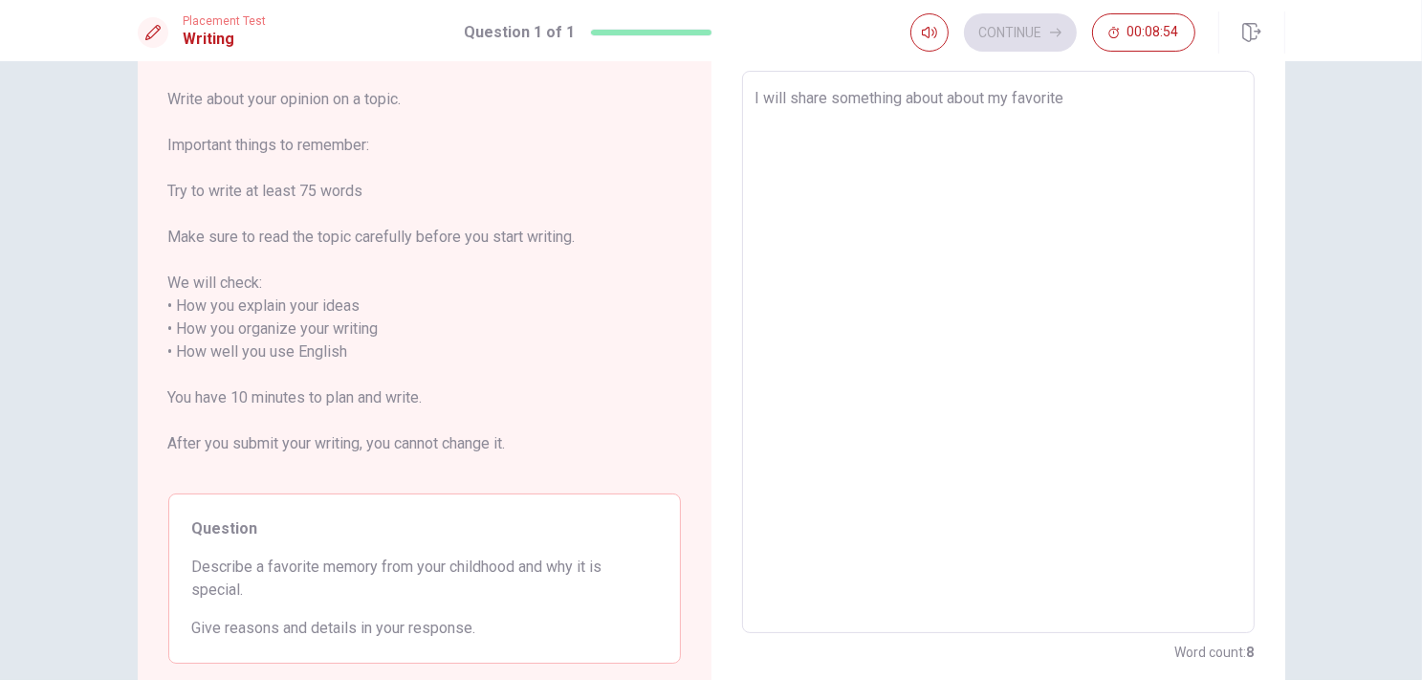
type textarea "I will share something about about my favorite"
type textarea "x"
type textarea "I will share something about about my favorite m"
type textarea "x"
type textarea "I will share something about about my favorite me"
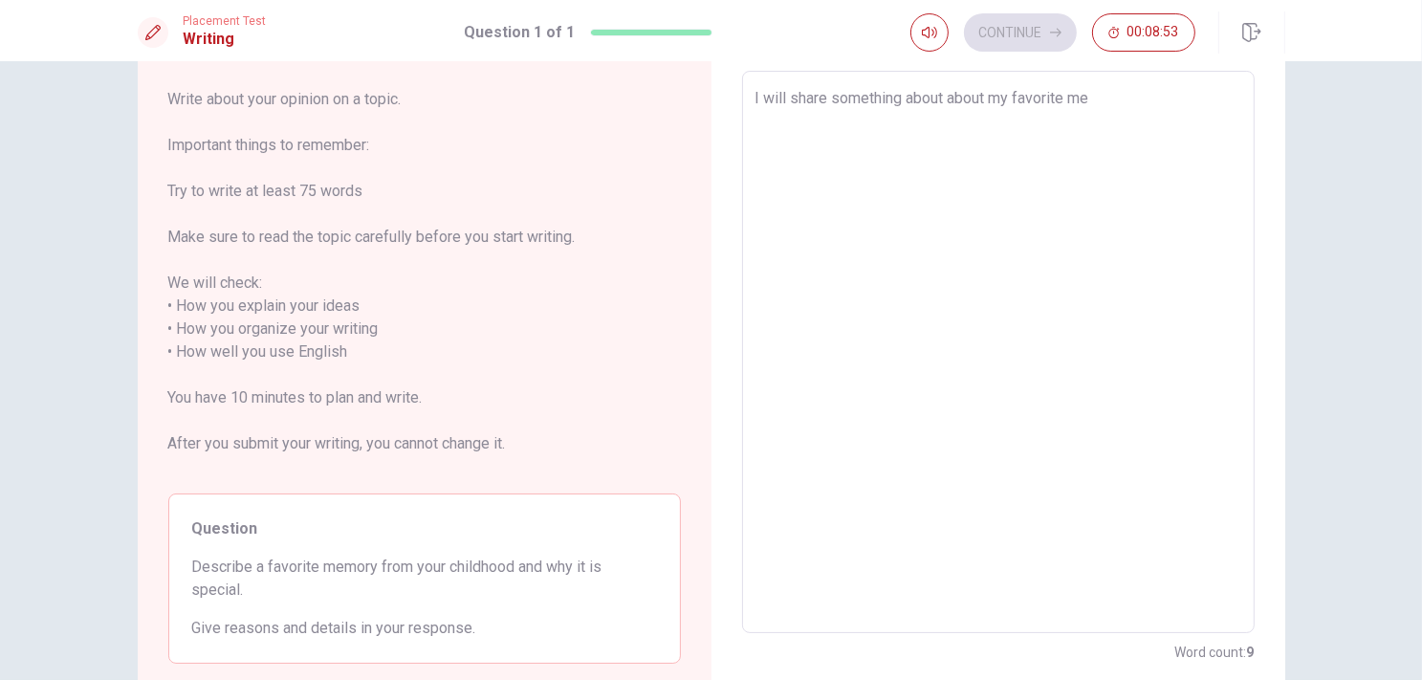
type textarea "x"
type textarea "I will share something about about my favorite mem"
type textarea "x"
type textarea "I will share something about about my favorite memo"
type textarea "x"
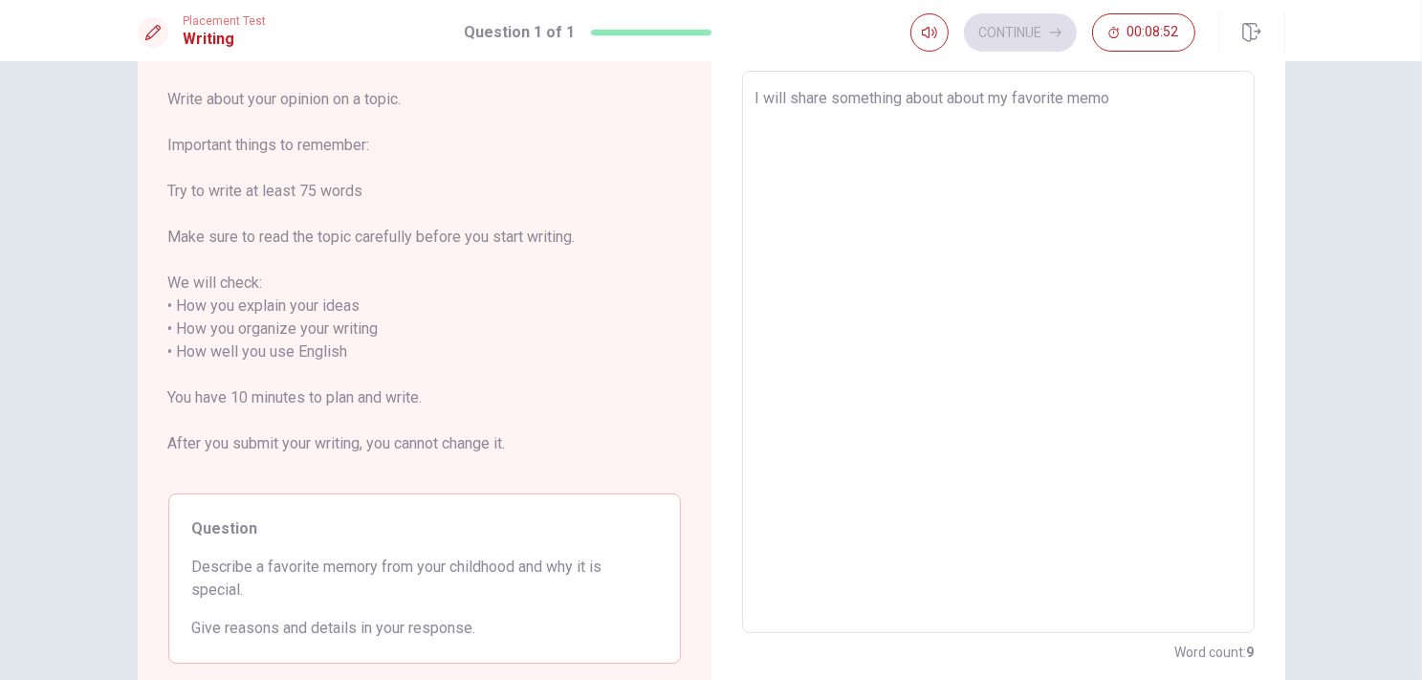
type textarea "I will share something about about my favorite memor"
type textarea "x"
type textarea "I will share something about about my favorite memory"
type textarea "x"
type textarea "I will share something about about my favorite memory"
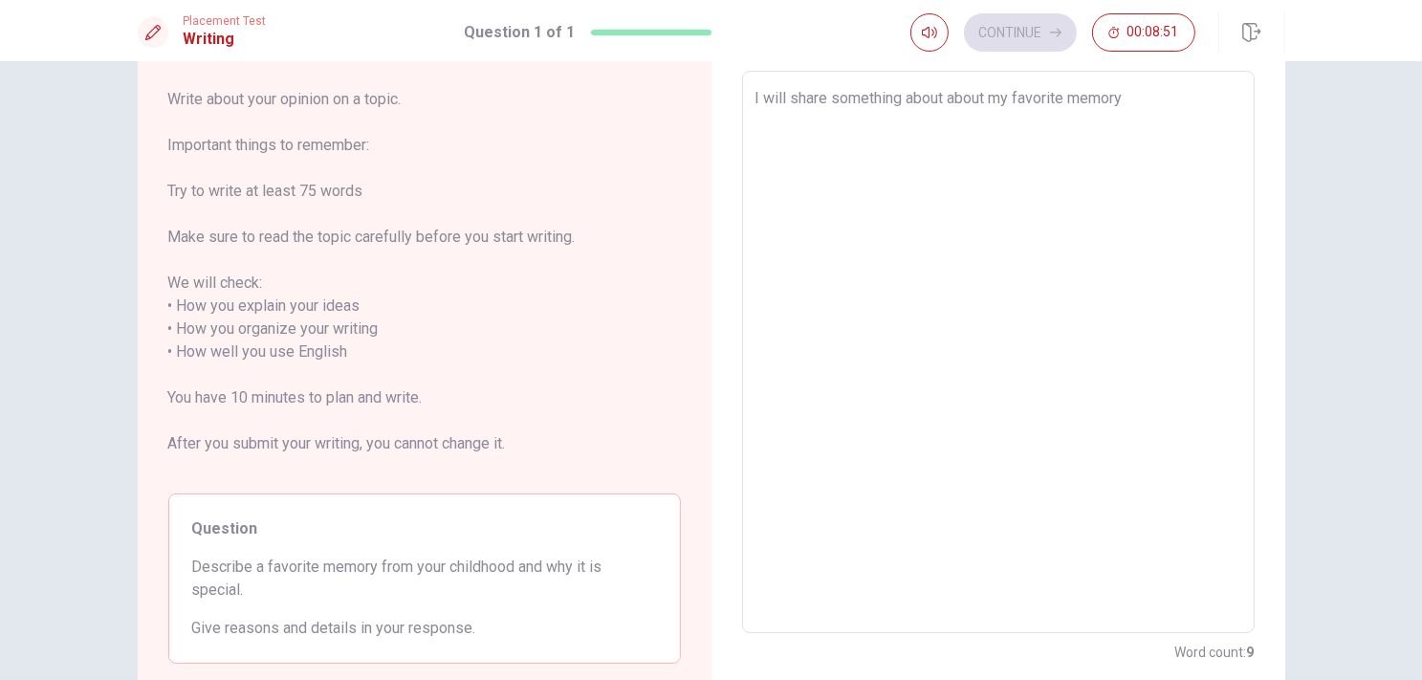
type textarea "x"
type textarea "I will share something about about my favorite memory f"
type textarea "x"
type textarea "I will share something about about my favorite memory fr"
type textarea "x"
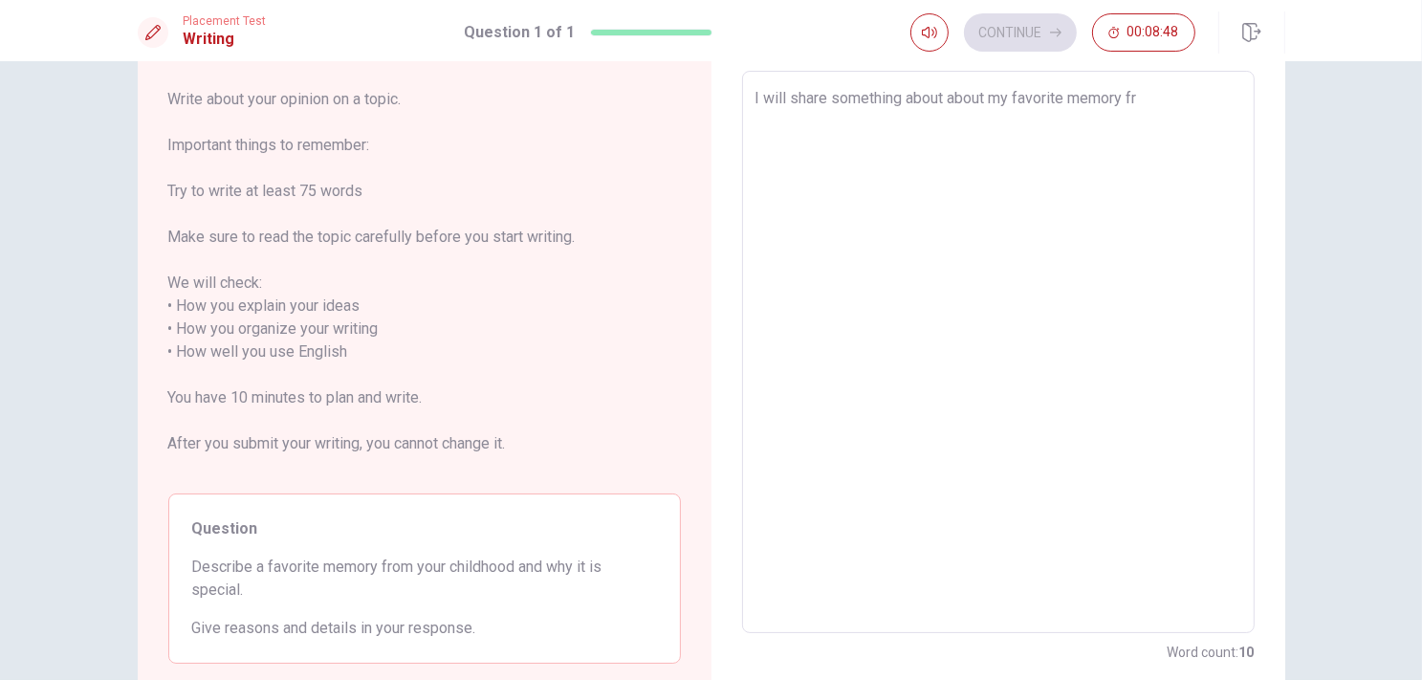
type textarea "I will share something about about my favorite memory fro"
type textarea "x"
type textarea "I will share something about about my favorite memory from"
type textarea "x"
type textarea "I will share something about about my favorite memory from"
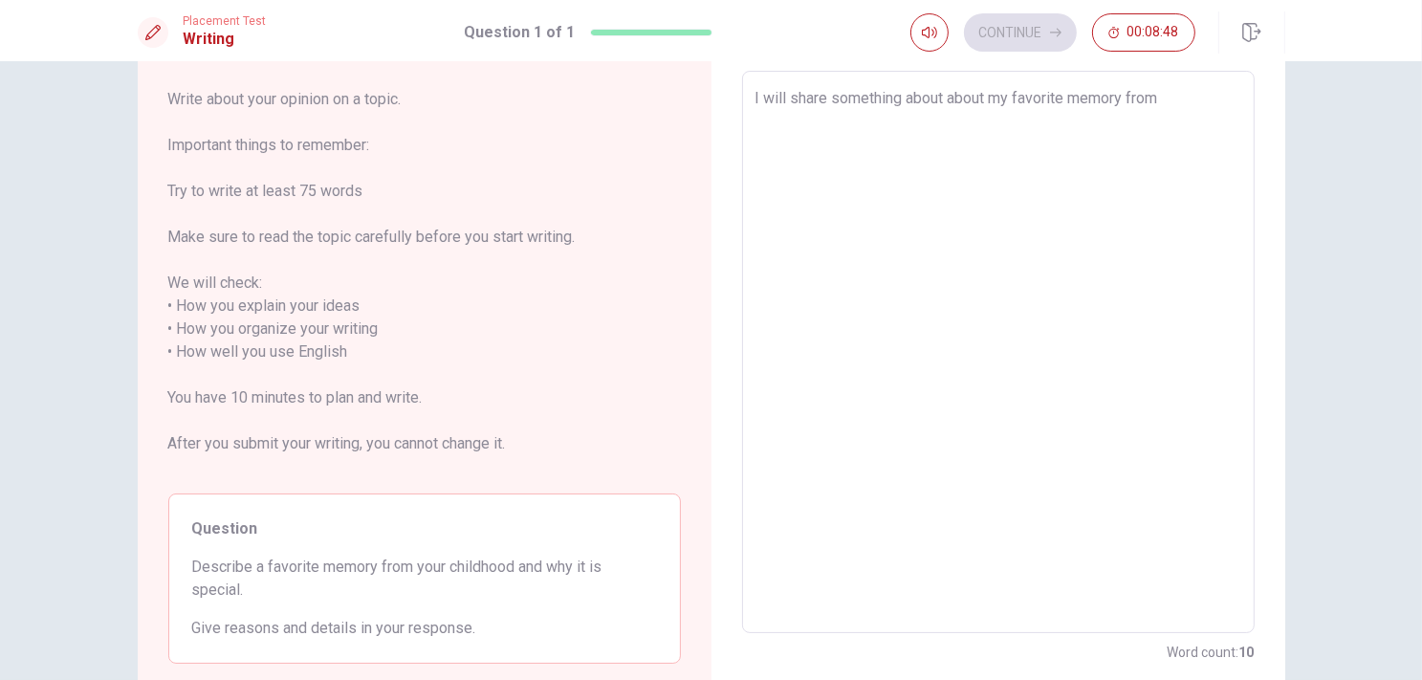
type textarea "x"
type textarea "I will share something about about my favorite memory from m"
type textarea "x"
type textarea "I will share something about about my favorite memory from my"
type textarea "x"
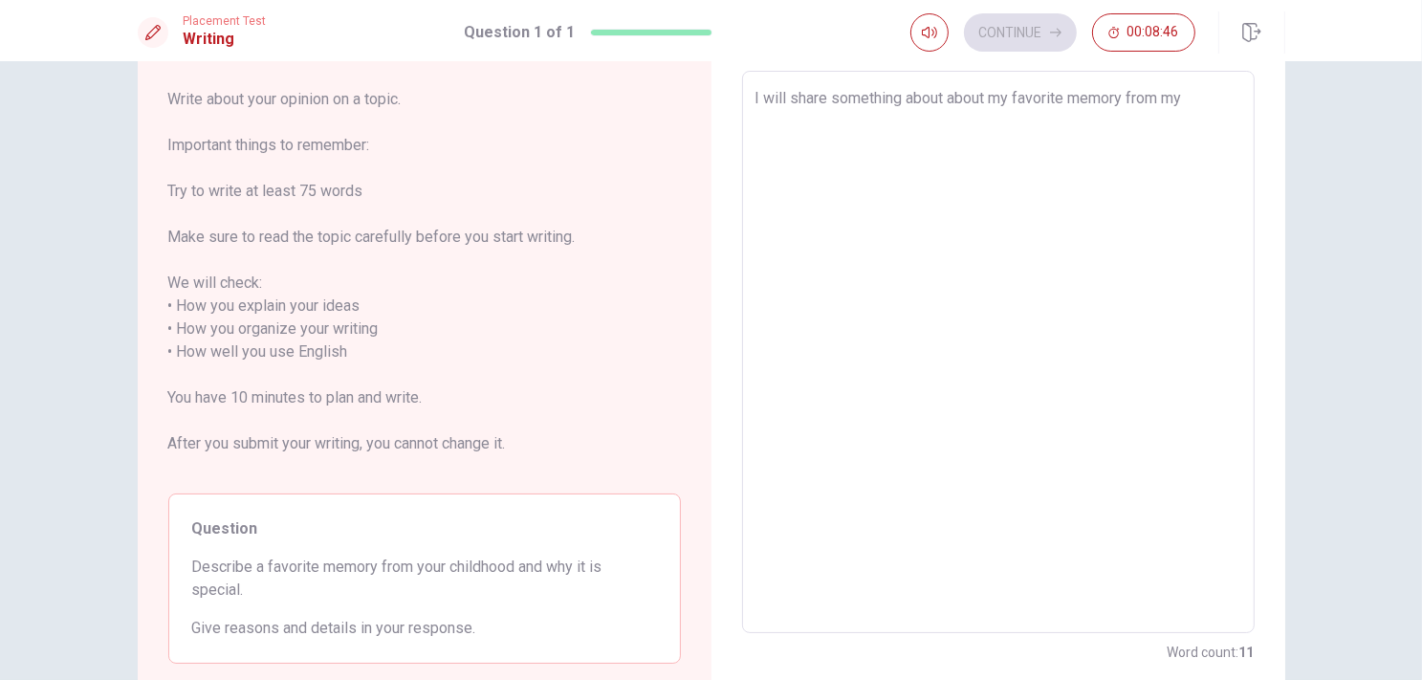
type textarea "I will share something about about my favorite memory from my"
type textarea "x"
type textarea "I will share something about about my favorite memory from my c"
type textarea "x"
type textarea "I will share something about about my favorite memory from my ch"
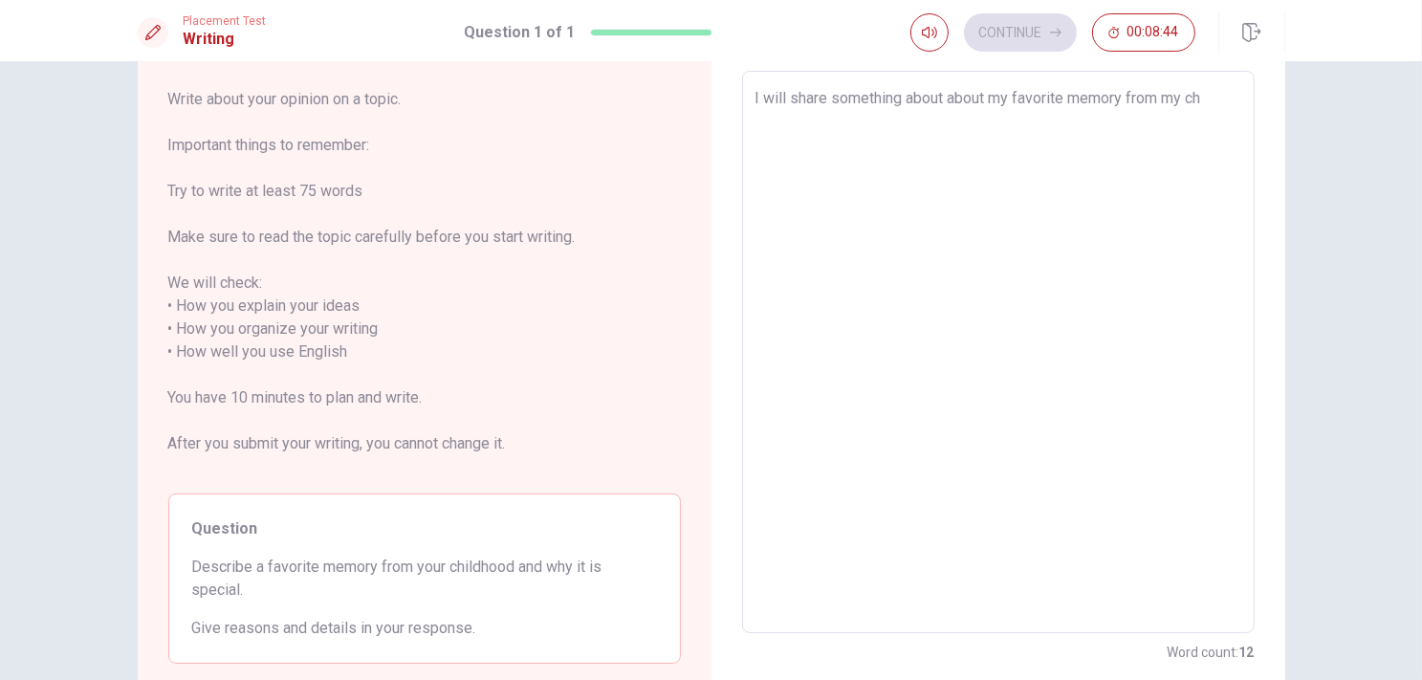
type textarea "x"
type textarea "I will share something about about my favorite memory from my chi"
type textarea "x"
type textarea "I will share something about about my favorite memory from my chil"
type textarea "x"
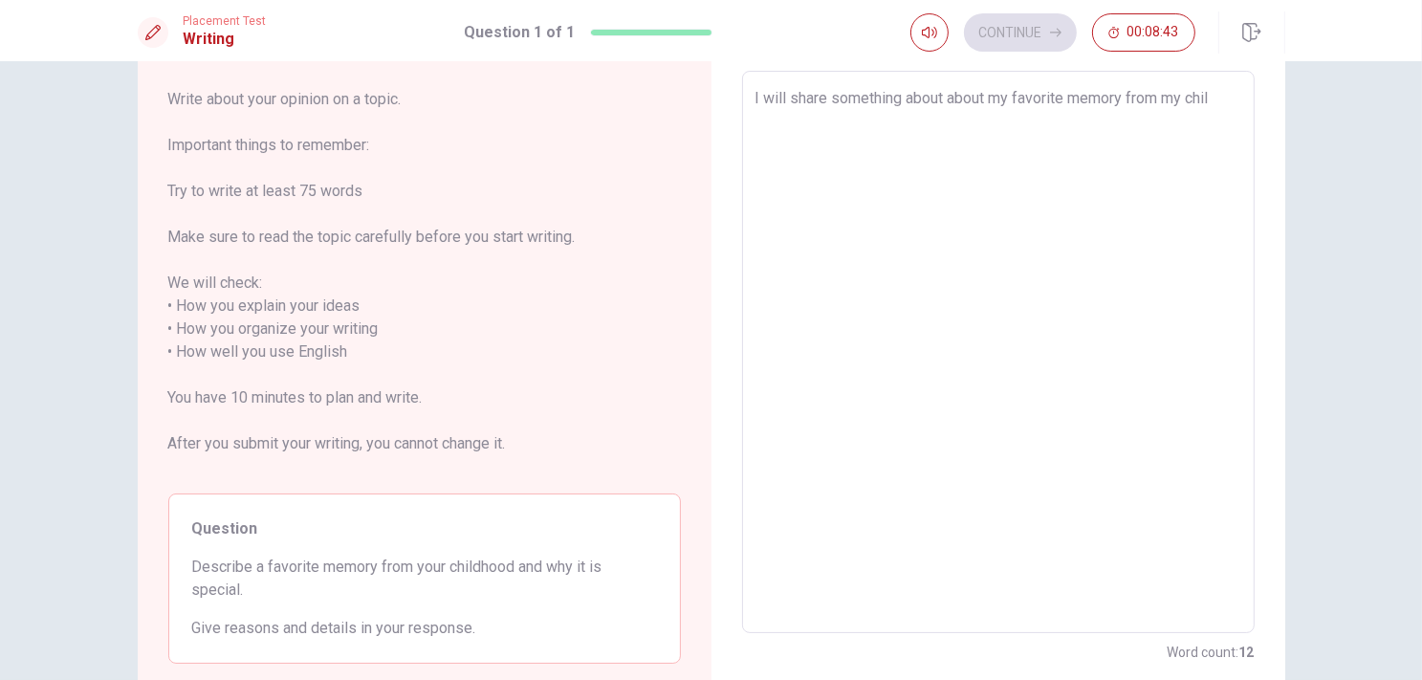
type textarea "I will share something about about my favorite memory from my child"
type textarea "x"
type textarea "I will share something about about my favorite memory from my childh"
type textarea "x"
type textarea "I will share something about about my favorite memory from my childho"
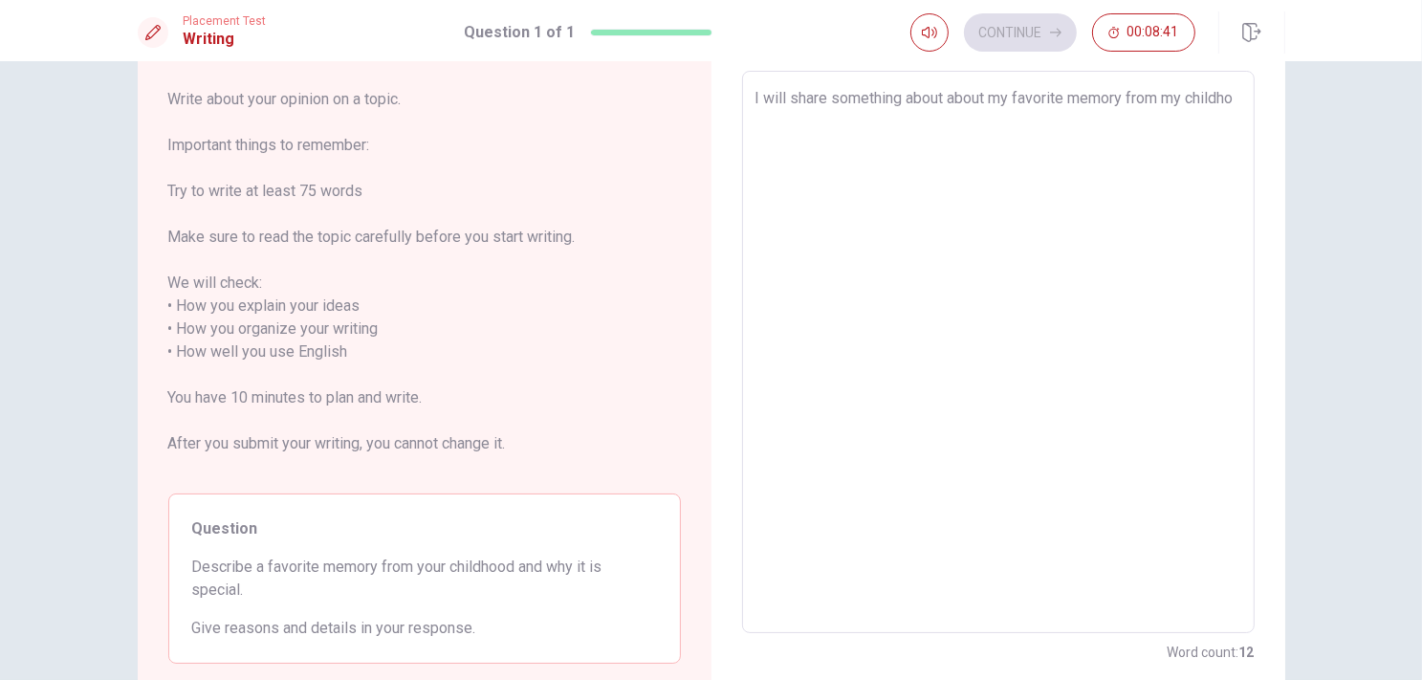
type textarea "x"
type textarea "I will share something about about my favorite memory from my childhoo"
type textarea "x"
type textarea "I will share something about about my favorite memory from my childhood"
type textarea "x"
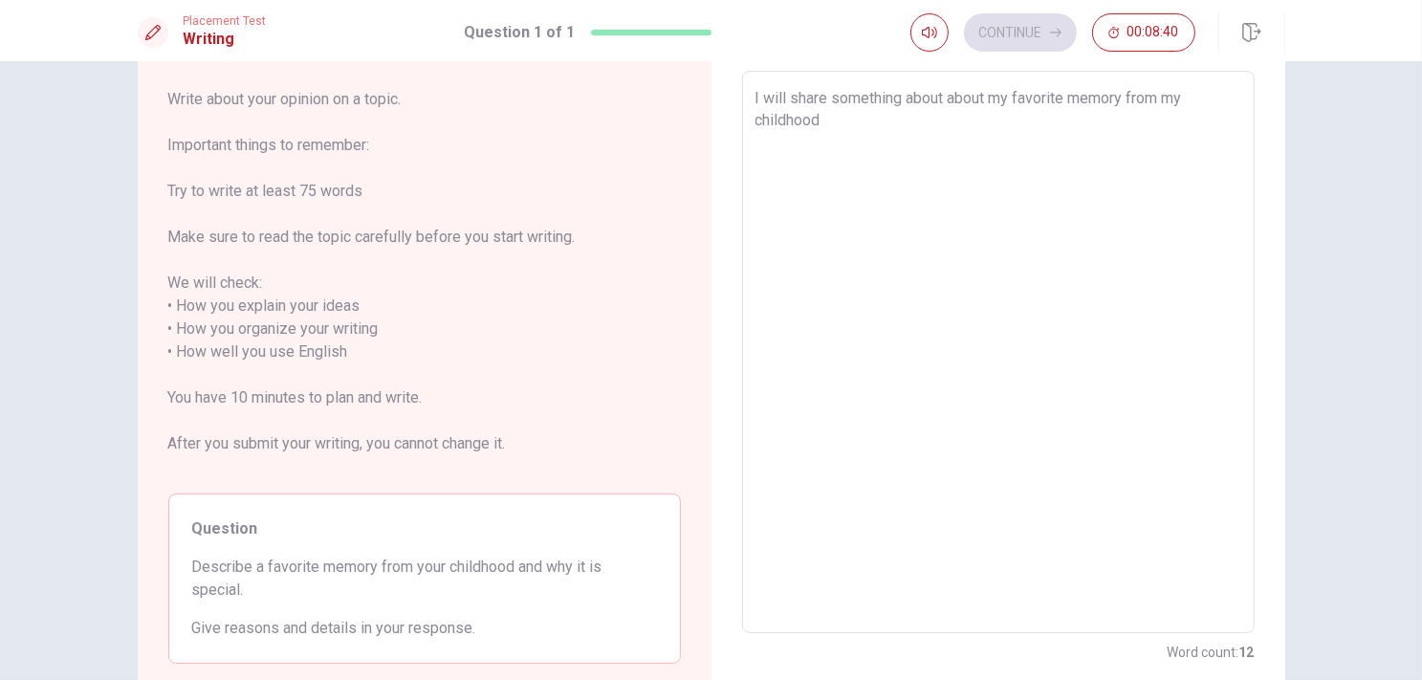
type textarea "I will share something about about my favorite memory from my childhood"
type textarea "x"
type textarea "I will share something about about my favorite memory from my childhood"
type textarea "x"
type textarea "I will share something about about my favorite memory from my childhood"
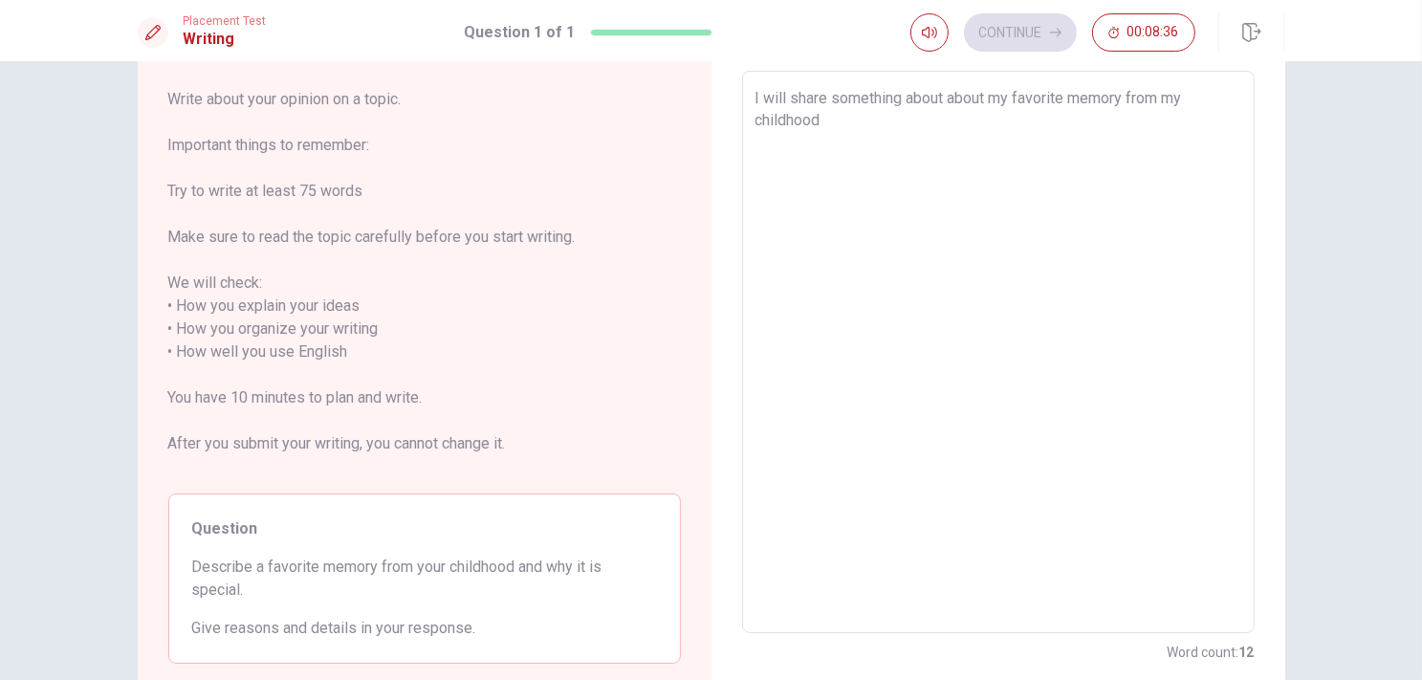
type textarea "x"
type textarea "I will share something about about my favorite memory from my childhood m"
type textarea "x"
type textarea "I will share something about about my favorite memory from my childhood my"
type textarea "x"
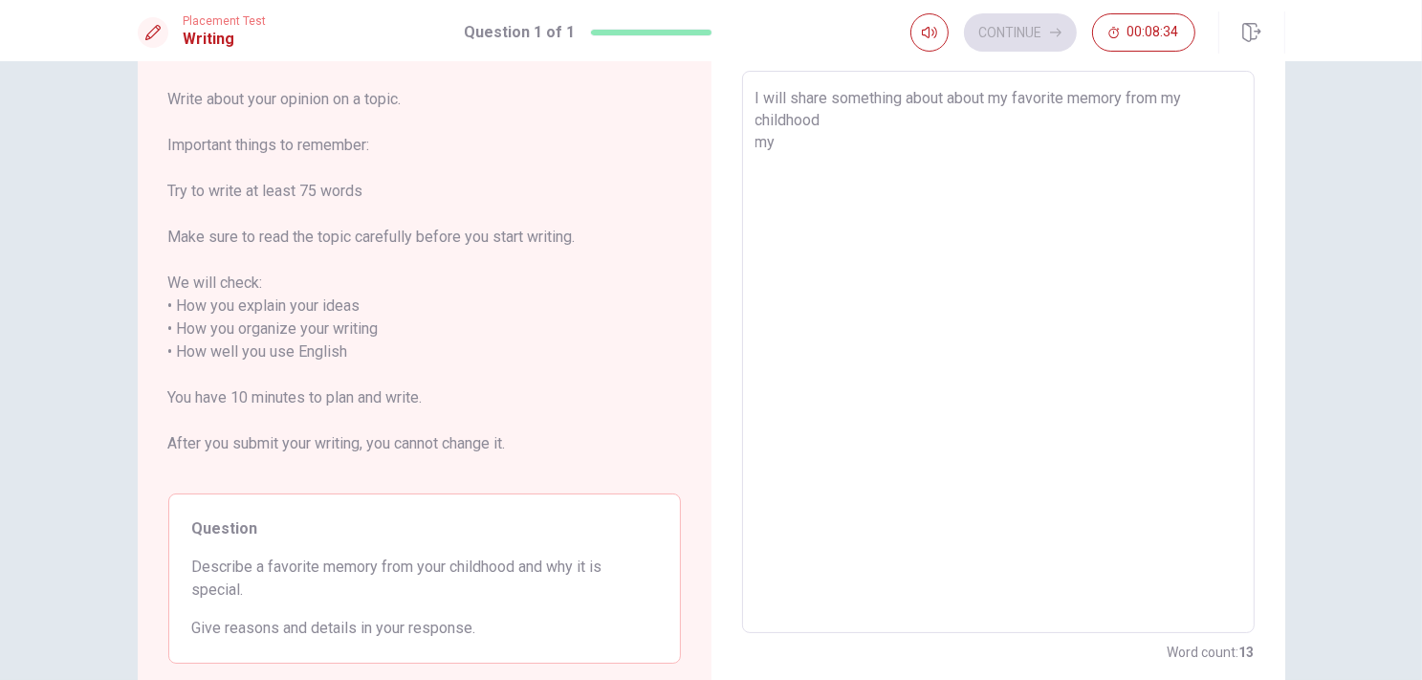
type textarea "I will share something about about my favorite memory from my childhood my"
type textarea "x"
type textarea "I will share something about about my favorite memory from my childhood my f"
type textarea "x"
type textarea "I will share something about about my favorite memory from my childhood my fa"
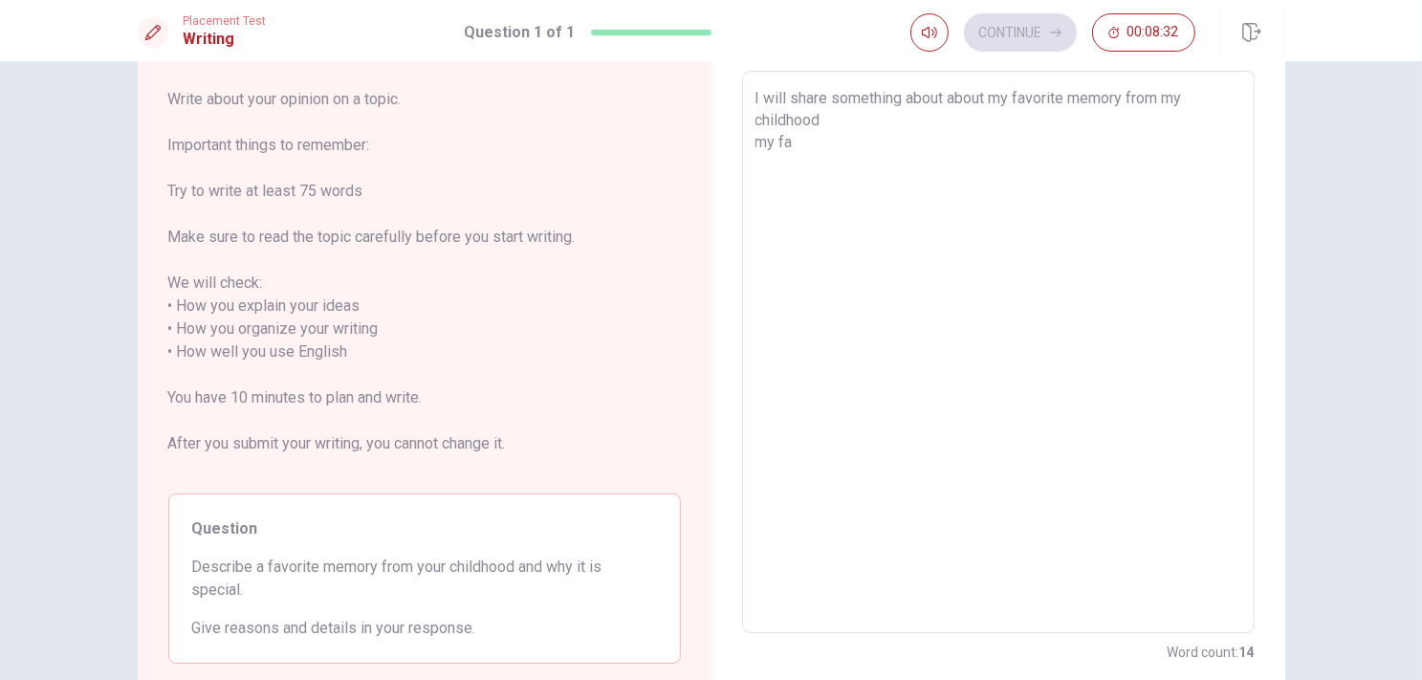
type textarea "x"
type textarea "I will share something about about my favorite memory from my childhood my fae"
type textarea "x"
type textarea "I will share something about about my favorite memory from my childhood my fa"
type textarea "x"
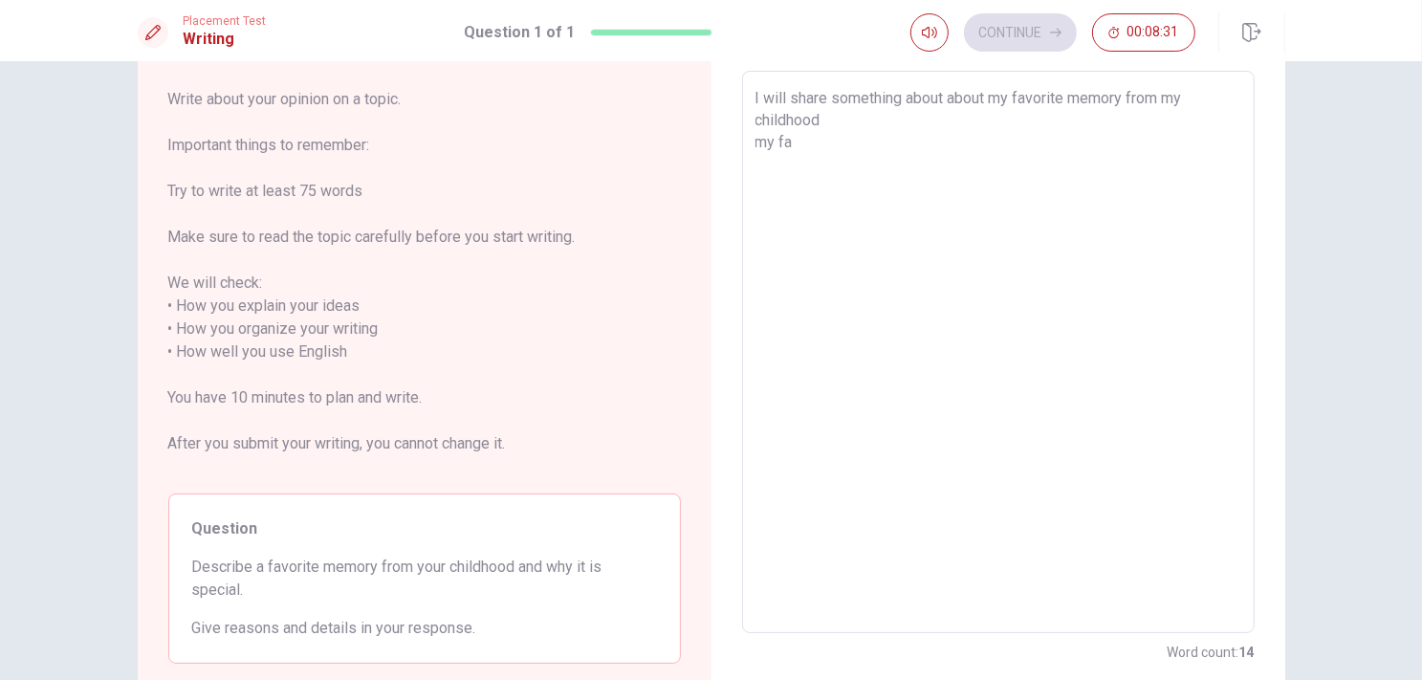
type textarea "I will share something about about my favorite memory from my childhood my fav"
type textarea "x"
type textarea "I will share something about about my favorite memory from my childhood my favo"
type textarea "x"
type textarea "I will share something about about my favorite memory from my childhood my favor"
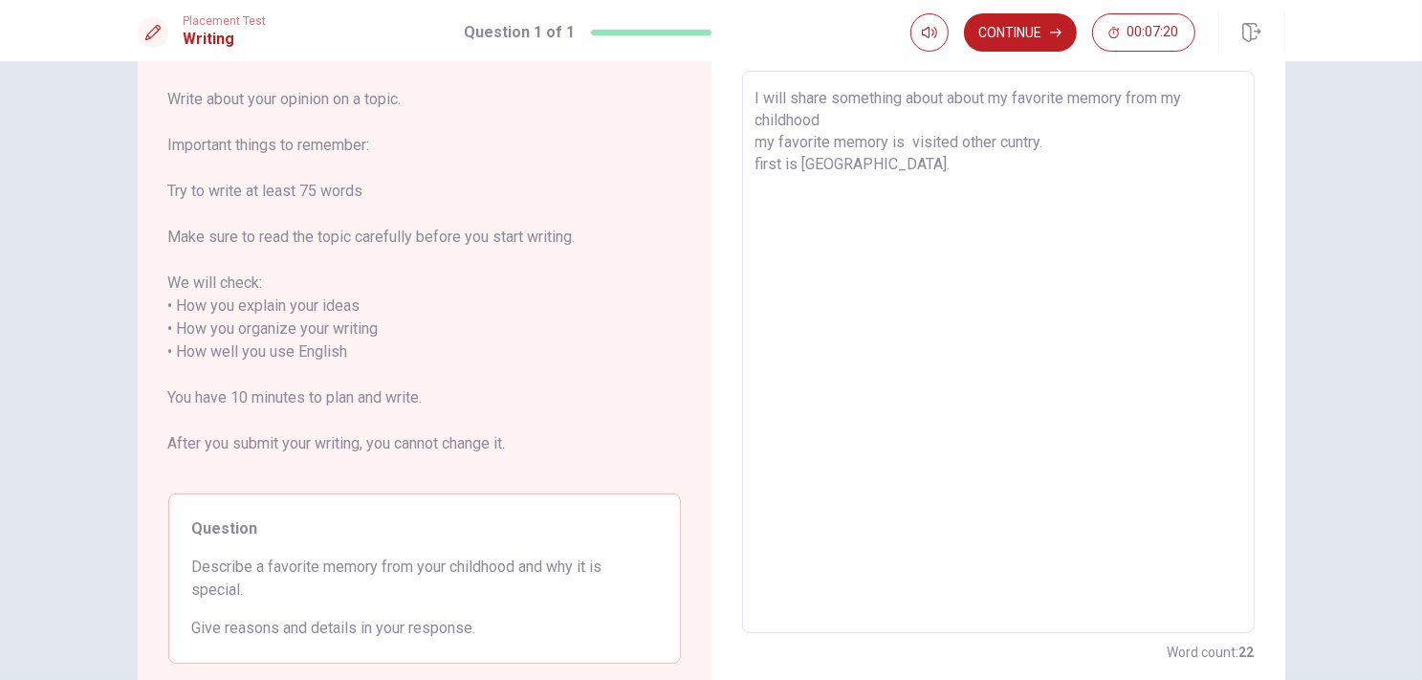
click at [819, 127] on textarea "I will share something about about my favorite memory from my childhood my favo…" at bounding box center [998, 352] width 486 height 531
click at [1148, 164] on textarea "I will share something about about my favorite memory from my childhood. my fav…" at bounding box center [998, 352] width 486 height 531
click at [825, 208] on textarea "I will share something about about my favorite memory from my childhood. my fav…" at bounding box center [998, 352] width 486 height 531
click at [917, 174] on textarea "I will share something about about my favorite memory from my childhood. my fav…" at bounding box center [998, 352] width 486 height 531
click at [1010, 144] on textarea "I will share something about about my favorite memory from my childhood. my fav…" at bounding box center [998, 352] width 486 height 531
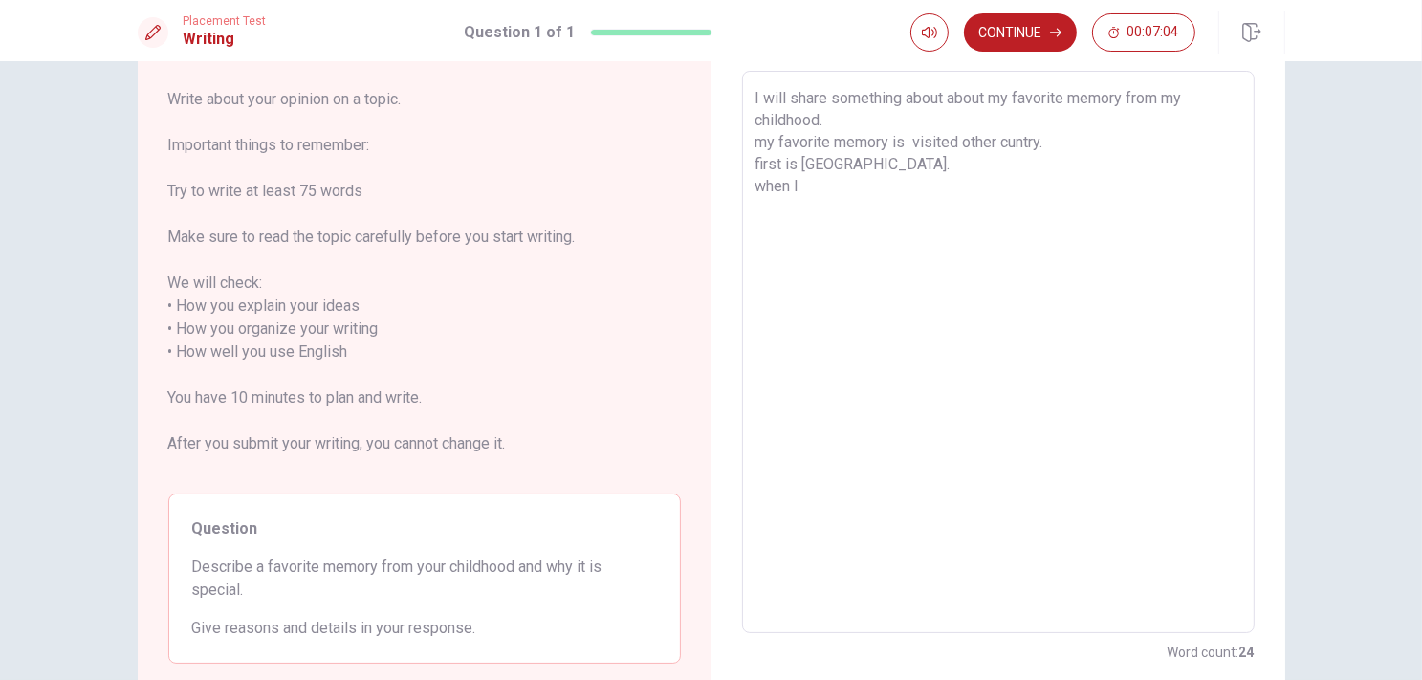
drag, startPoint x: 1036, startPoint y: 142, endPoint x: 965, endPoint y: 142, distance: 70.8
click at [965, 142] on textarea "I will share something about about my favorite memory from my childhood. my fav…" at bounding box center [998, 352] width 486 height 531
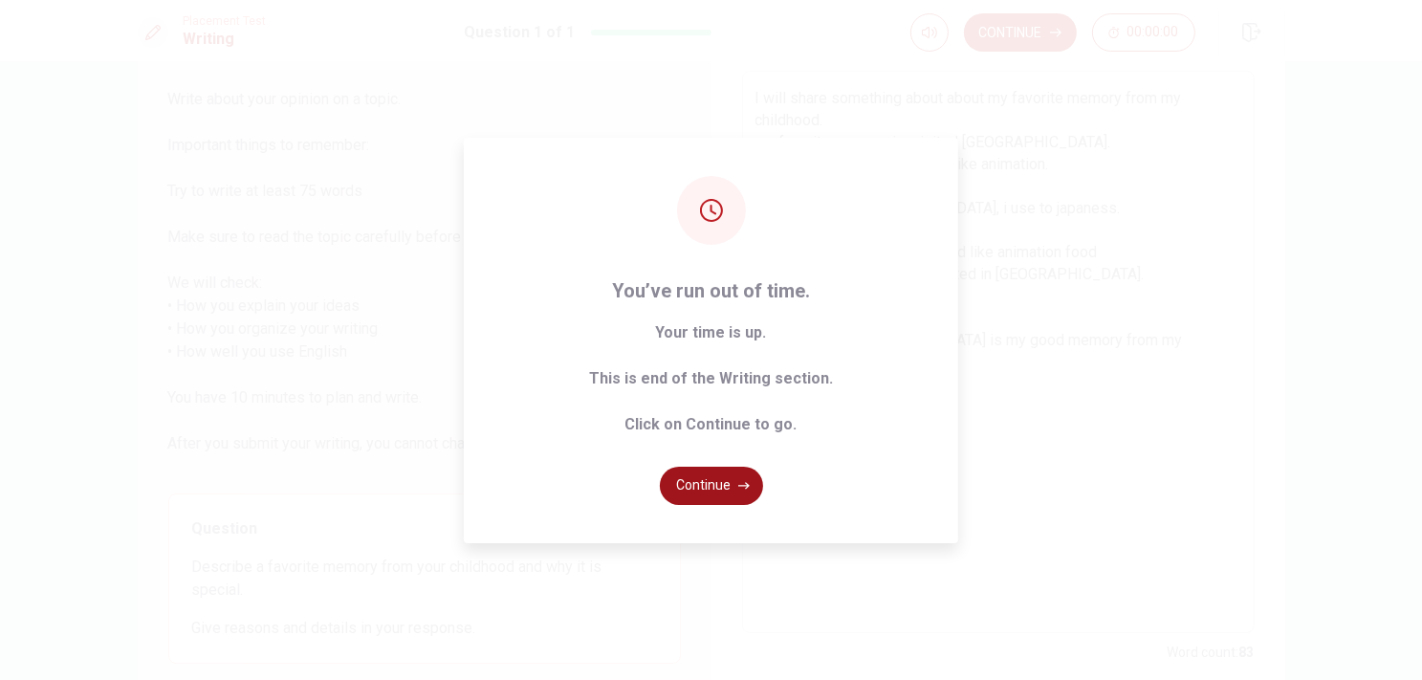
click at [734, 493] on button "Continue" at bounding box center [711, 486] width 103 height 38
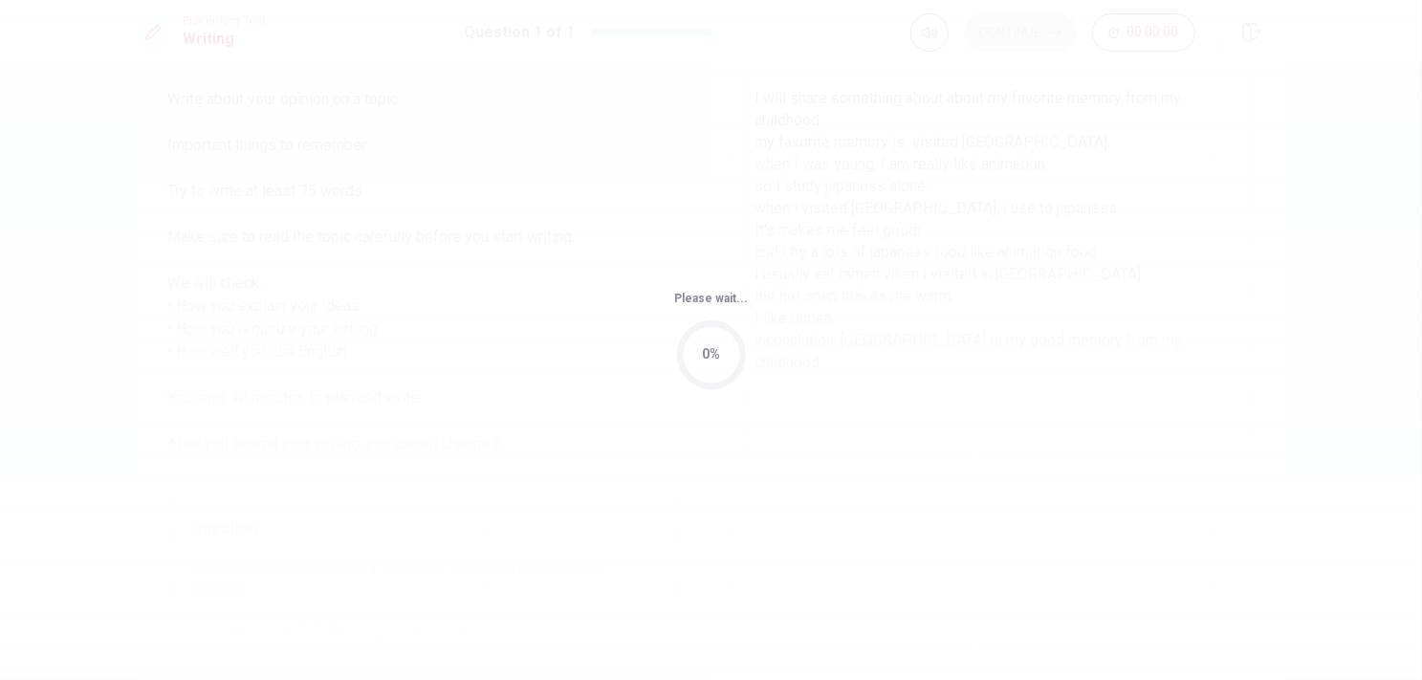
scroll to position [0, 0]
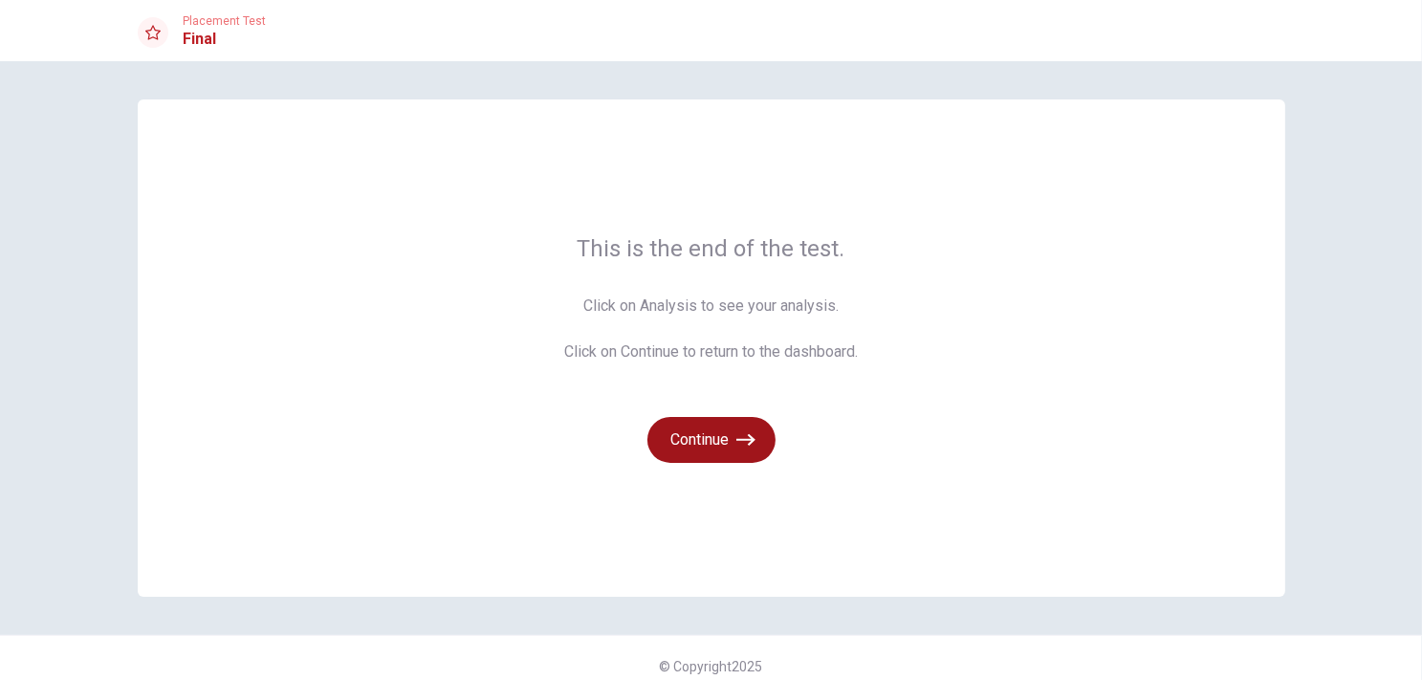
click at [736, 446] on icon "button" at bounding box center [745, 439] width 19 height 19
